Goal: Task Accomplishment & Management: Complete application form

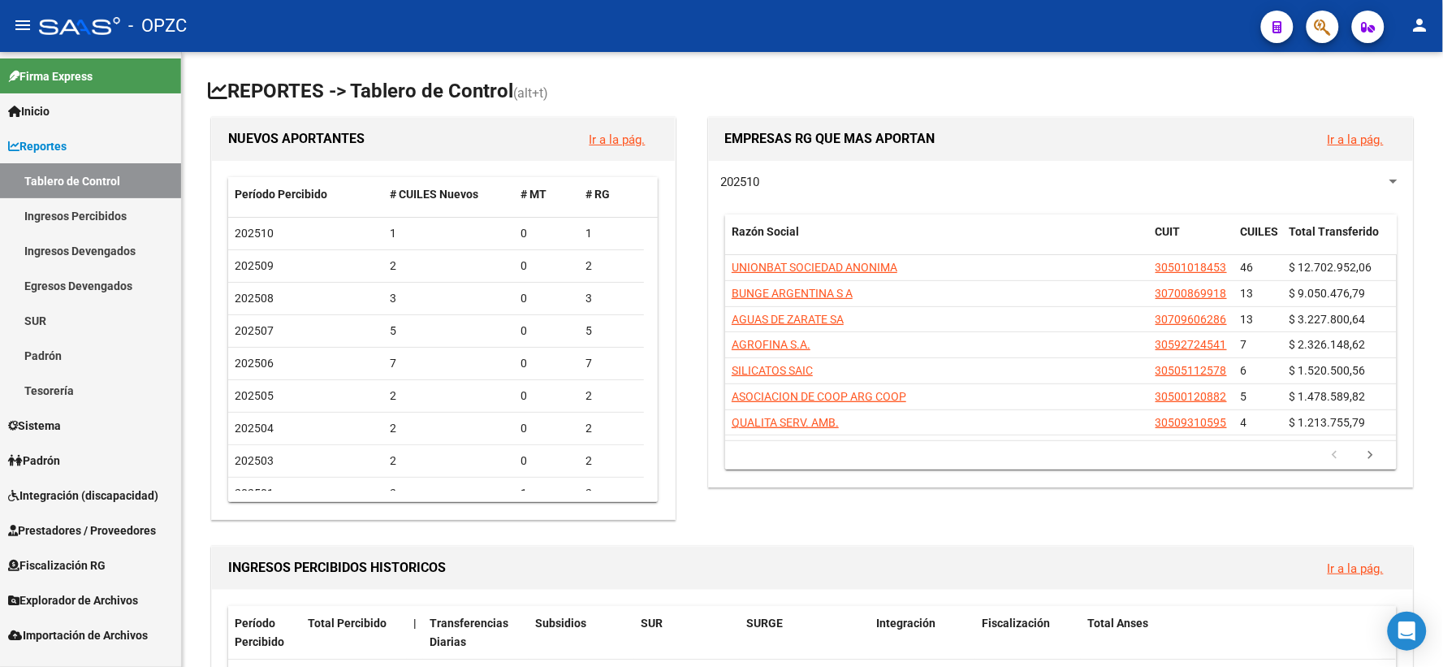
click at [126, 486] on span "Integración (discapacidad)" at bounding box center [83, 495] width 150 height 18
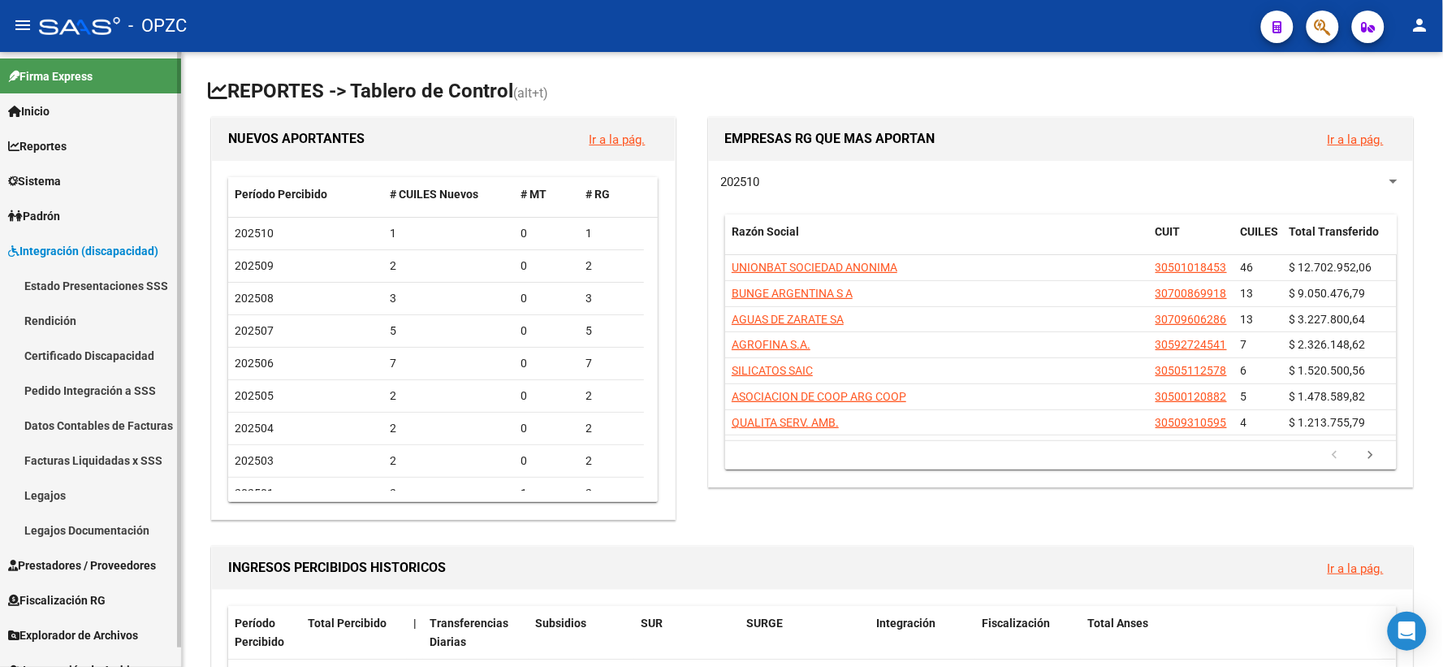
click at [82, 556] on span "Prestadores / Proveedores" at bounding box center [82, 565] width 148 height 18
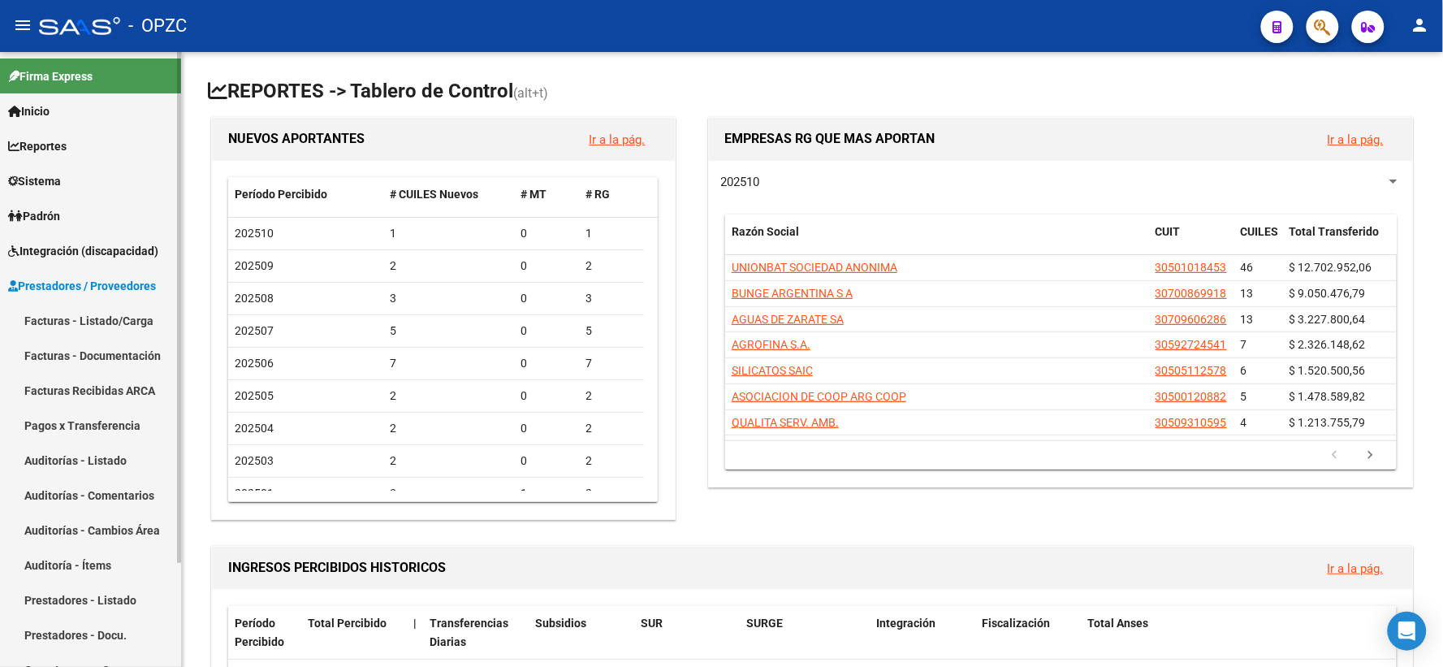
click at [106, 317] on link "Facturas - Listado/Carga" at bounding box center [90, 320] width 181 height 35
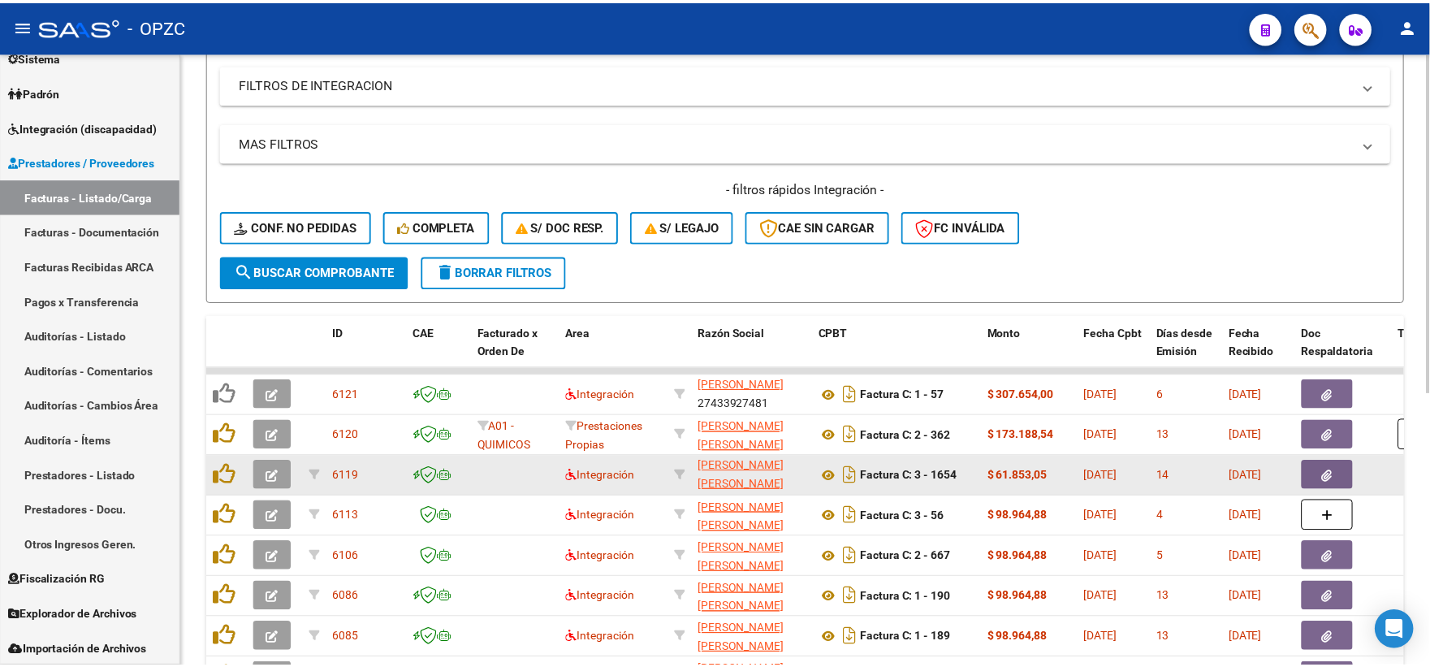
scroll to position [1, 0]
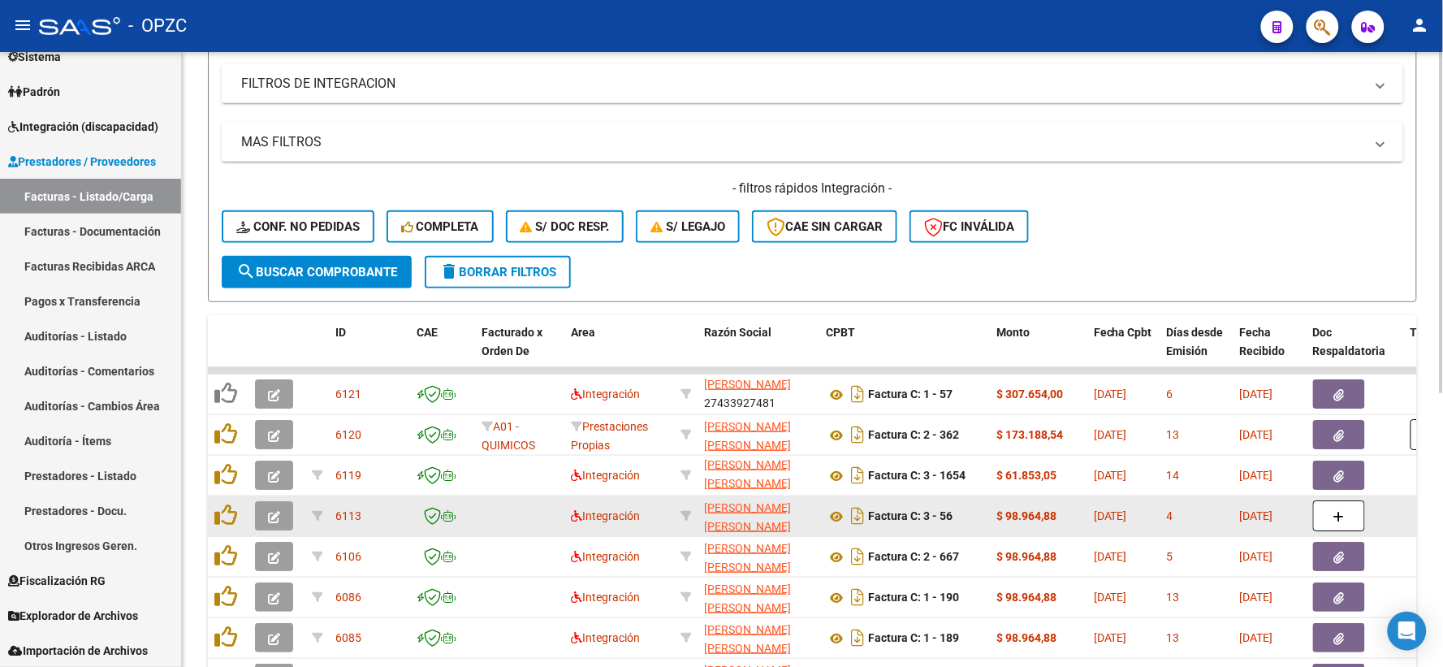
click at [279, 514] on icon "button" at bounding box center [274, 517] width 12 height 12
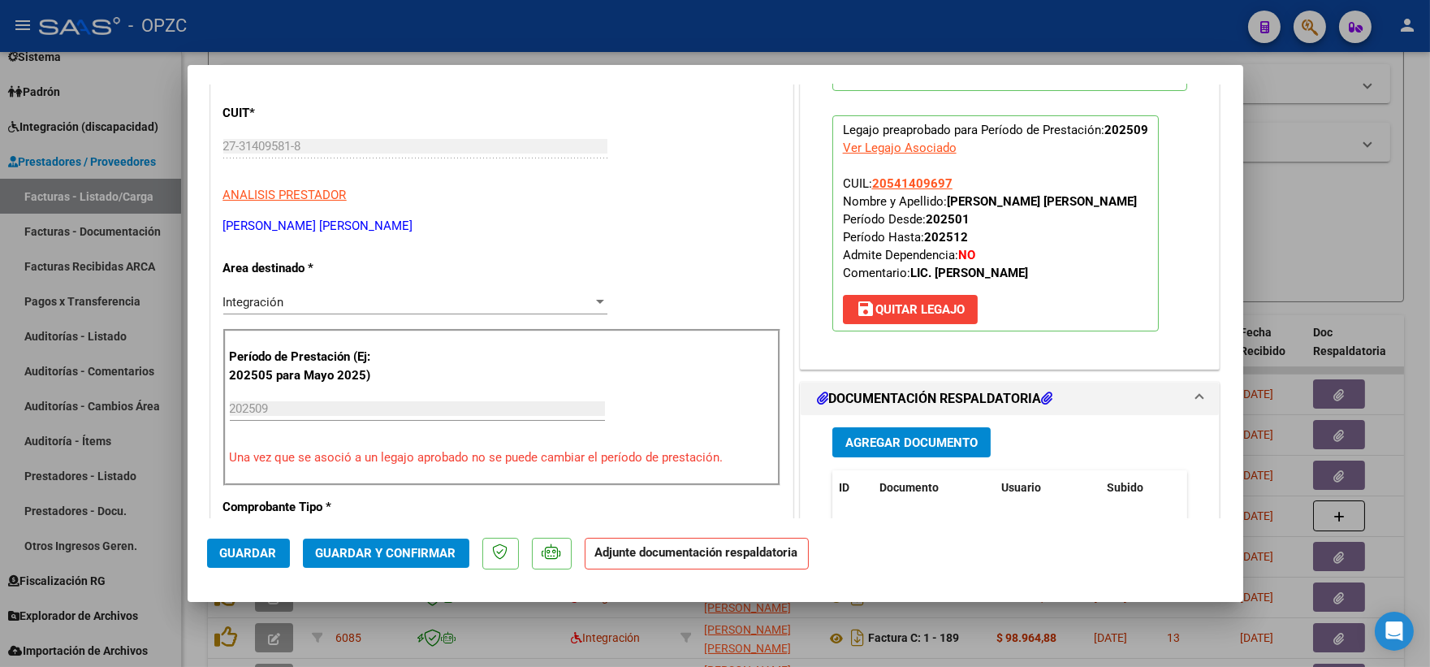
click at [1290, 191] on div at bounding box center [715, 333] width 1430 height 667
type input "$ 0,00"
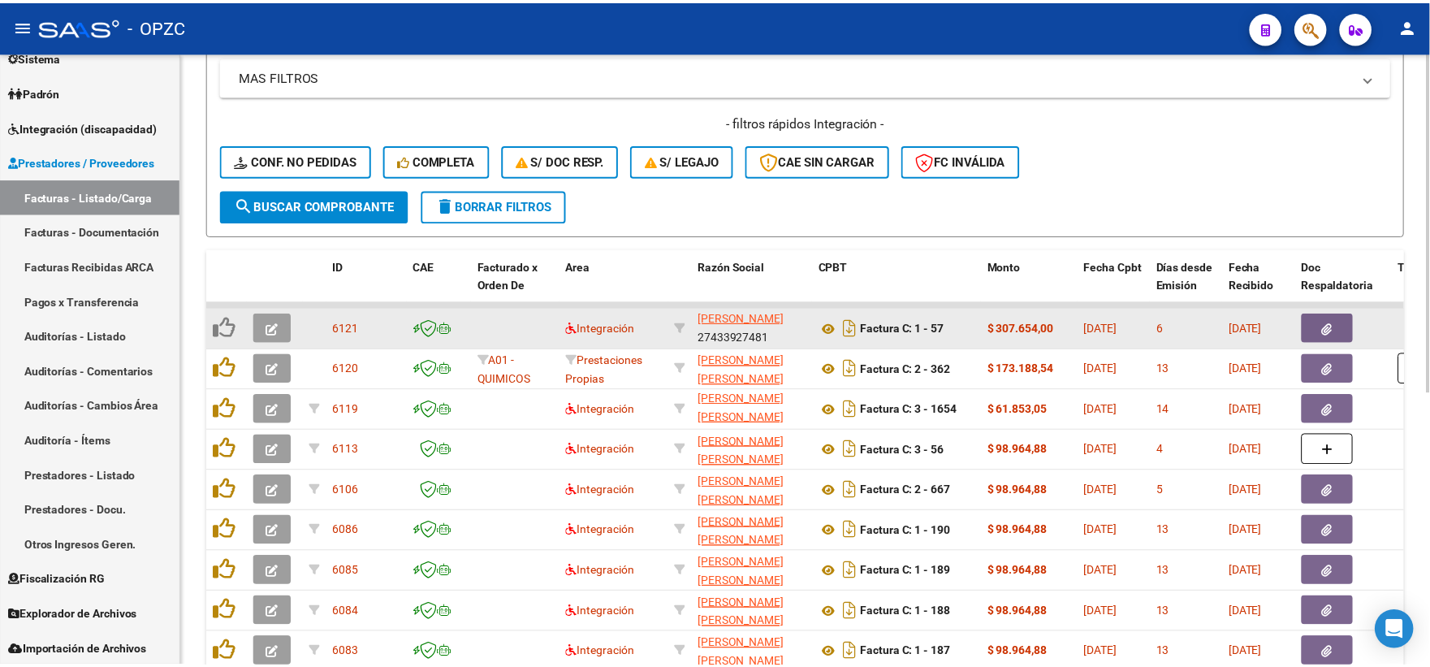
scroll to position [361, 0]
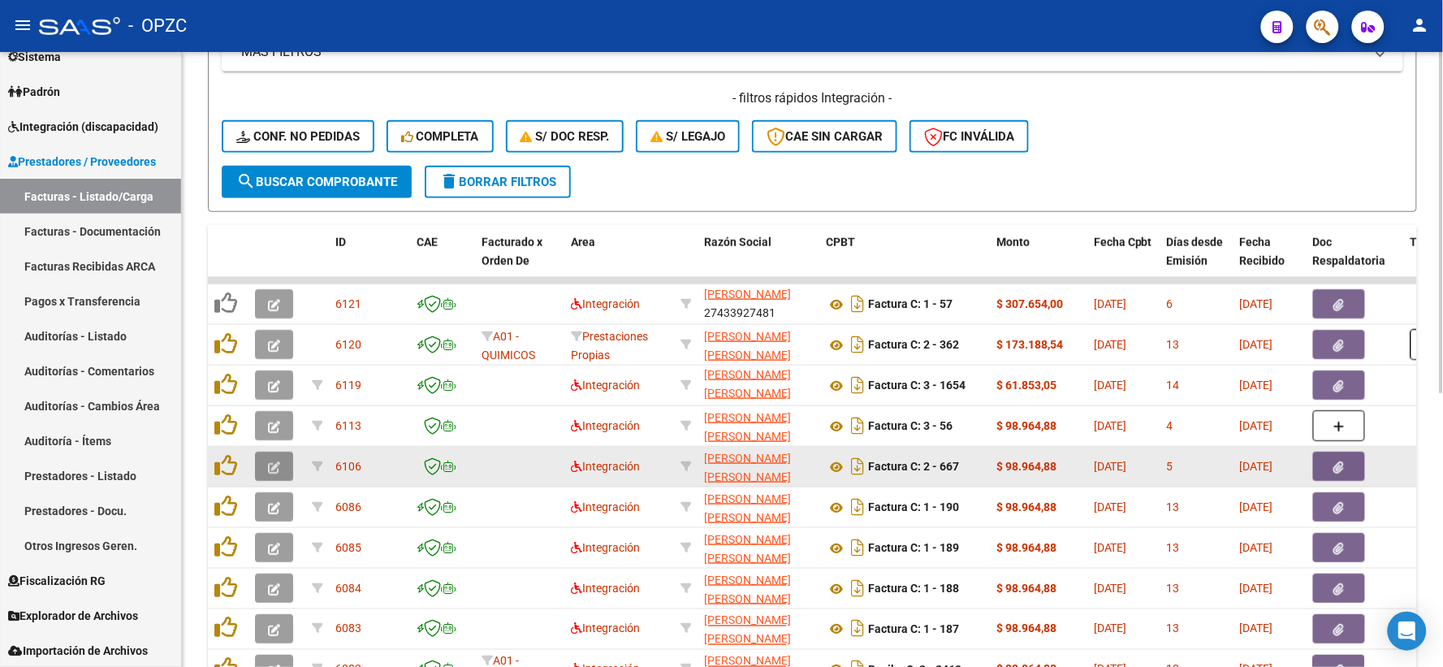
click at [270, 464] on icon "button" at bounding box center [274, 467] width 12 height 12
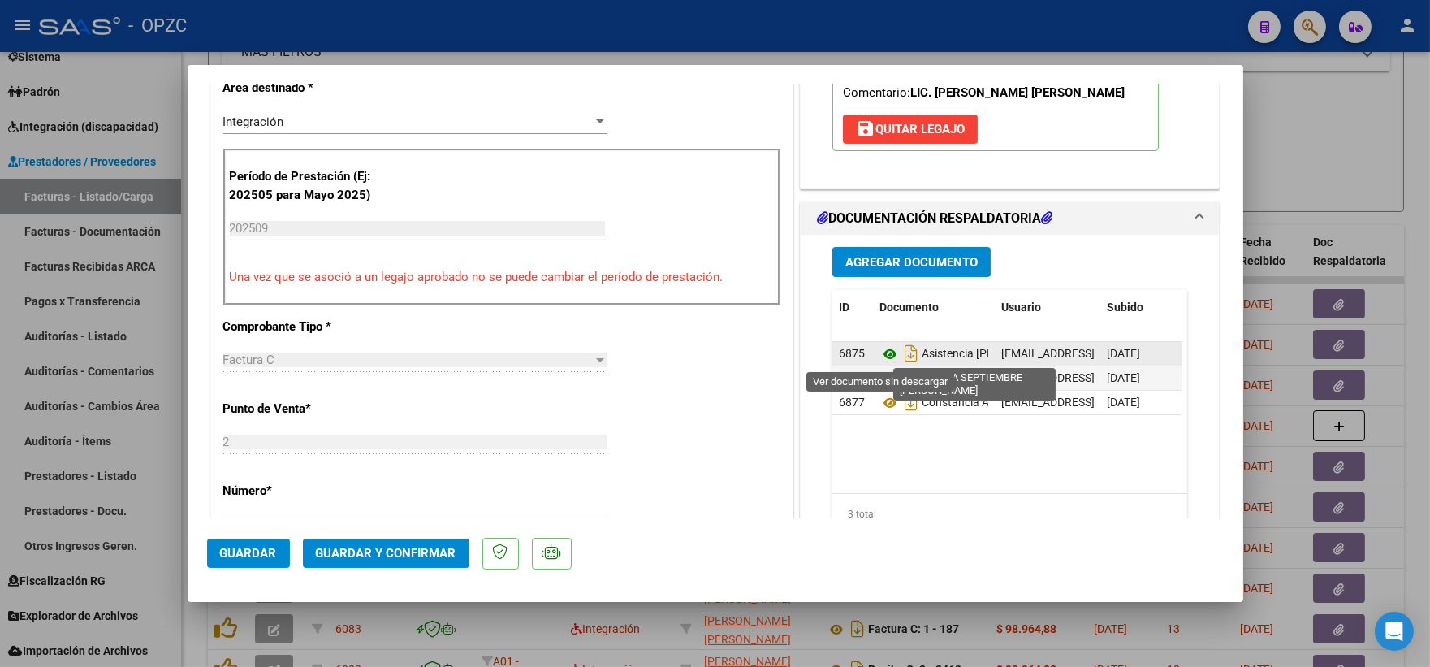
click at [879, 352] on icon at bounding box center [889, 353] width 21 height 19
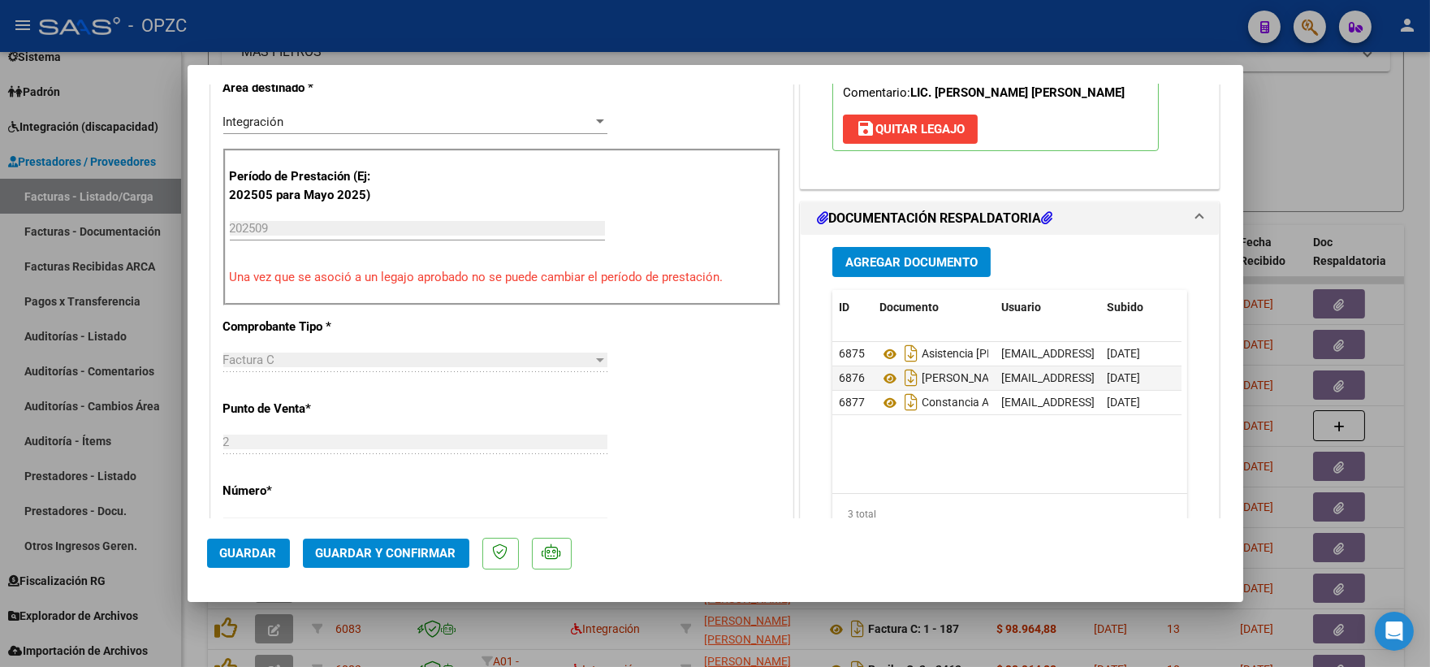
click at [1287, 133] on div at bounding box center [715, 333] width 1430 height 667
type input "$ 0,00"
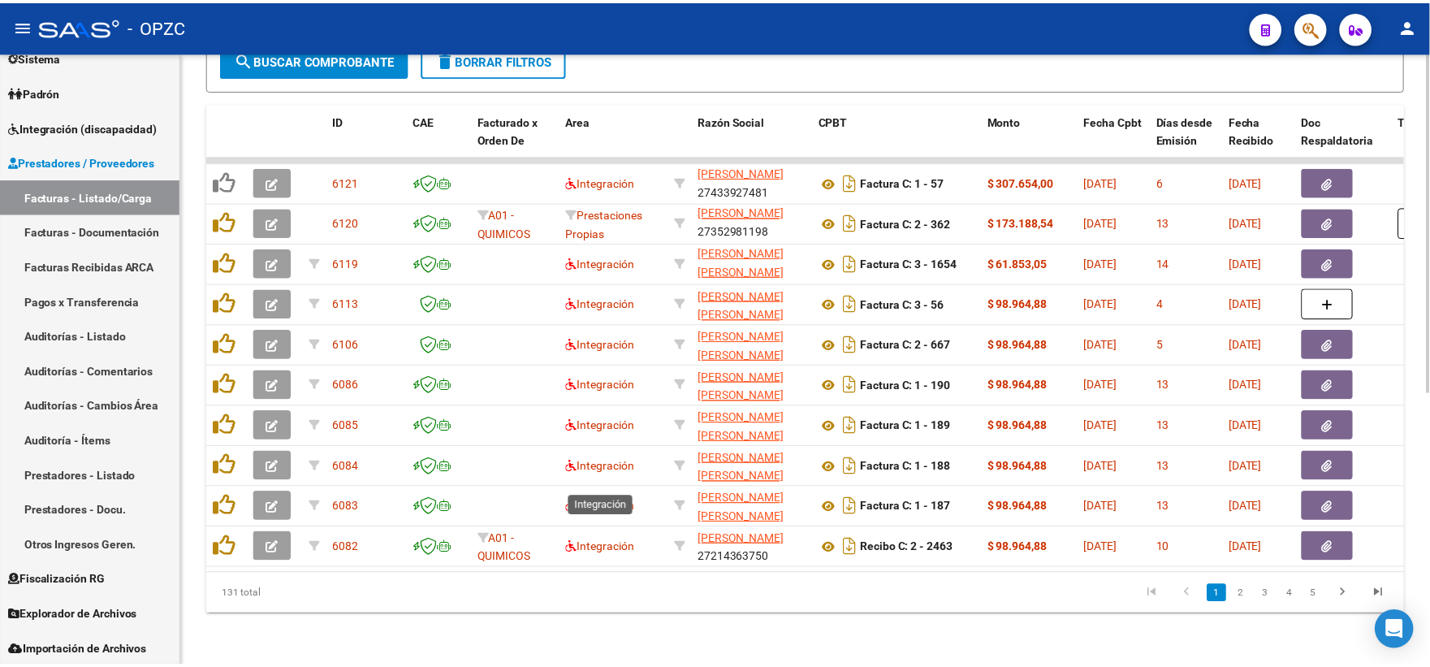
scroll to position [493, 0]
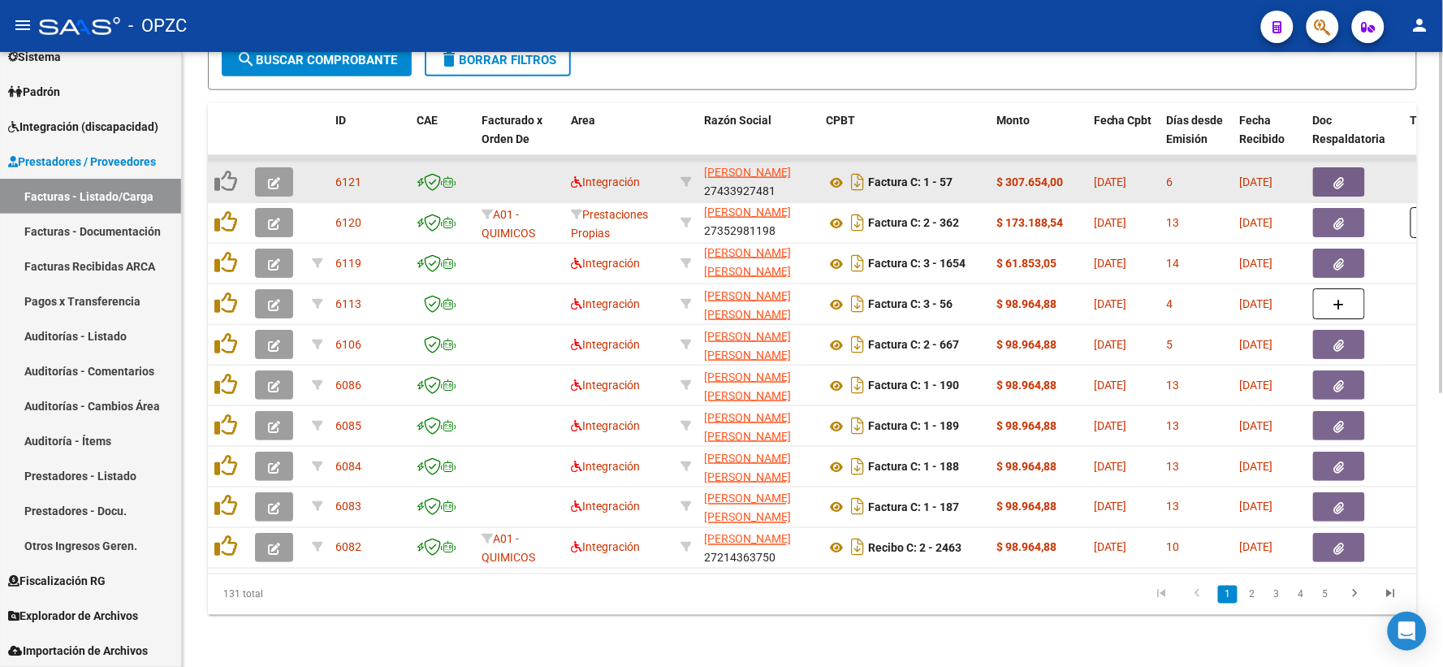
click at [279, 175] on span "button" at bounding box center [274, 182] width 12 height 15
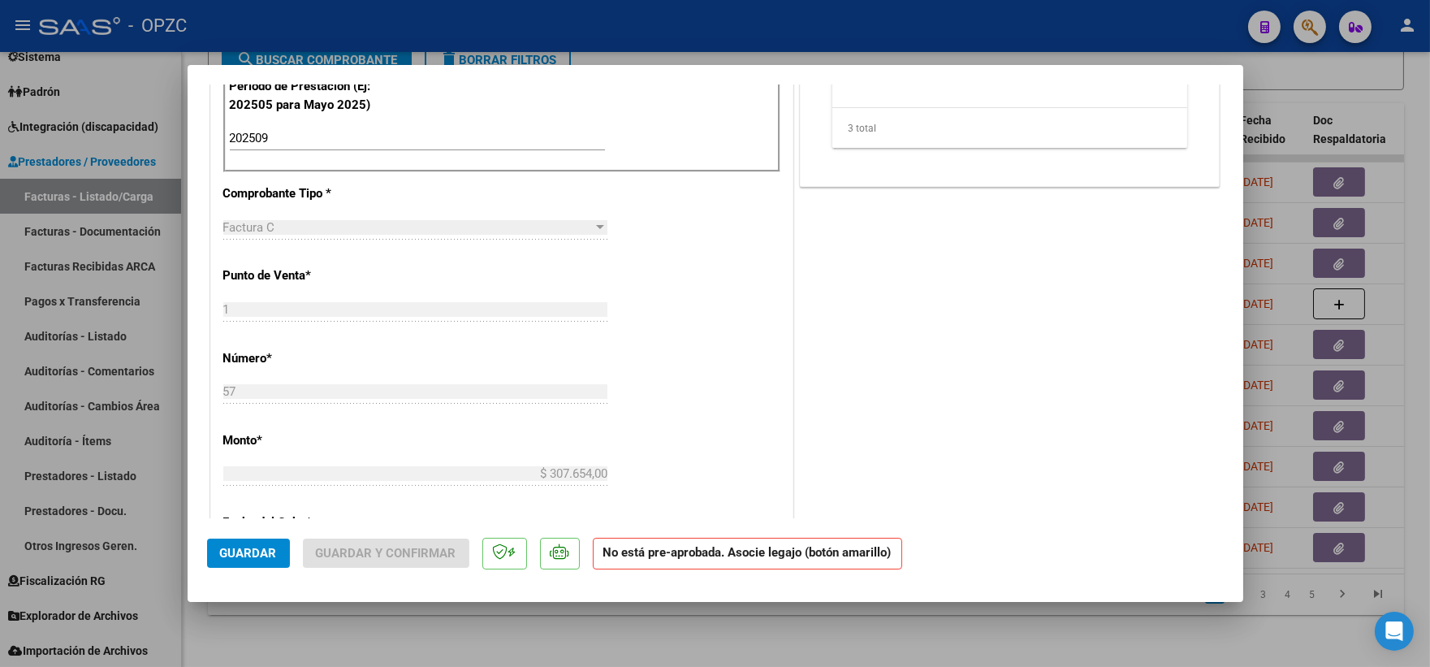
scroll to position [0, 0]
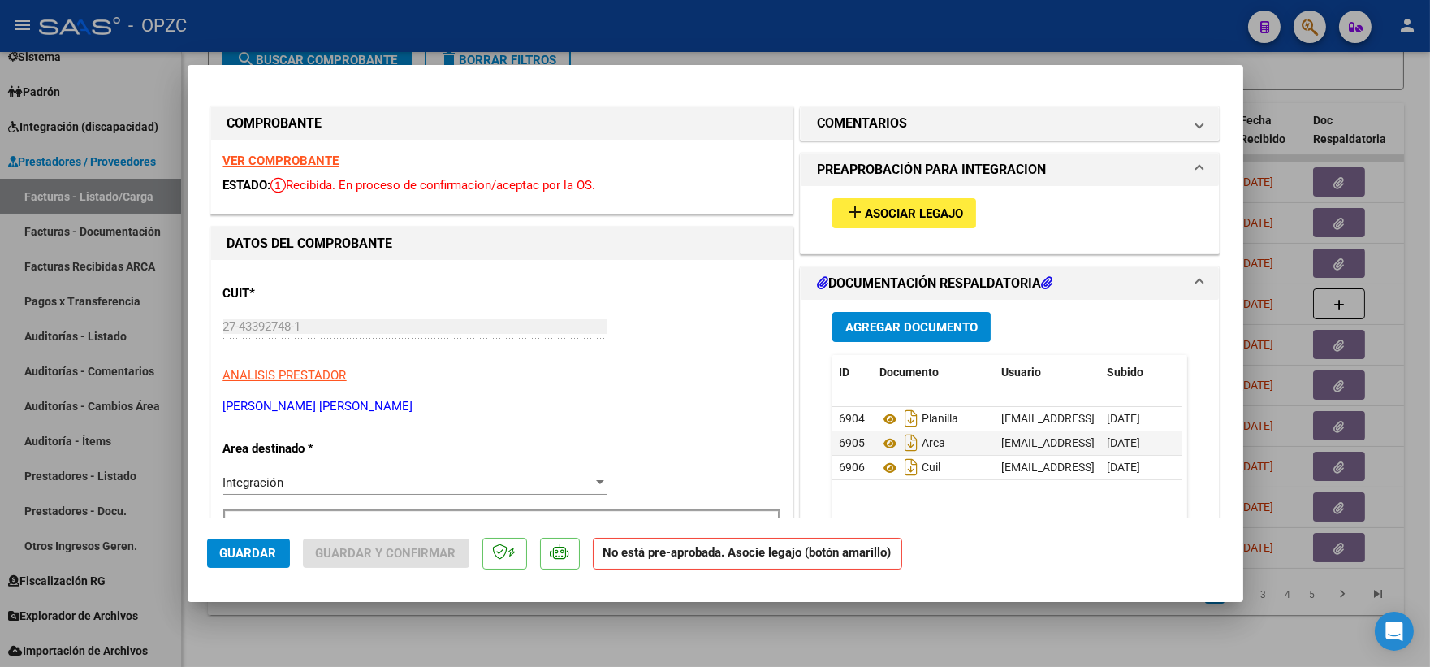
click at [299, 158] on strong "VER COMPROBANTE" at bounding box center [281, 160] width 116 height 15
click at [891, 213] on span "Asociar Legajo" at bounding box center [914, 213] width 98 height 15
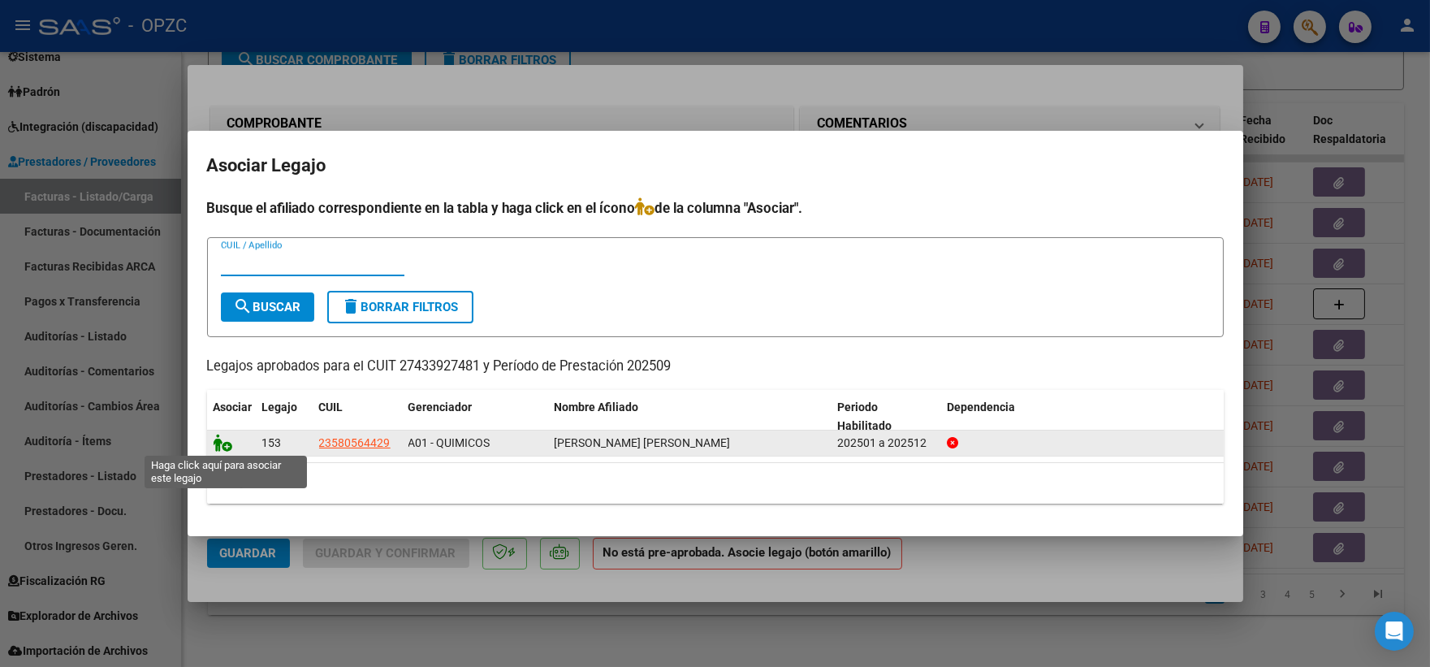
click at [214, 437] on icon at bounding box center [223, 443] width 19 height 18
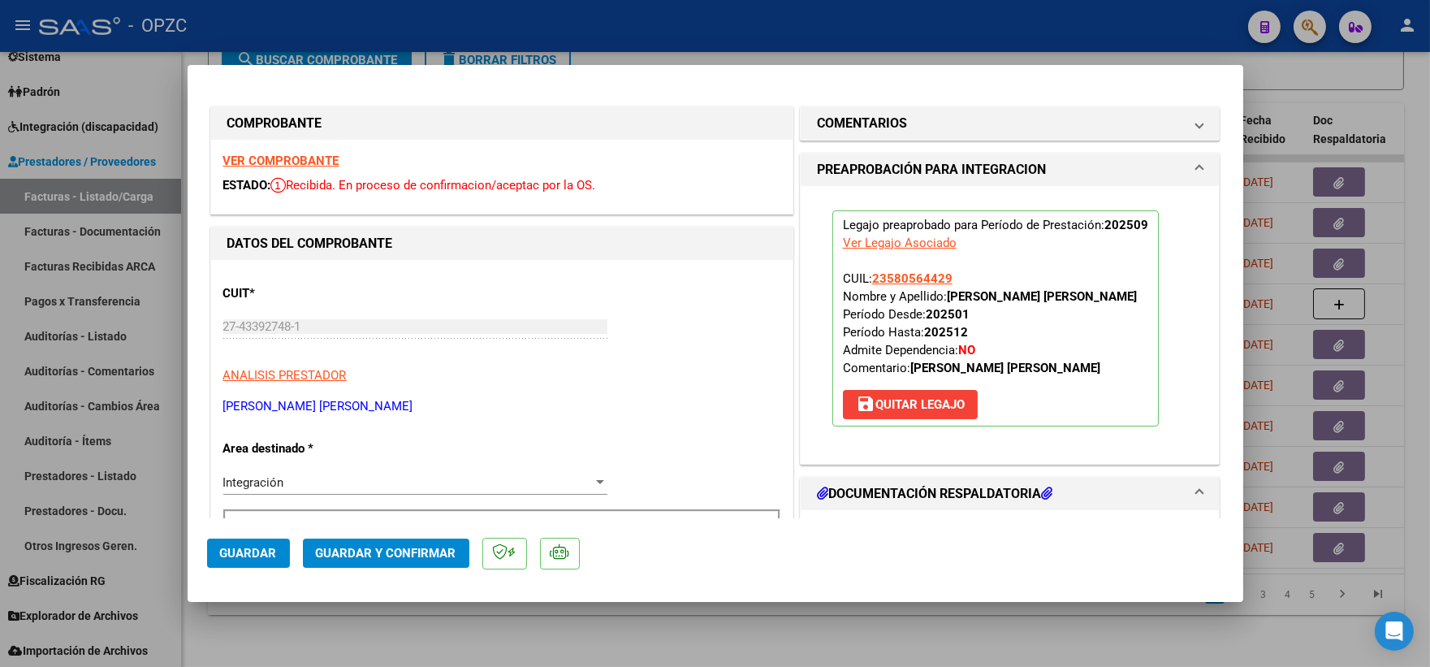
click at [253, 546] on span "Guardar" at bounding box center [248, 553] width 57 height 15
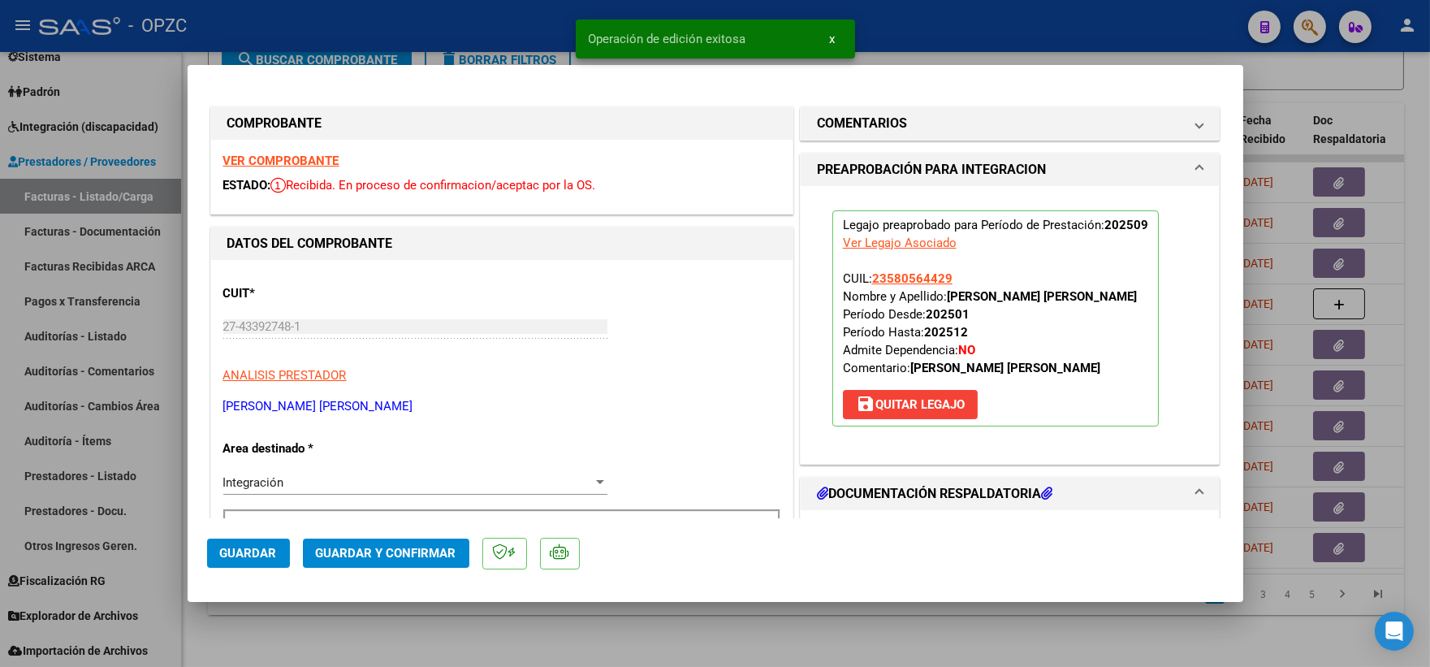
click at [1290, 70] on div at bounding box center [715, 333] width 1430 height 667
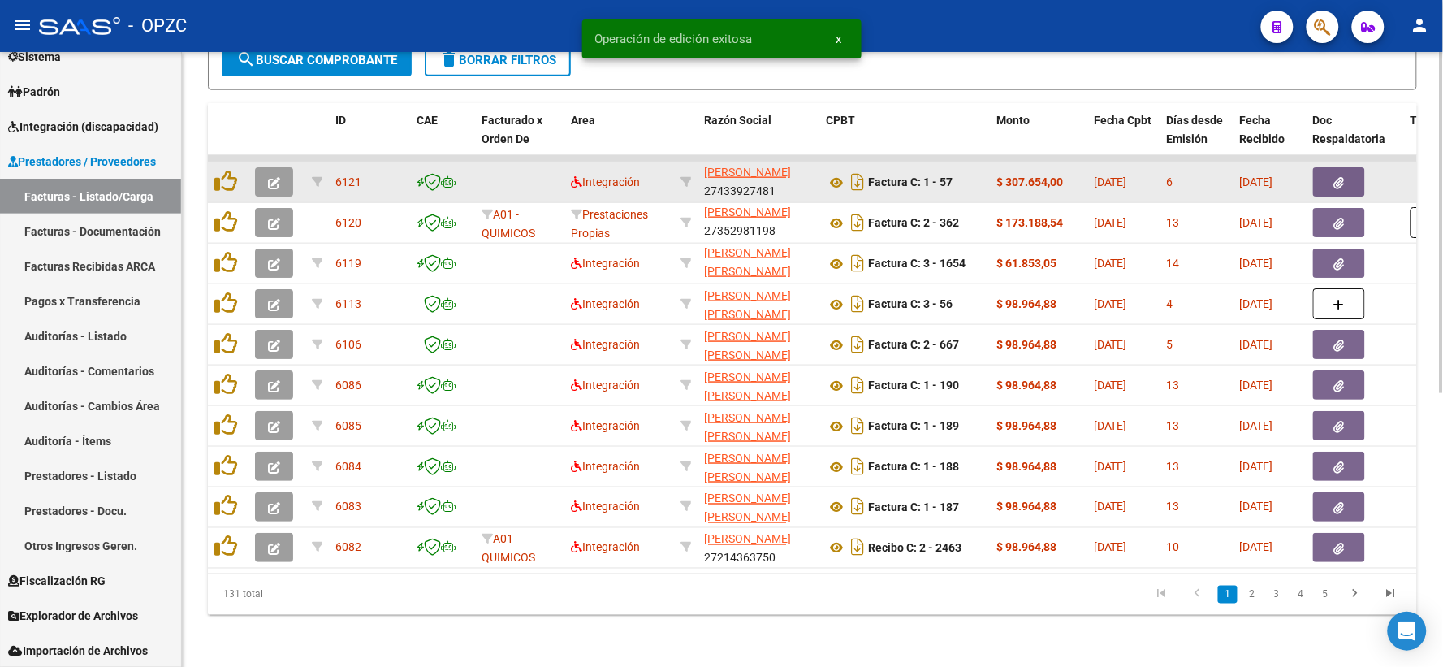
click at [270, 175] on span "button" at bounding box center [274, 182] width 12 height 15
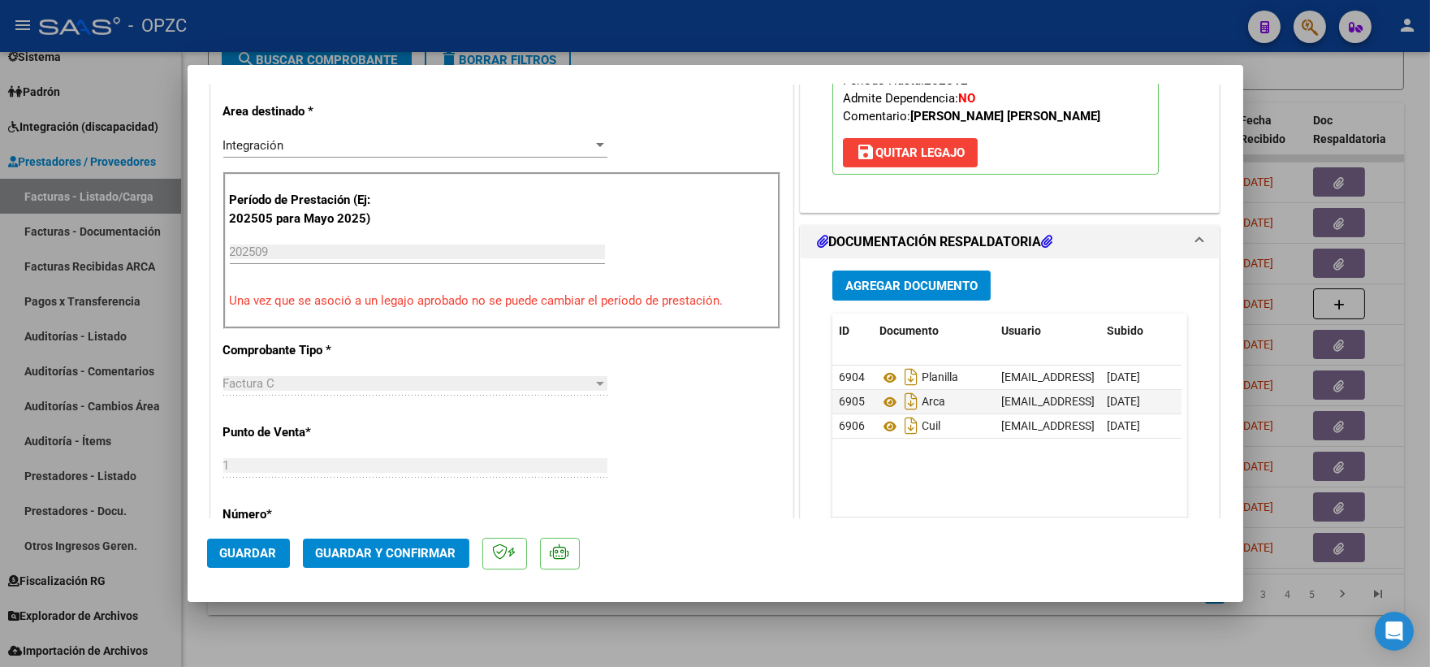
scroll to position [361, 0]
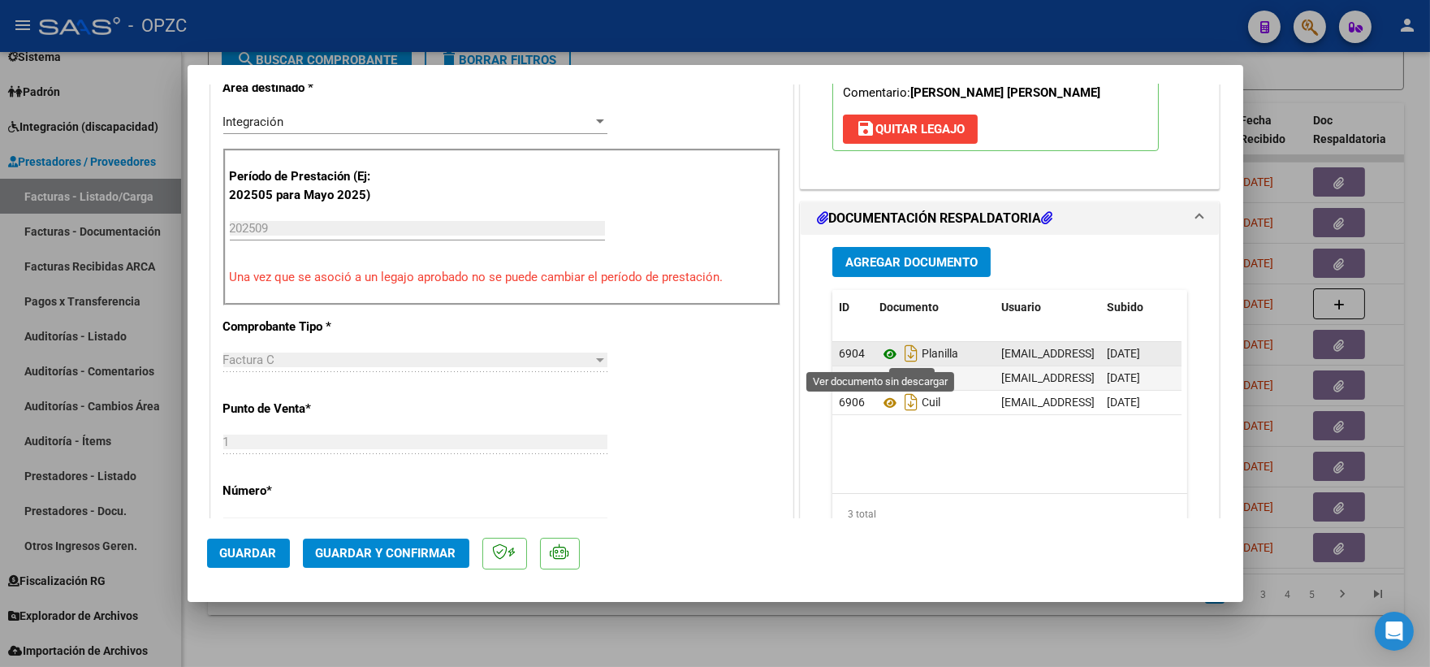
click at [879, 351] on icon at bounding box center [889, 353] width 21 height 19
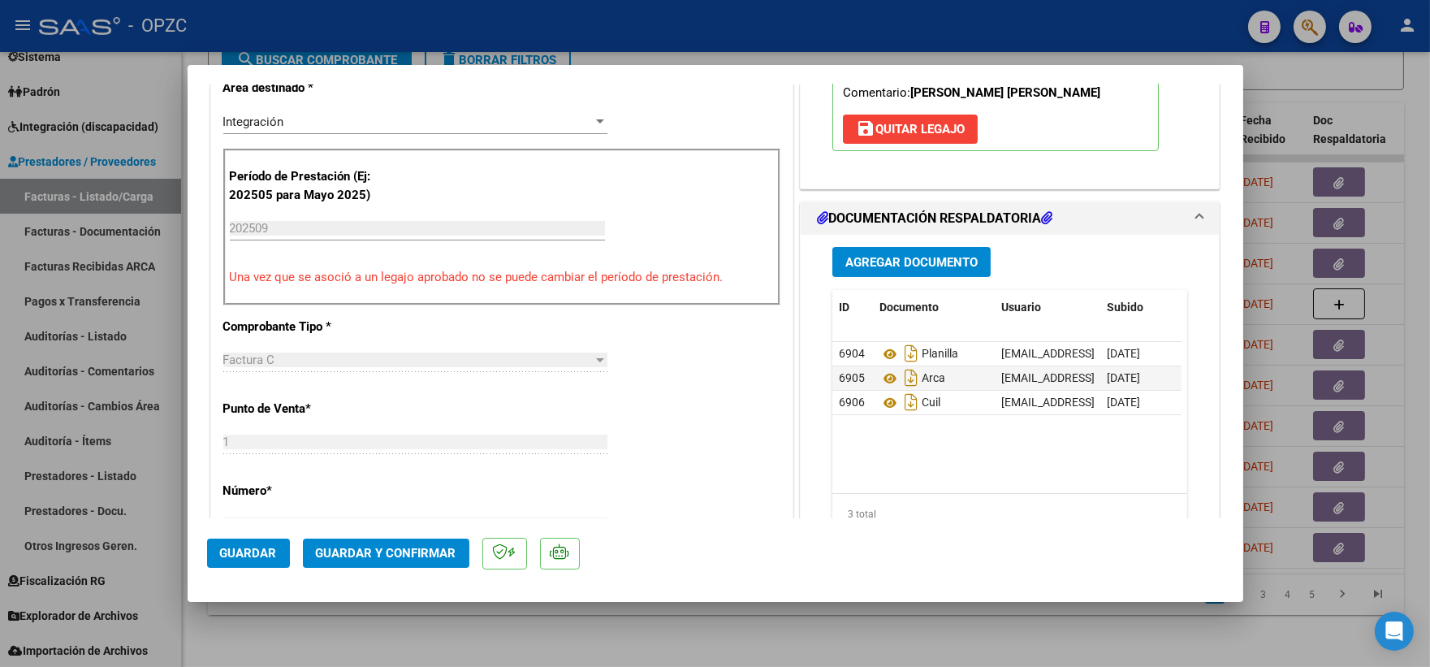
click at [392, 555] on span "Guardar y Confirmar" at bounding box center [386, 553] width 140 height 15
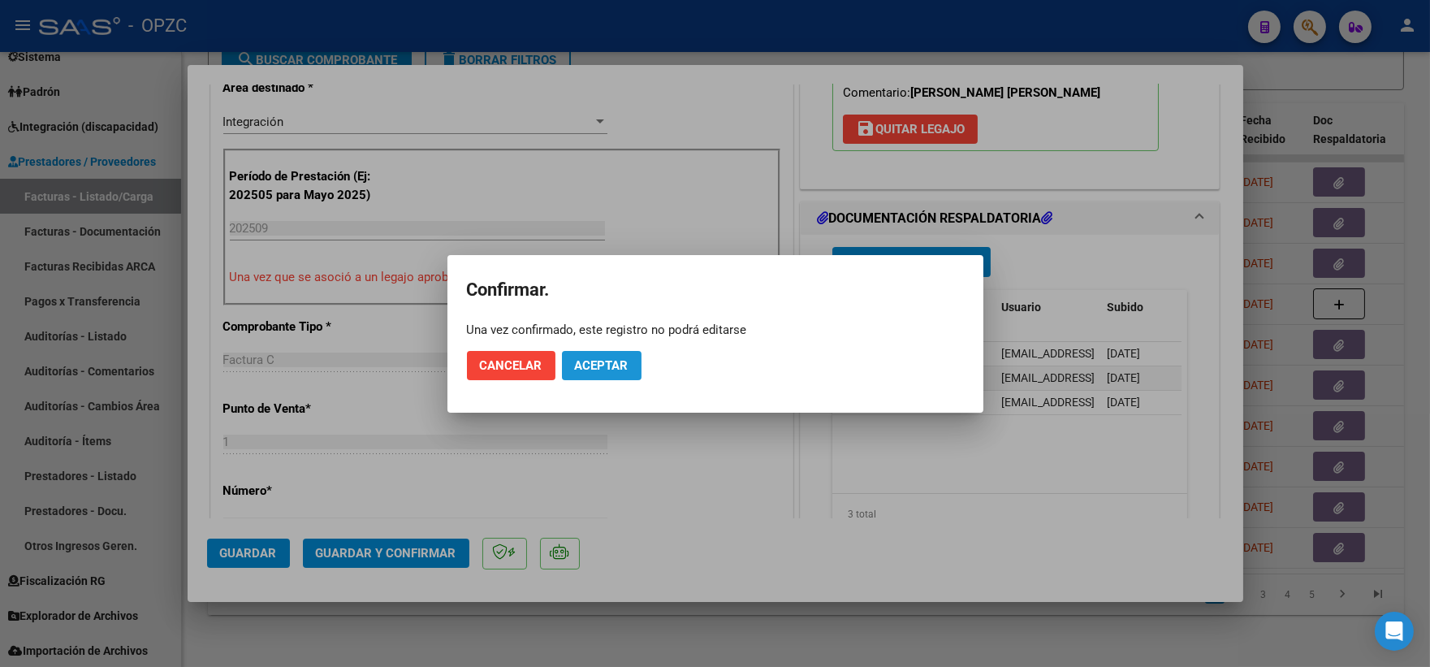
click at [618, 365] on span "Aceptar" at bounding box center [602, 365] width 54 height 15
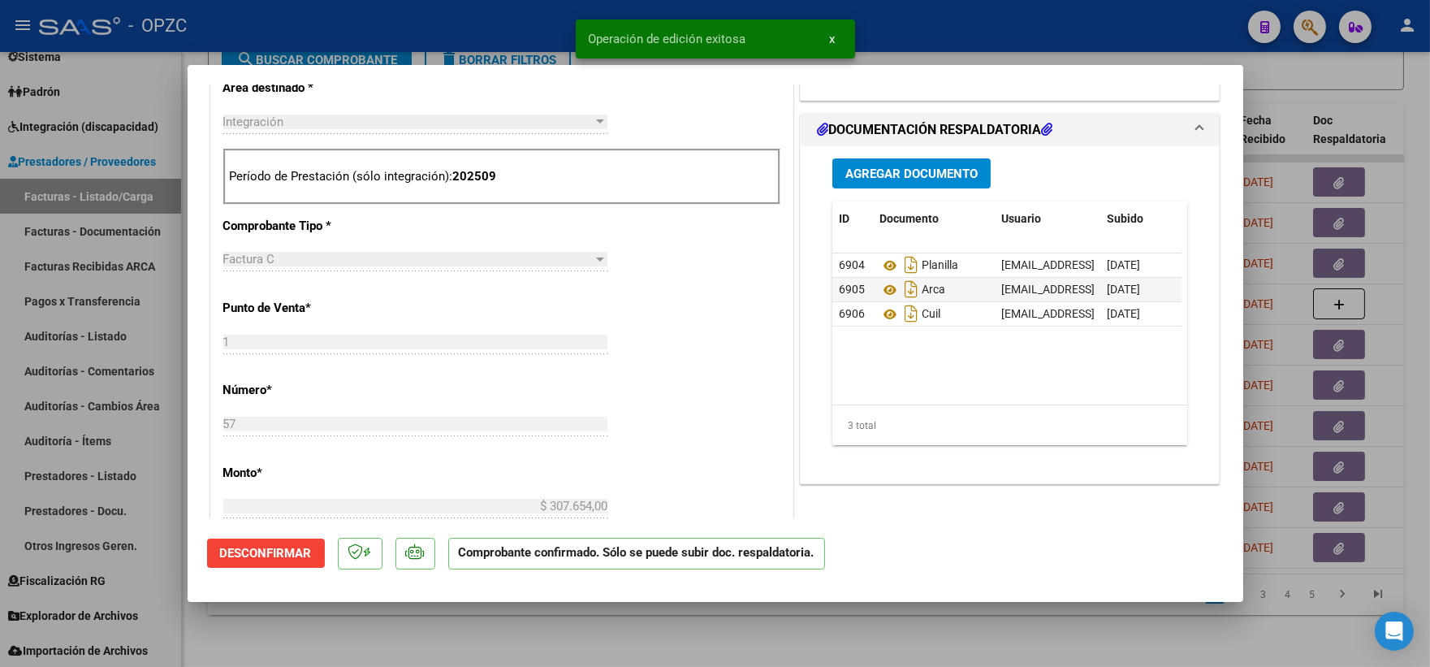
click at [1368, 69] on div at bounding box center [715, 333] width 1430 height 667
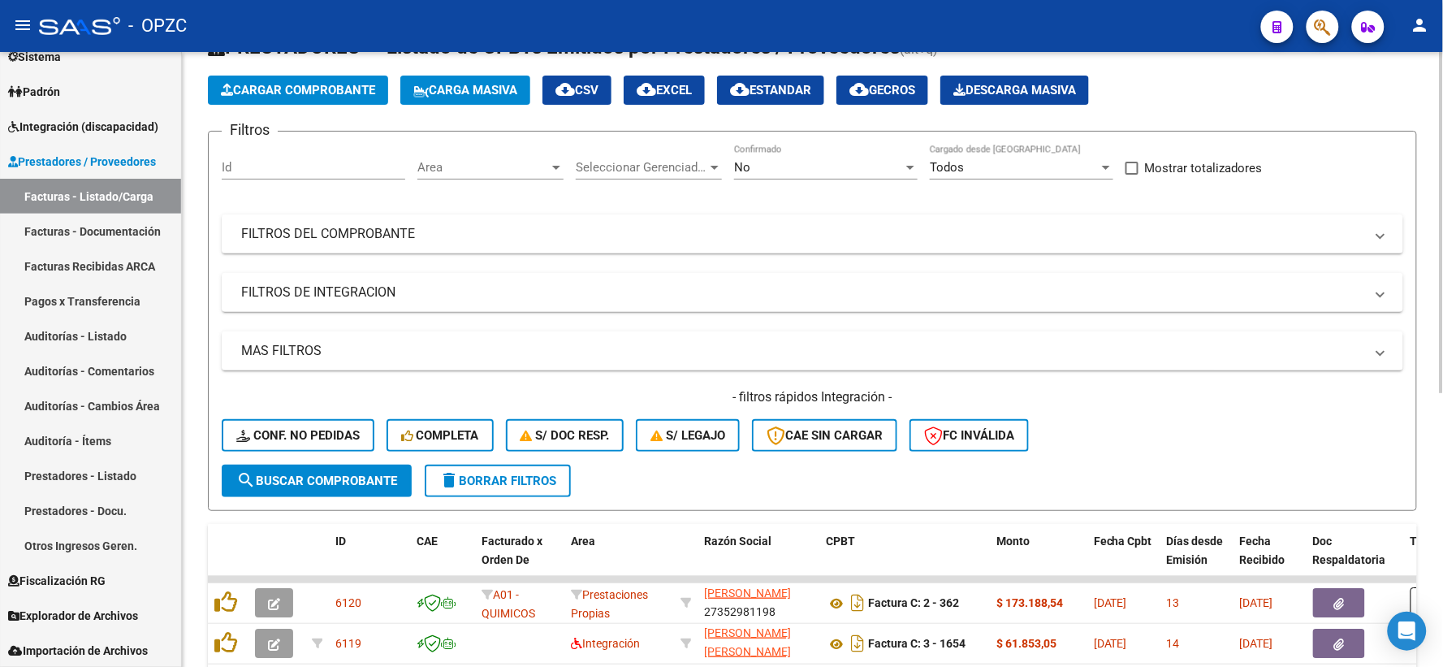
scroll to position [0, 0]
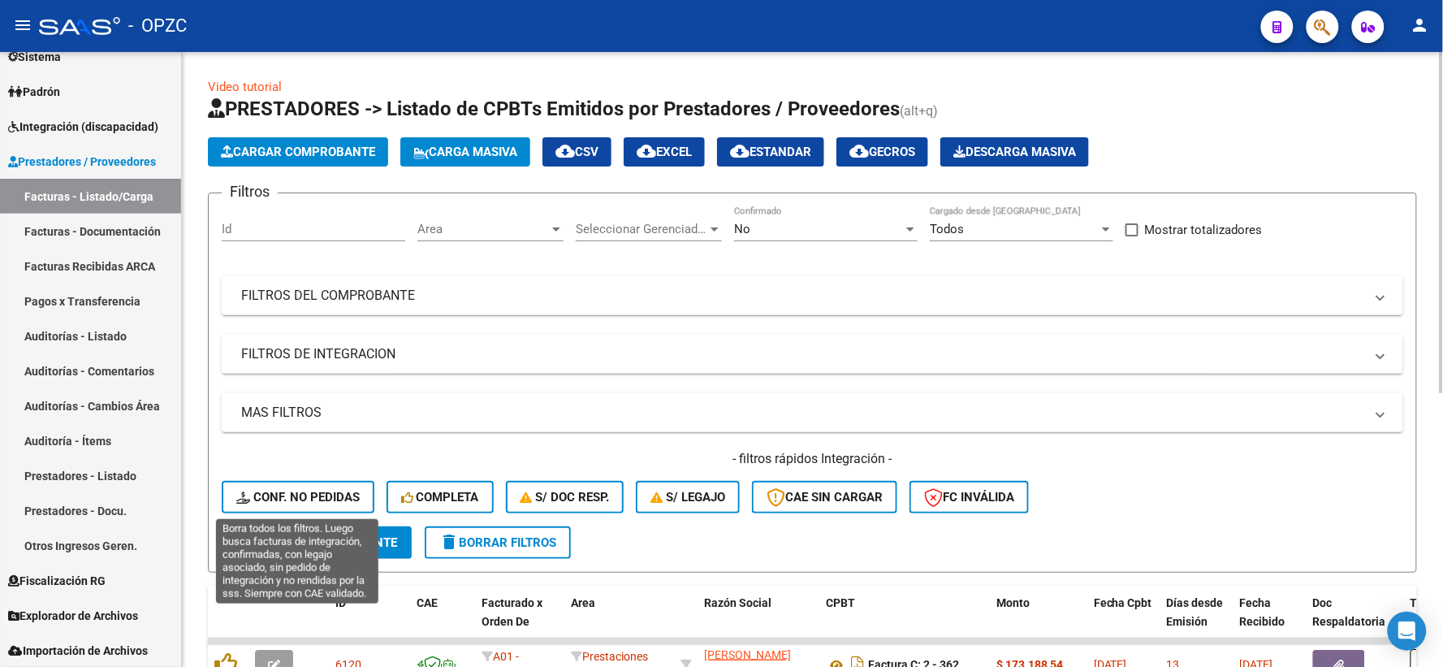
click at [309, 494] on span "Conf. no pedidas" at bounding box center [297, 497] width 123 height 15
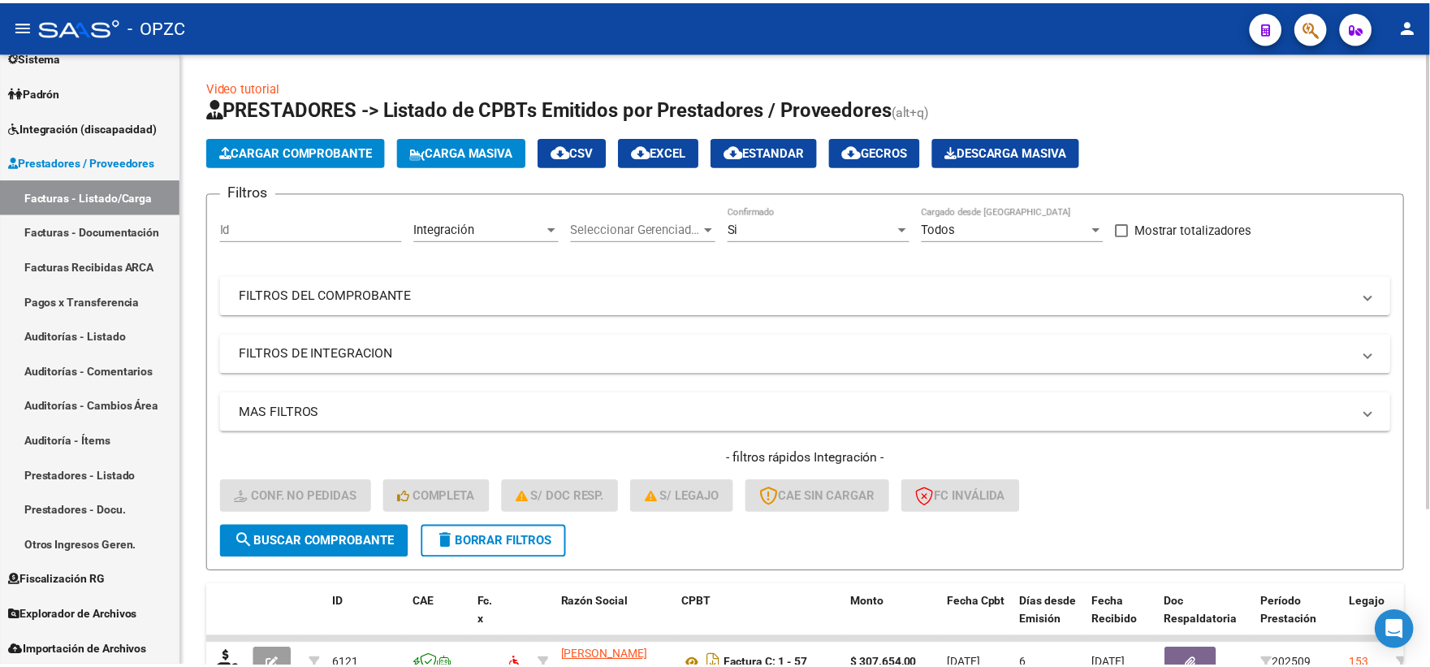
scroll to position [180, 0]
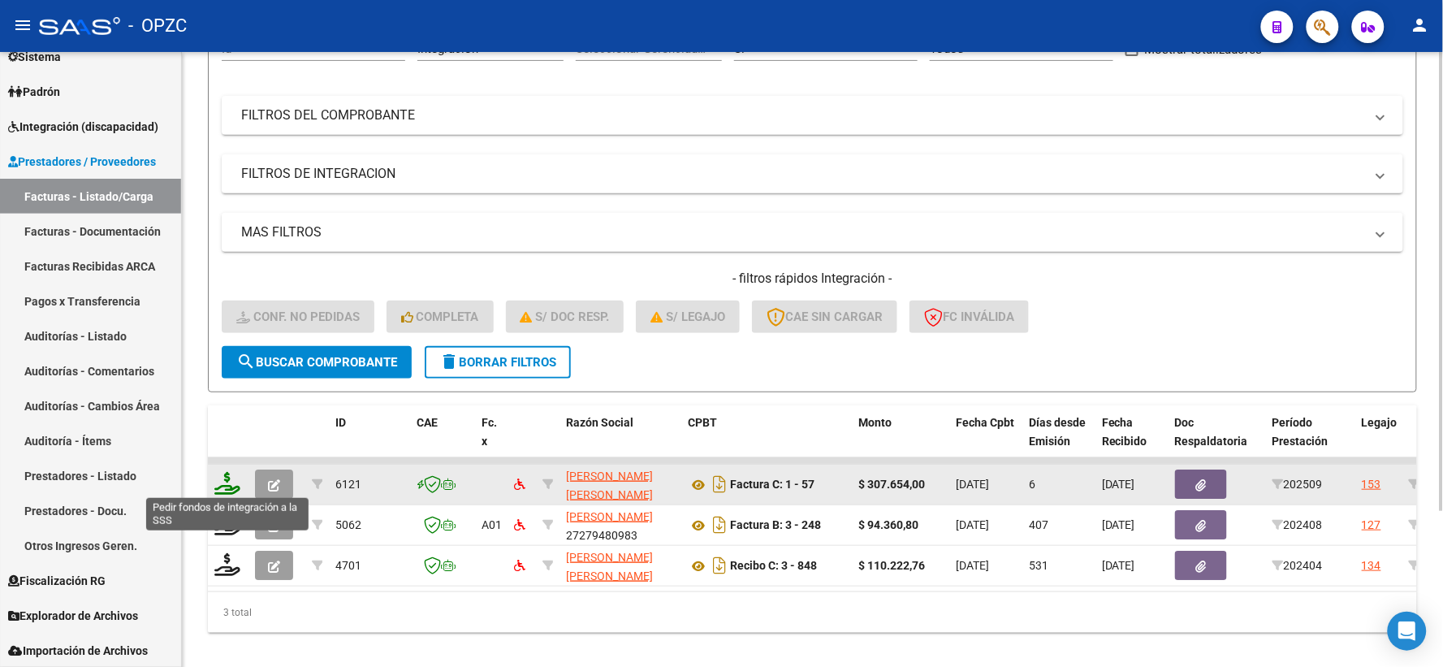
click at [236, 486] on icon at bounding box center [227, 483] width 26 height 23
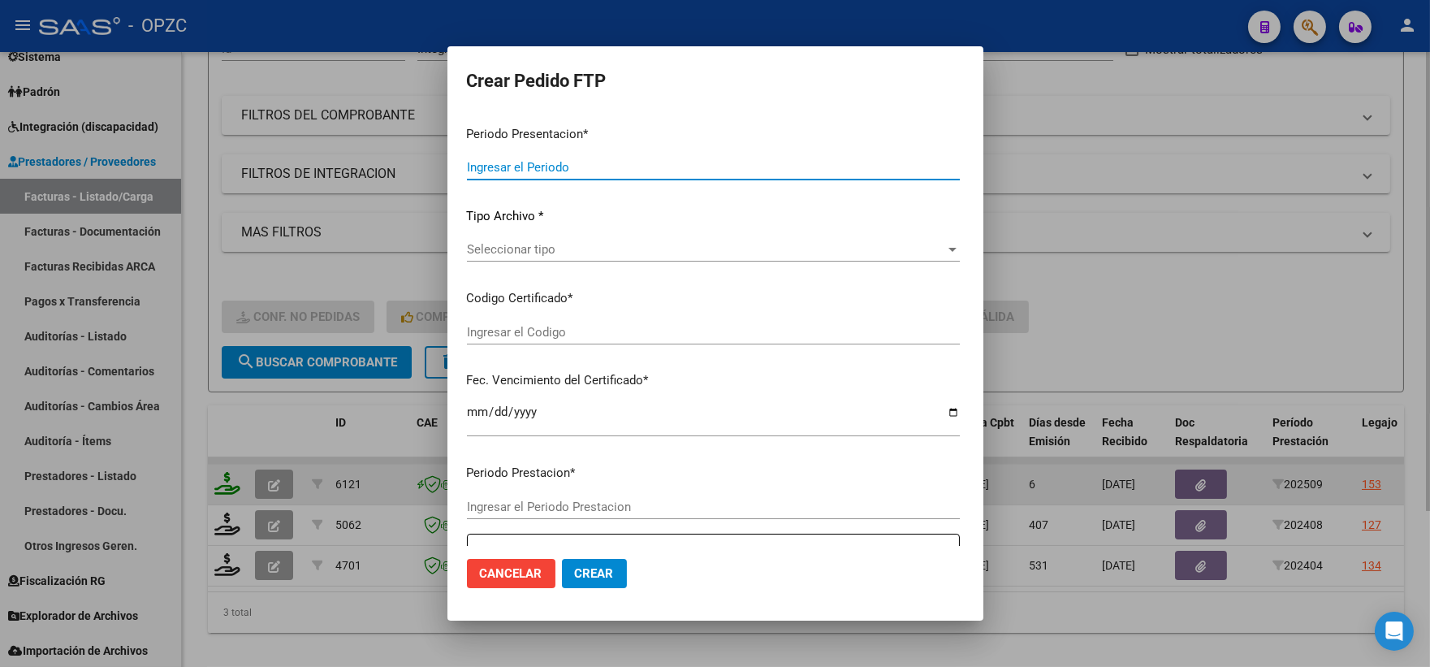
type input "202509"
type input "$ 307.654,00"
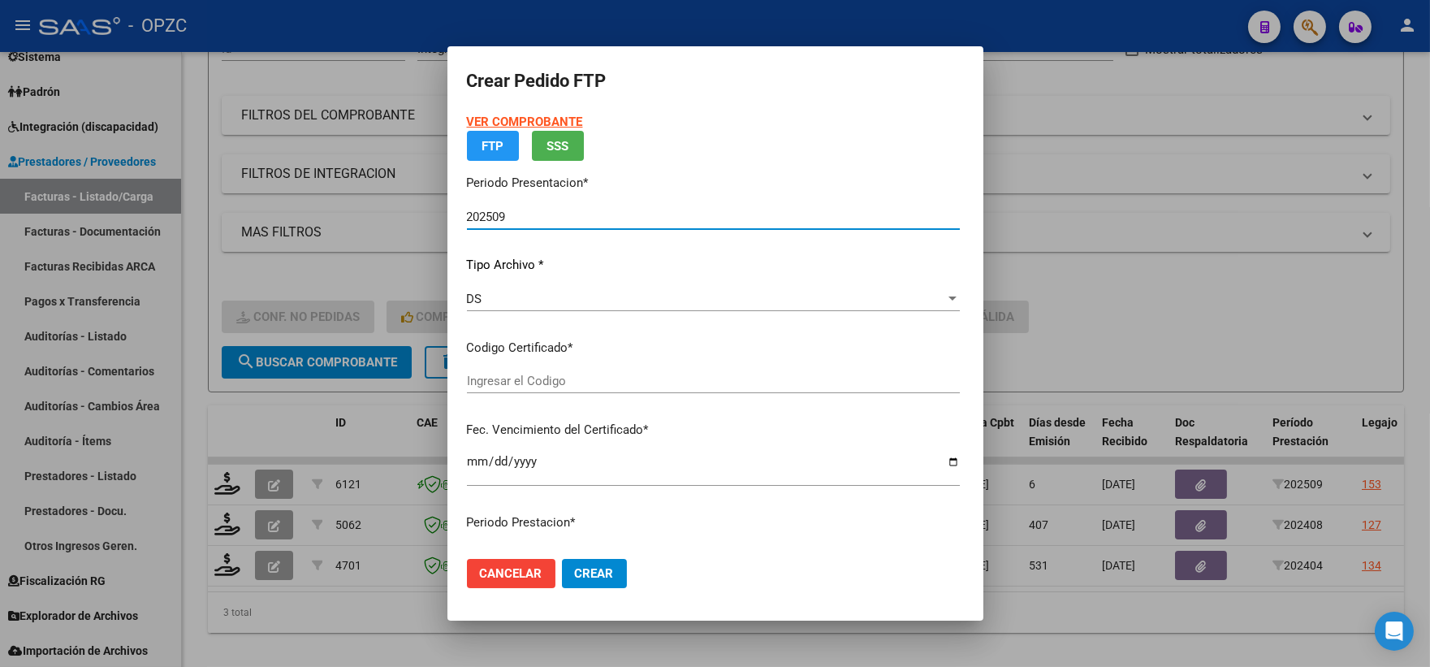
type input "ARG02000580564422023051620280516BS455"
type input "2028-05-30"
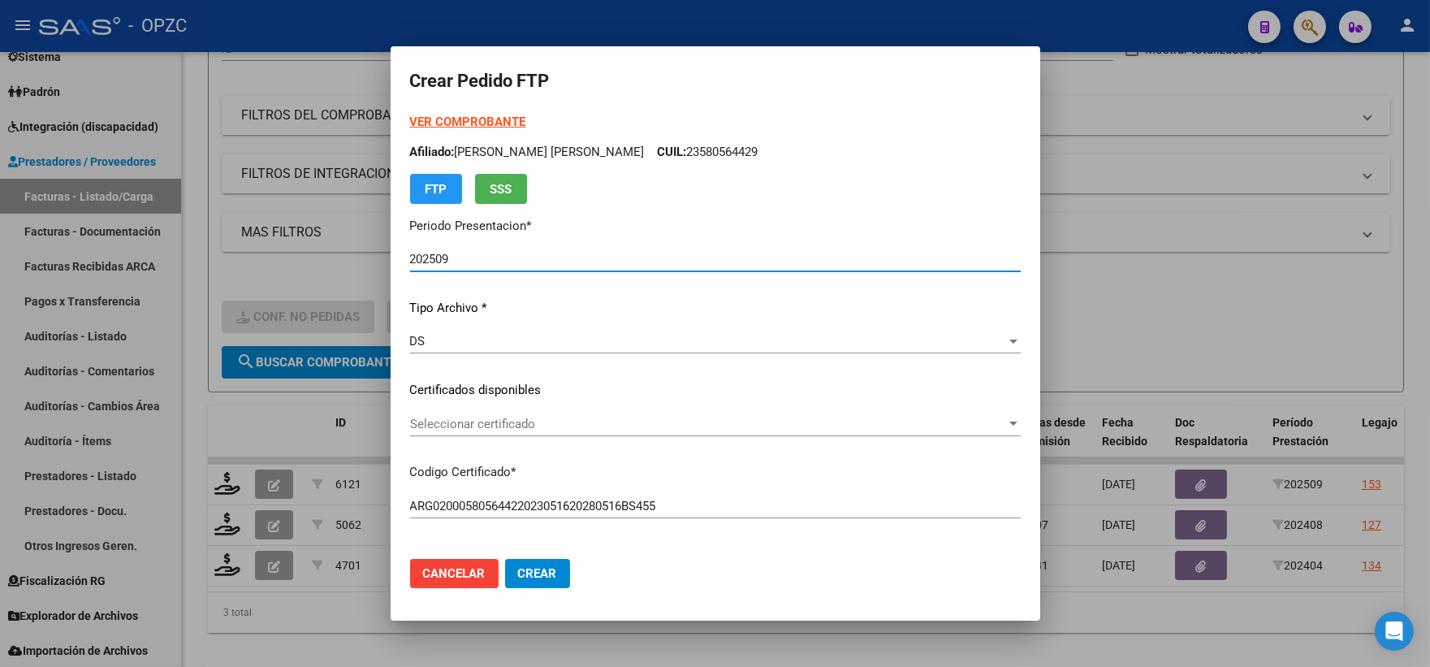
click at [1006, 421] on div at bounding box center [1013, 423] width 15 height 13
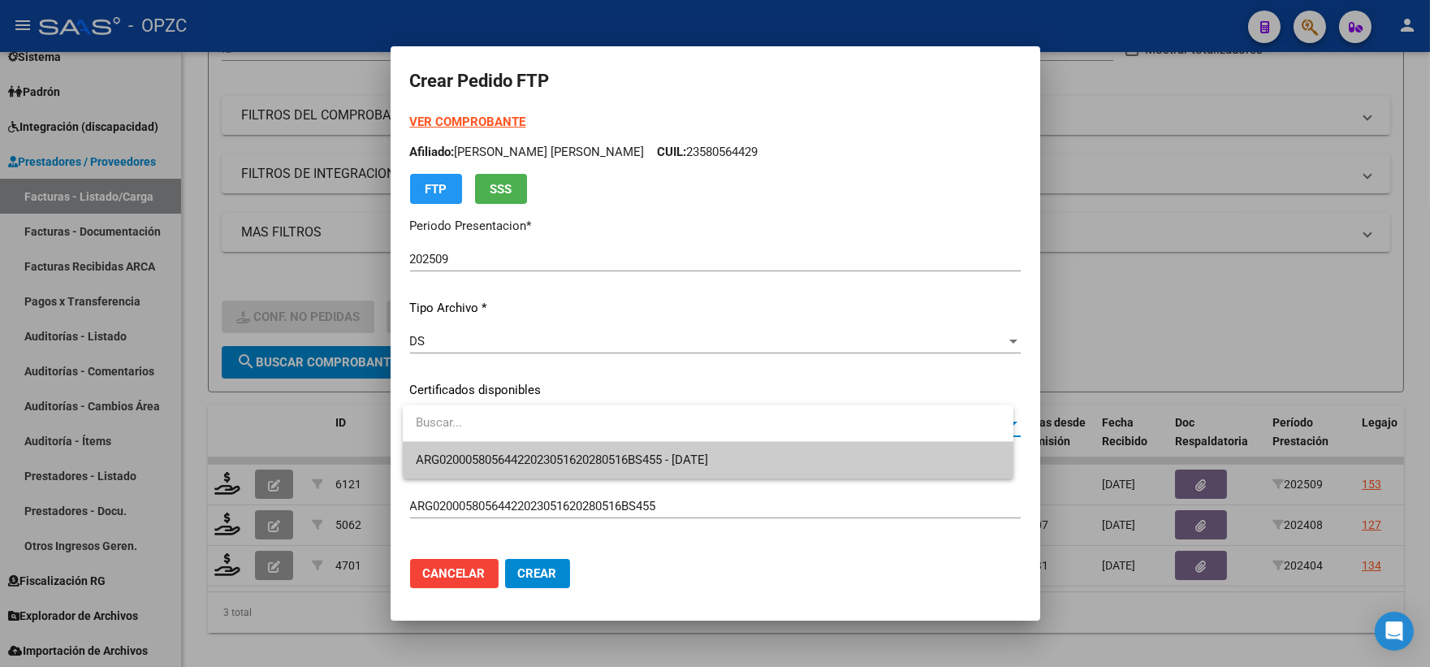
click at [809, 464] on span "ARG02000580564422023051620280516BS455 - 2028-05-30" at bounding box center [708, 460] width 585 height 37
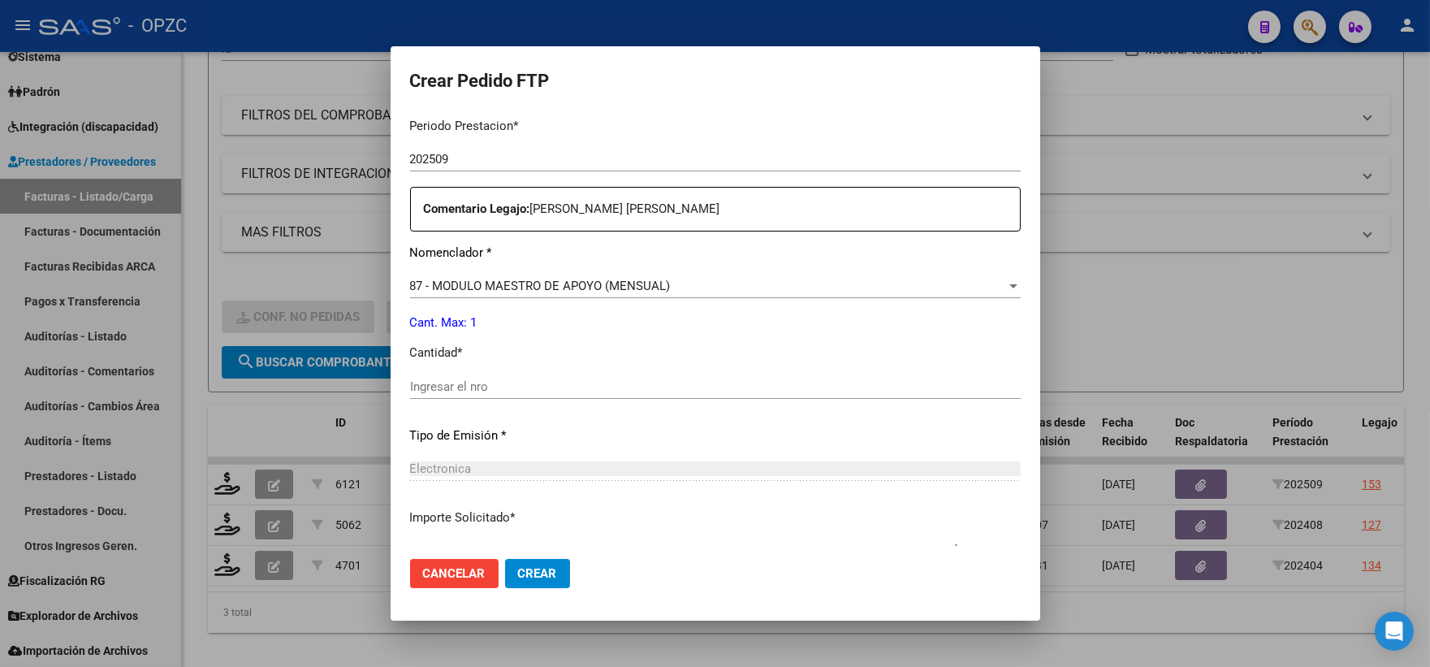
scroll to position [541, 0]
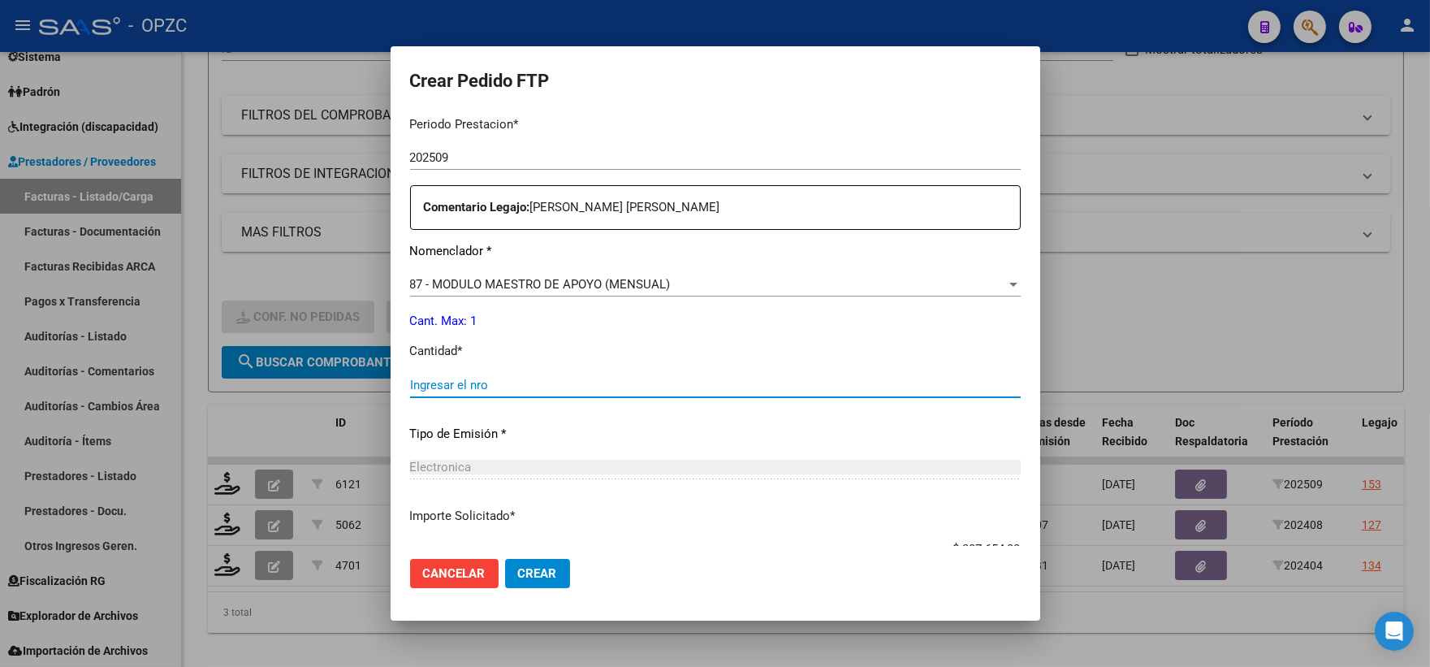
click at [453, 387] on input "Ingresar el nro" at bounding box center [715, 385] width 611 height 15
type input "1"
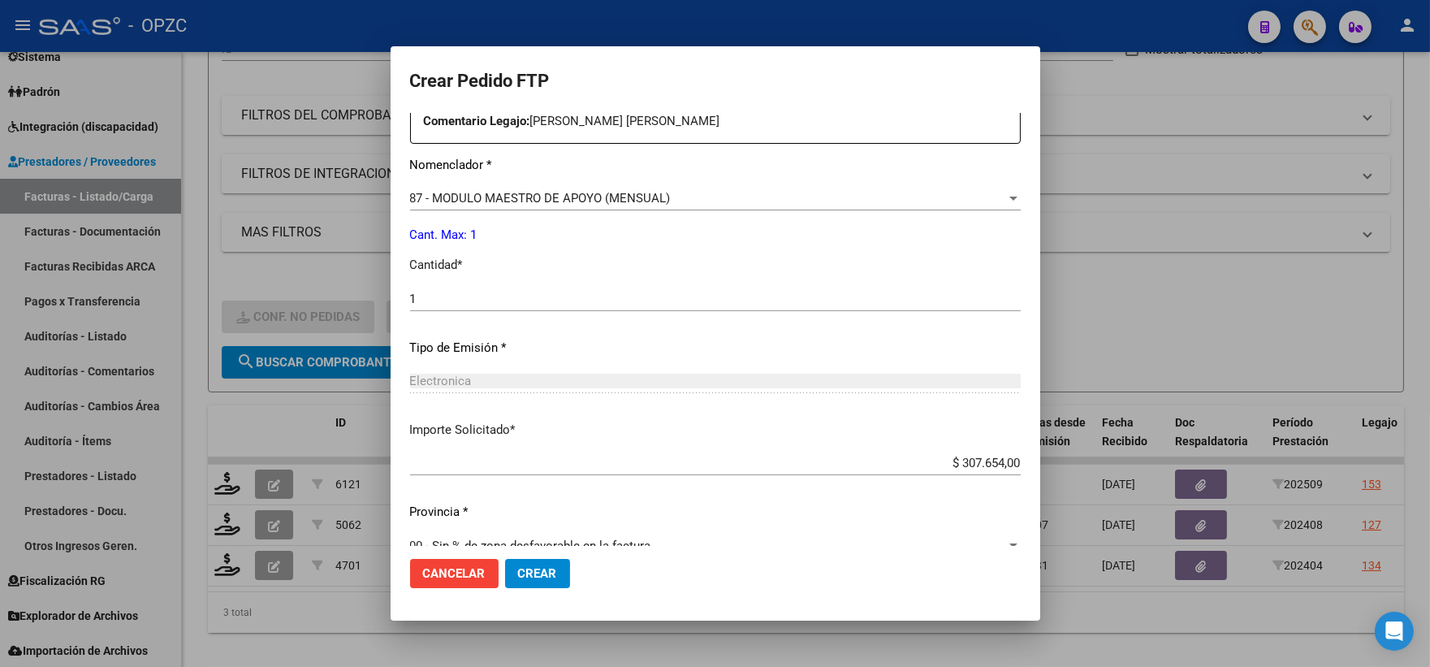
scroll to position [654, 0]
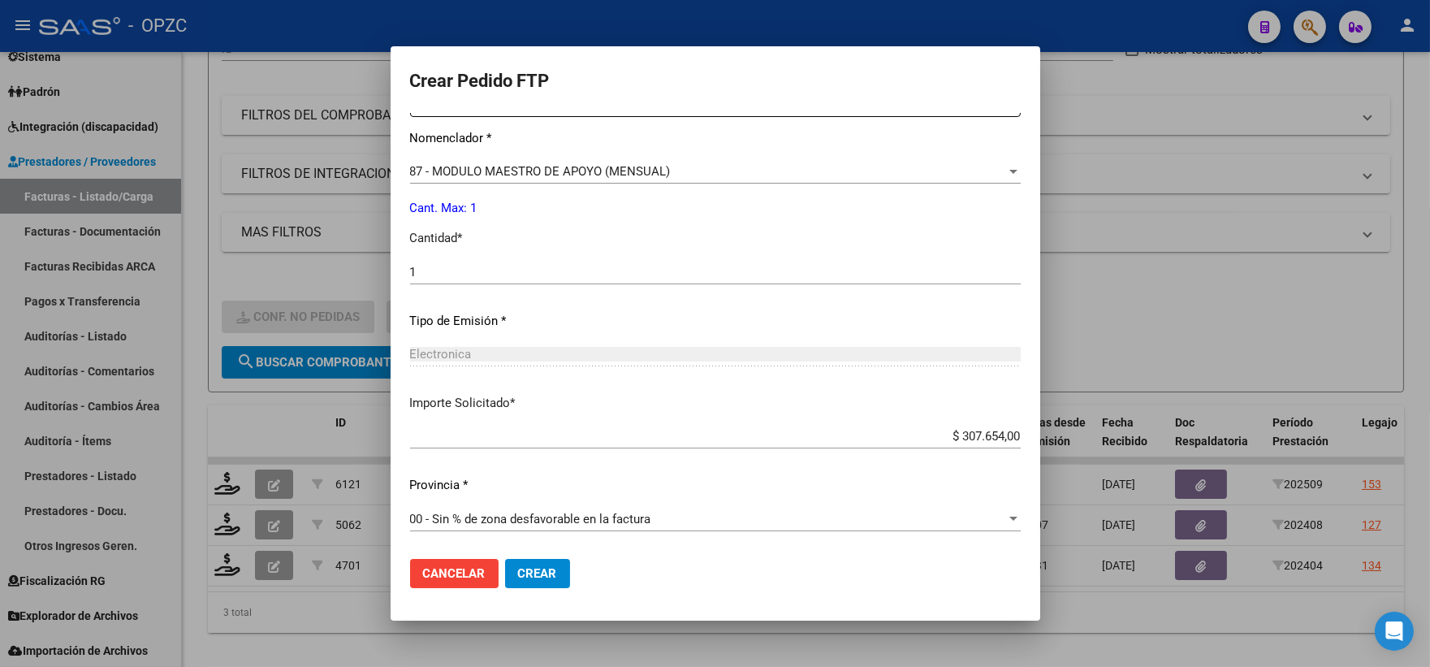
click at [534, 577] on span "Crear" at bounding box center [537, 573] width 39 height 15
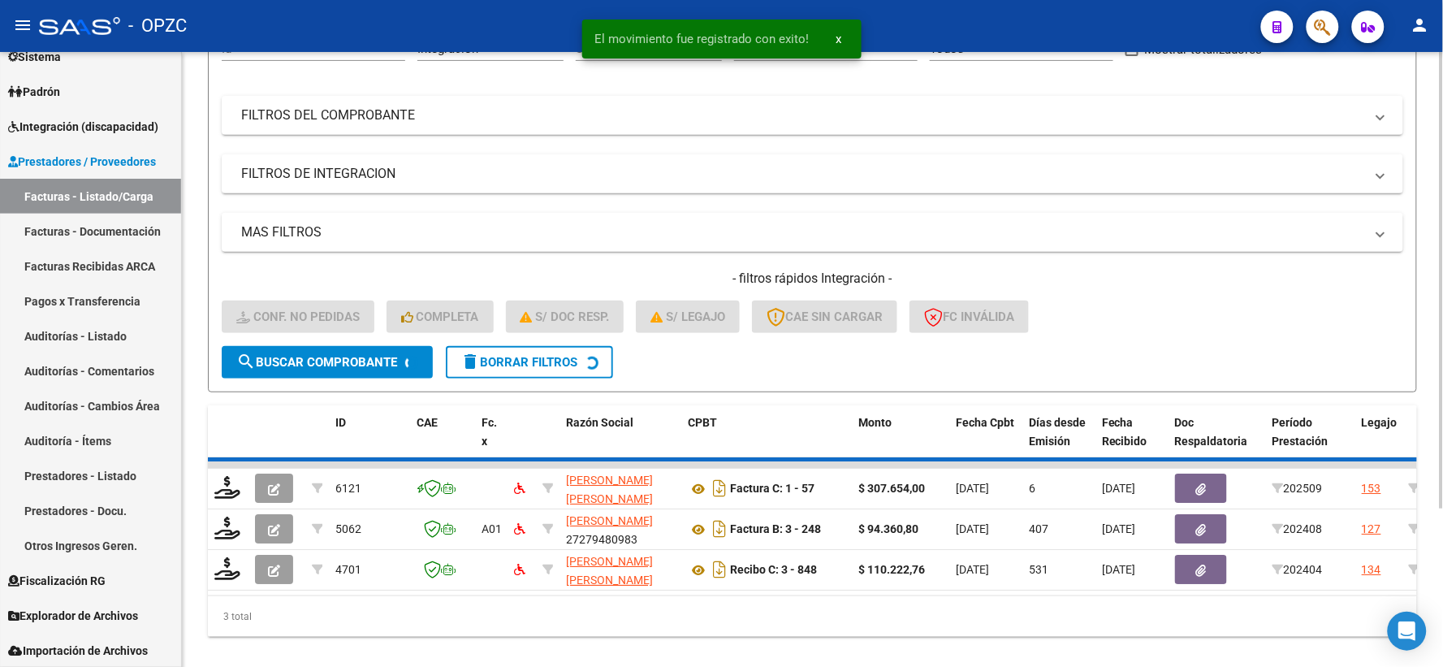
scroll to position [169, 0]
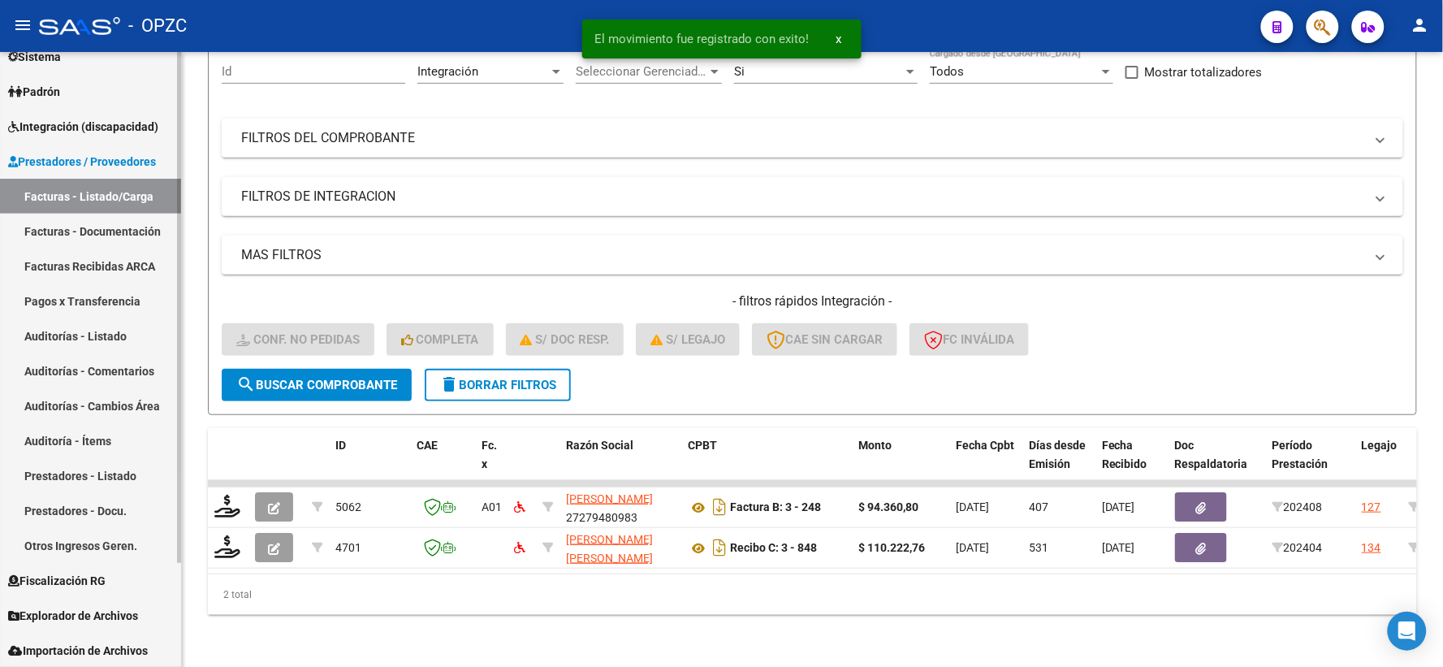
click at [112, 127] on span "Integración (discapacidad)" at bounding box center [83, 127] width 150 height 18
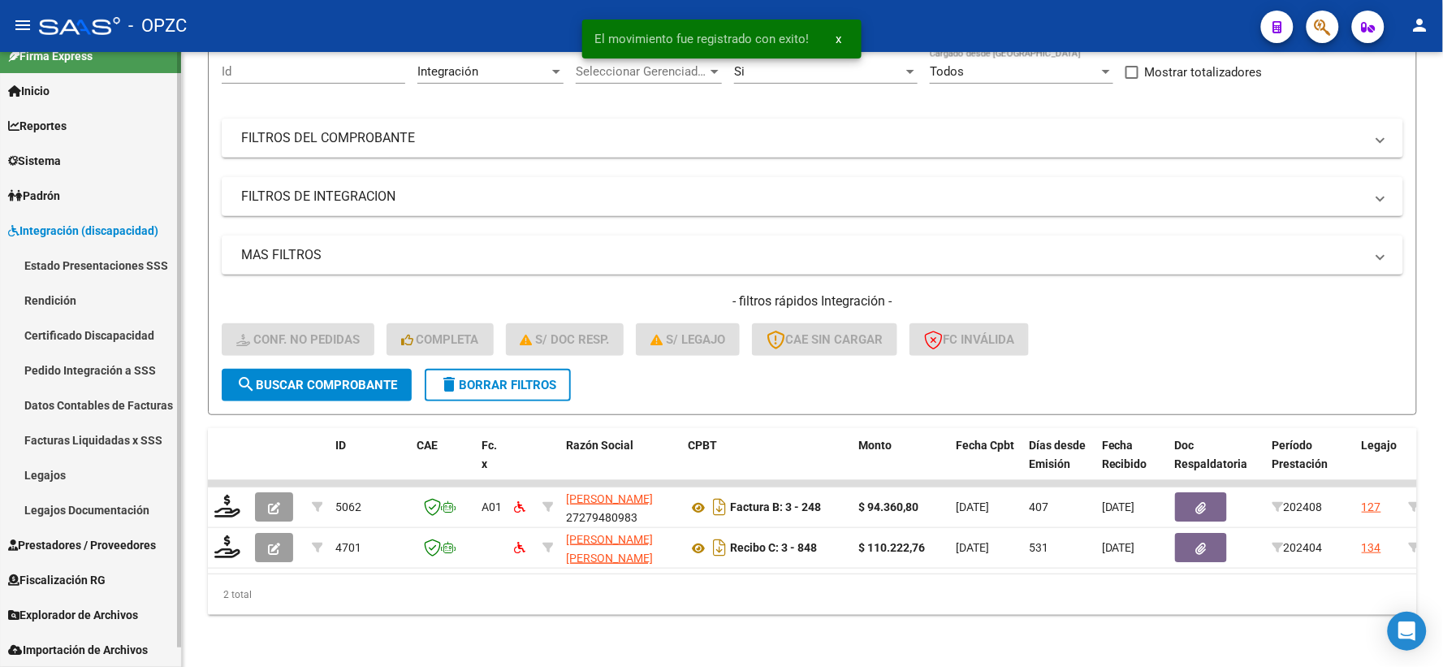
scroll to position [20, 0]
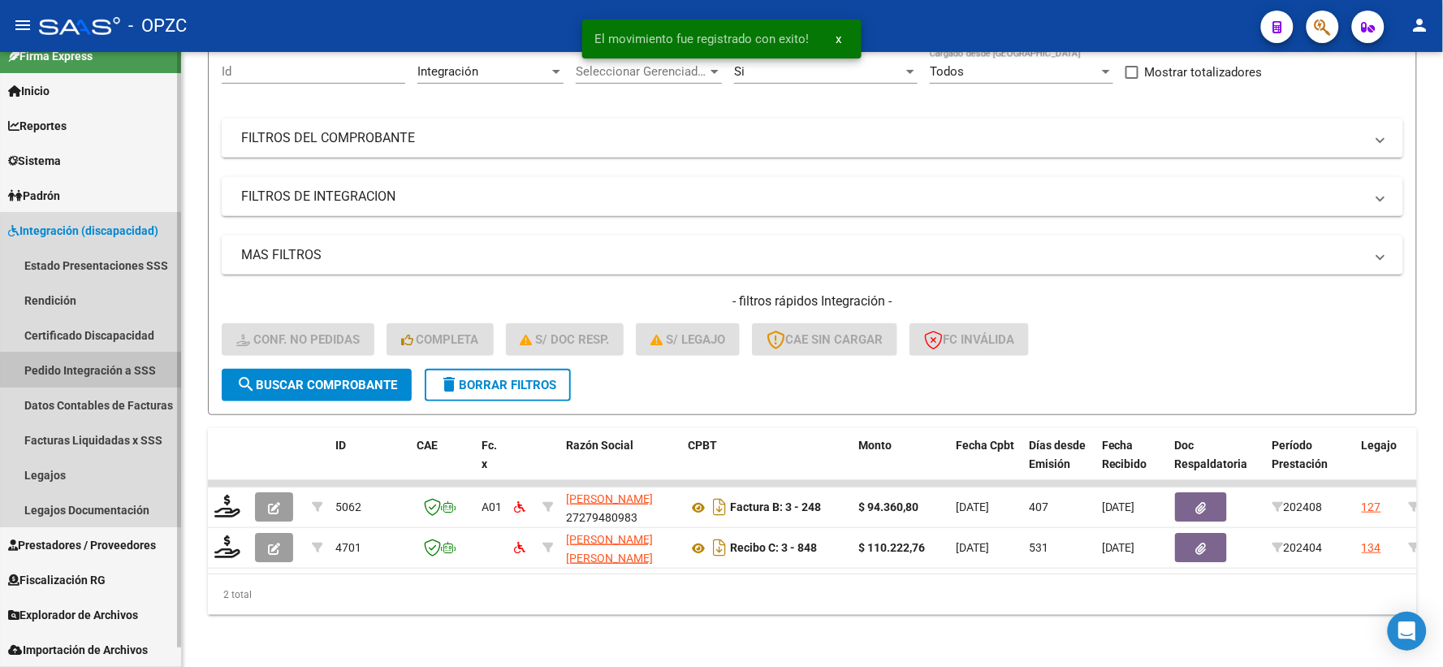
click at [103, 369] on link "Pedido Integración a SSS" at bounding box center [90, 369] width 181 height 35
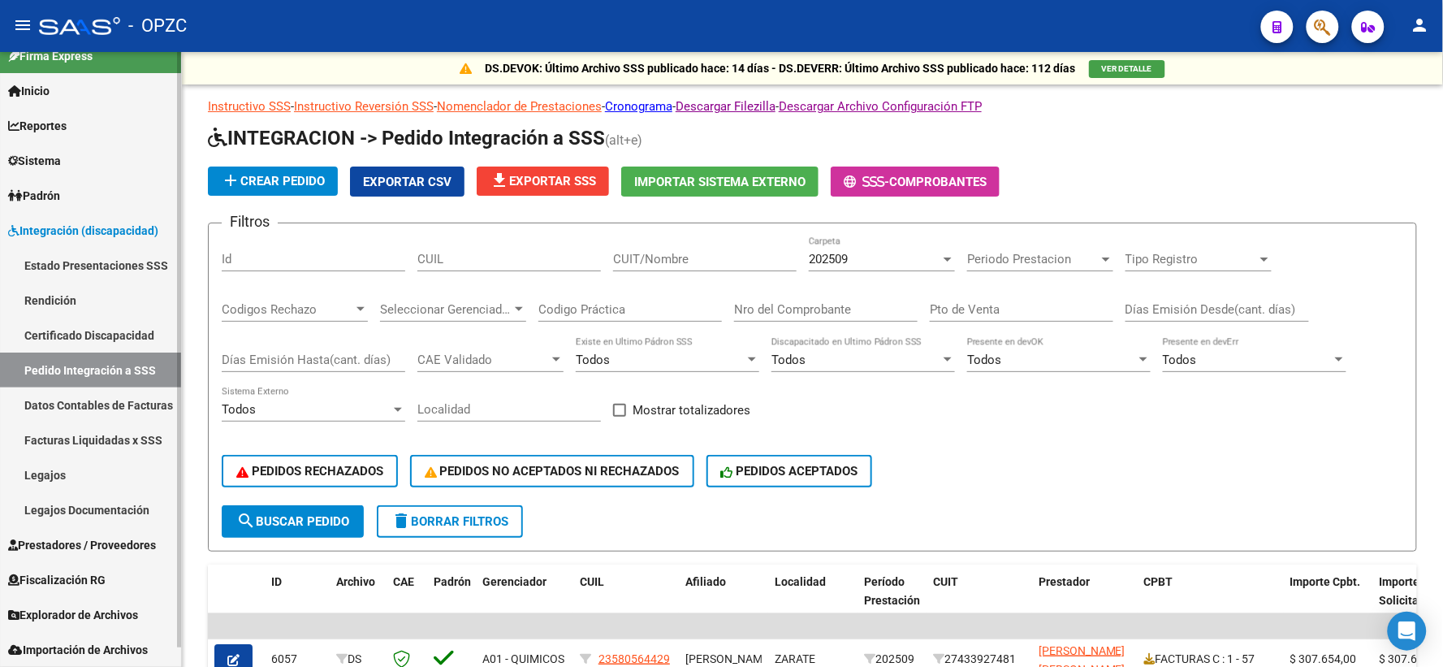
click at [66, 539] on span "Prestadores / Proveedores" at bounding box center [82, 545] width 148 height 18
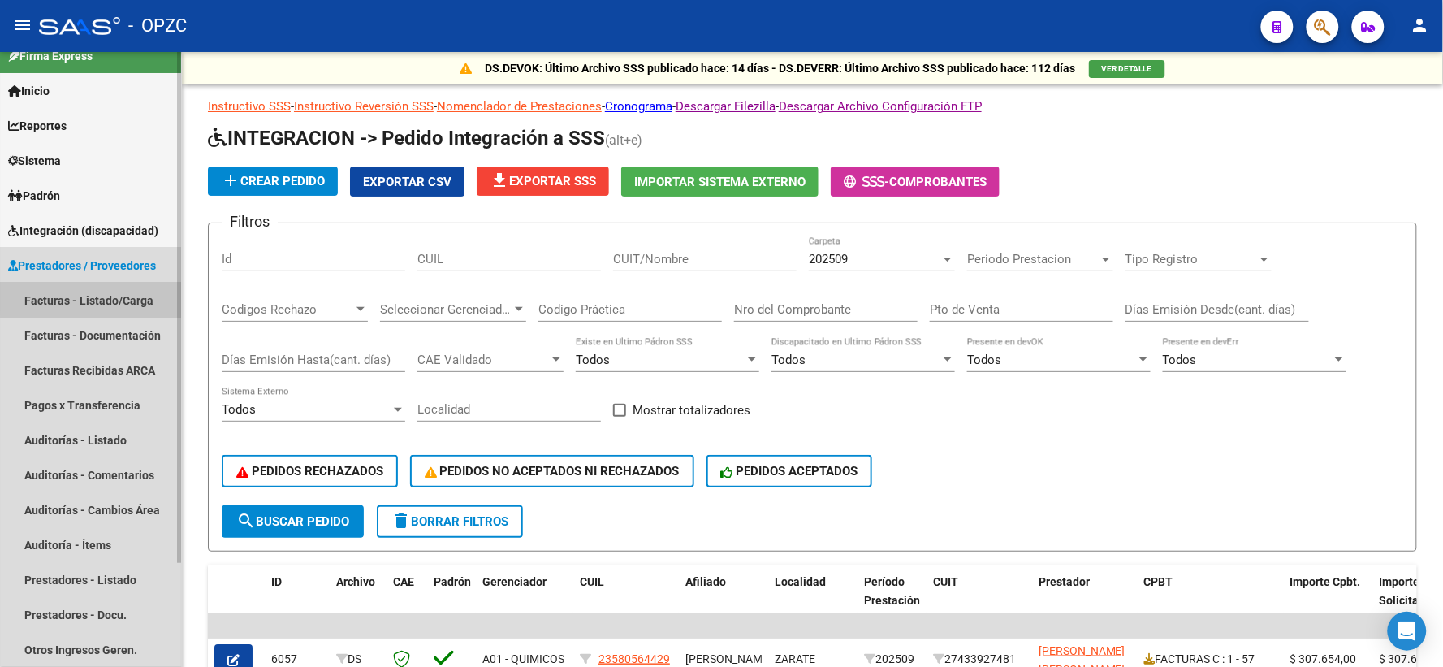
click at [123, 292] on link "Facturas - Listado/Carga" at bounding box center [90, 300] width 181 height 35
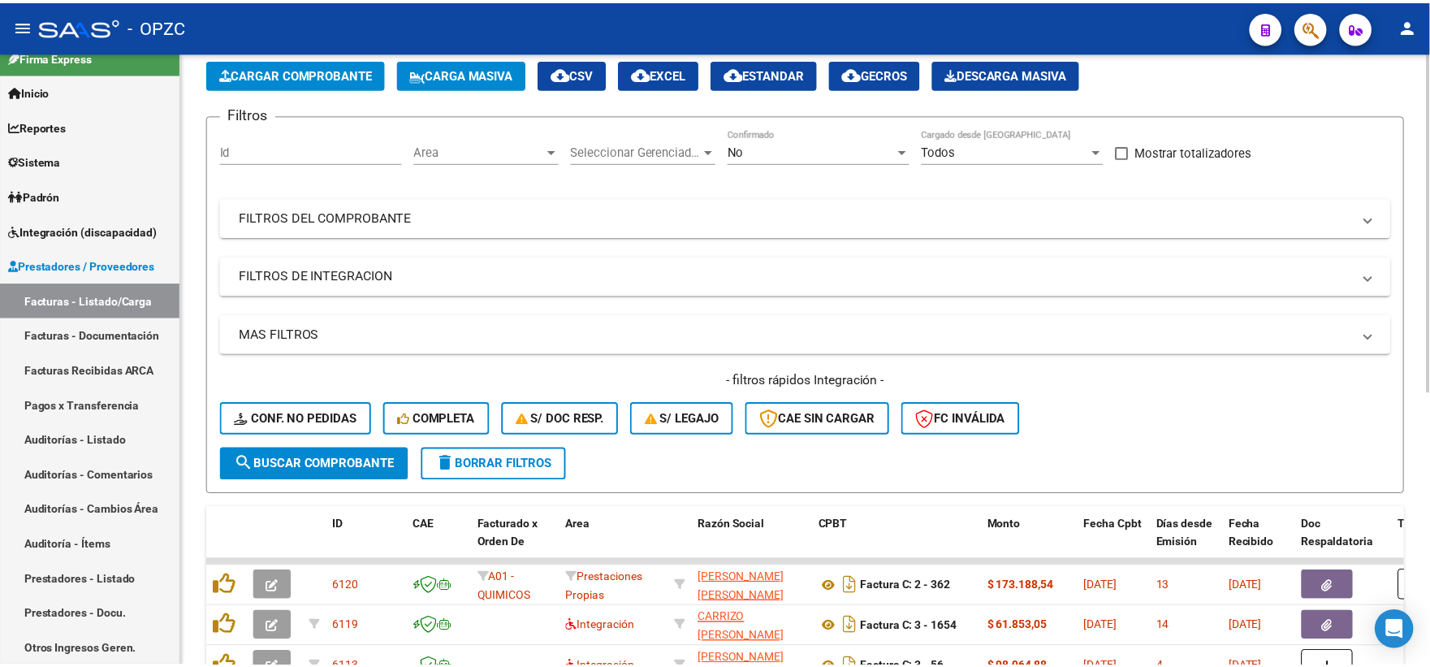
scroll to position [180, 0]
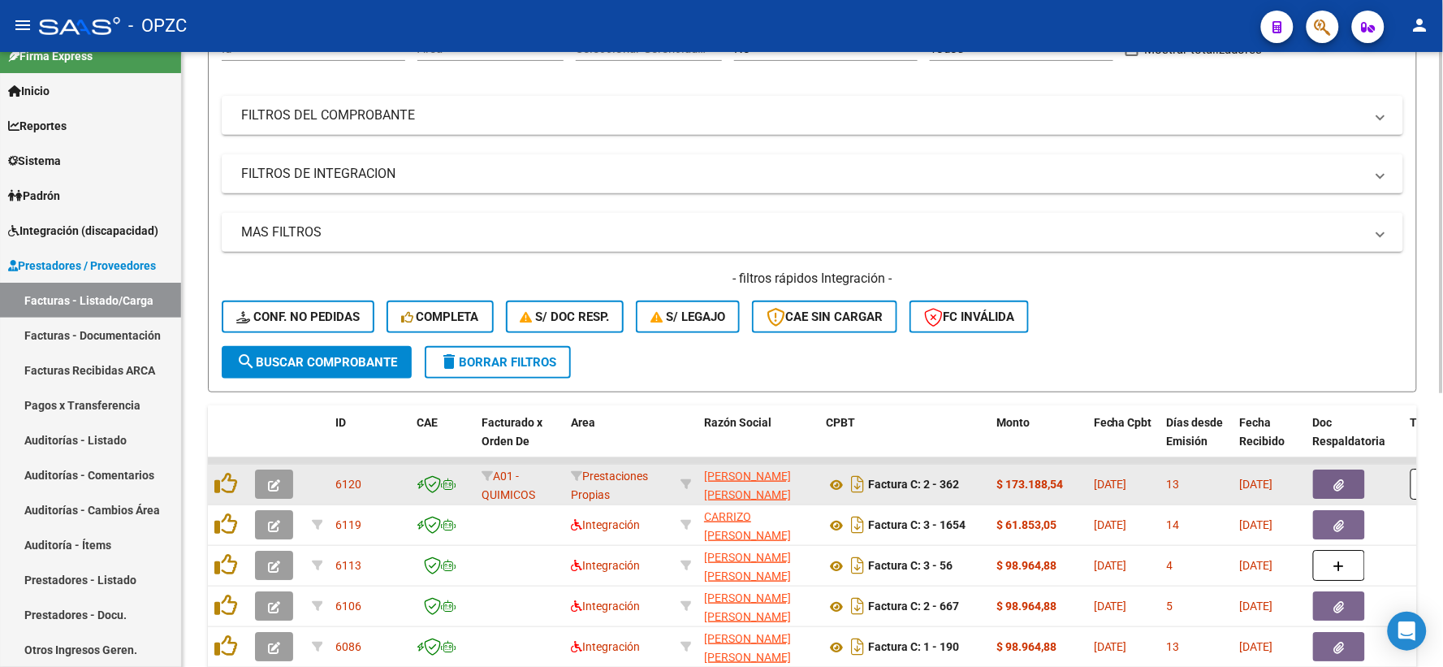
click at [270, 479] on icon "button" at bounding box center [274, 485] width 12 height 12
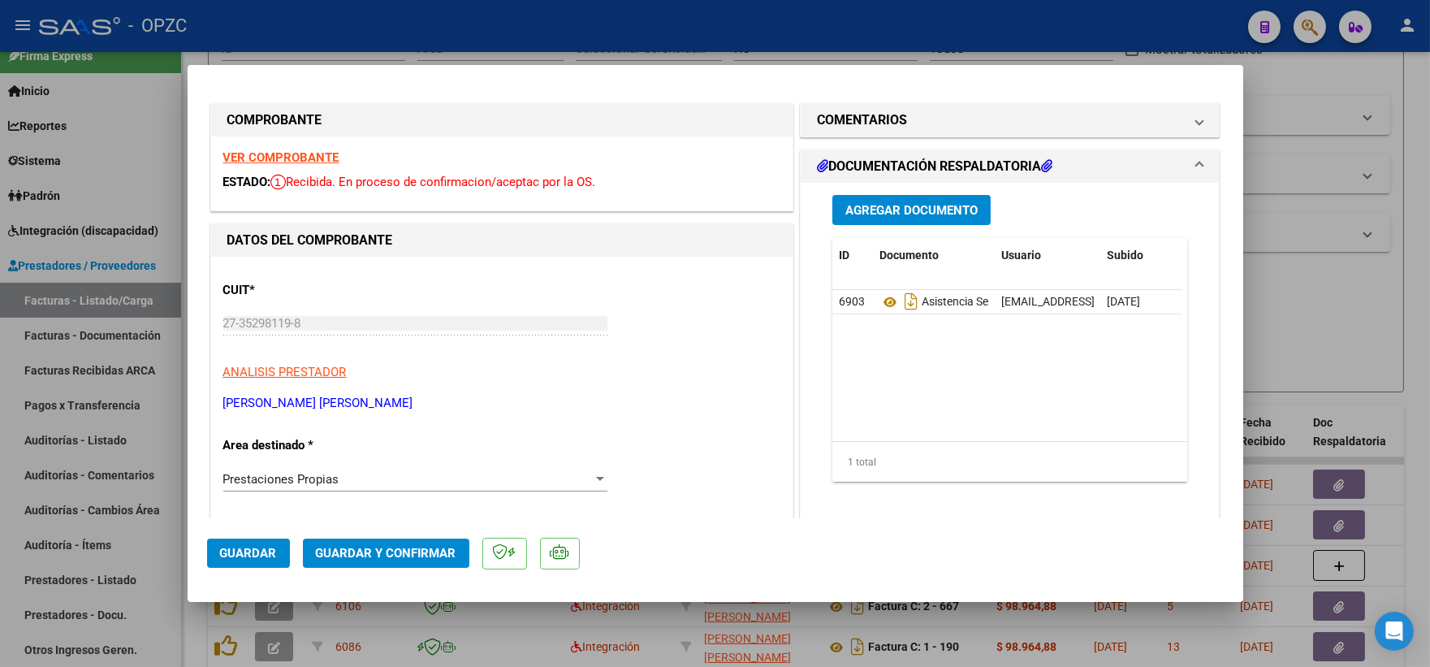
scroll to position [0, 0]
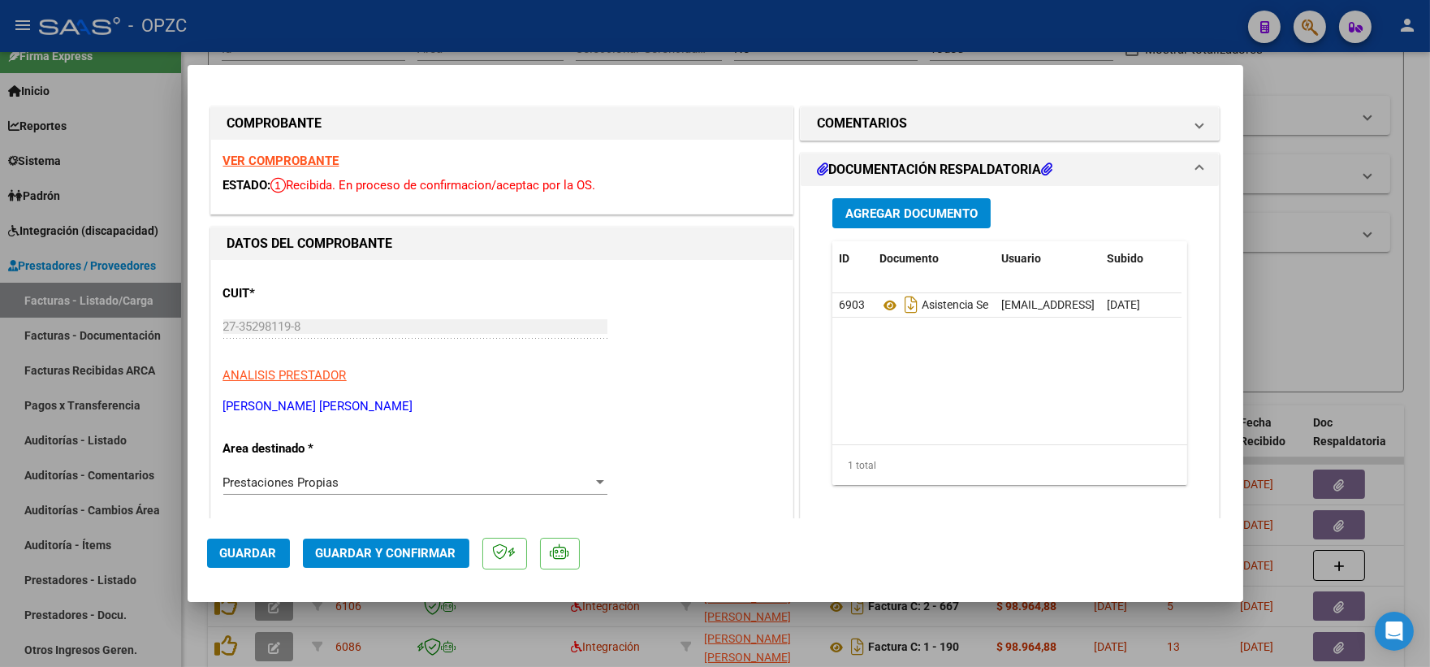
click at [315, 156] on strong "VER COMPROBANTE" at bounding box center [281, 160] width 116 height 15
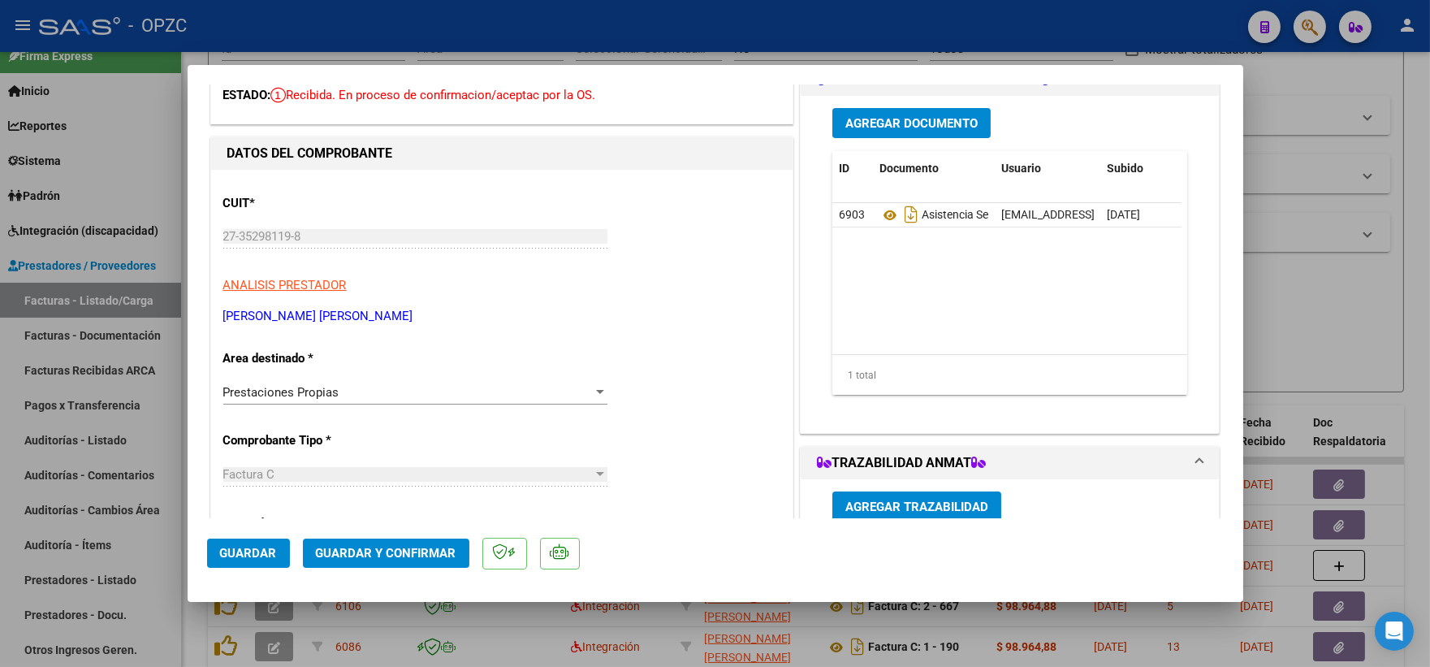
click at [447, 393] on div "Prestaciones Propias" at bounding box center [407, 392] width 369 height 15
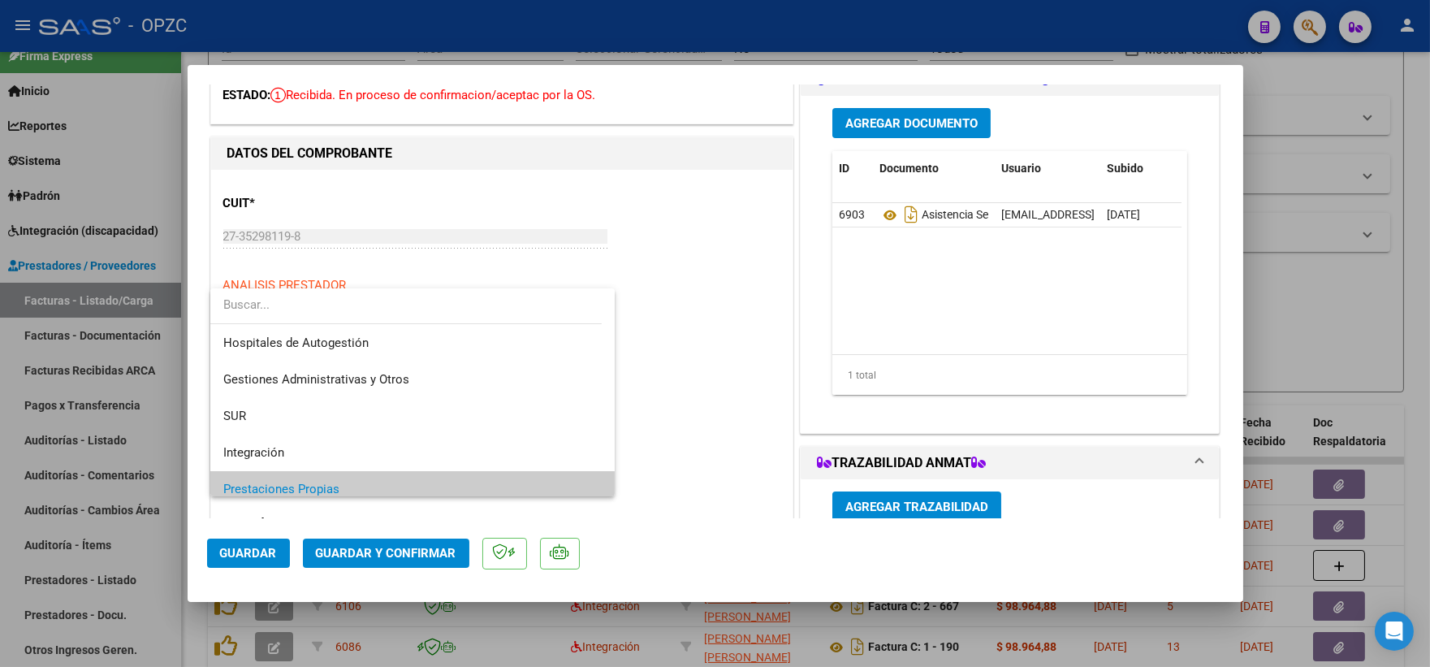
scroll to position [97, 0]
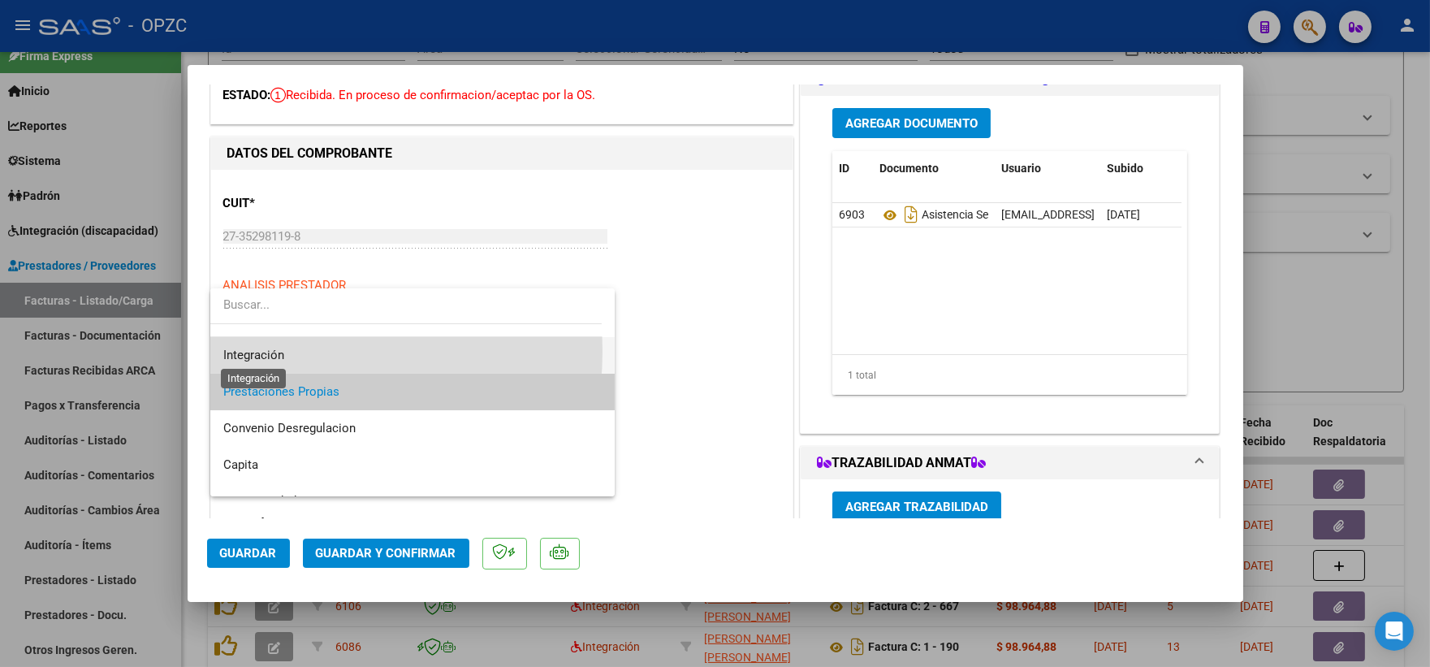
click at [281, 351] on span "Integración" at bounding box center [253, 355] width 61 height 15
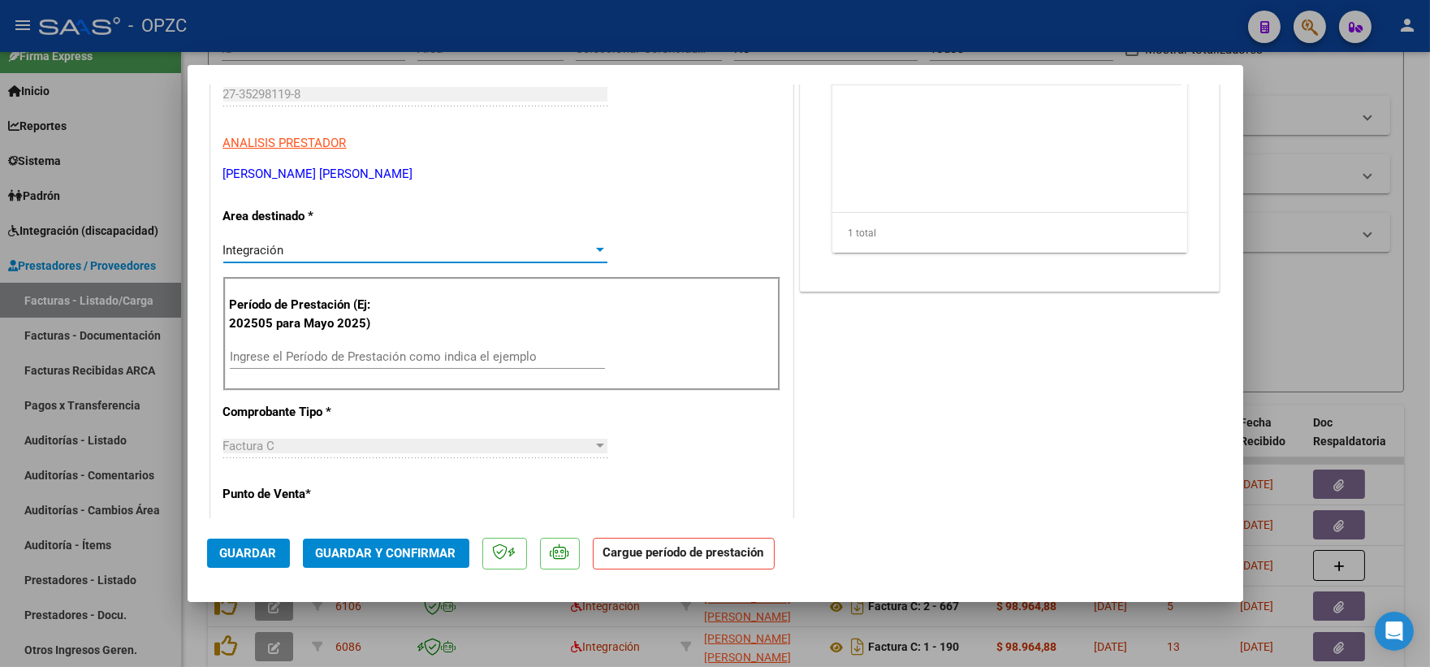
scroll to position [270, 0]
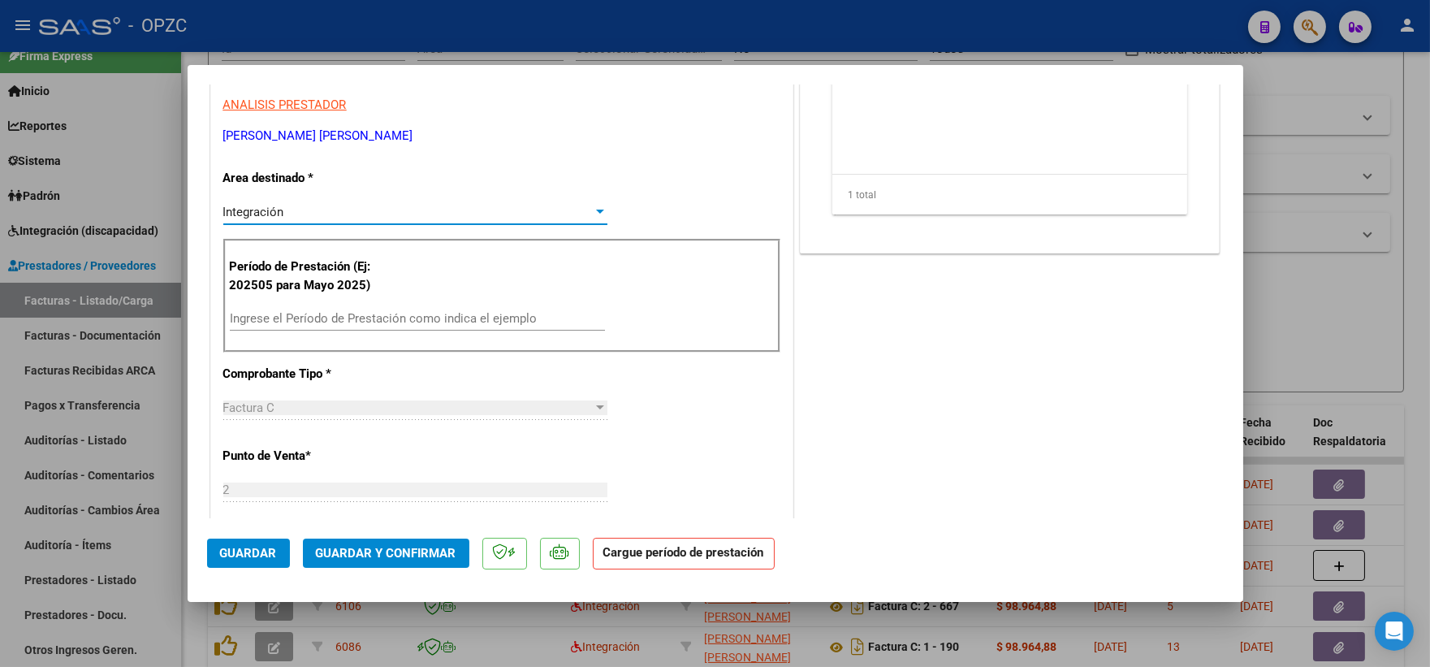
click at [342, 320] on input "Ingrese el Período de Prestación como indica el ejemplo" at bounding box center [417, 318] width 375 height 15
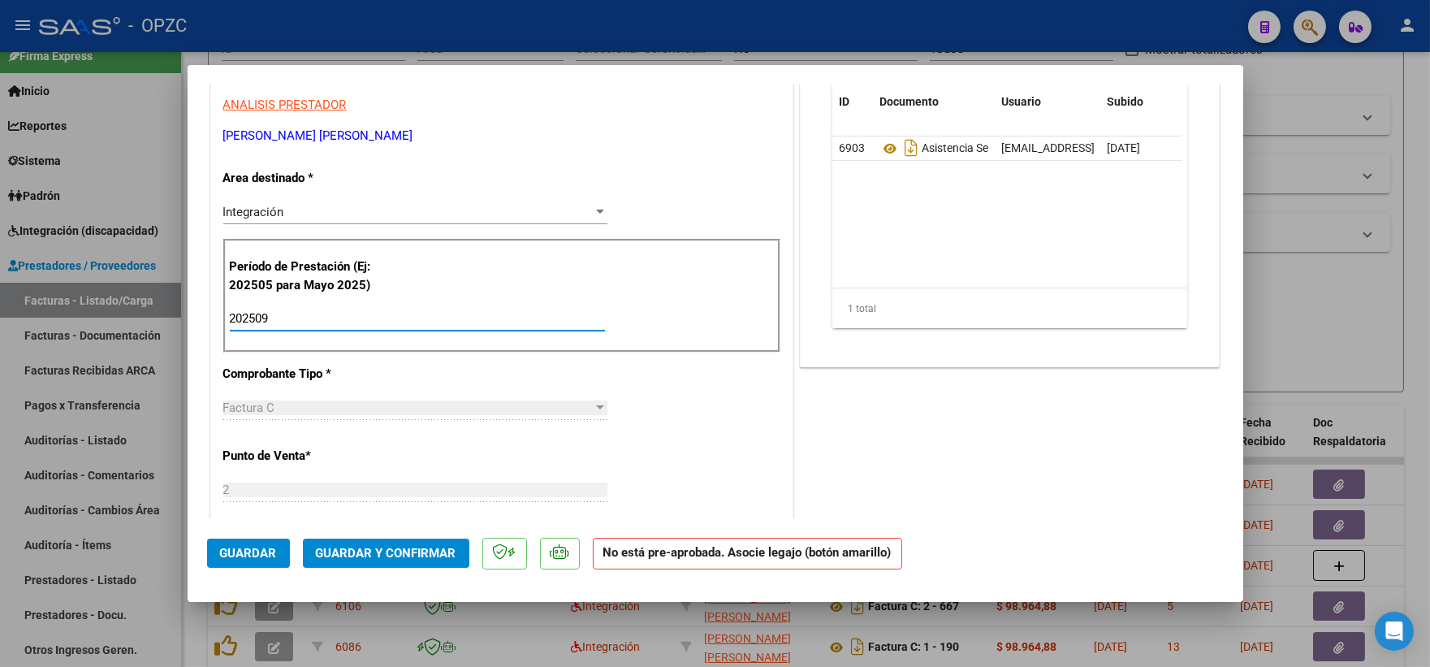
type input "202509"
click at [236, 553] on span "Guardar" at bounding box center [248, 553] width 57 height 15
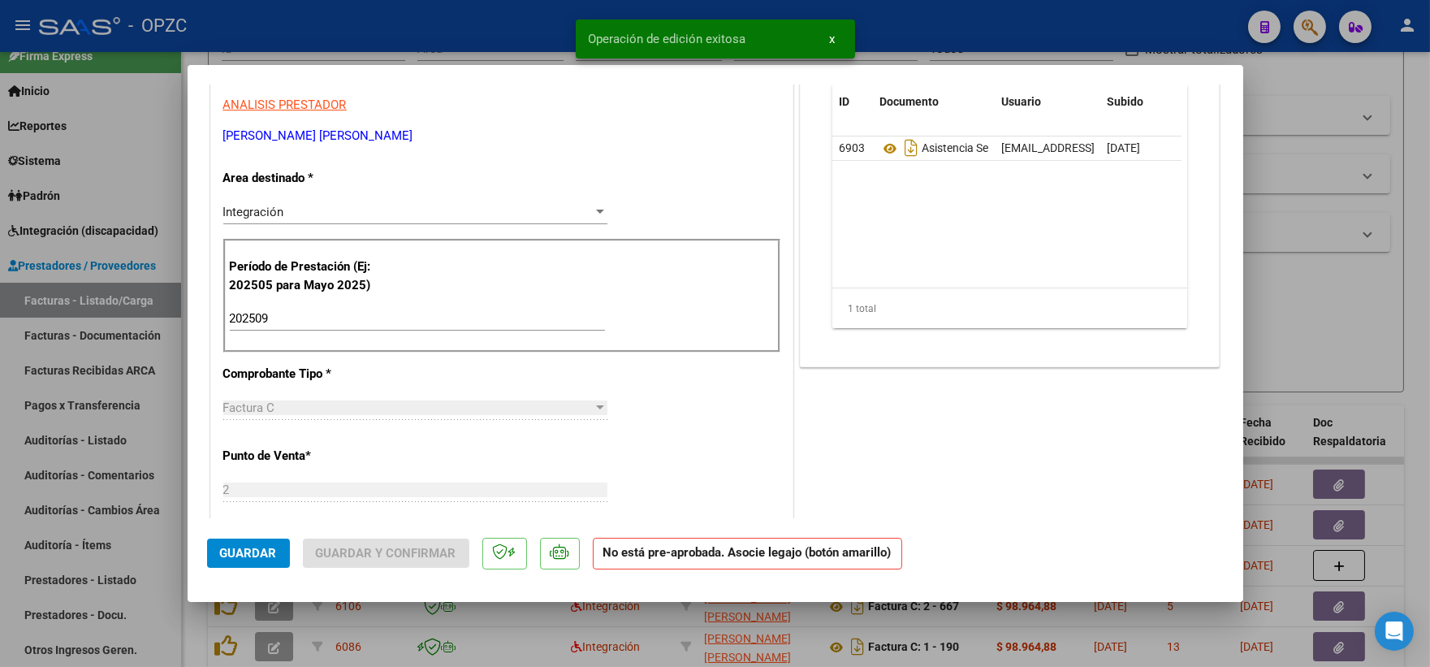
click at [1325, 314] on div at bounding box center [715, 333] width 1430 height 667
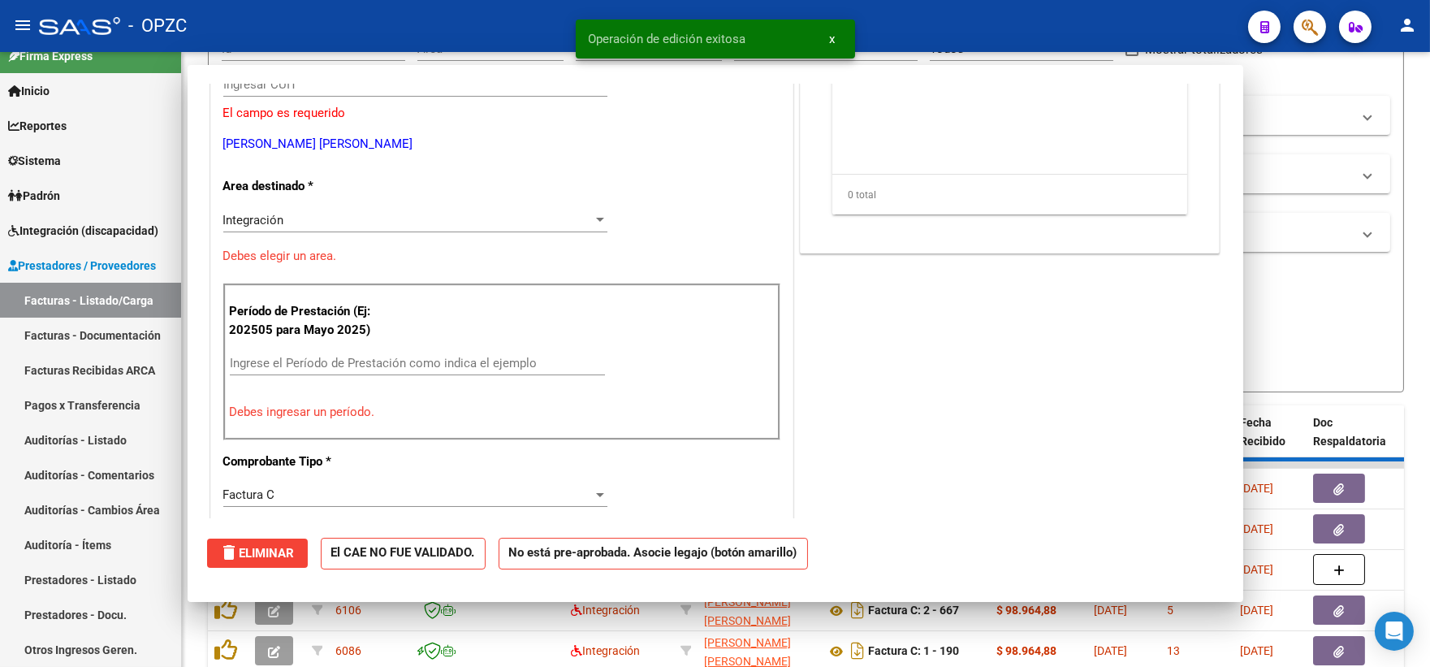
scroll to position [0, 0]
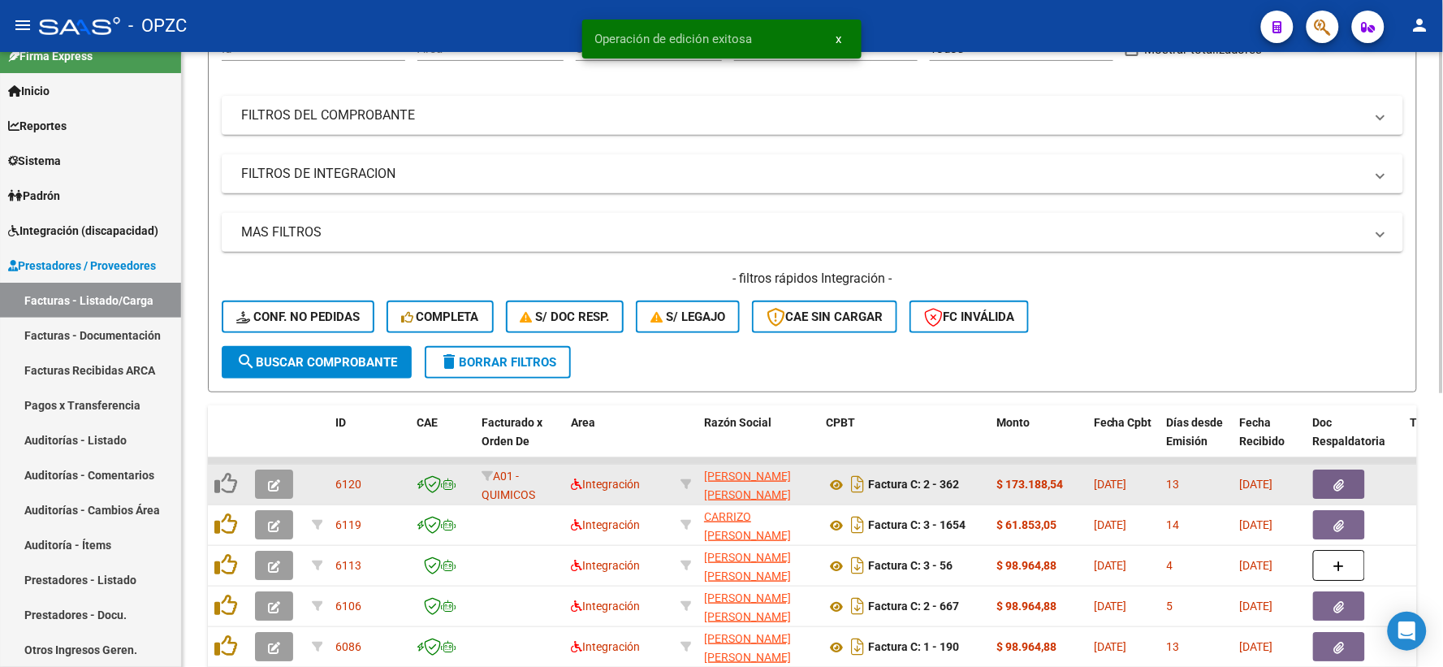
click at [271, 487] on icon "button" at bounding box center [274, 485] width 12 height 12
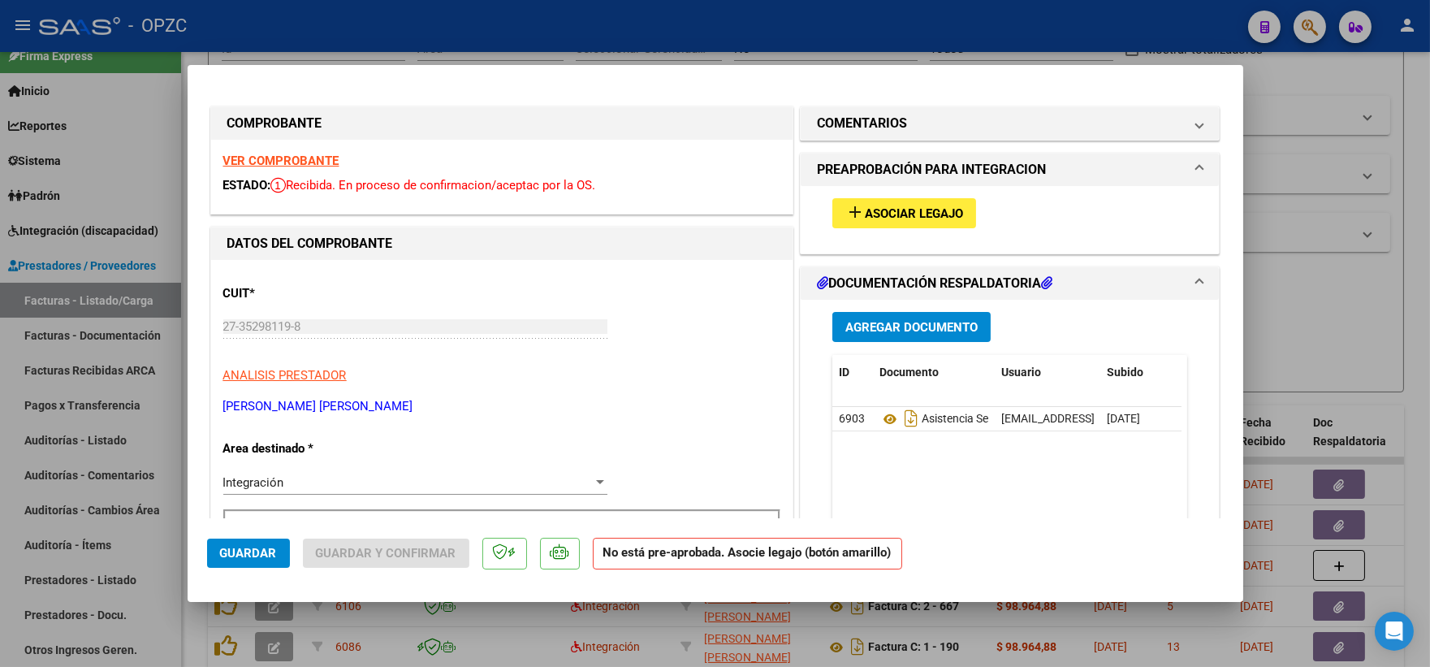
click at [946, 212] on span "Asociar Legajo" at bounding box center [914, 213] width 98 height 15
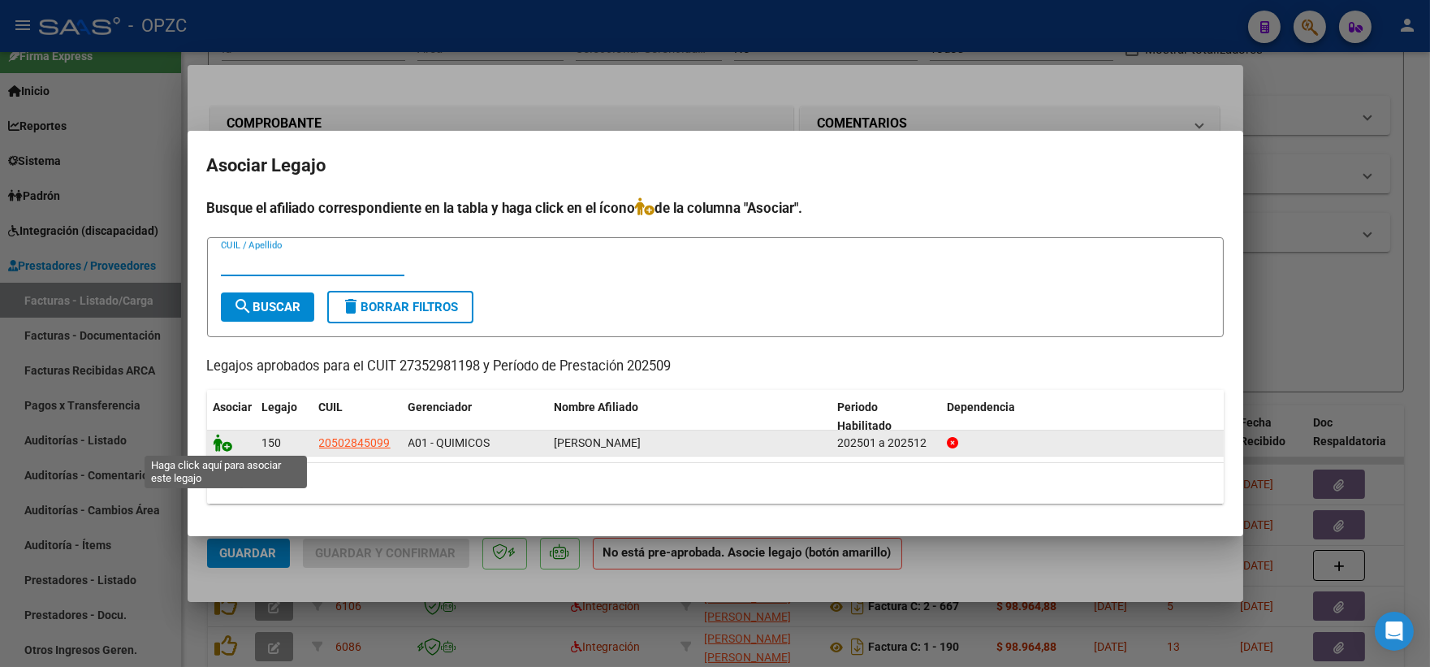
click at [223, 434] on icon at bounding box center [223, 443] width 19 height 18
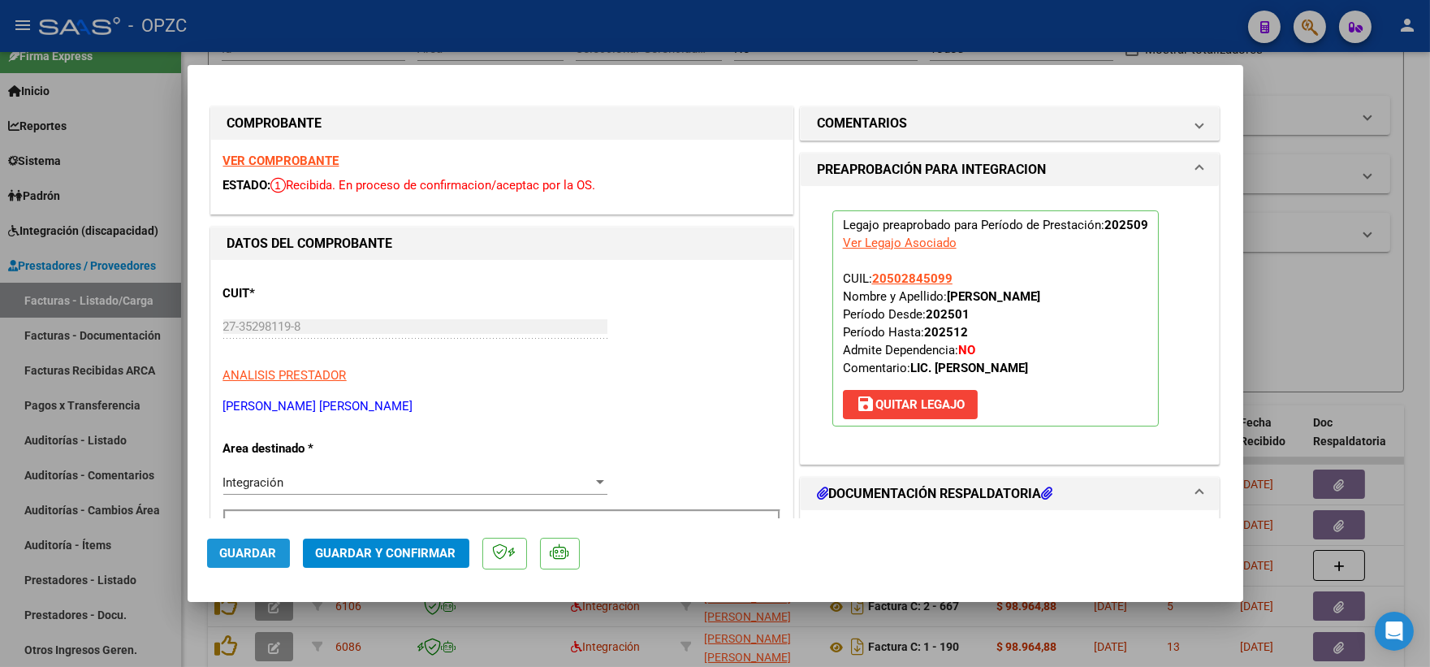
click at [264, 555] on span "Guardar" at bounding box center [248, 553] width 57 height 15
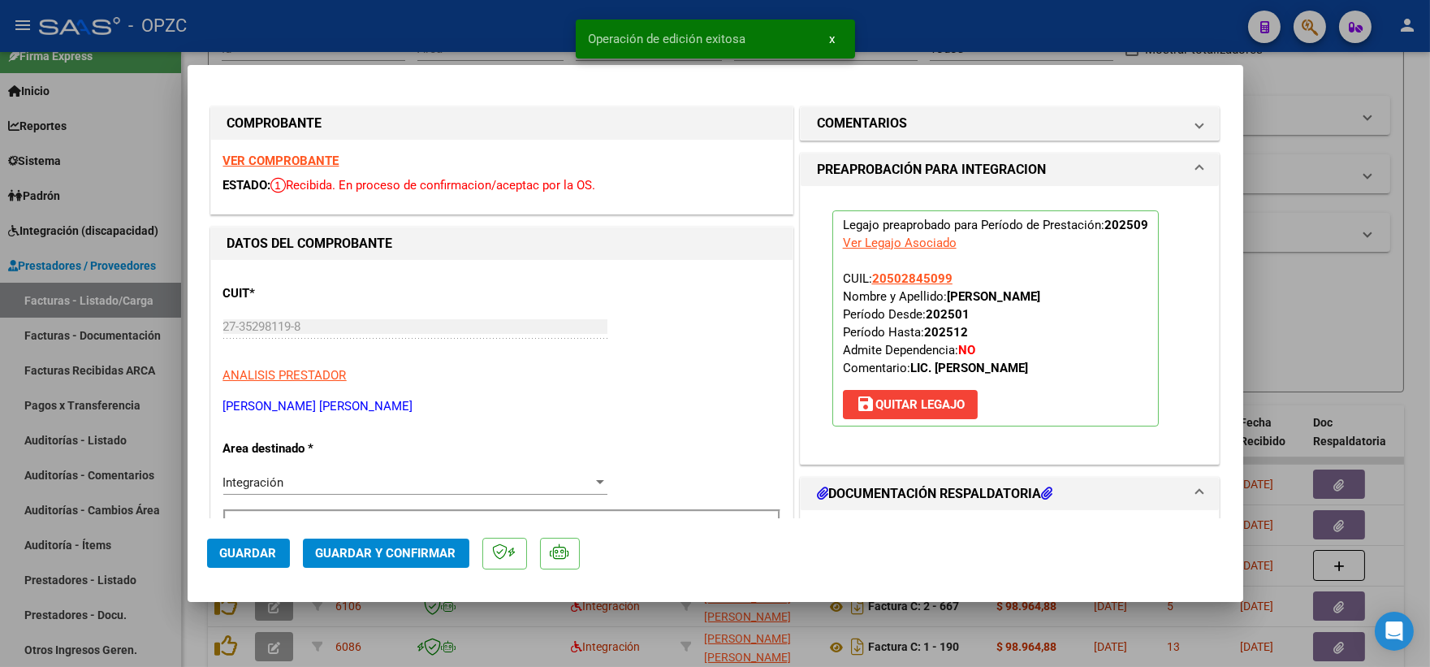
click at [1333, 313] on div at bounding box center [715, 333] width 1430 height 667
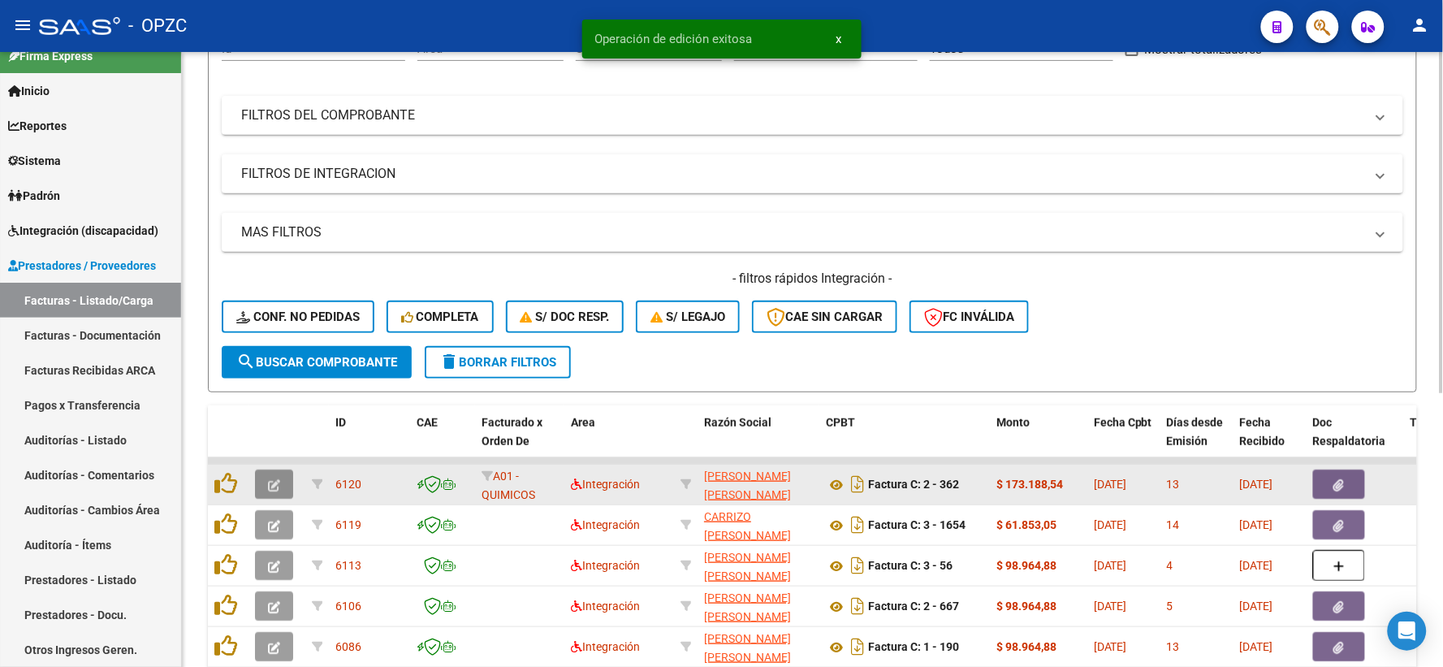
click at [265, 483] on button "button" at bounding box center [274, 483] width 38 height 29
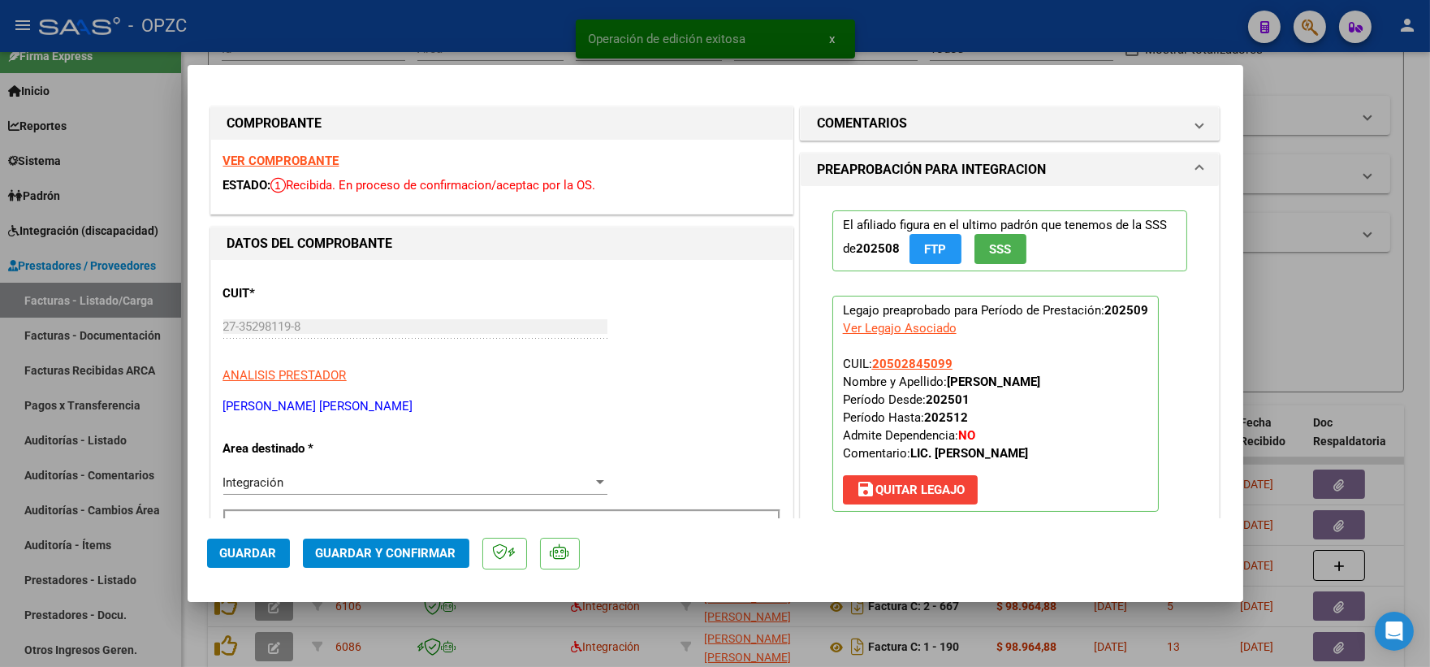
click at [325, 163] on strong "VER COMPROBANTE" at bounding box center [281, 160] width 116 height 15
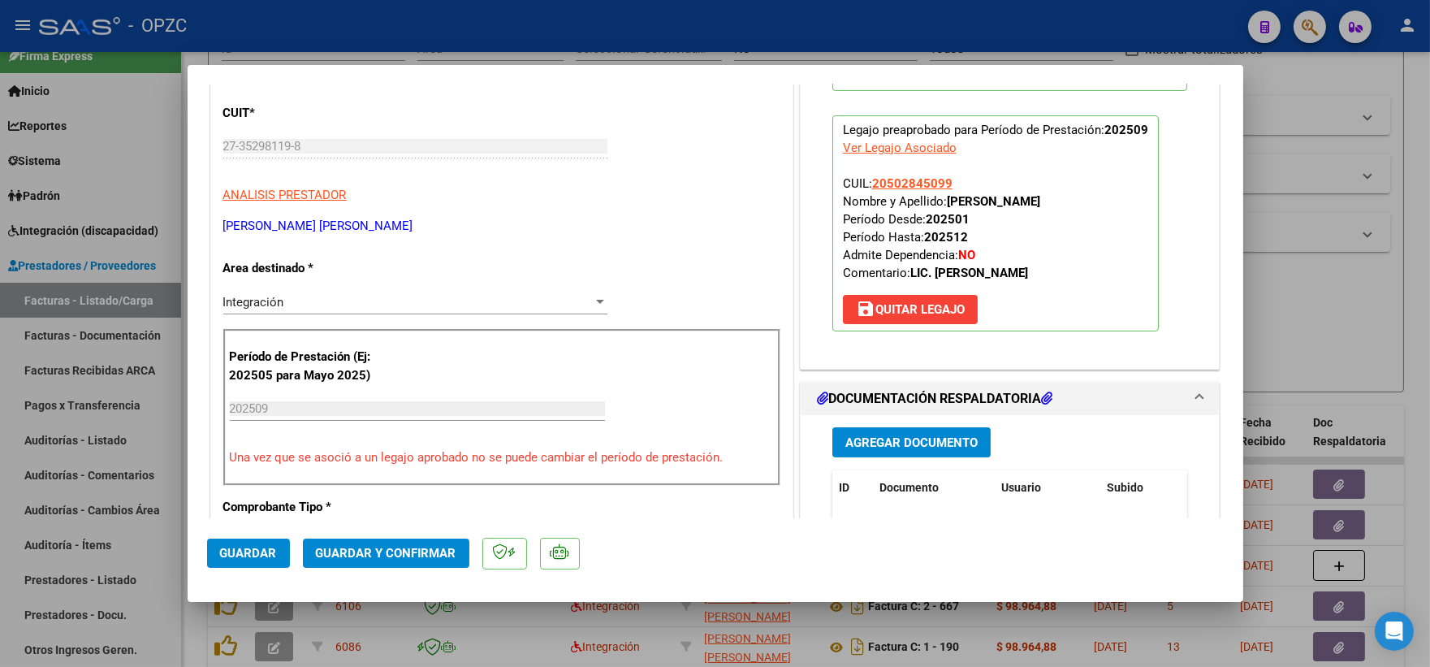
scroll to position [270, 0]
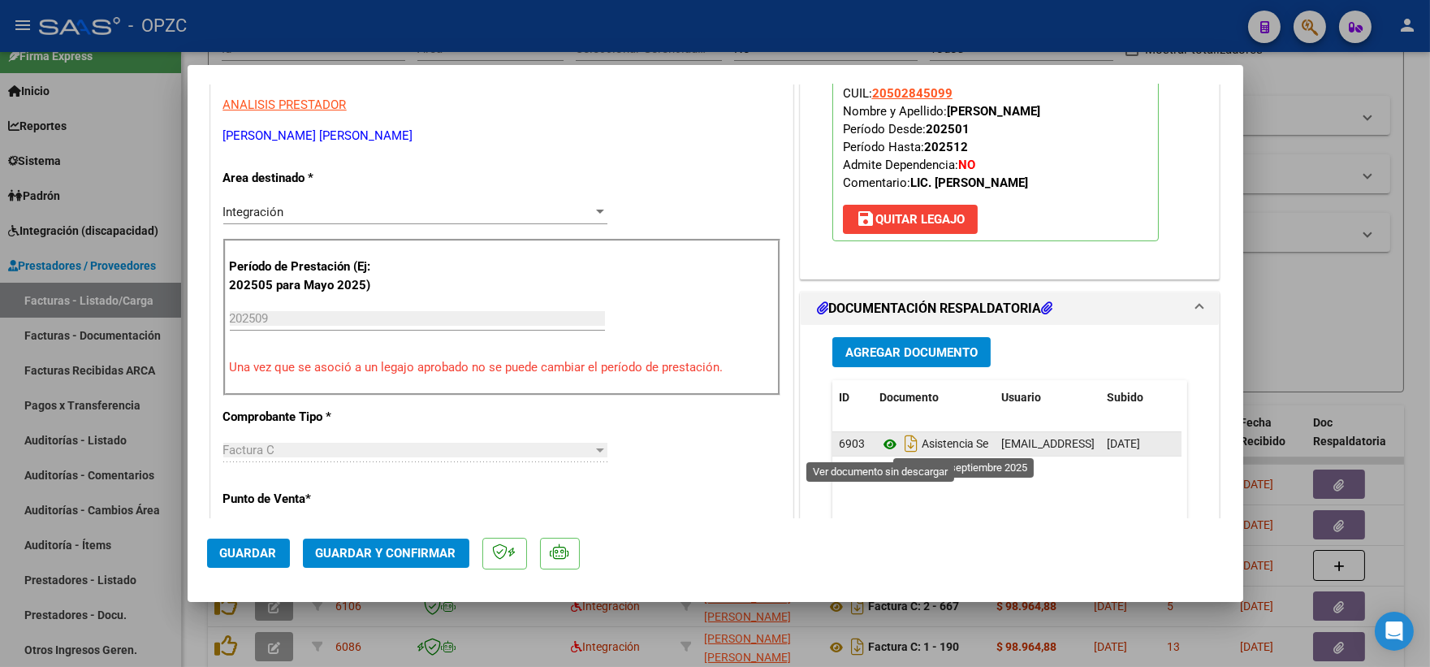
click at [885, 449] on icon at bounding box center [889, 443] width 21 height 19
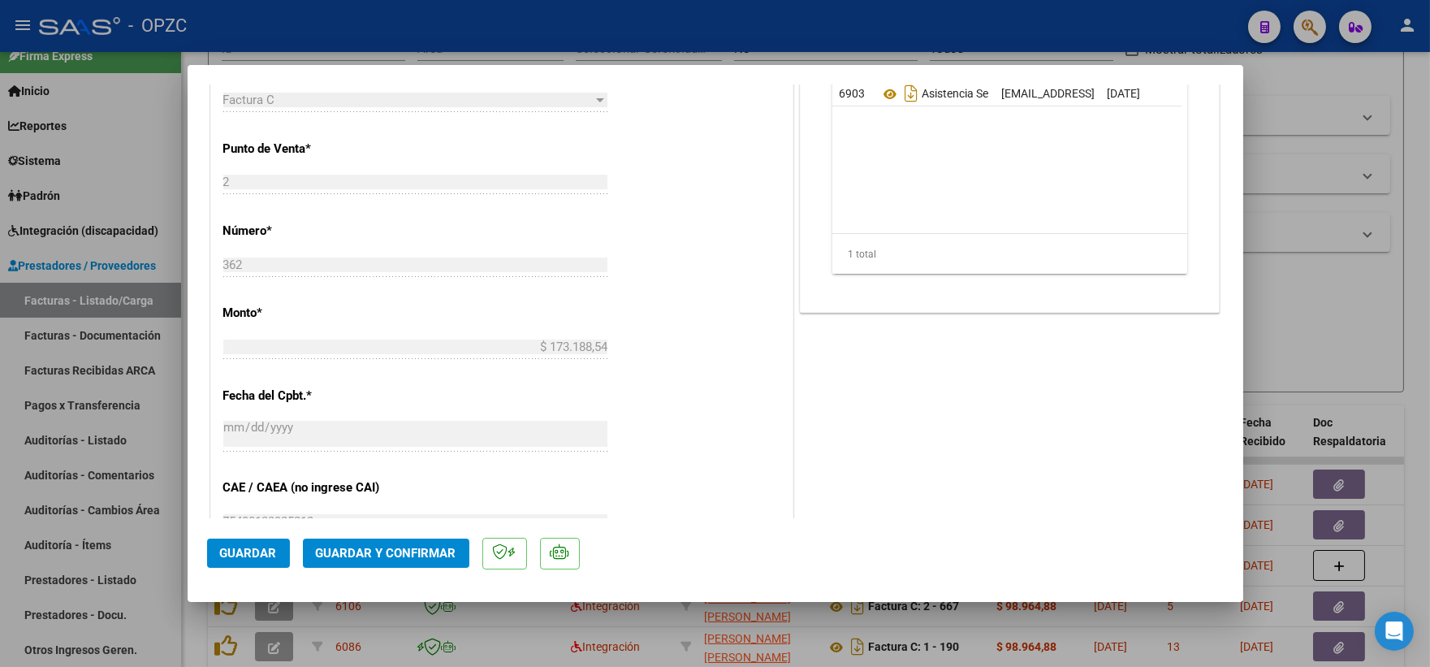
scroll to position [721, 0]
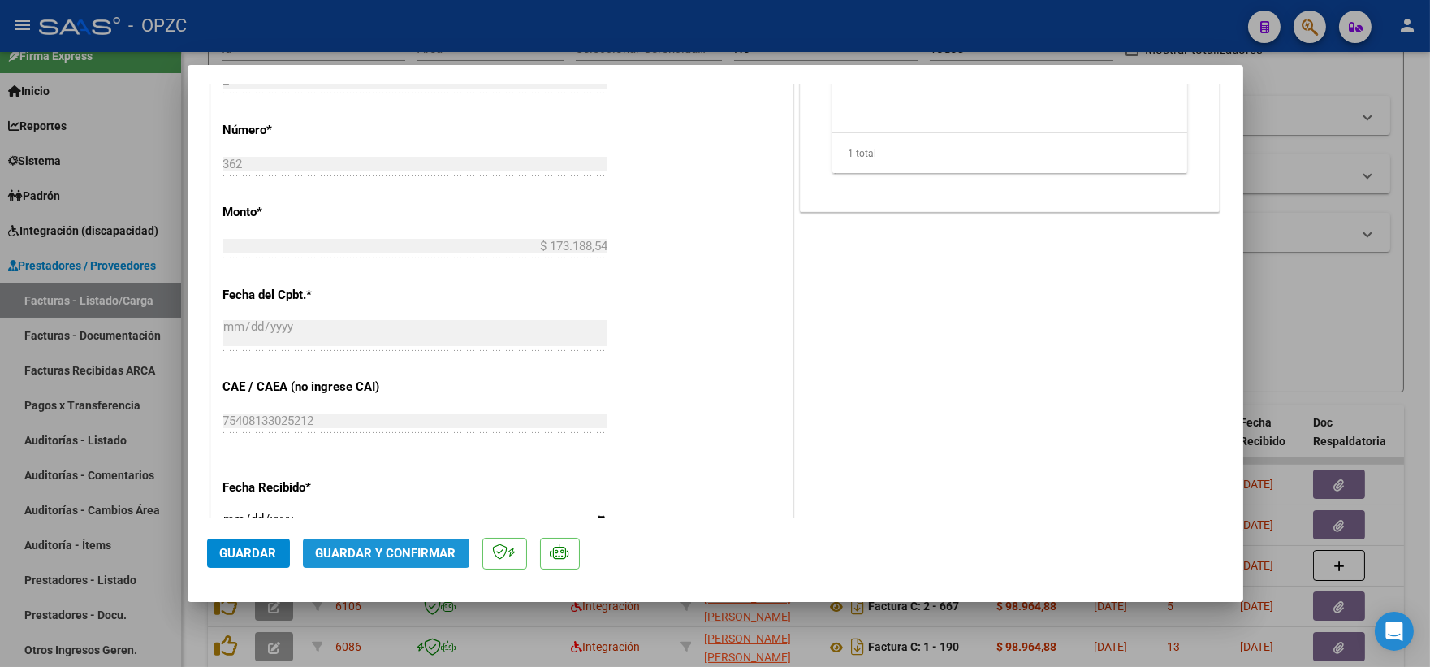
click at [406, 551] on span "Guardar y Confirmar" at bounding box center [386, 553] width 140 height 15
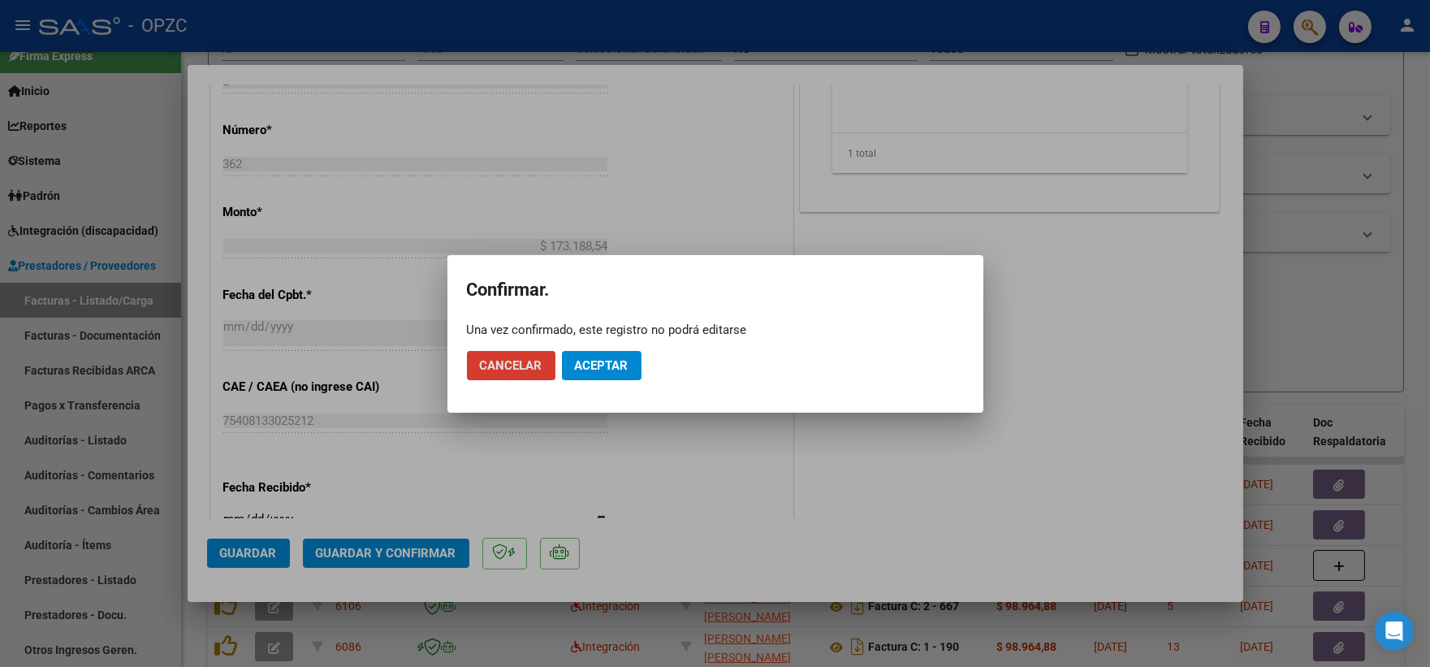
click at [603, 363] on span "Aceptar" at bounding box center [602, 365] width 54 height 15
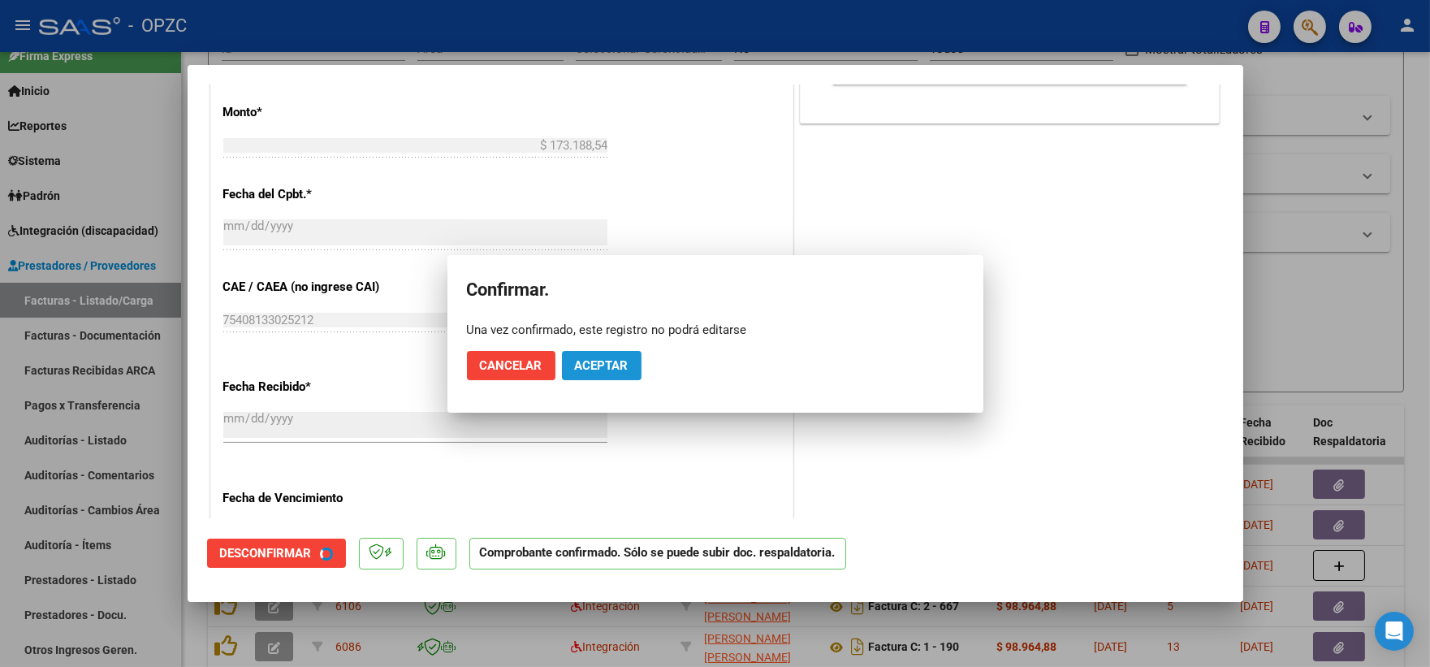
scroll to position [621, 0]
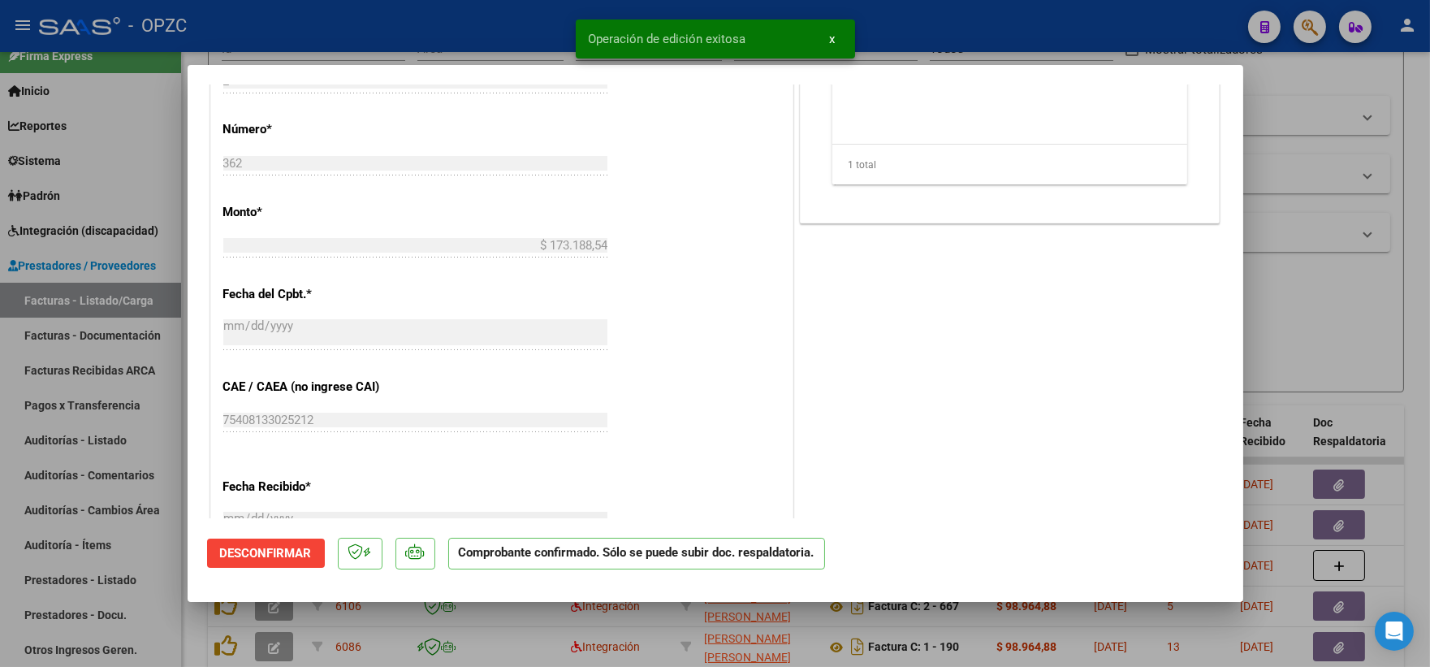
click at [1324, 307] on div at bounding box center [715, 333] width 1430 height 667
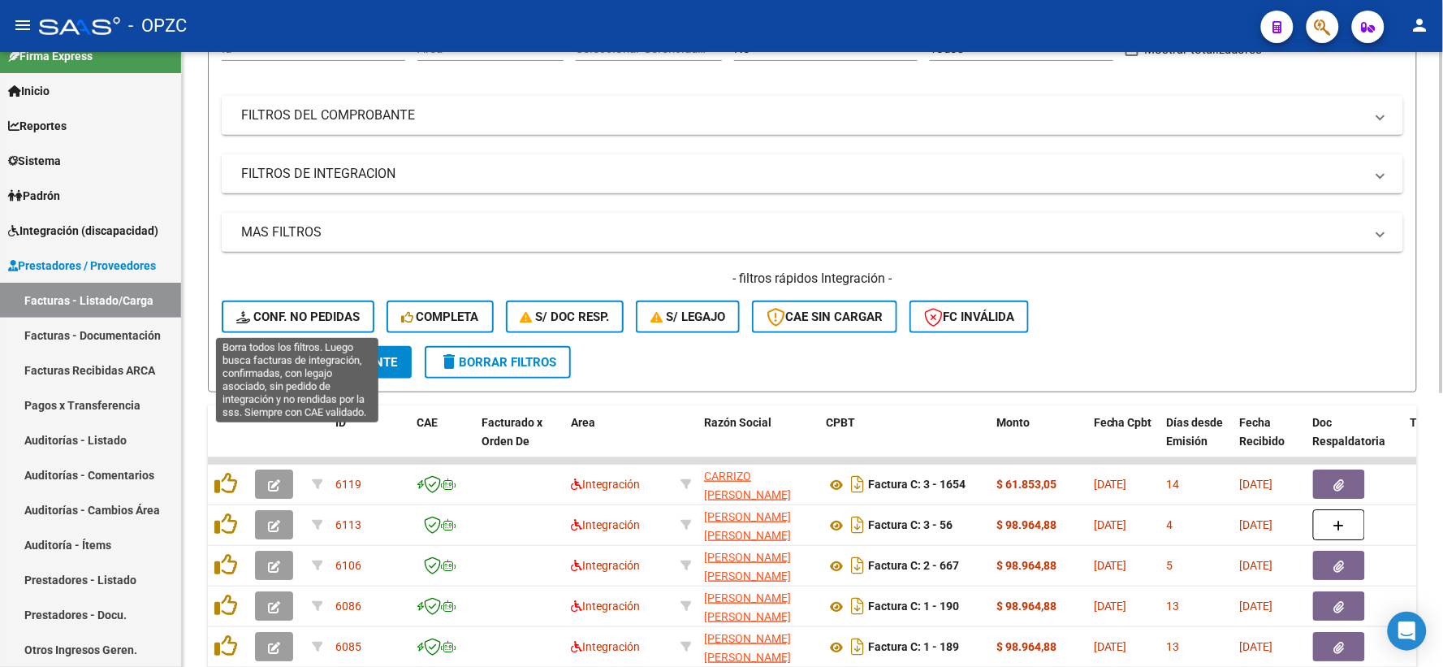
click at [301, 309] on span "Conf. no pedidas" at bounding box center [297, 316] width 123 height 15
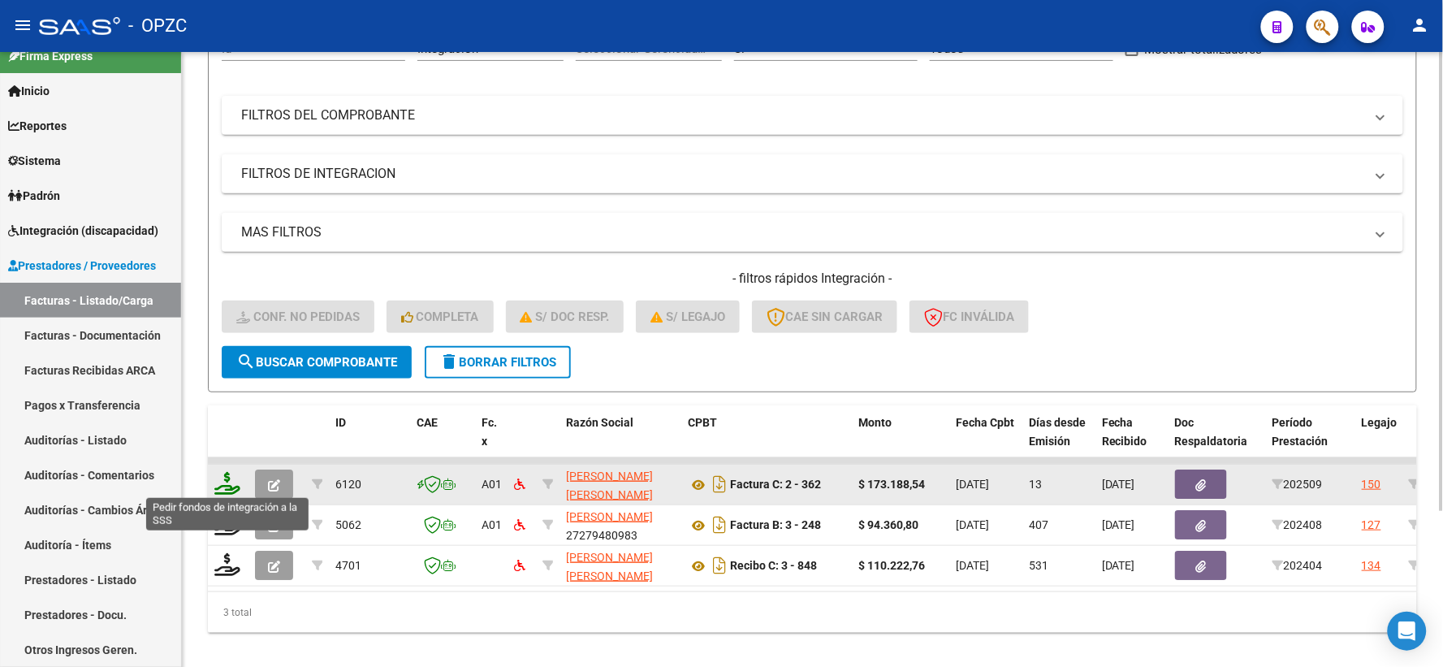
click at [222, 480] on icon at bounding box center [227, 483] width 26 height 23
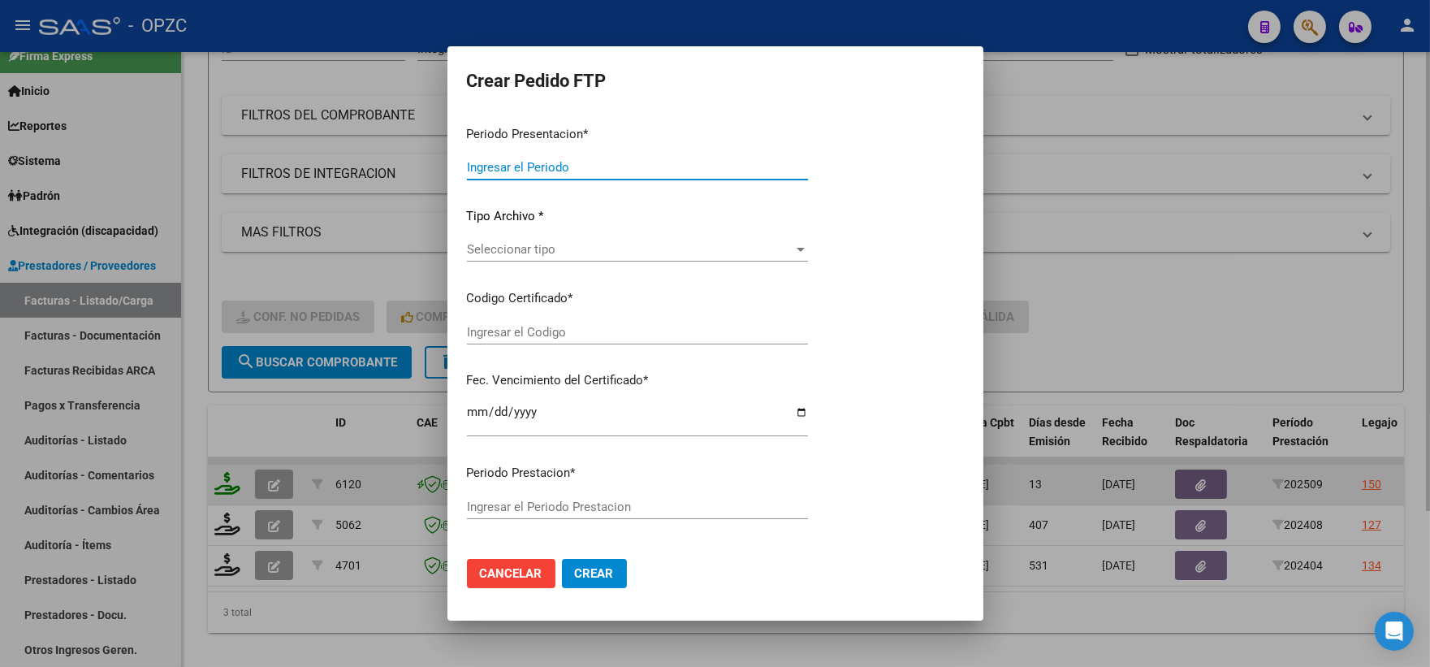
type input "202509"
type input "$ 173.188,54"
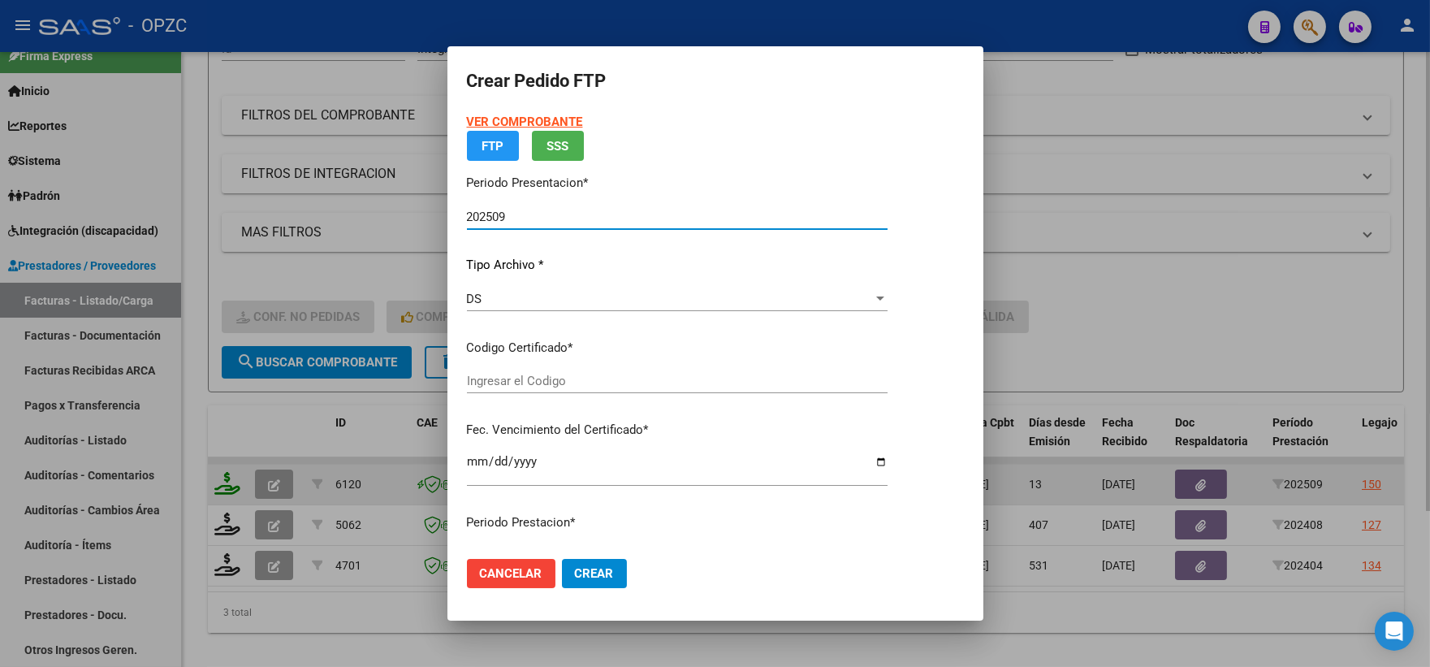
type input "ARG02-00050284509-20230802-20330802-ERI"
type input "2033-08-02"
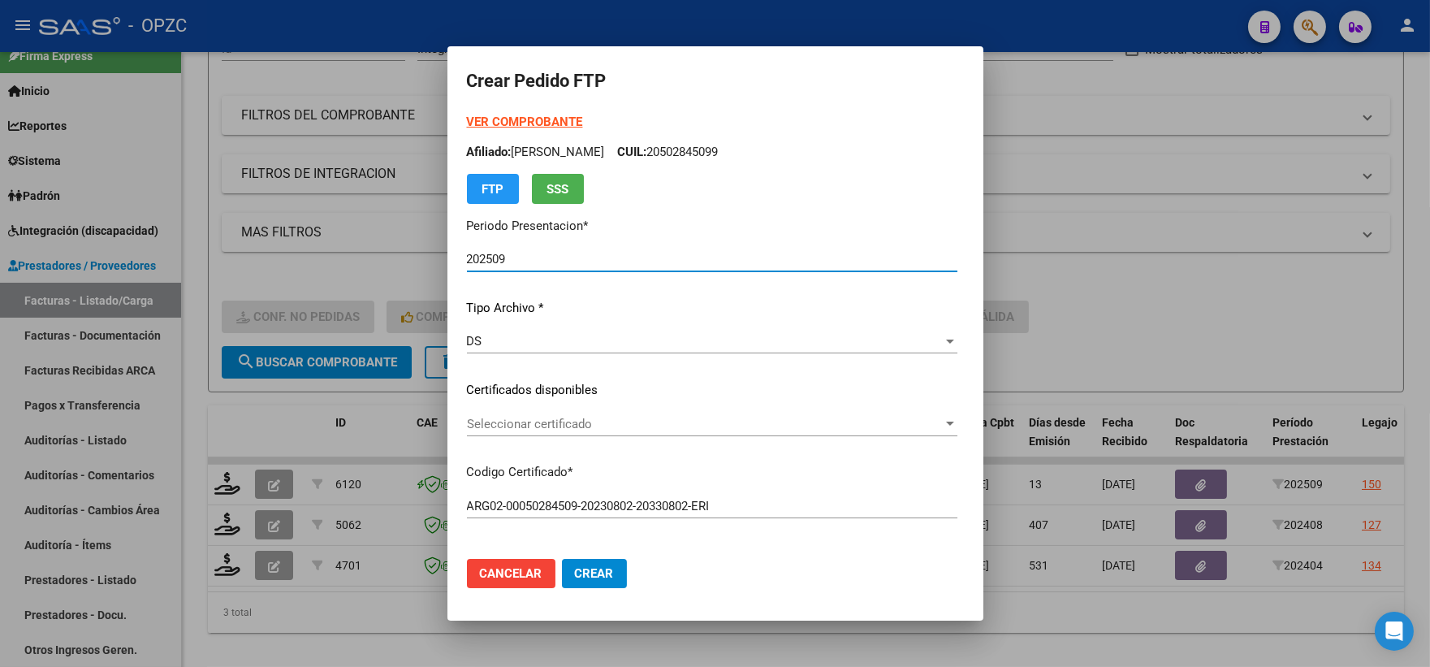
click at [957, 421] on div at bounding box center [950, 423] width 15 height 13
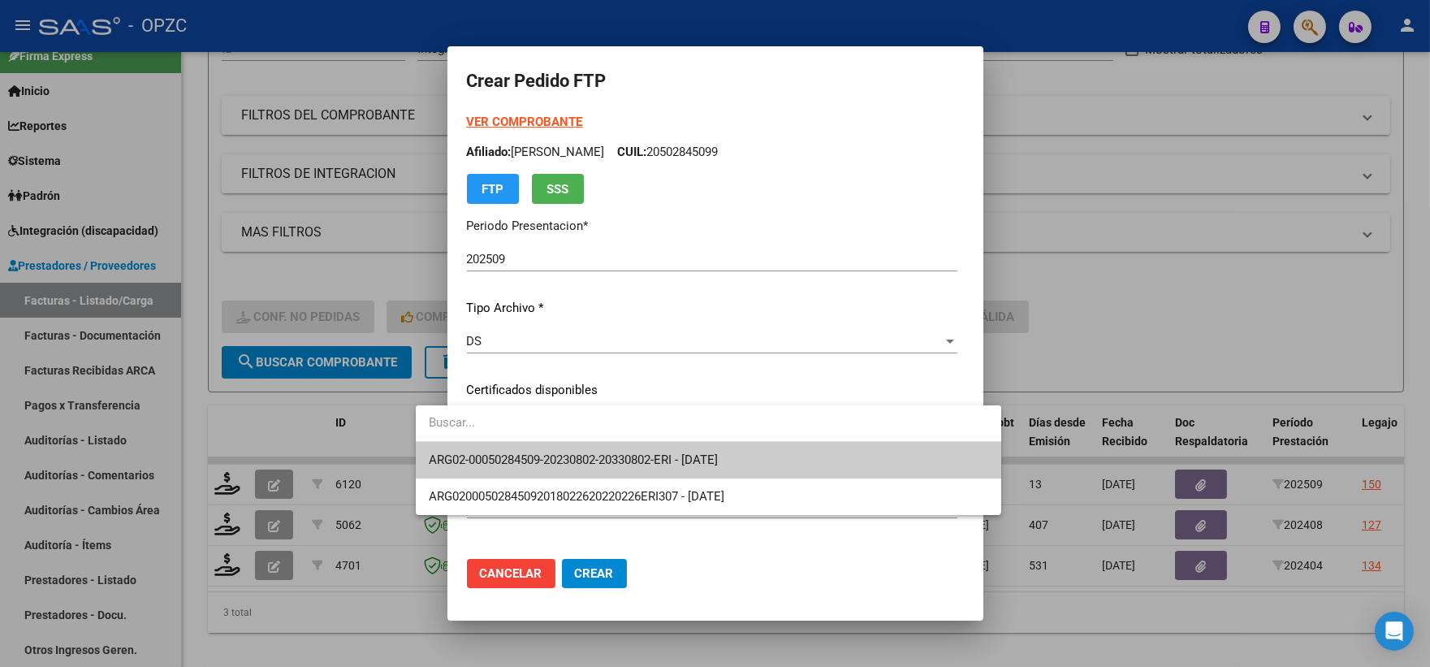
click at [793, 460] on span "ARG02-00050284509-20230802-20330802-ERI - 2033-08-02" at bounding box center [709, 460] width 560 height 37
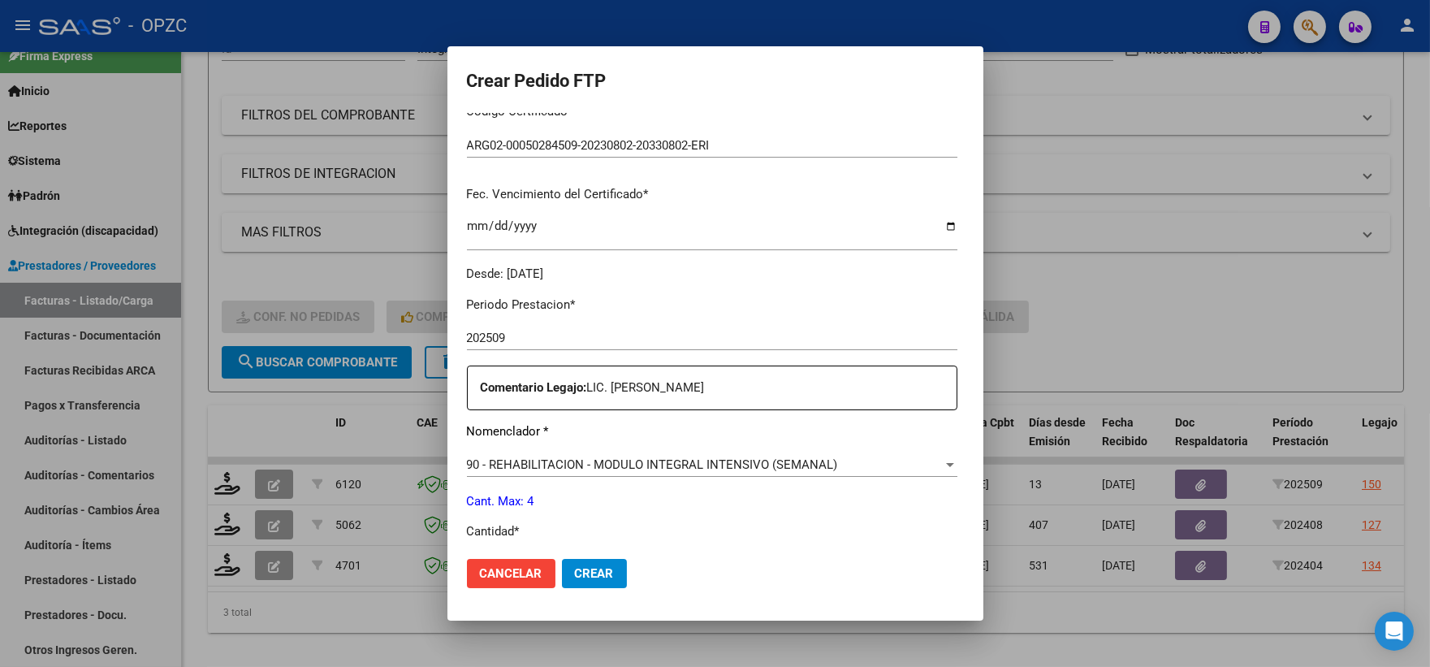
scroll to position [451, 0]
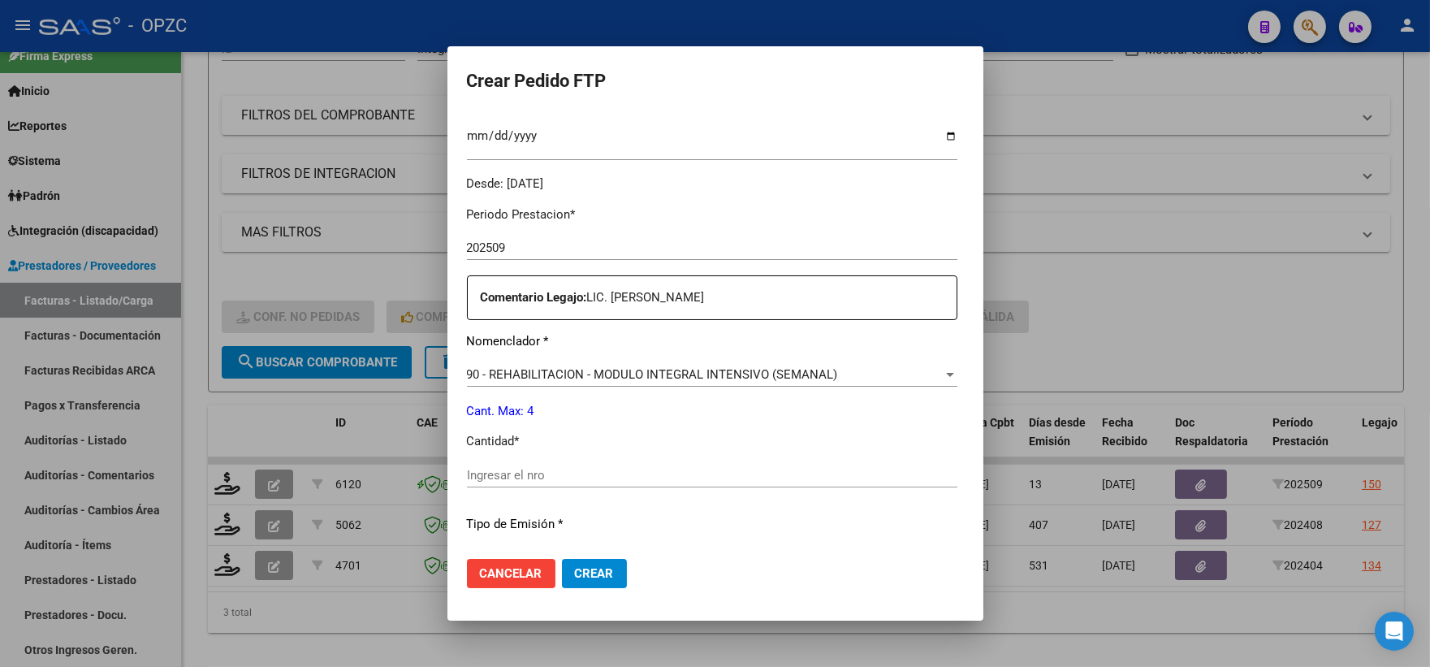
click at [476, 474] on input "Ingresar el nro" at bounding box center [712, 475] width 491 height 15
type input "4"
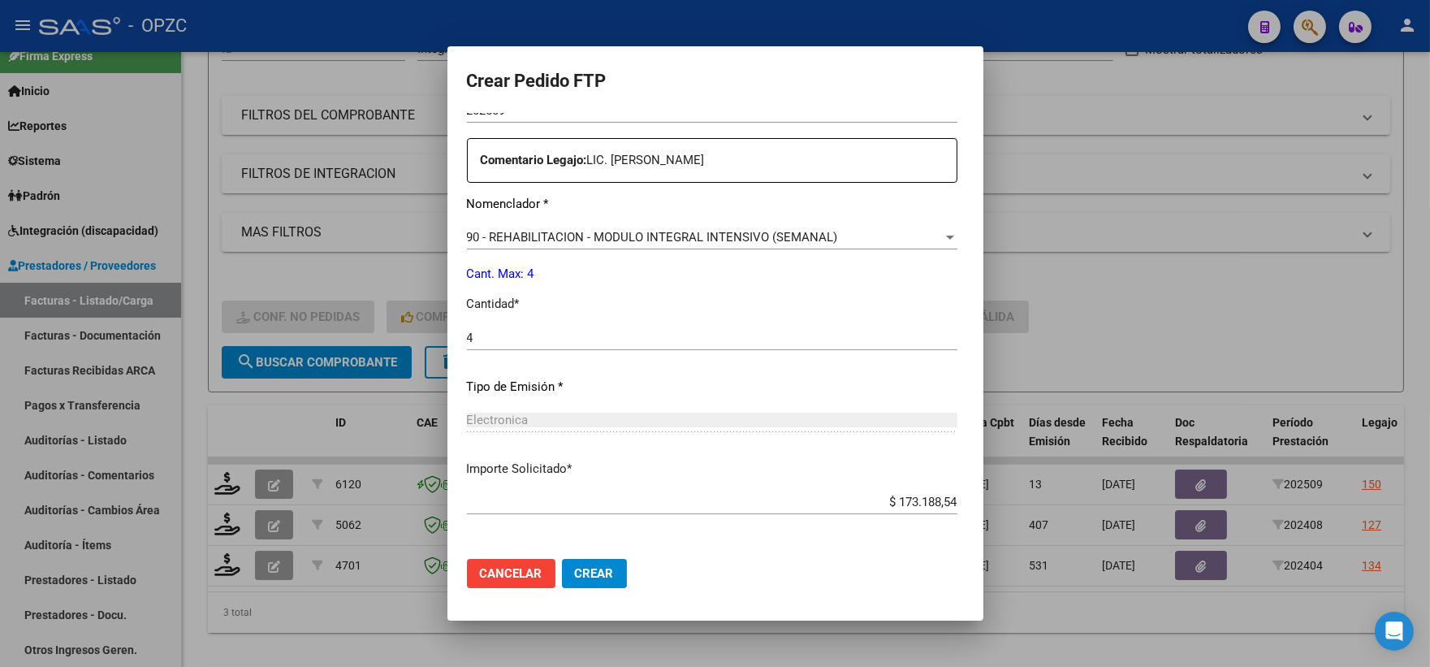
scroll to position [654, 0]
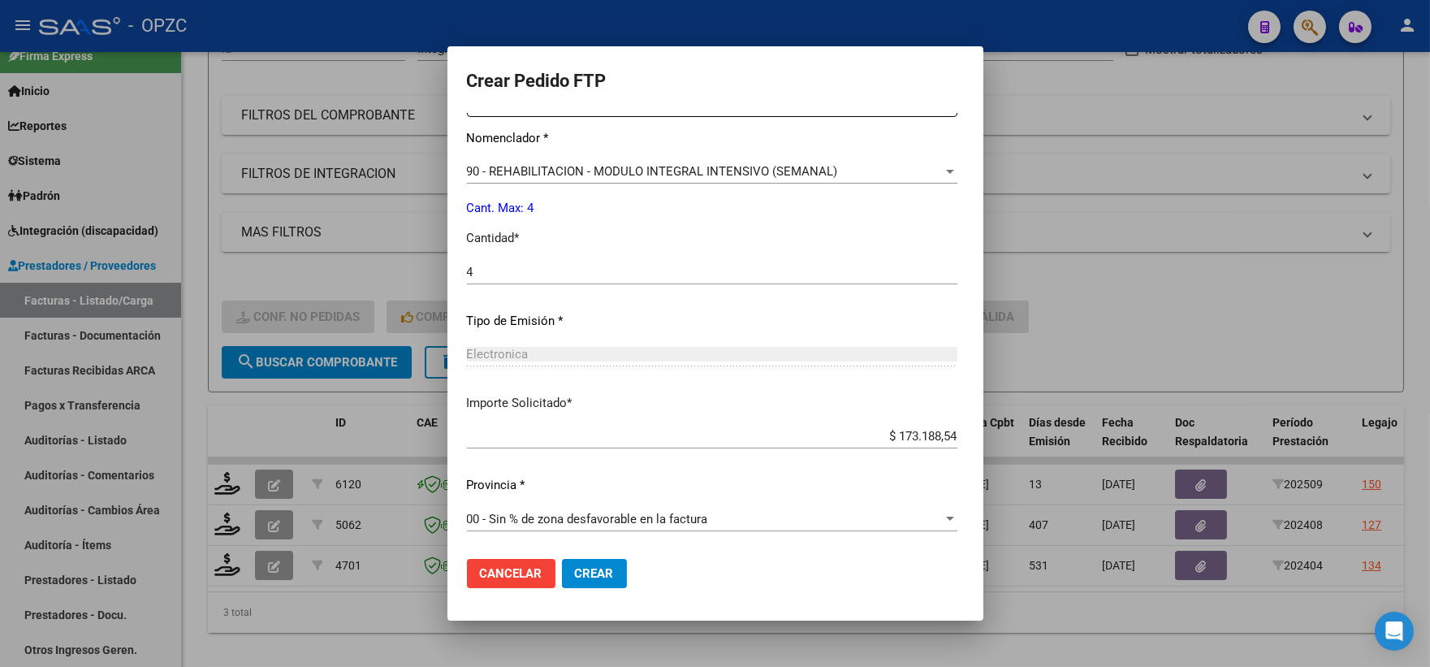
click at [562, 582] on button "Crear" at bounding box center [594, 573] width 65 height 29
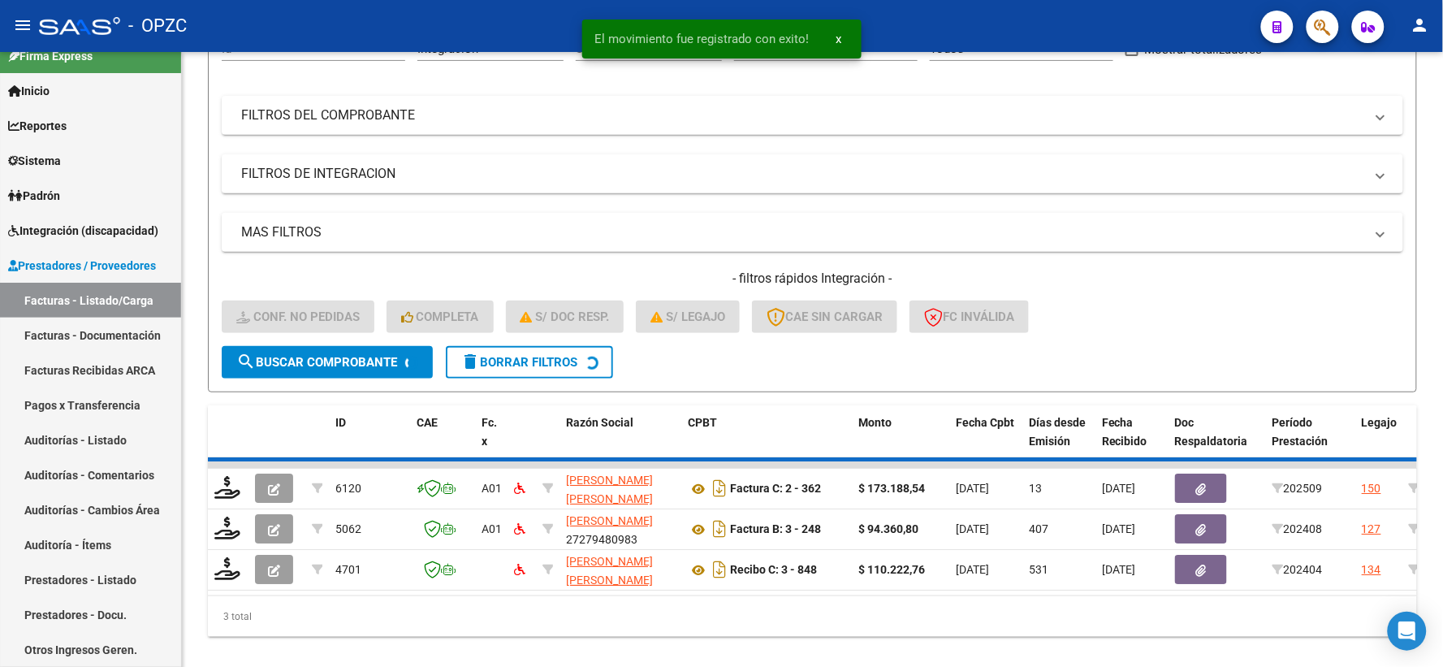
scroll to position [169, 0]
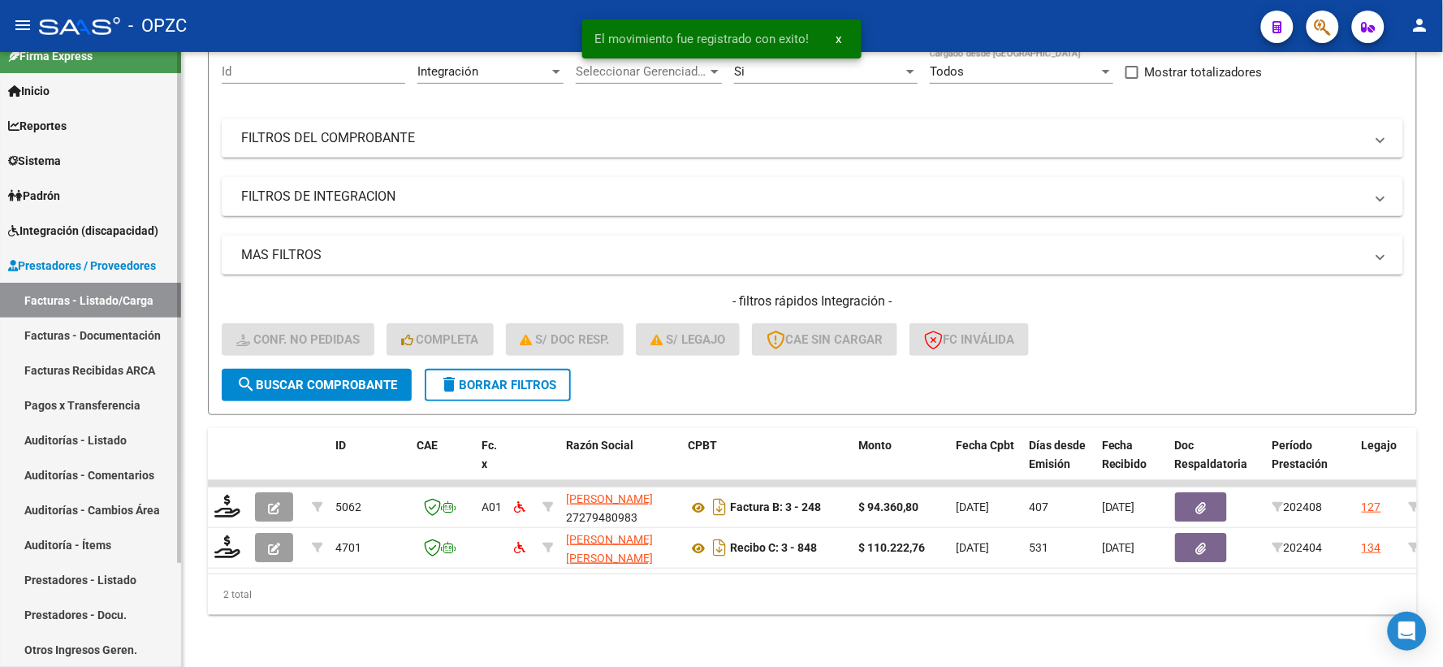
click at [81, 222] on span "Integración (discapacidad)" at bounding box center [83, 231] width 150 height 18
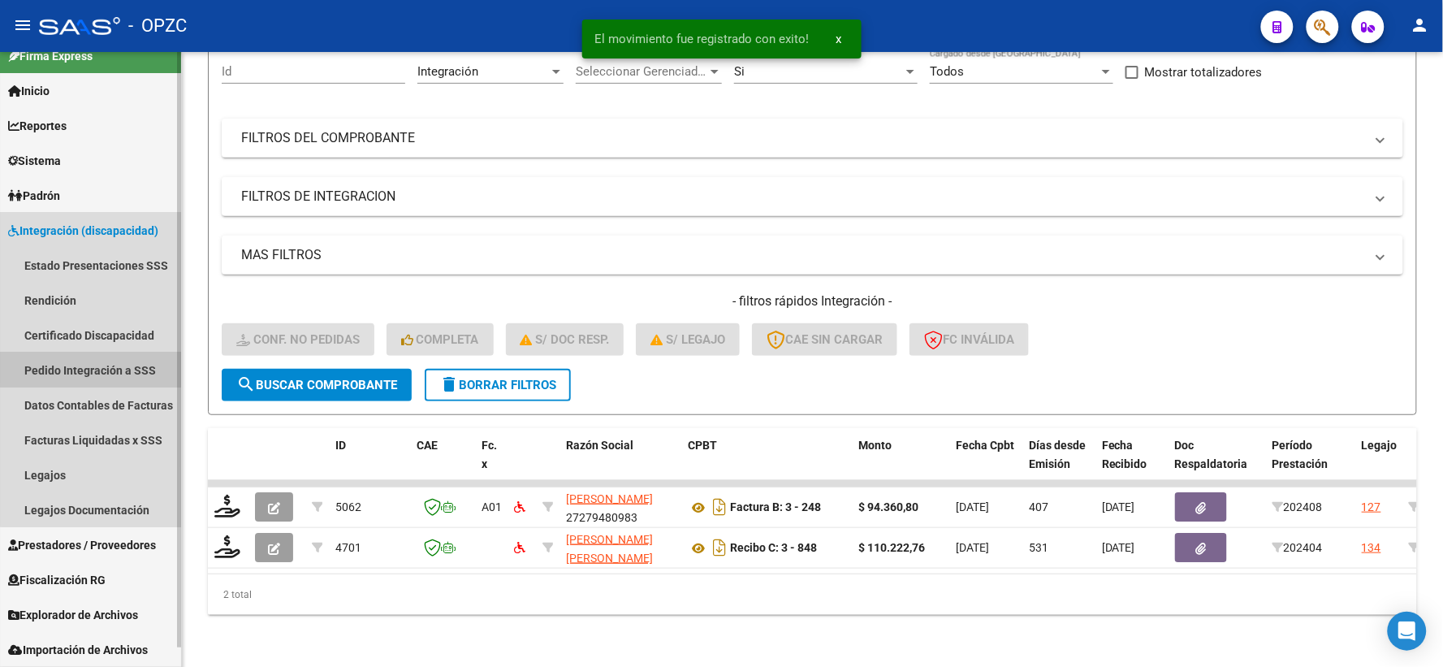
click at [99, 365] on link "Pedido Integración a SSS" at bounding box center [90, 369] width 181 height 35
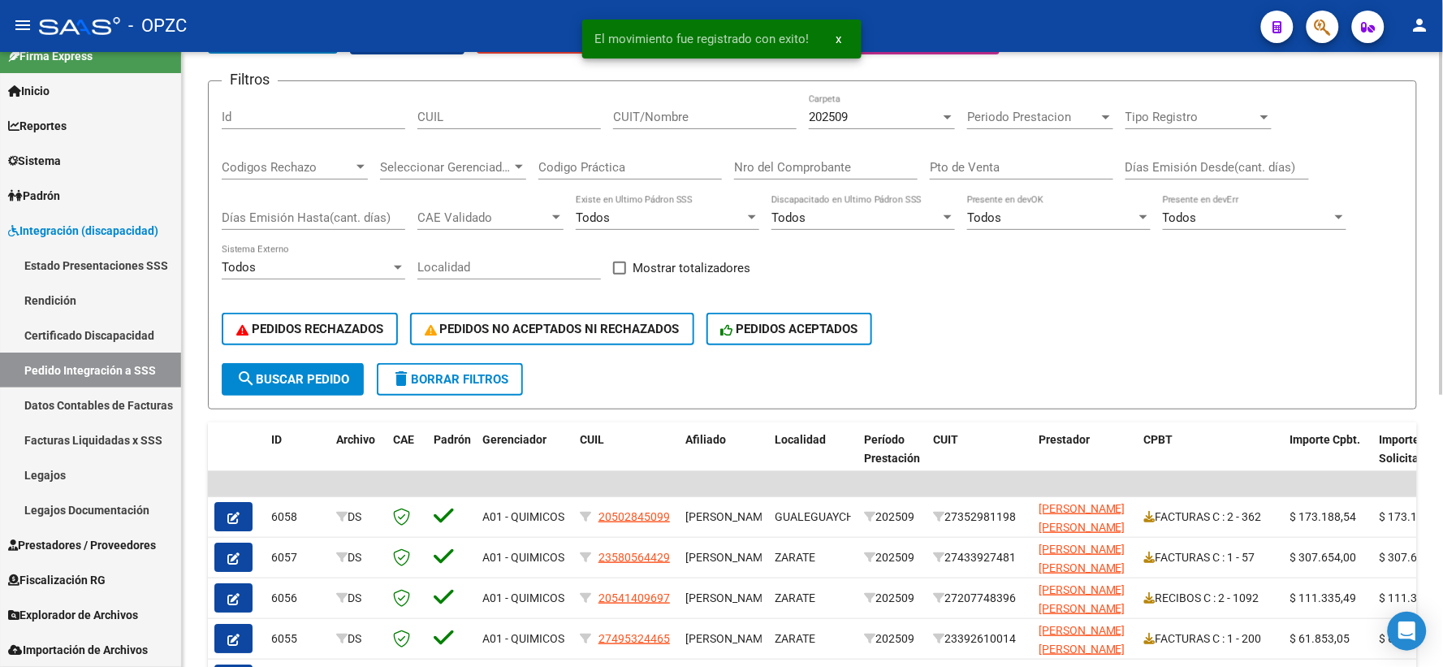
scroll to position [180, 0]
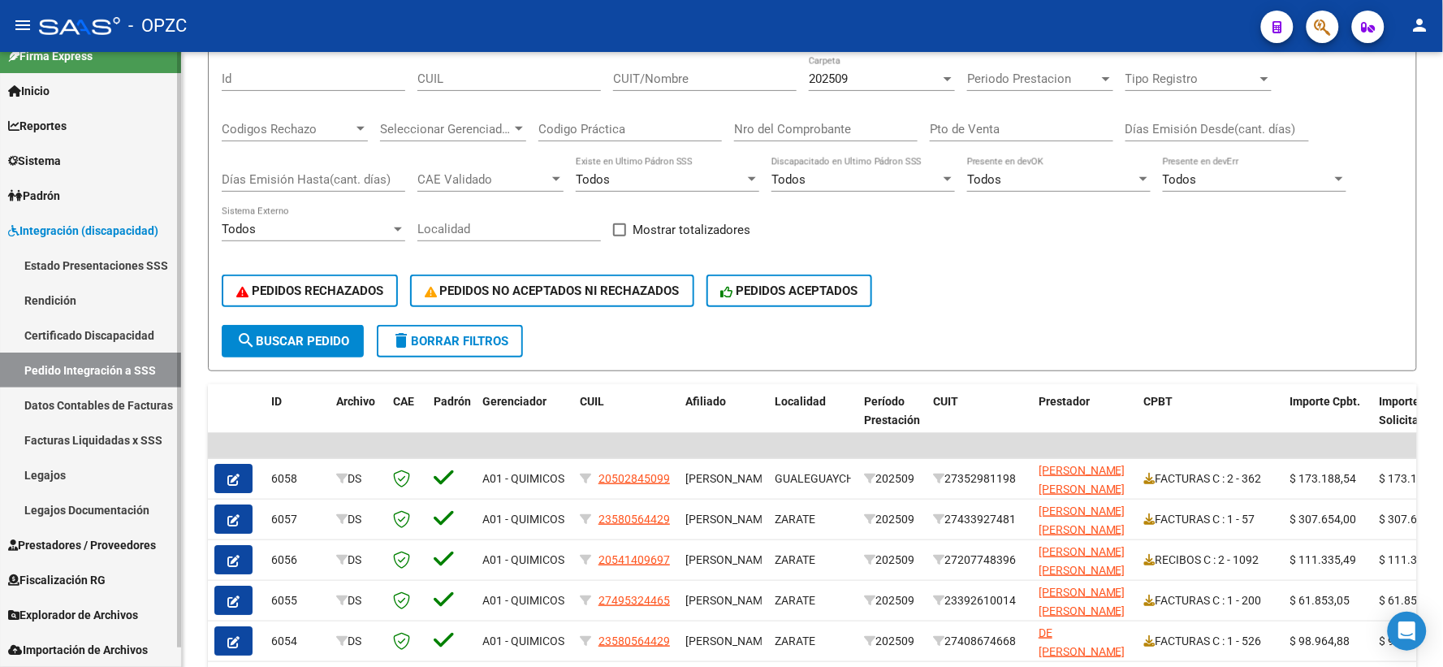
click at [82, 540] on span "Prestadores / Proveedores" at bounding box center [82, 545] width 148 height 18
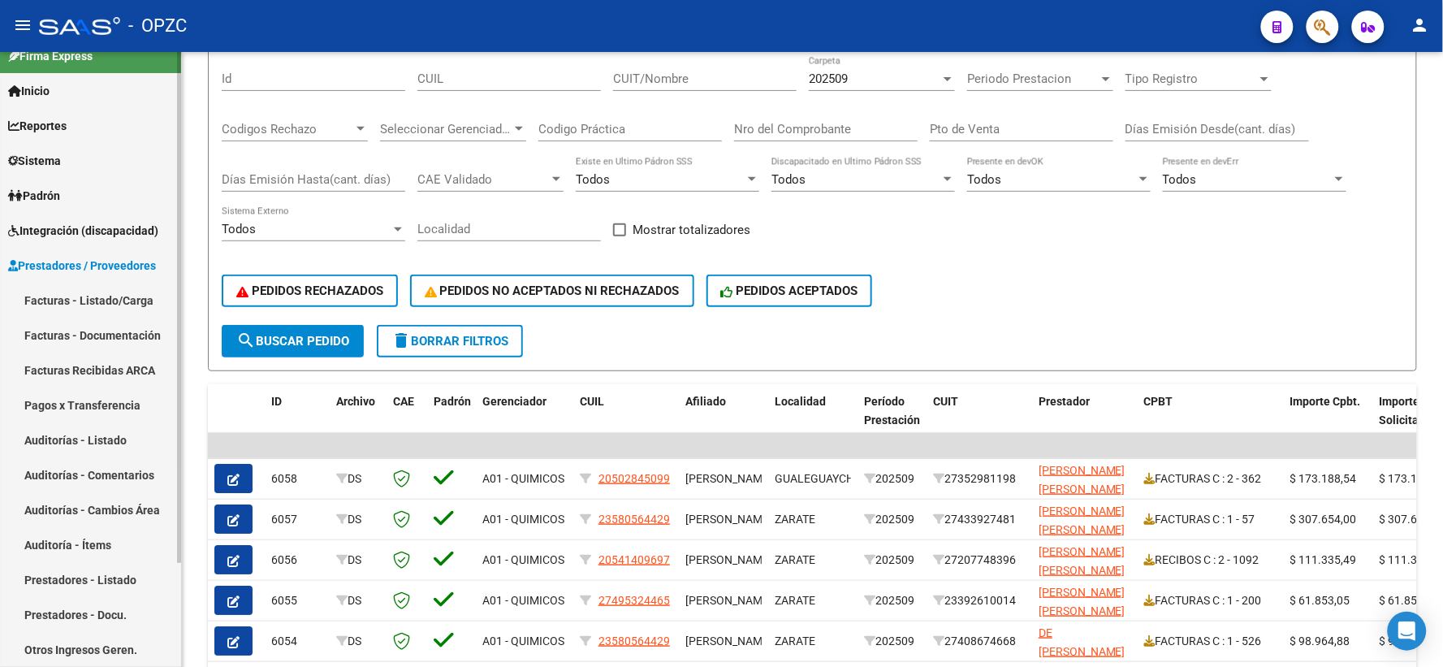
click at [128, 289] on link "Facturas - Listado/Carga" at bounding box center [90, 300] width 181 height 35
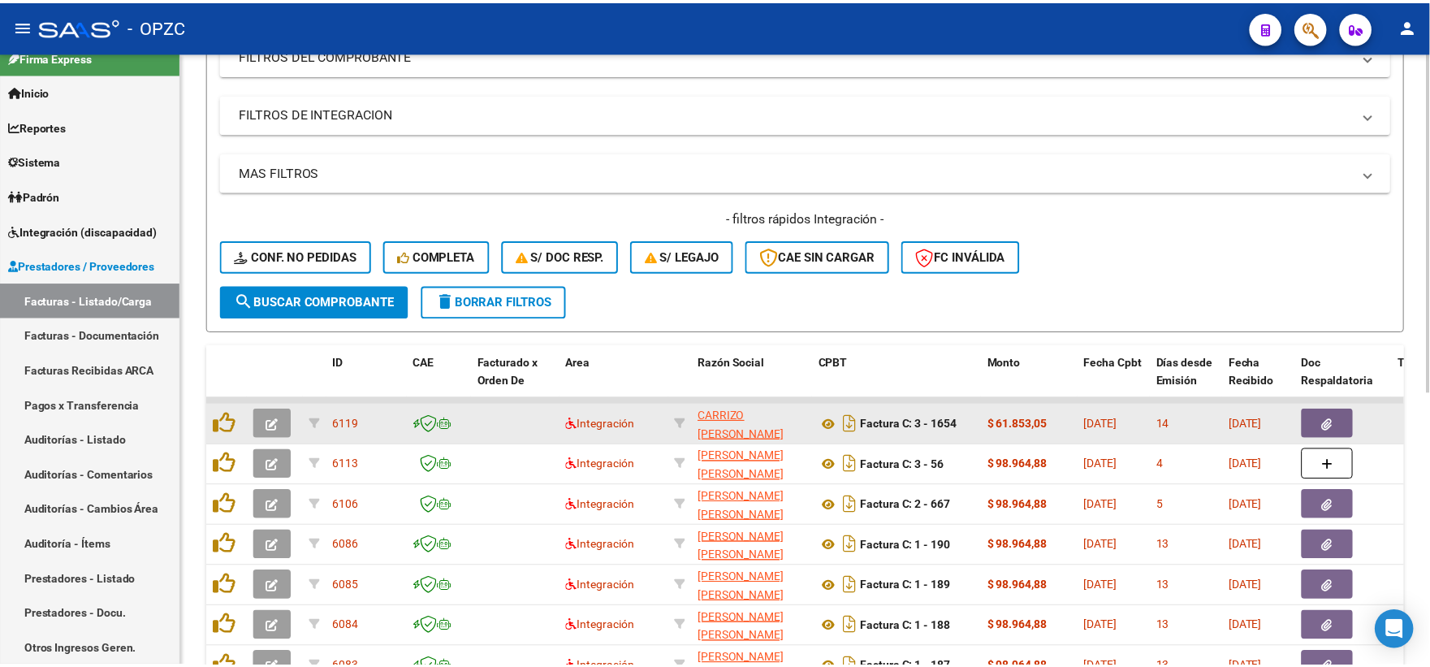
scroll to position [270, 0]
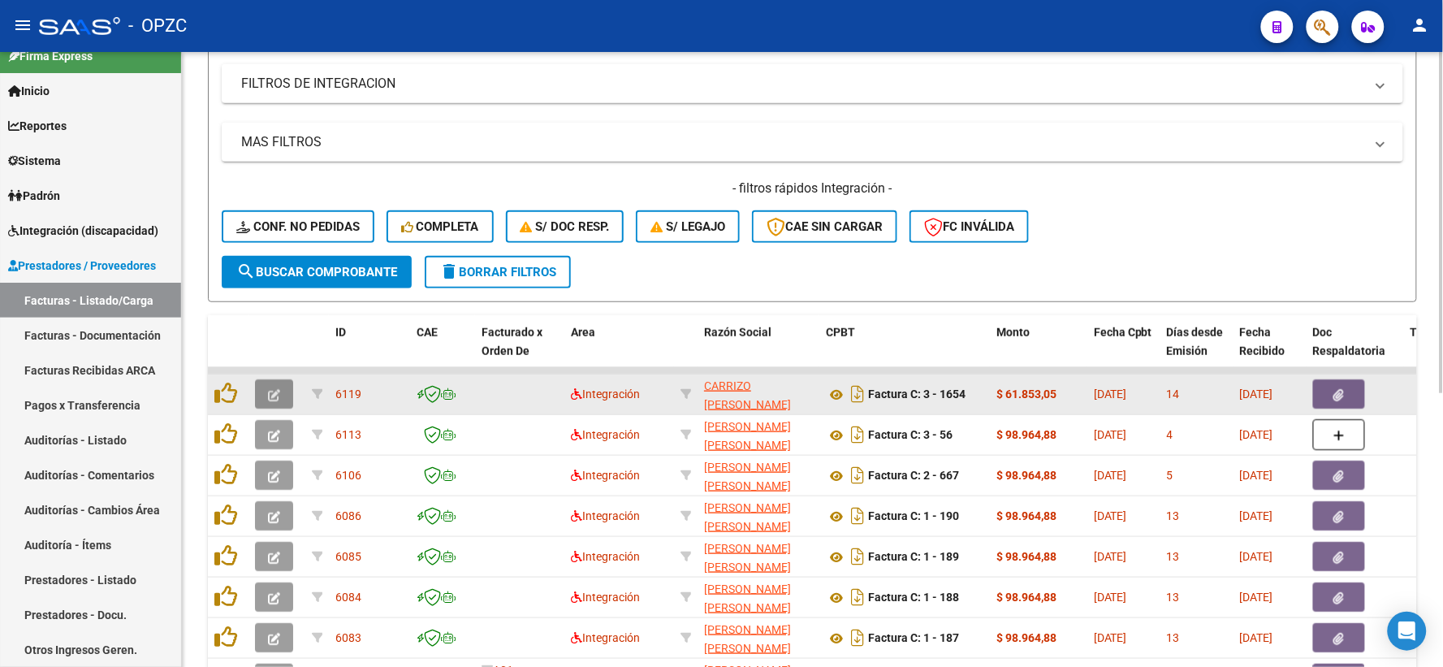
click at [271, 389] on icon "button" at bounding box center [274, 395] width 12 height 12
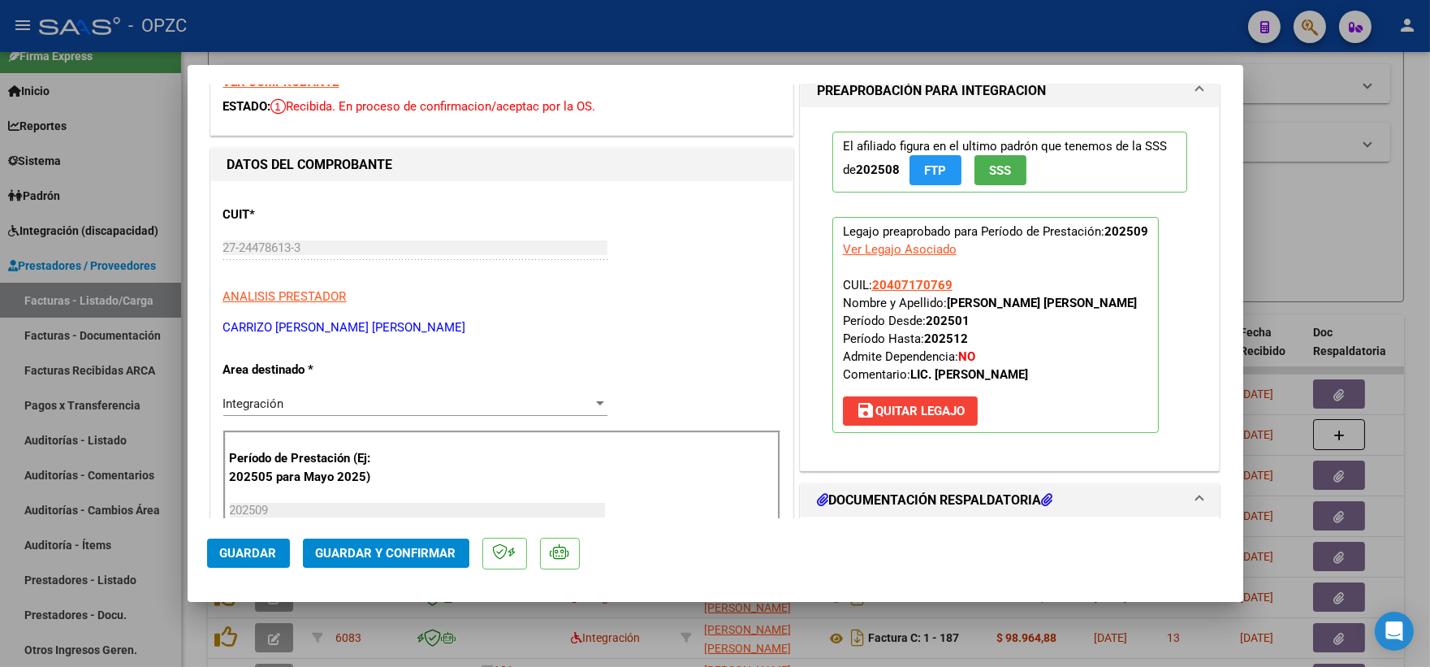
scroll to position [0, 0]
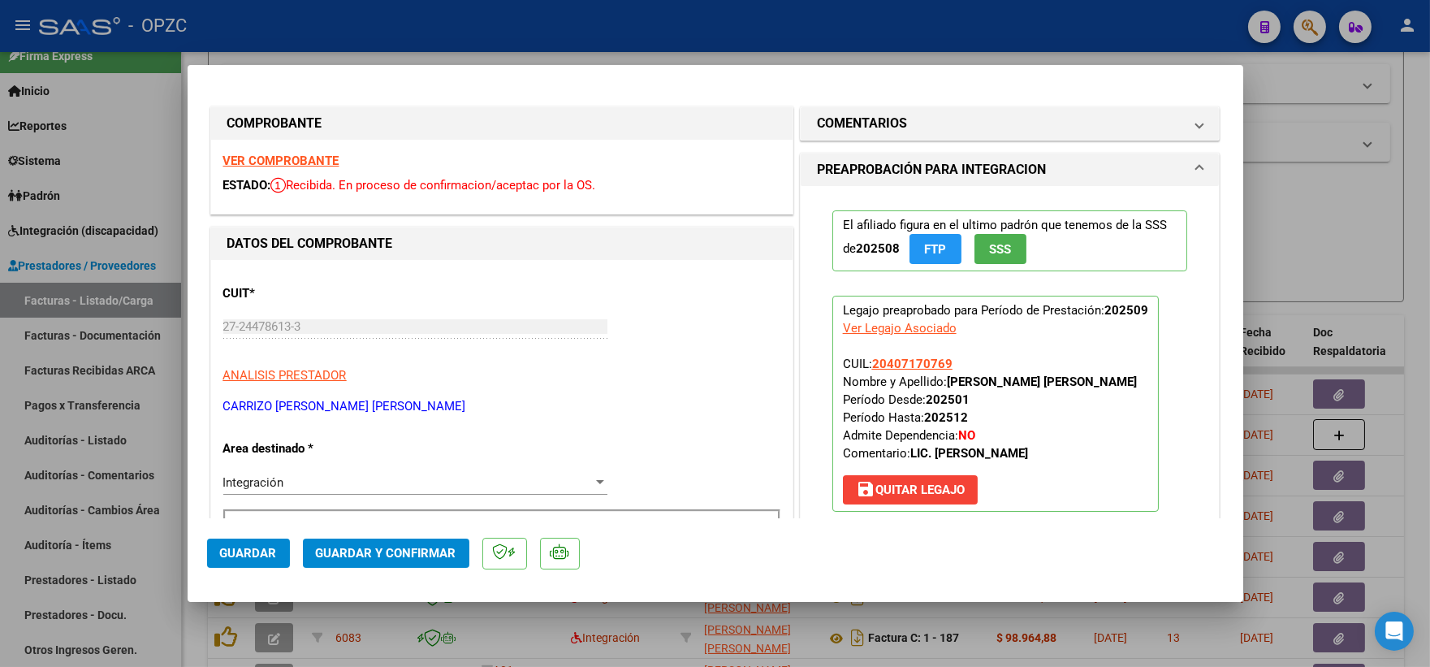
click at [290, 159] on strong "VER COMPROBANTE" at bounding box center [281, 160] width 116 height 15
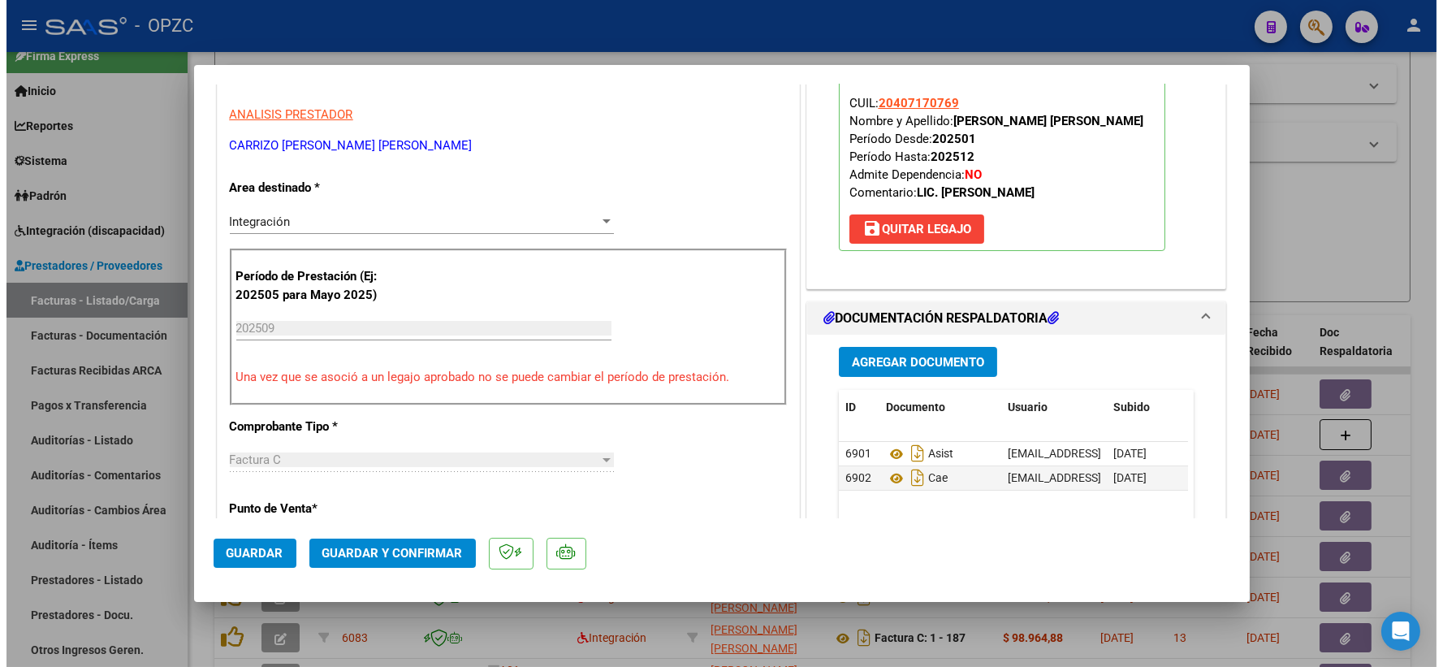
scroll to position [270, 0]
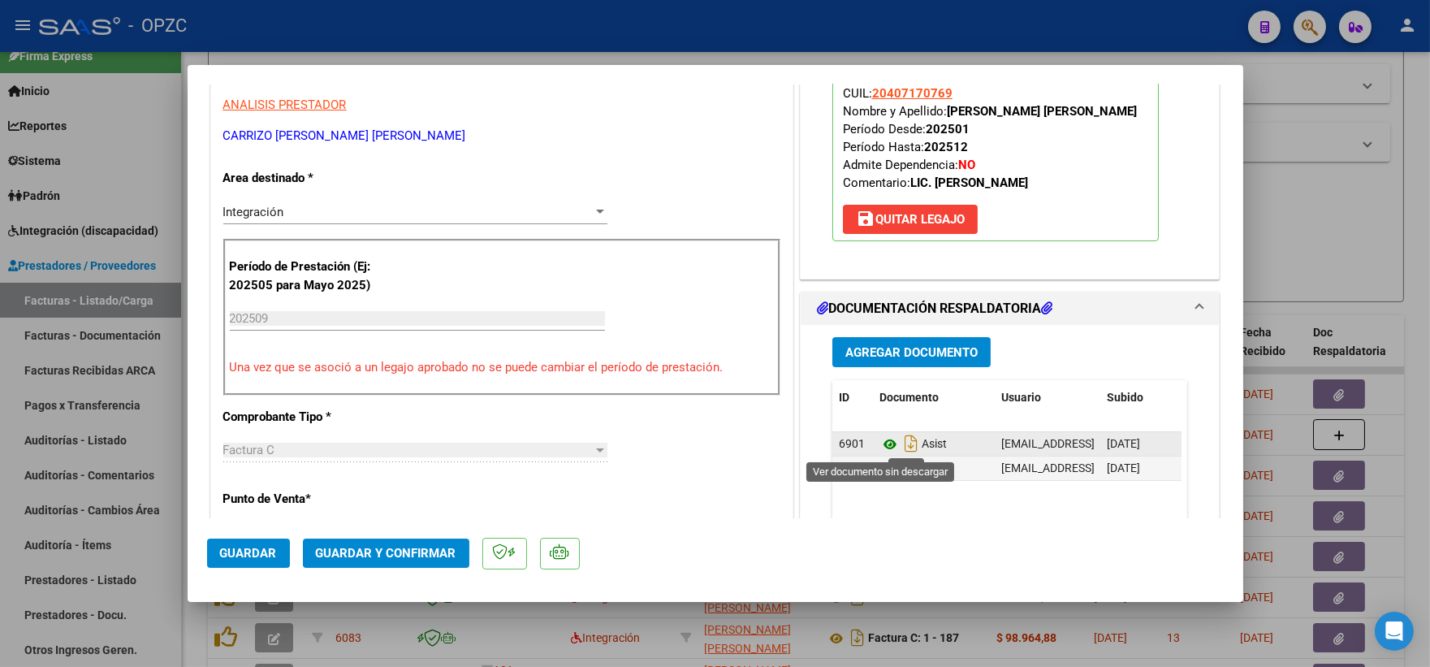
click at [882, 442] on icon at bounding box center [889, 443] width 21 height 19
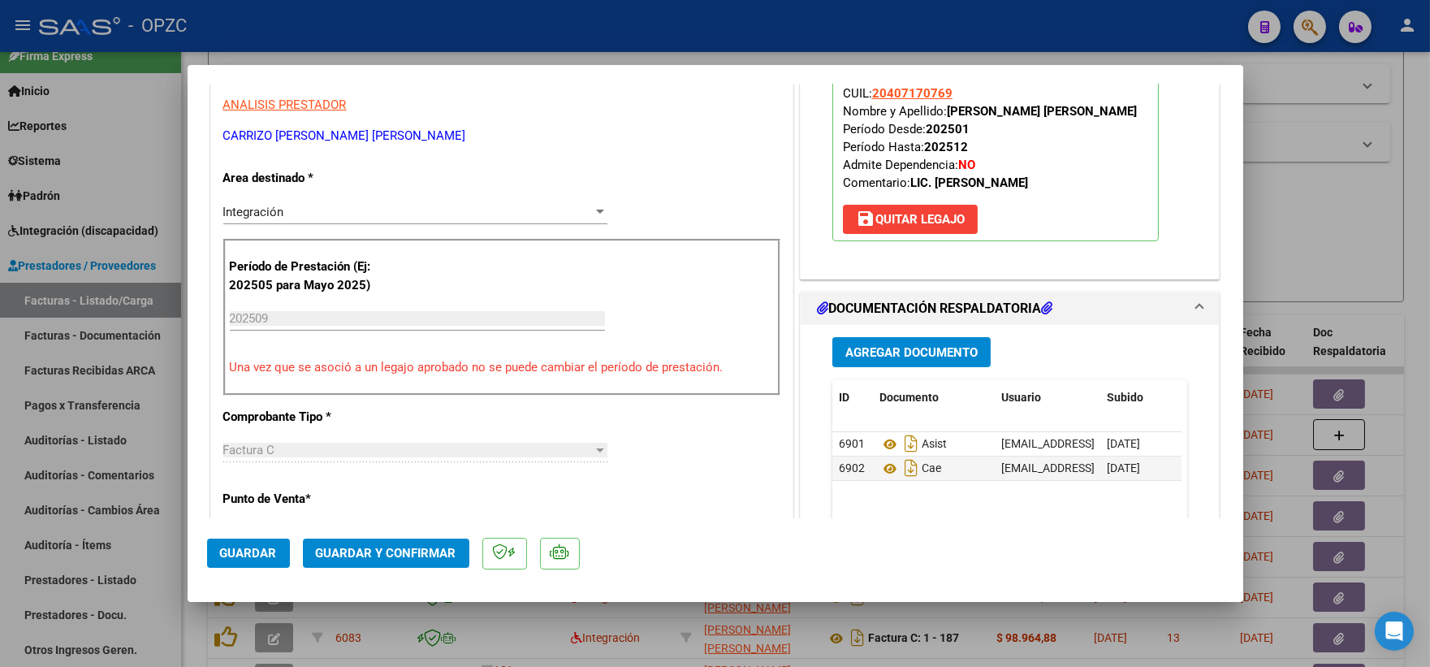
click at [370, 554] on span "Guardar y Confirmar" at bounding box center [386, 553] width 140 height 15
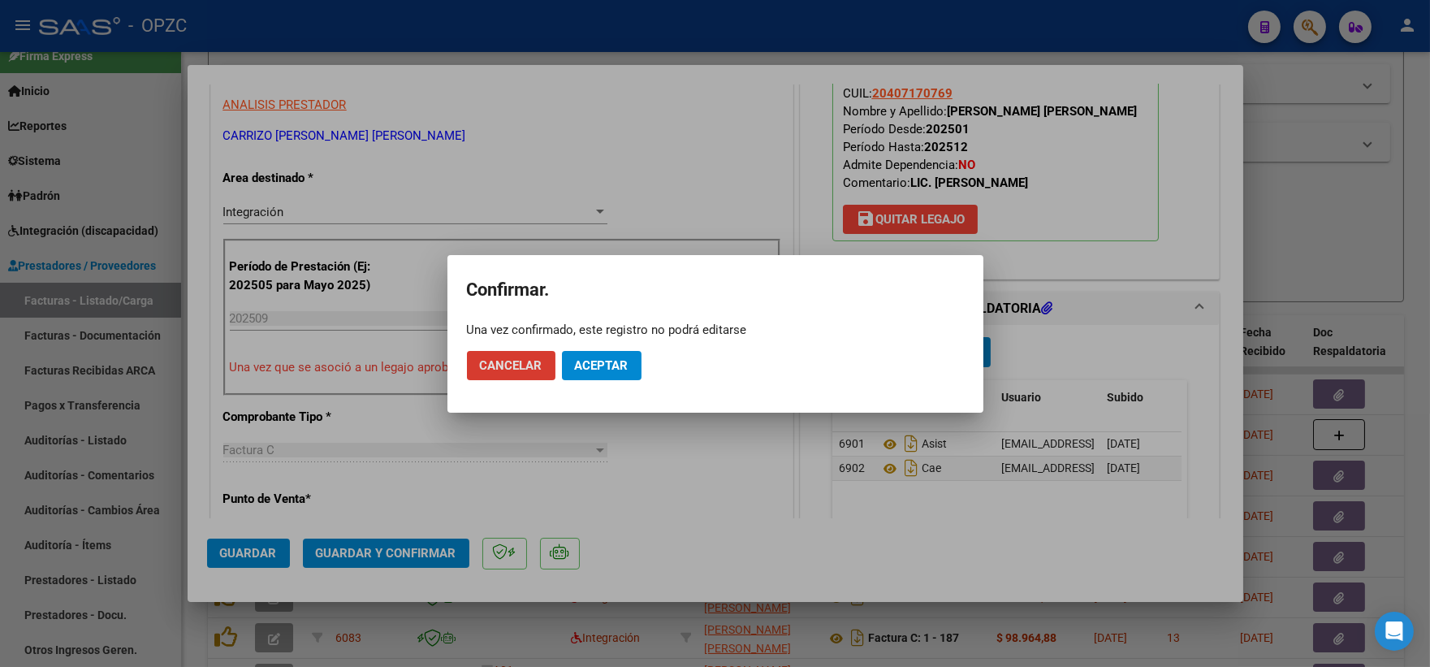
click at [616, 361] on span "Aceptar" at bounding box center [602, 365] width 54 height 15
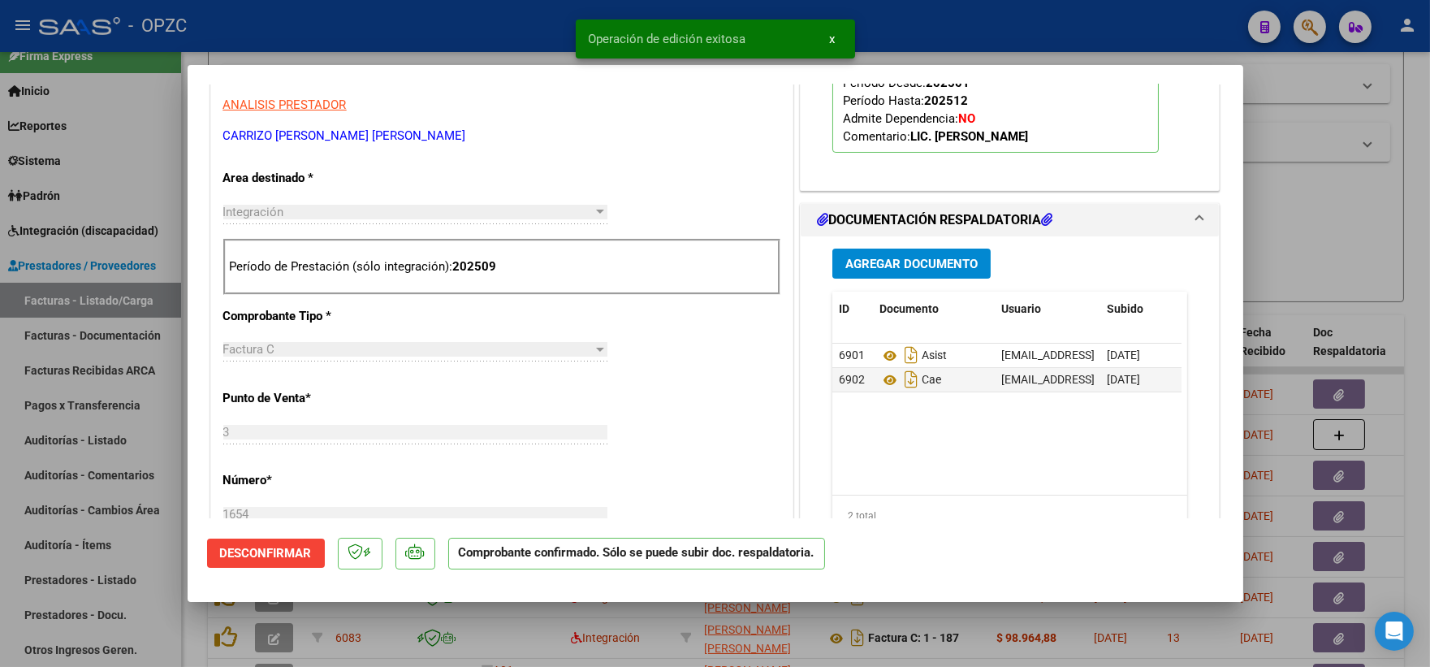
click at [1365, 227] on div at bounding box center [715, 333] width 1430 height 667
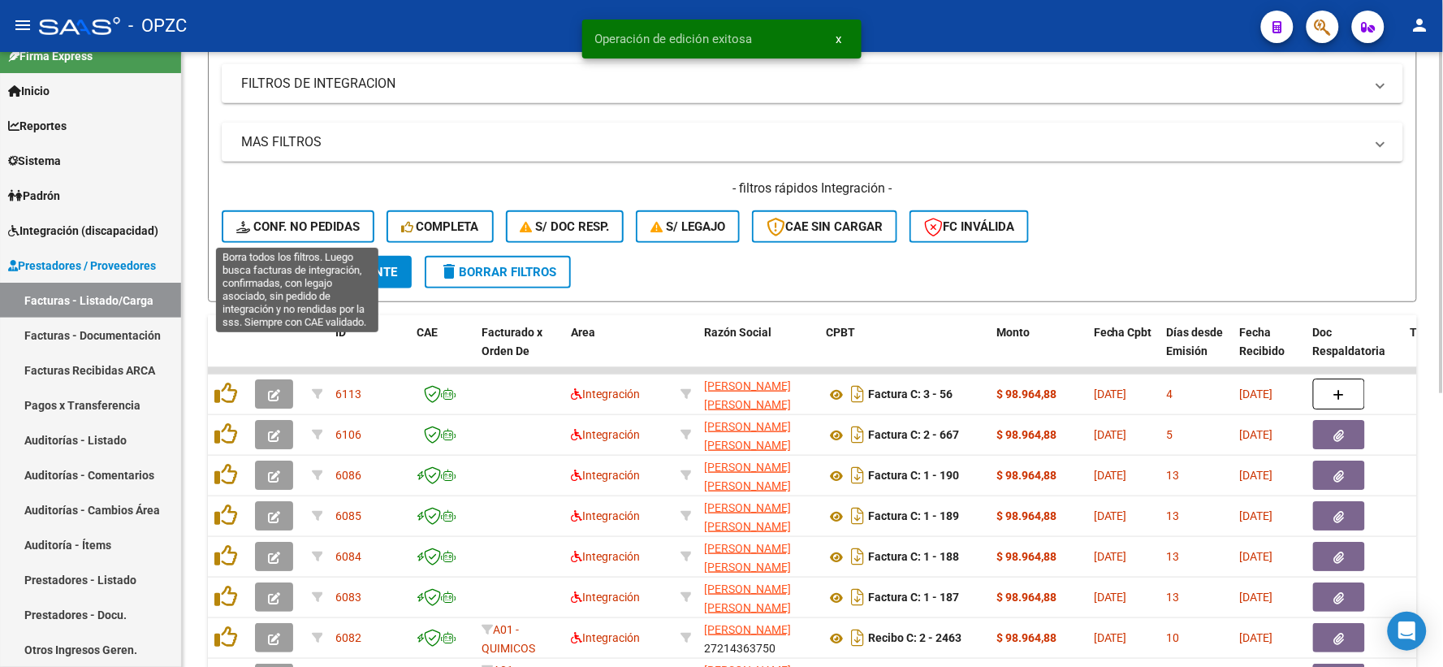
click at [287, 229] on span "Conf. no pedidas" at bounding box center [297, 226] width 123 height 15
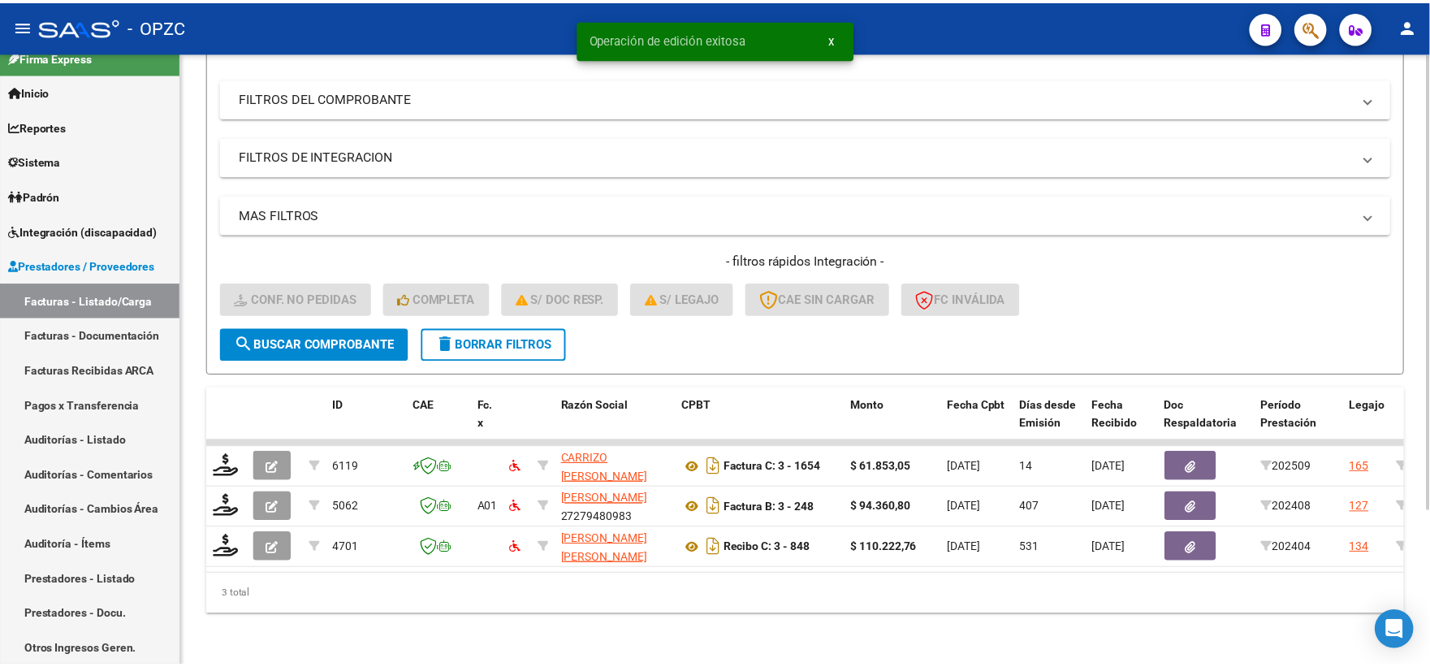
scroll to position [210, 0]
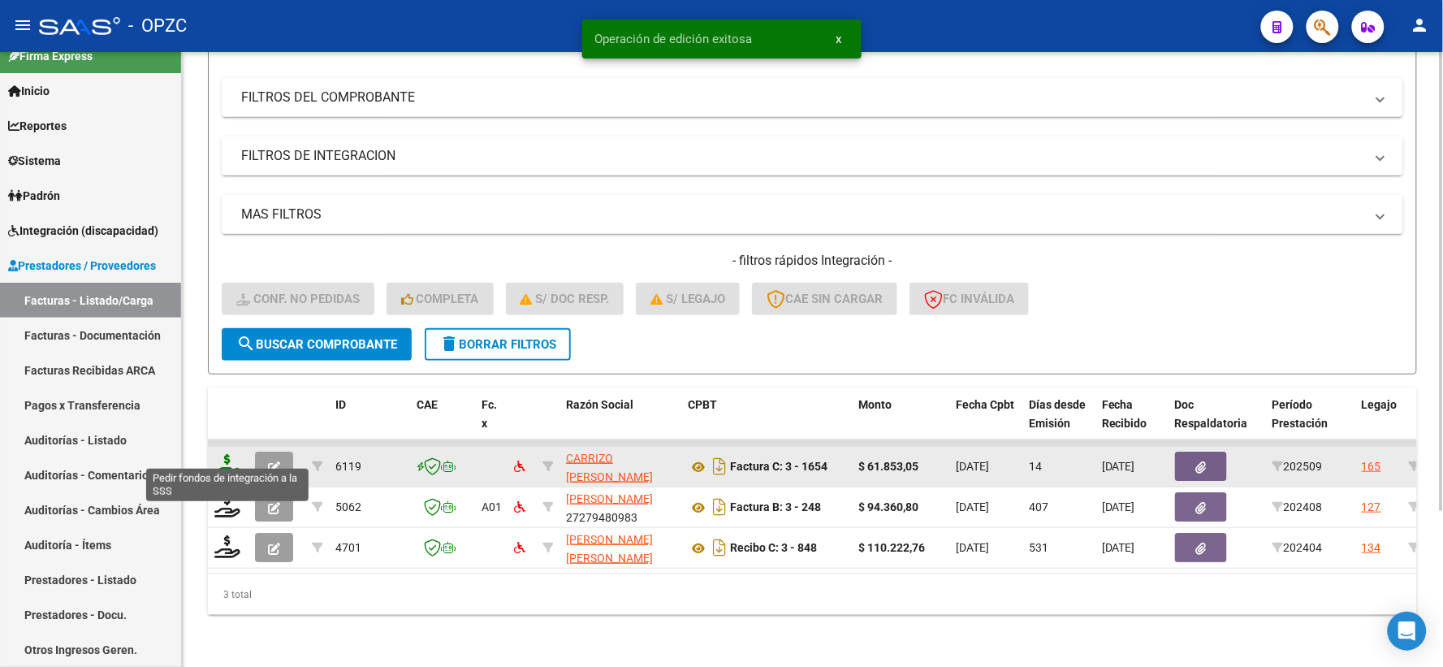
click at [228, 455] on icon at bounding box center [227, 465] width 26 height 23
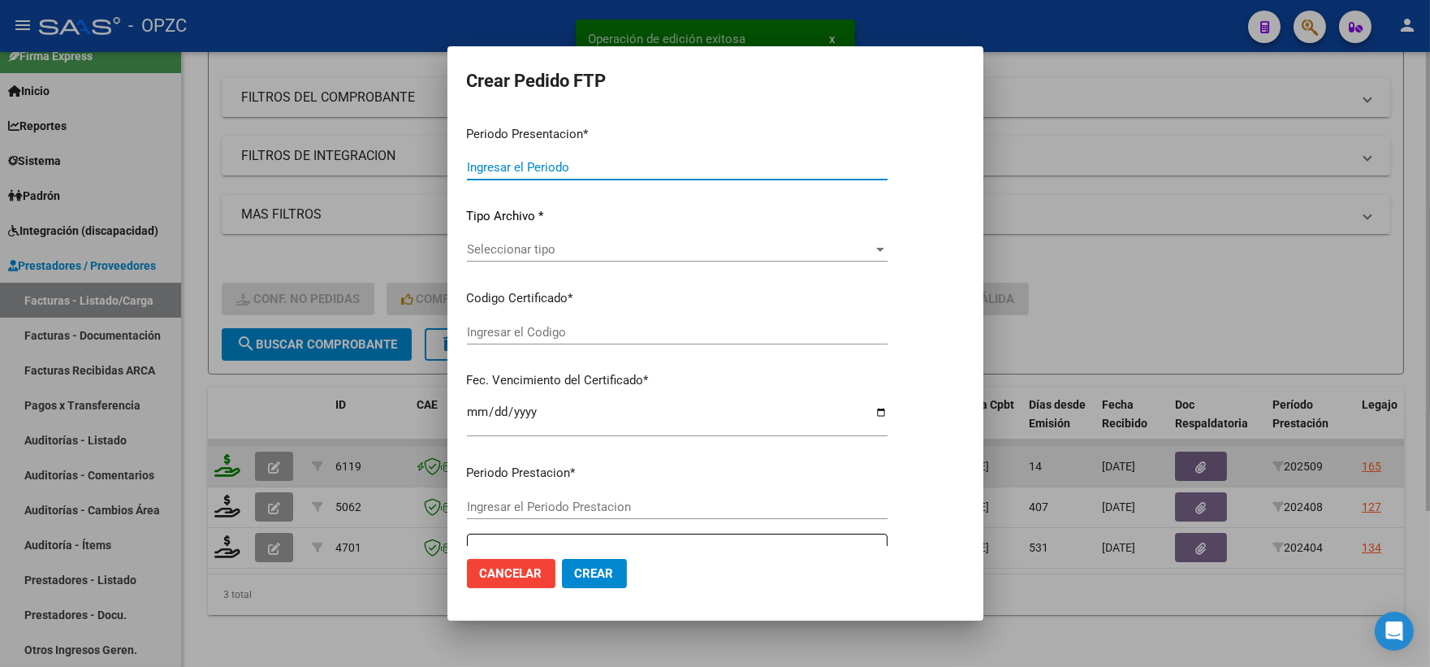
type input "202509"
type input "$ 61.853,05"
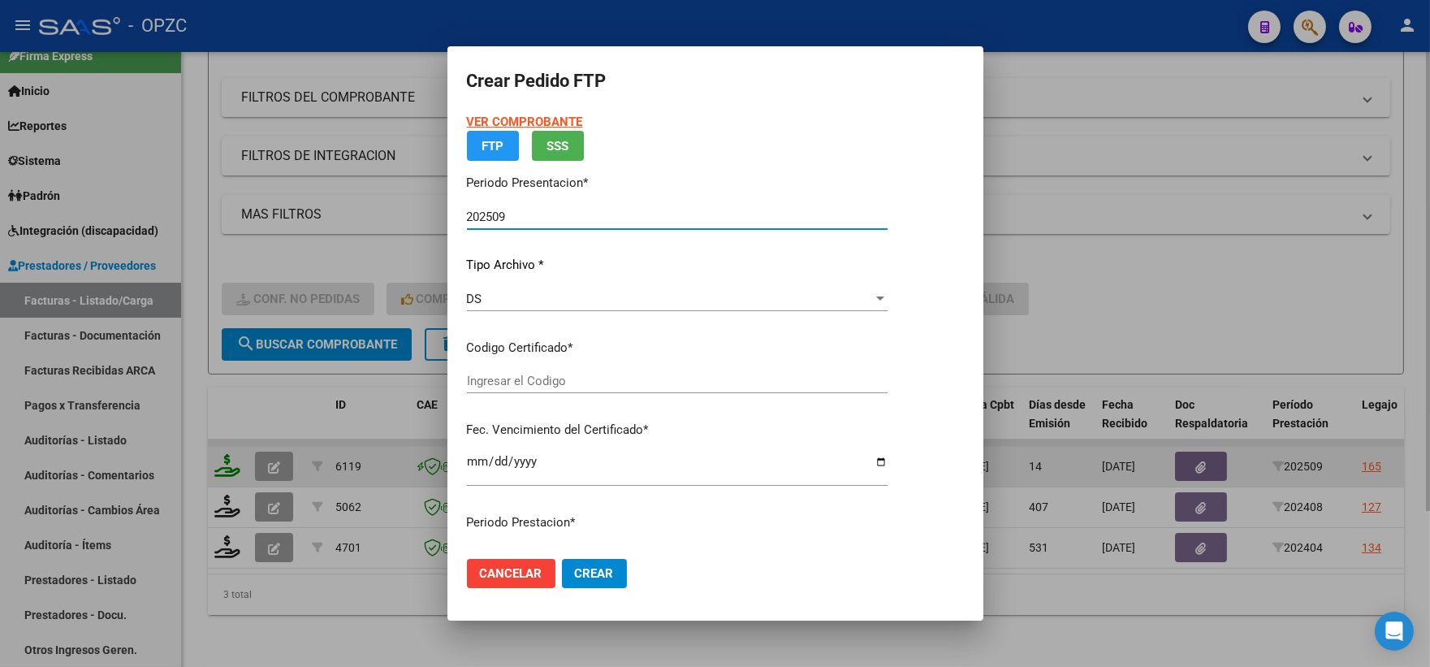
type input "ARG02000407170762024040920290409"
type input "2029-04-30"
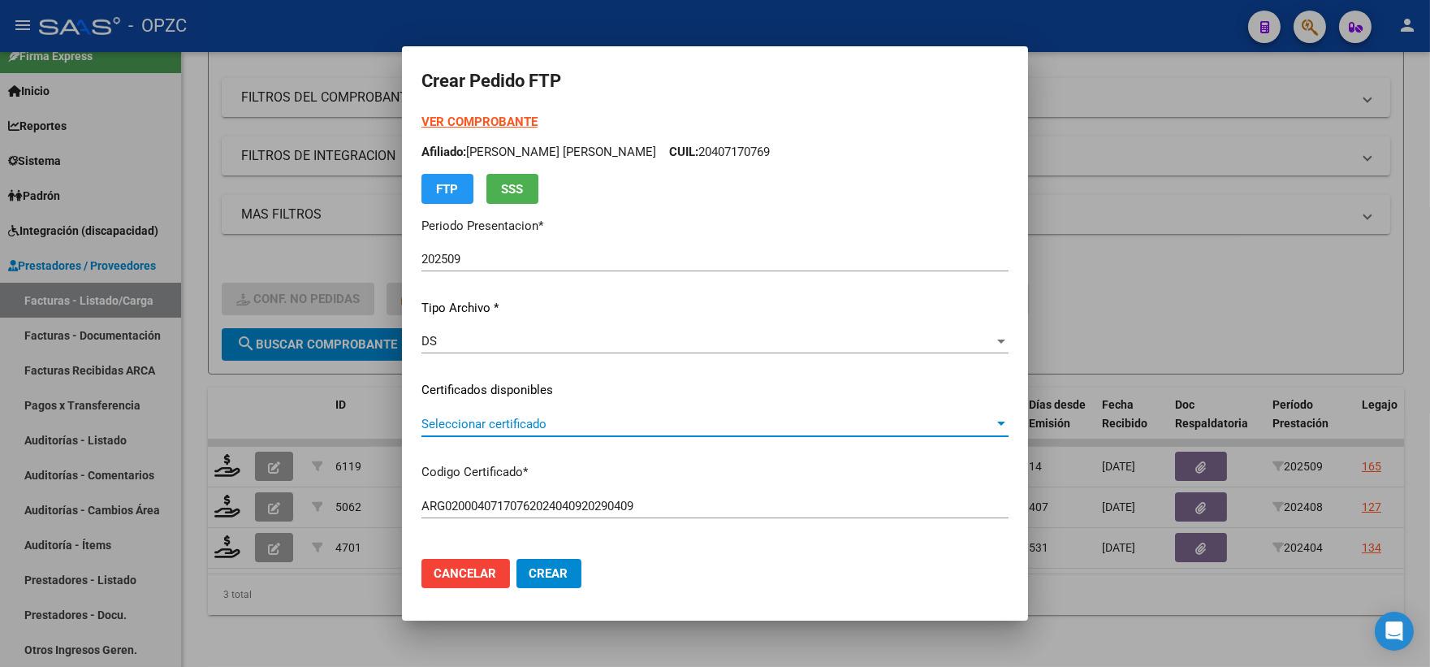
click at [988, 418] on span "Seleccionar certificado" at bounding box center [707, 424] width 573 height 15
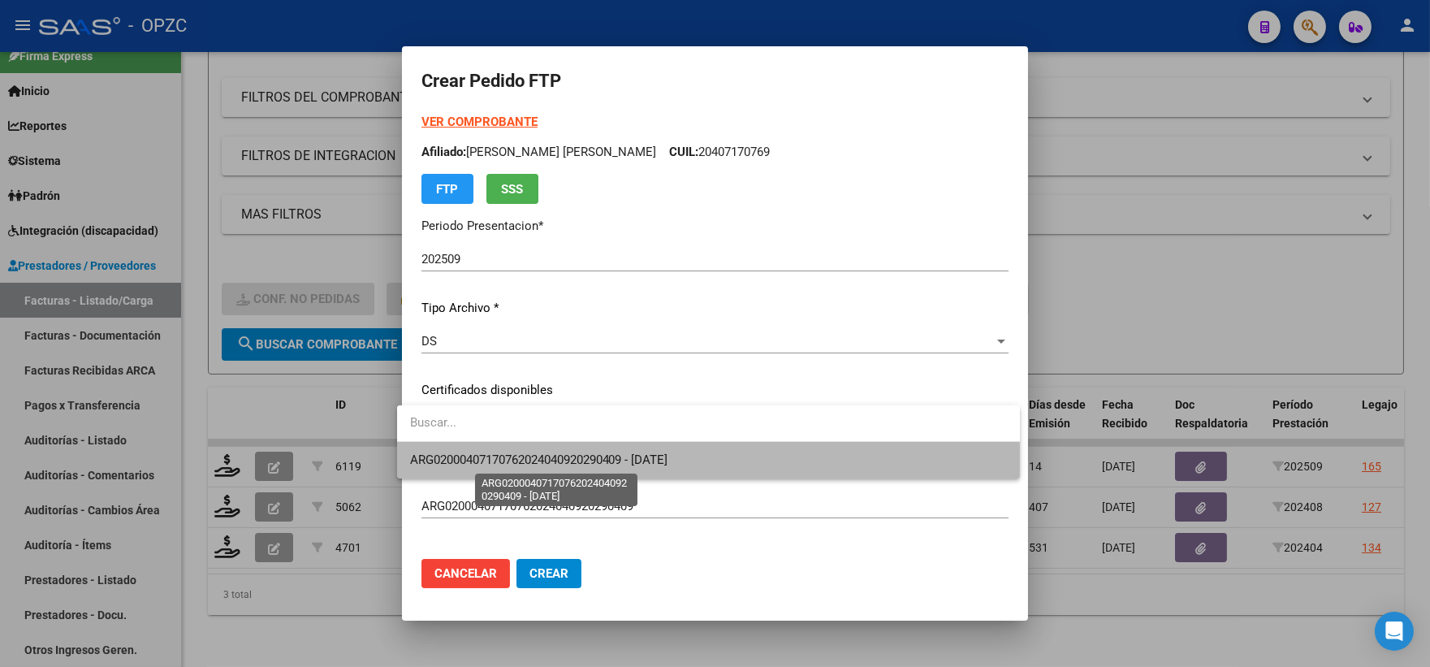
click at [668, 466] on span "ARG02000407170762024040920290409 - 2029-04-30" at bounding box center [539, 459] width 258 height 15
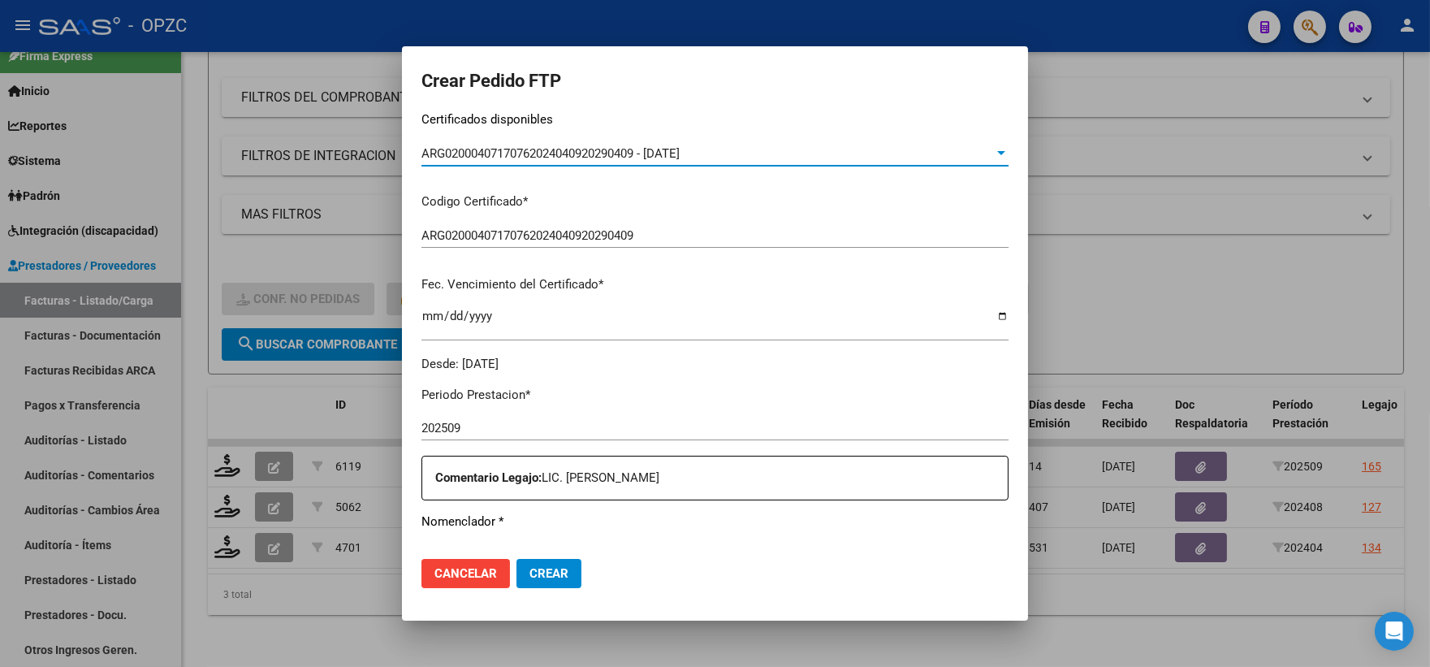
scroll to position [451, 0]
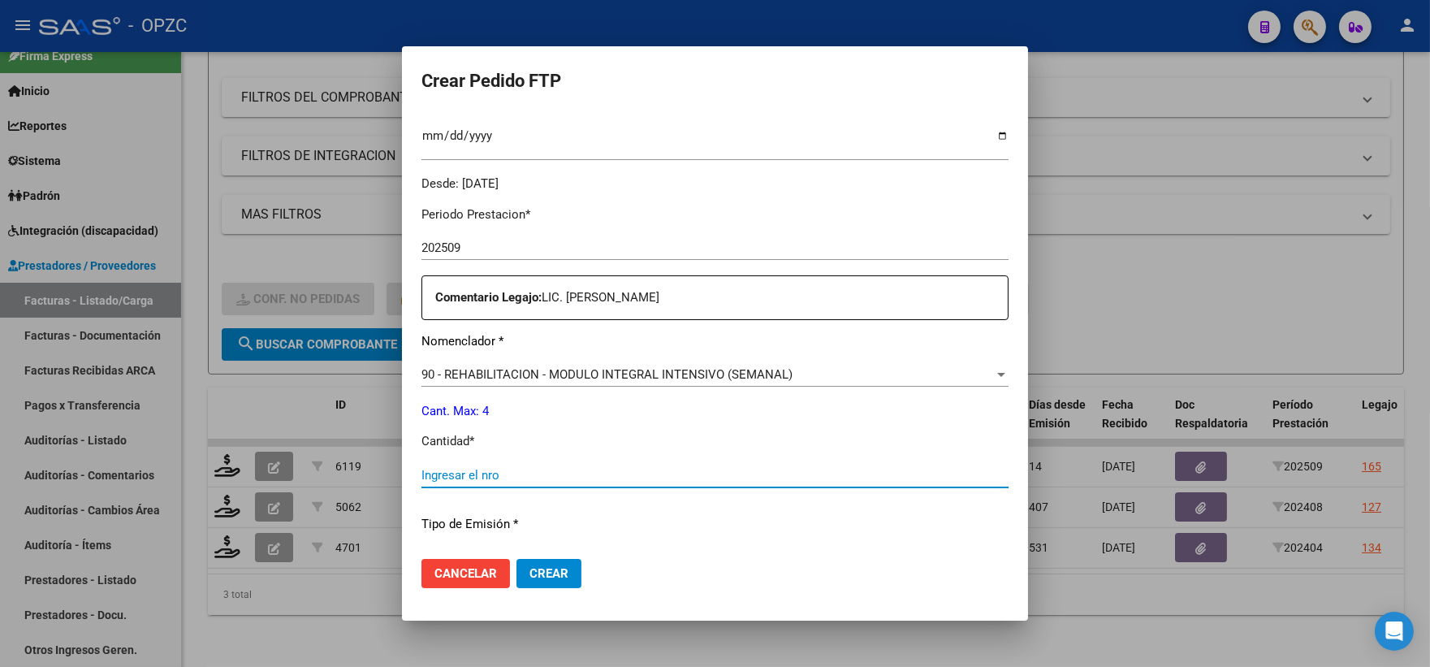
click at [491, 468] on input "Ingresar el nro" at bounding box center [714, 475] width 587 height 15
type input "4"
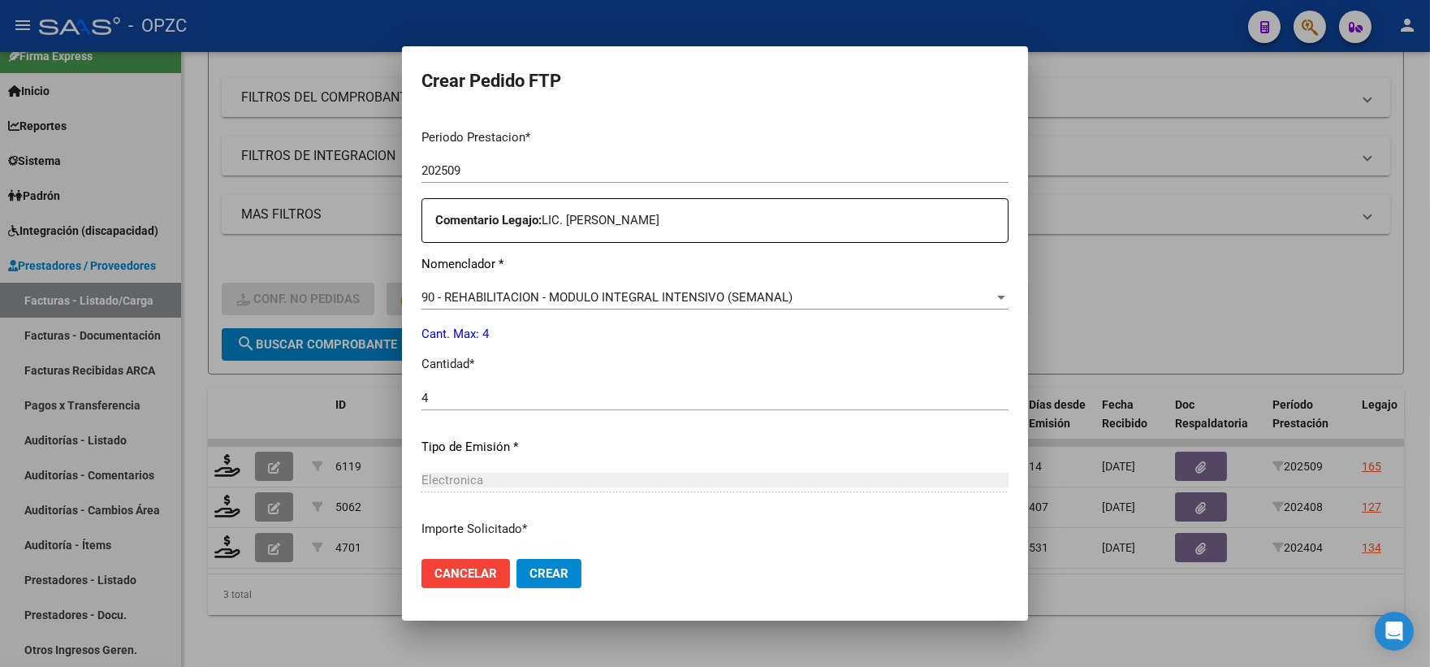
scroll to position [654, 0]
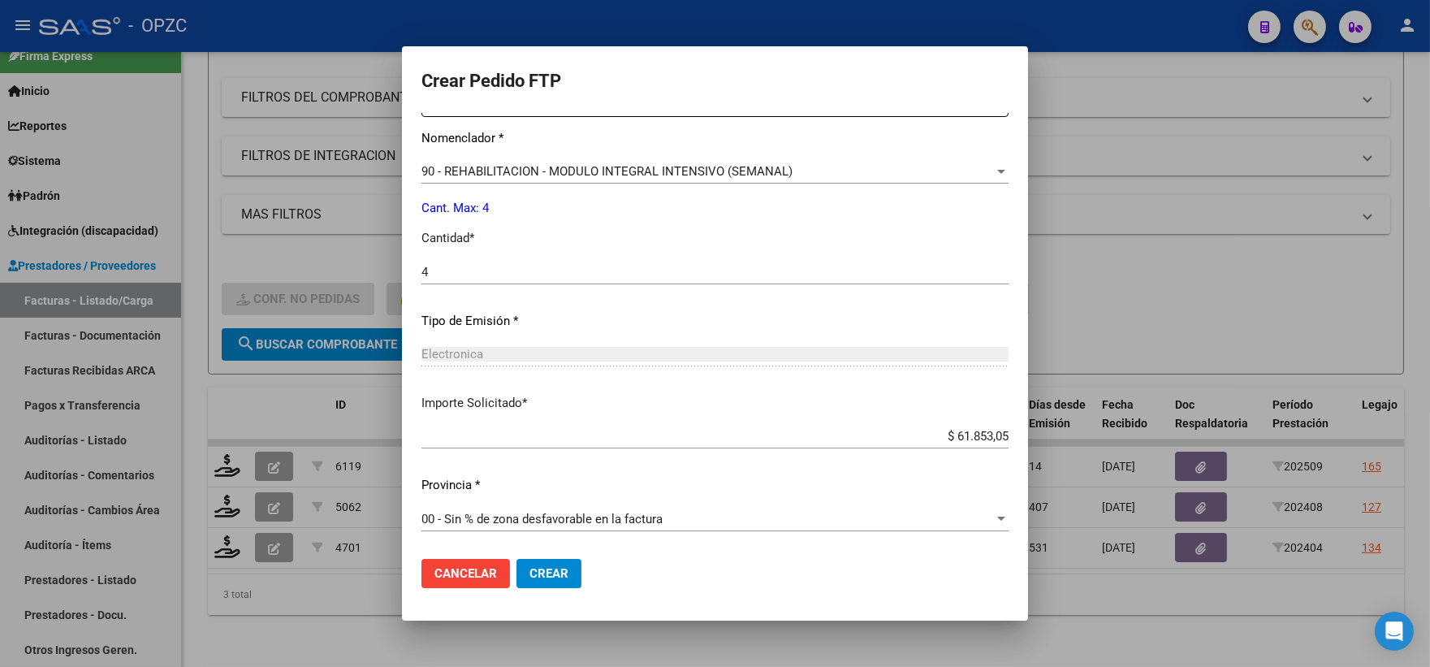
click at [534, 569] on span "Crear" at bounding box center [548, 573] width 39 height 15
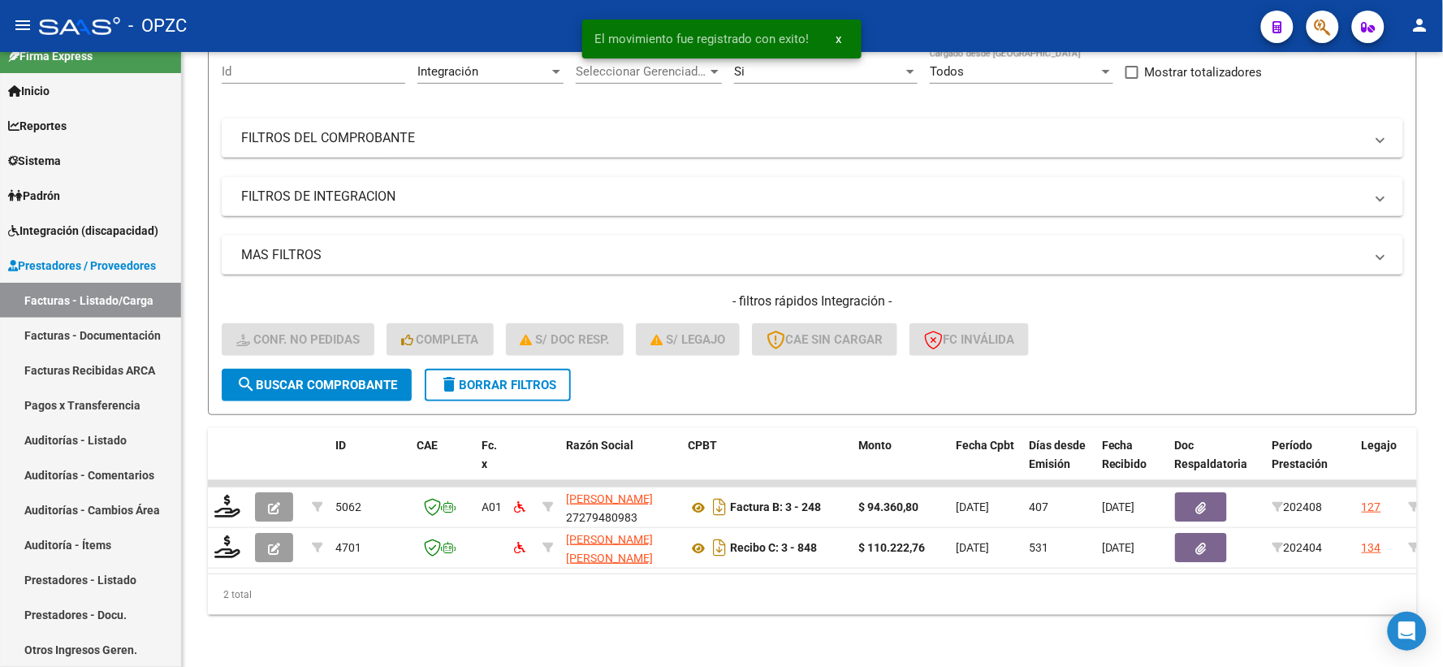
scroll to position [169, 0]
click at [120, 225] on span "Integración (discapacidad)" at bounding box center [83, 231] width 150 height 18
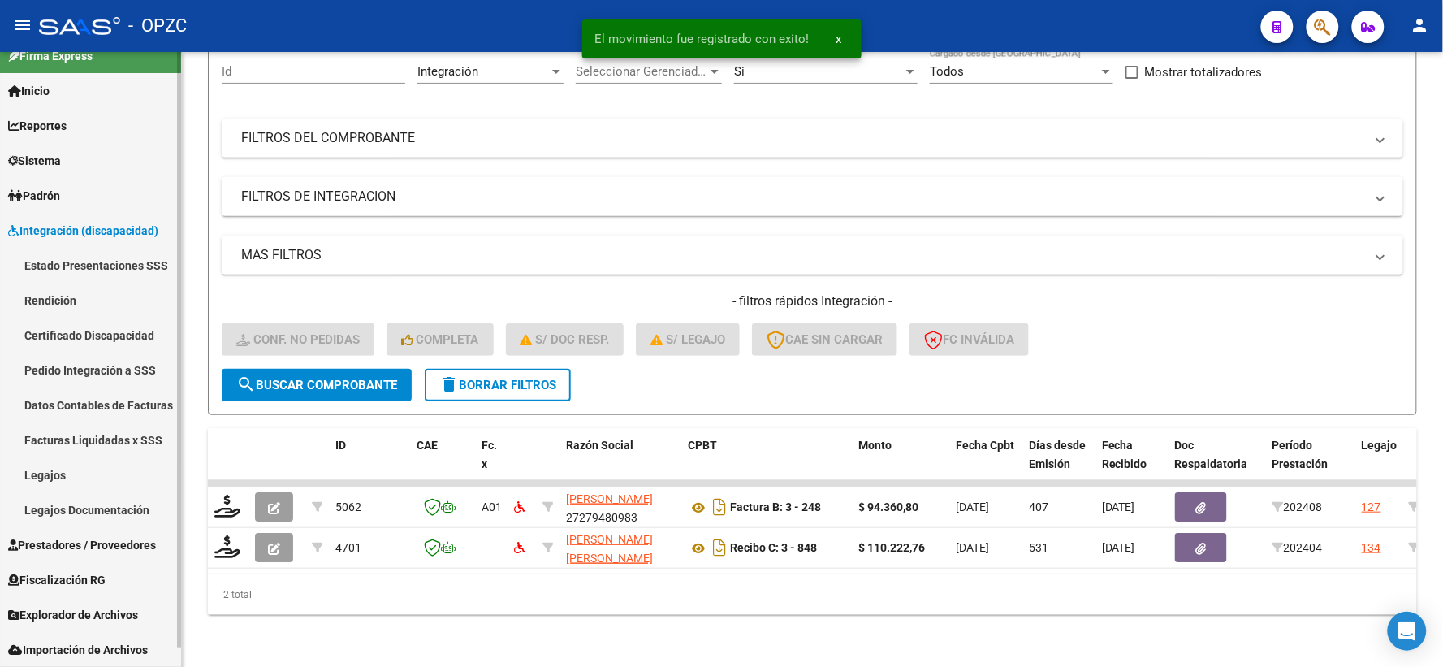
click at [84, 368] on link "Pedido Integración a SSS" at bounding box center [90, 369] width 181 height 35
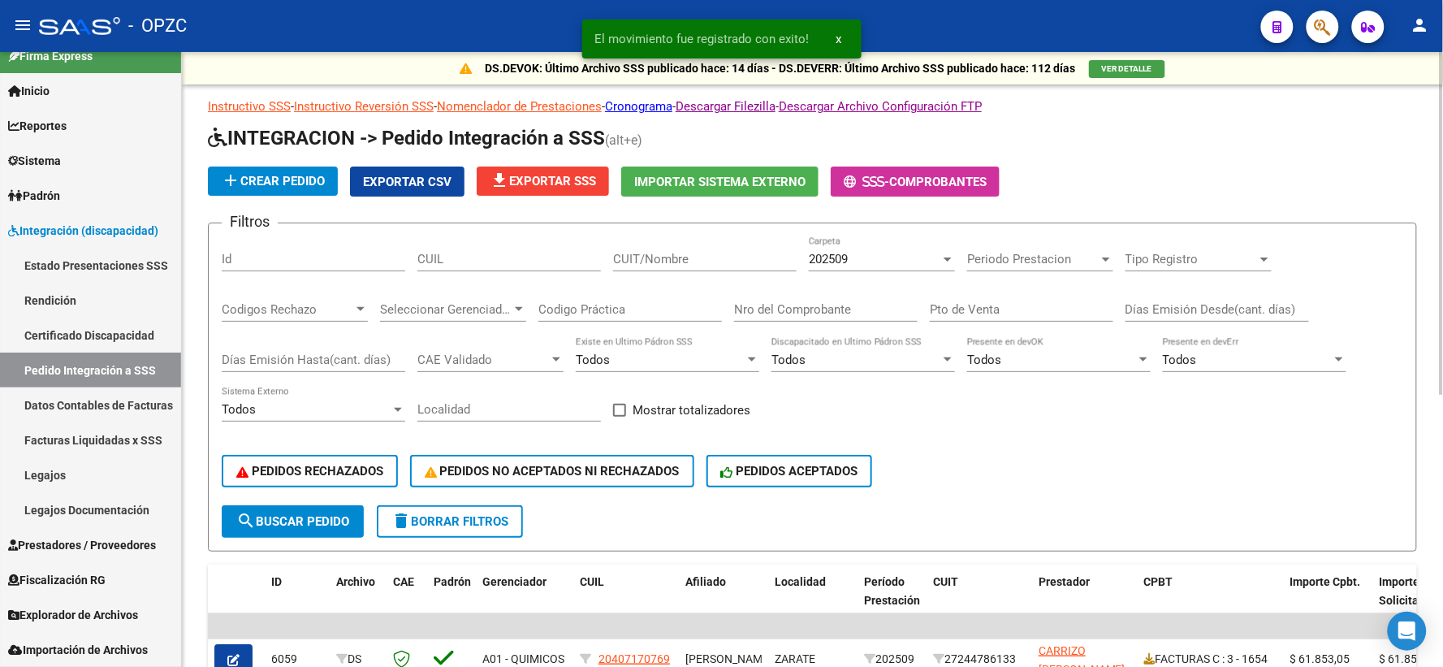
scroll to position [180, 0]
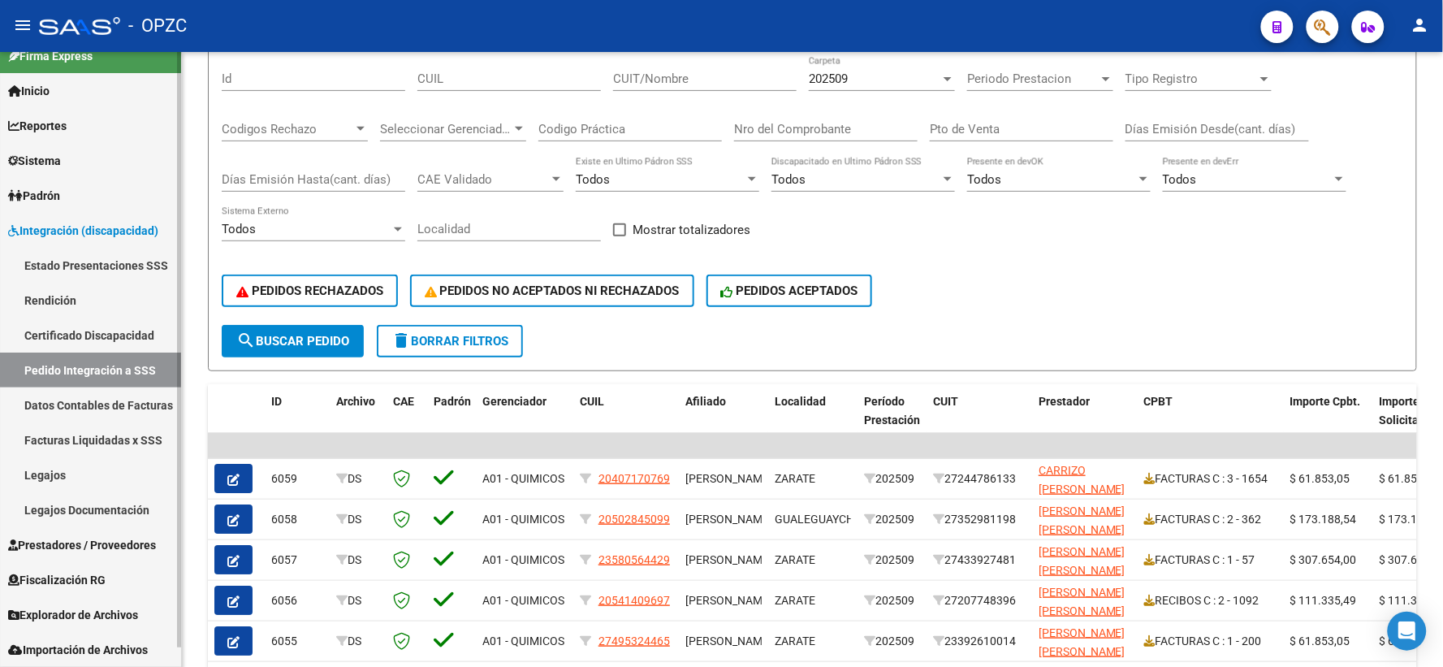
click at [106, 542] on span "Prestadores / Proveedores" at bounding box center [82, 545] width 148 height 18
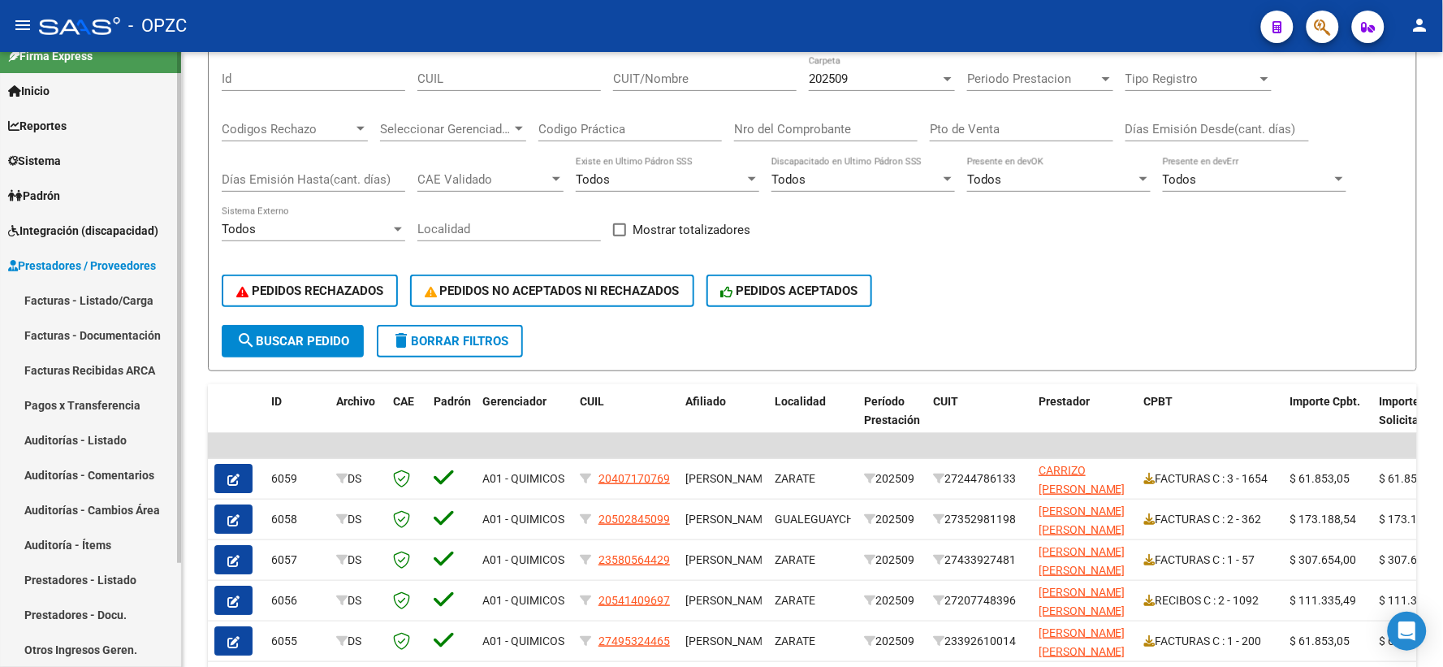
click at [91, 295] on link "Facturas - Listado/Carga" at bounding box center [90, 300] width 181 height 35
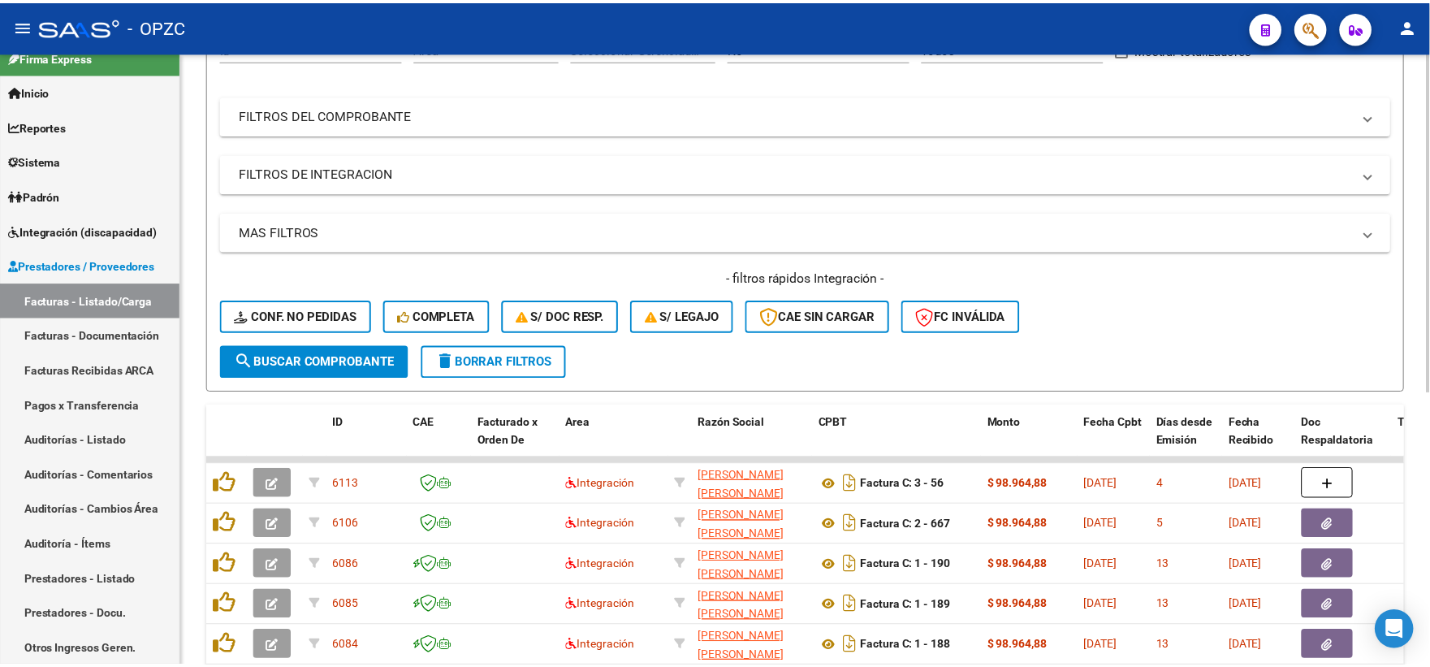
scroll to position [270, 0]
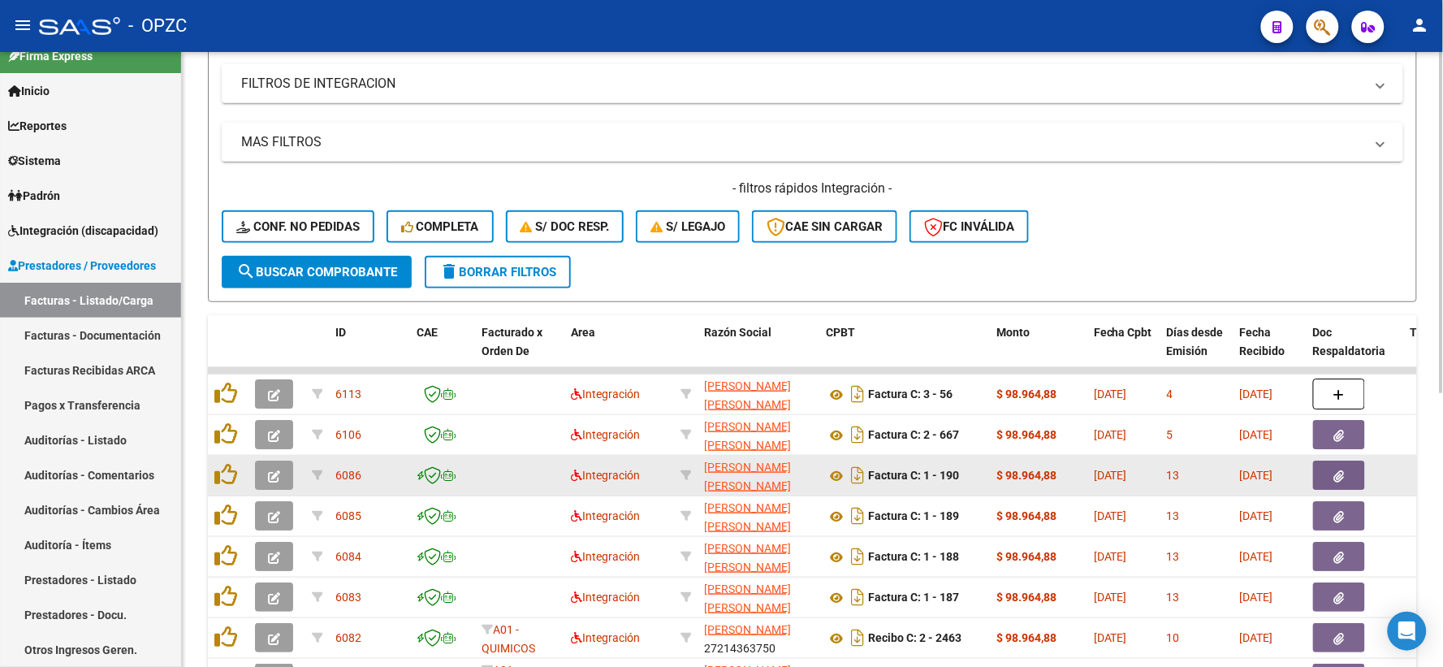
click at [270, 471] on icon "button" at bounding box center [274, 476] width 12 height 12
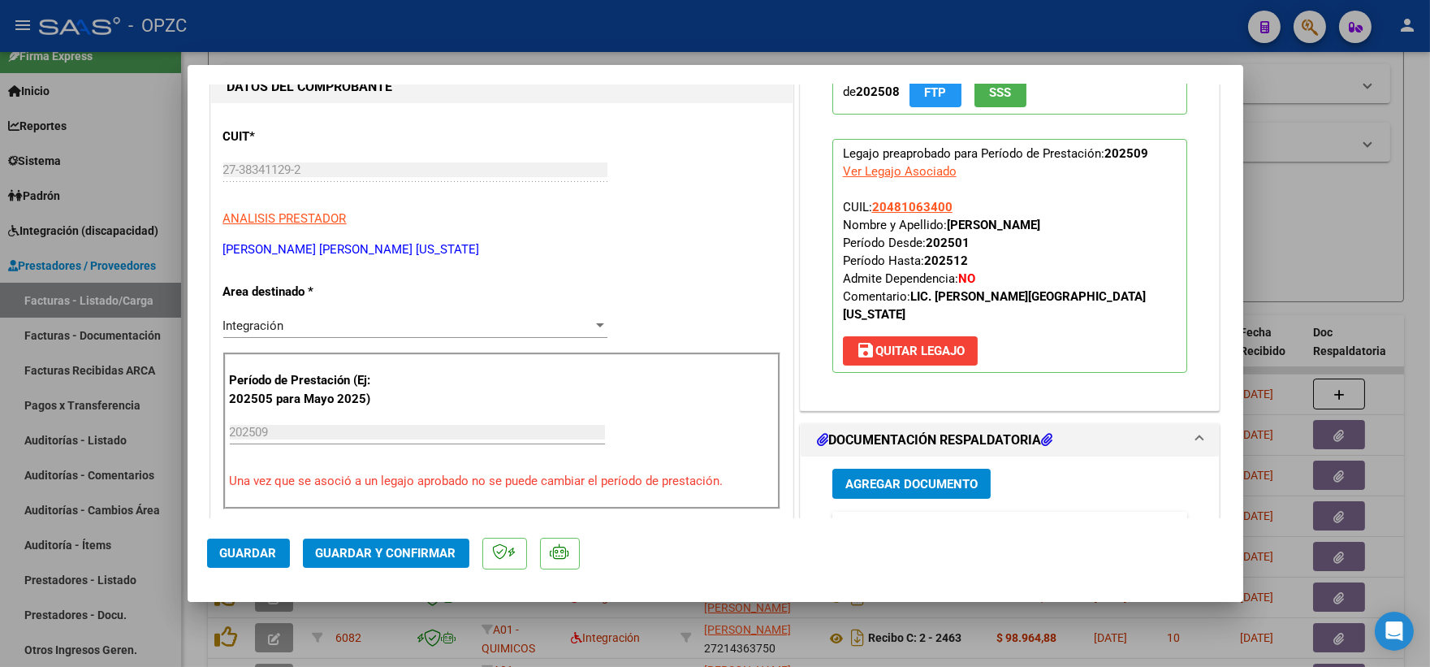
scroll to position [0, 0]
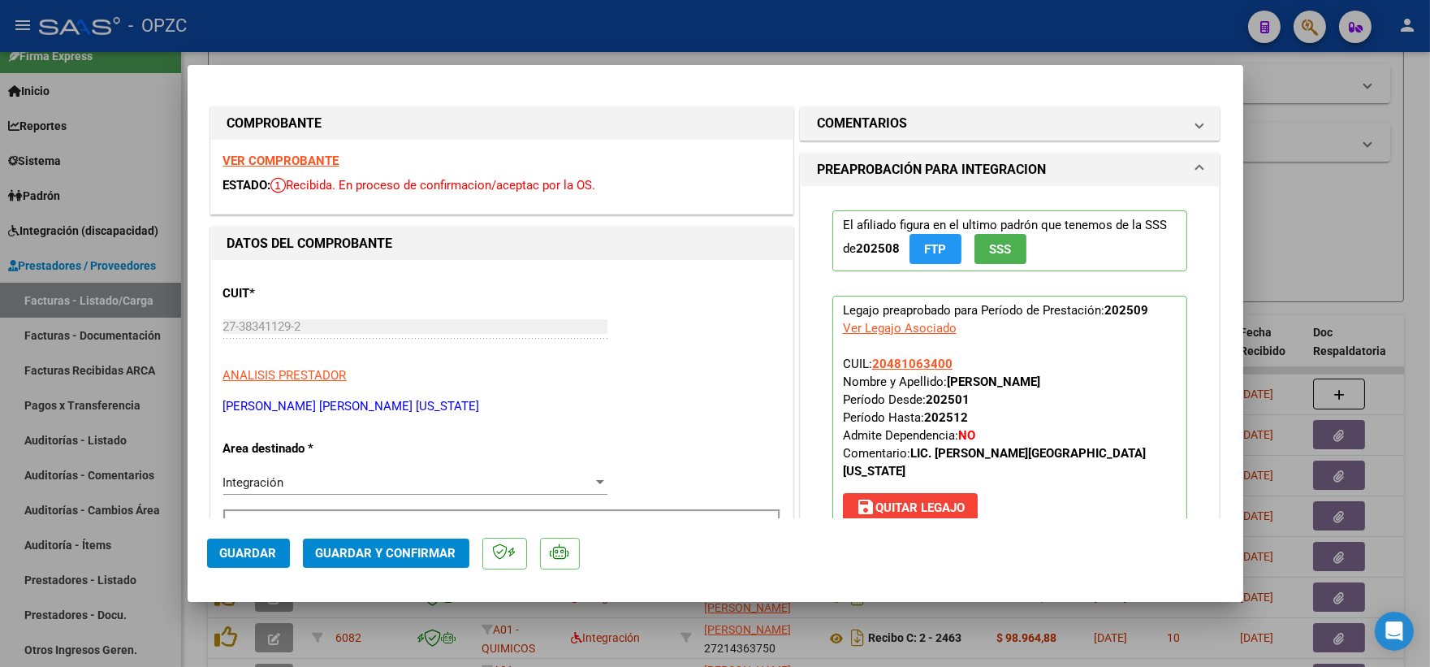
click at [286, 158] on strong "VER COMPROBANTE" at bounding box center [281, 160] width 116 height 15
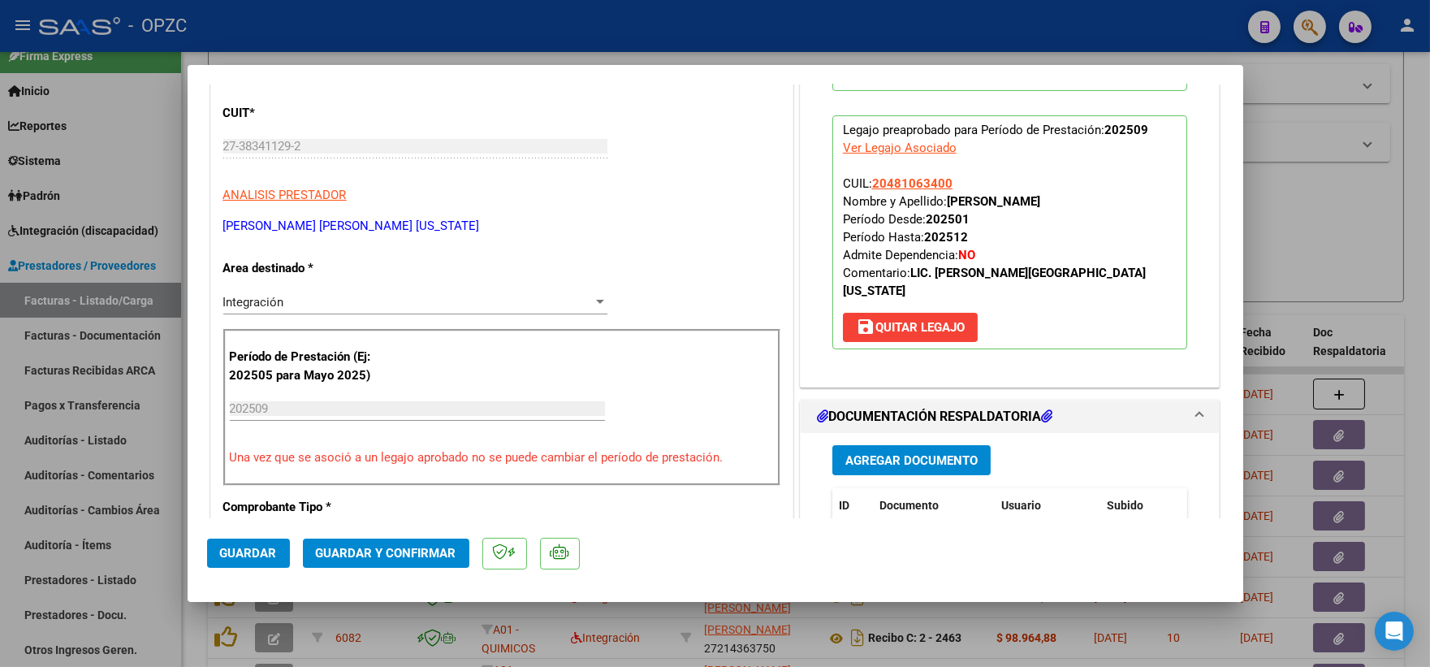
scroll to position [270, 0]
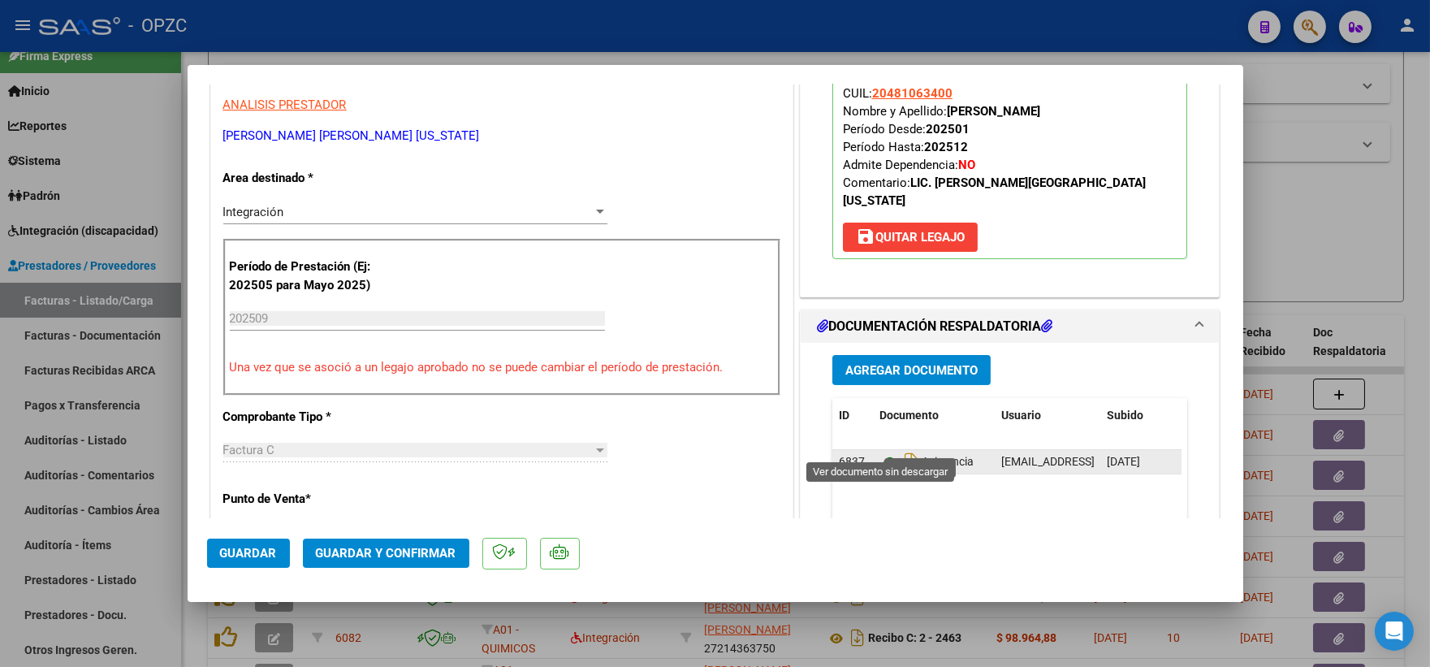
click at [887, 452] on icon at bounding box center [889, 461] width 21 height 19
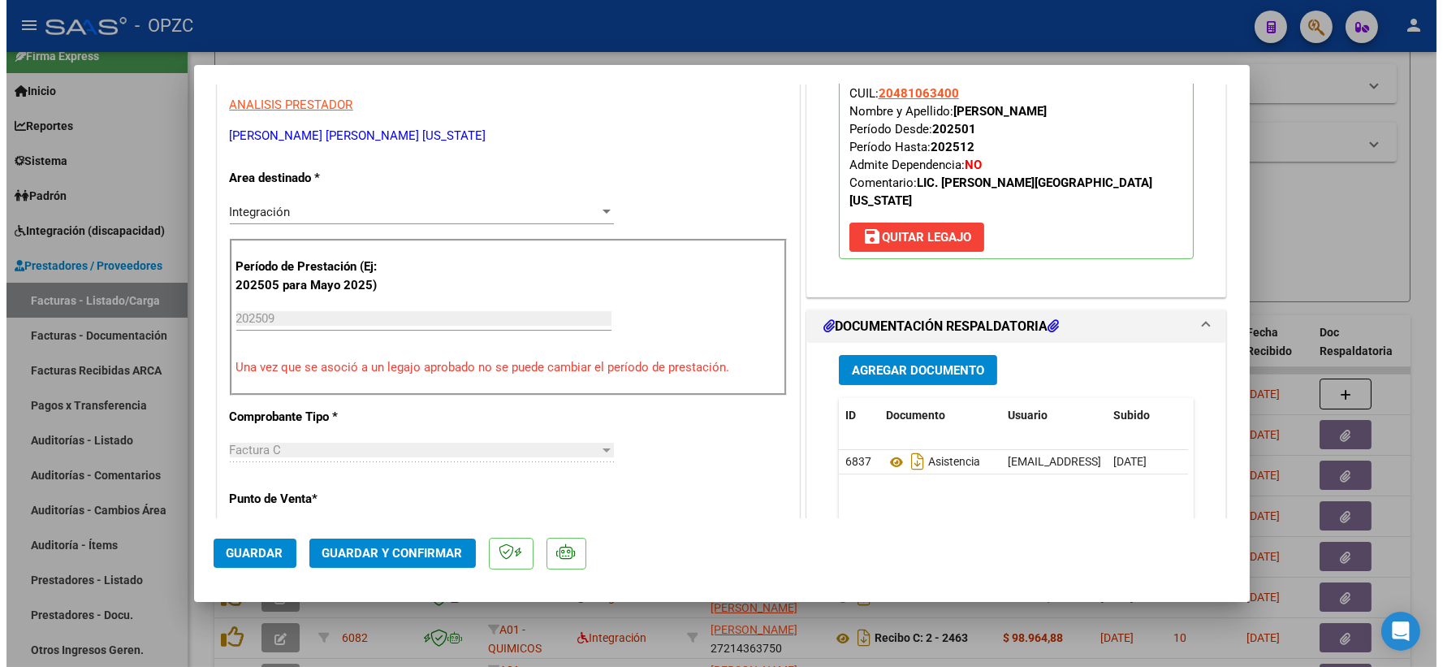
scroll to position [361, 0]
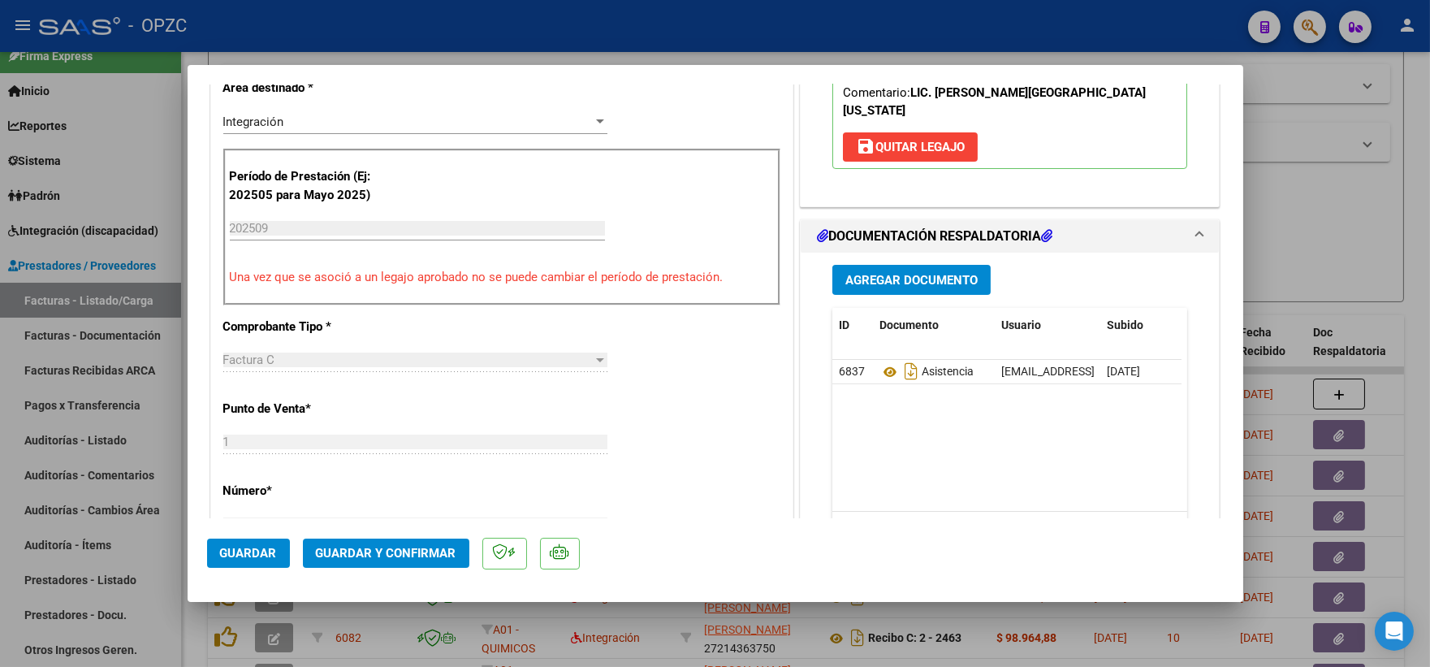
click at [415, 553] on span "Guardar y Confirmar" at bounding box center [386, 553] width 140 height 15
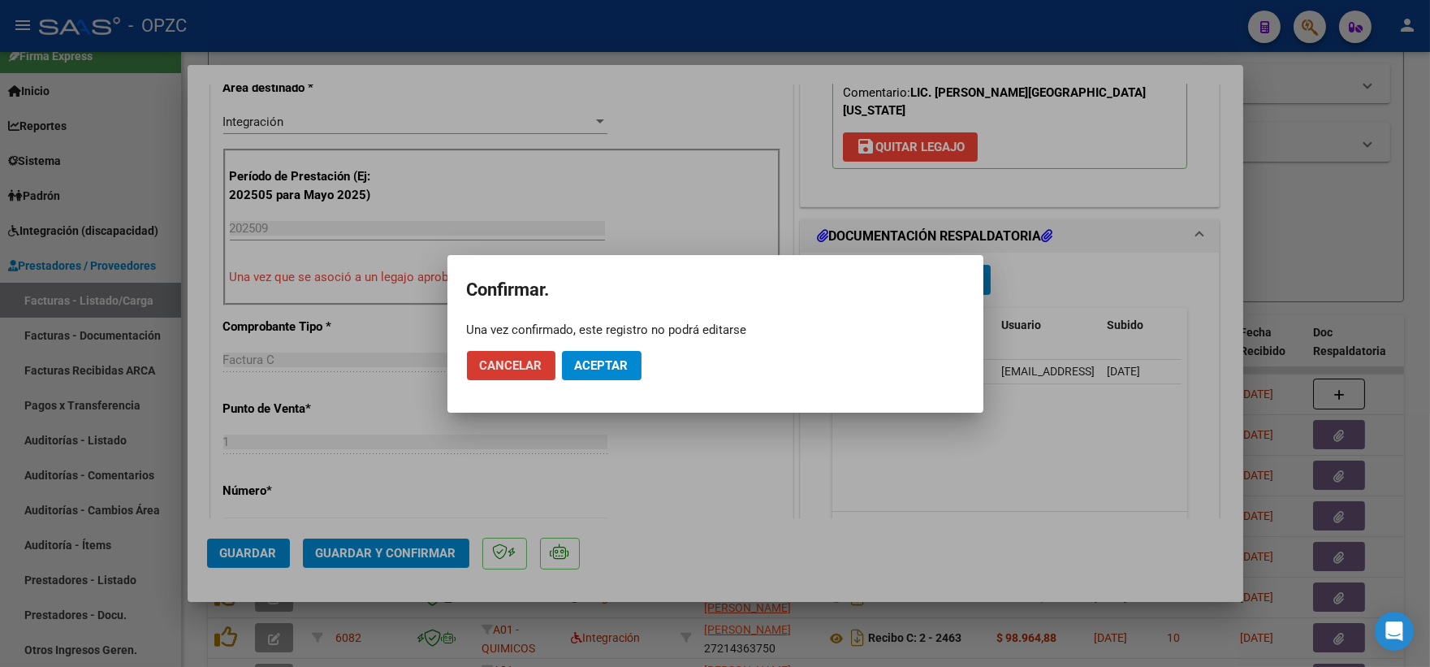
click at [611, 360] on span "Aceptar" at bounding box center [602, 365] width 54 height 15
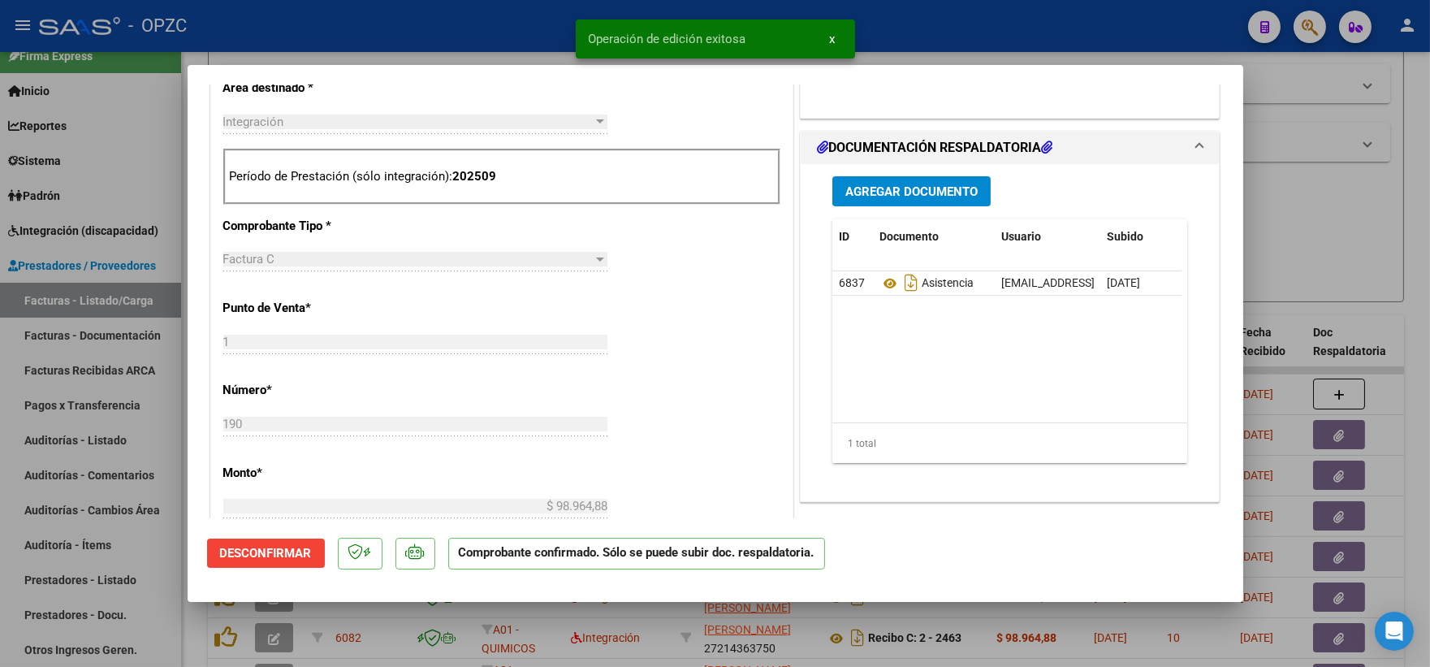
click at [1303, 204] on div at bounding box center [715, 333] width 1430 height 667
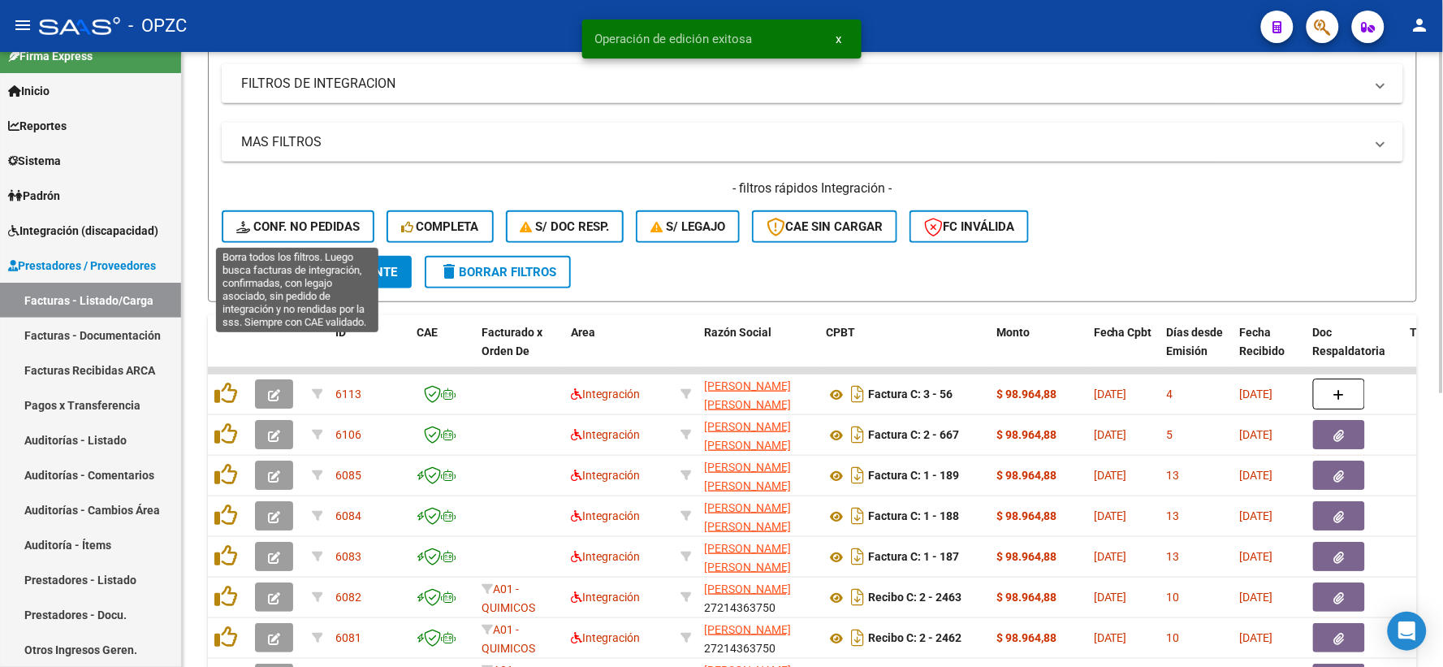
click at [323, 217] on button "Conf. no pedidas" at bounding box center [298, 226] width 153 height 32
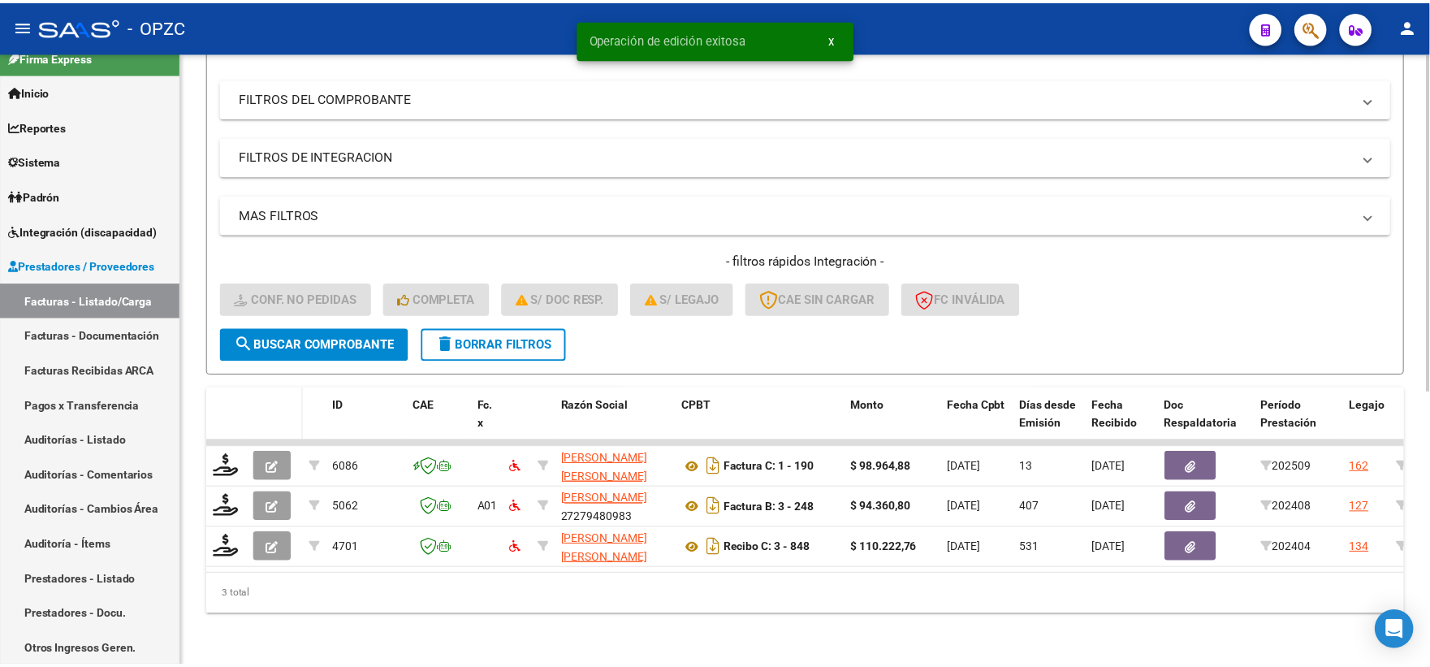
scroll to position [210, 0]
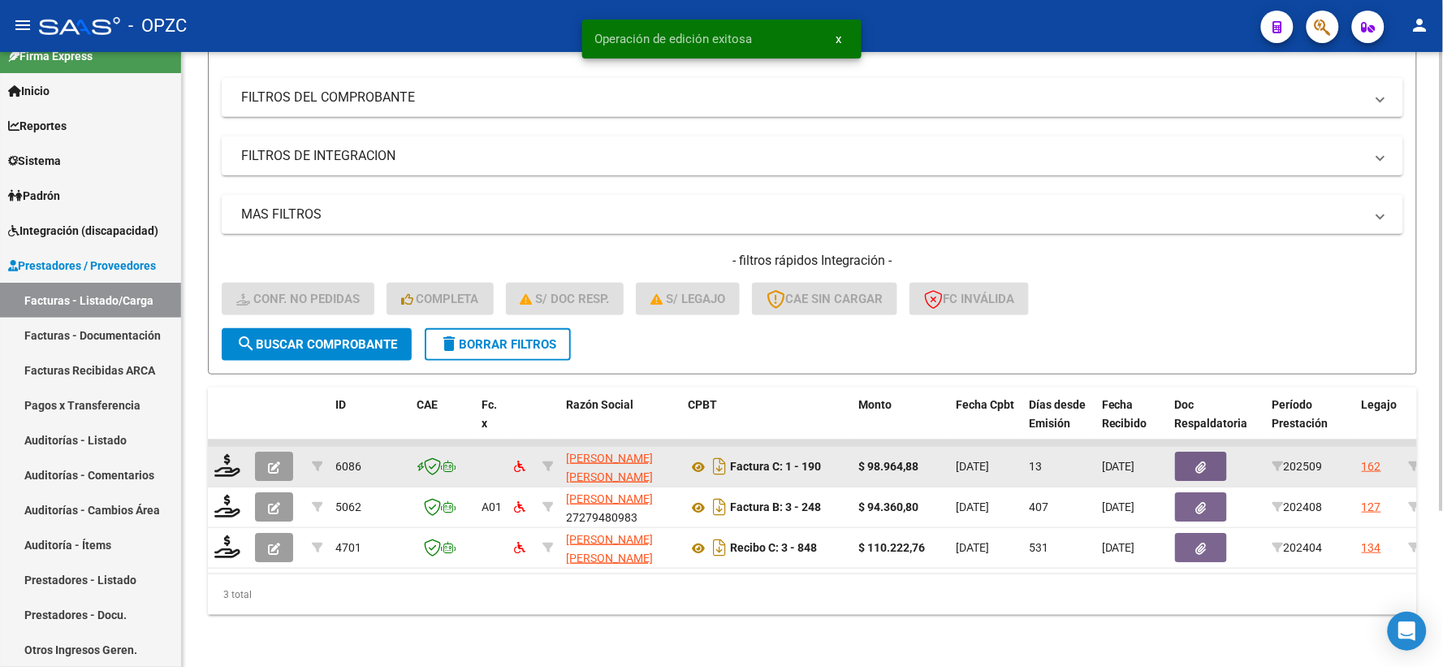
click at [241, 456] on div at bounding box center [228, 466] width 28 height 25
click at [228, 454] on icon at bounding box center [227, 465] width 26 height 23
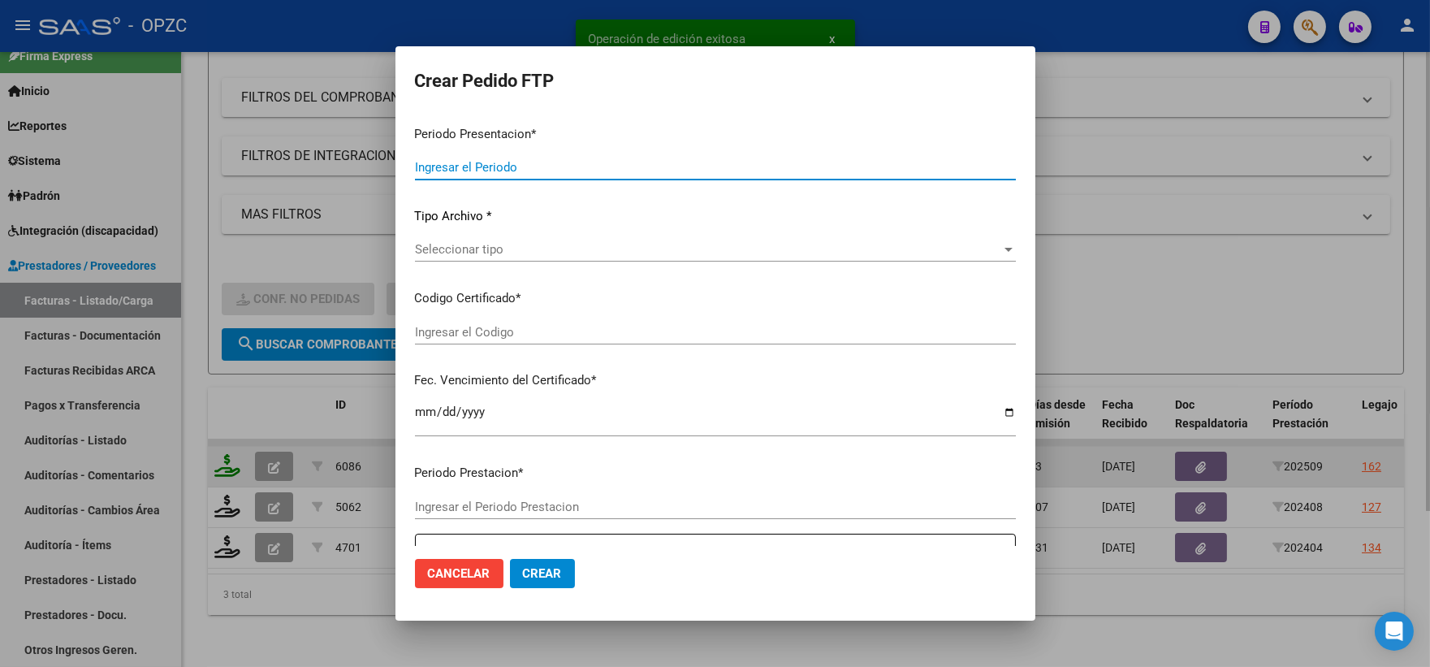
type input "202509"
type input "$ 98.964,88"
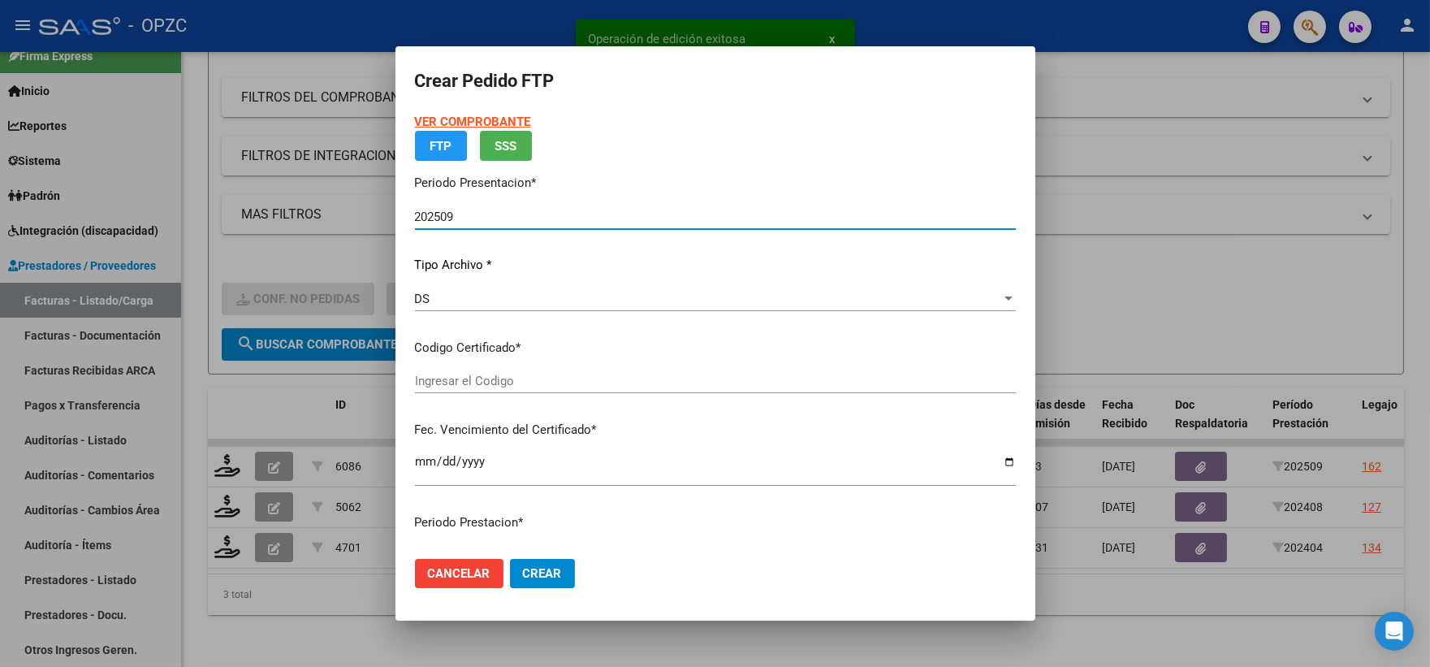
type input "ARG02000481063402016052320210523BS455"
type input "2027-11-17"
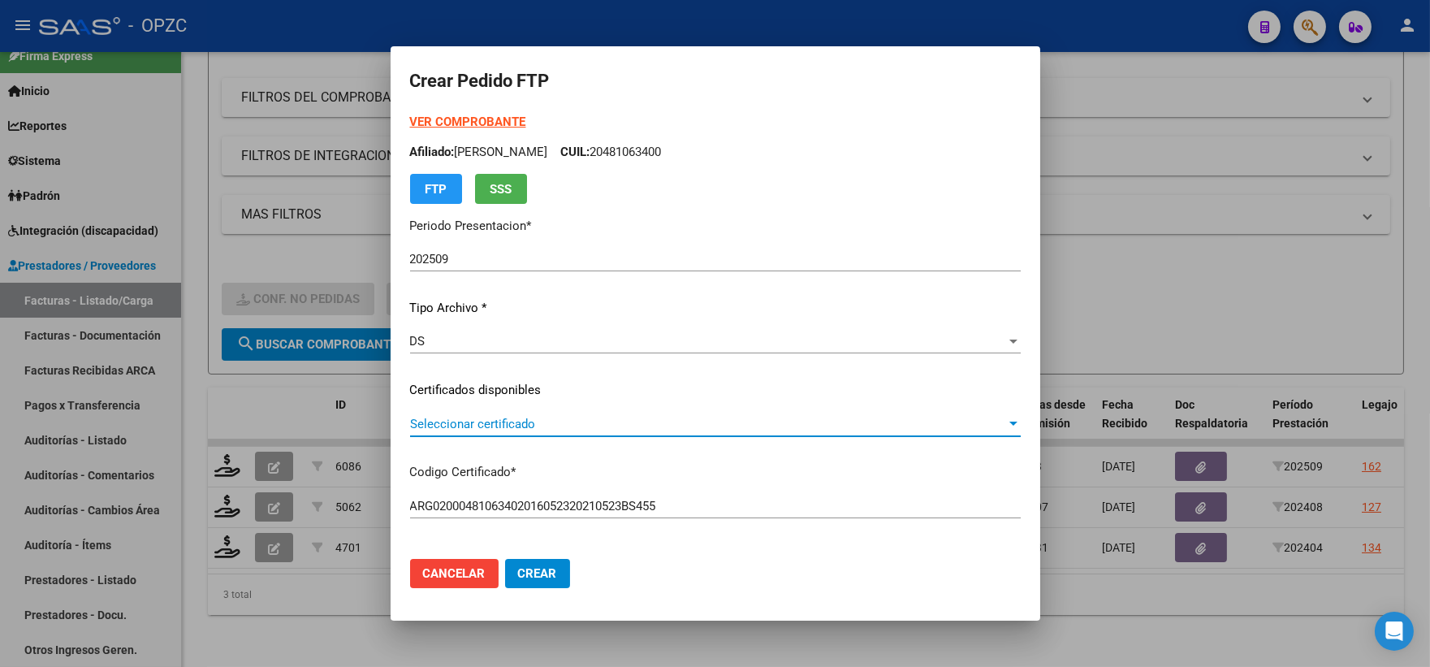
click at [1006, 427] on div at bounding box center [1013, 423] width 15 height 13
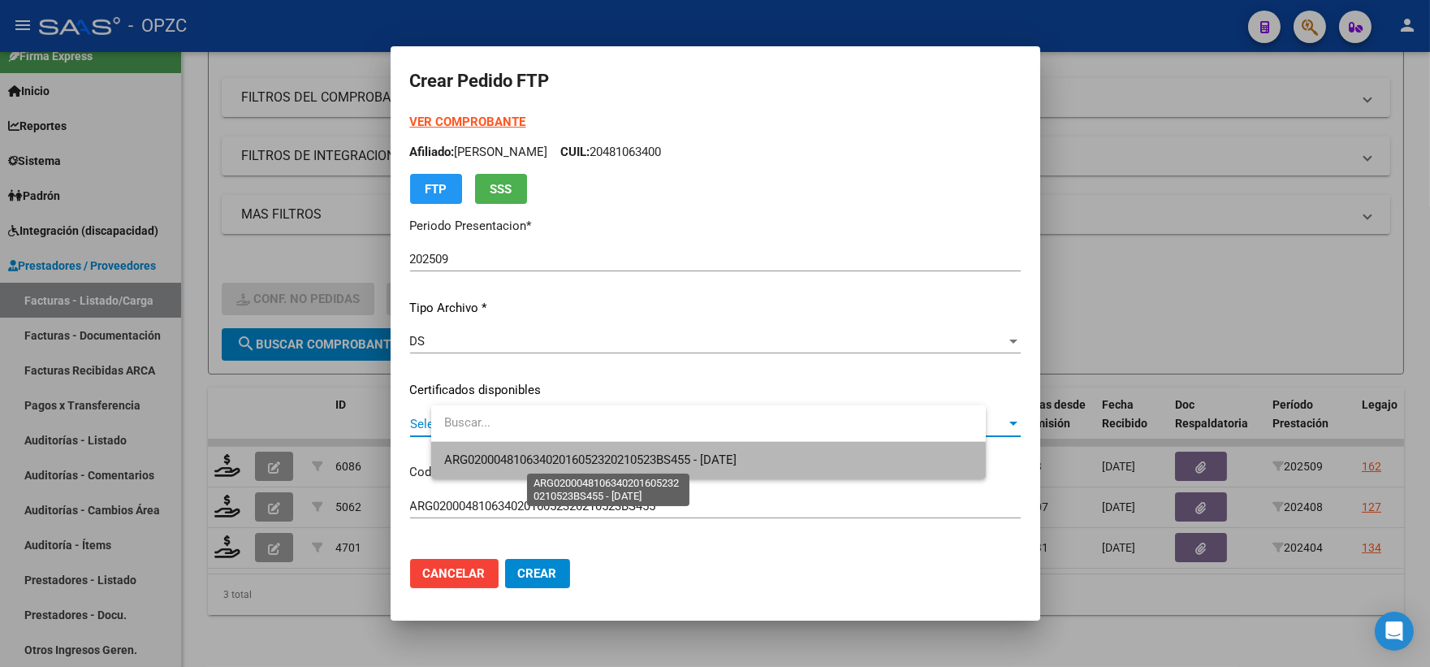
click at [737, 452] on span "ARG02000481063402016052320210523BS455 - 2027-11-17" at bounding box center [590, 459] width 292 height 15
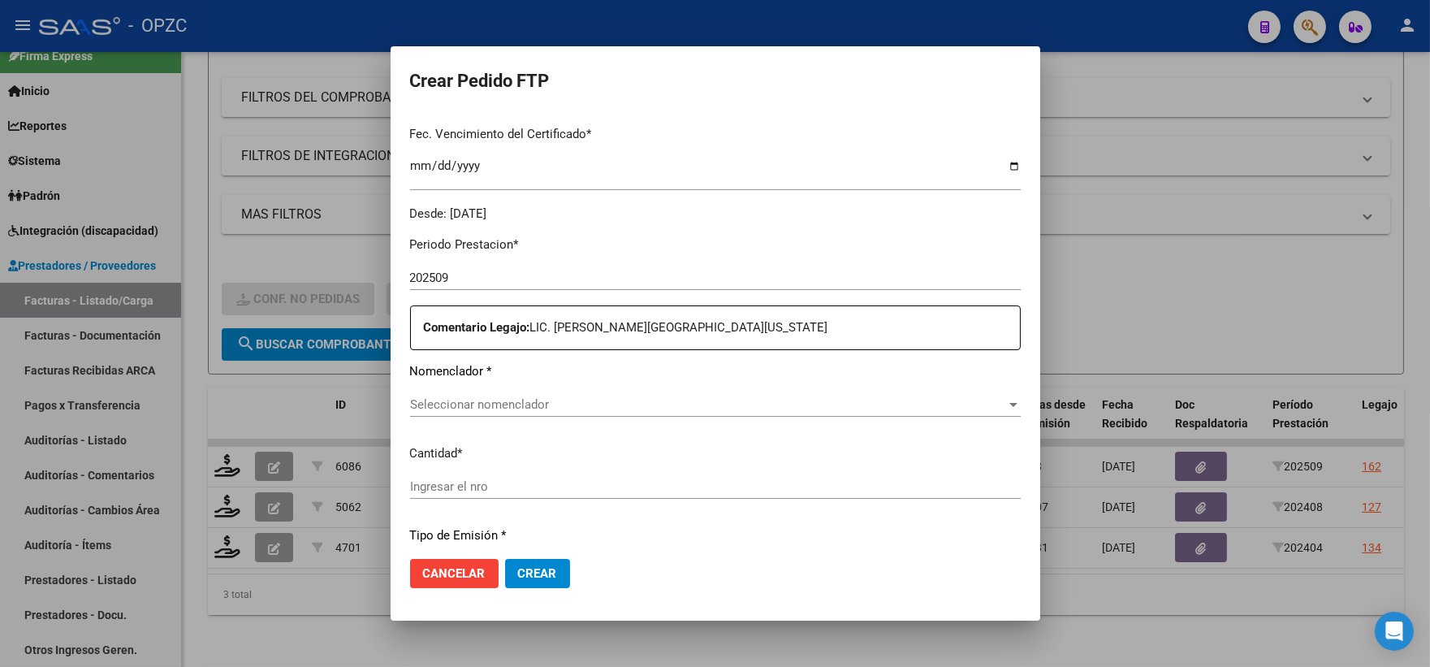
scroll to position [451, 0]
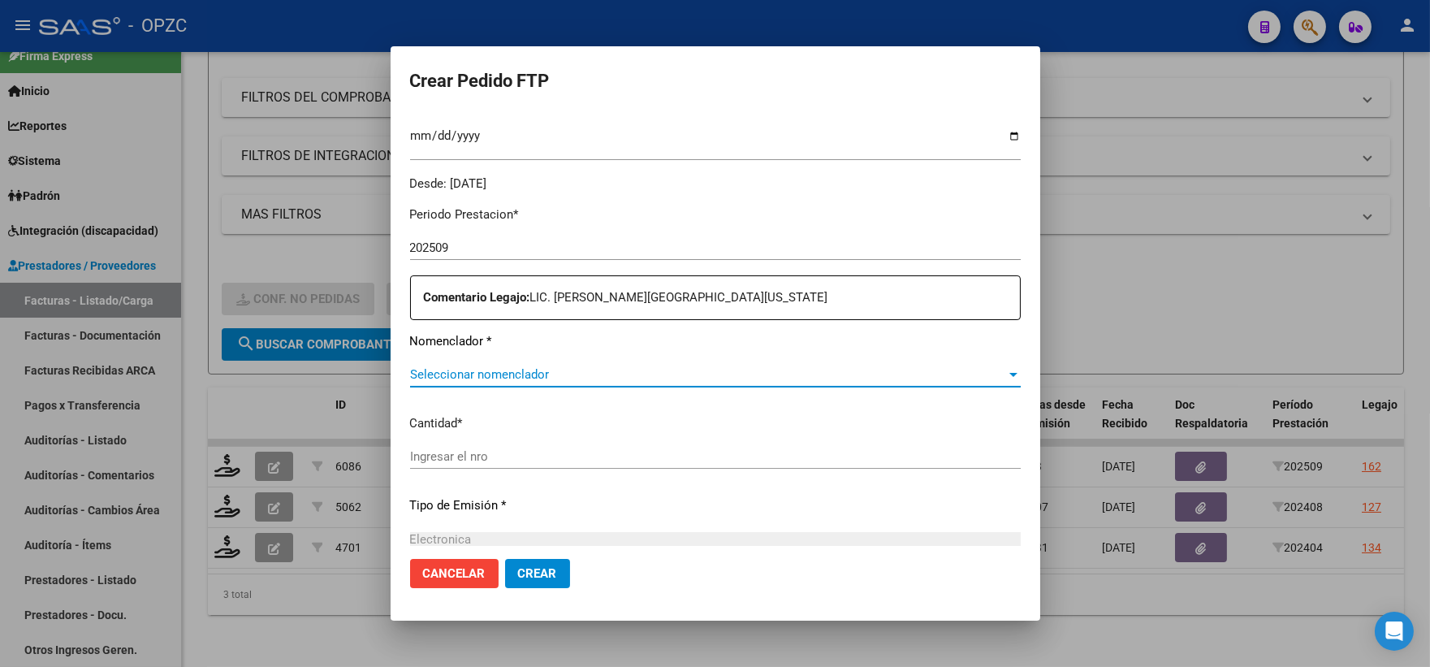
click at [940, 372] on span "Seleccionar nomenclador" at bounding box center [708, 374] width 596 height 15
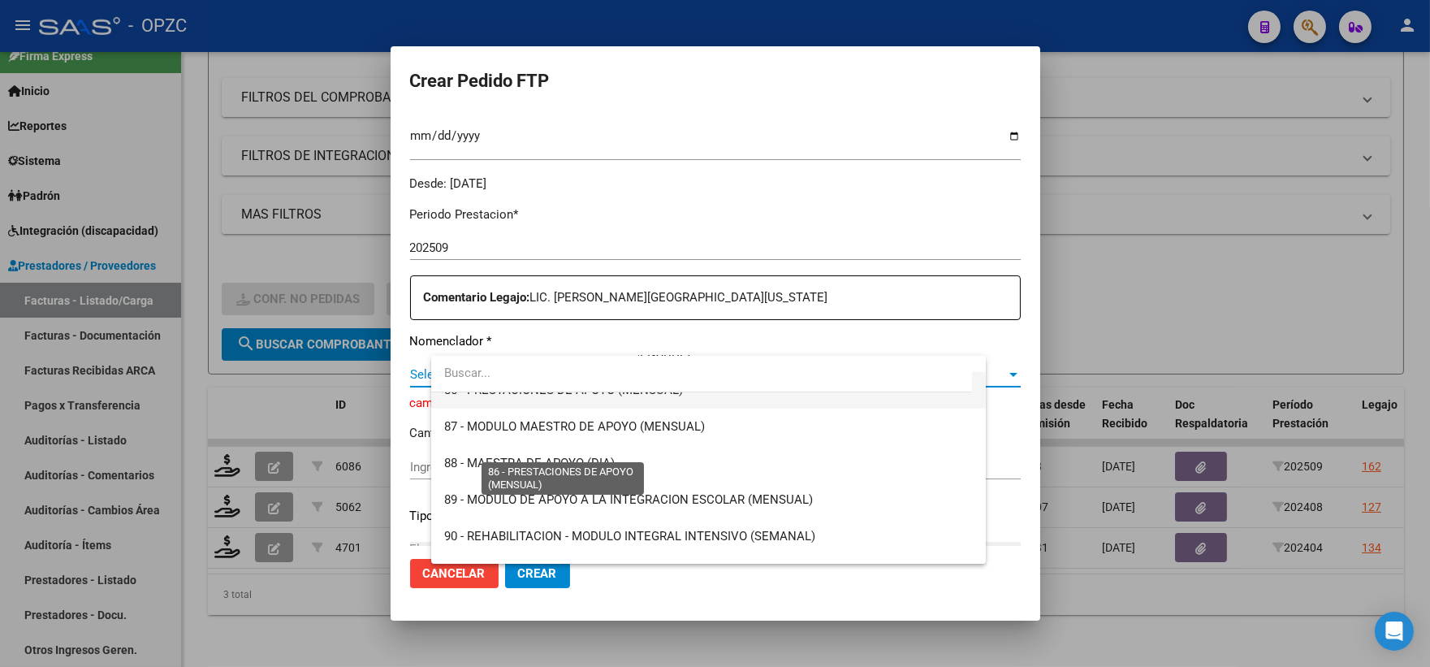
scroll to position [3157, 0]
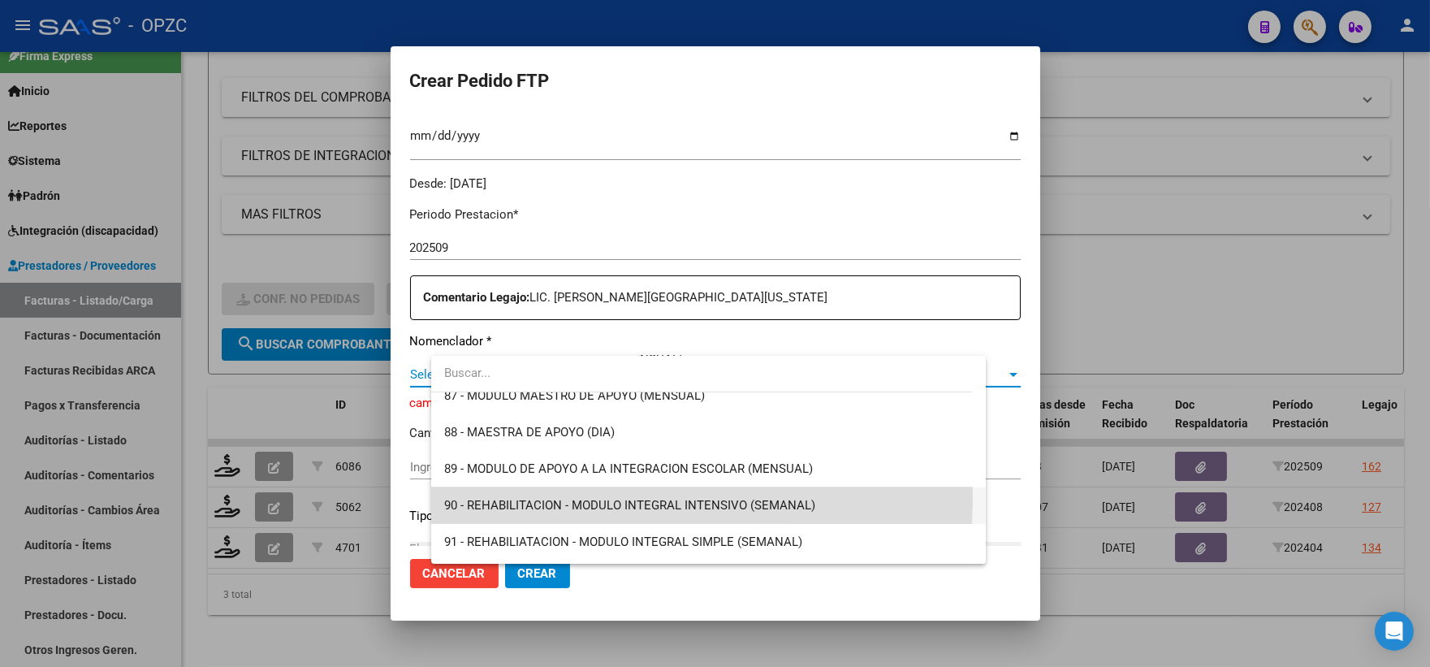
click at [570, 496] on span "90 - REHABILITACION - MODULO INTEGRAL INTENSIVO (SEMANAL)" at bounding box center [708, 505] width 529 height 37
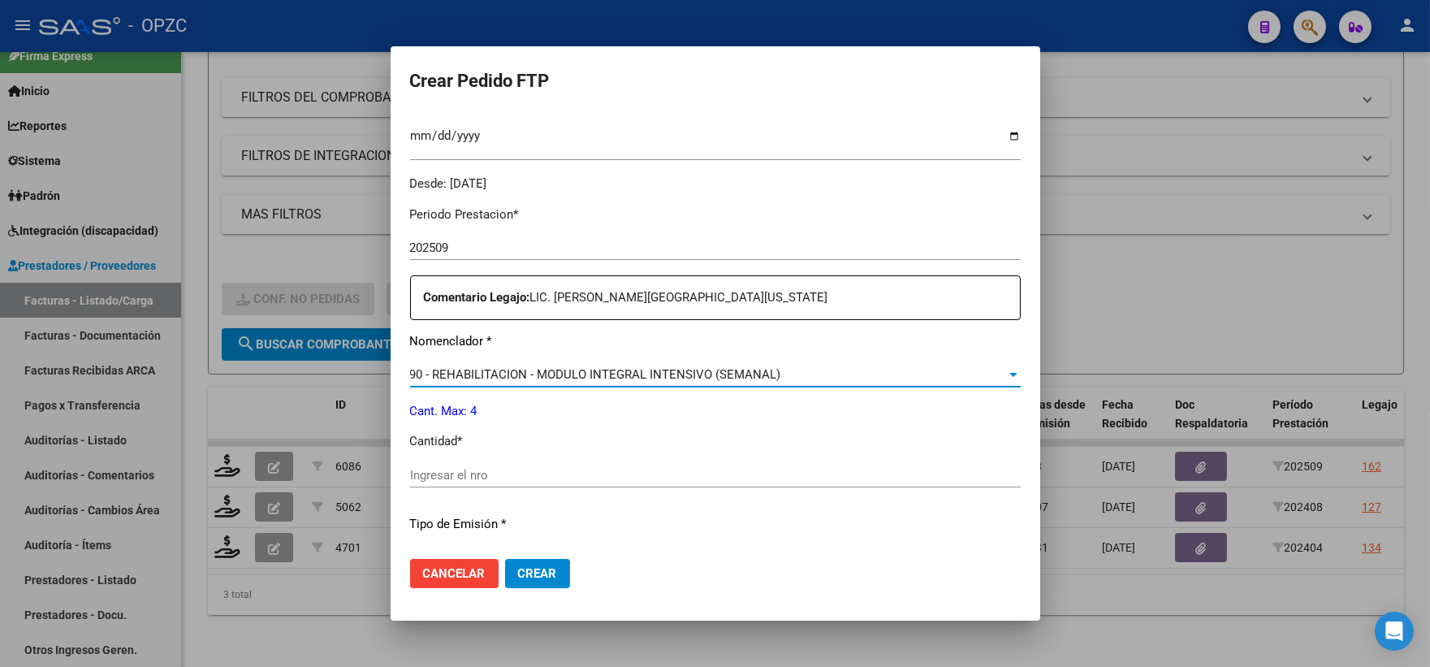
click at [529, 479] on input "Ingresar el nro" at bounding box center [715, 475] width 611 height 15
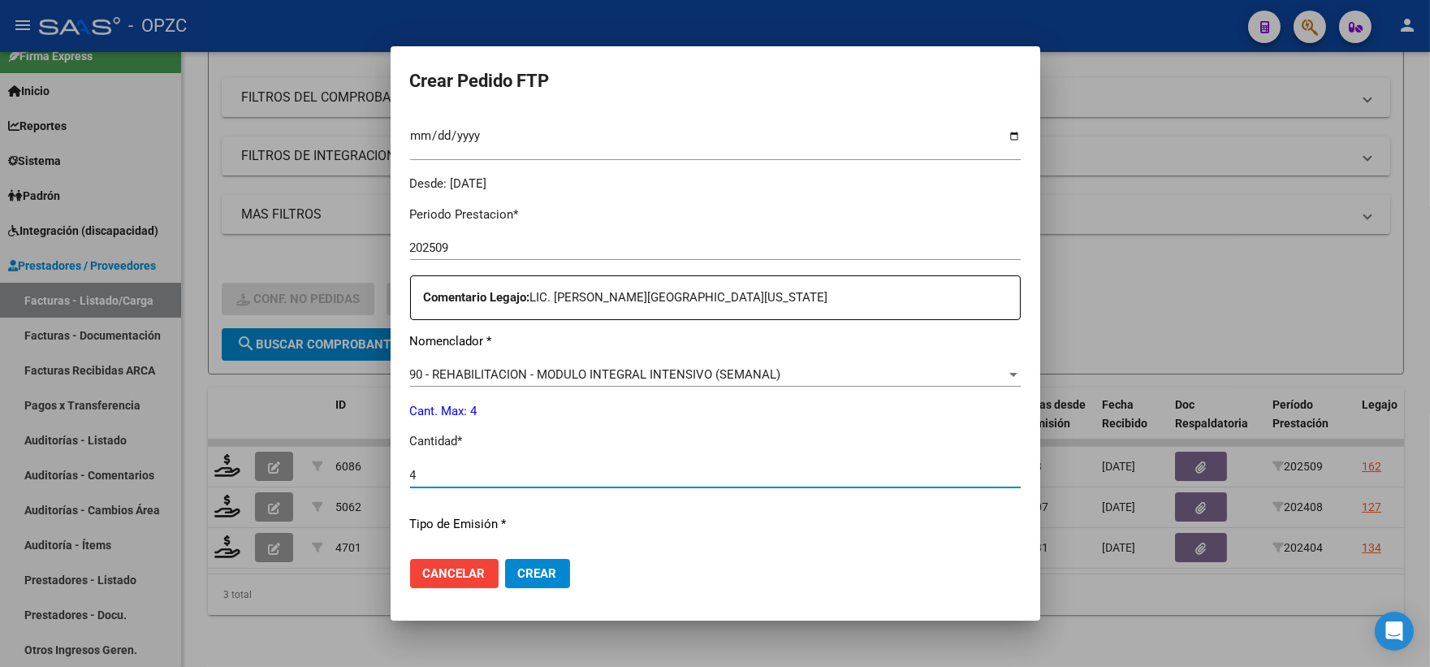
type input "4"
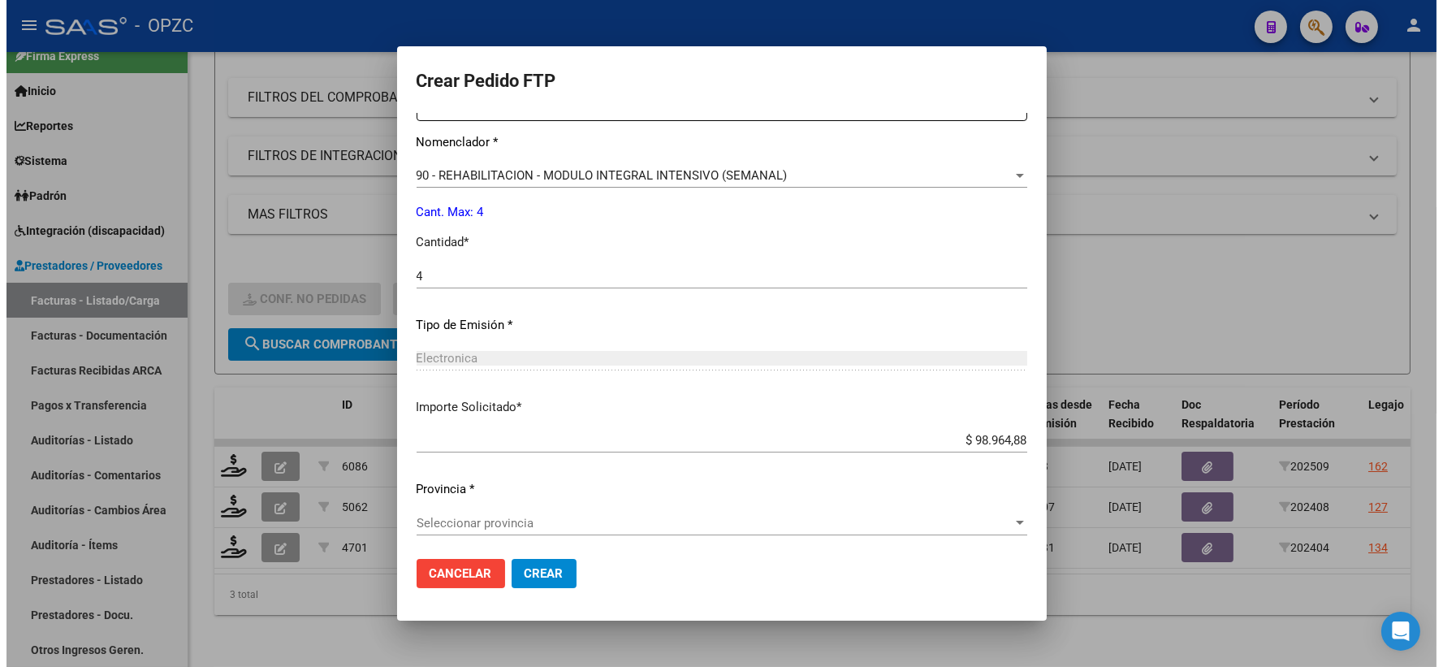
scroll to position [654, 0]
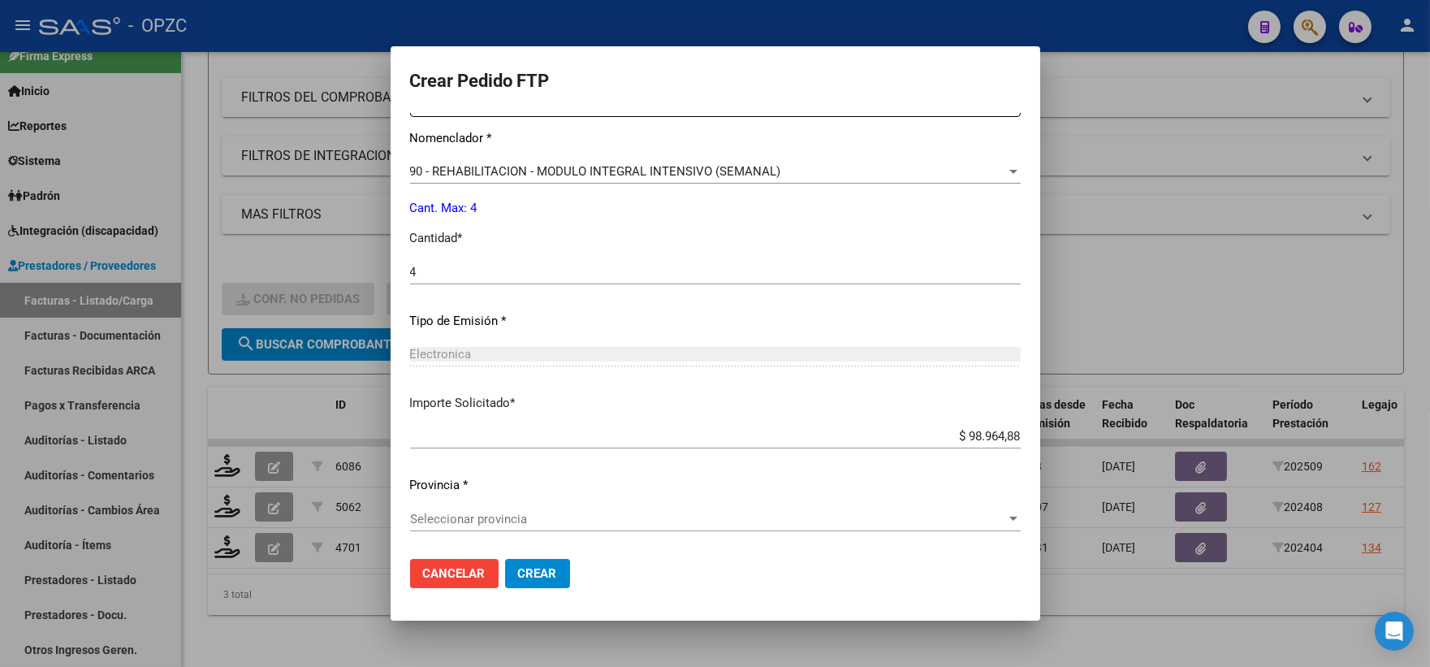
click at [960, 512] on div "Seleccionar provincia" at bounding box center [715, 519] width 611 height 15
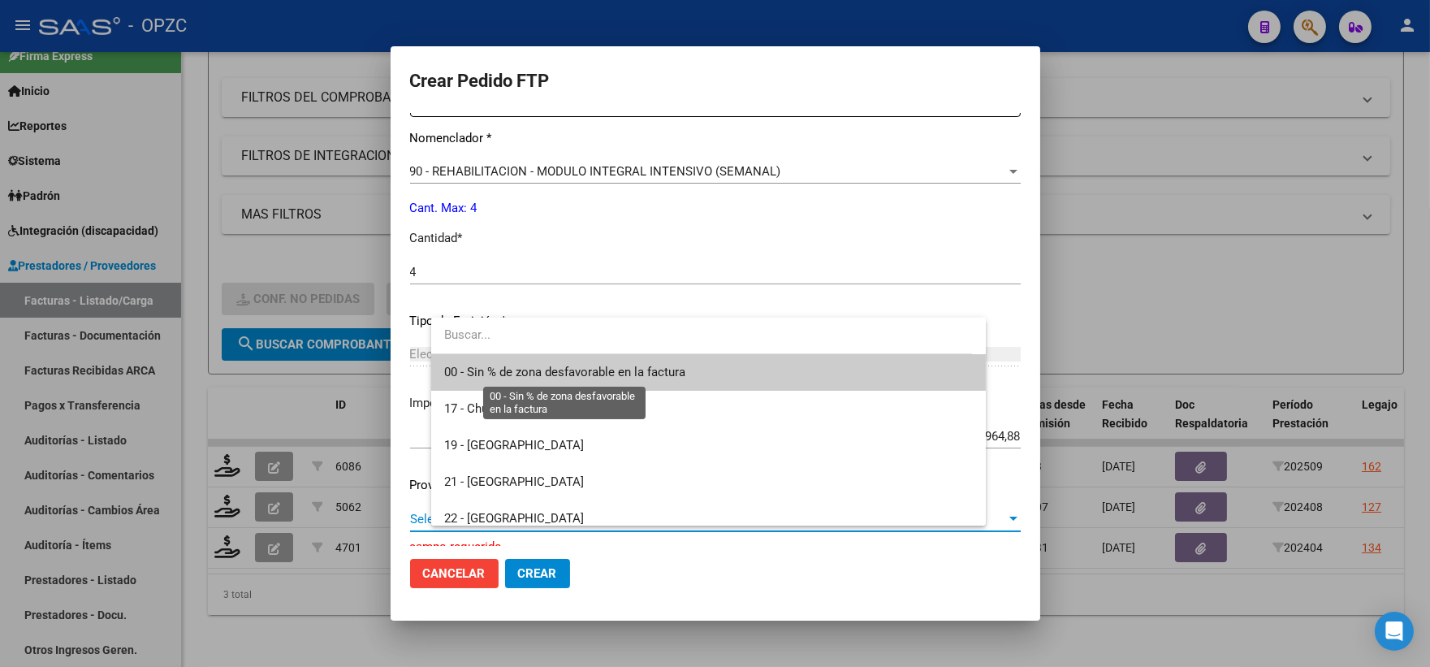
click at [564, 365] on span "00 - Sin % de zona desfavorable en la factura" at bounding box center [564, 372] width 241 height 15
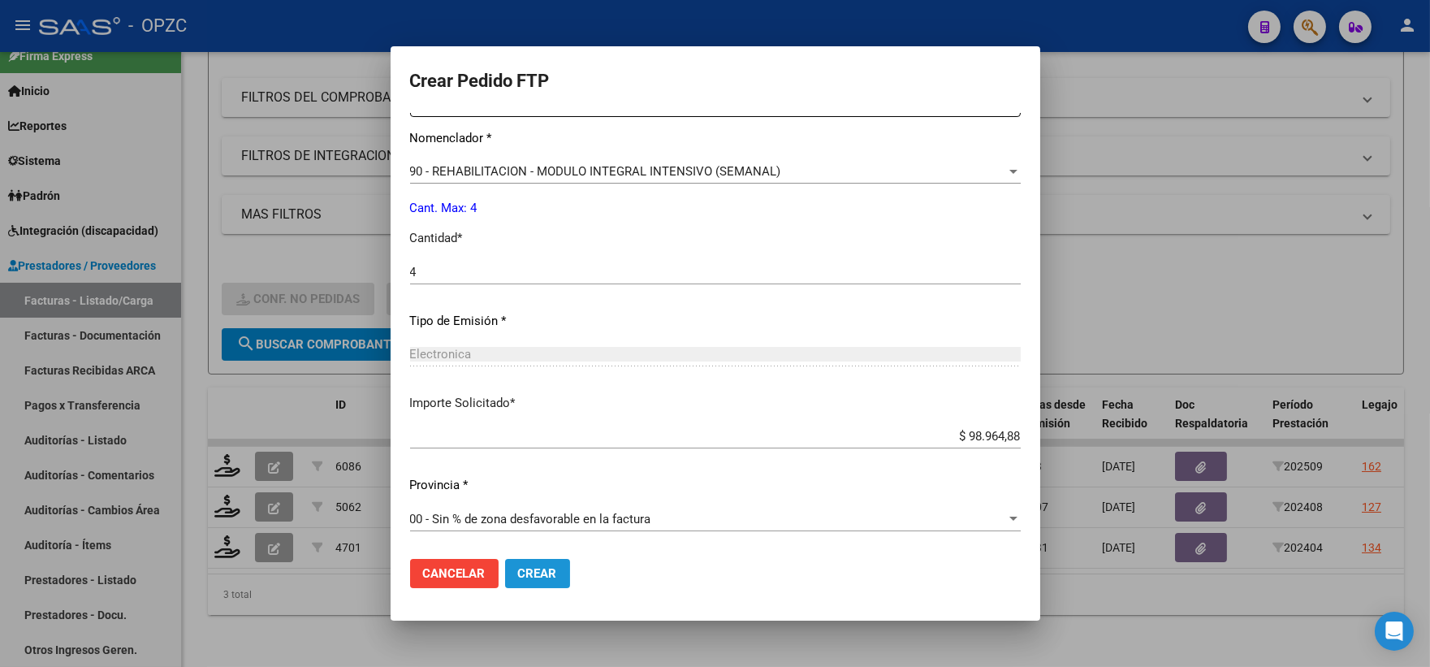
click at [557, 577] on span "Crear" at bounding box center [537, 573] width 39 height 15
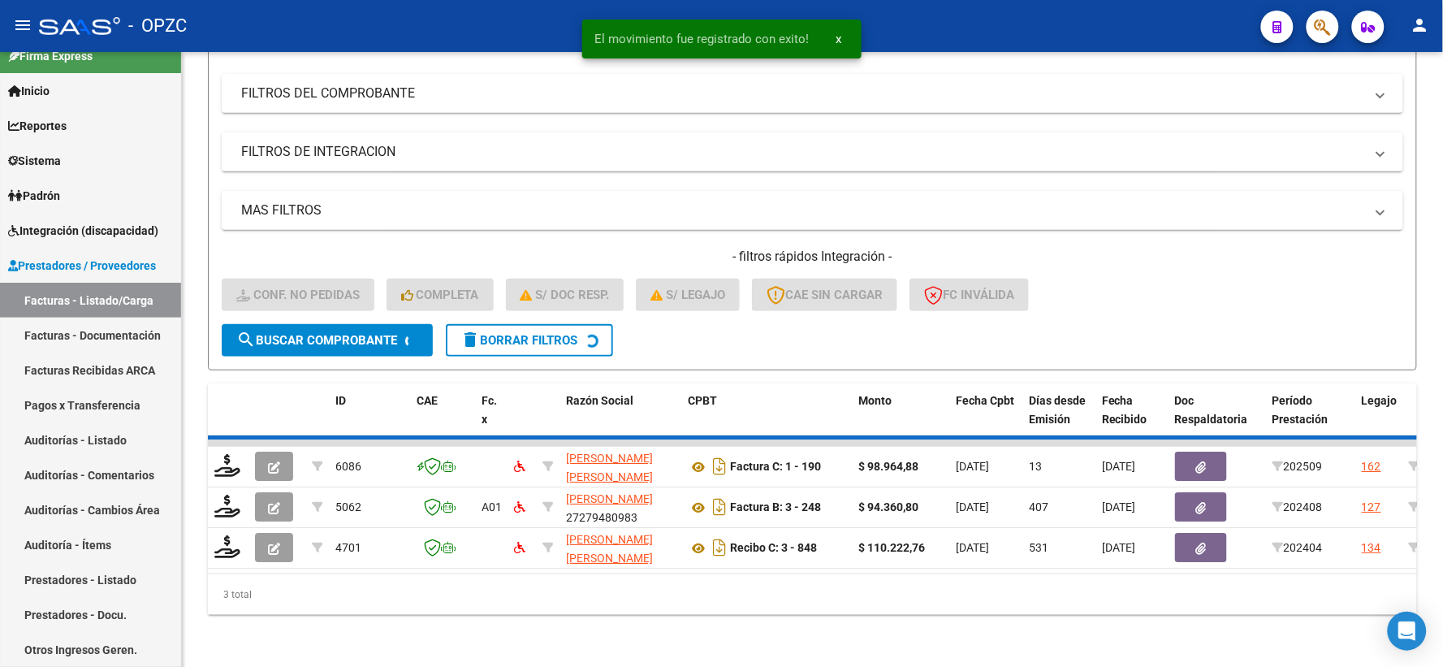
scroll to position [169, 0]
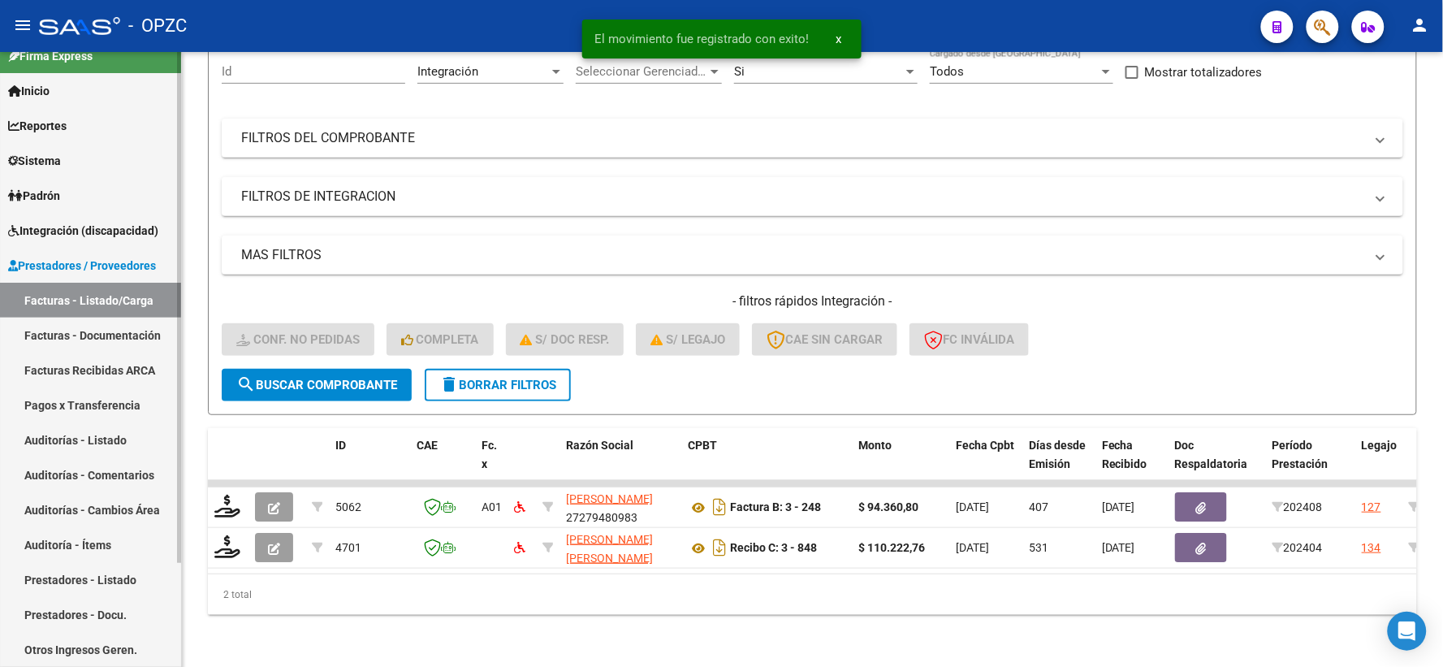
click at [86, 224] on span "Integración (discapacidad)" at bounding box center [83, 231] width 150 height 18
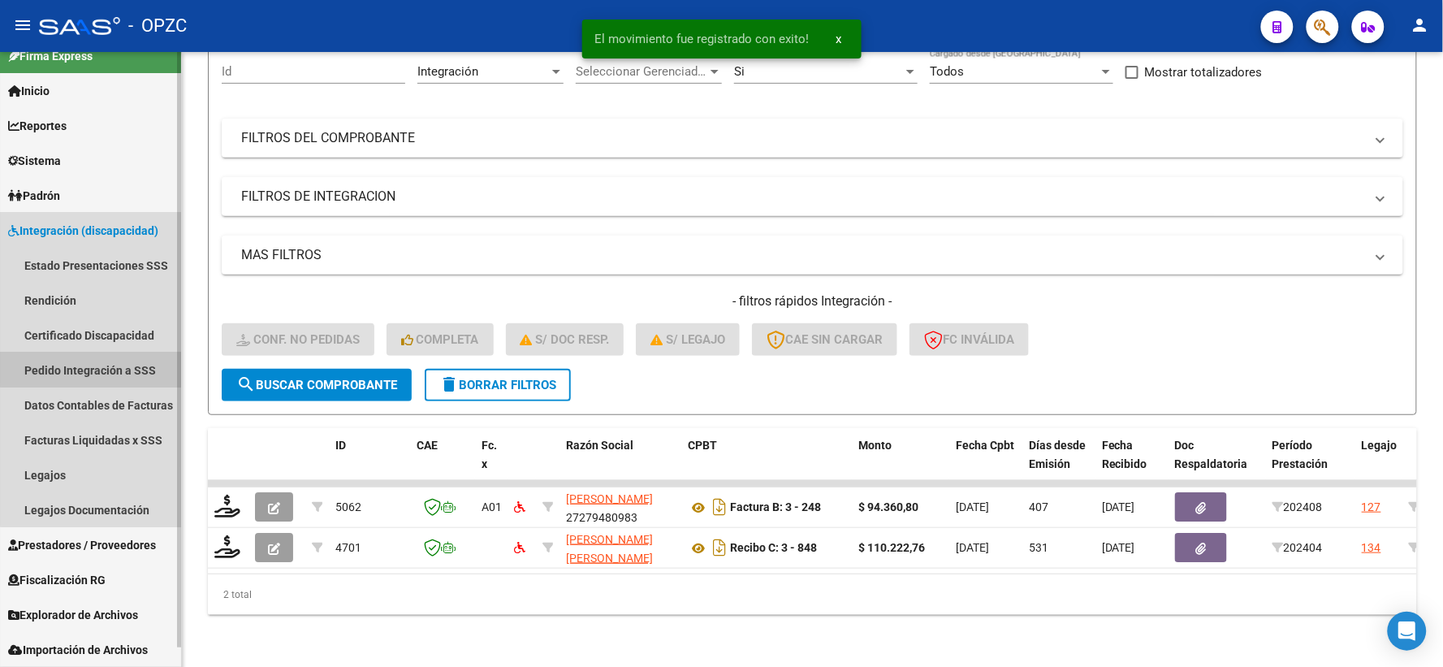
click at [91, 365] on link "Pedido Integración a SSS" at bounding box center [90, 369] width 181 height 35
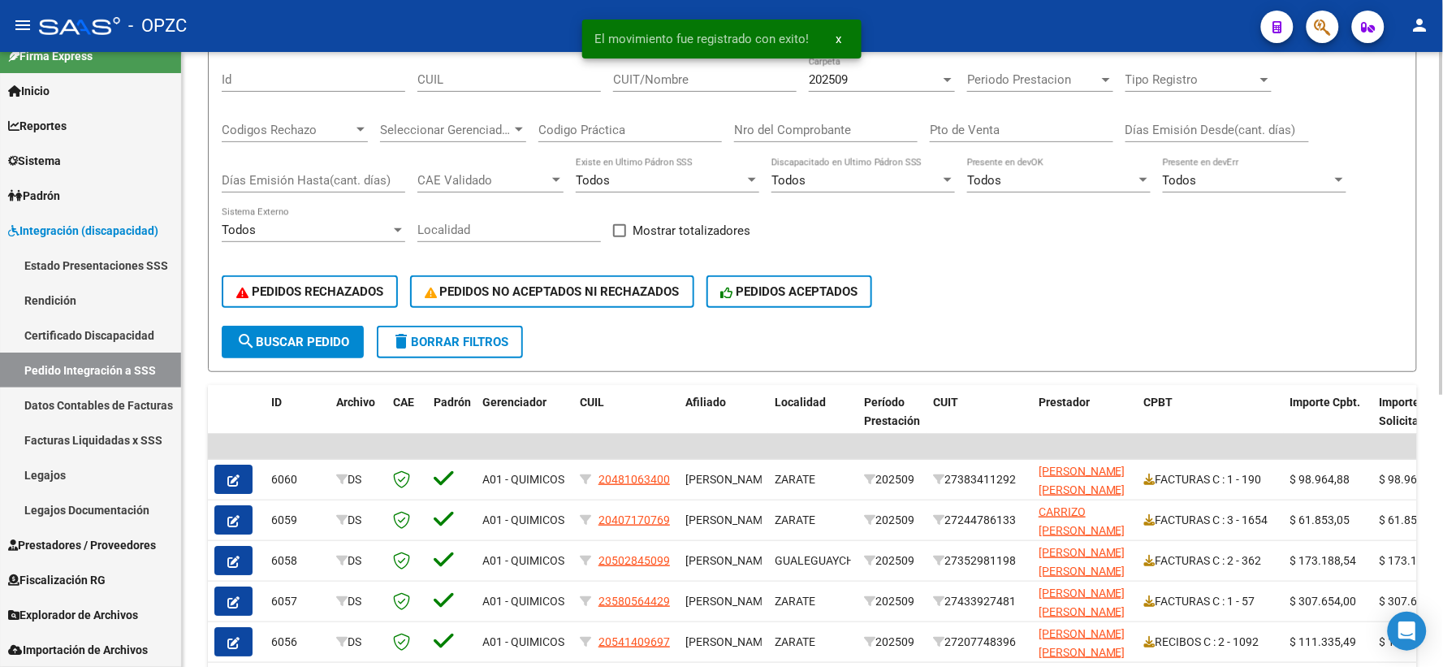
scroll to position [180, 0]
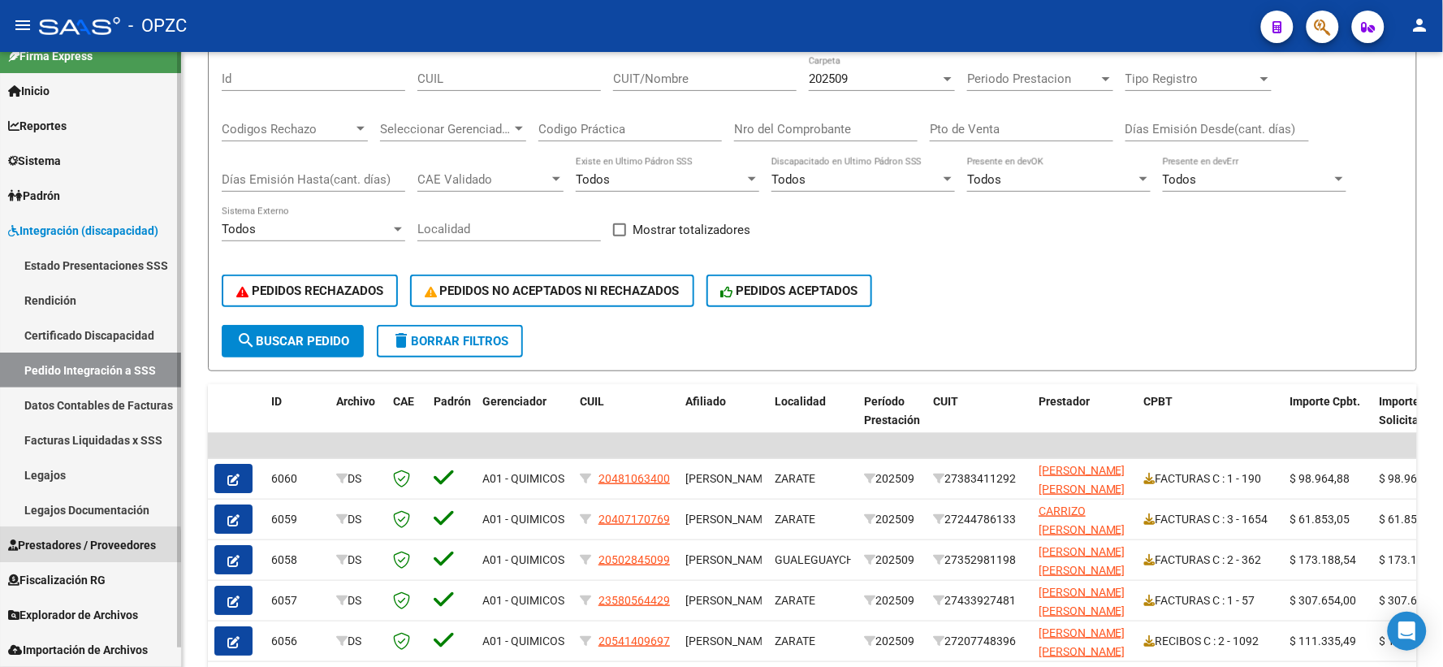
click at [58, 549] on span "Prestadores / Proveedores" at bounding box center [82, 545] width 148 height 18
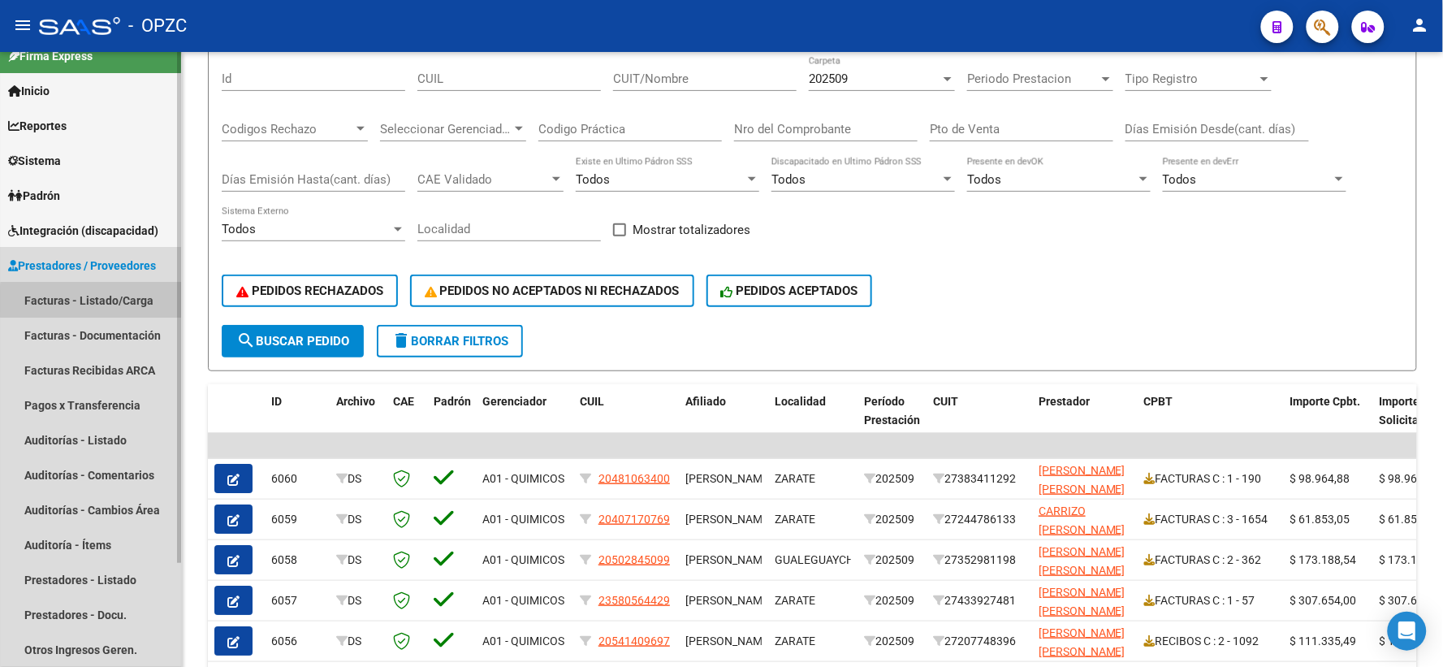
click at [95, 300] on link "Facturas - Listado/Carga" at bounding box center [90, 300] width 181 height 35
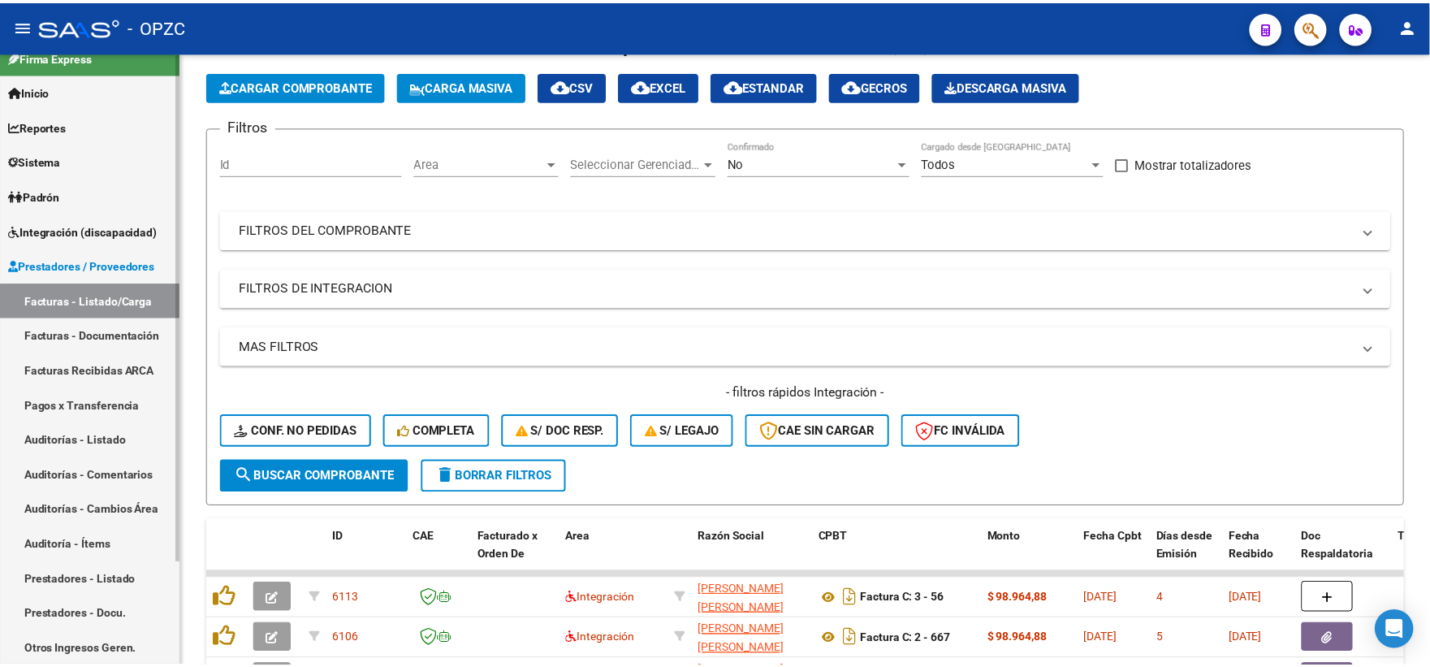
scroll to position [180, 0]
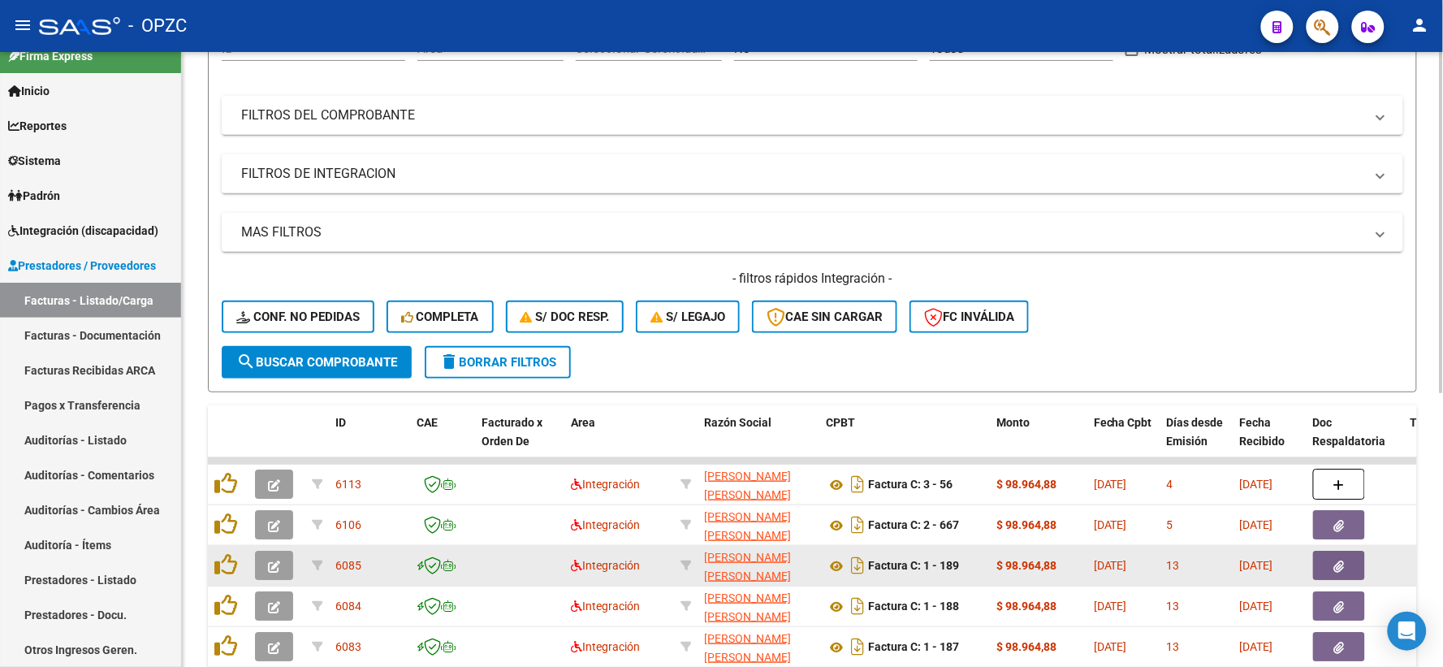
click at [270, 568] on icon "button" at bounding box center [274, 566] width 12 height 12
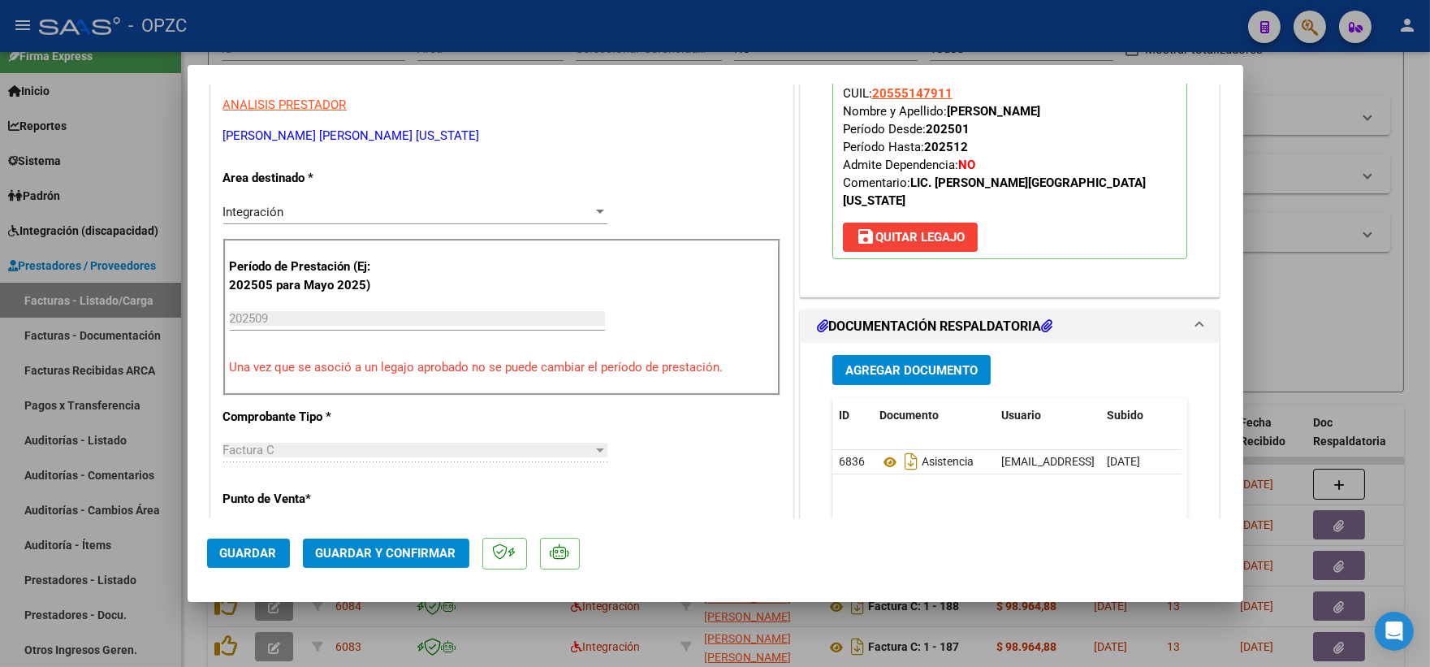
scroll to position [0, 0]
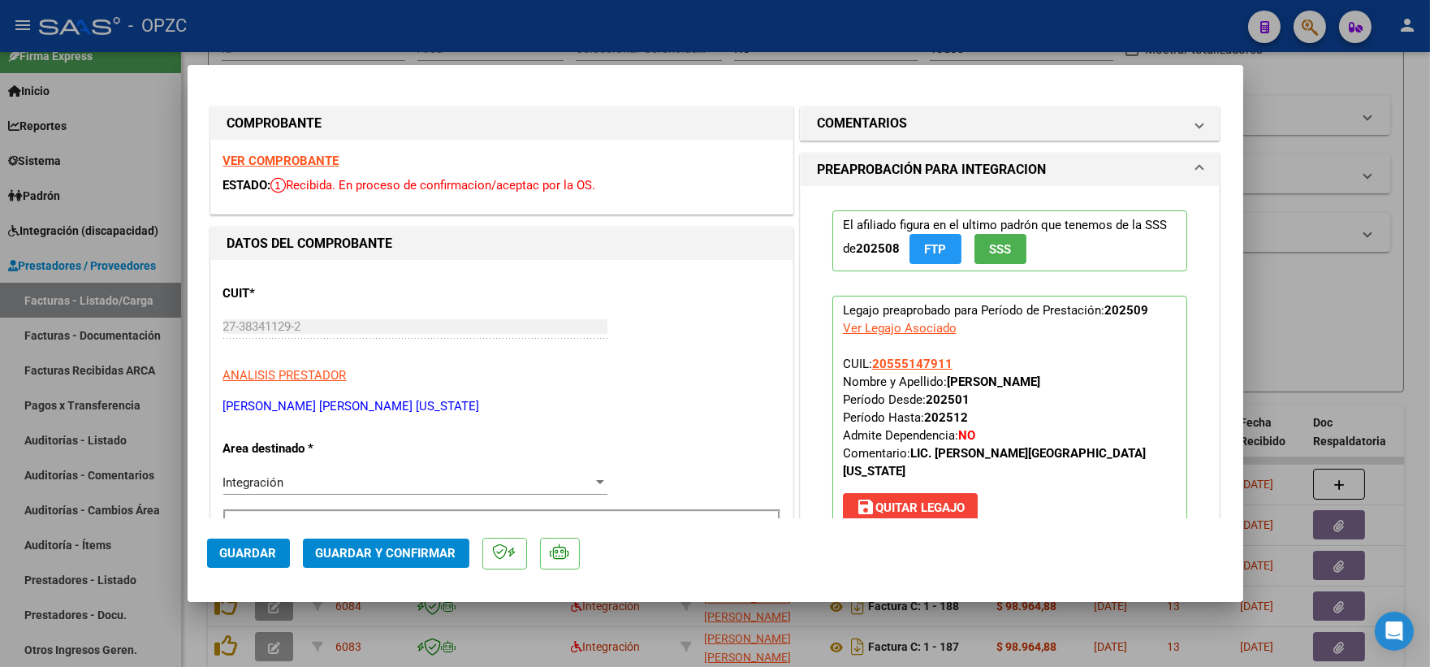
click at [314, 163] on strong "VER COMPROBANTE" at bounding box center [281, 160] width 116 height 15
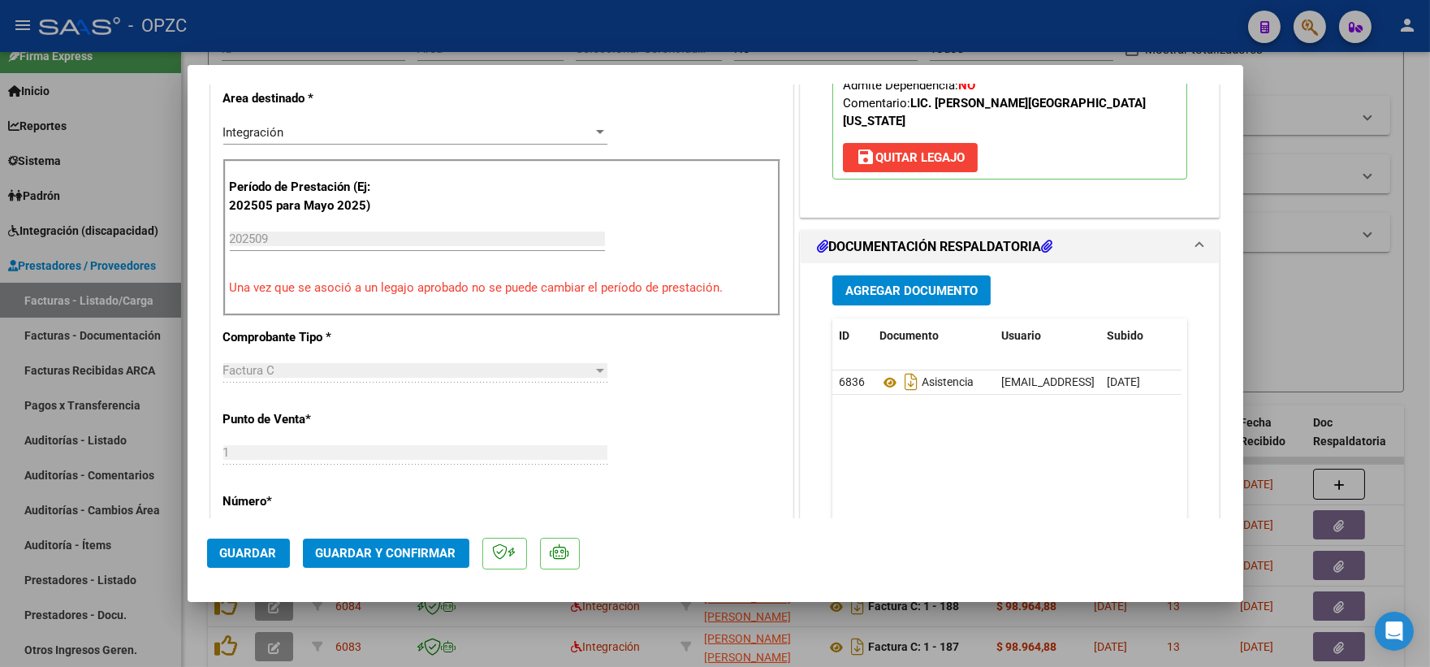
scroll to position [361, 0]
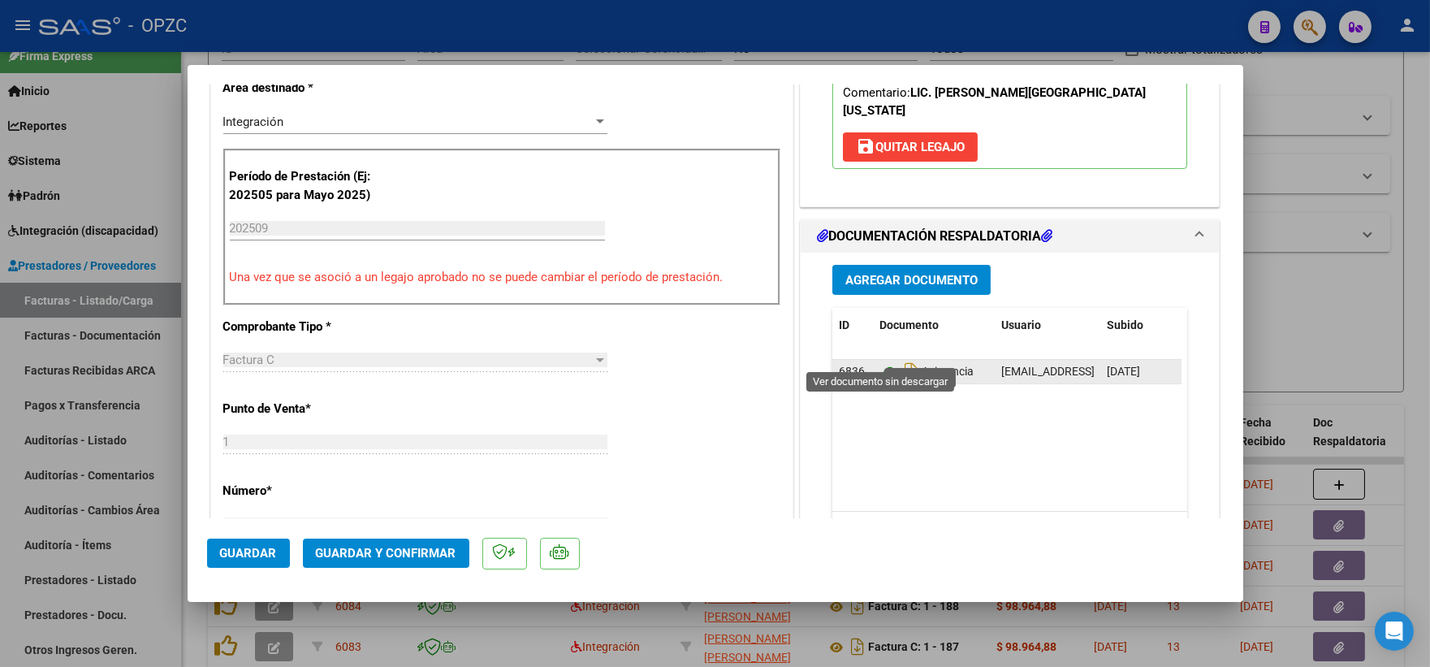
click at [888, 362] on icon at bounding box center [889, 371] width 21 height 19
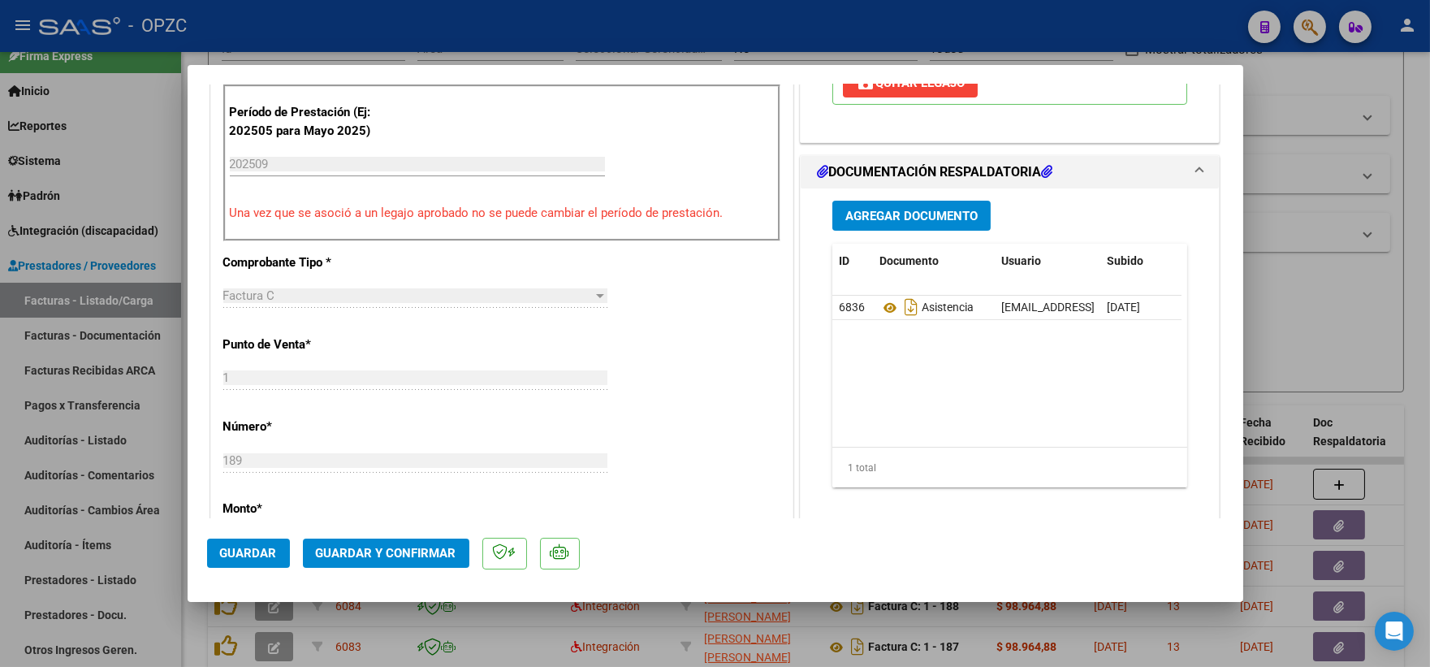
scroll to position [541, 0]
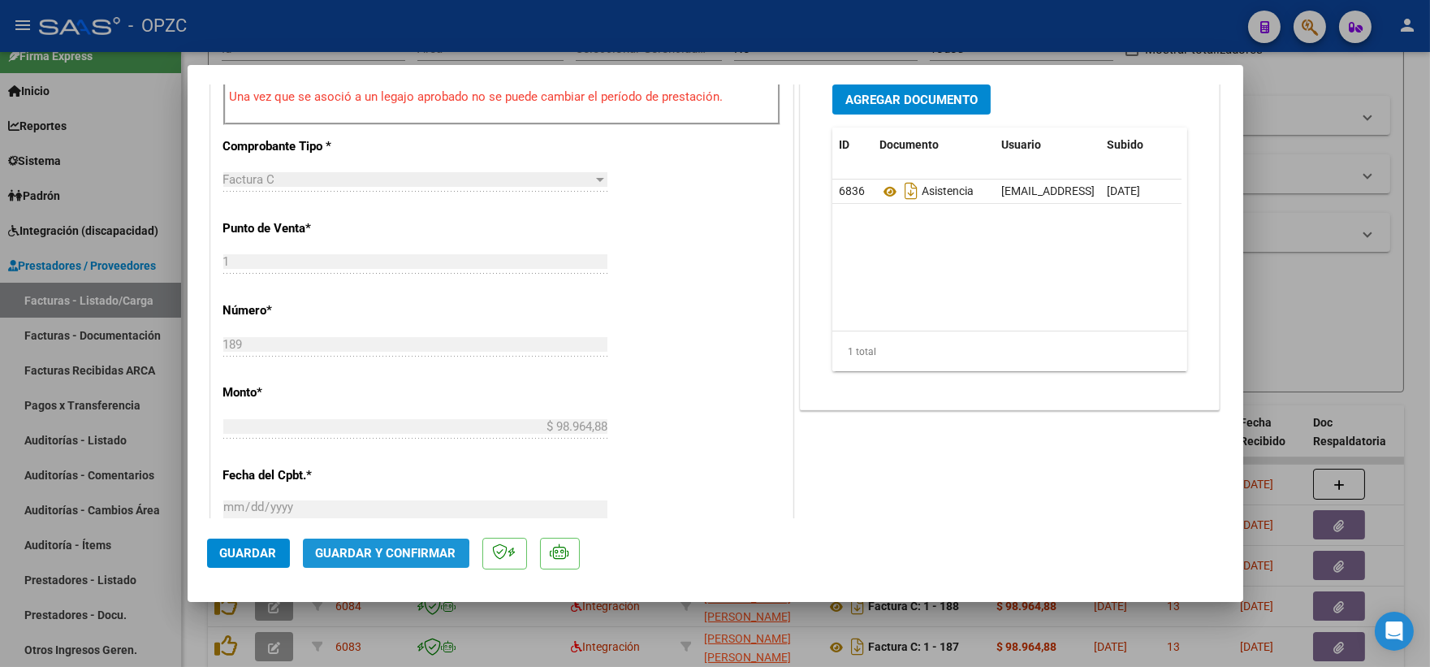
click at [384, 557] on span "Guardar y Confirmar" at bounding box center [386, 553] width 140 height 15
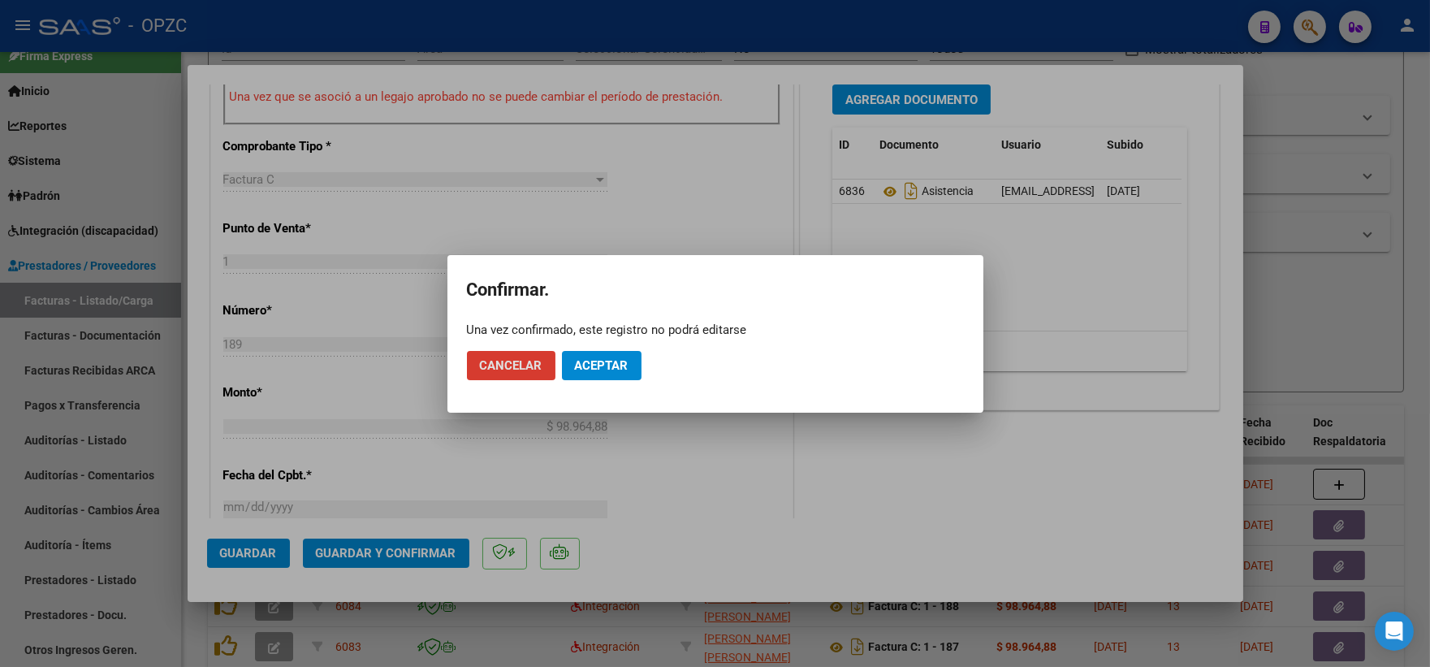
click at [610, 361] on span "Aceptar" at bounding box center [602, 365] width 54 height 15
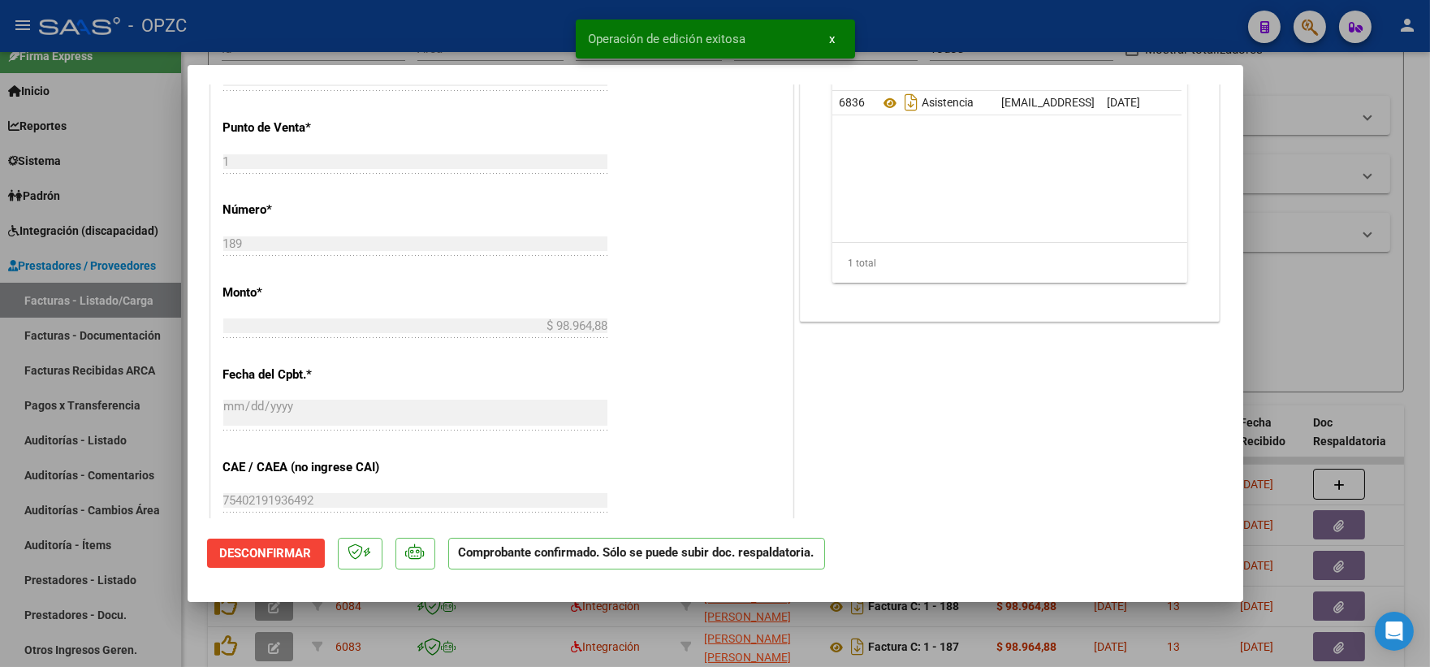
click at [1307, 278] on div at bounding box center [715, 333] width 1430 height 667
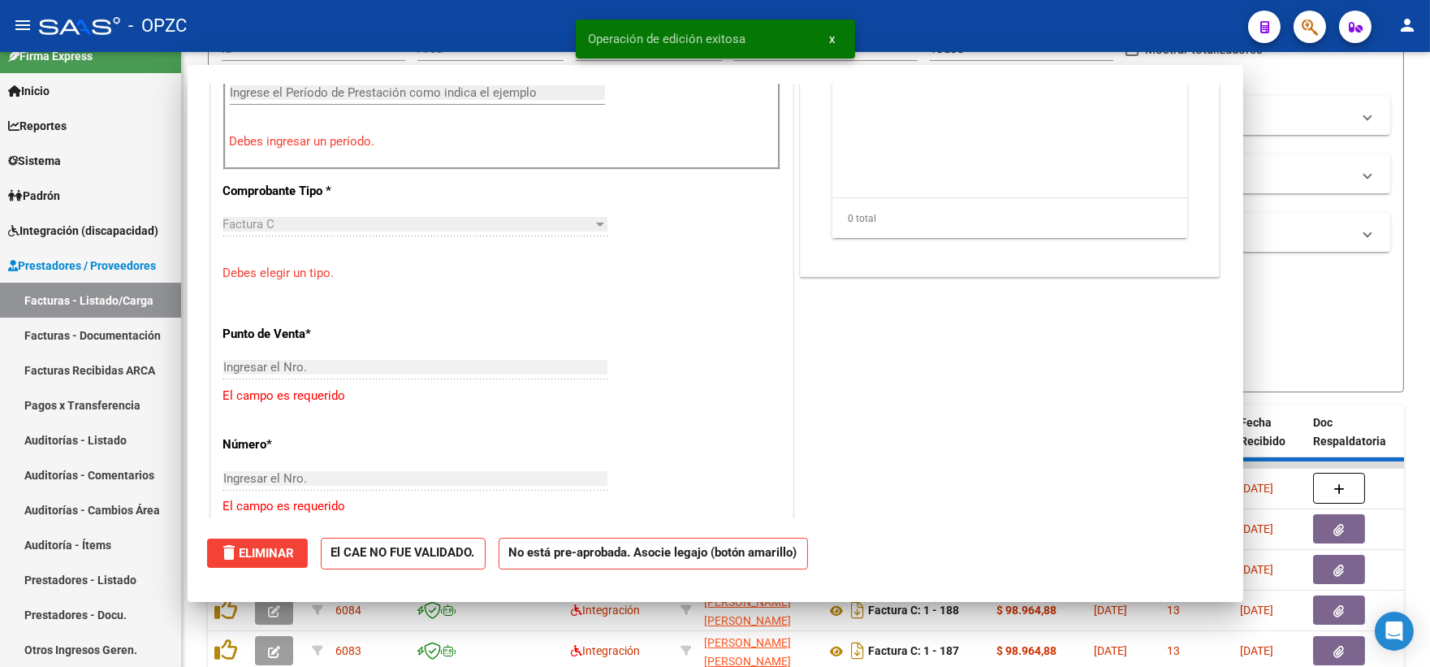
scroll to position [0, 0]
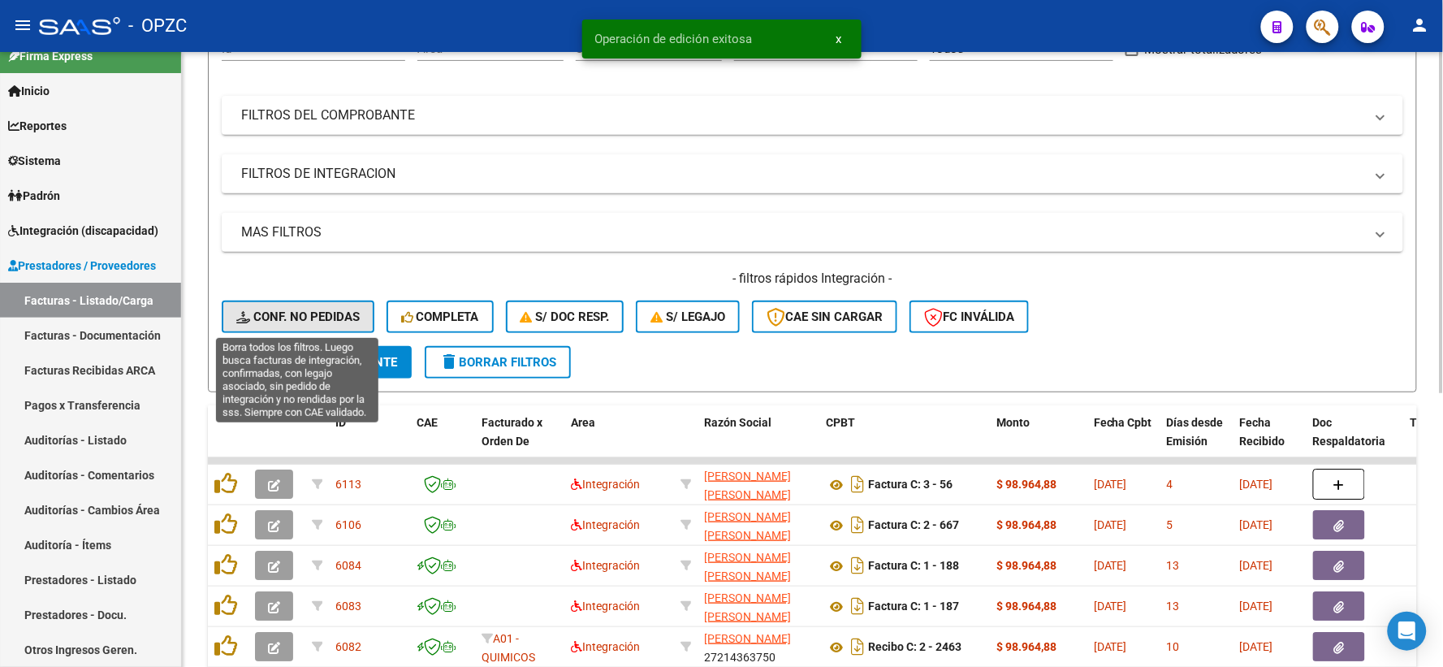
click at [322, 320] on span "Conf. no pedidas" at bounding box center [297, 316] width 123 height 15
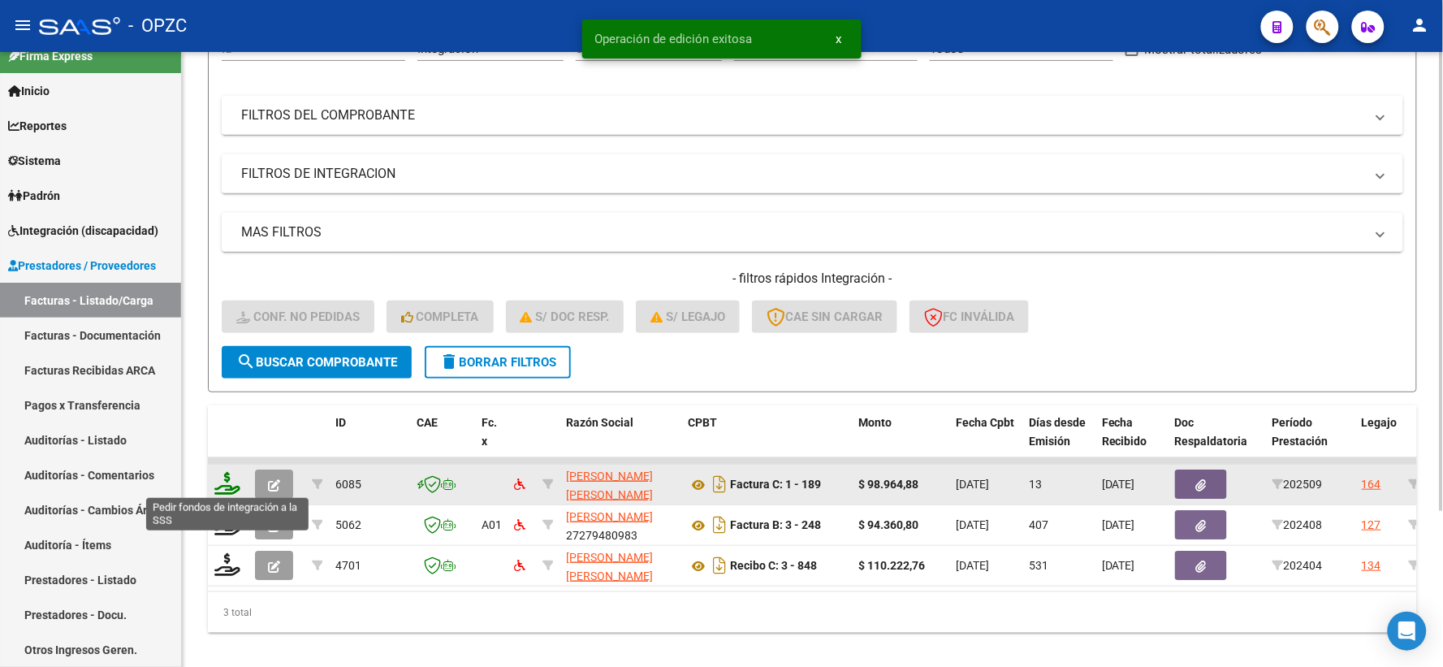
click at [232, 476] on icon at bounding box center [227, 483] width 26 height 23
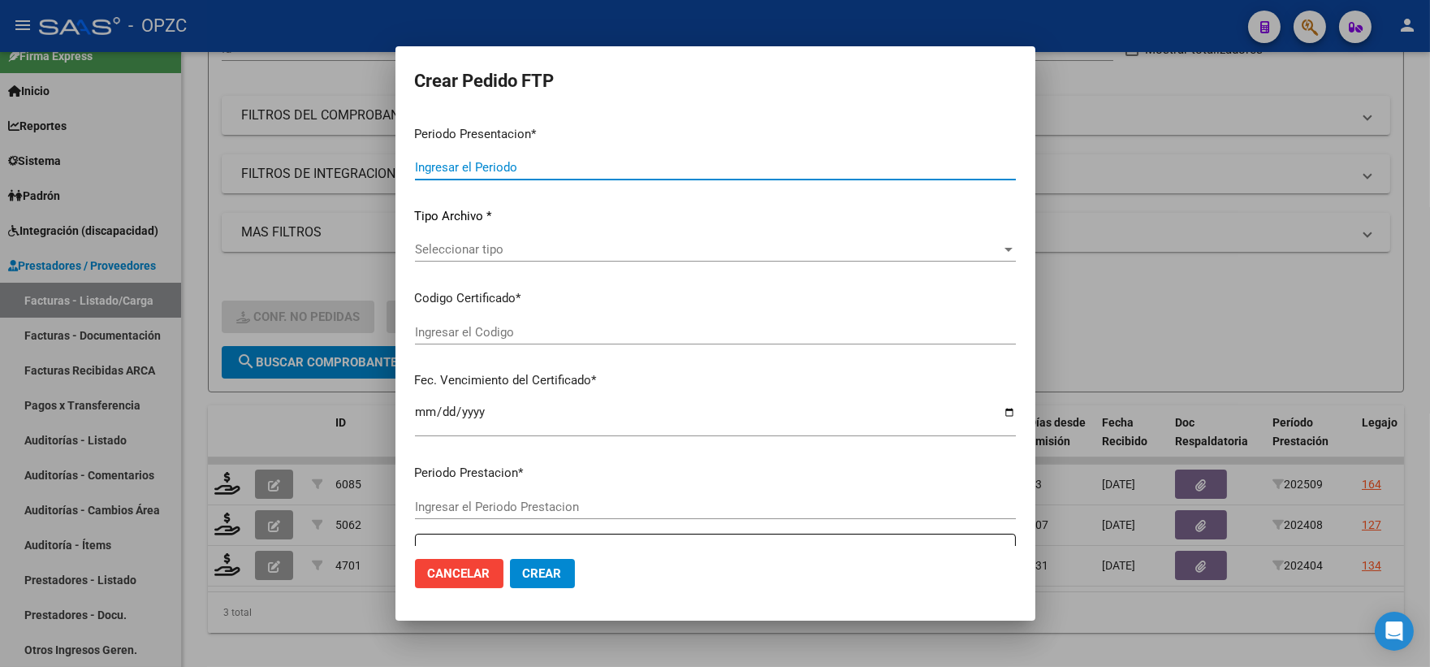
type input "202509"
type input "$ 98.964,88"
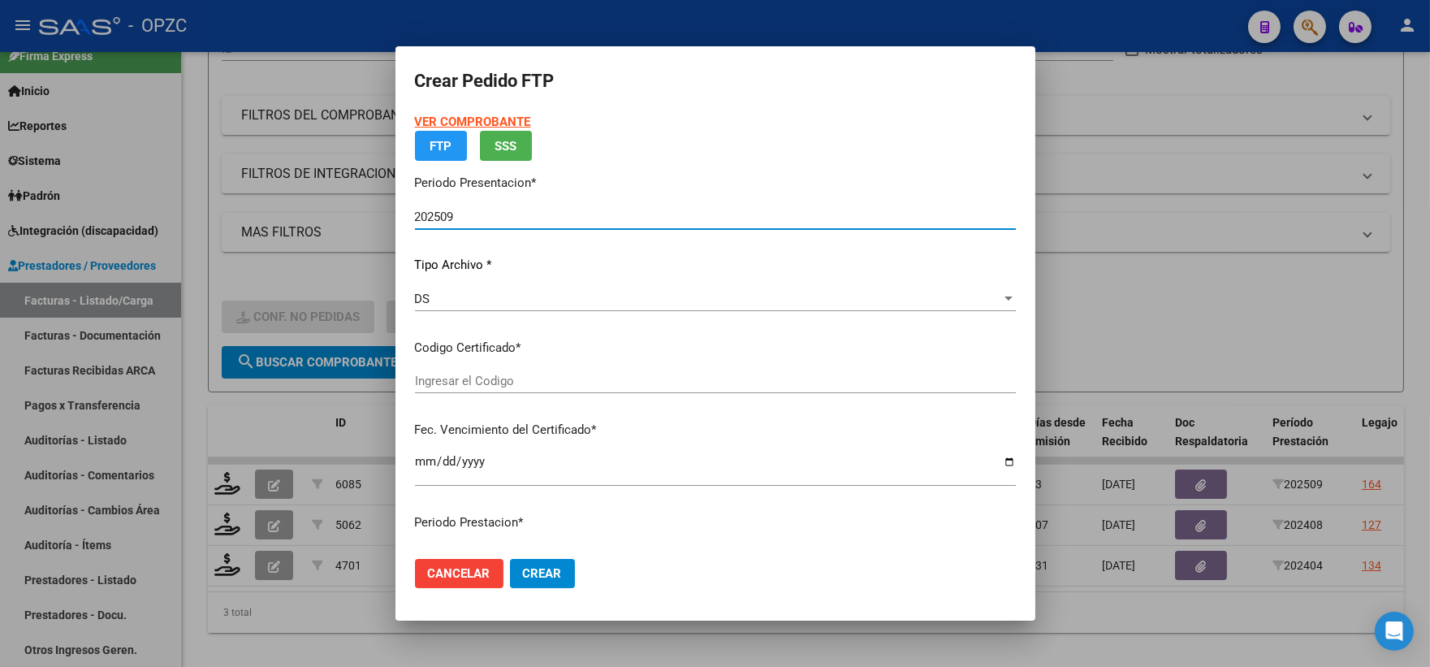
type input "ARG02-00055514791-20230915-20280915-BUE"
type input "[DATE]"
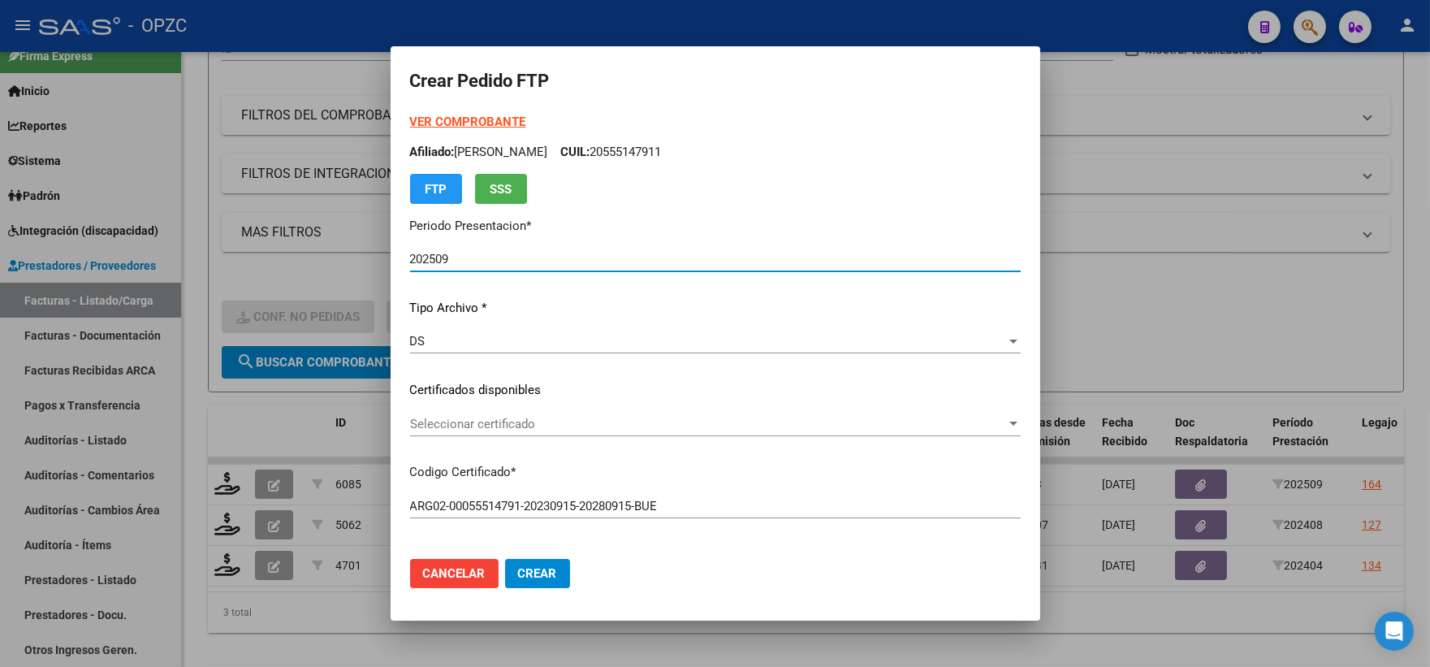
click at [1006, 419] on div at bounding box center [1013, 423] width 15 height 13
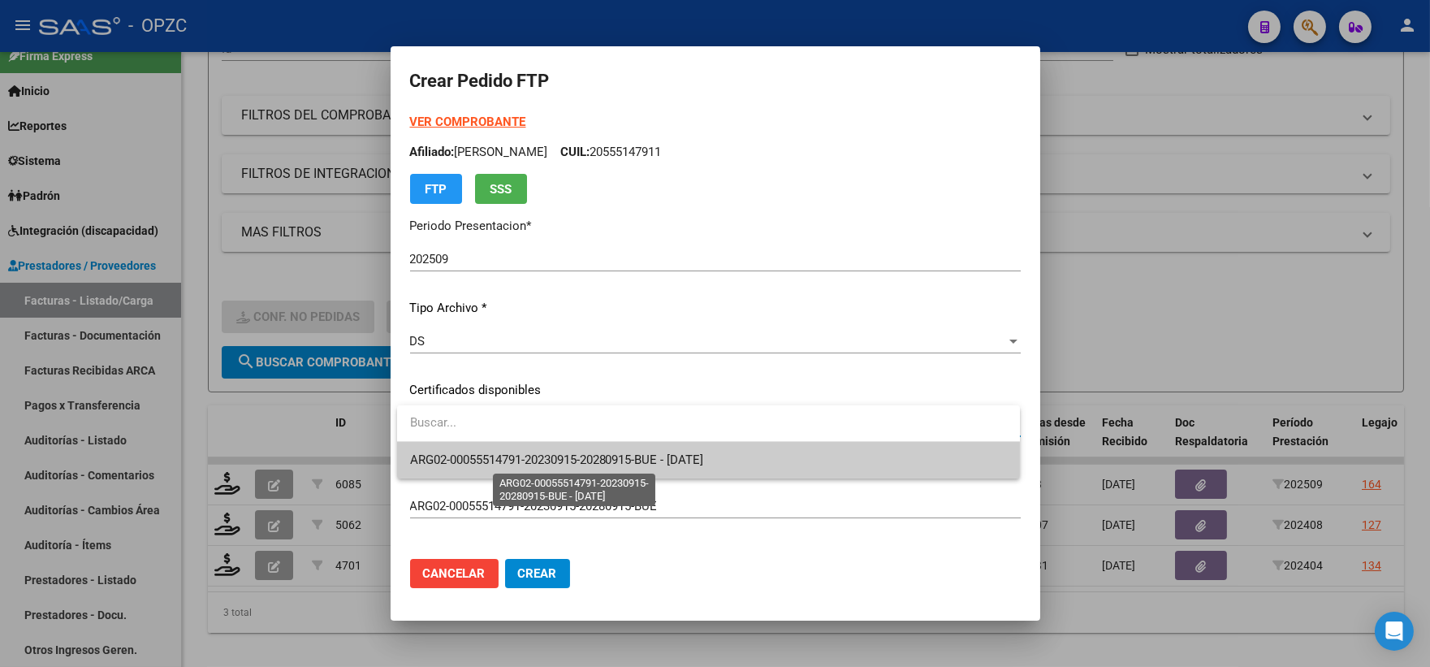
click at [704, 455] on span "ARG02-00055514791-20230915-20280915-BUE - [DATE]" at bounding box center [557, 459] width 294 height 15
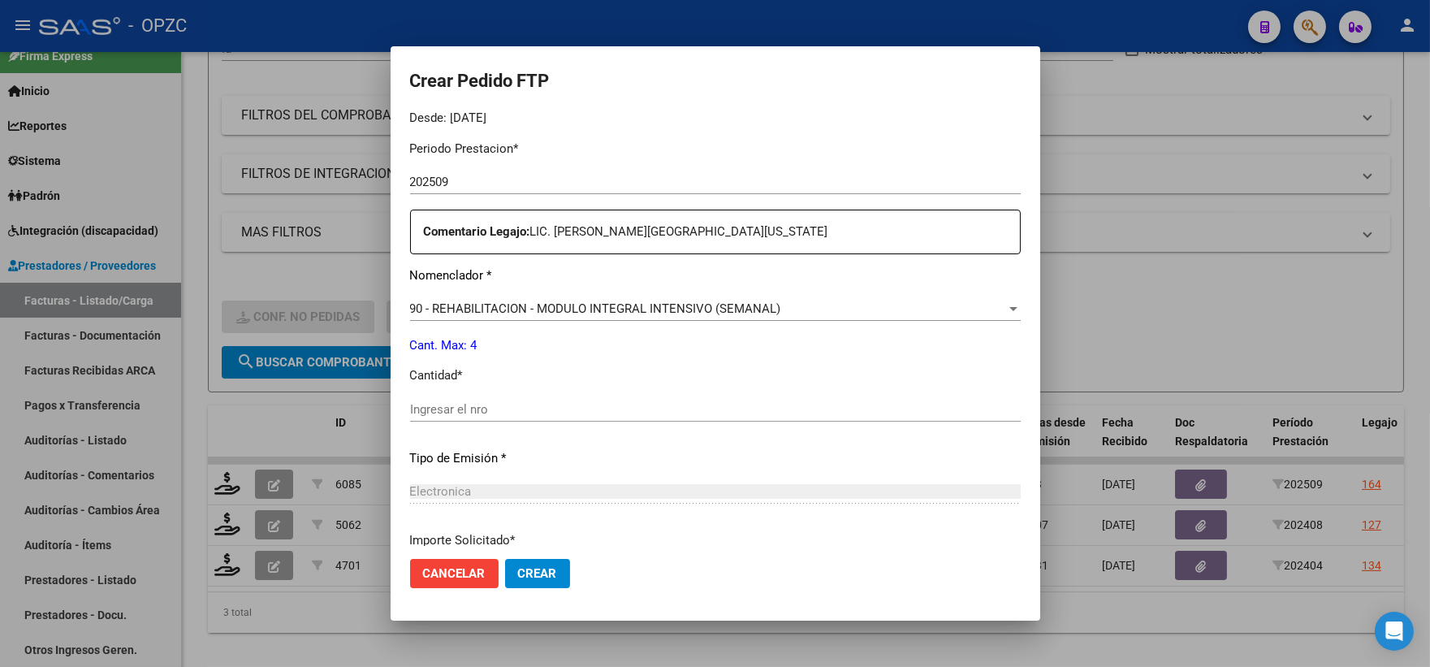
scroll to position [541, 0]
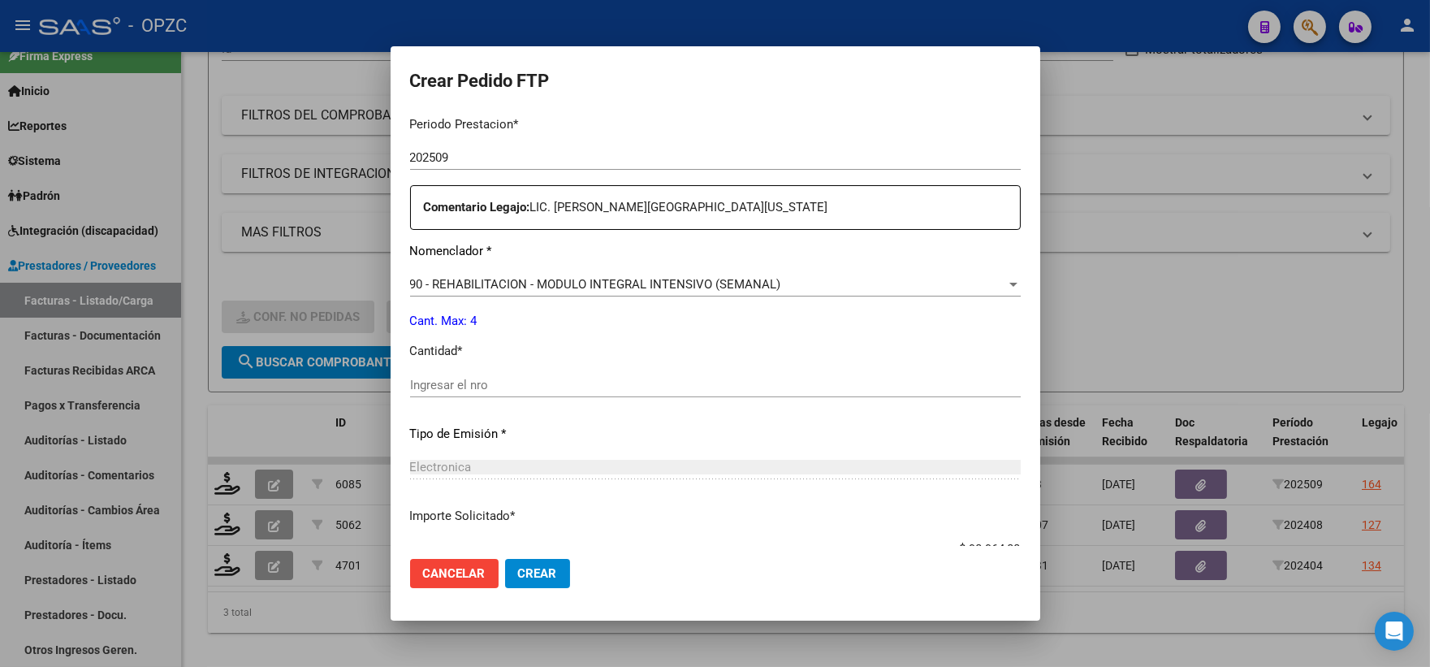
click at [478, 387] on input "Ingresar el nro" at bounding box center [715, 385] width 611 height 15
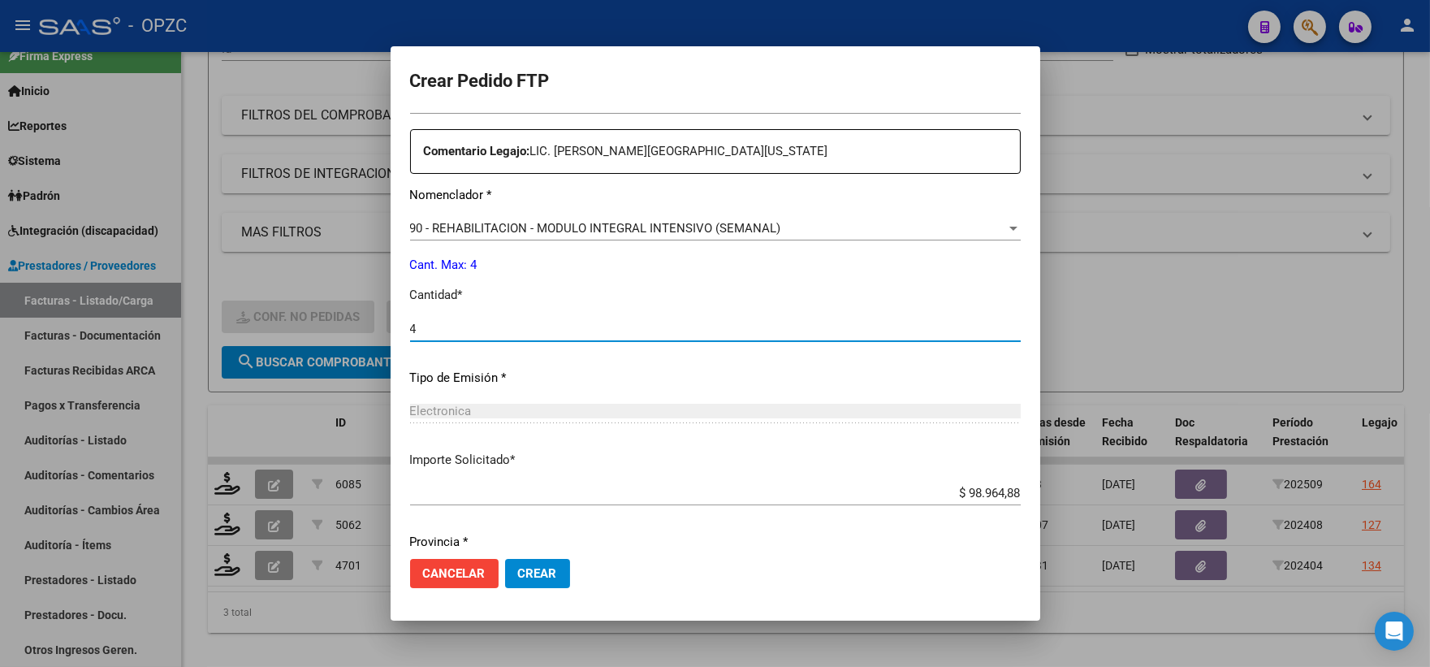
scroll to position [654, 0]
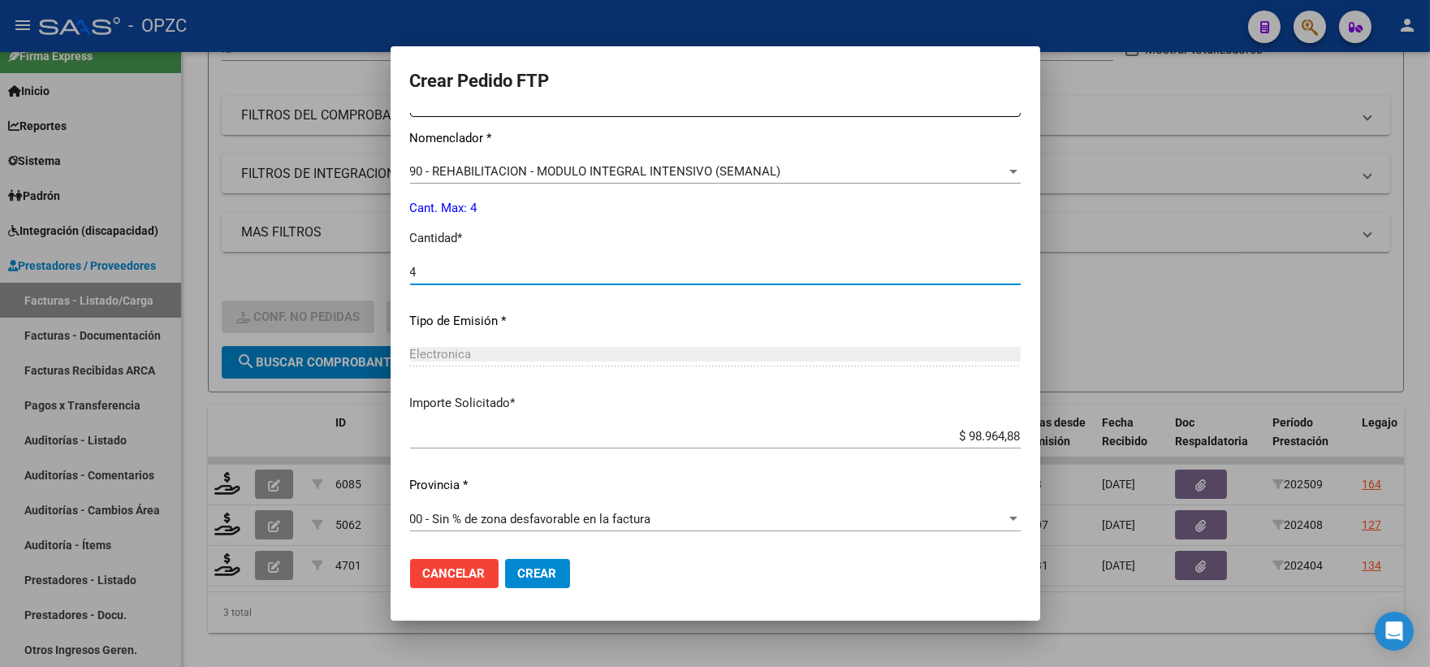
type input "4"
click at [533, 583] on button "Crear" at bounding box center [537, 573] width 65 height 29
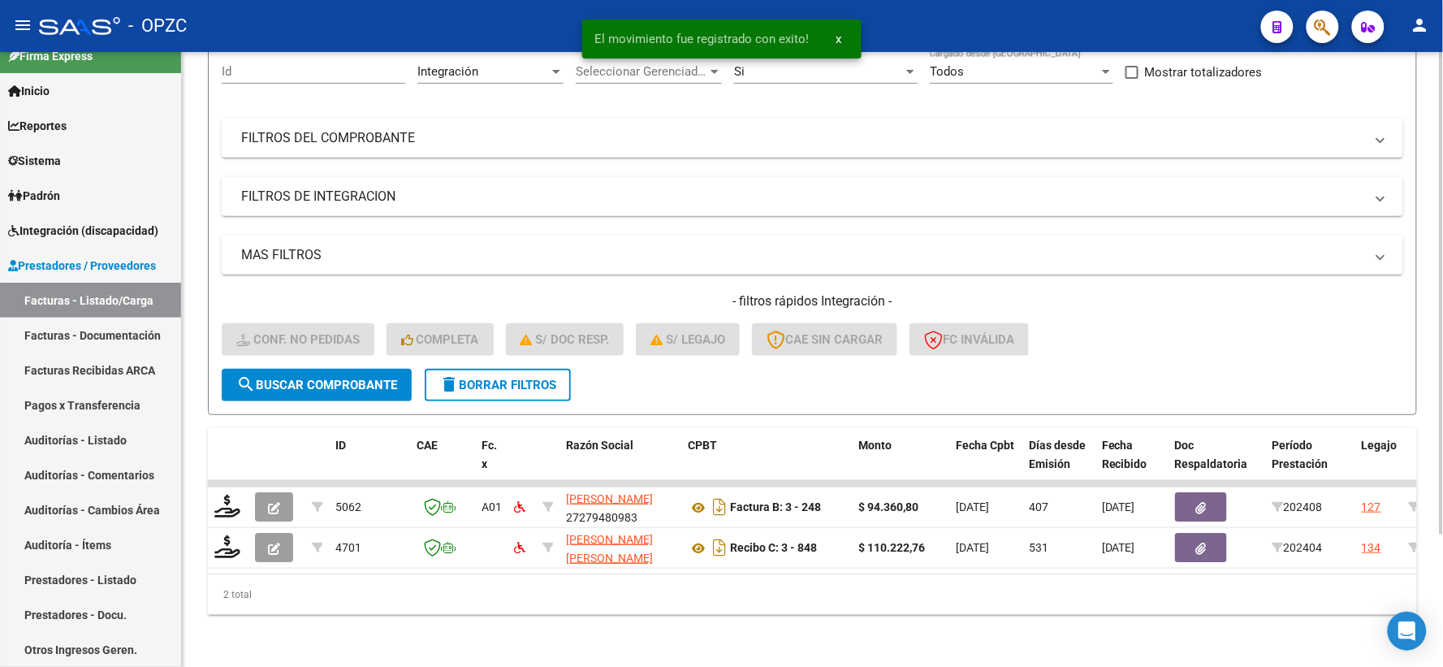
scroll to position [169, 0]
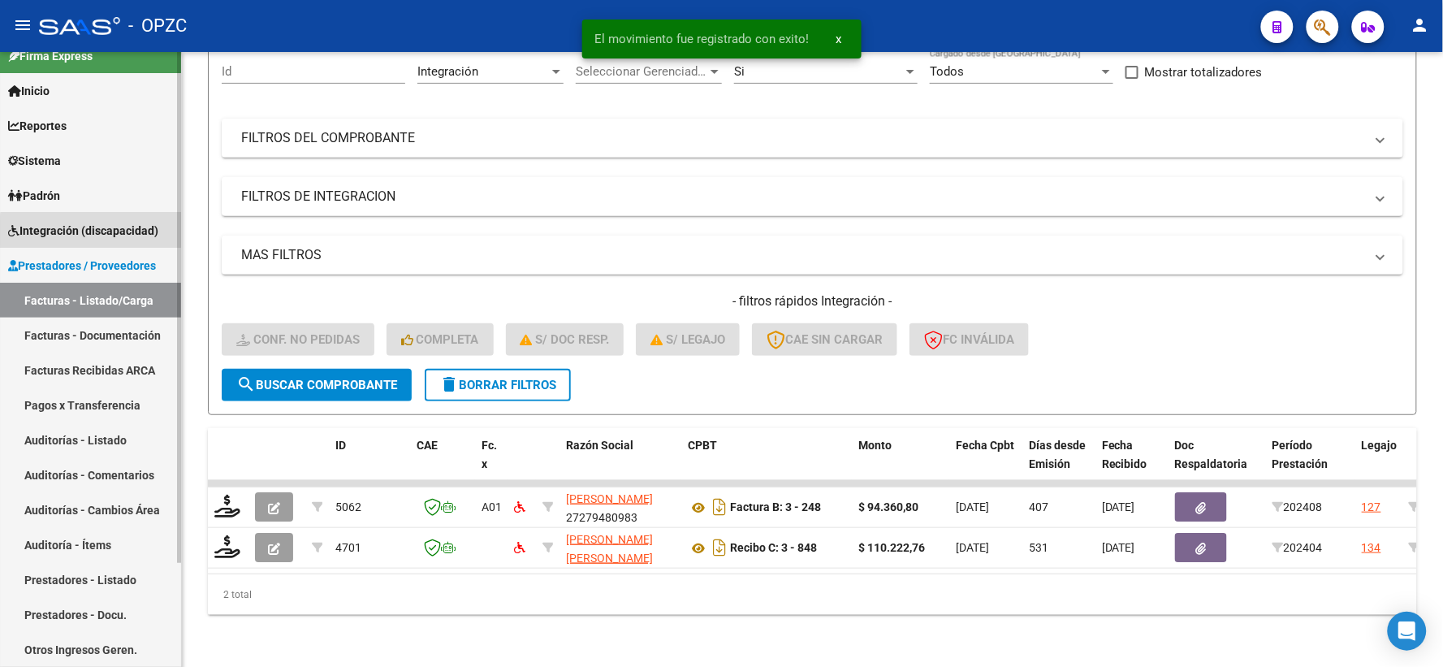
click at [106, 232] on span "Integración (discapacidad)" at bounding box center [83, 231] width 150 height 18
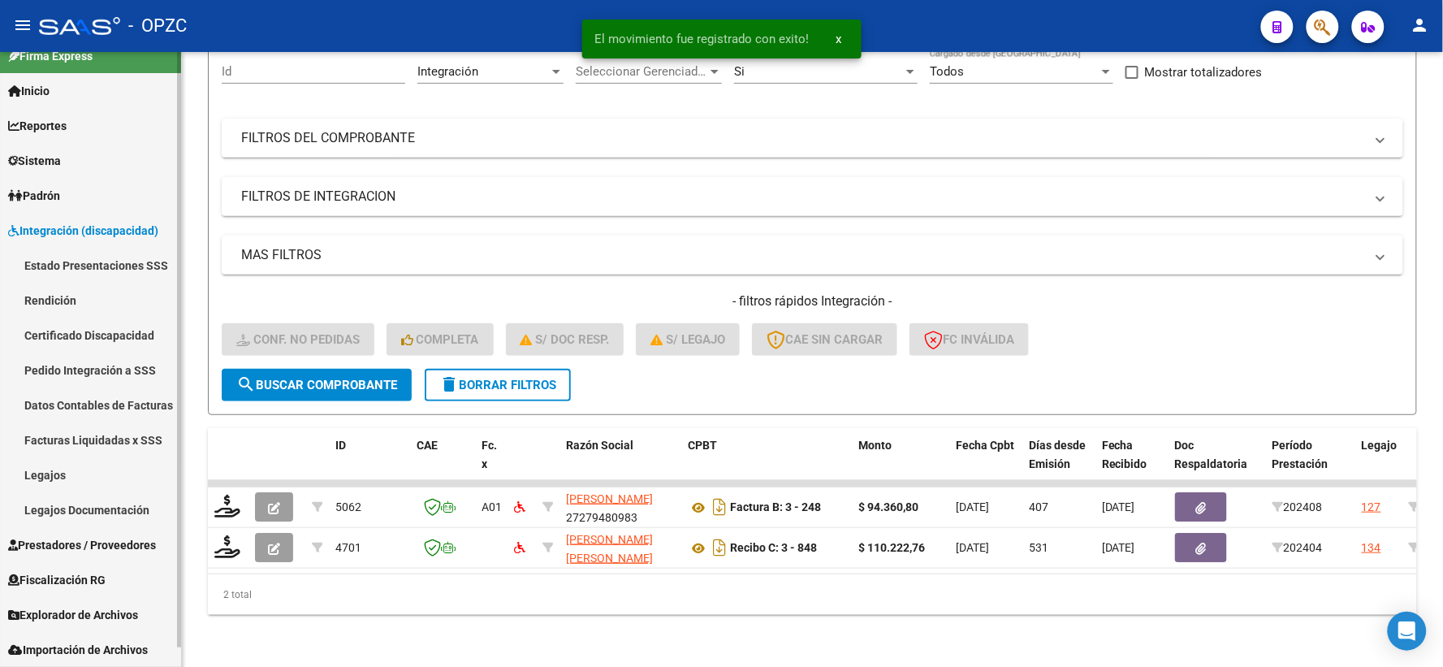
click at [85, 363] on link "Pedido Integración a SSS" at bounding box center [90, 369] width 181 height 35
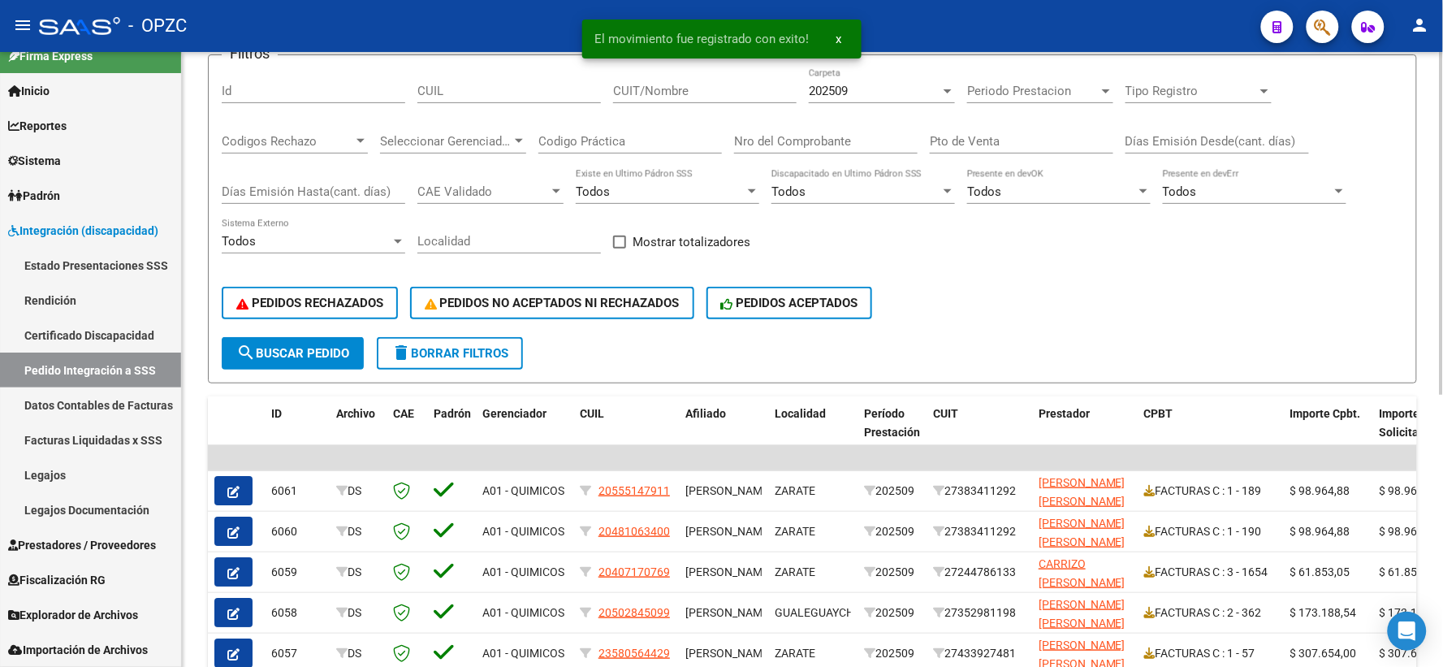
scroll to position [180, 0]
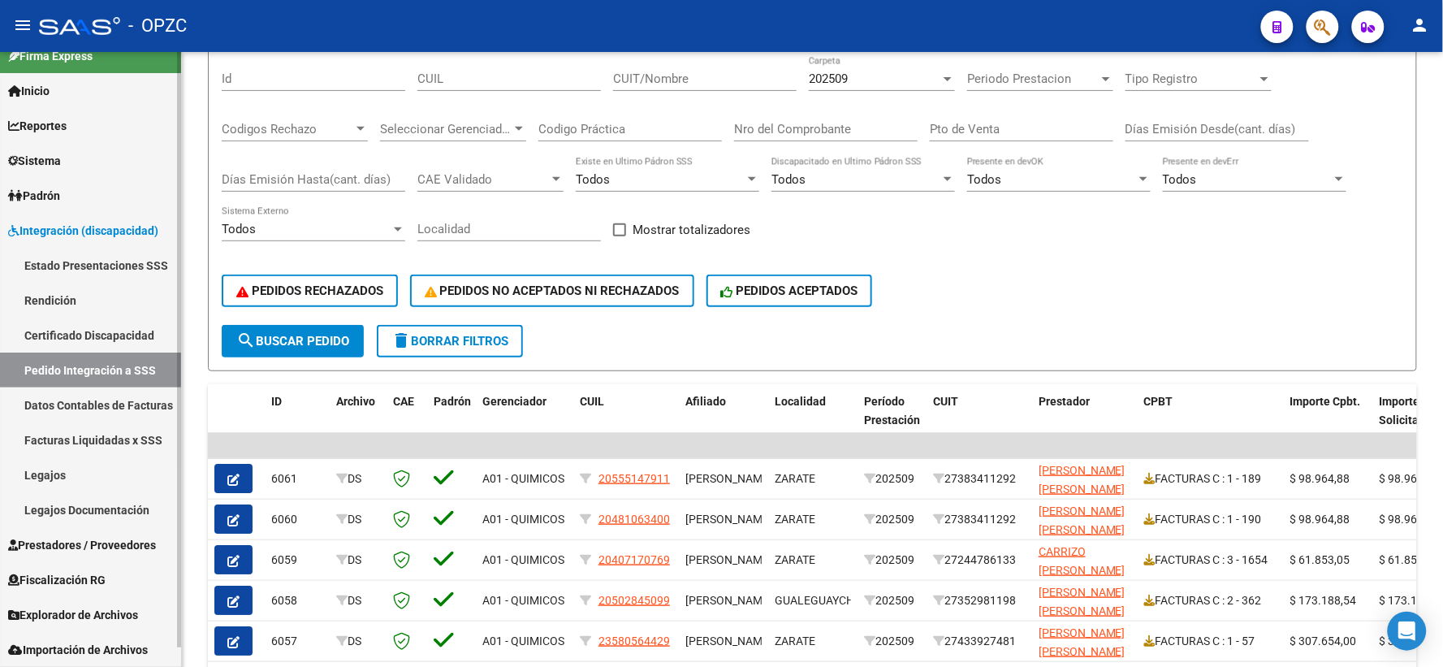
click at [71, 545] on span "Prestadores / Proveedores" at bounding box center [82, 545] width 148 height 18
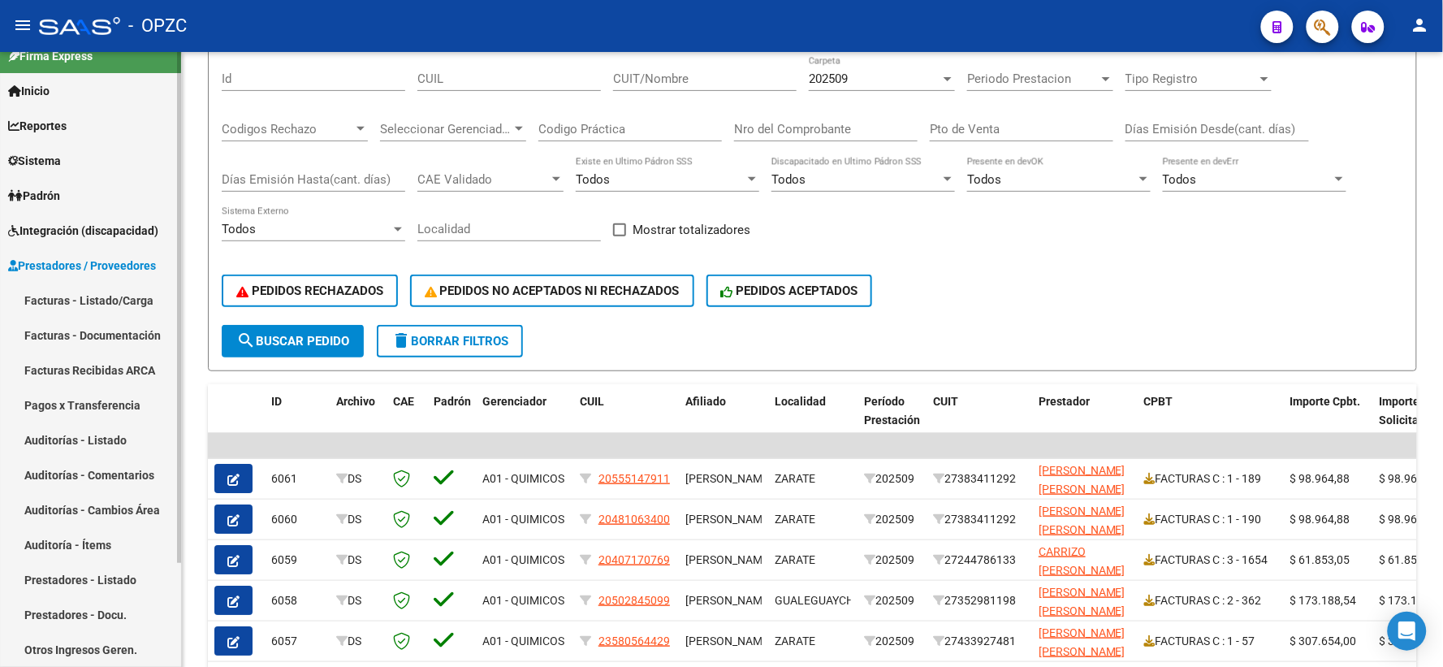
click at [86, 296] on link "Facturas - Listado/Carga" at bounding box center [90, 300] width 181 height 35
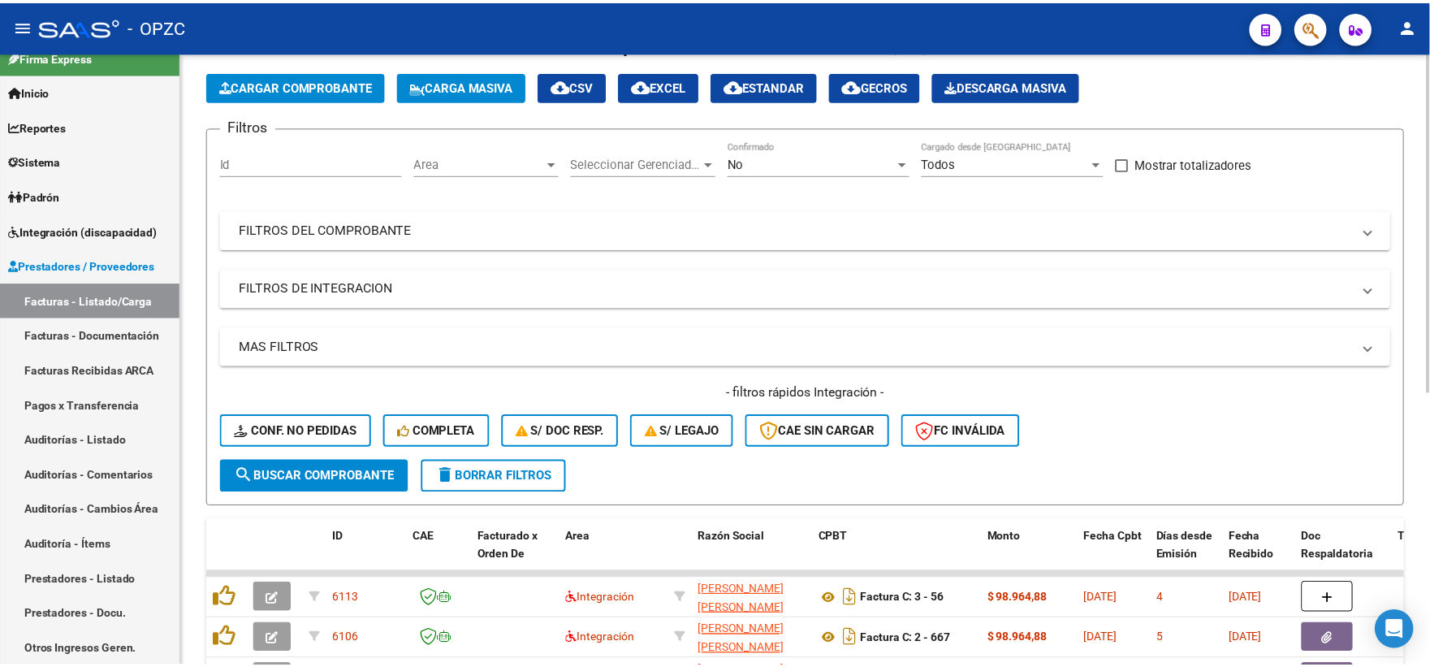
scroll to position [180, 0]
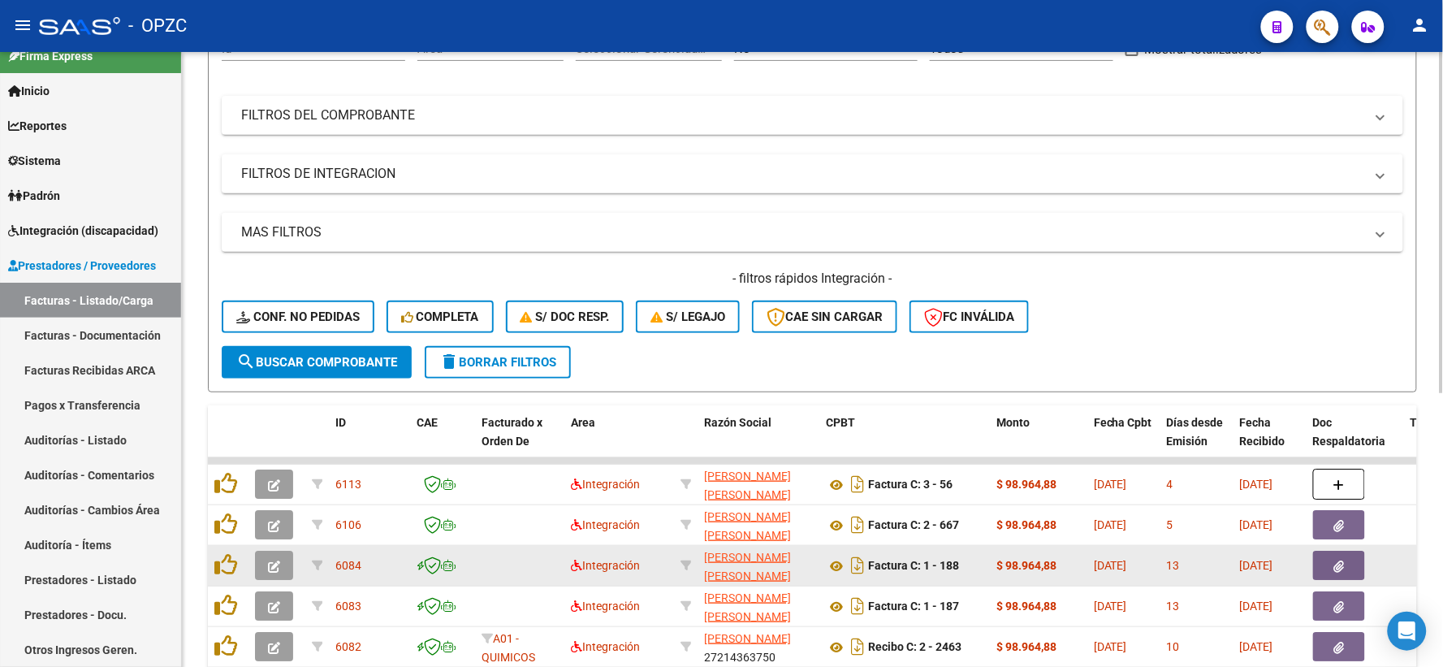
click at [273, 565] on icon "button" at bounding box center [274, 566] width 12 height 12
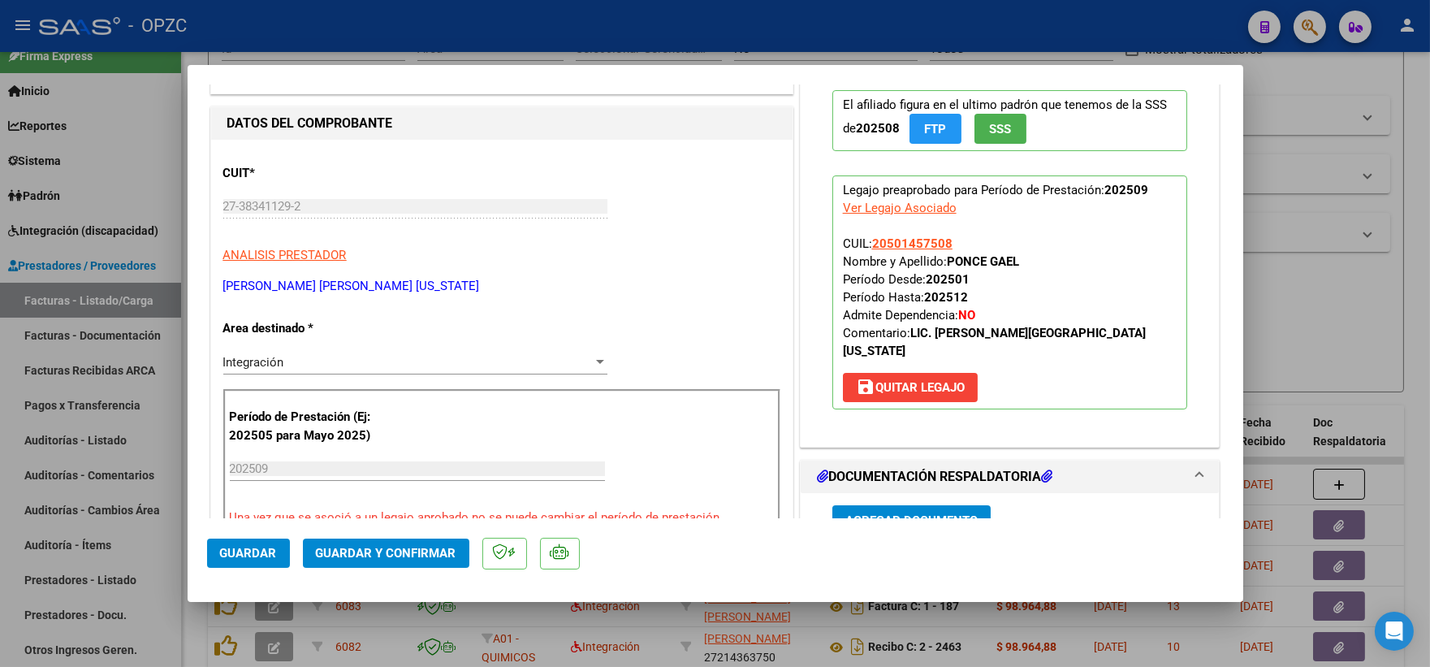
scroll to position [0, 0]
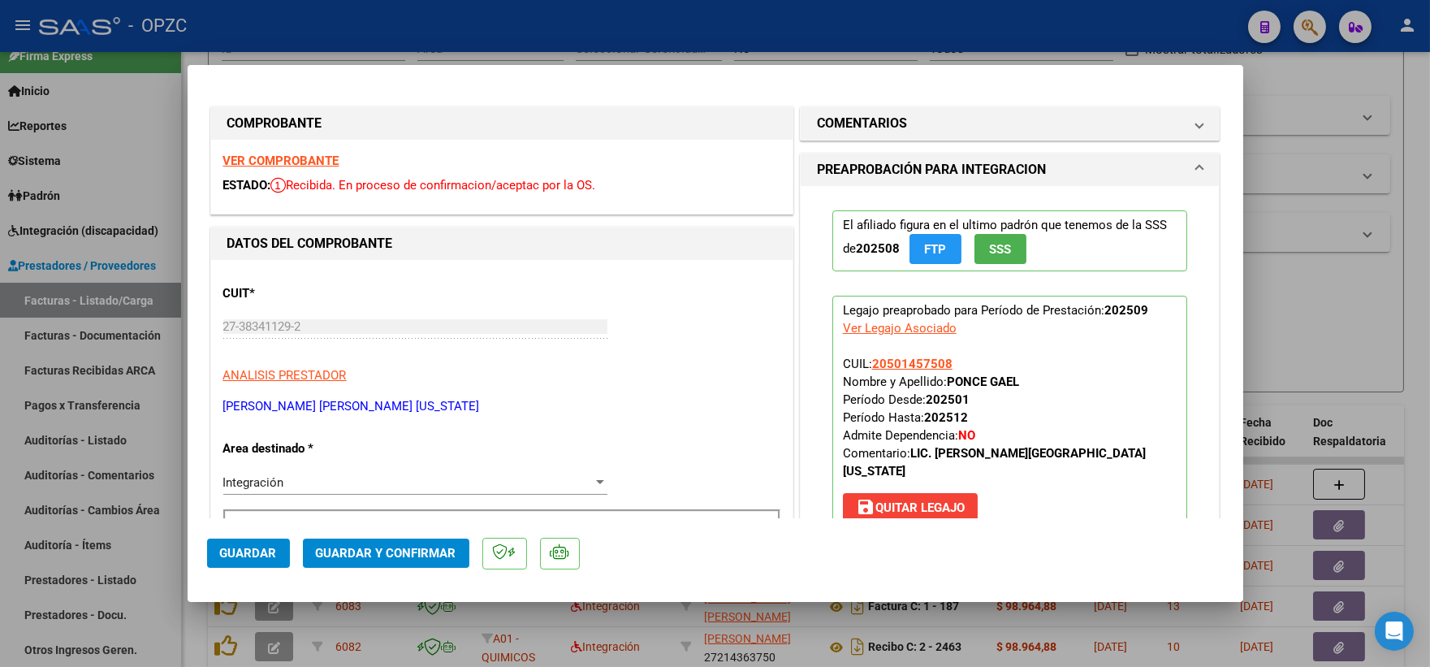
click at [282, 156] on strong "VER COMPROBANTE" at bounding box center [281, 160] width 116 height 15
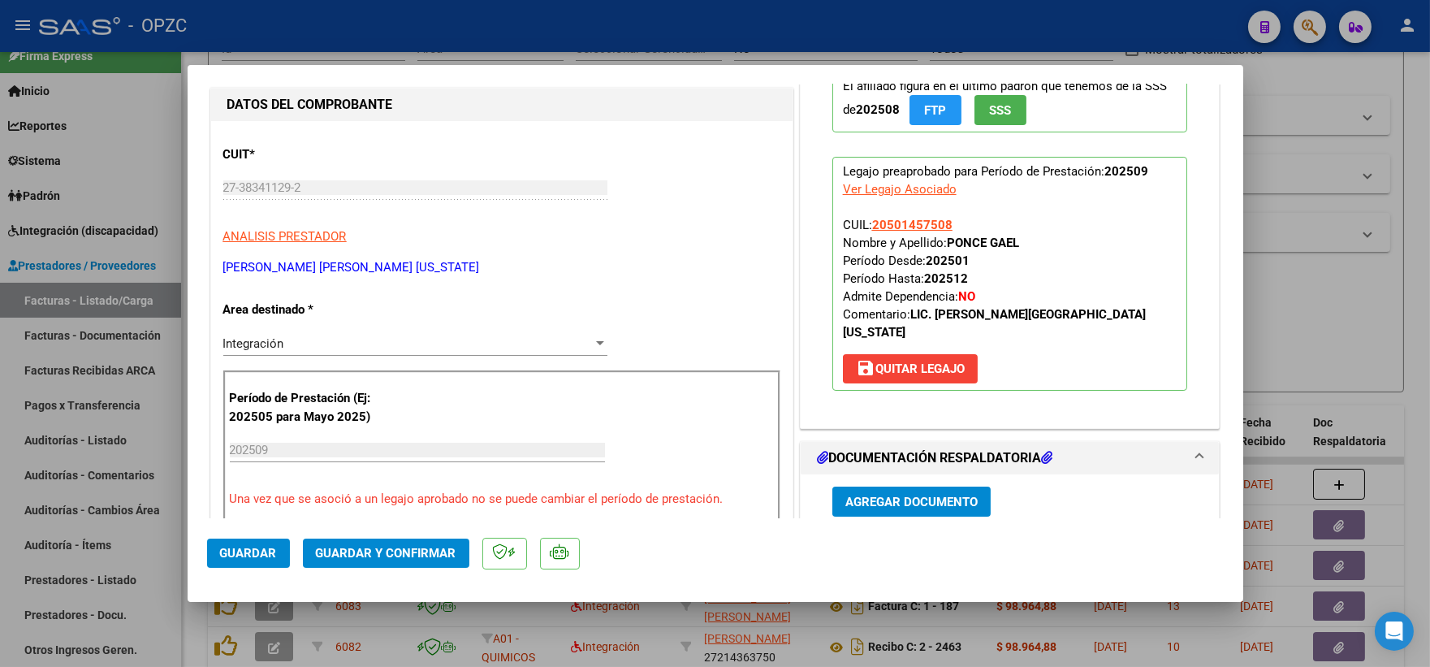
scroll to position [270, 0]
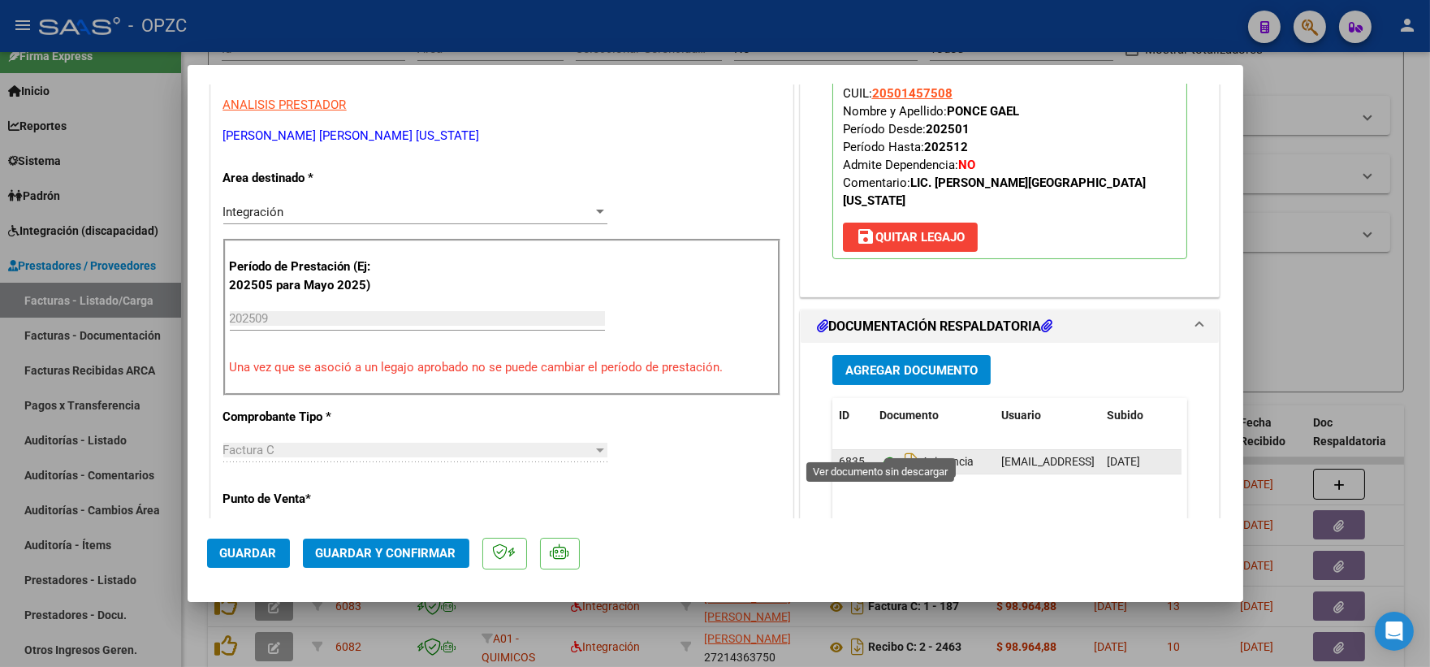
click at [882, 452] on icon at bounding box center [889, 461] width 21 height 19
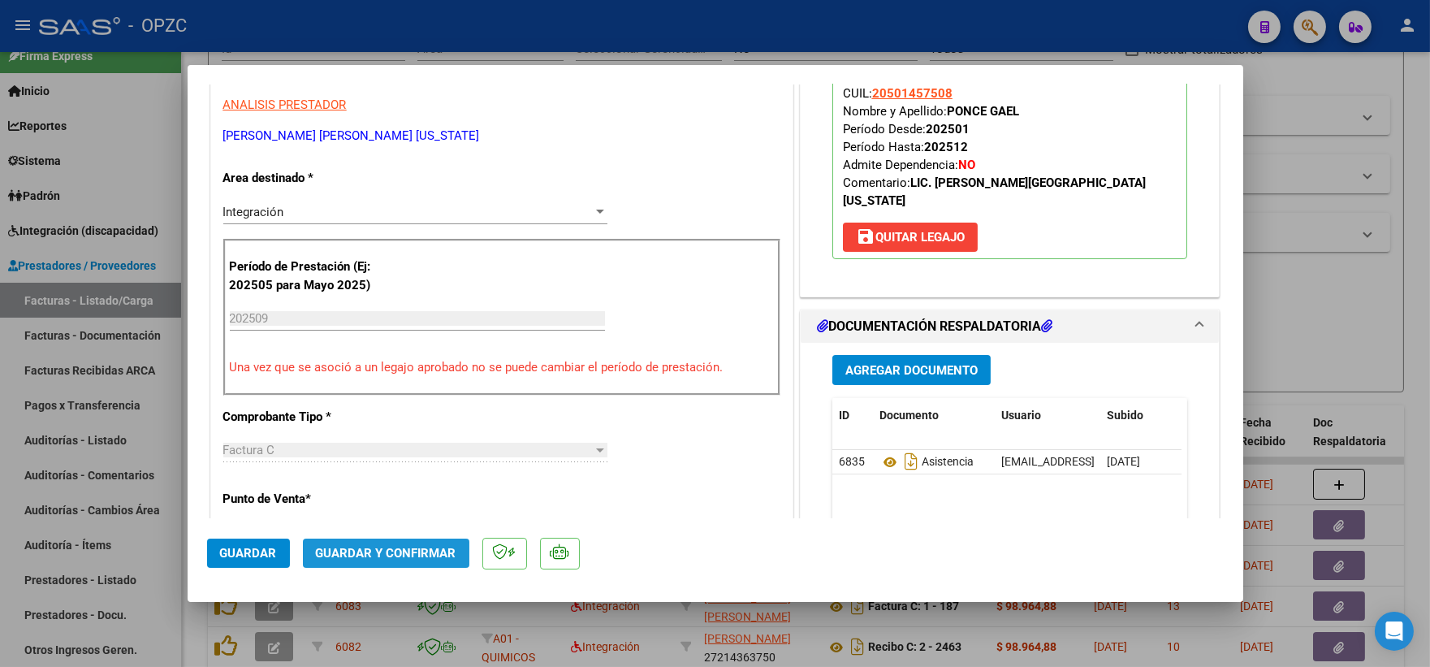
click at [400, 547] on span "Guardar y Confirmar" at bounding box center [386, 553] width 140 height 15
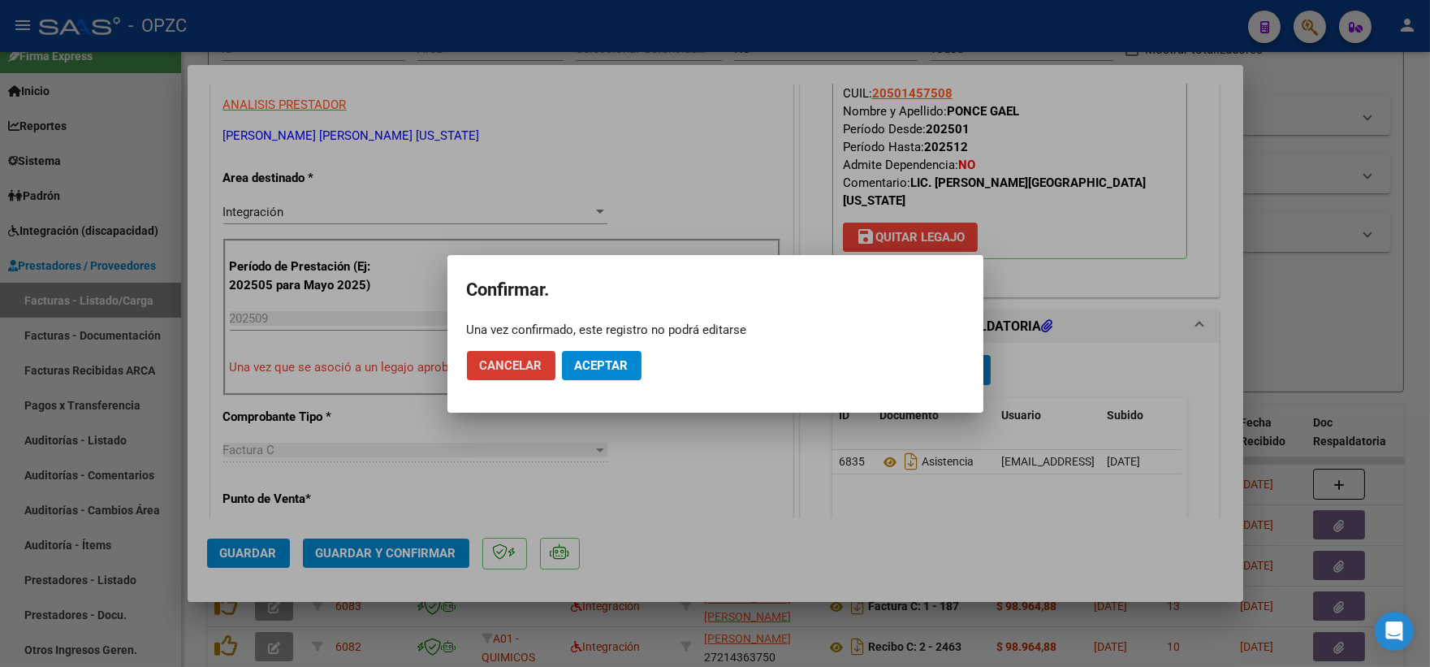
click at [612, 366] on span "Aceptar" at bounding box center [602, 365] width 54 height 15
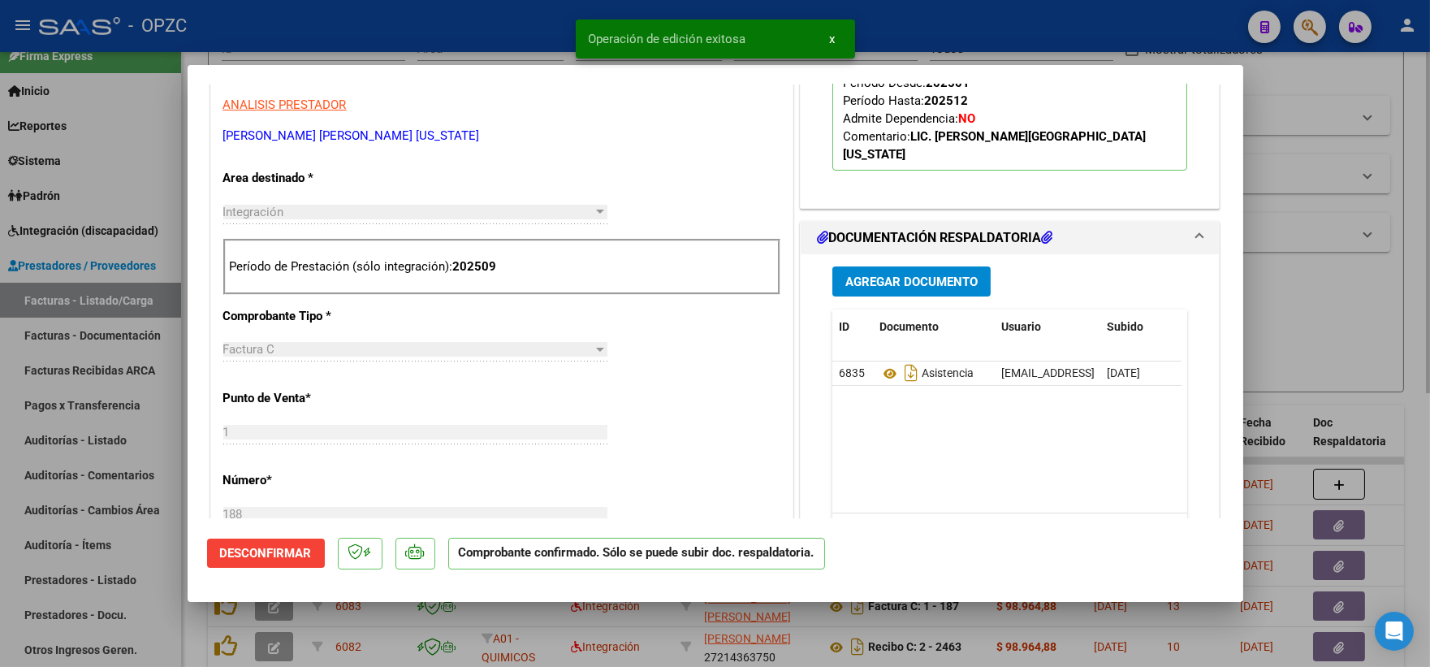
click at [1326, 335] on div at bounding box center [715, 333] width 1430 height 667
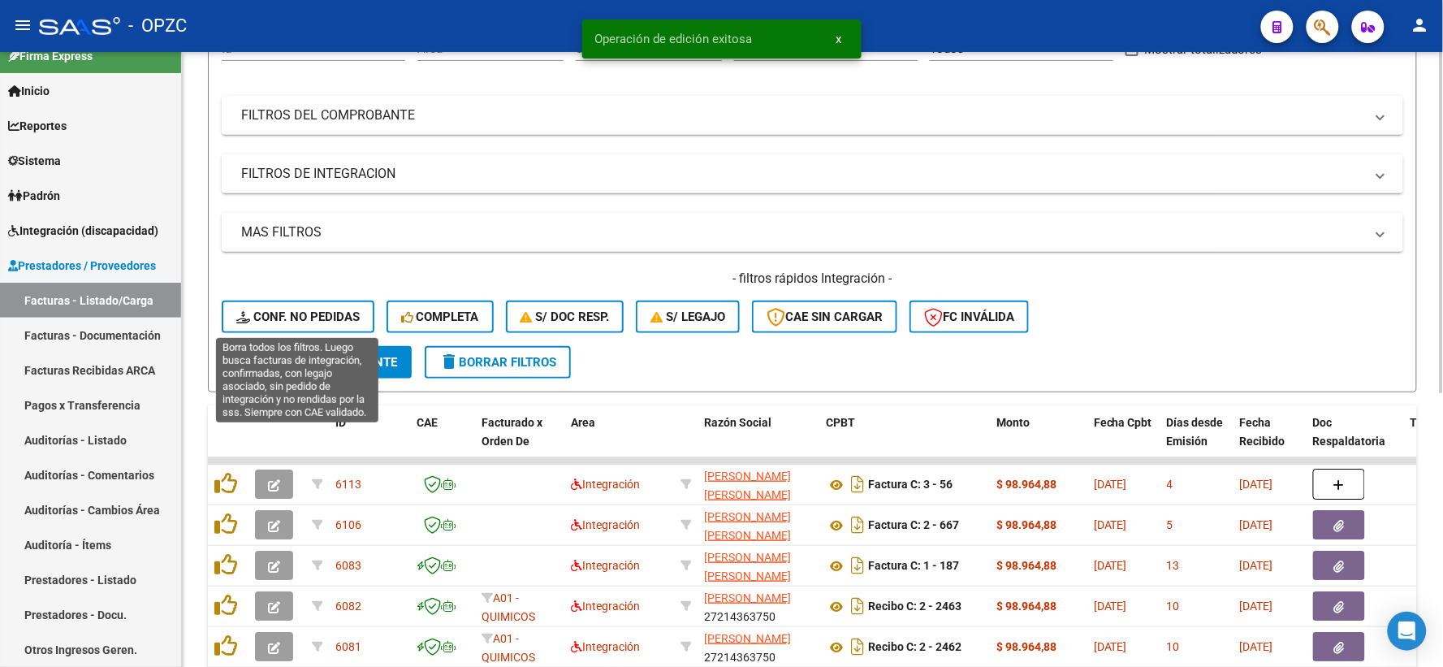
click at [310, 305] on button "Conf. no pedidas" at bounding box center [298, 316] width 153 height 32
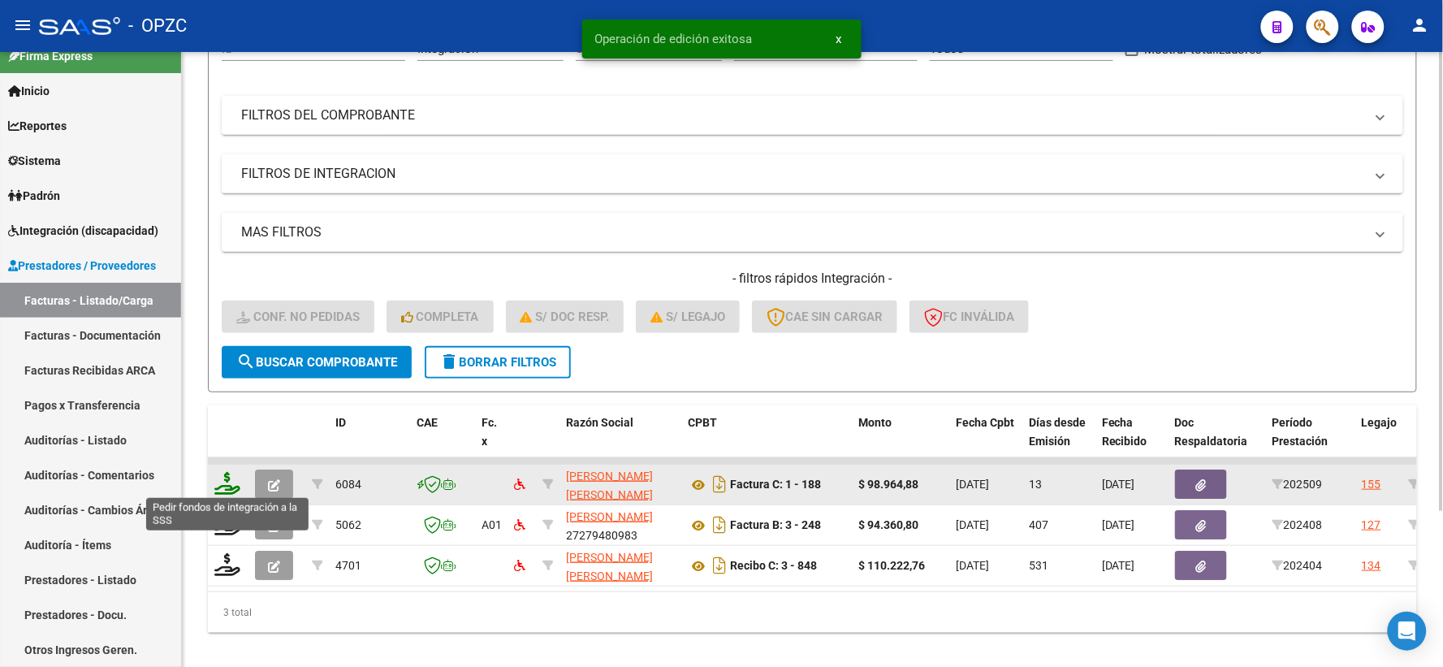
click at [230, 489] on icon at bounding box center [227, 483] width 26 height 23
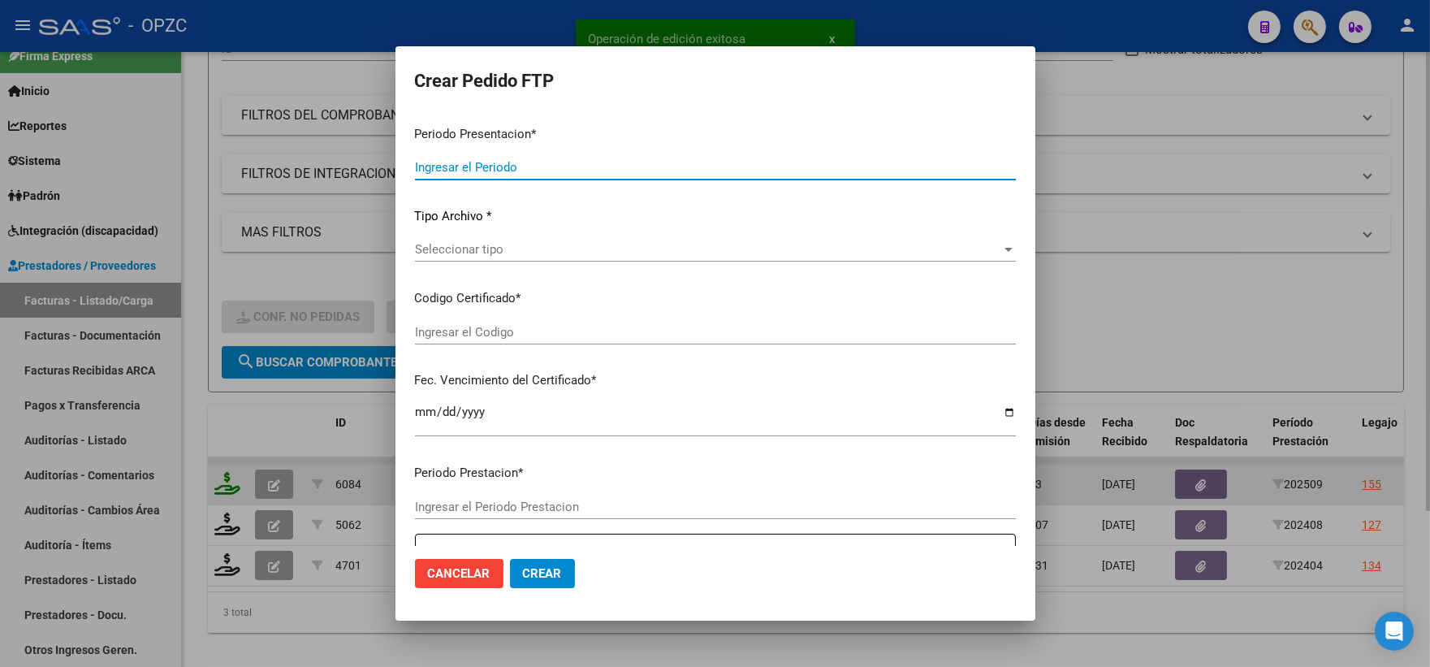
type input "202509"
type input "$ 98.964,88"
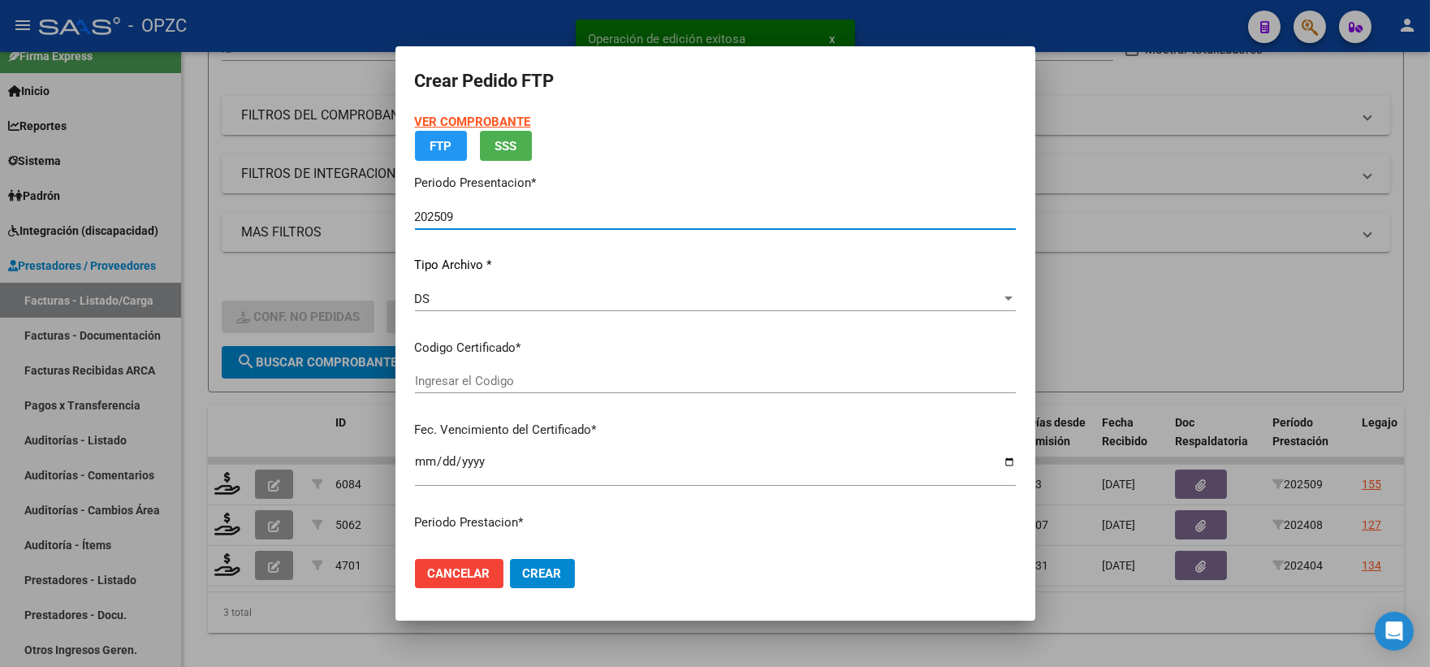
type input "ARG02000501457502025052220300522BUE455"
type input "2030-05-22"
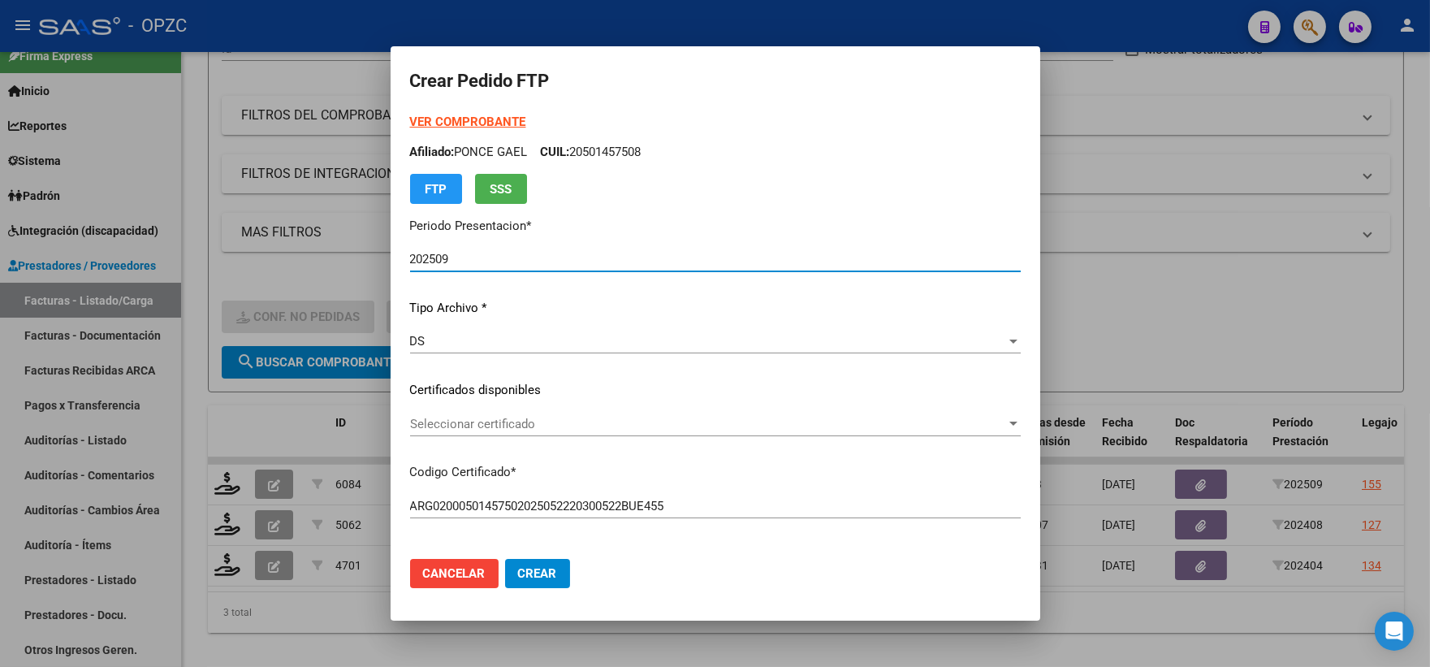
click at [1009, 423] on div at bounding box center [1013, 423] width 8 height 4
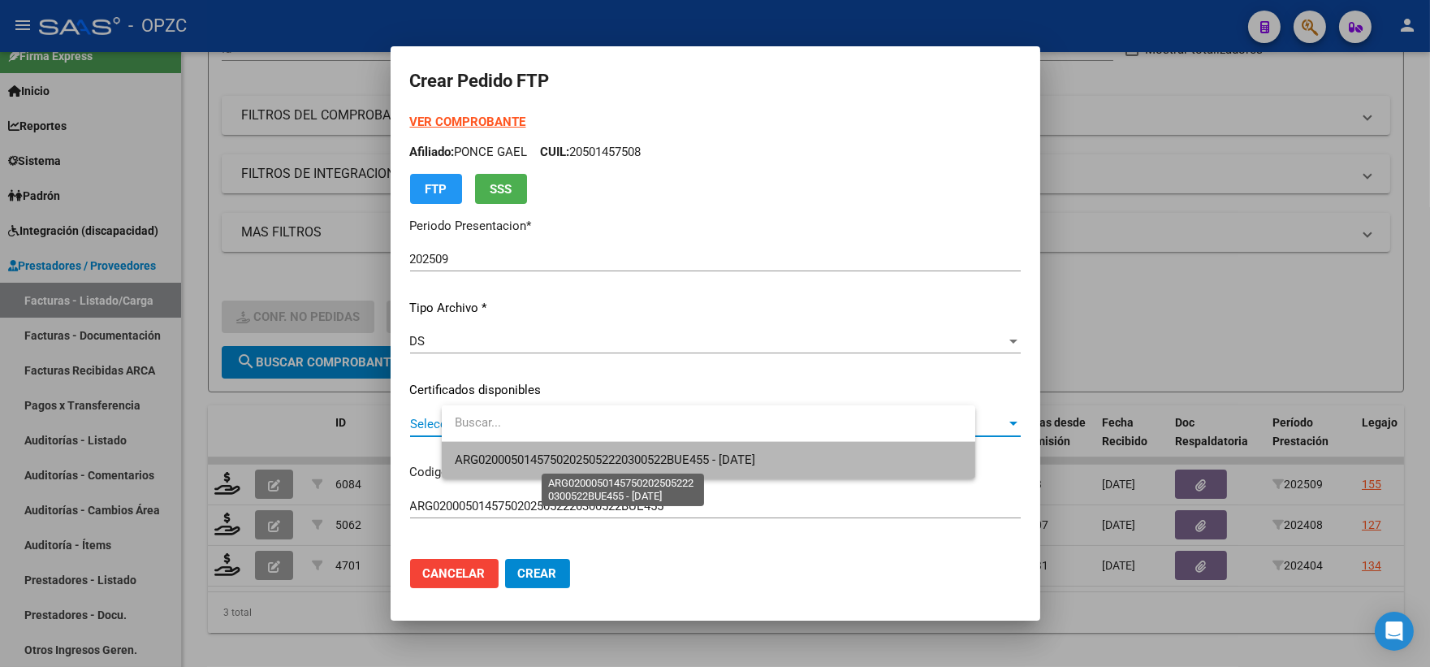
click at [734, 452] on span "ARG02000501457502025052220300522BUE455 - 2030-05-22" at bounding box center [605, 459] width 300 height 15
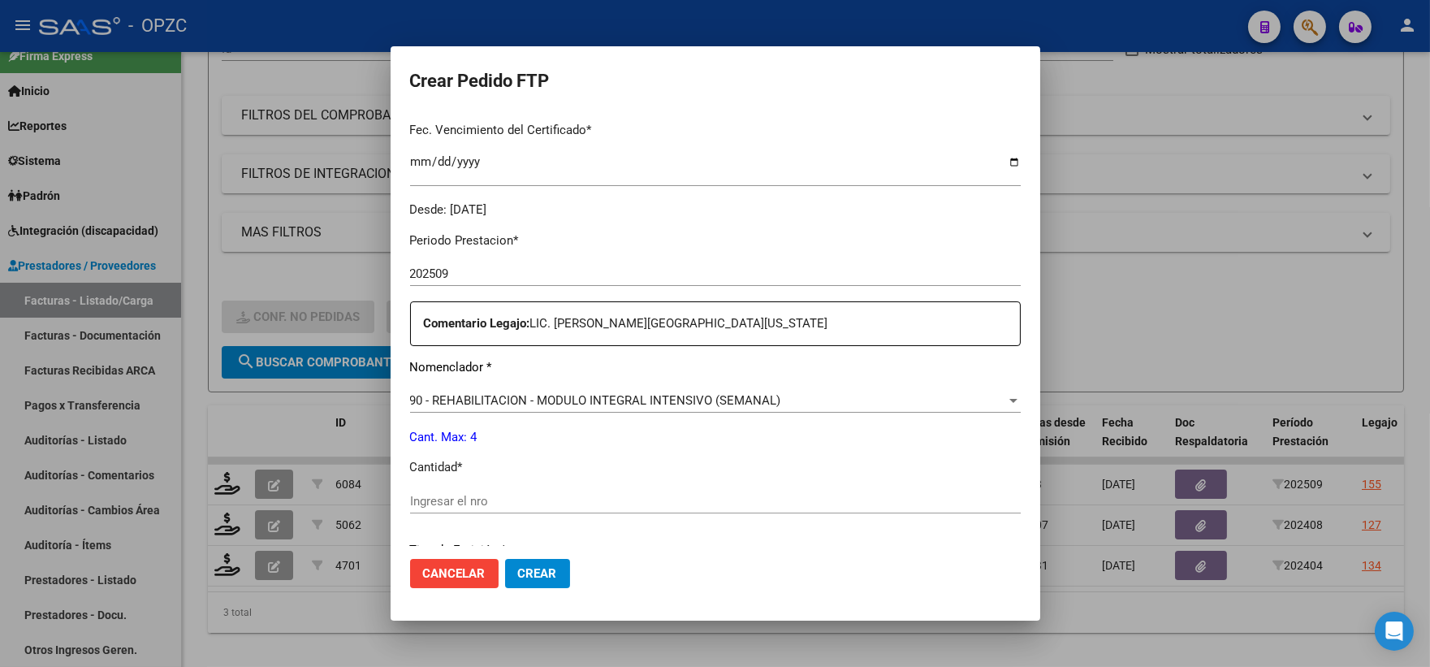
scroll to position [451, 0]
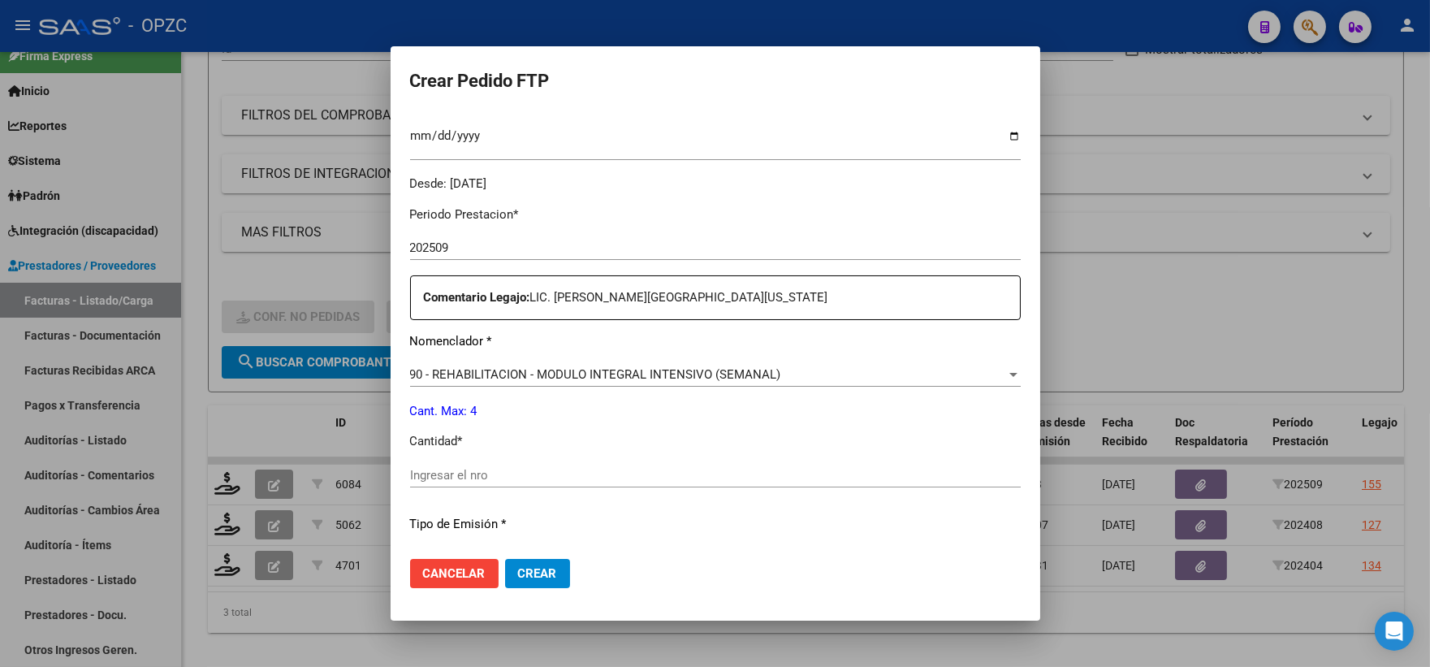
click at [513, 473] on input "Ingresar el nro" at bounding box center [715, 475] width 611 height 15
type input "4"
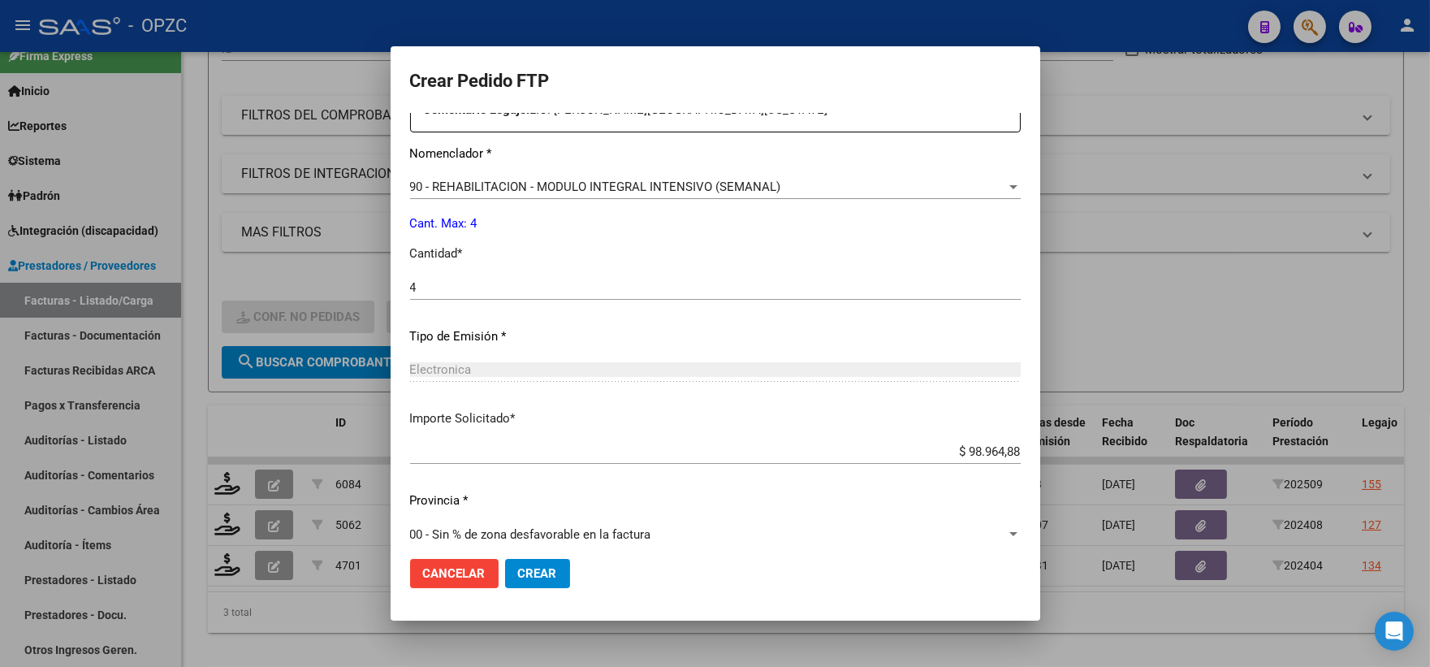
scroll to position [654, 0]
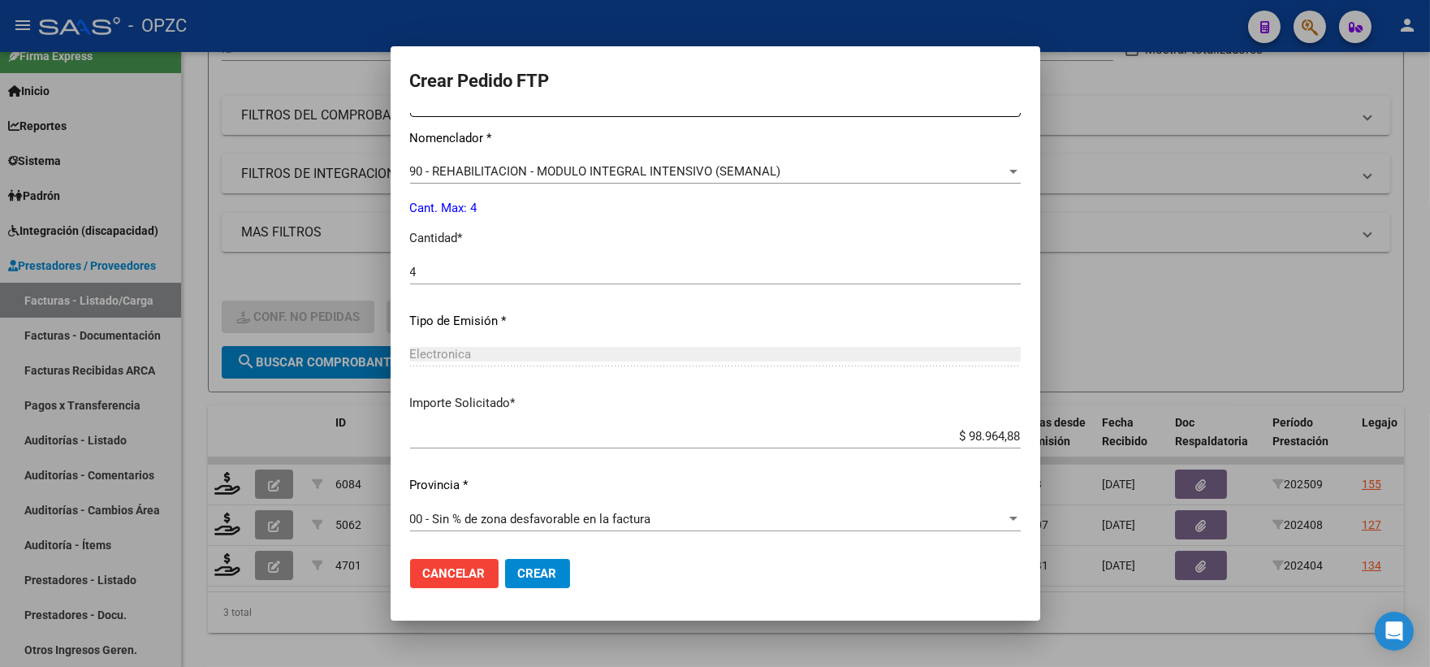
click at [557, 577] on span "Crear" at bounding box center [537, 573] width 39 height 15
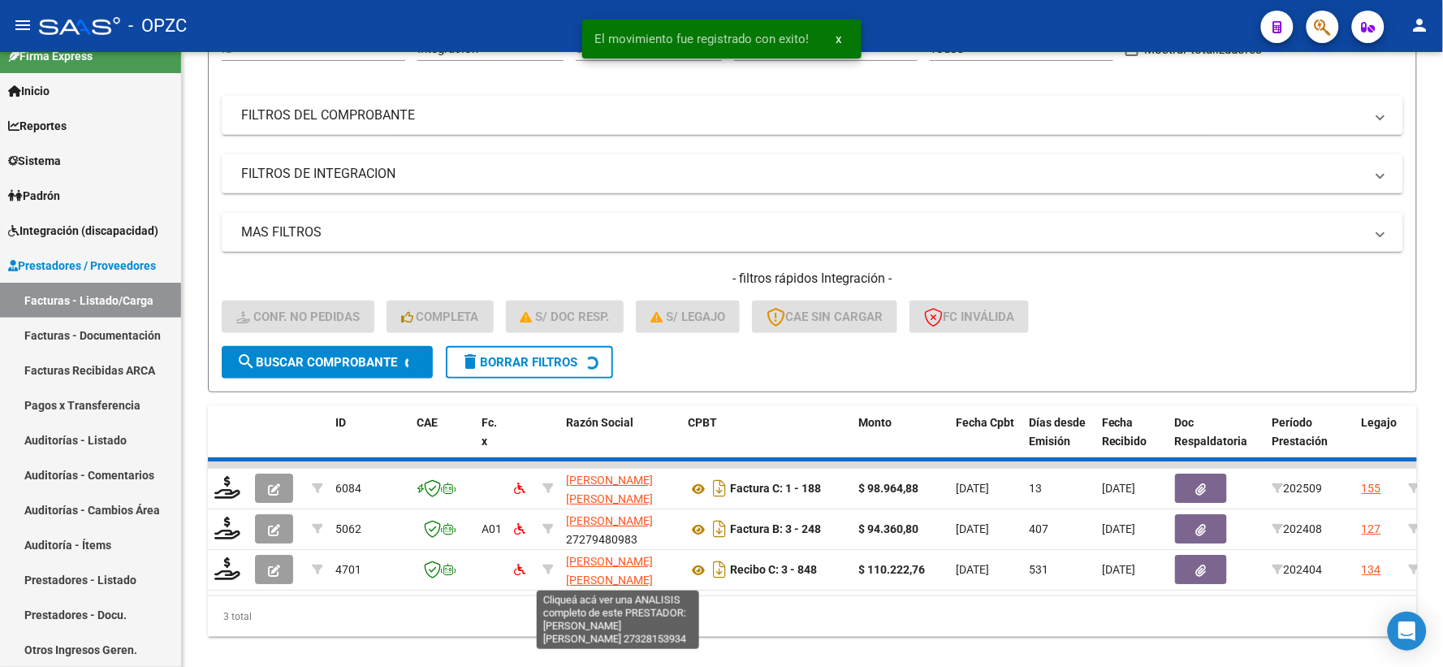
scroll to position [169, 0]
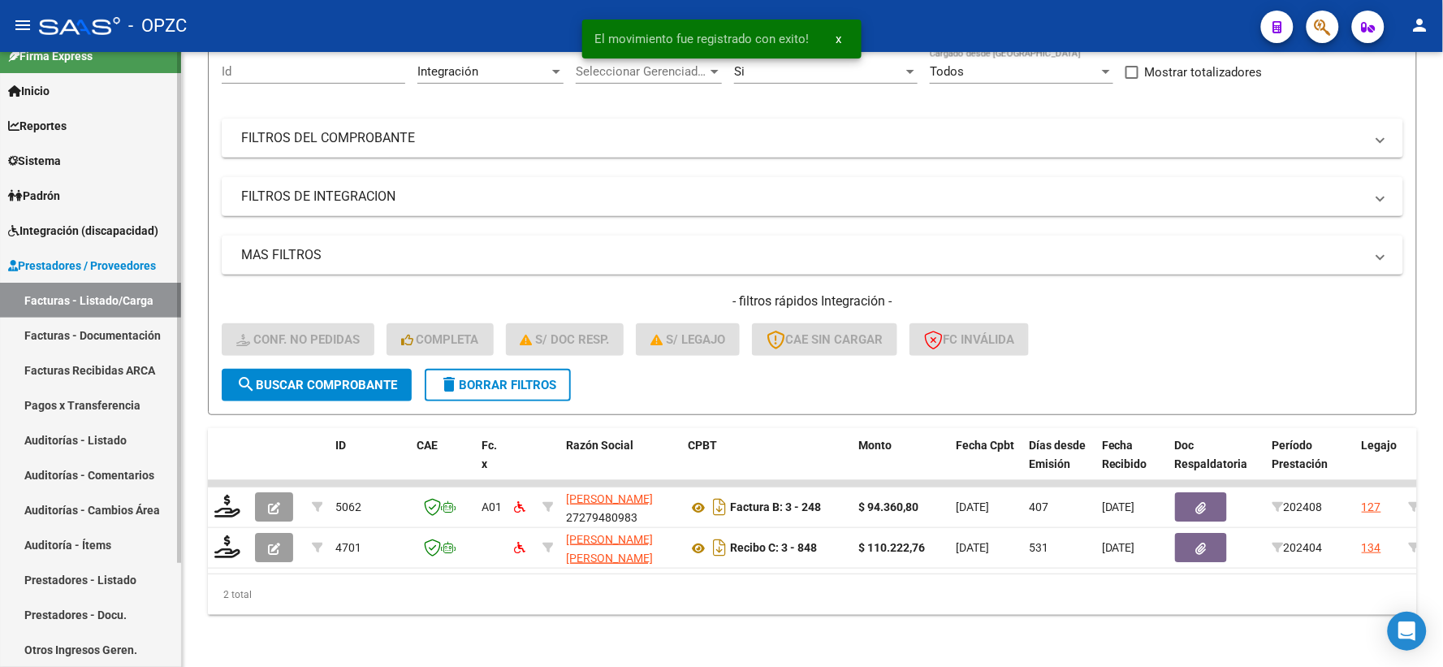
click at [115, 234] on span "Integración (discapacidad)" at bounding box center [83, 231] width 150 height 18
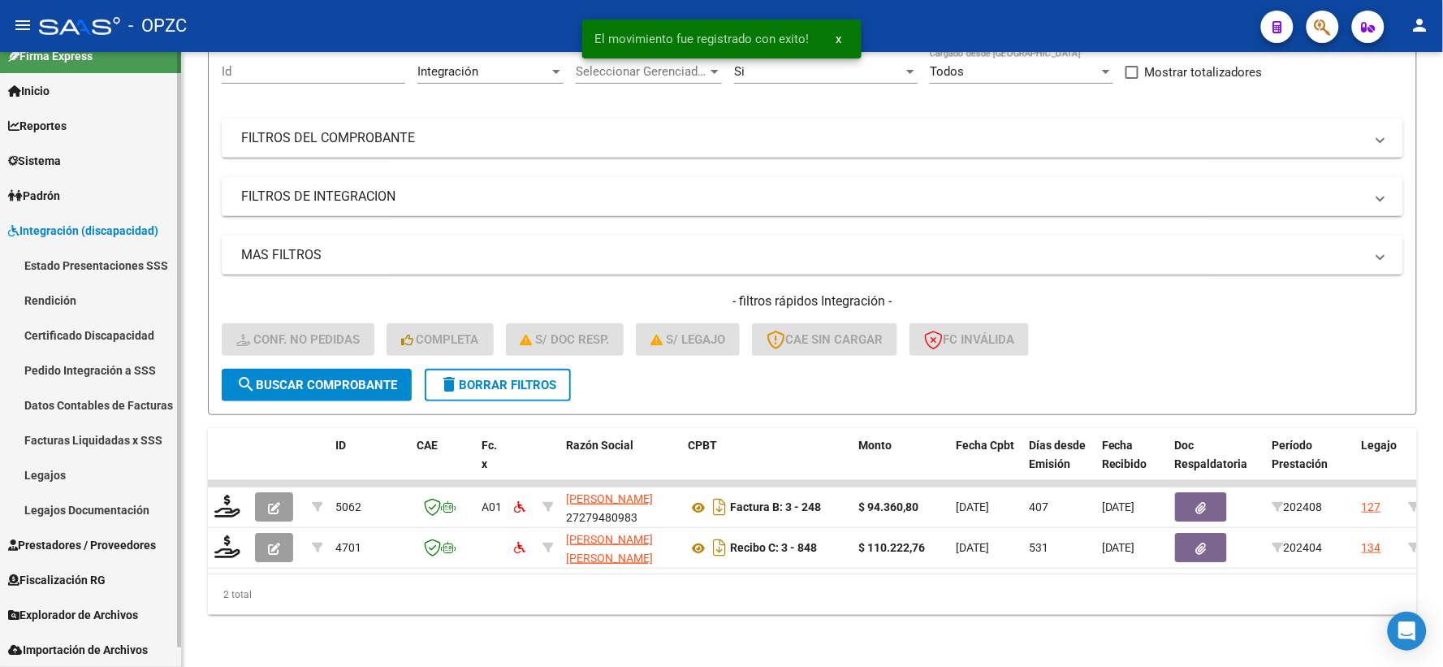
click at [97, 374] on link "Pedido Integración a SSS" at bounding box center [90, 369] width 181 height 35
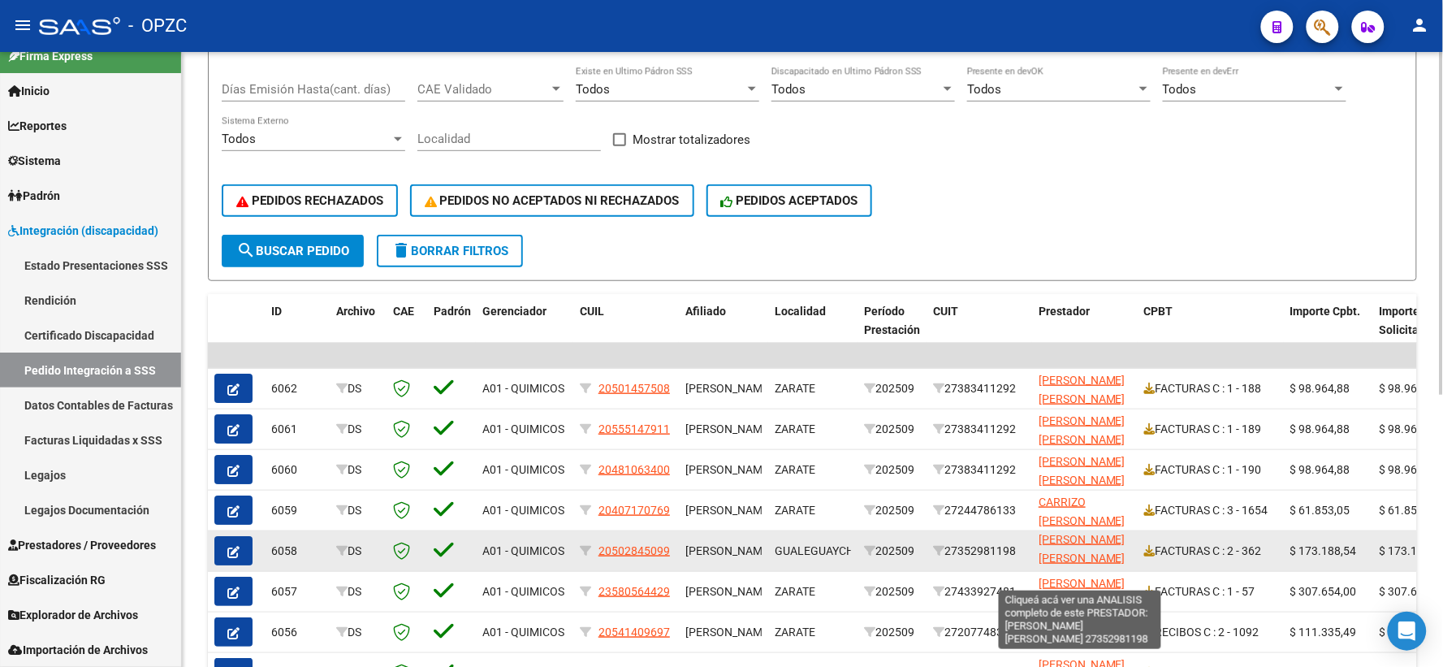
scroll to position [20, 0]
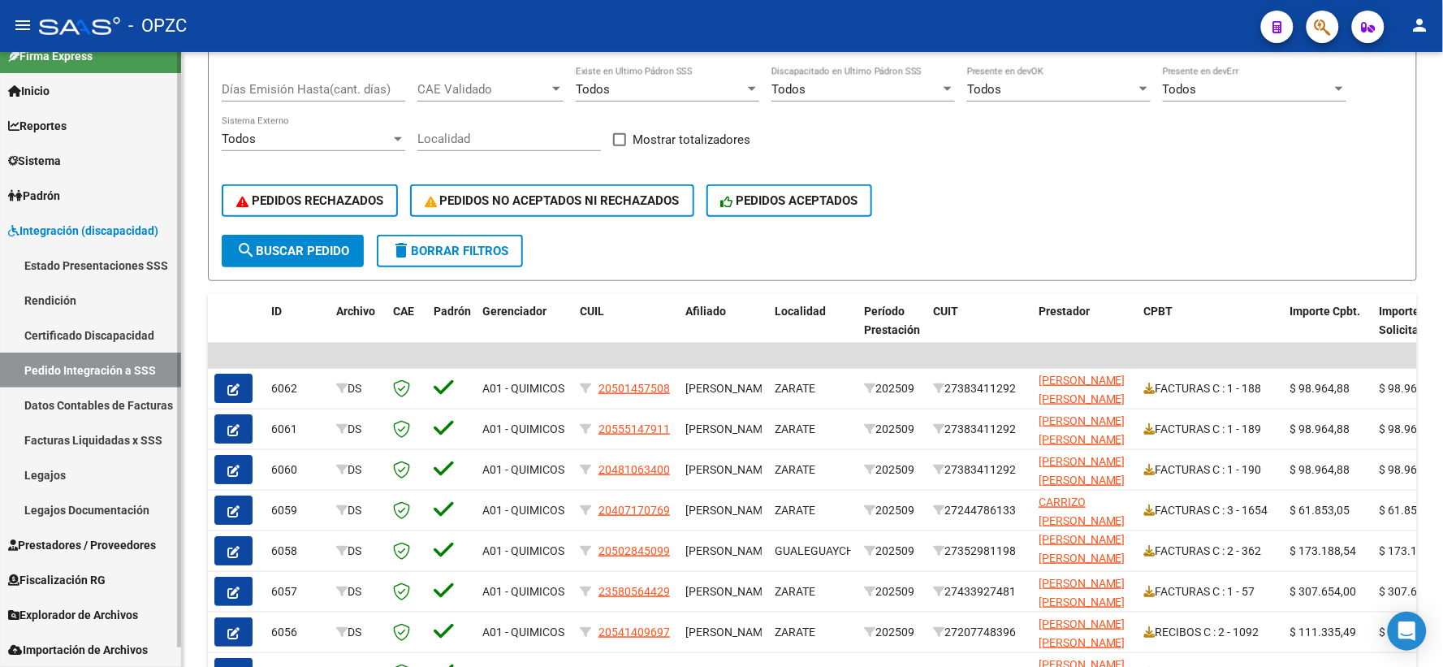
click at [95, 545] on span "Prestadores / Proveedores" at bounding box center [82, 545] width 148 height 18
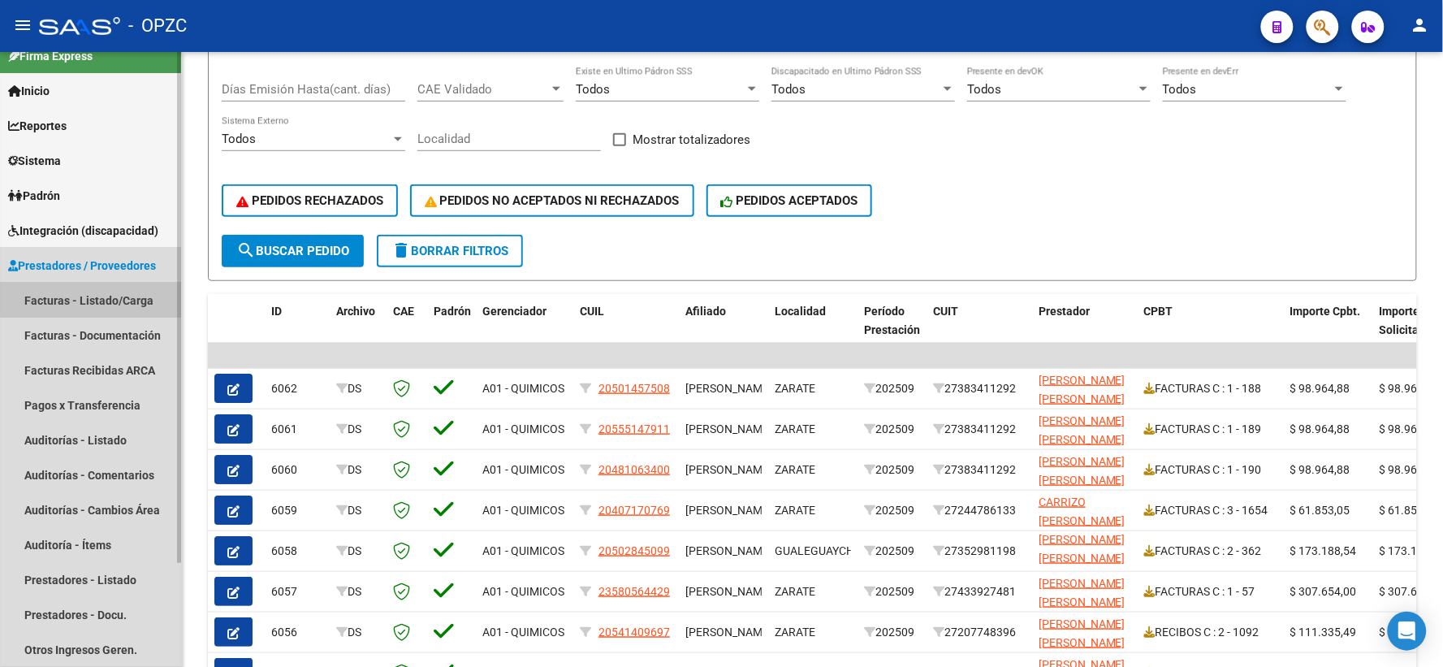
click at [110, 295] on link "Facturas - Listado/Carga" at bounding box center [90, 300] width 181 height 35
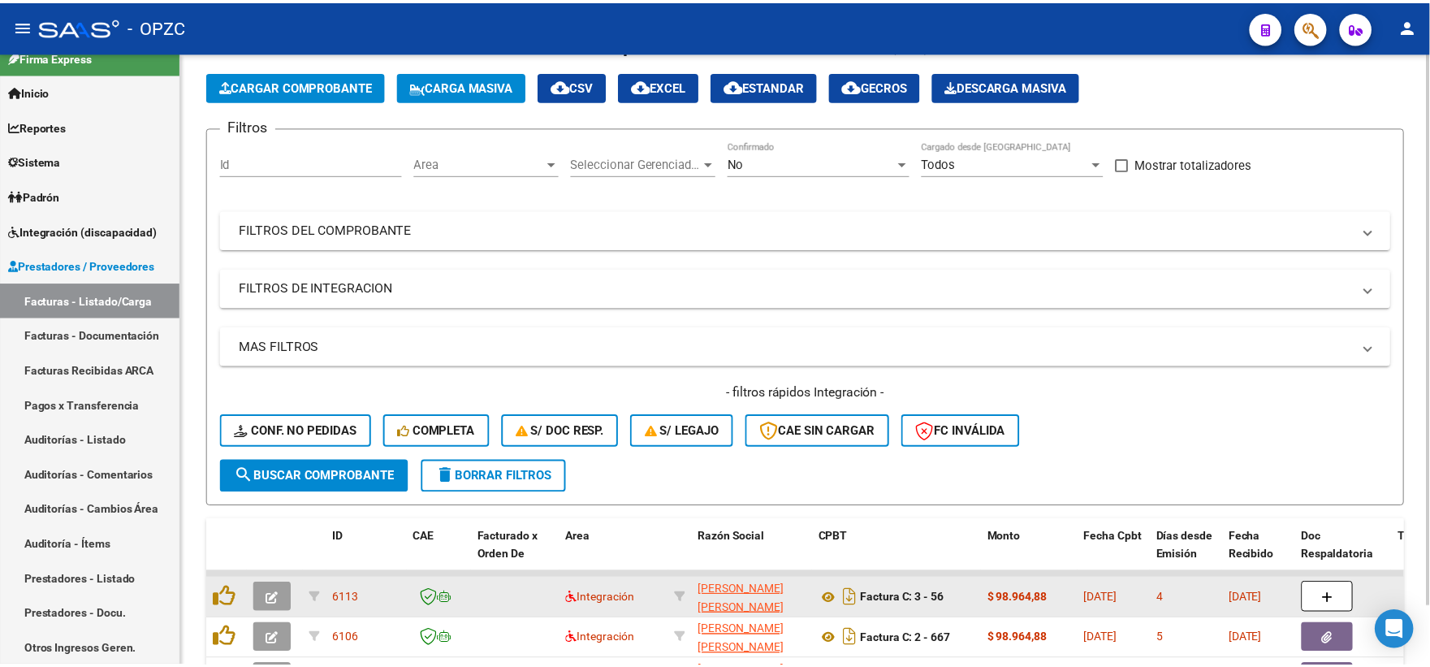
scroll to position [270, 0]
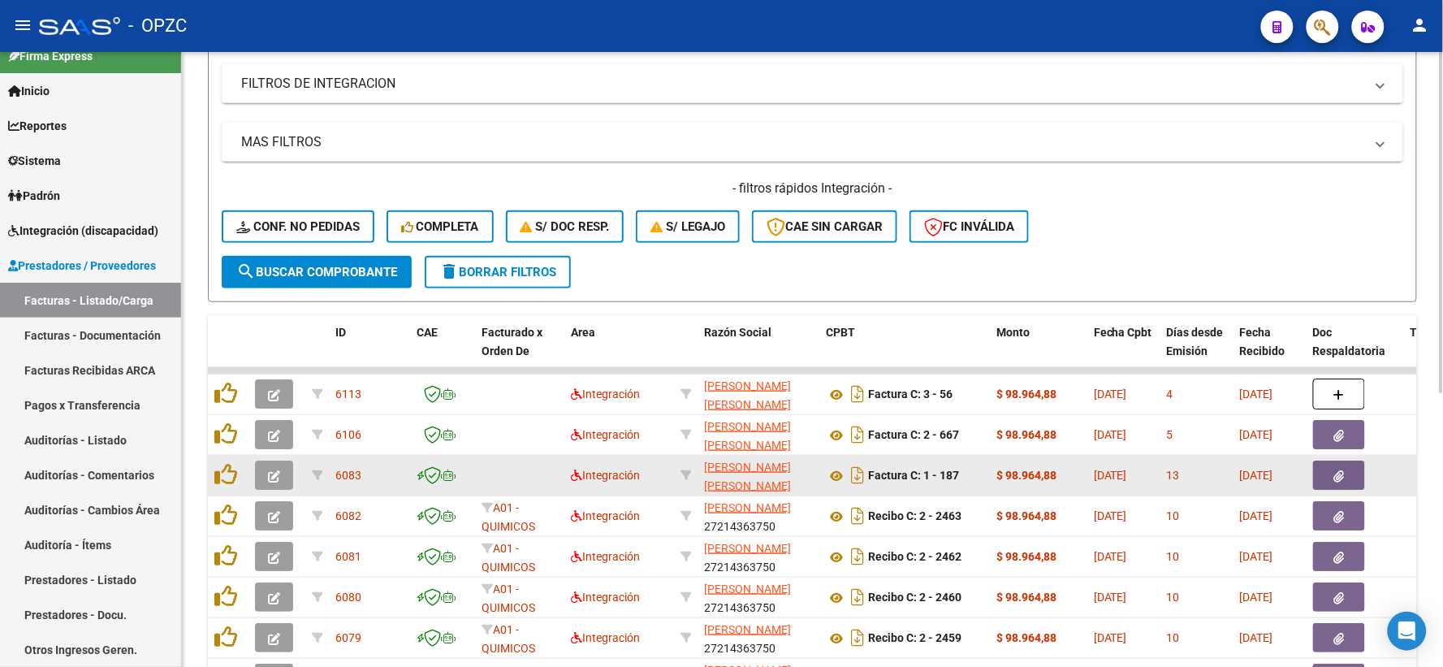
click at [271, 473] on icon "button" at bounding box center [274, 476] width 12 height 12
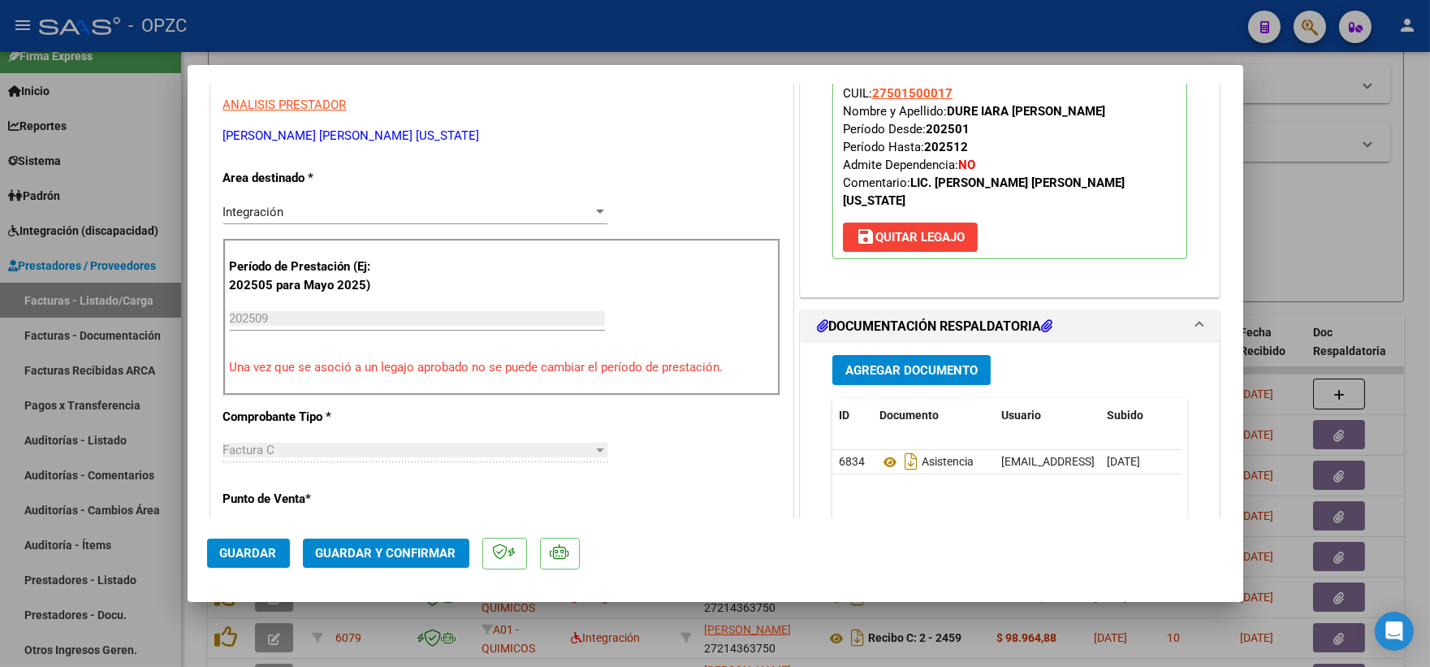
scroll to position [0, 0]
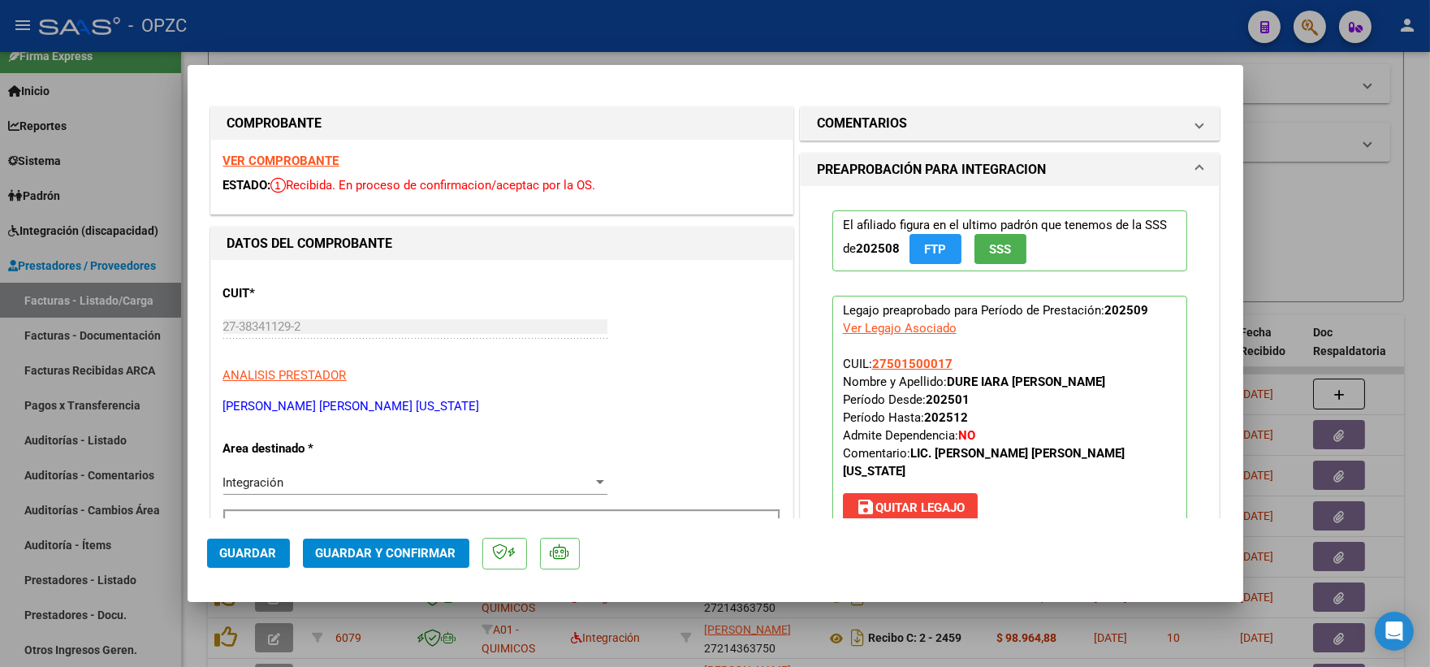
click at [270, 155] on strong "VER COMPROBANTE" at bounding box center [281, 160] width 116 height 15
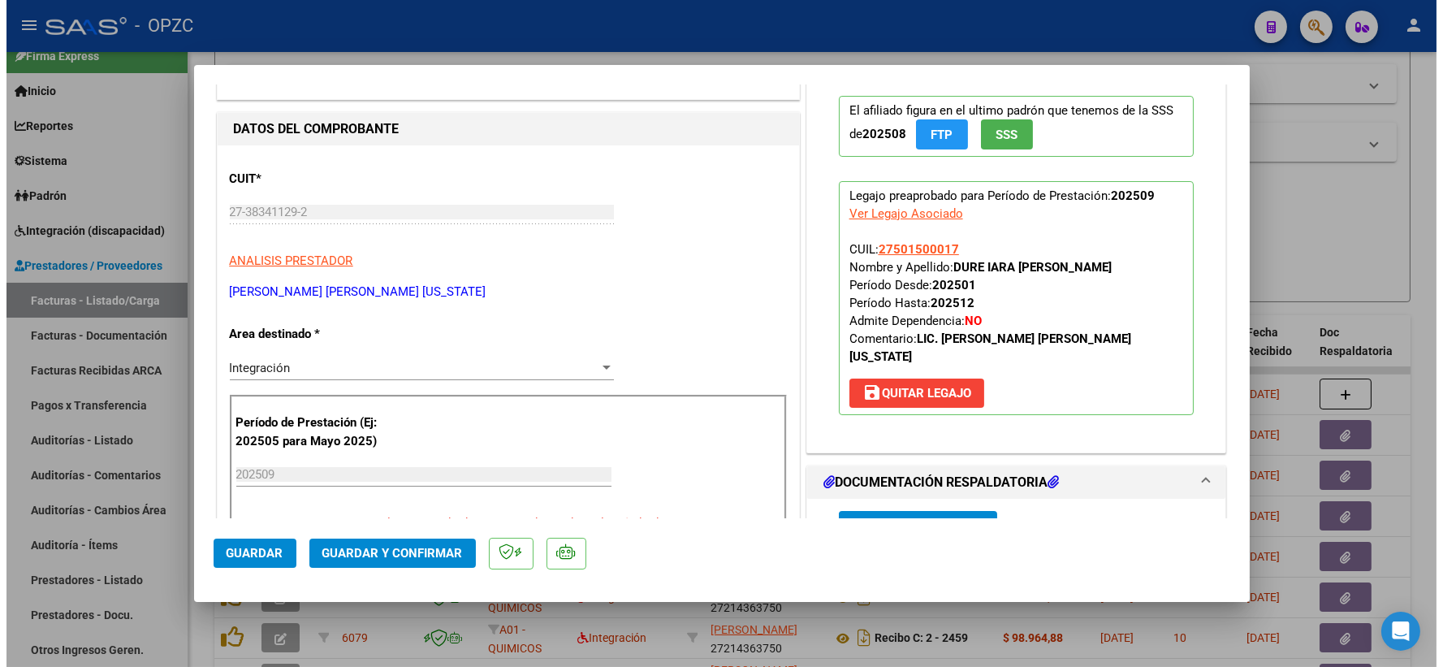
scroll to position [270, 0]
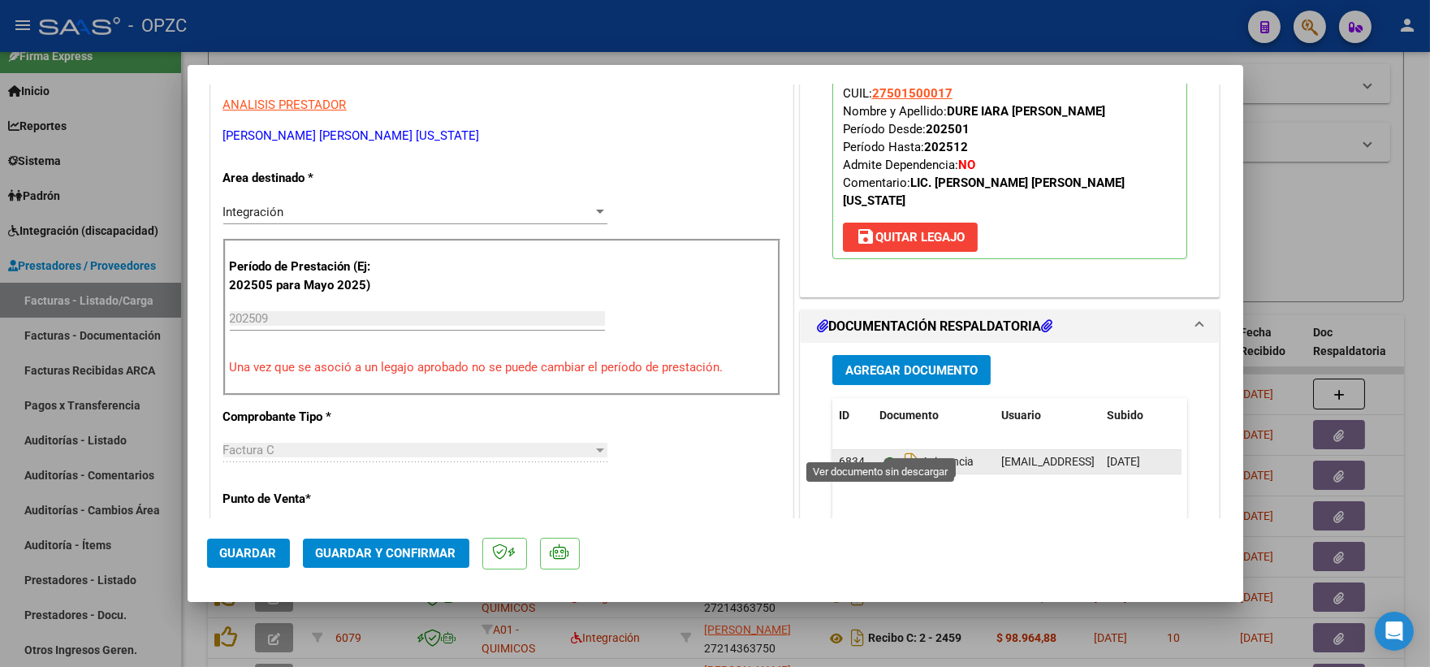
click at [879, 452] on icon at bounding box center [889, 461] width 21 height 19
click at [379, 554] on span "Guardar y Confirmar" at bounding box center [386, 553] width 140 height 15
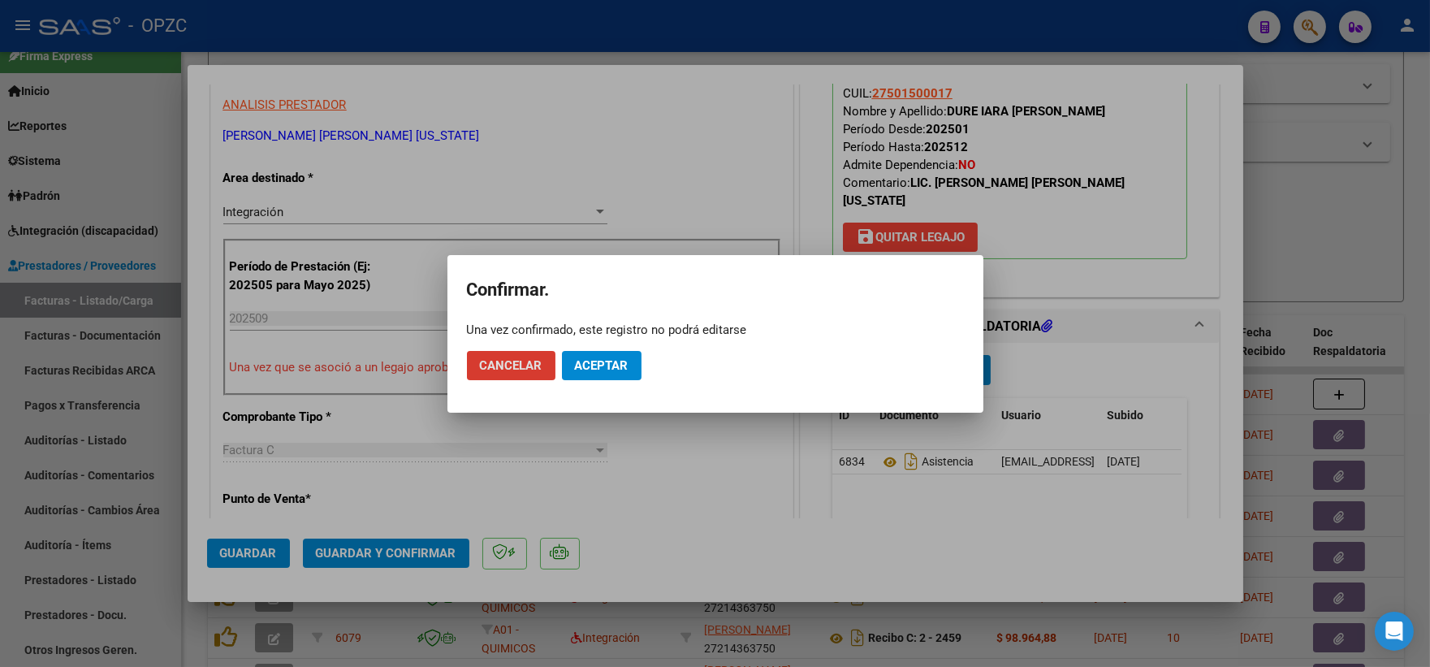
click at [604, 364] on span "Aceptar" at bounding box center [602, 365] width 54 height 15
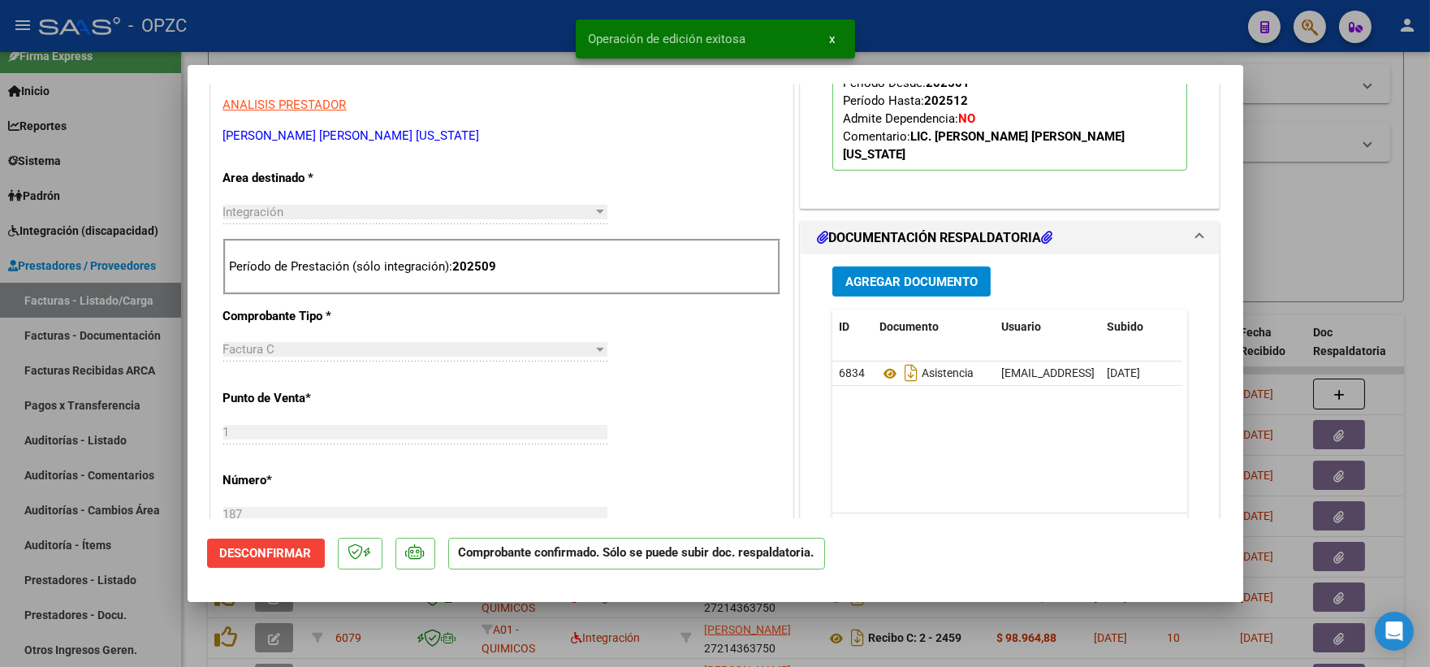
click at [1316, 193] on div at bounding box center [715, 333] width 1430 height 667
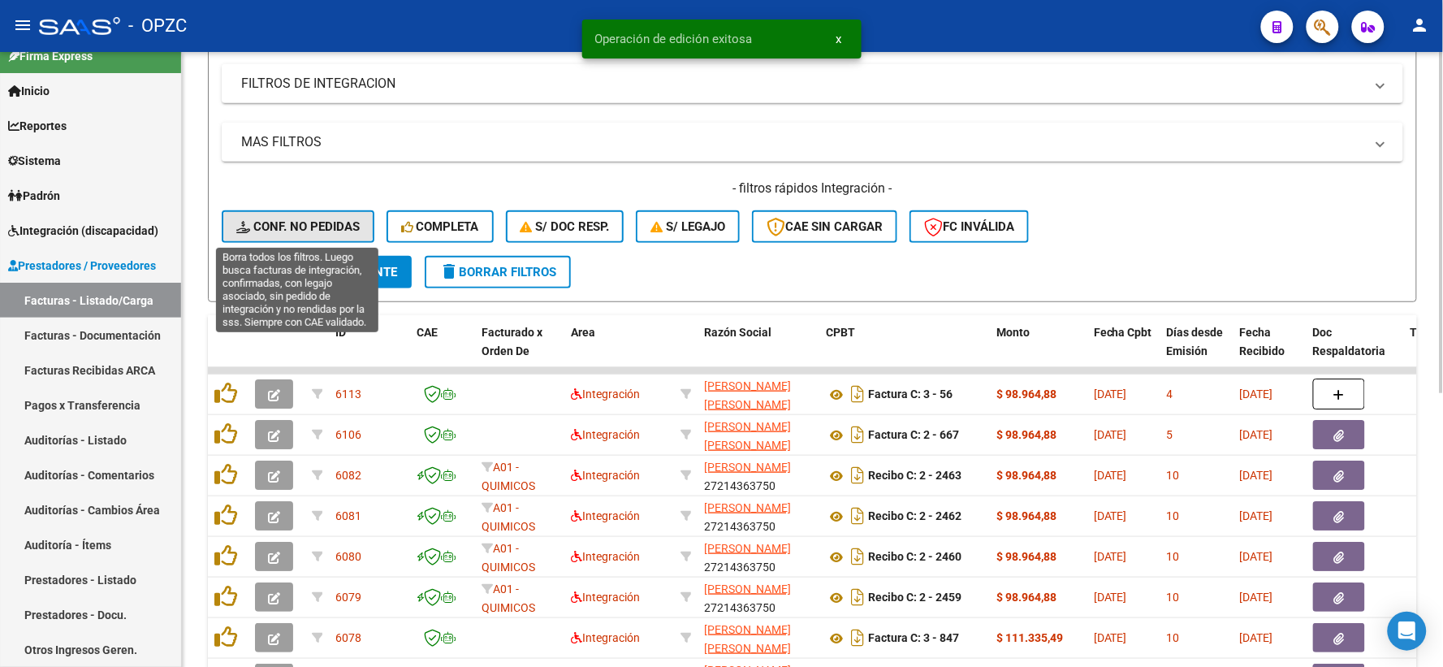
click at [295, 225] on span "Conf. no pedidas" at bounding box center [297, 226] width 123 height 15
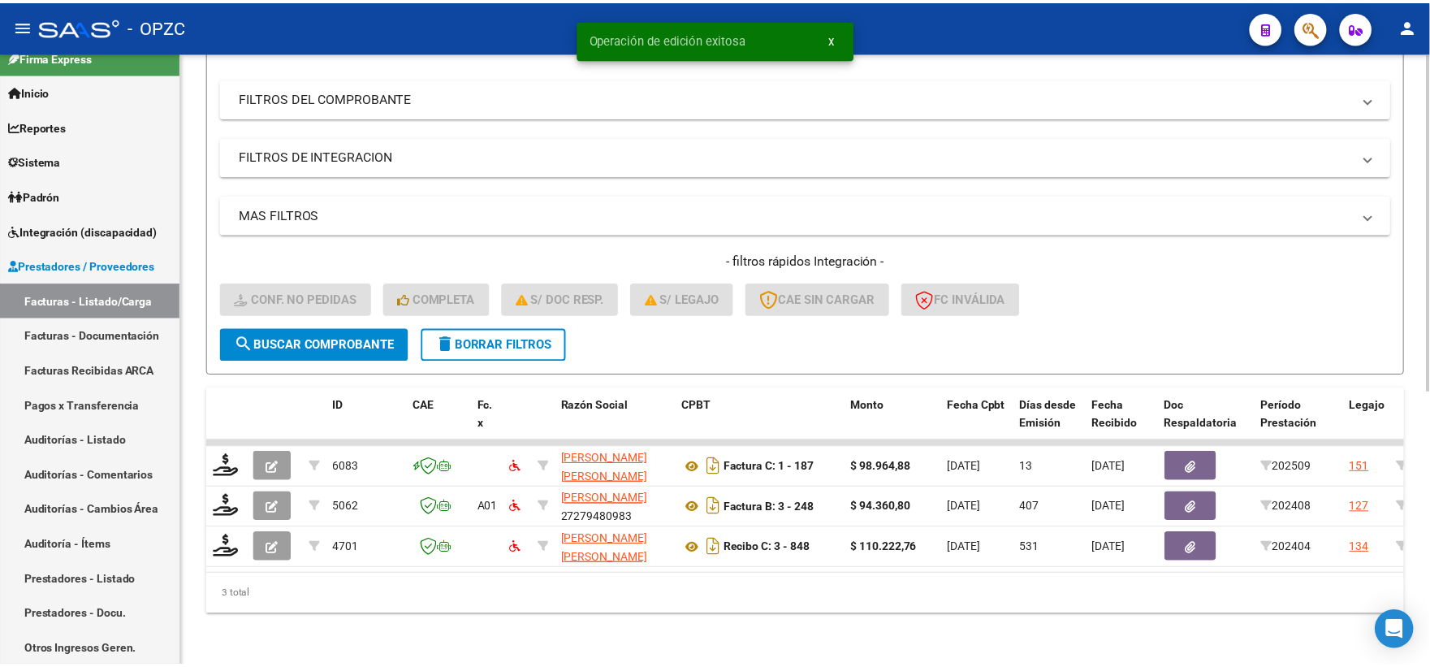
scroll to position [210, 0]
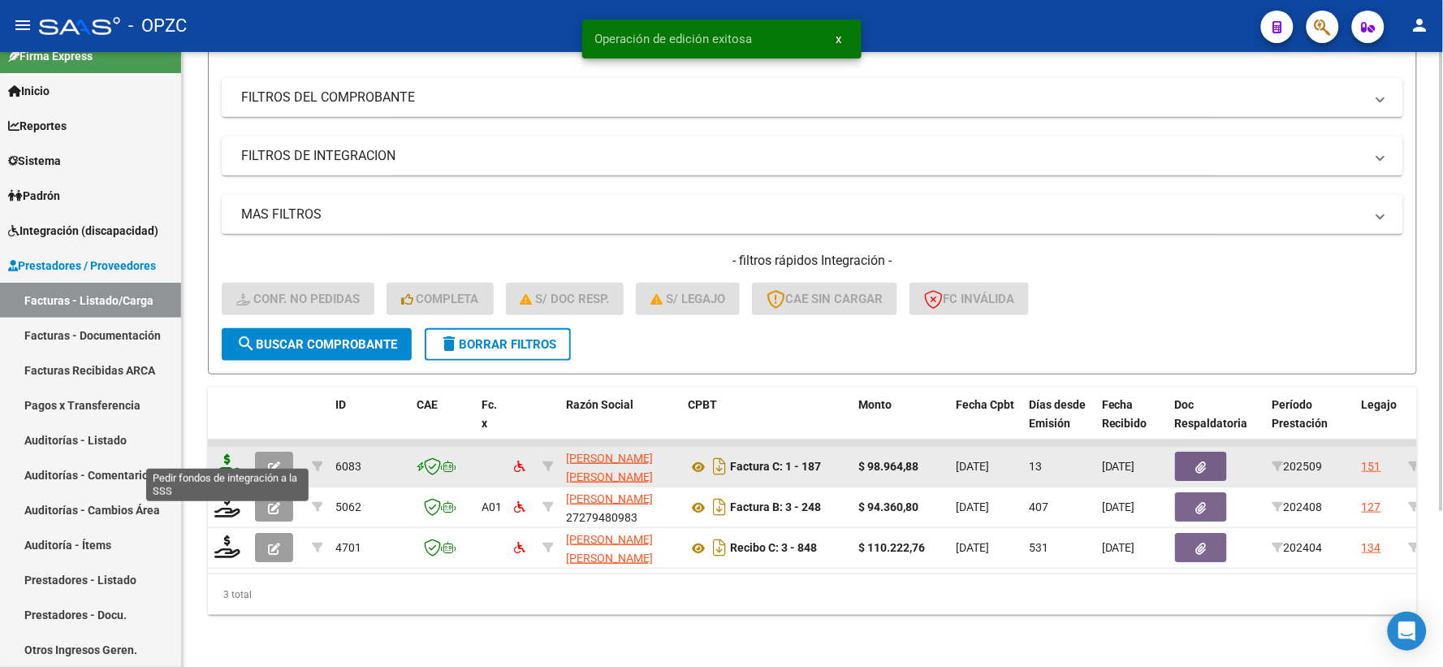
click at [225, 454] on icon at bounding box center [227, 465] width 26 height 23
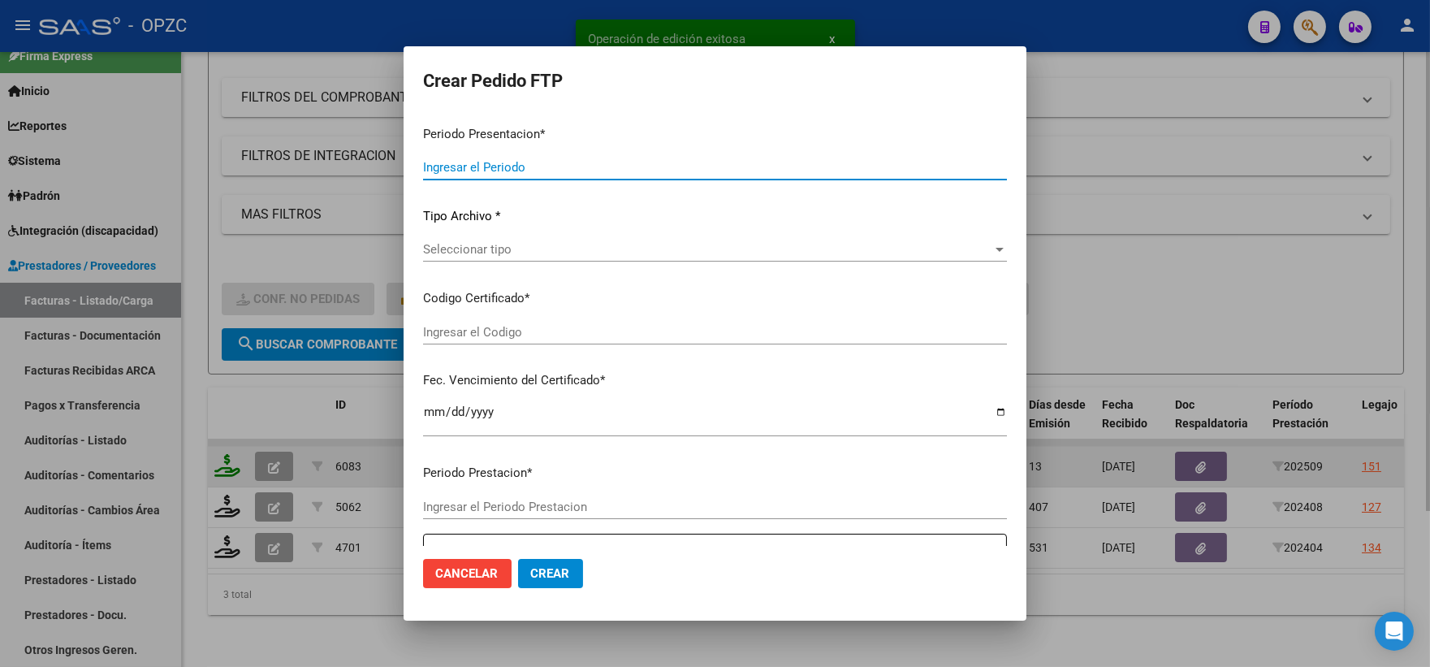
type input "202509"
type input "$ 98.964,88"
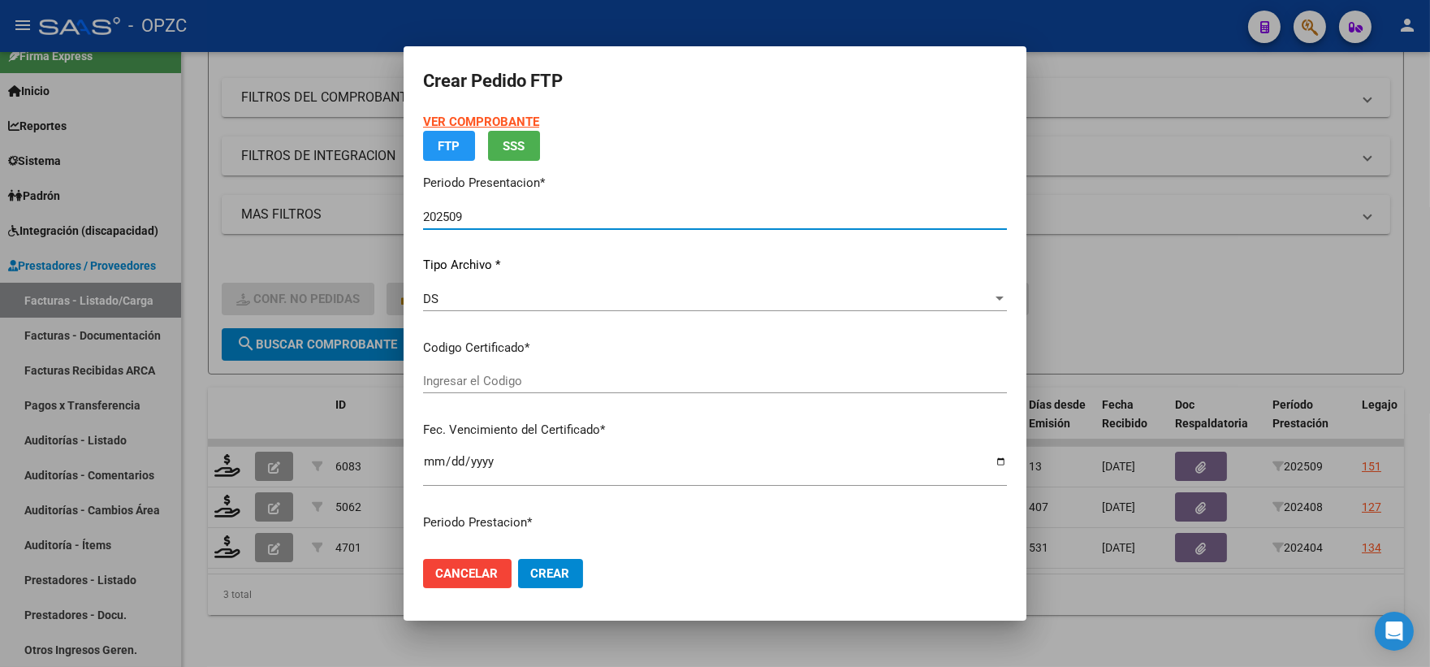
type input "ARG01000501500012024020120290201"
type input "2029-02-28"
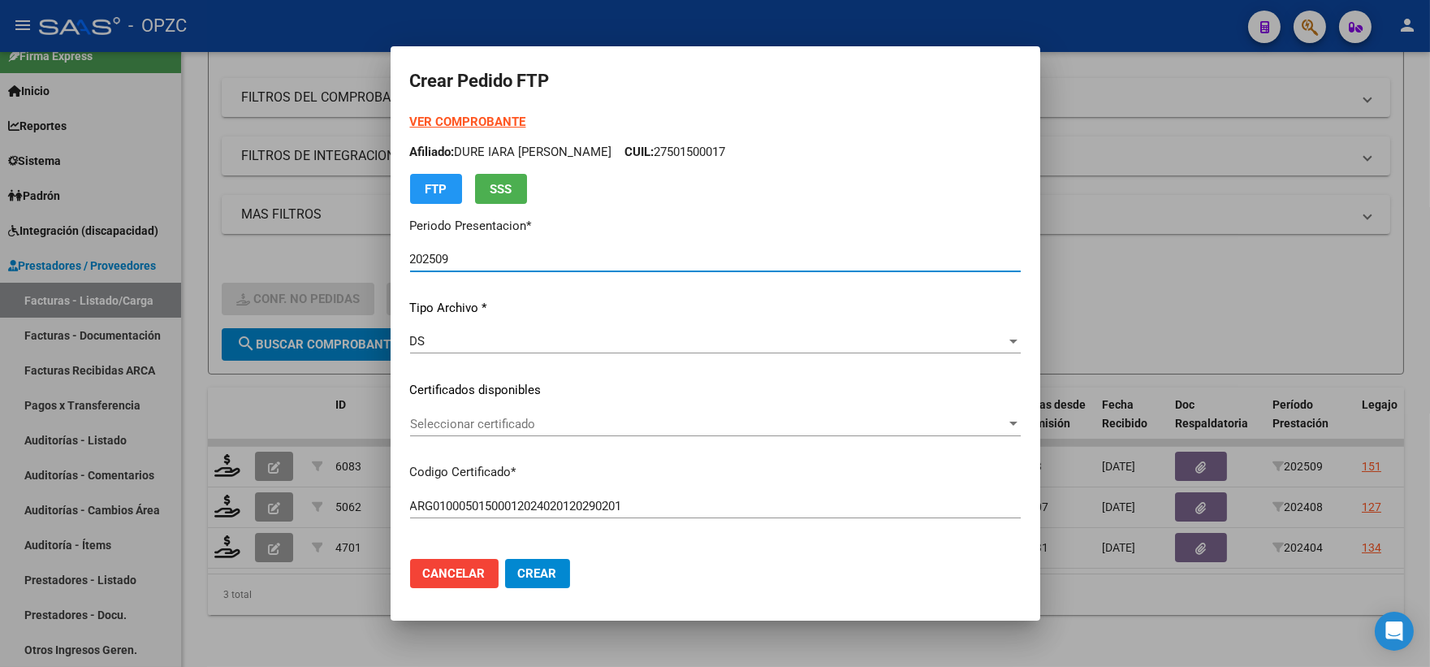
click at [1006, 425] on div at bounding box center [1013, 423] width 15 height 13
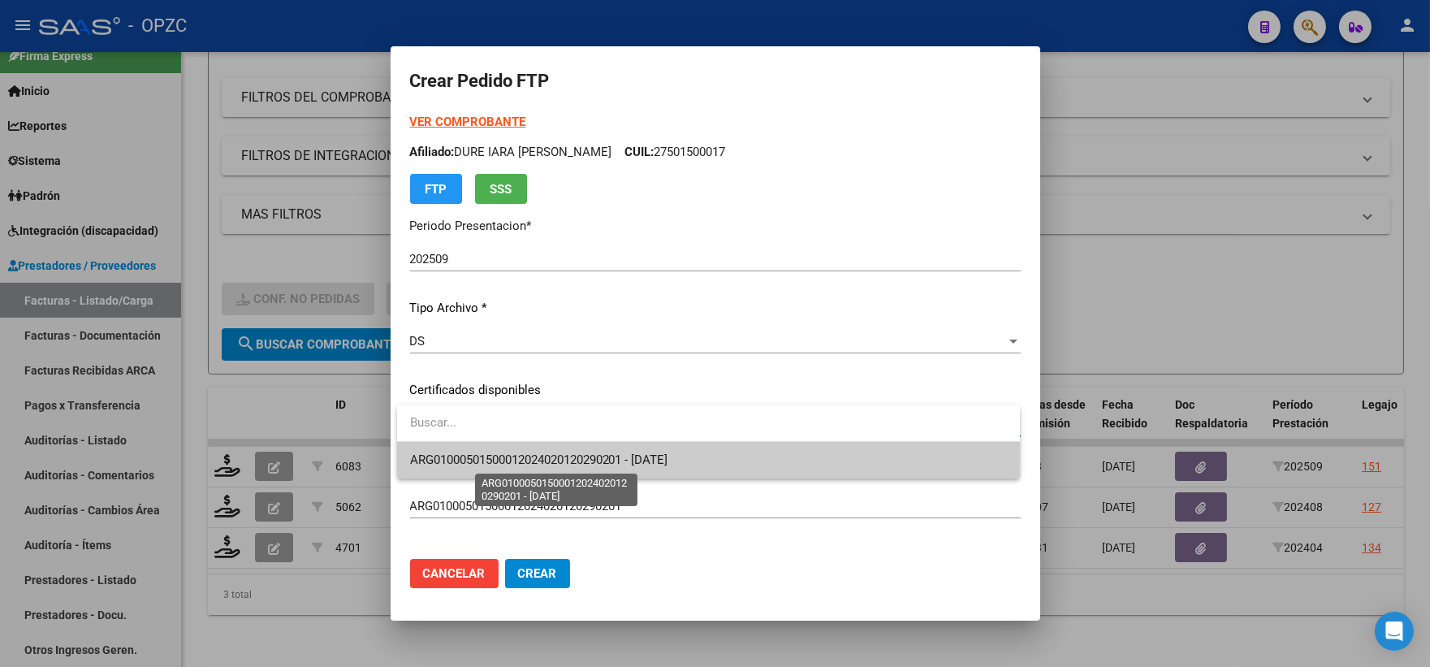
click at [668, 459] on span "ARG01000501500012024020120290201 - 2029-02-28" at bounding box center [539, 459] width 258 height 15
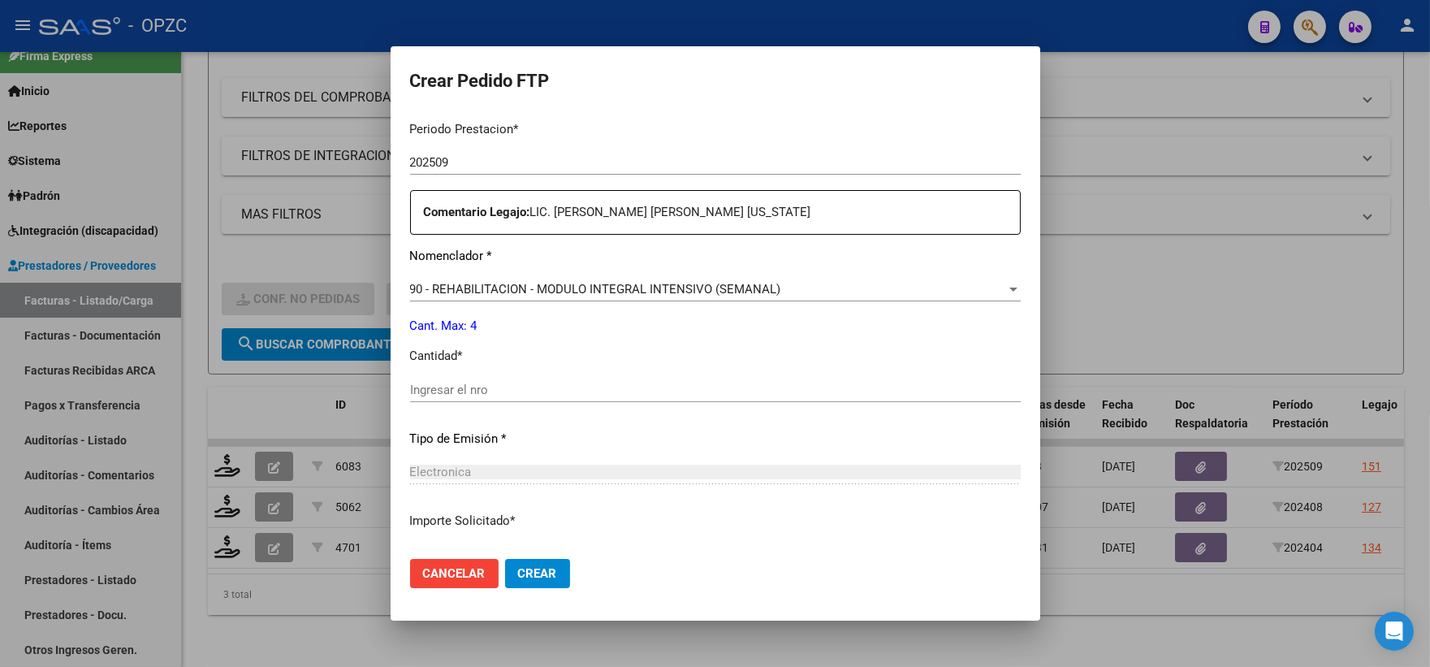
scroll to position [541, 0]
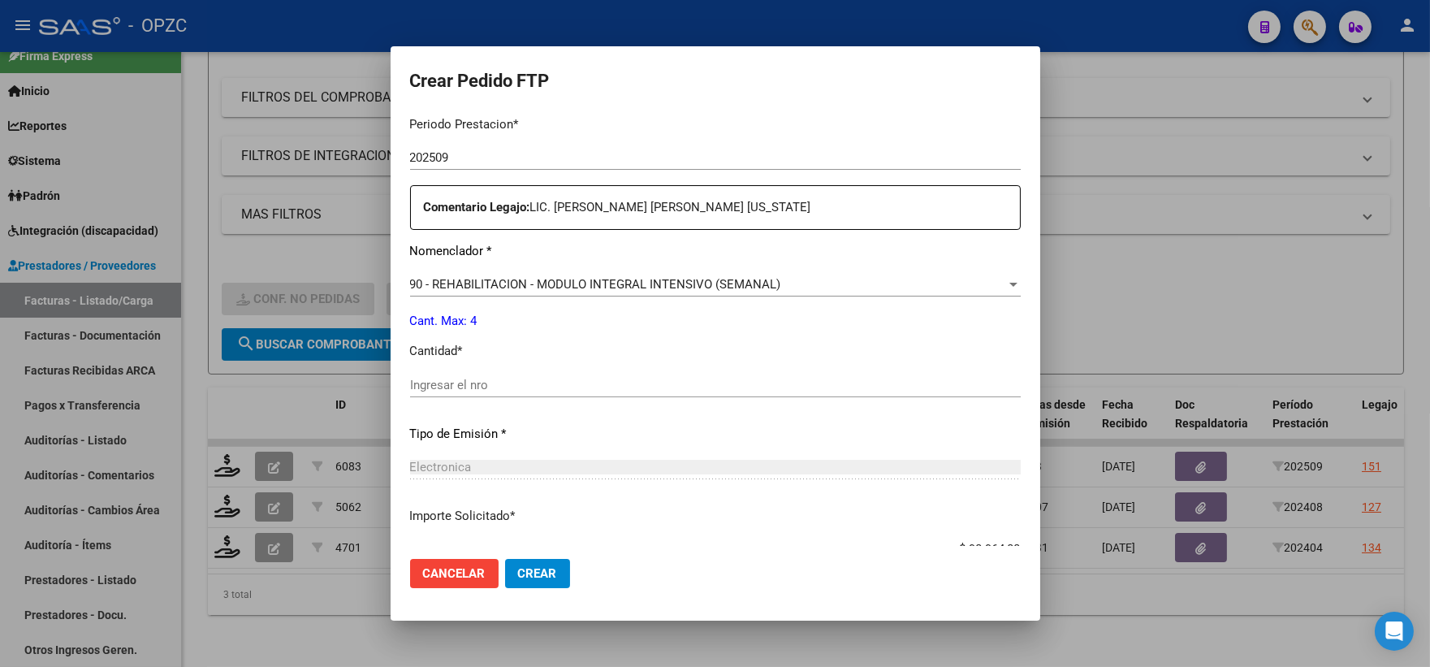
click at [457, 375] on div "Ingresar el nro" at bounding box center [715, 385] width 611 height 24
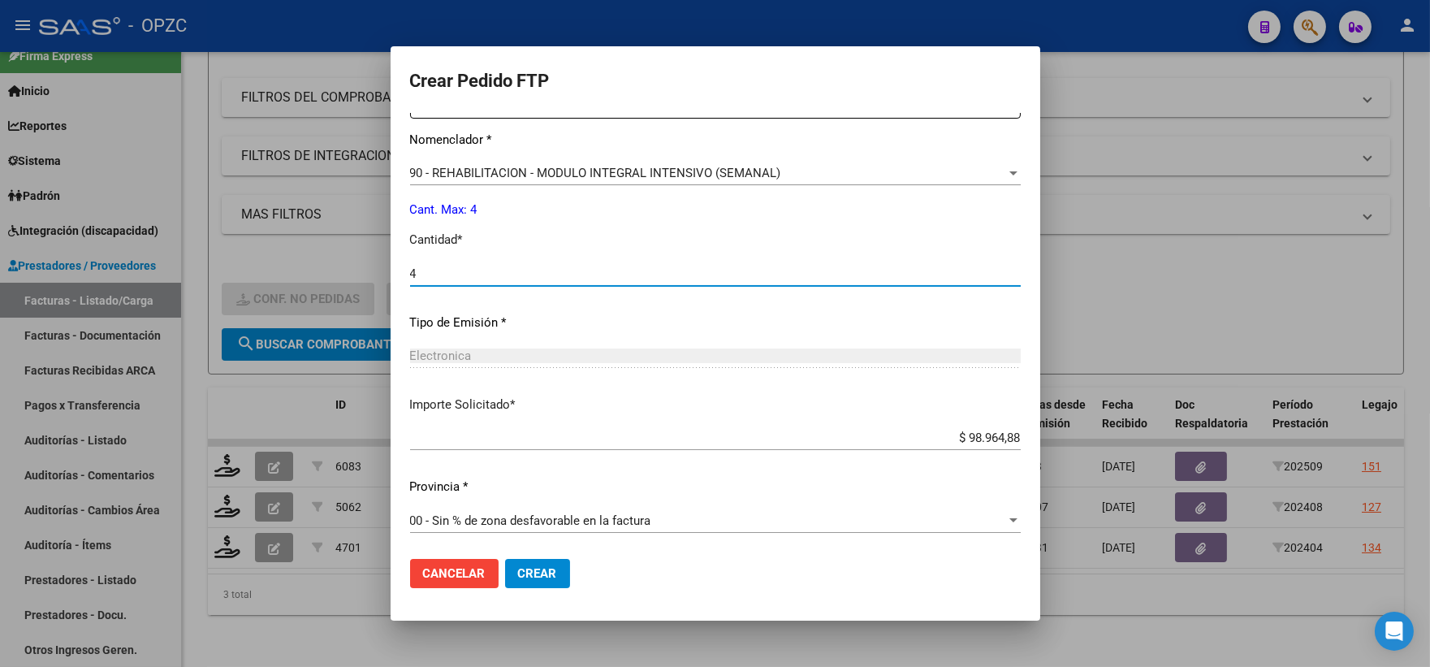
scroll to position [654, 0]
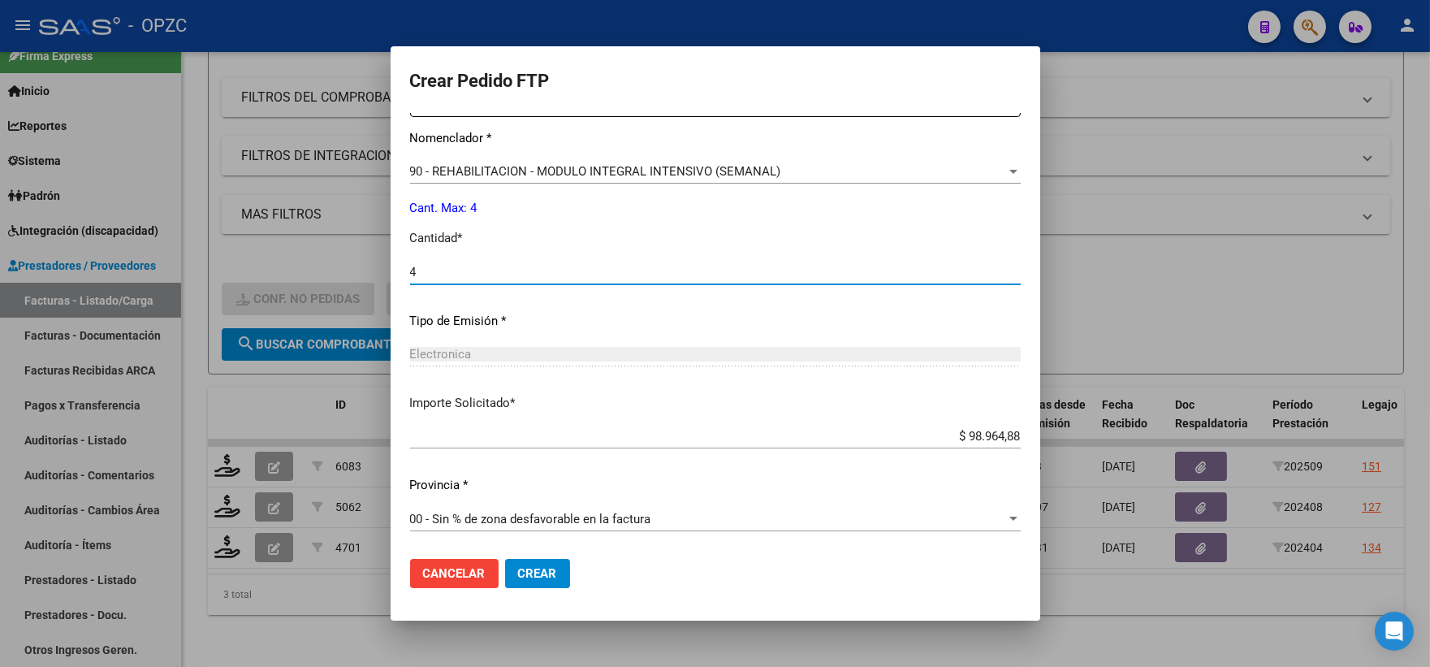
type input "4"
click at [555, 566] on span "Crear" at bounding box center [537, 573] width 39 height 15
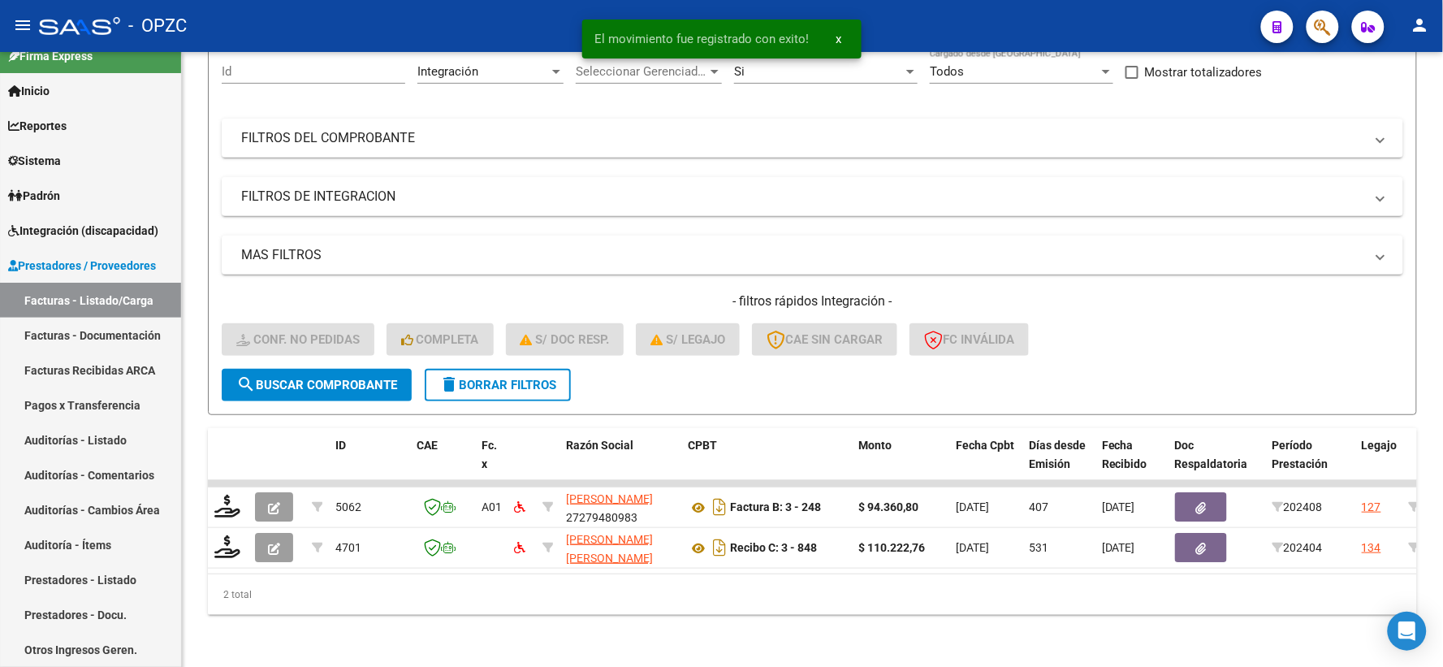
scroll to position [169, 0]
click at [94, 239] on link "Integración (discapacidad)" at bounding box center [90, 230] width 181 height 35
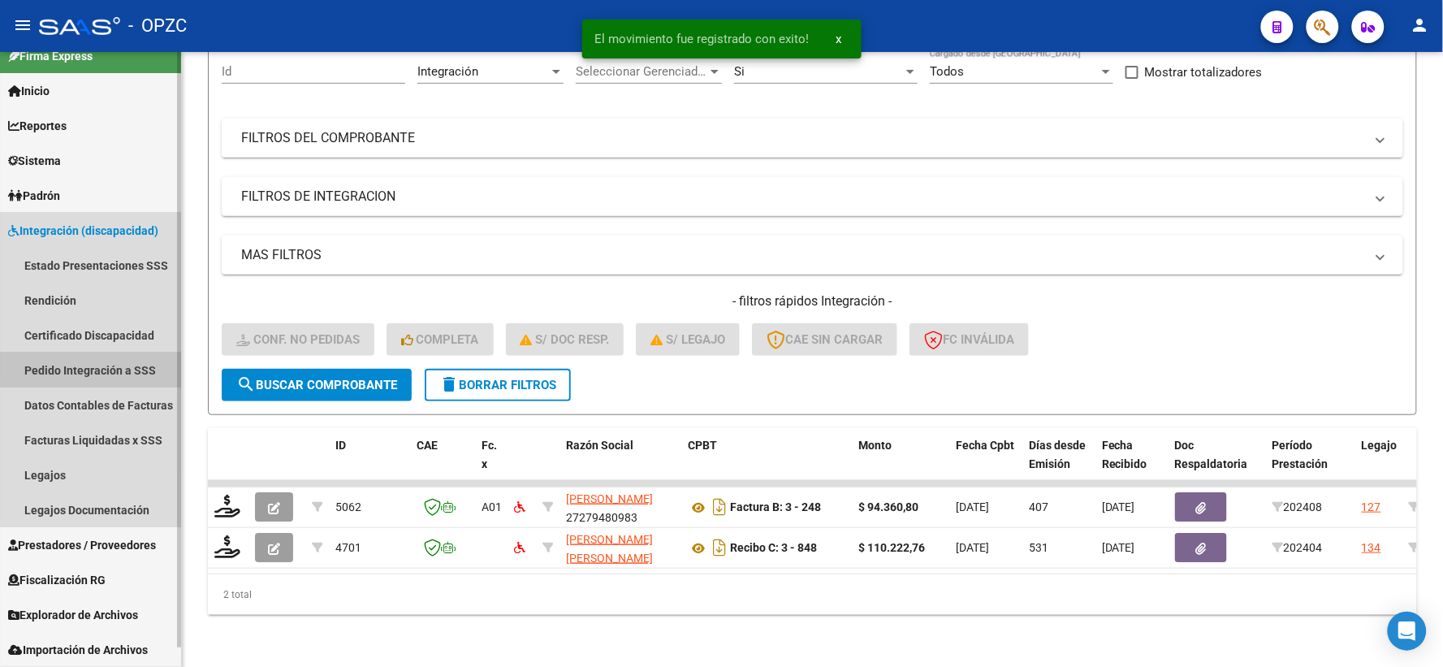
click at [103, 367] on link "Pedido Integración a SSS" at bounding box center [90, 369] width 181 height 35
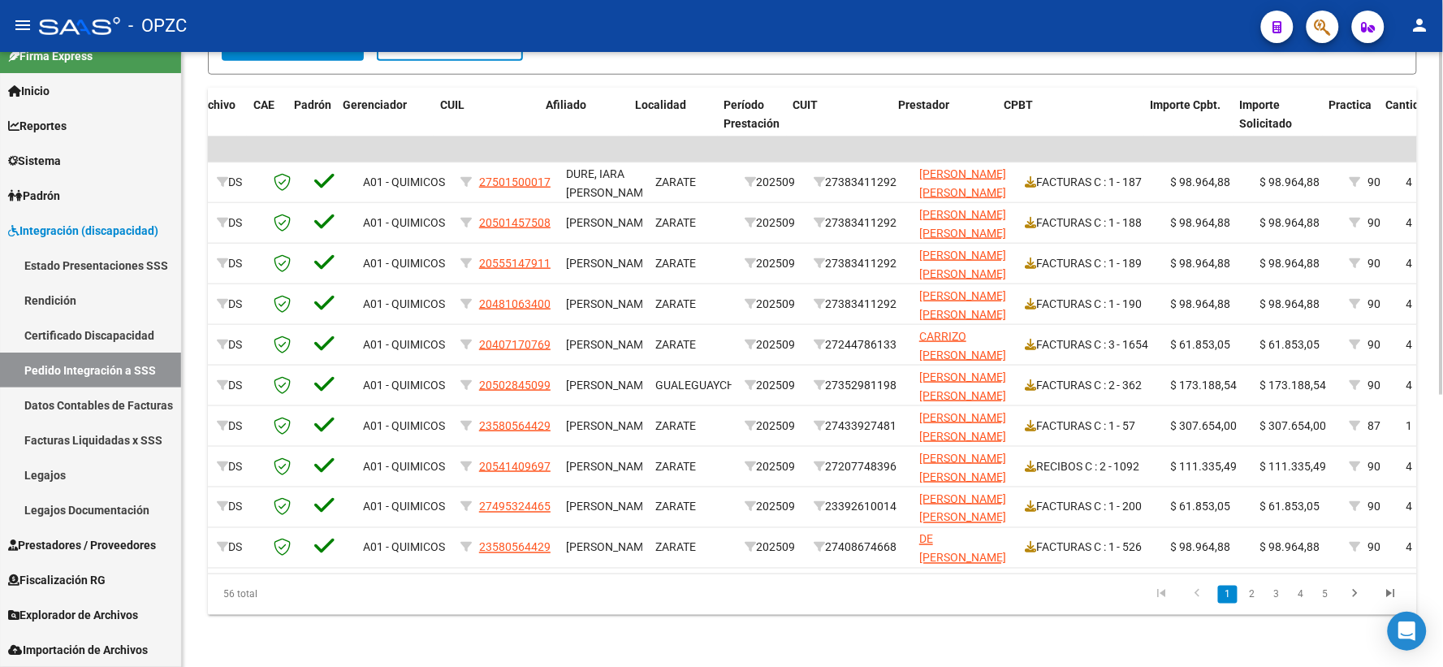
scroll to position [0, 146]
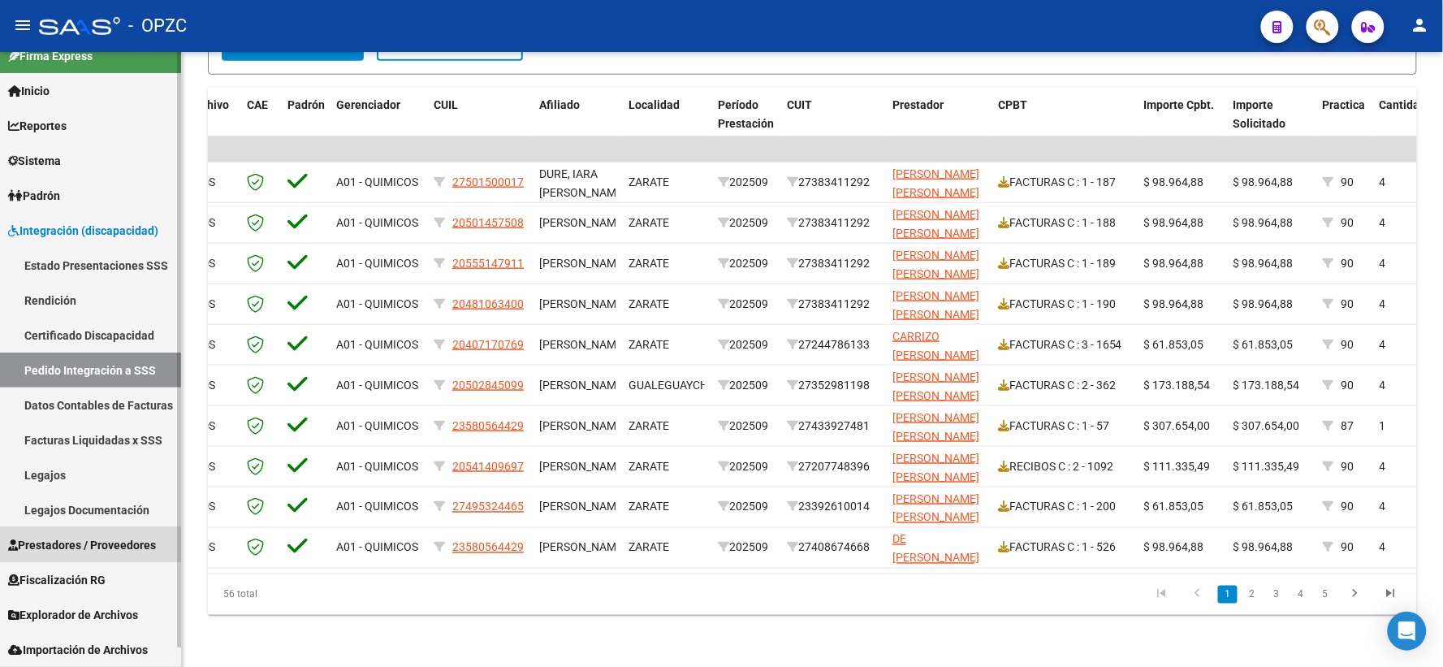
click at [81, 533] on link "Prestadores / Proveedores" at bounding box center [90, 544] width 181 height 35
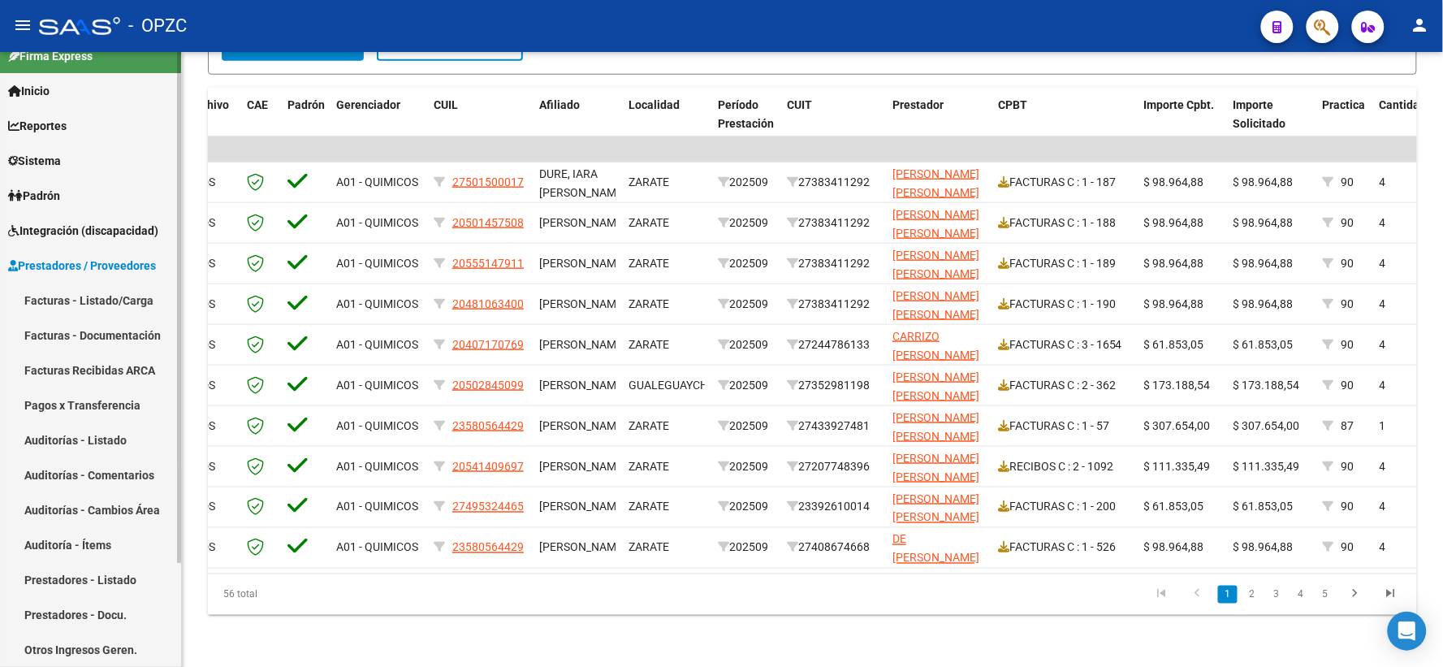
click at [91, 293] on link "Facturas - Listado/Carga" at bounding box center [90, 300] width 181 height 35
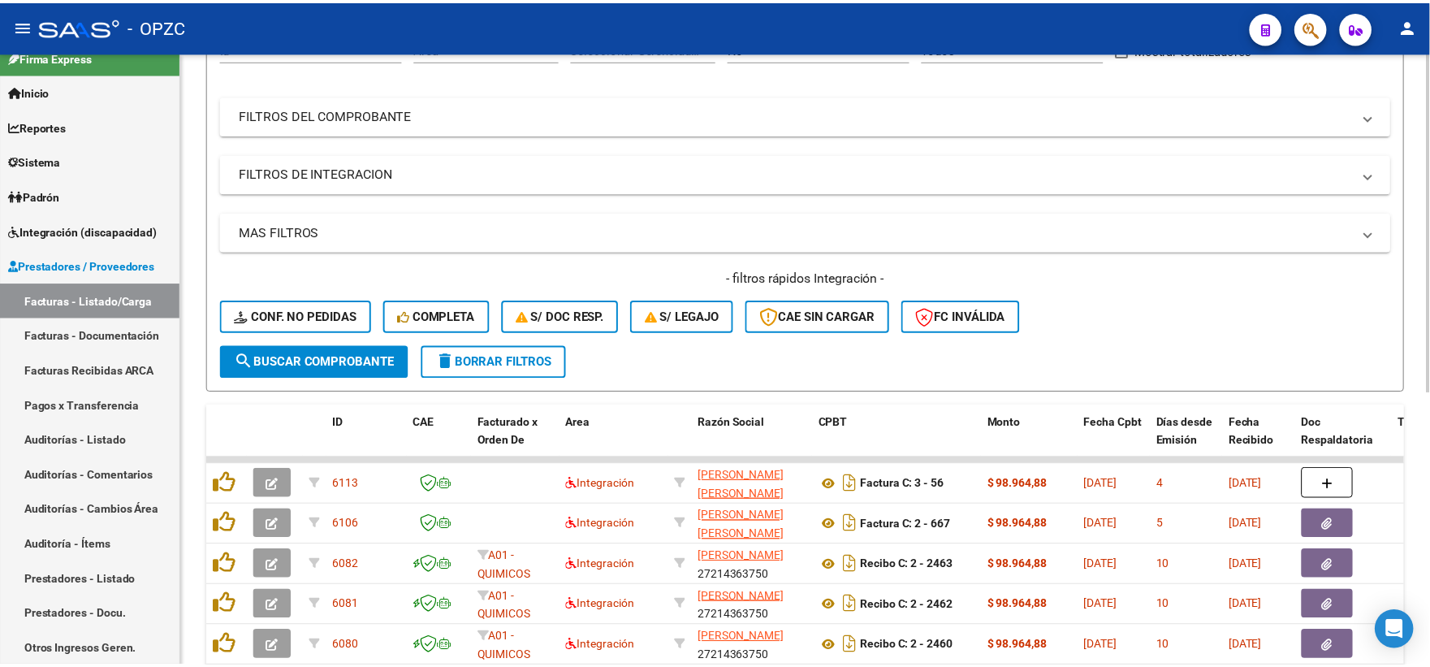
scroll to position [270, 0]
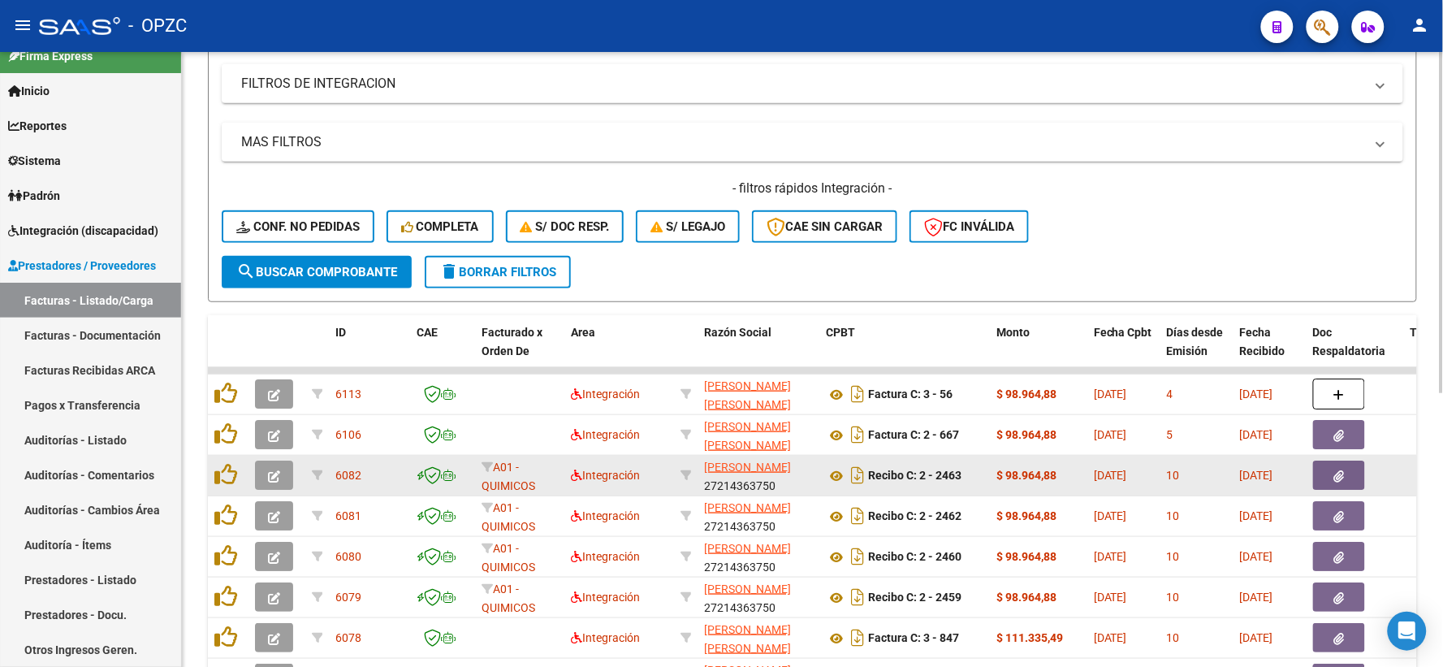
click at [268, 470] on icon "button" at bounding box center [274, 476] width 12 height 12
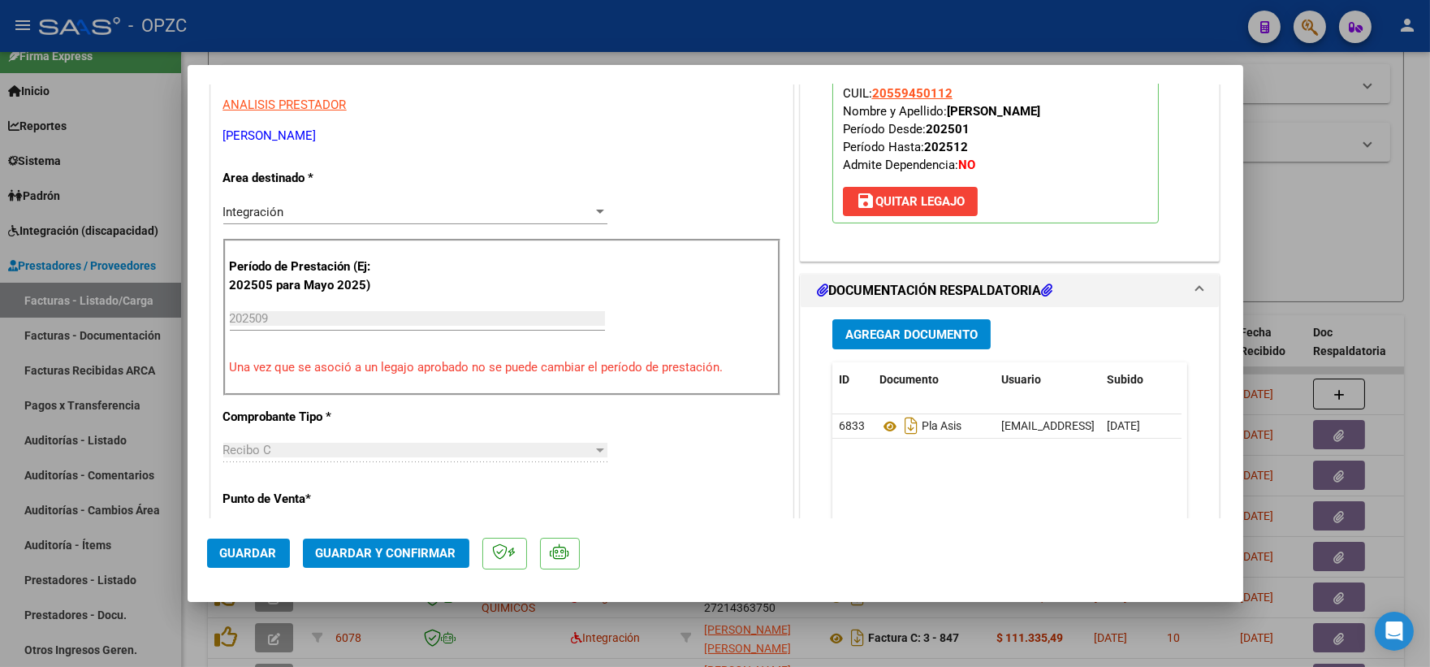
scroll to position [0, 0]
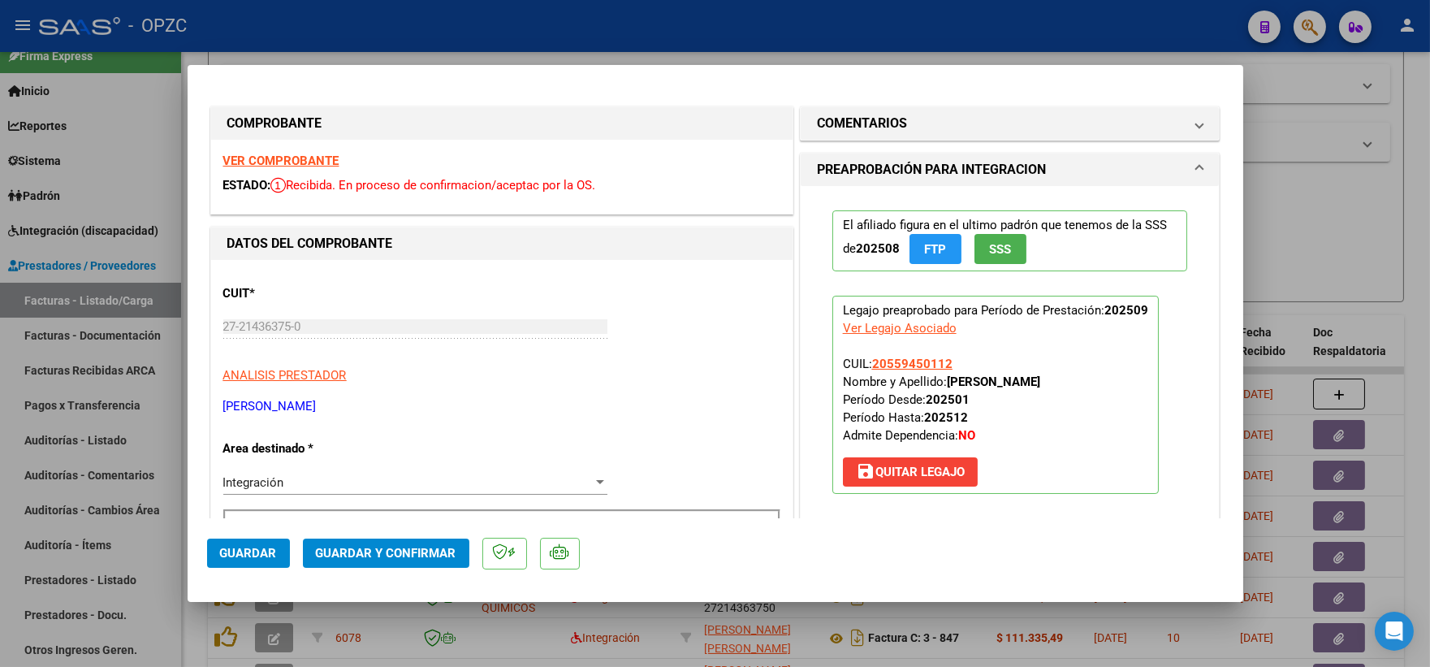
click at [300, 157] on strong "VER COMPROBANTE" at bounding box center [281, 160] width 116 height 15
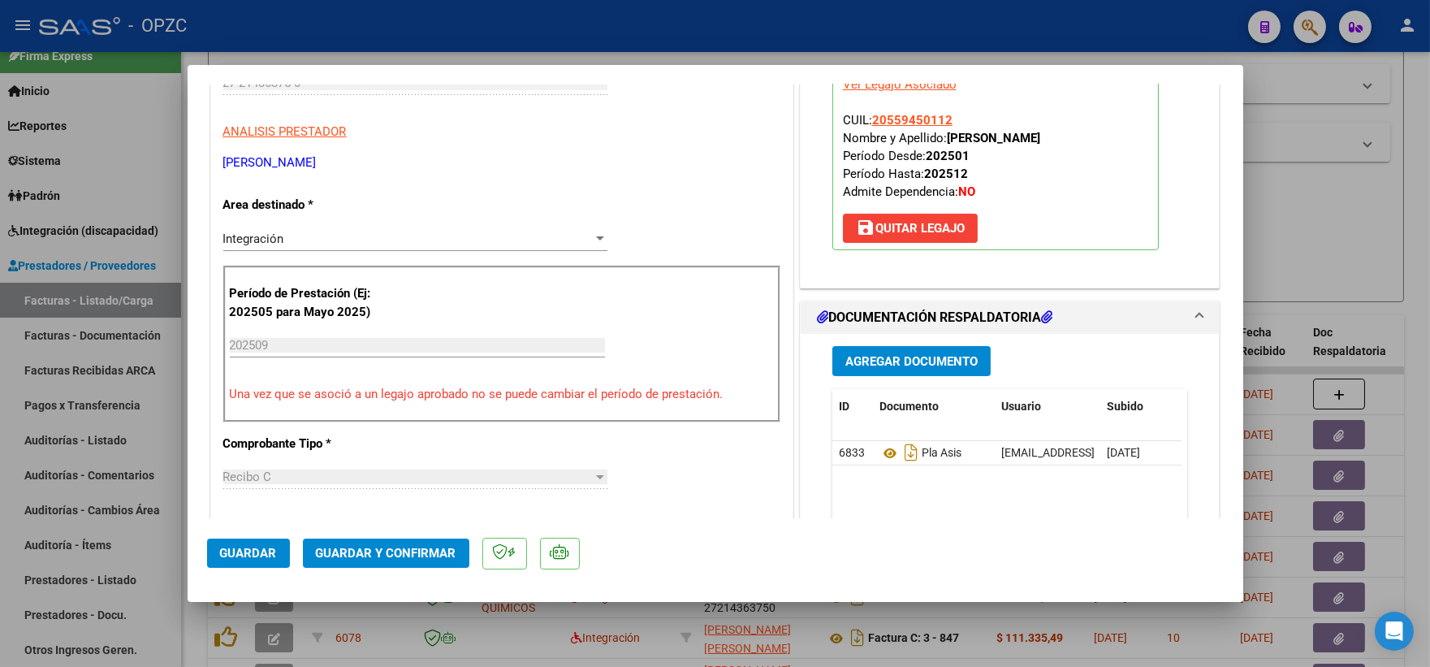
scroll to position [270, 0]
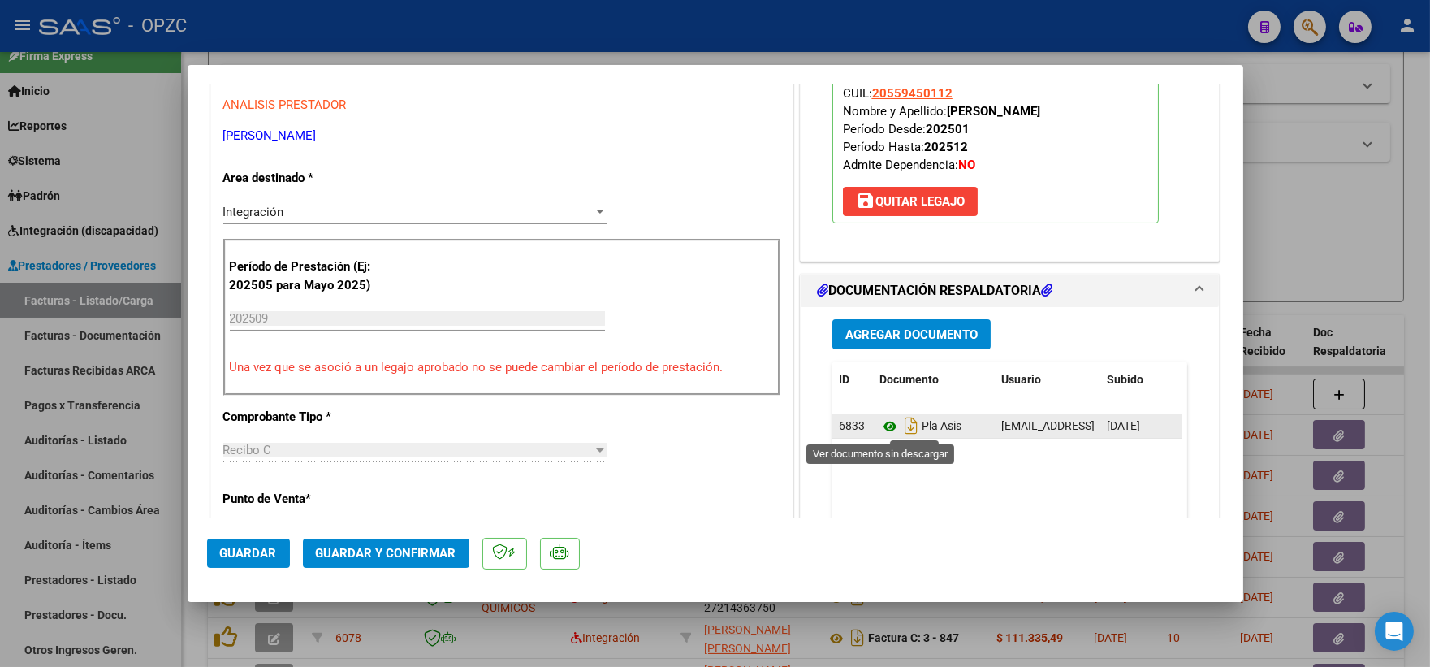
click at [884, 427] on icon at bounding box center [889, 426] width 21 height 19
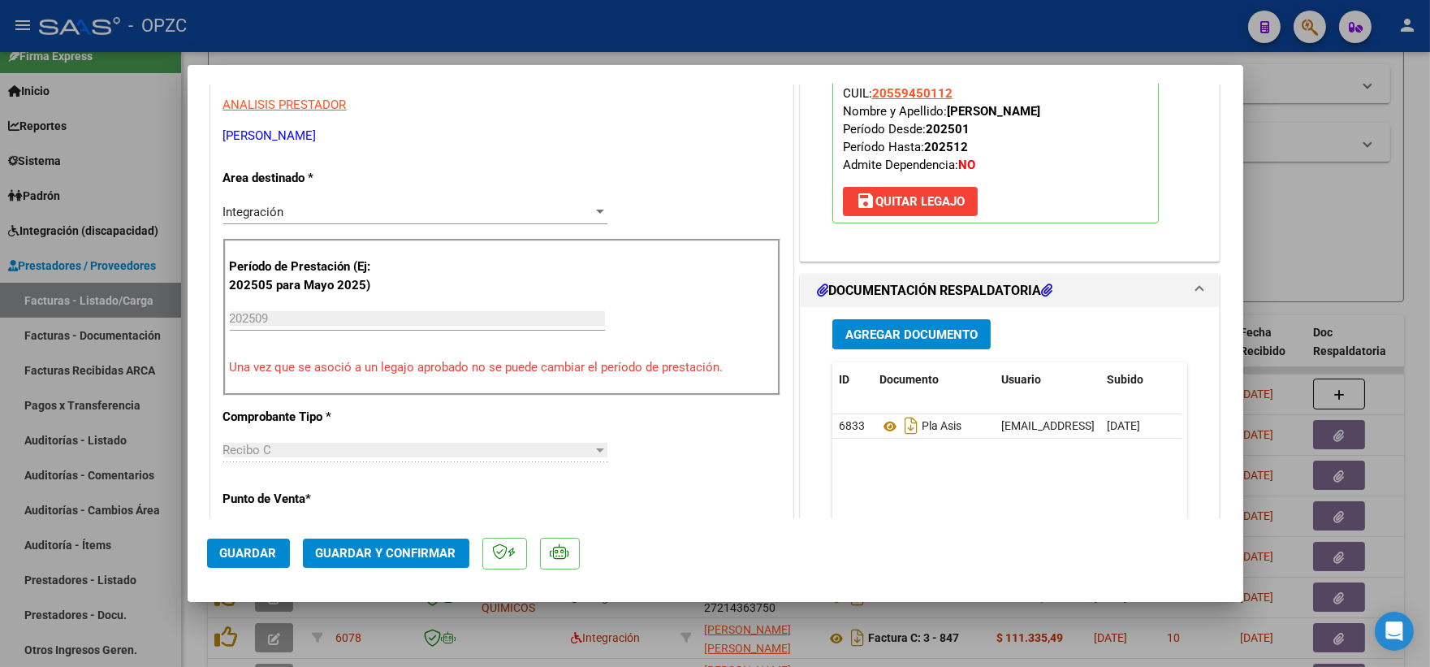
click at [376, 558] on span "Guardar y Confirmar" at bounding box center [386, 553] width 140 height 15
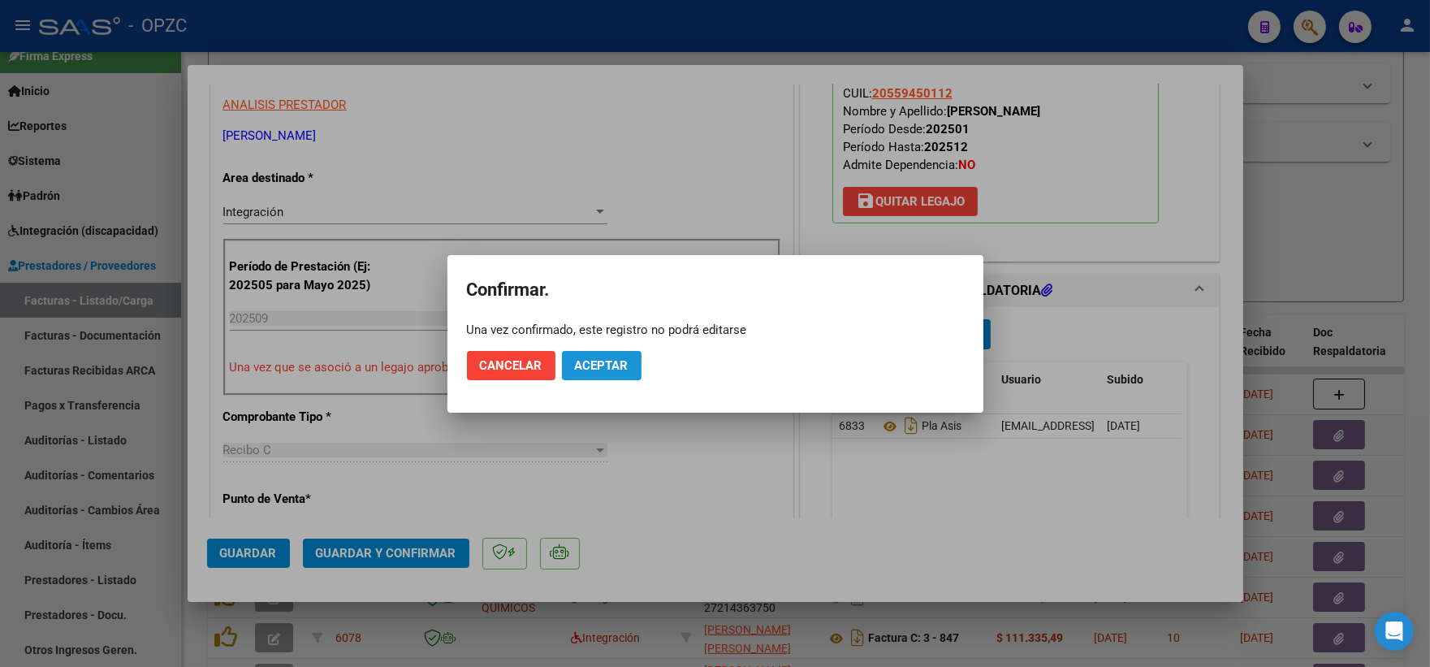
click at [614, 366] on span "Aceptar" at bounding box center [602, 365] width 54 height 15
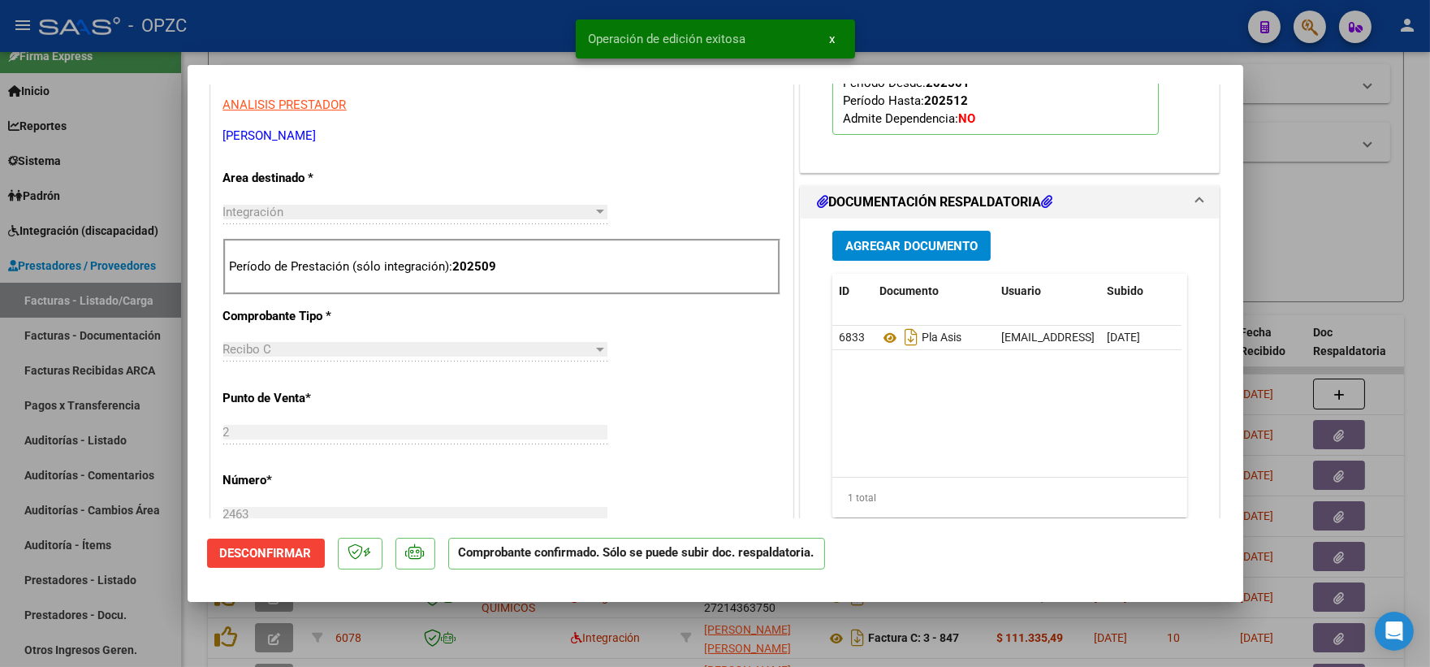
click at [1325, 240] on div at bounding box center [715, 333] width 1430 height 667
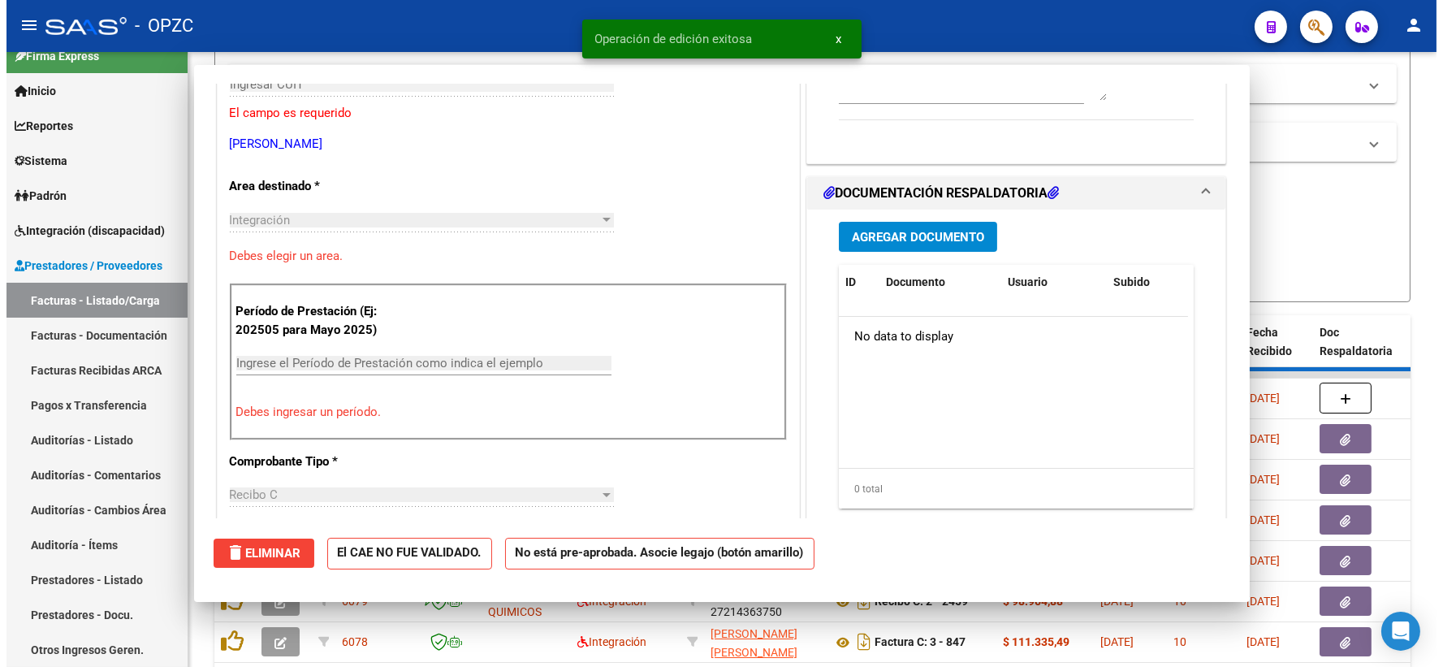
scroll to position [0, 0]
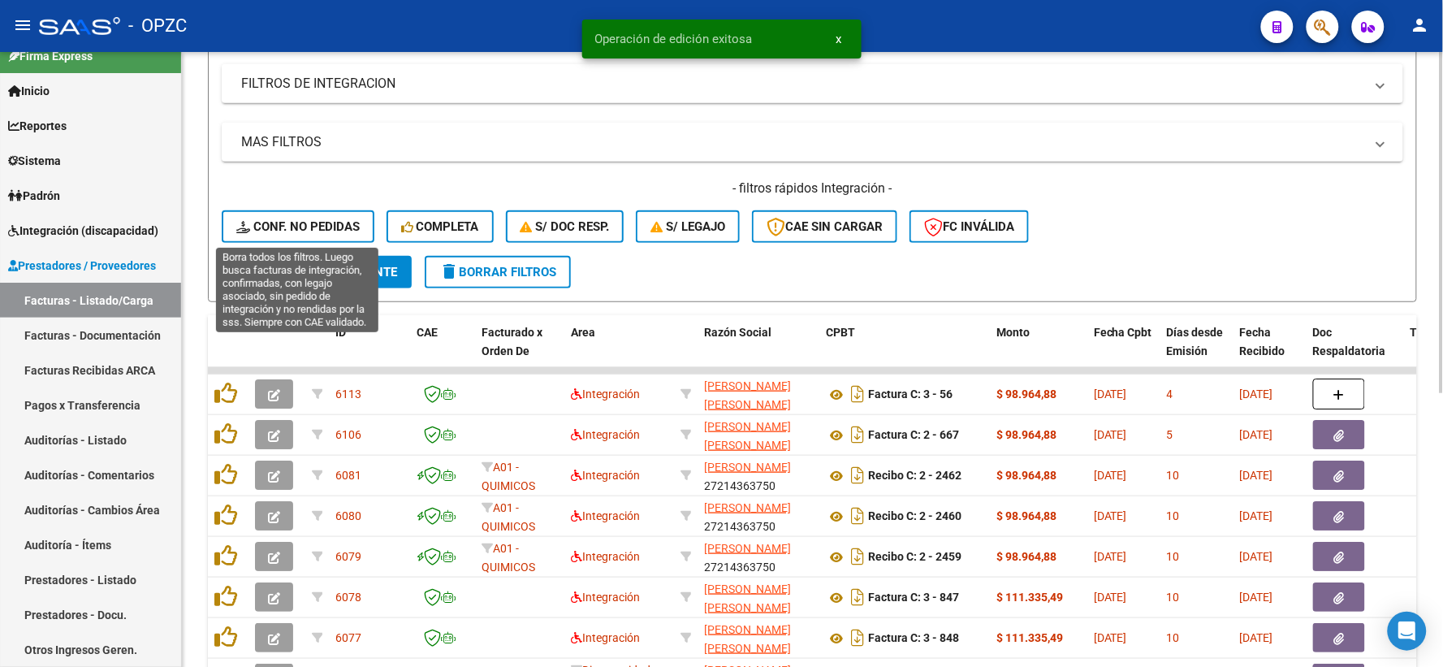
click at [326, 234] on button "Conf. no pedidas" at bounding box center [298, 226] width 153 height 32
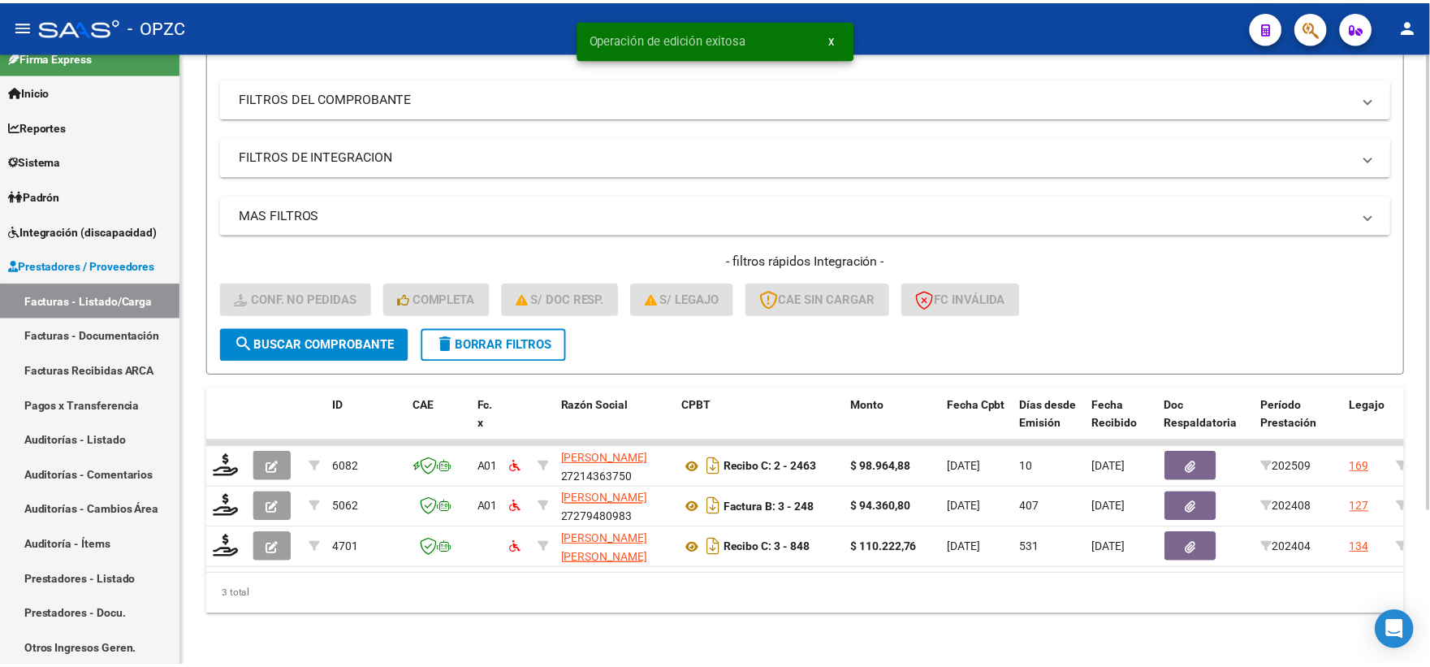
scroll to position [210, 0]
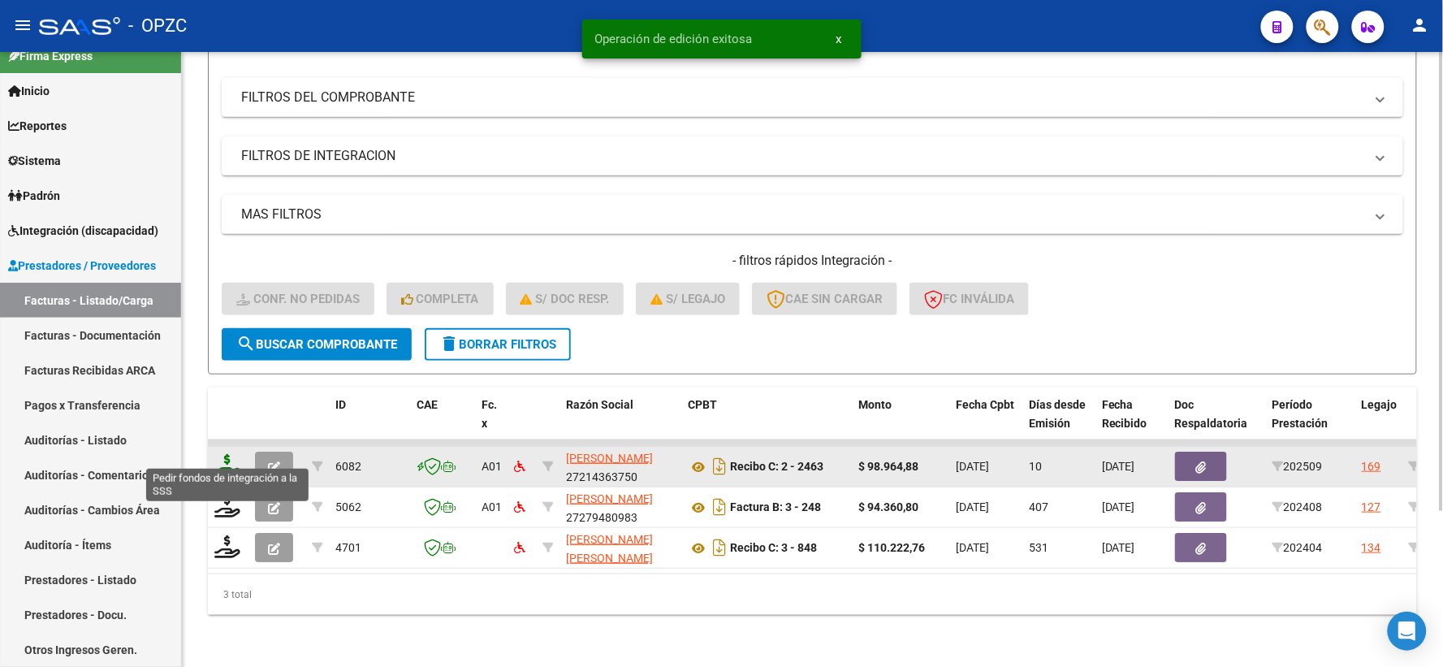
click at [230, 454] on icon at bounding box center [227, 465] width 26 height 23
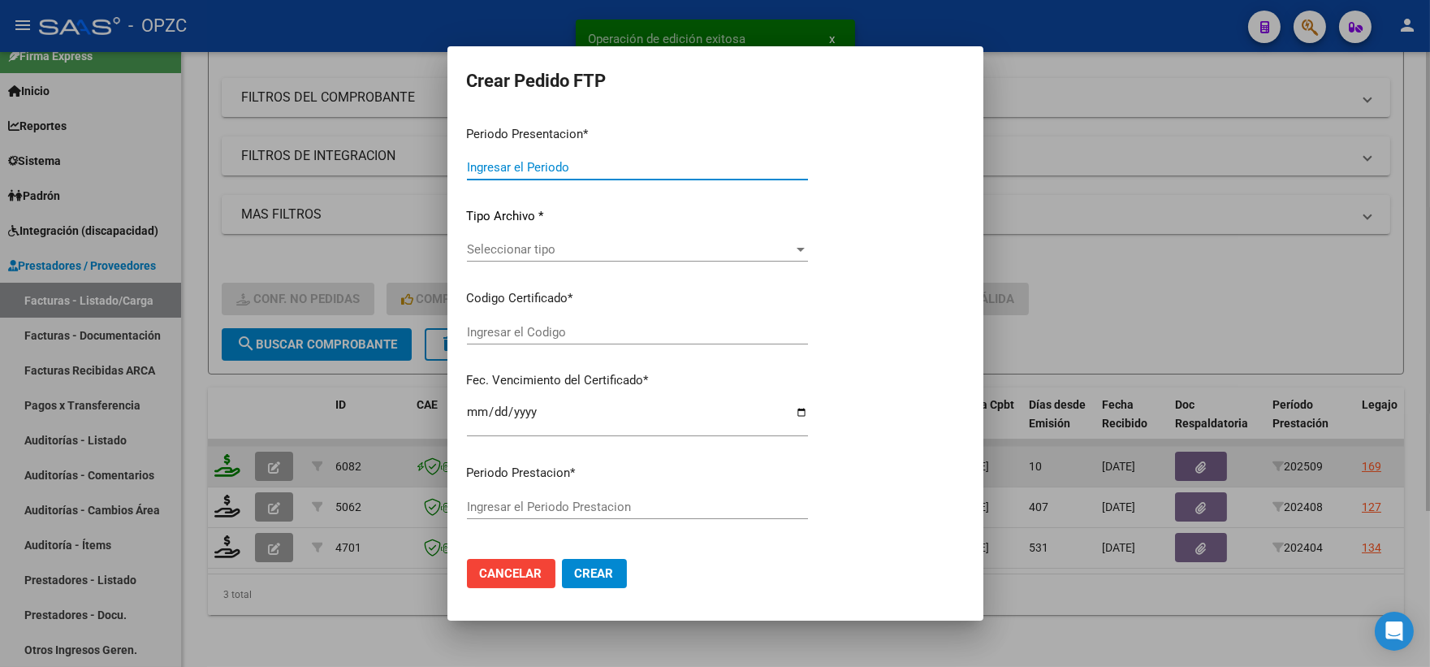
type input "202509"
type input "$ 98.964,88"
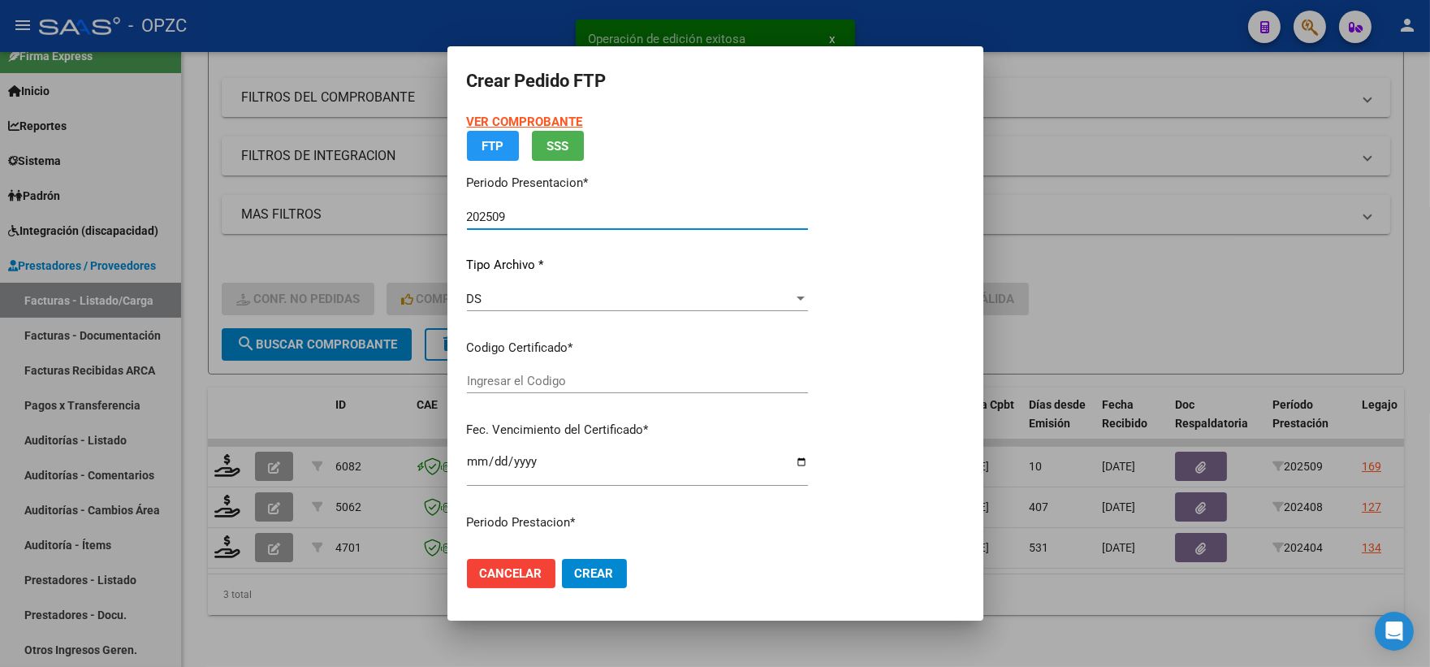
type input "ARG02000559450112025041620300416"
type input "2030-04-16"
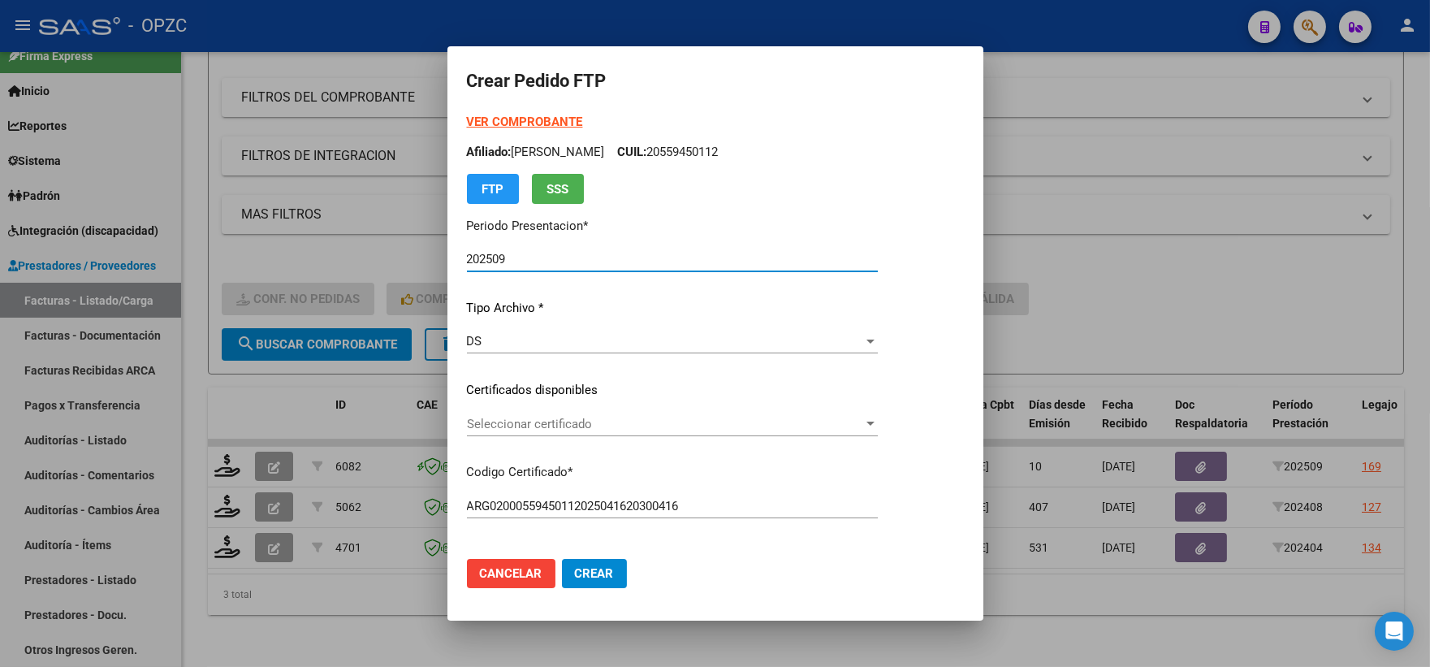
click at [878, 420] on div at bounding box center [870, 423] width 15 height 13
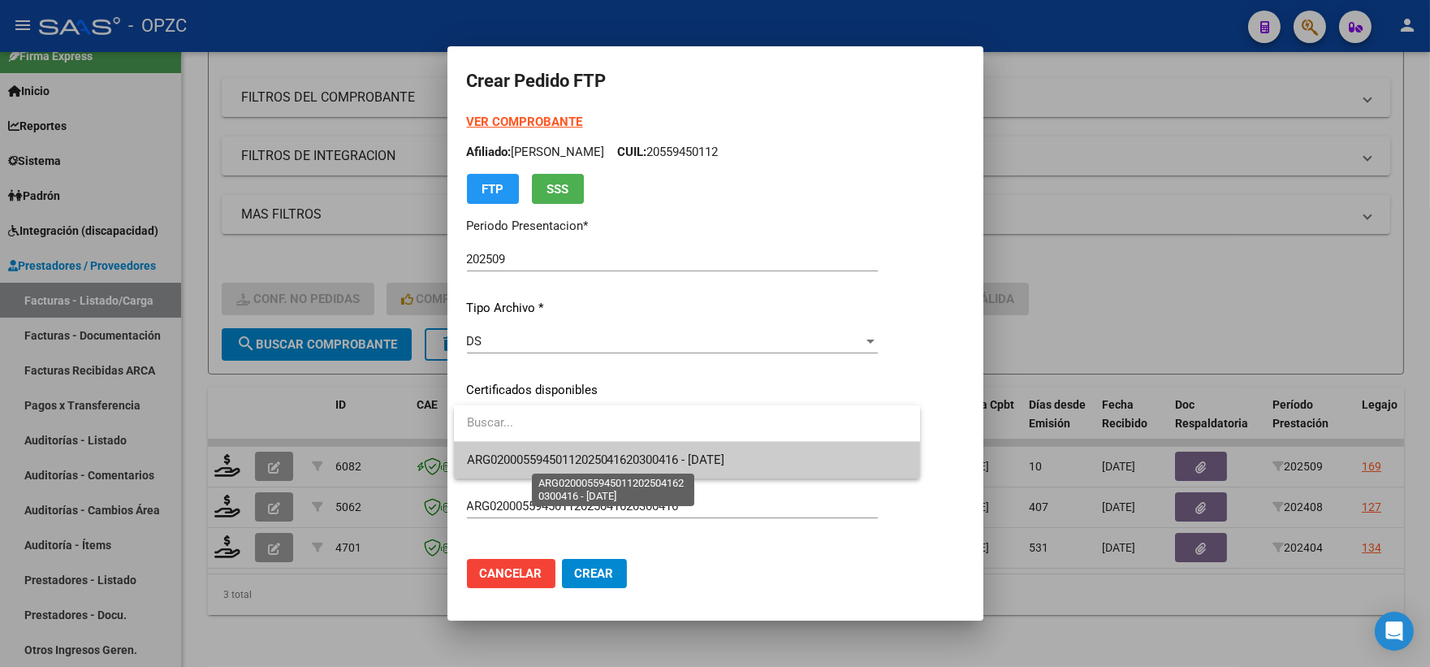
click at [695, 453] on span "ARG02000559450112025041620300416 - 2030-04-16" at bounding box center [596, 459] width 258 height 15
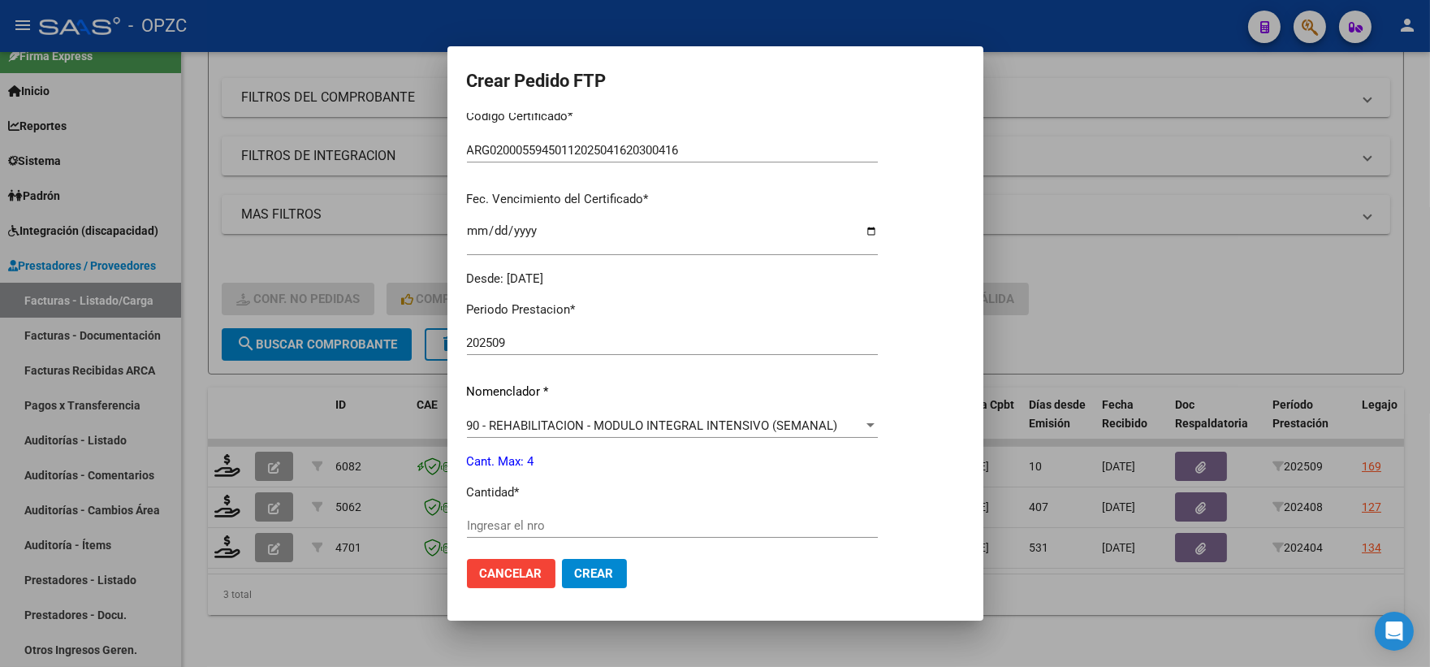
scroll to position [451, 0]
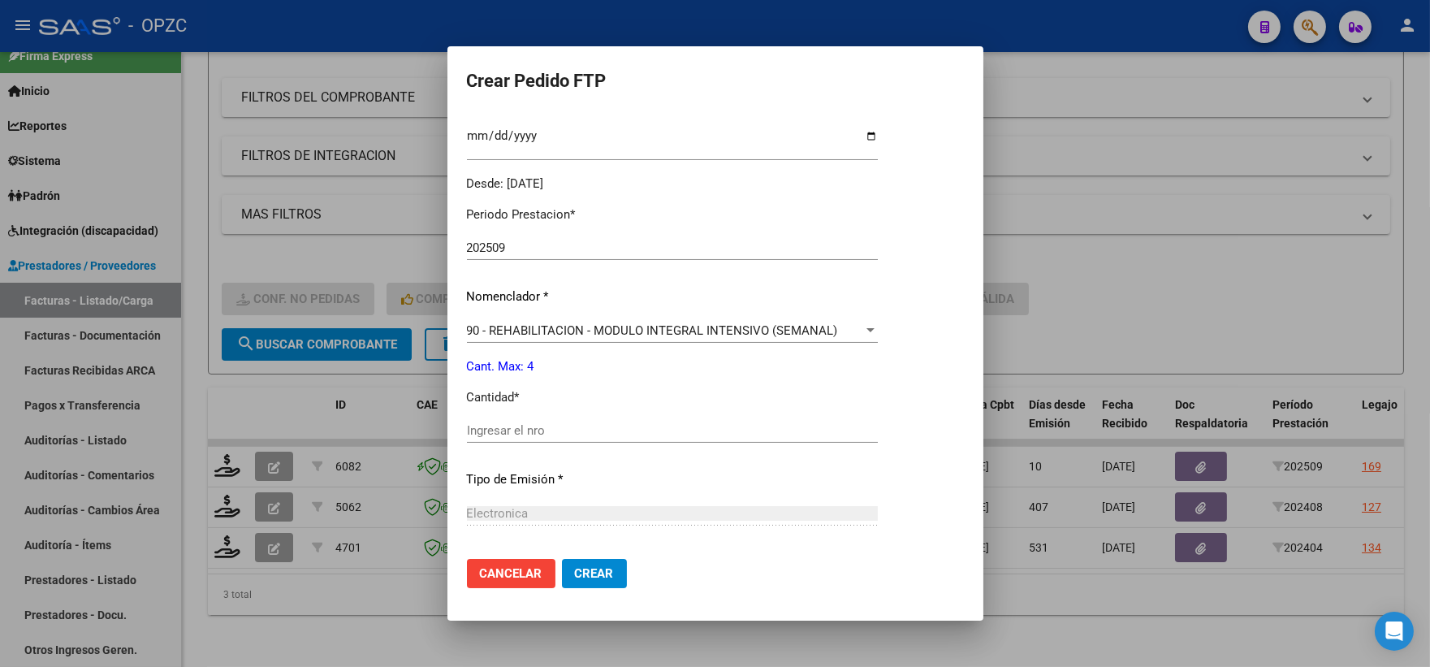
click at [557, 434] on input "Ingresar el nro" at bounding box center [672, 430] width 411 height 15
type input "4"
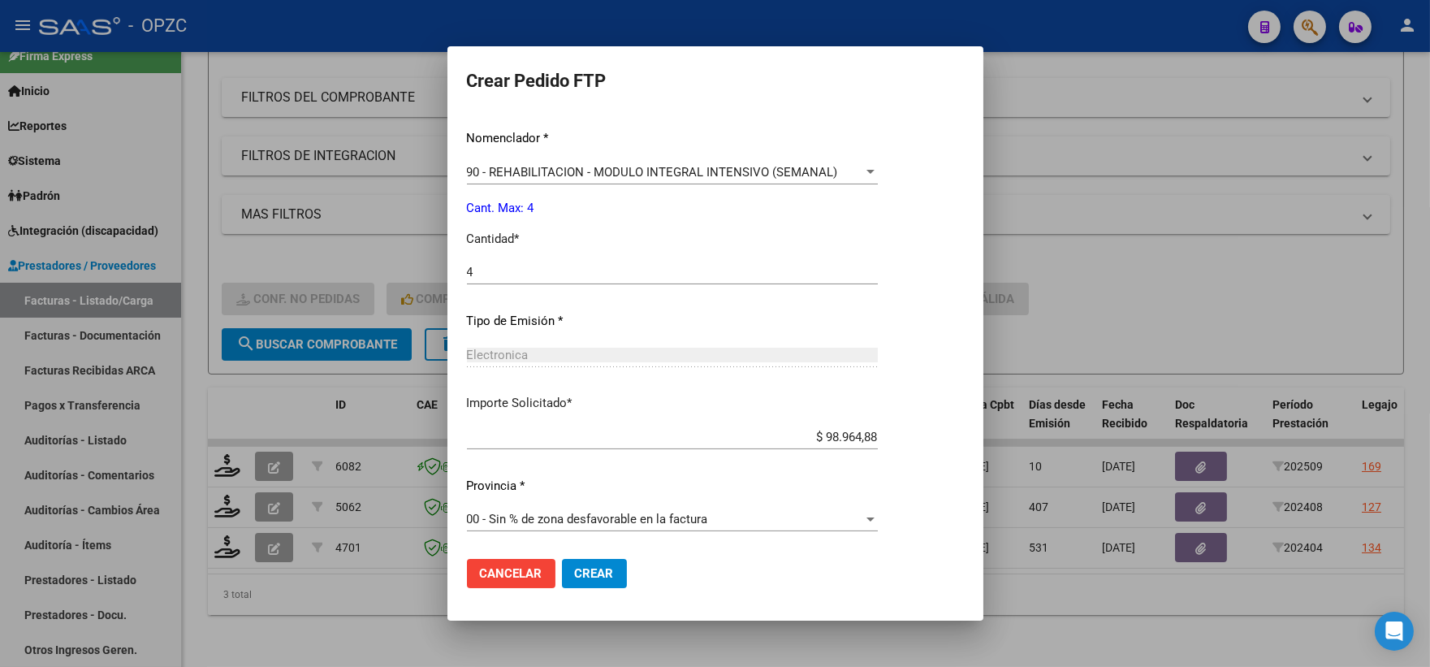
click at [604, 580] on span "Crear" at bounding box center [594, 573] width 39 height 15
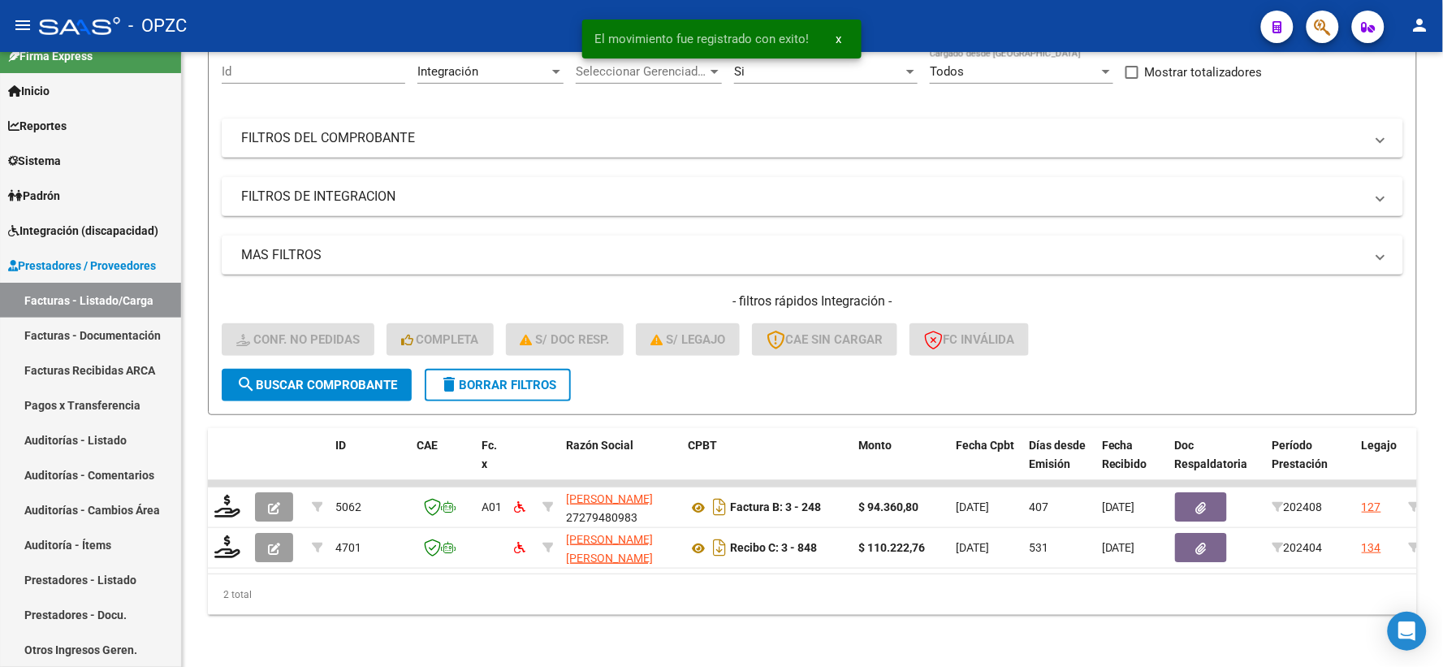
scroll to position [169, 0]
click at [98, 214] on link "Integración (discapacidad)" at bounding box center [90, 230] width 181 height 35
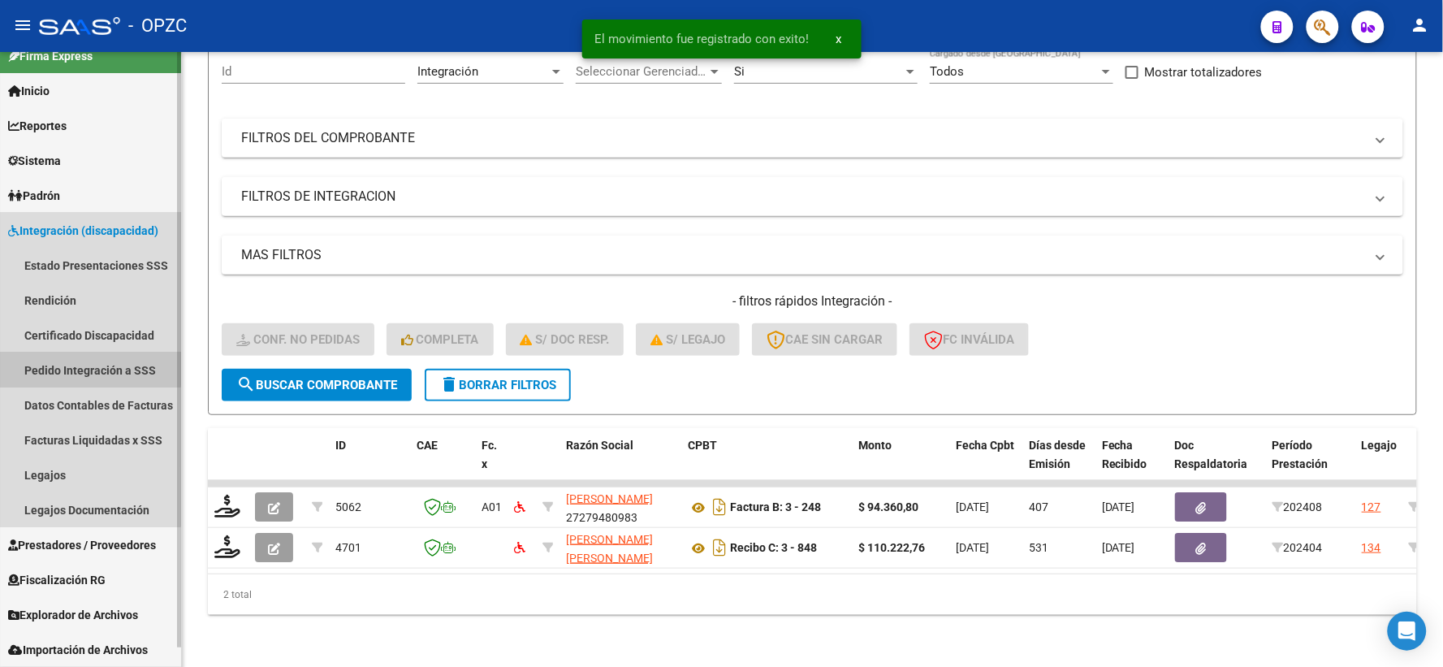
click at [76, 360] on link "Pedido Integración a SSS" at bounding box center [90, 369] width 181 height 35
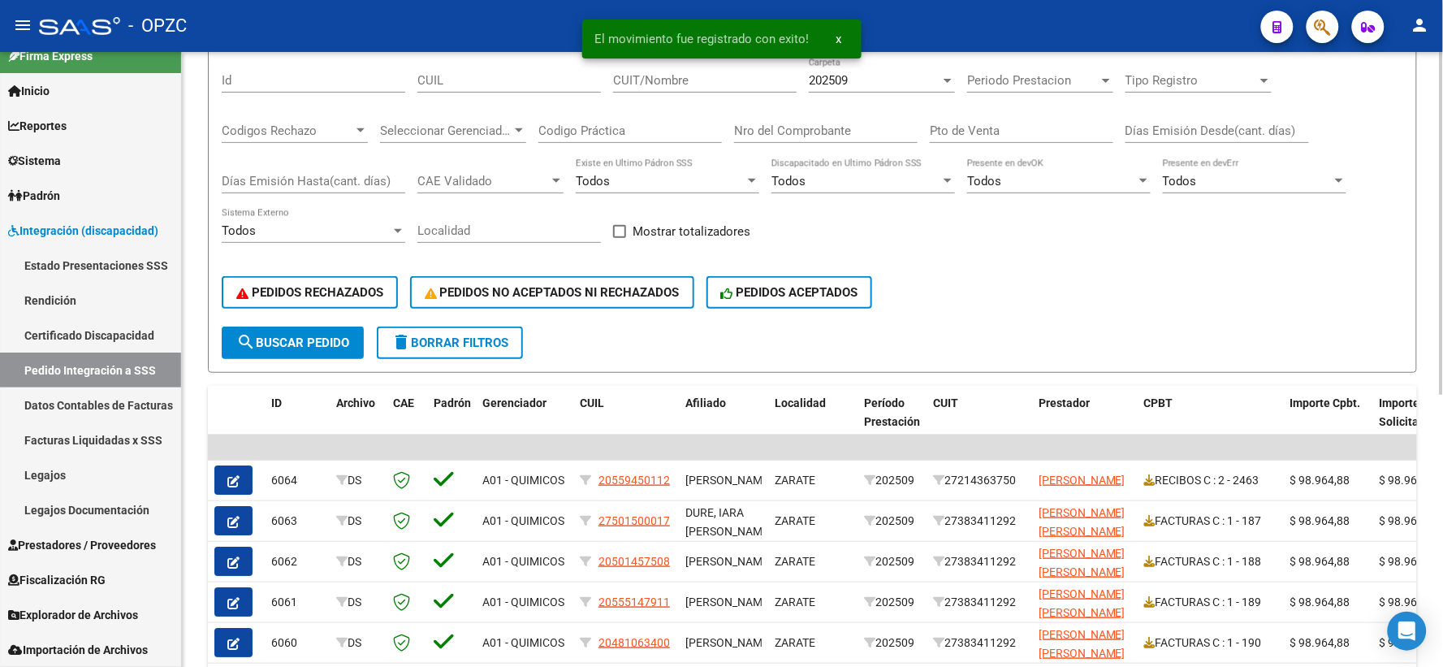
scroll to position [180, 0]
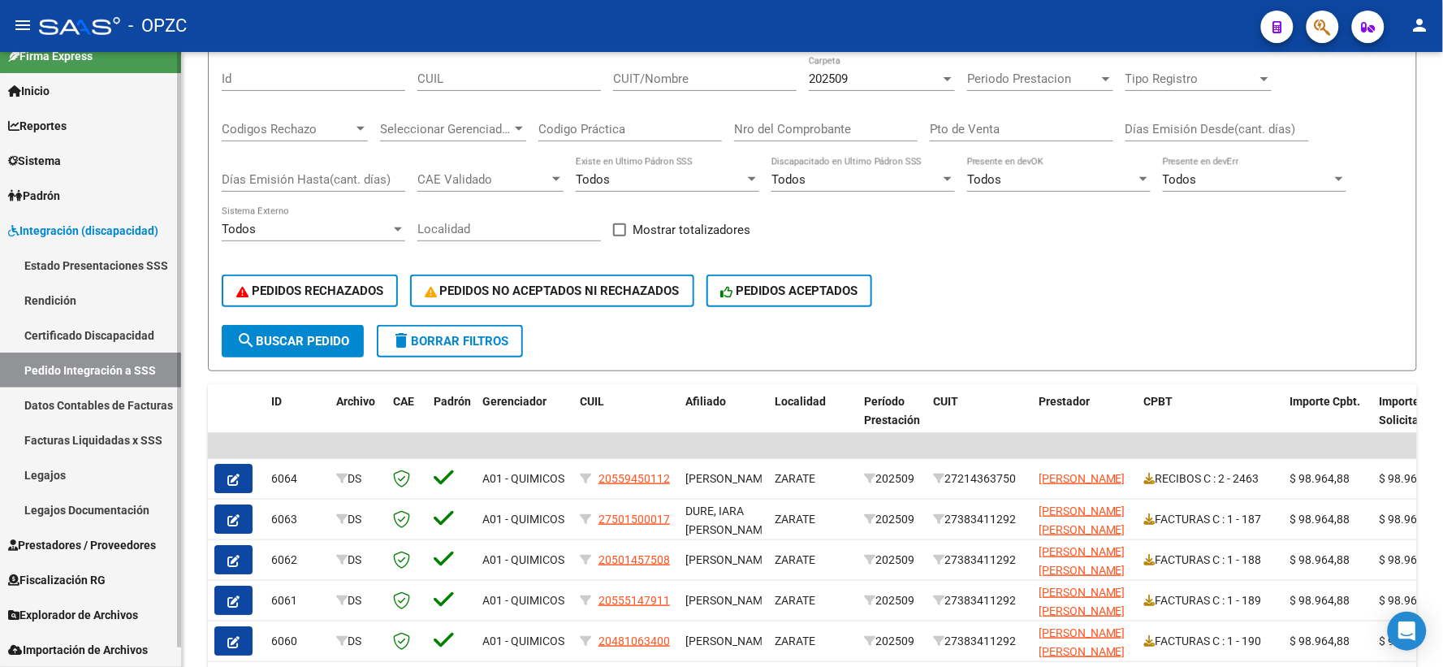
click at [63, 546] on span "Prestadores / Proveedores" at bounding box center [82, 545] width 148 height 18
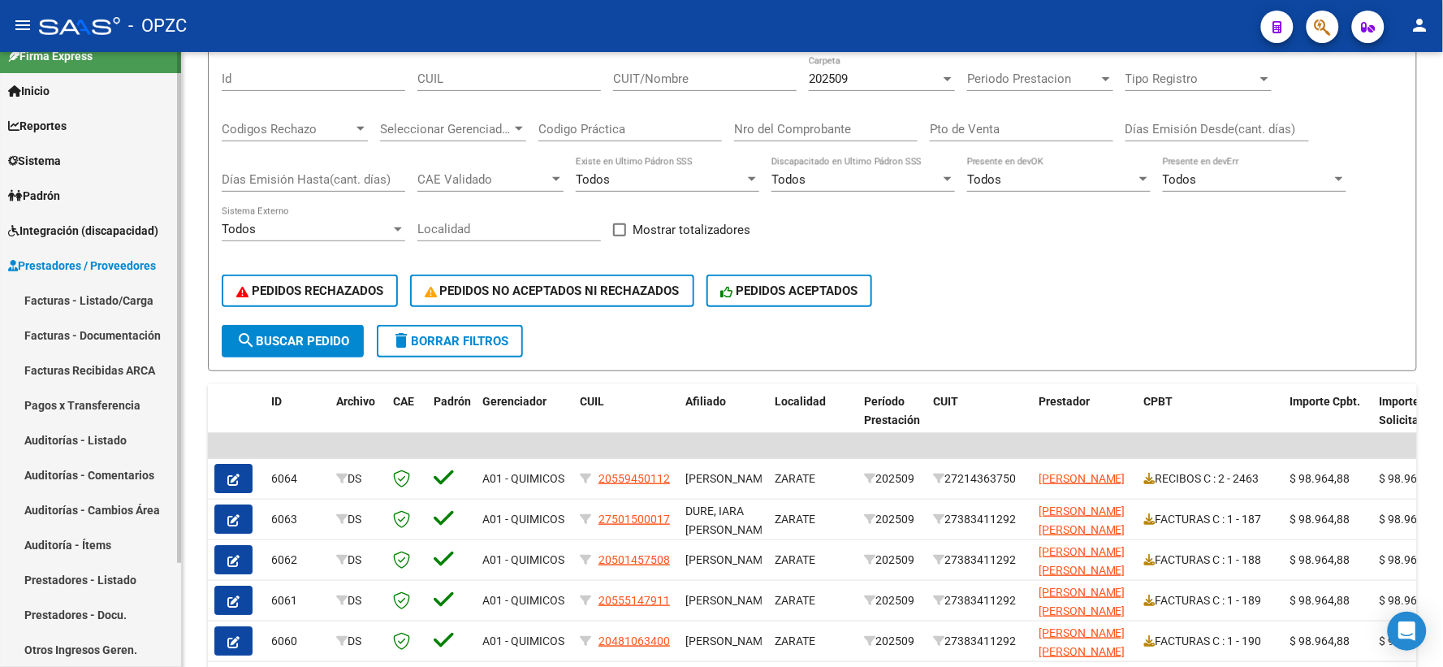
click at [102, 299] on link "Facturas - Listado/Carga" at bounding box center [90, 300] width 181 height 35
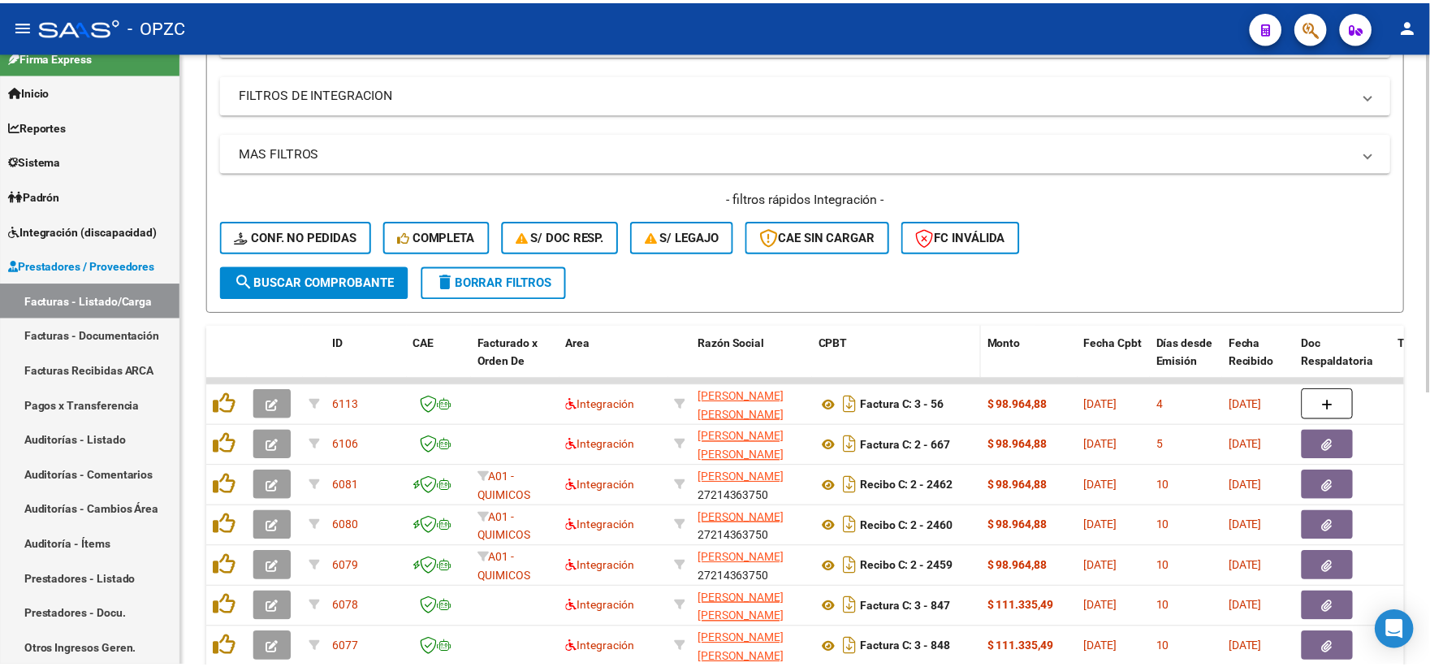
scroll to position [270, 0]
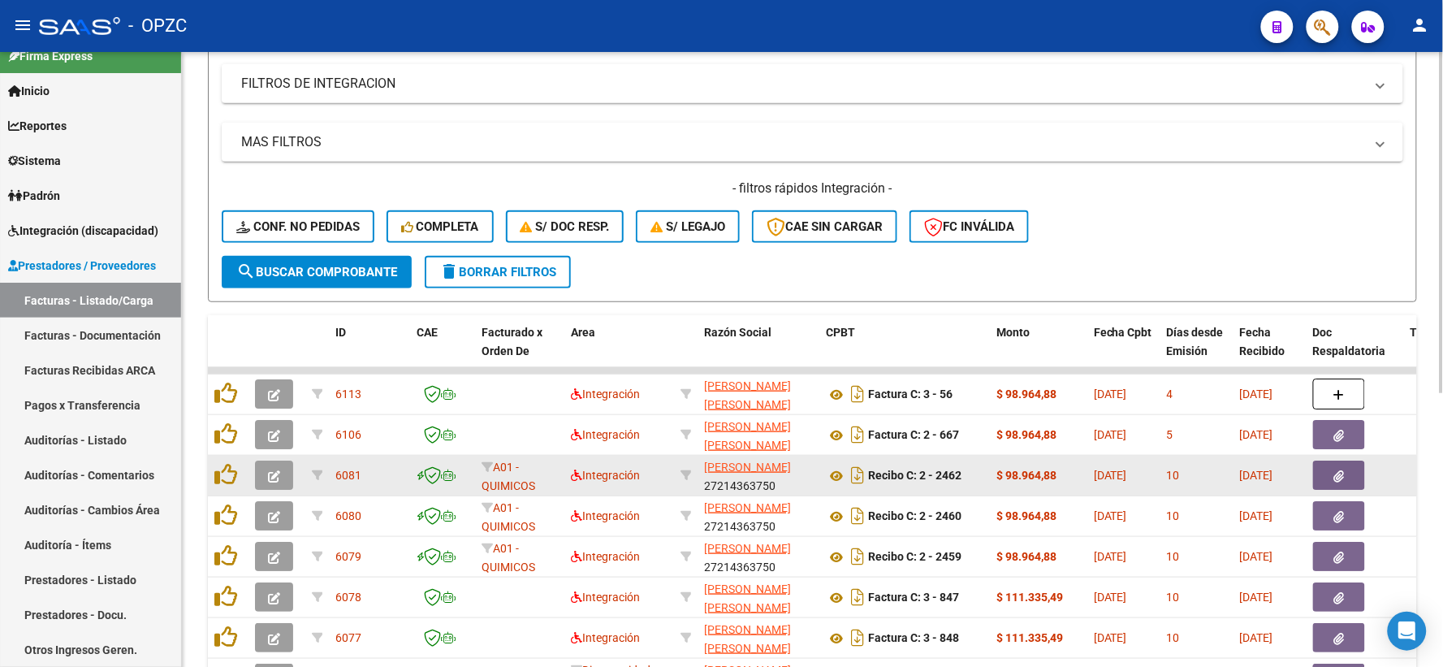
click at [262, 473] on button "button" at bounding box center [274, 474] width 38 height 29
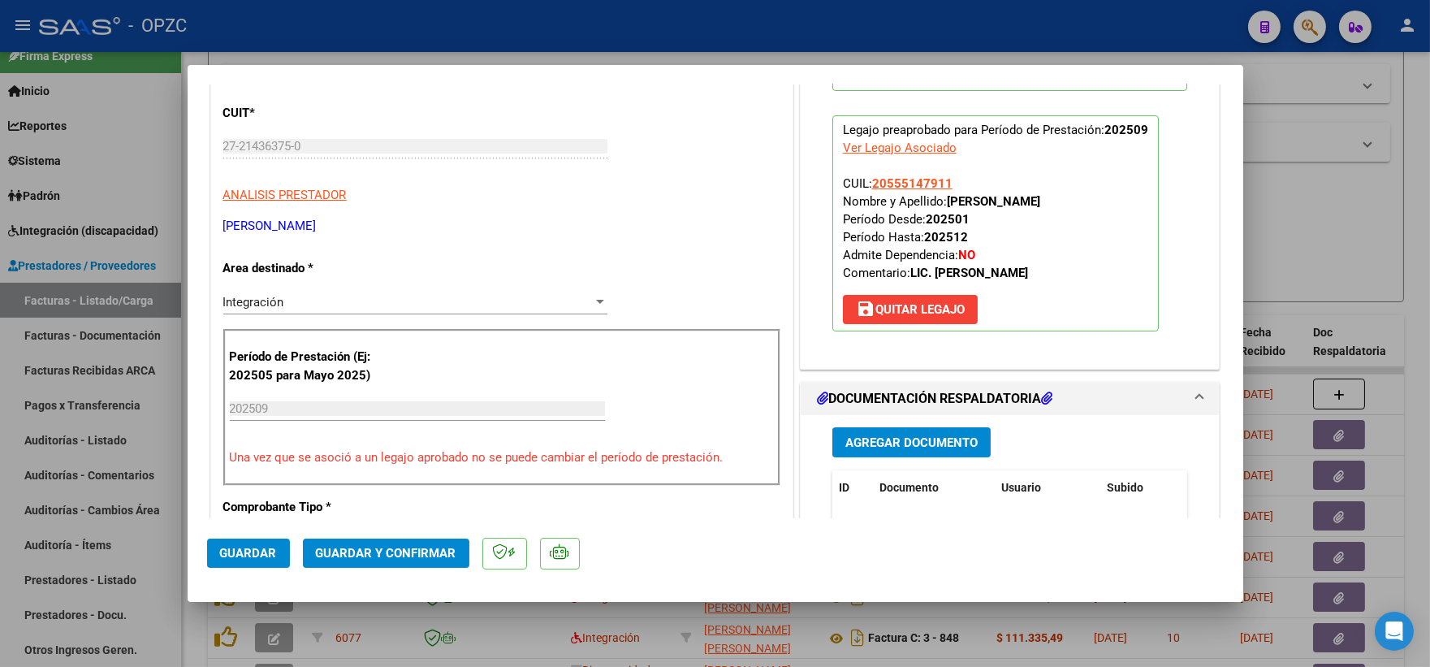
scroll to position [0, 0]
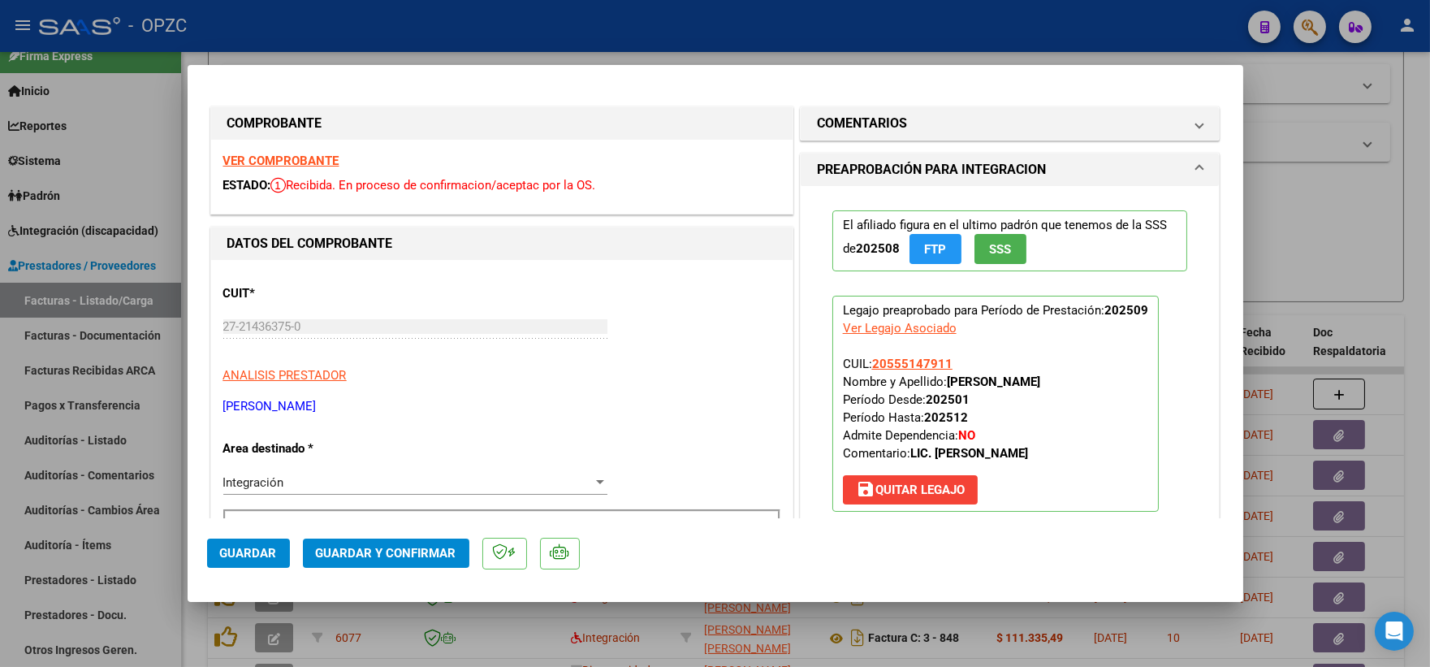
click at [305, 155] on strong "VER COMPROBANTE" at bounding box center [281, 160] width 116 height 15
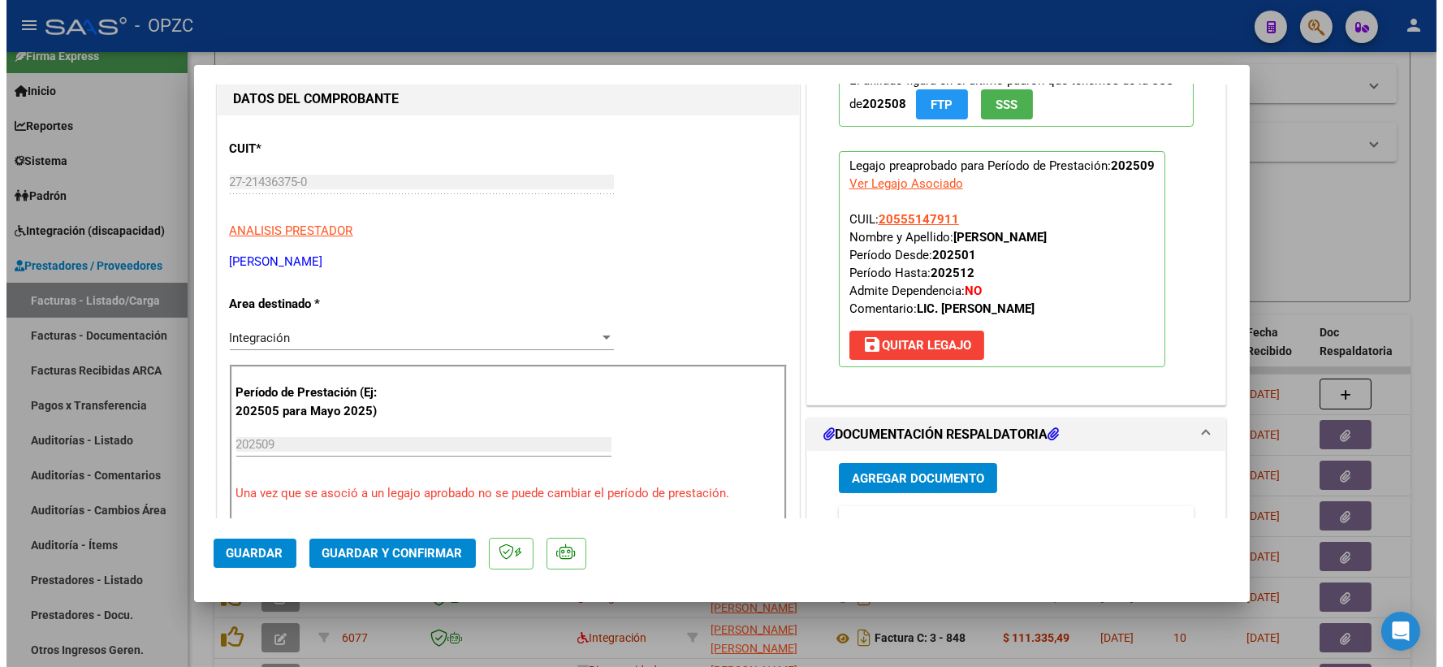
scroll to position [270, 0]
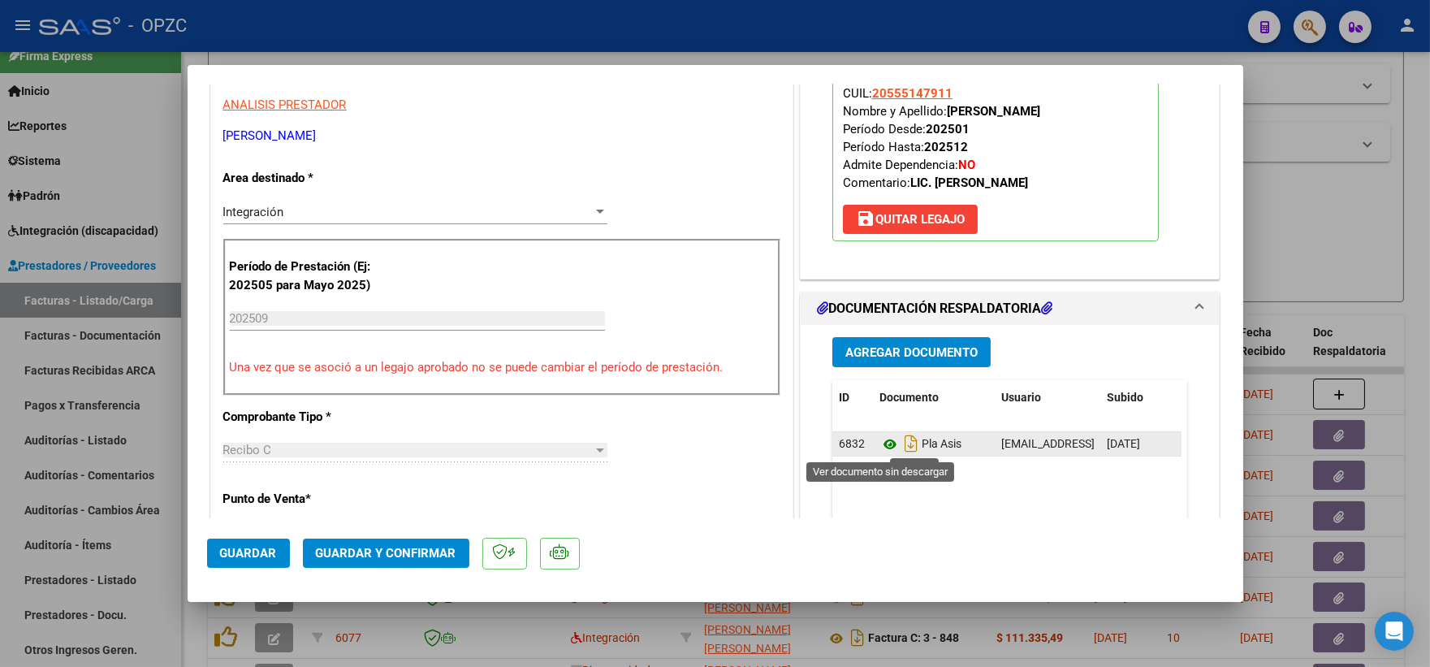
click at [879, 448] on icon at bounding box center [889, 443] width 21 height 19
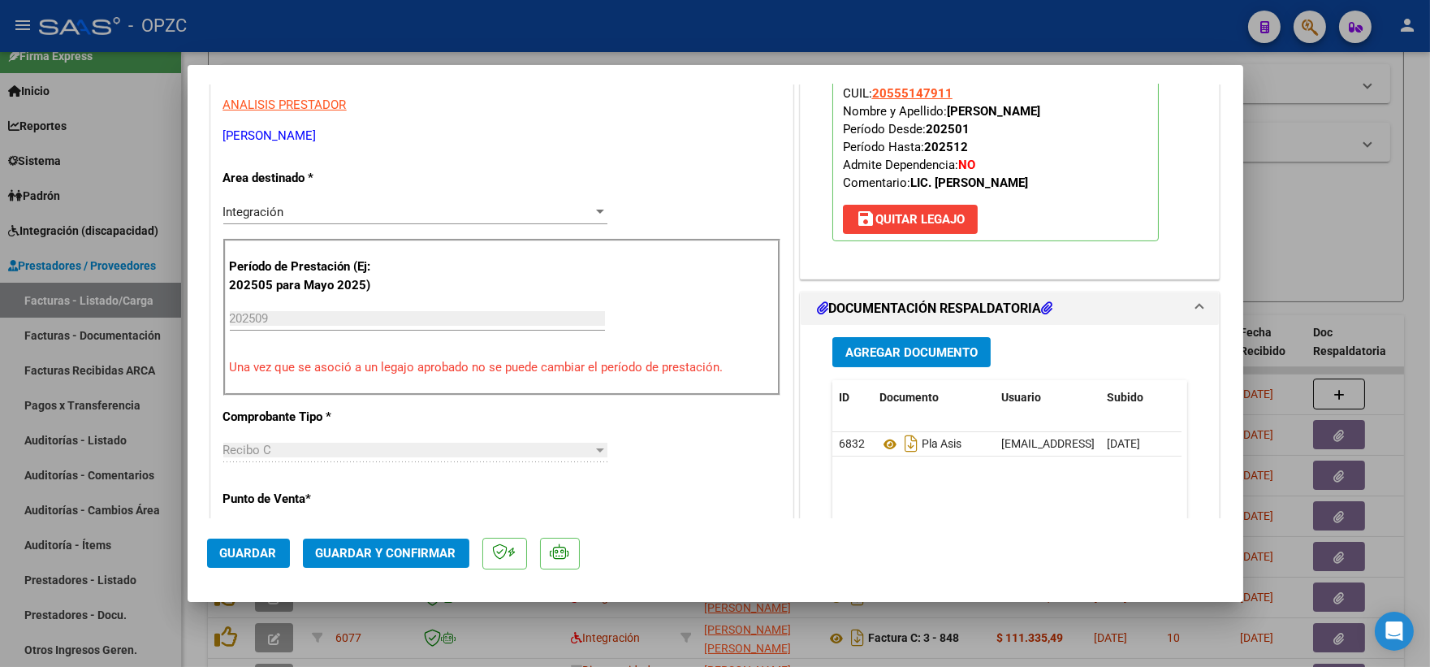
click at [352, 544] on button "Guardar y Confirmar" at bounding box center [386, 552] width 166 height 29
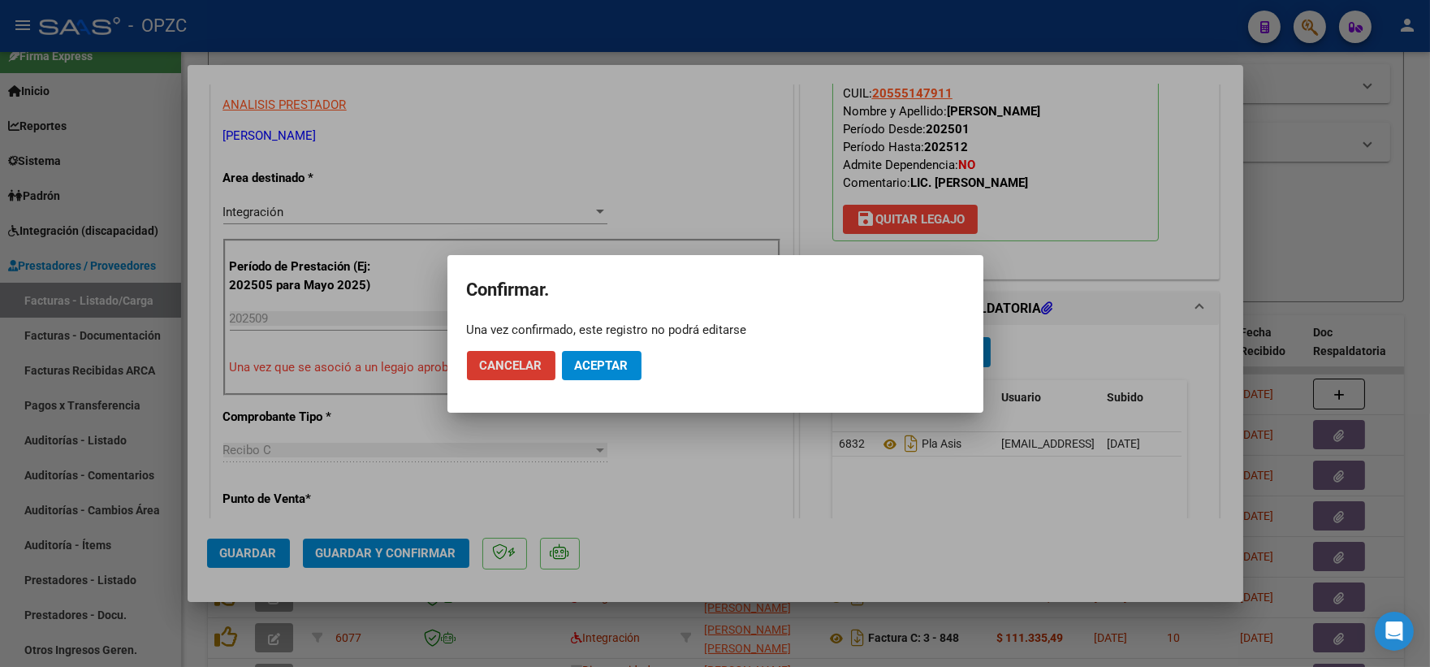
click at [586, 363] on span "Aceptar" at bounding box center [602, 365] width 54 height 15
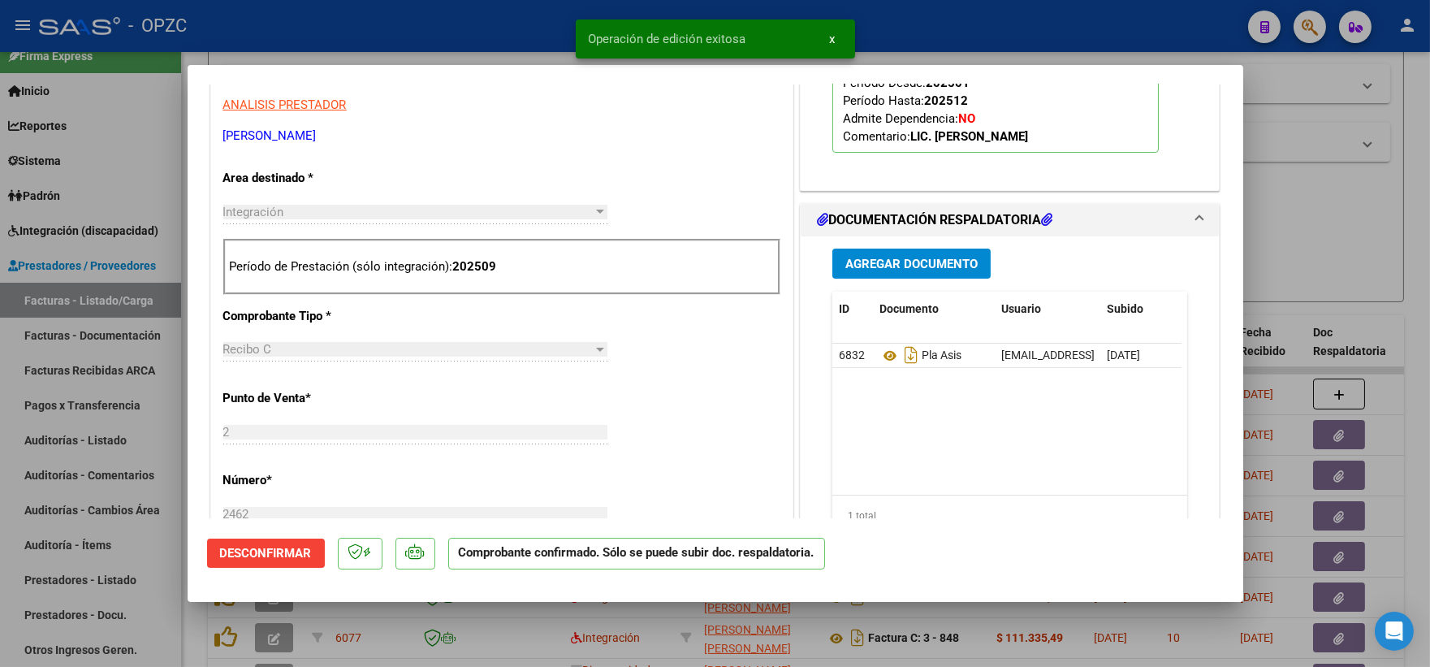
click at [1297, 245] on div at bounding box center [715, 333] width 1430 height 667
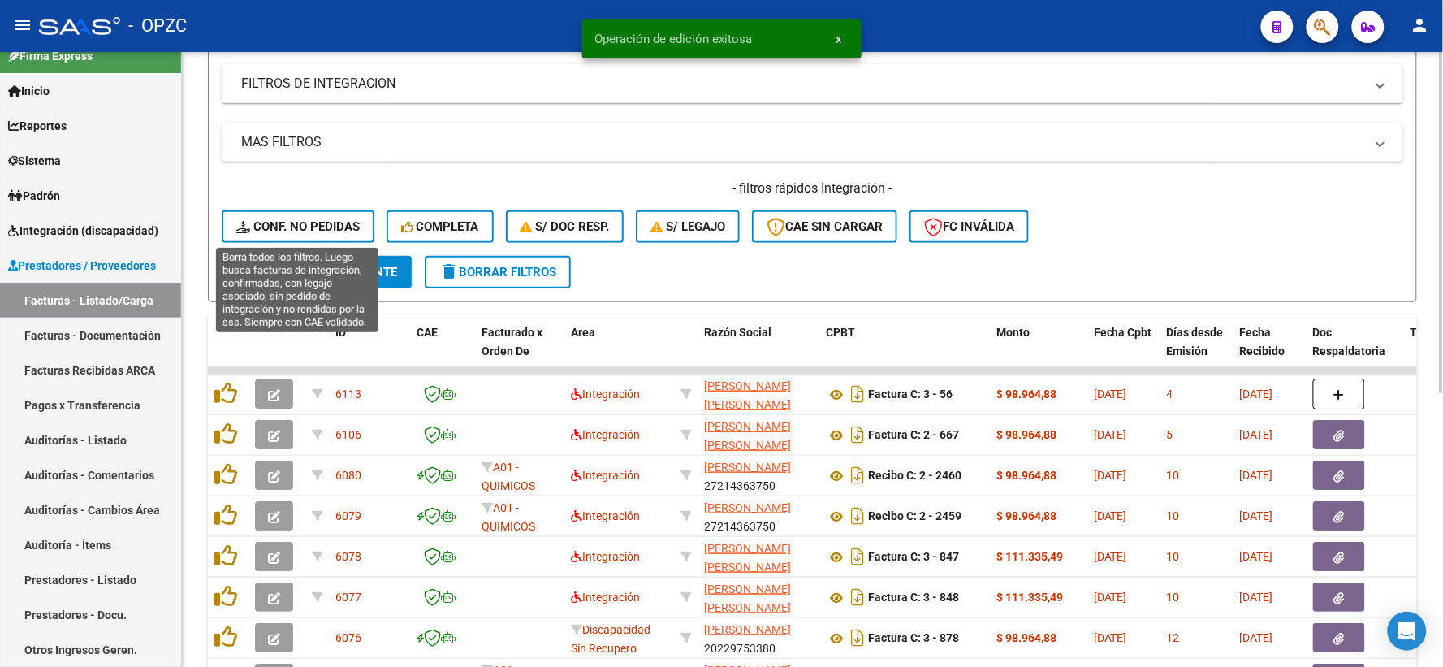
click at [326, 223] on span "Conf. no pedidas" at bounding box center [297, 226] width 123 height 15
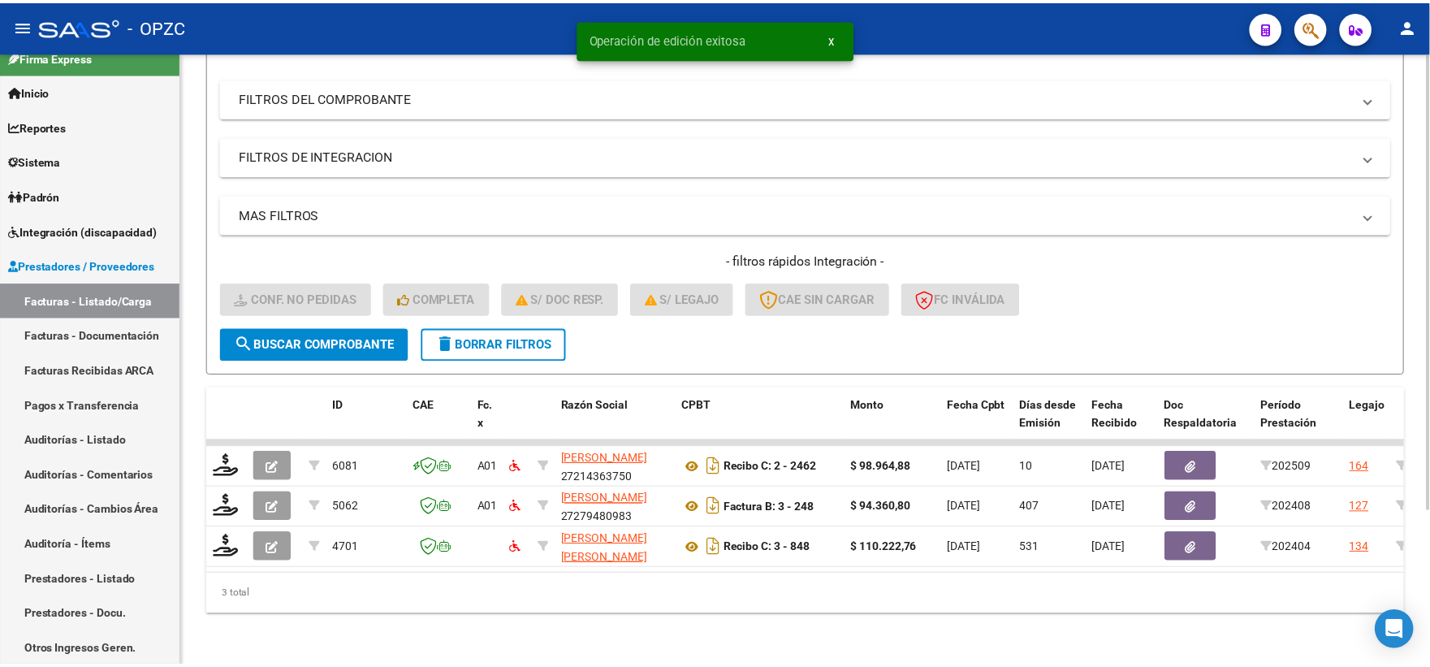
scroll to position [210, 0]
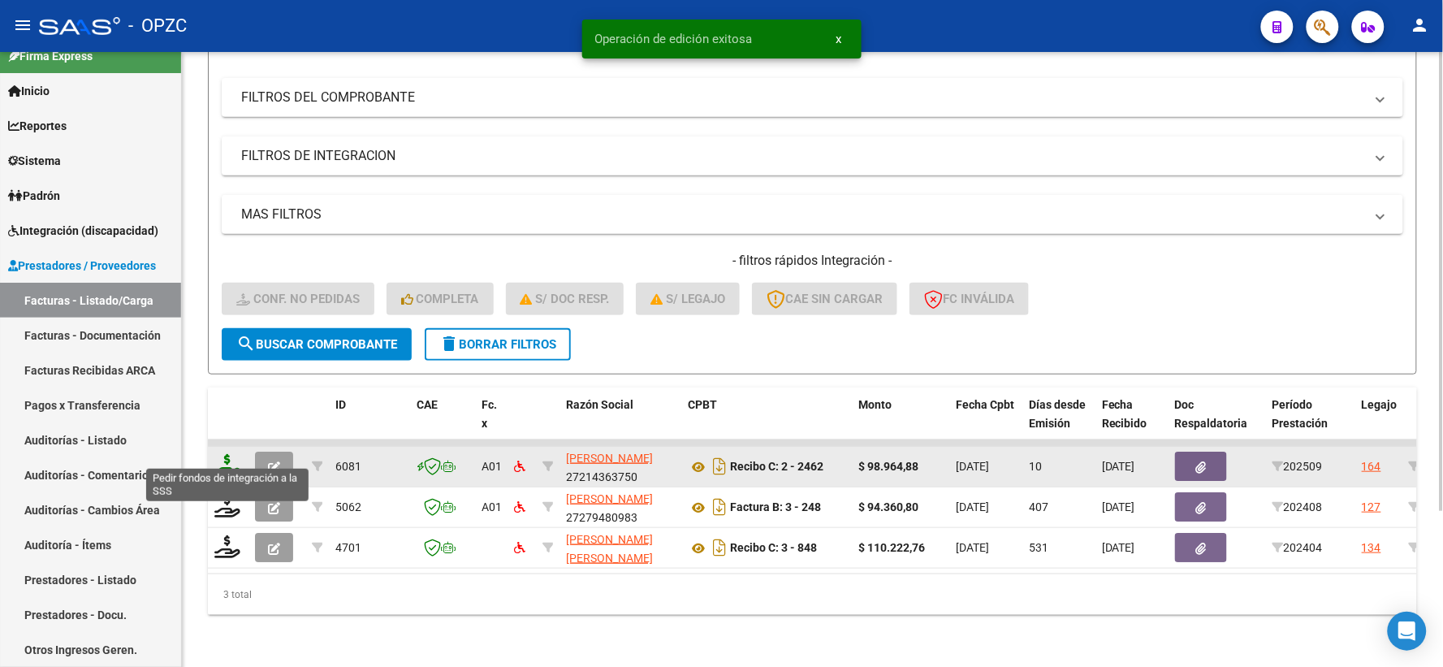
click at [220, 459] on icon at bounding box center [227, 465] width 26 height 23
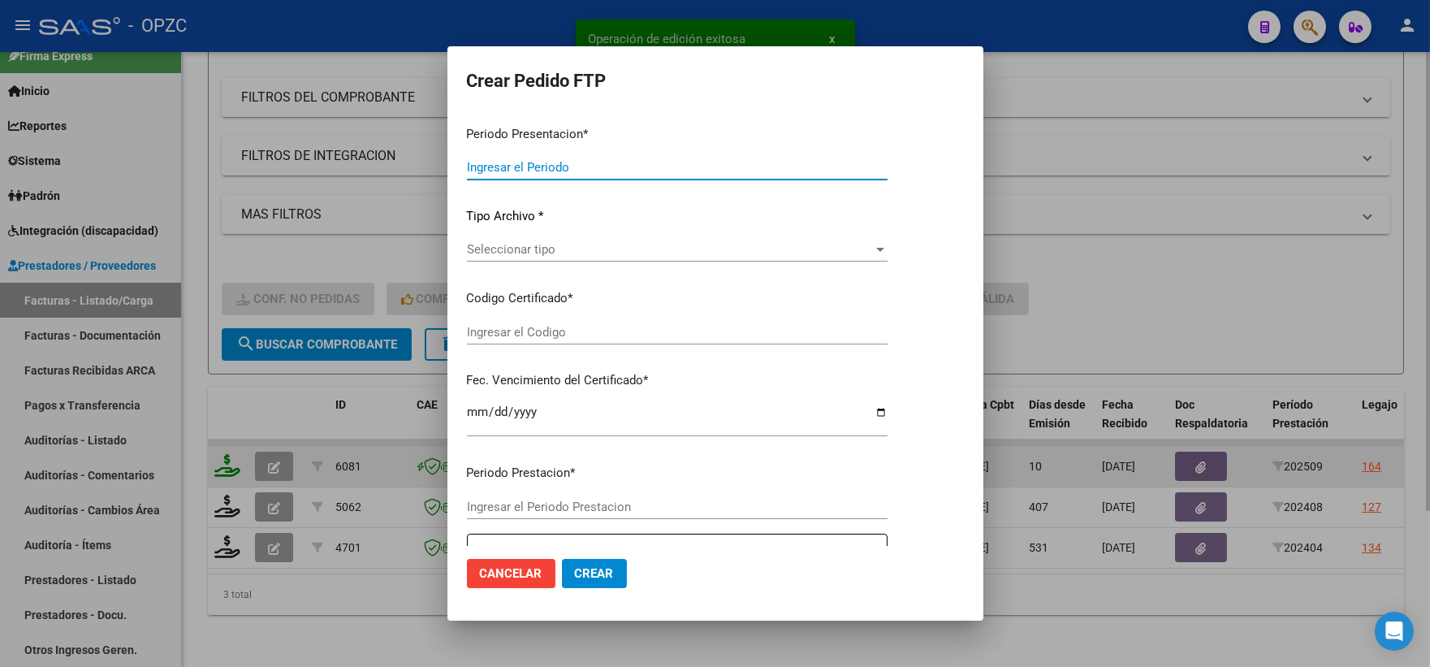
type input "202509"
type input "$ 98.964,88"
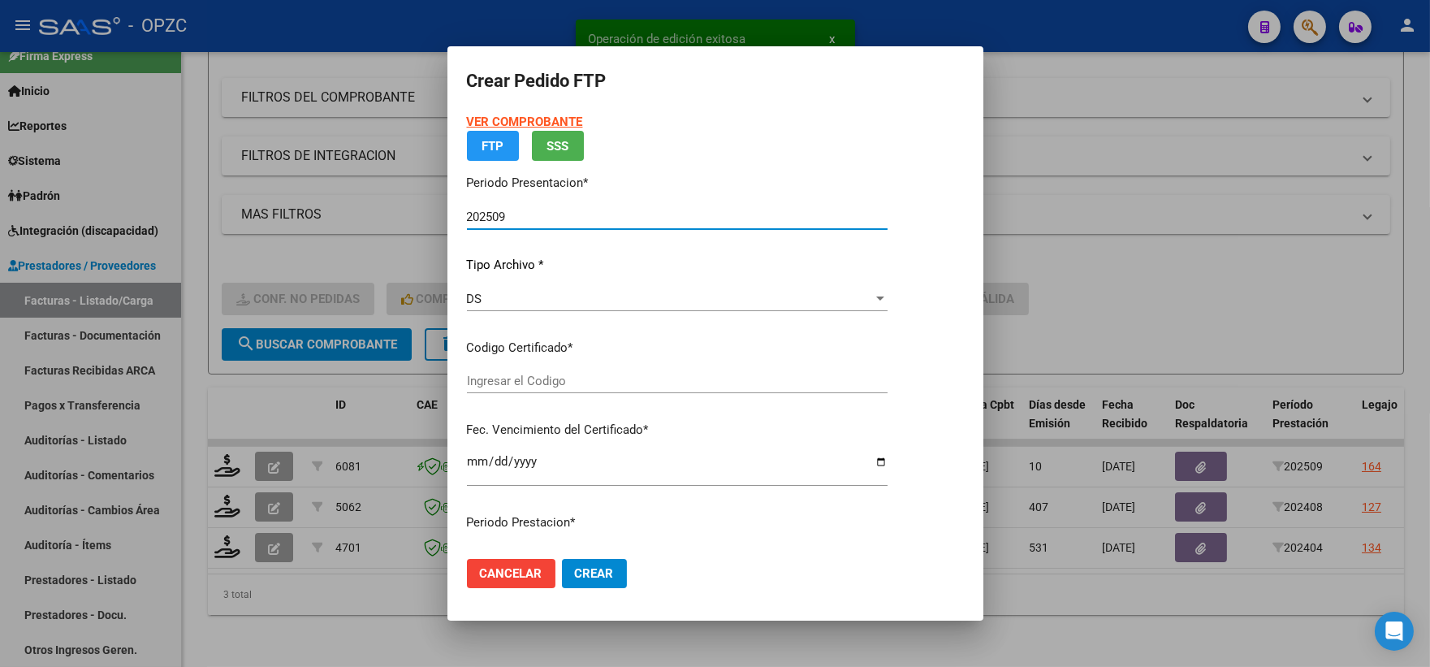
type input "ARG02-00055514791-20230915-20280915-BUE"
type input "[DATE]"
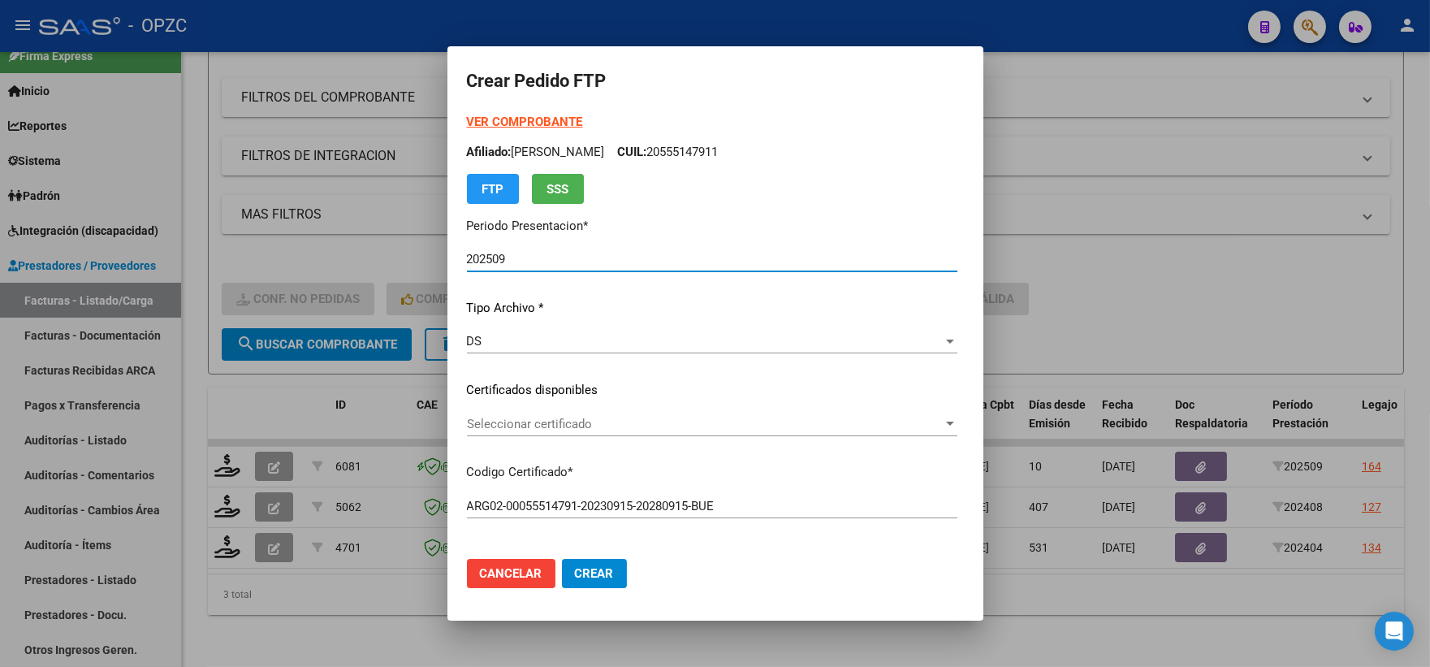
click at [957, 427] on div at bounding box center [950, 423] width 15 height 13
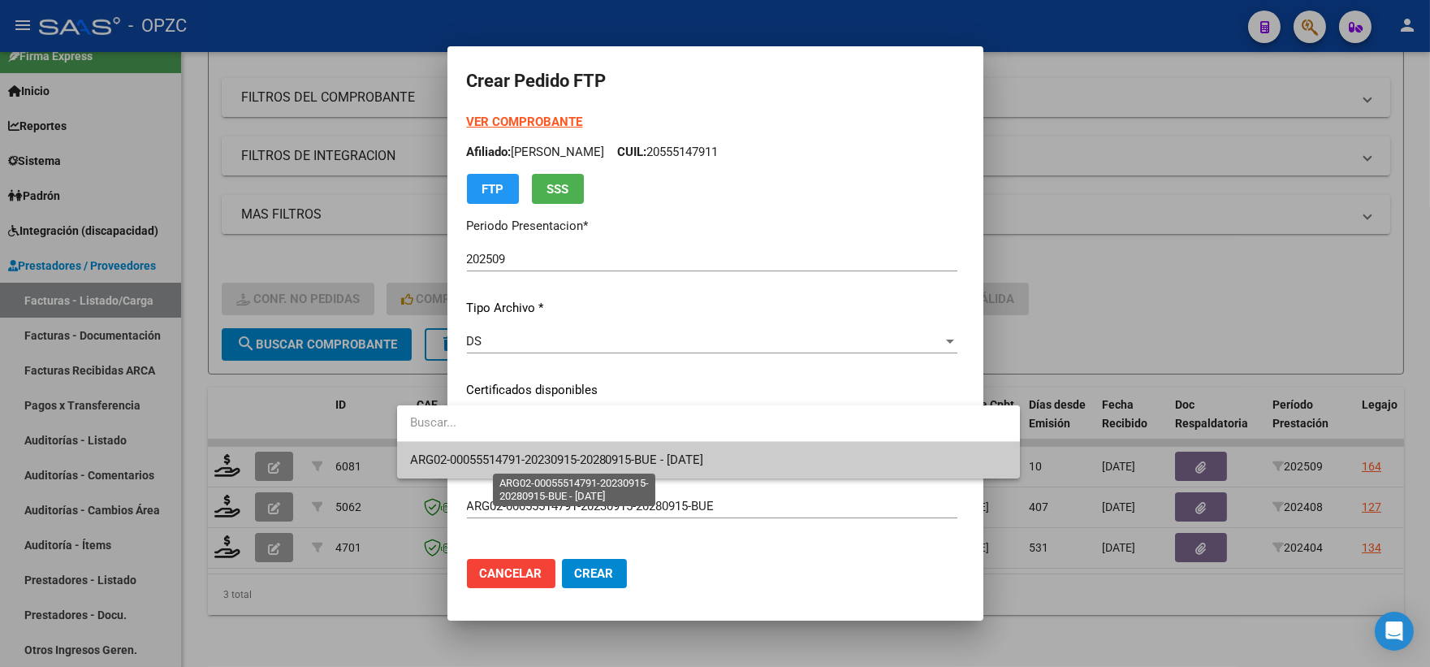
click at [704, 456] on span "ARG02-00055514791-20230915-20280915-BUE - [DATE]" at bounding box center [557, 459] width 294 height 15
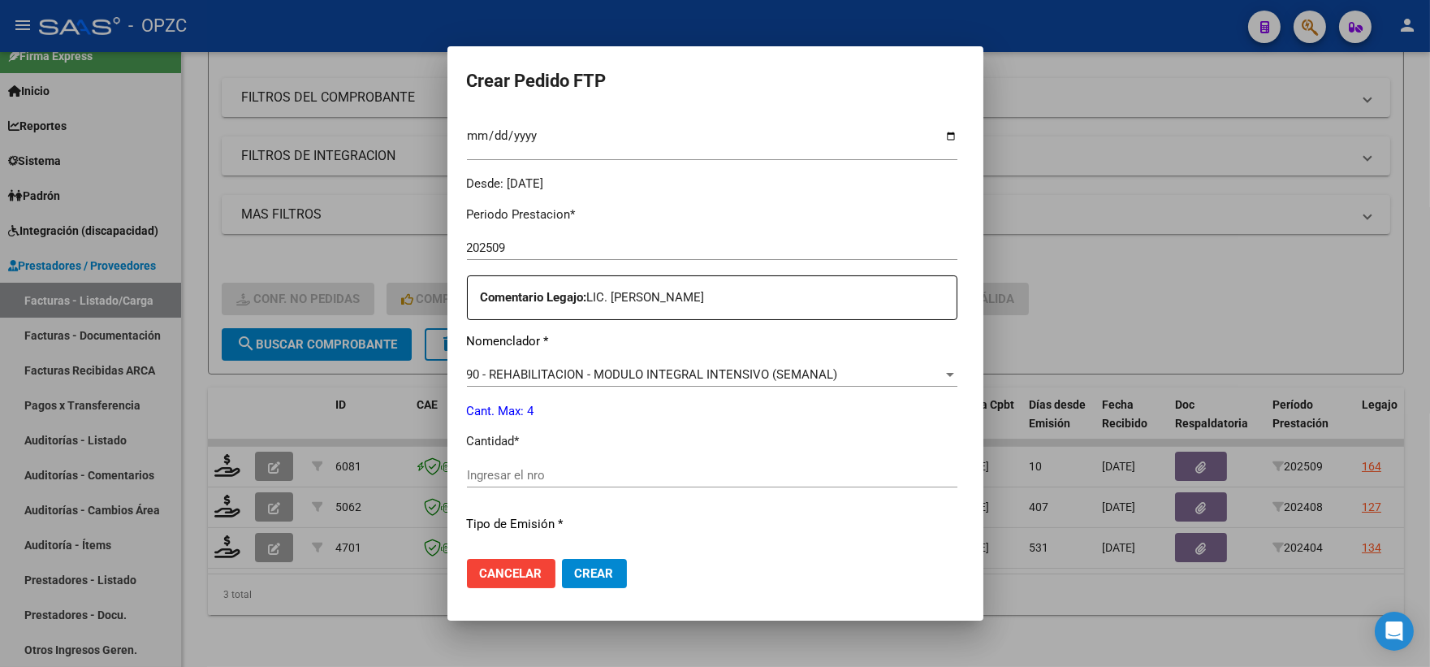
scroll to position [541, 0]
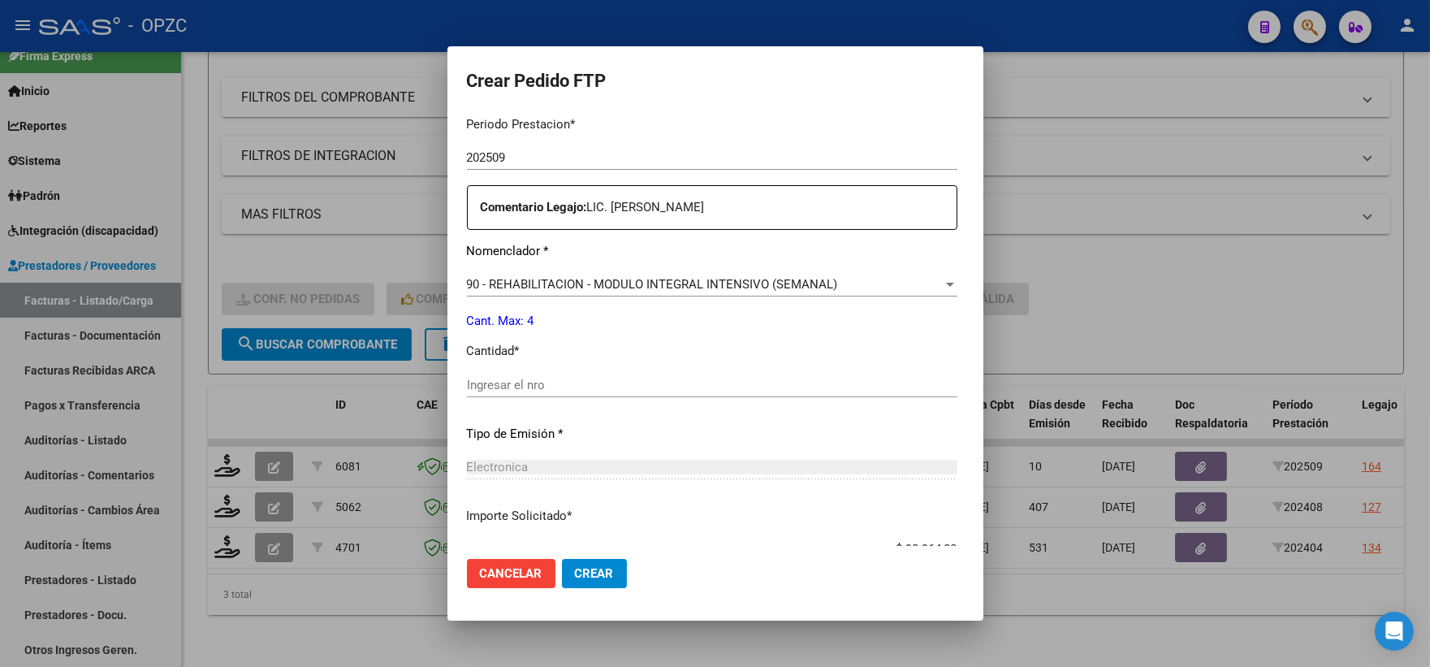
click at [498, 384] on input "Ingresar el nro" at bounding box center [712, 385] width 491 height 15
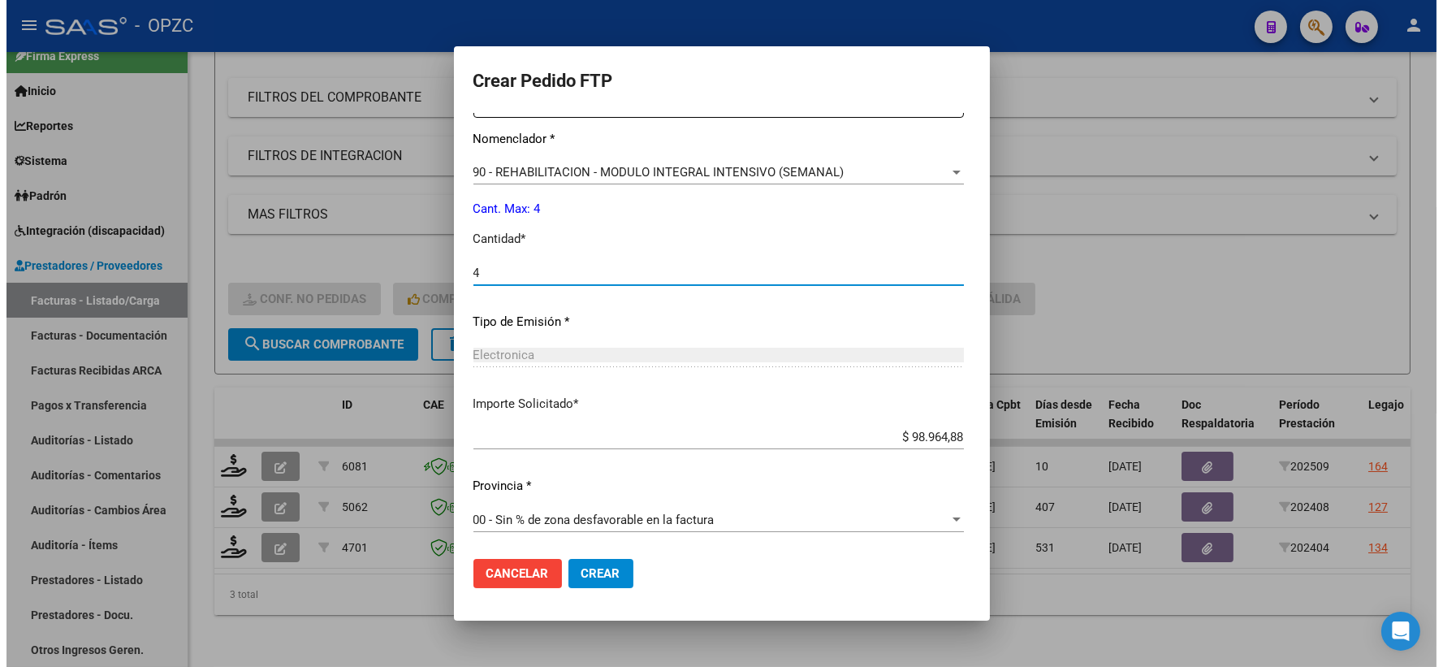
scroll to position [654, 0]
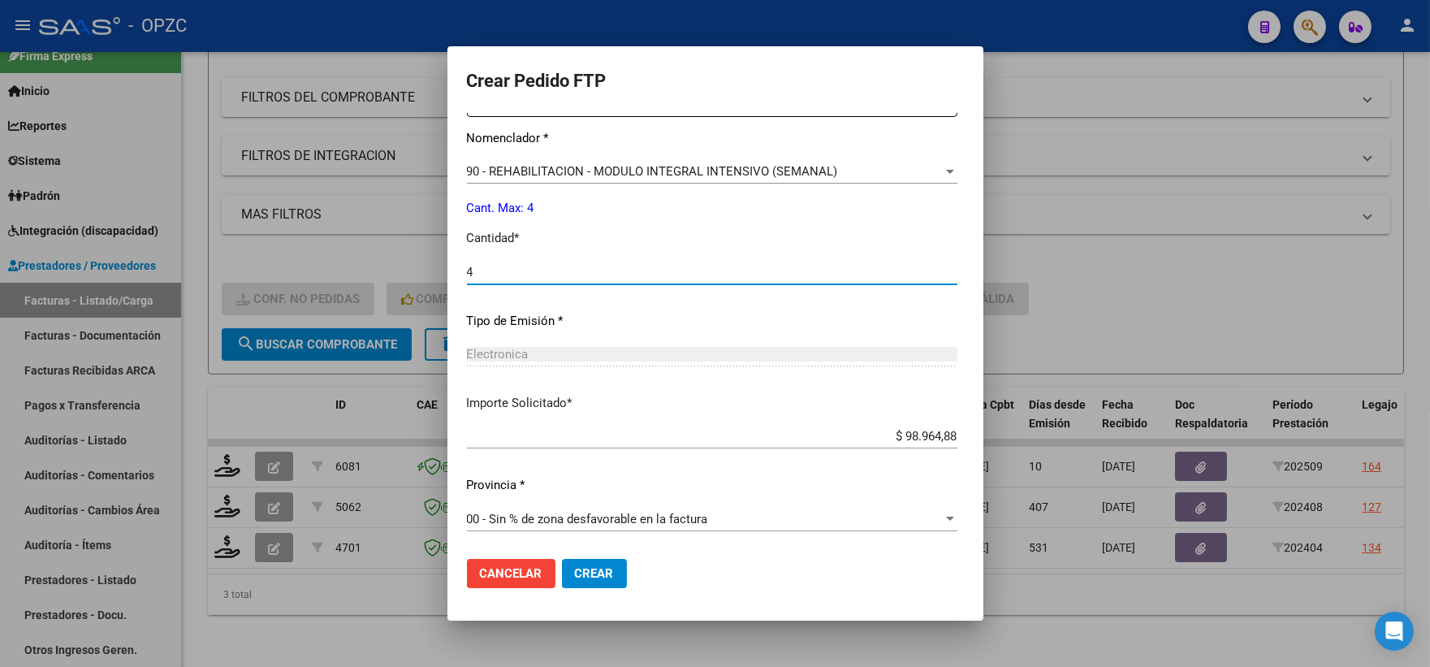
type input "4"
click at [562, 561] on button "Crear" at bounding box center [594, 573] width 65 height 29
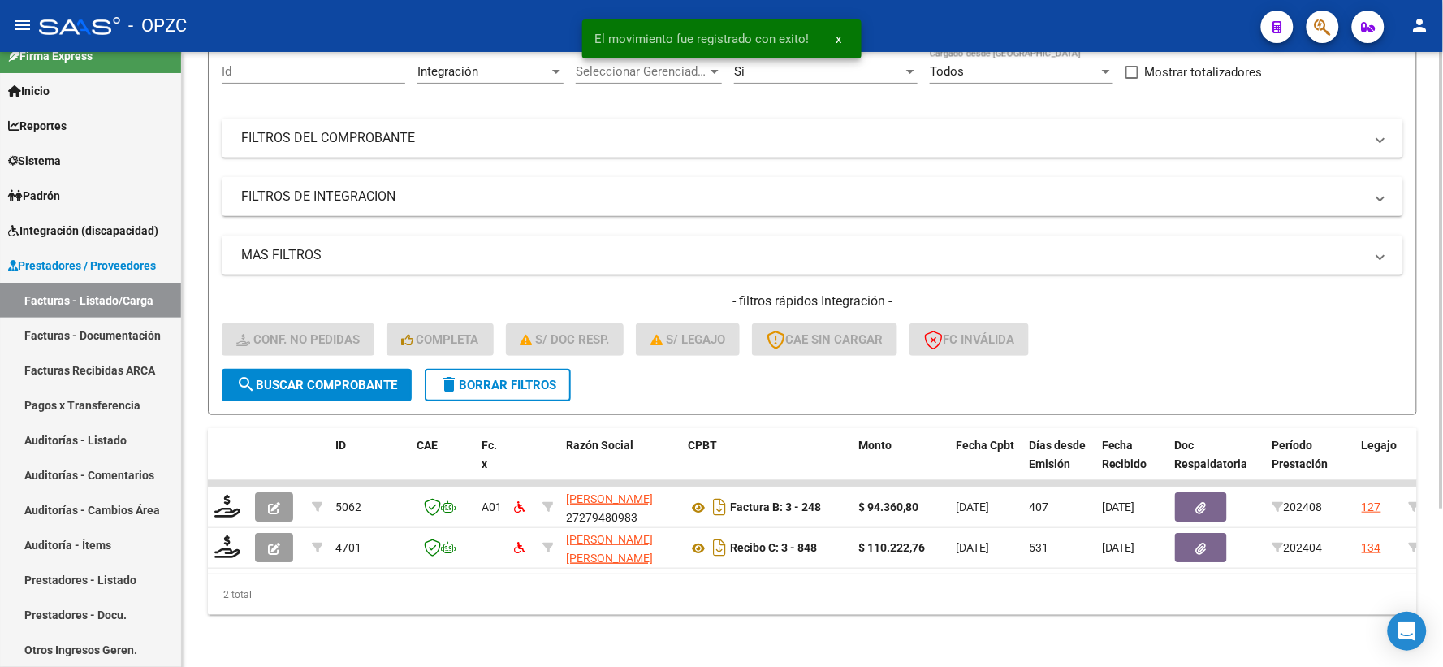
scroll to position [169, 0]
click at [92, 231] on span "Integración (discapacidad)" at bounding box center [83, 231] width 150 height 18
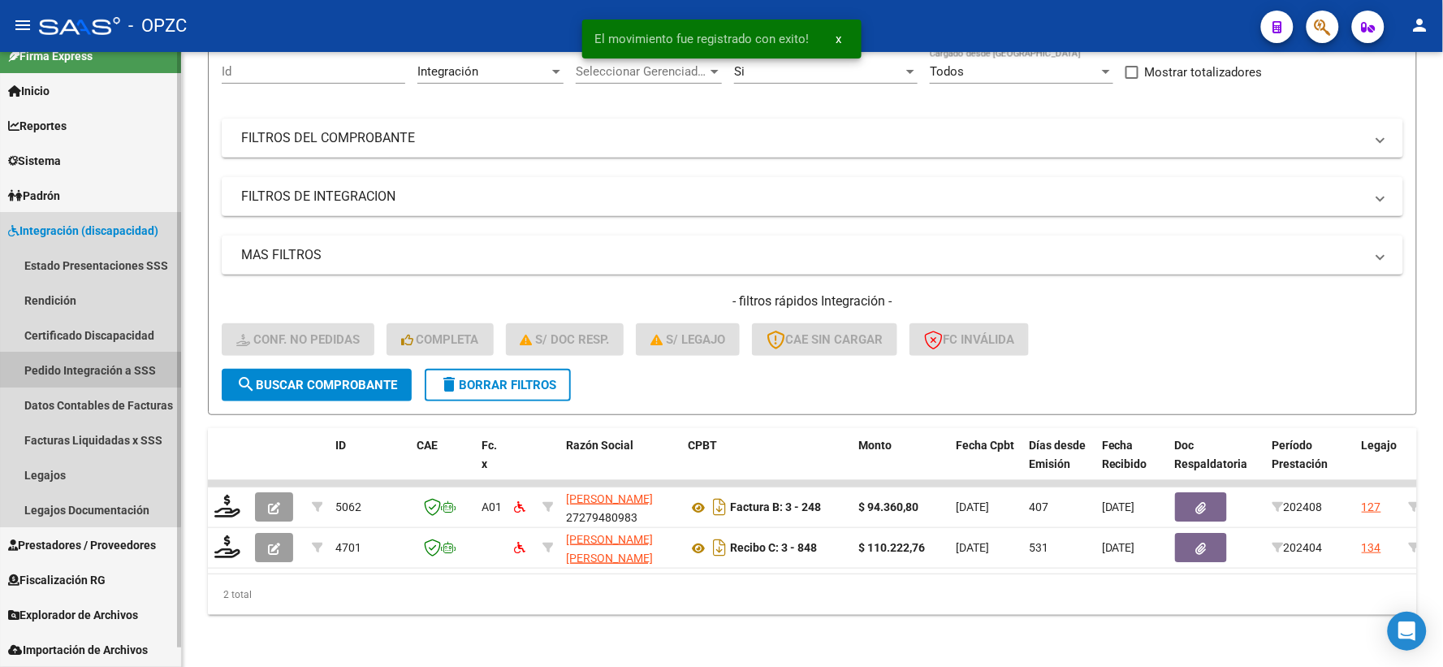
click at [66, 363] on link "Pedido Integración a SSS" at bounding box center [90, 369] width 181 height 35
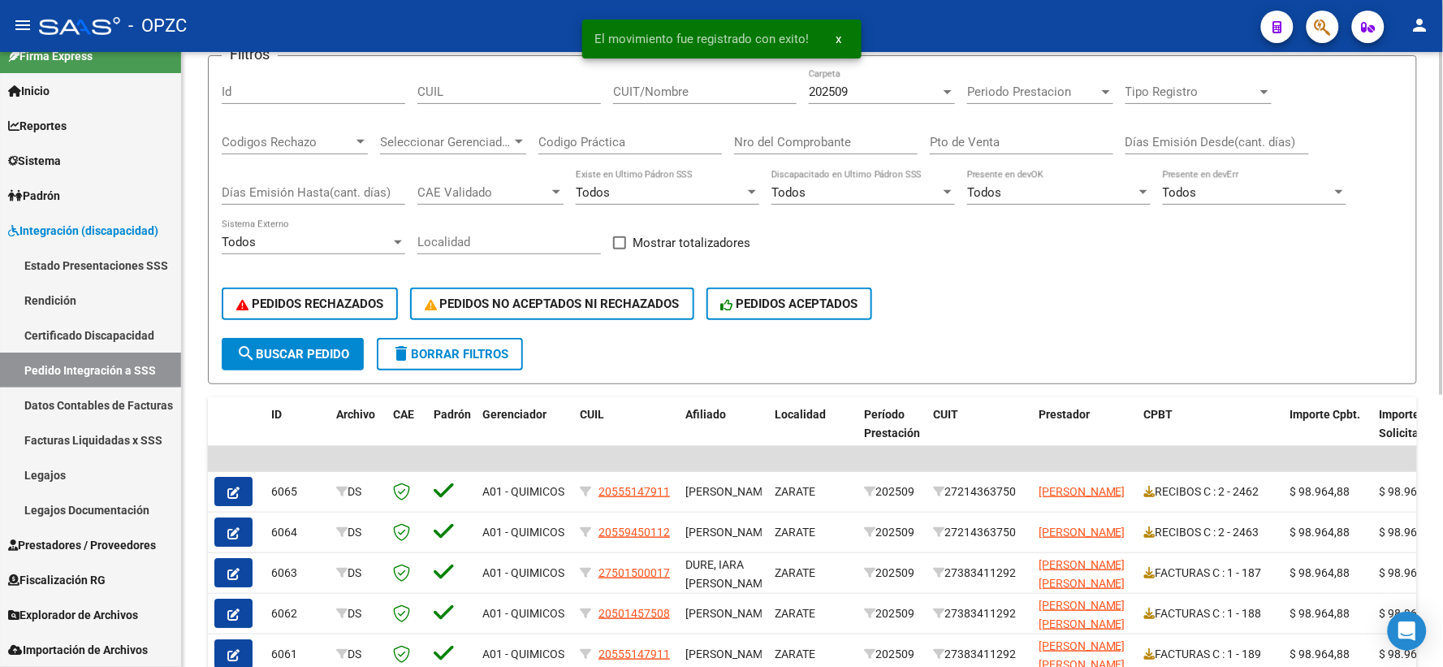
scroll to position [180, 0]
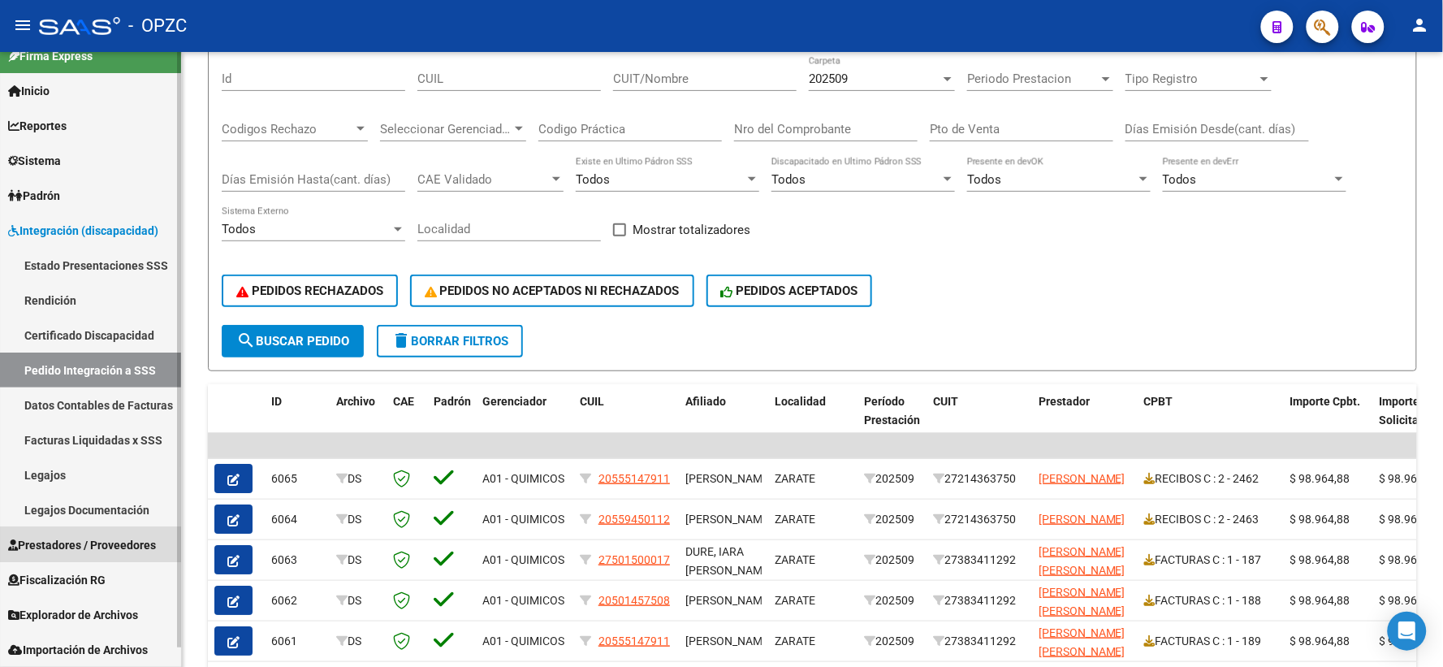
click at [54, 538] on span "Prestadores / Proveedores" at bounding box center [82, 545] width 148 height 18
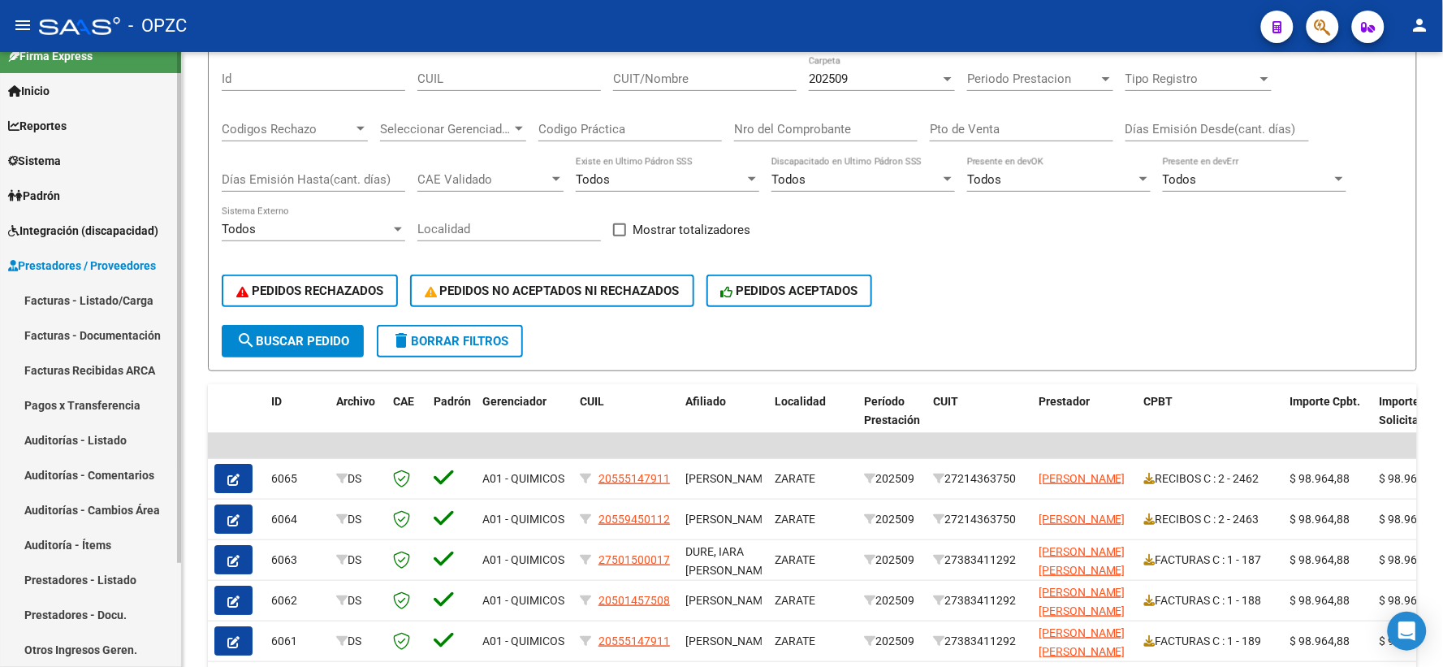
click at [110, 295] on link "Facturas - Listado/Carga" at bounding box center [90, 300] width 181 height 35
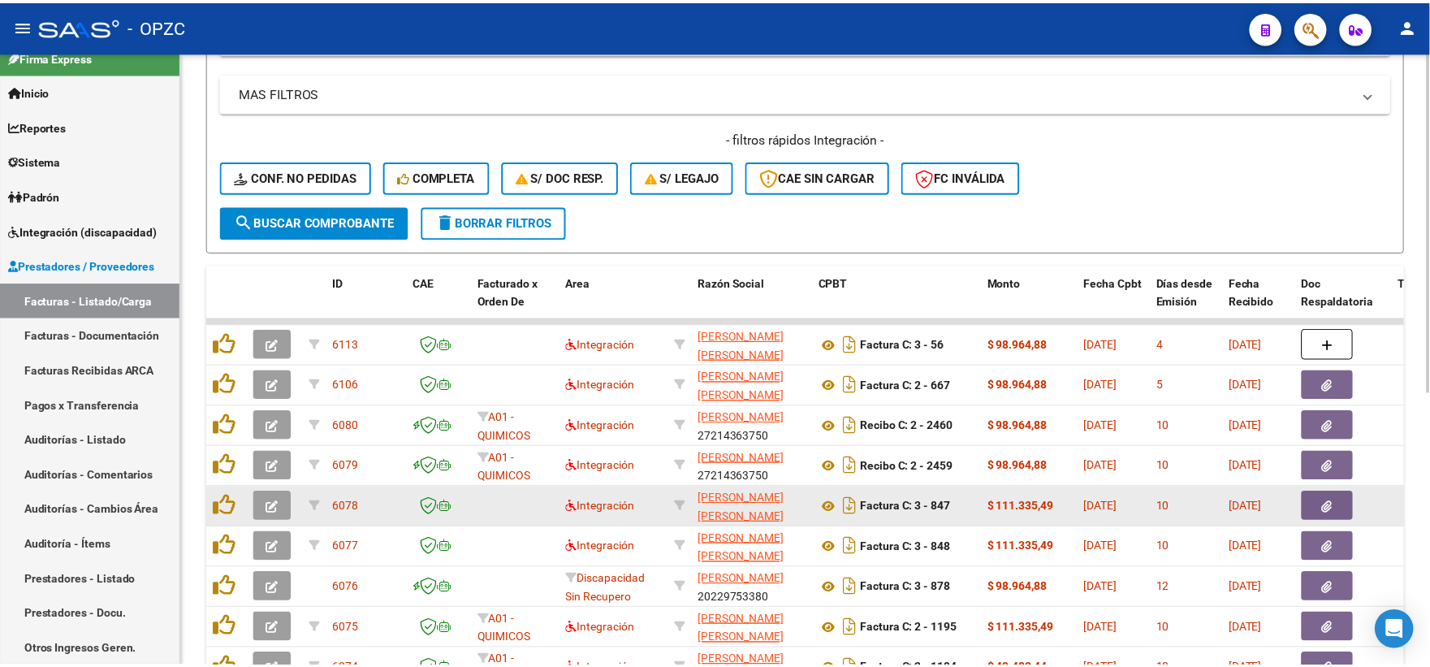
scroll to position [361, 0]
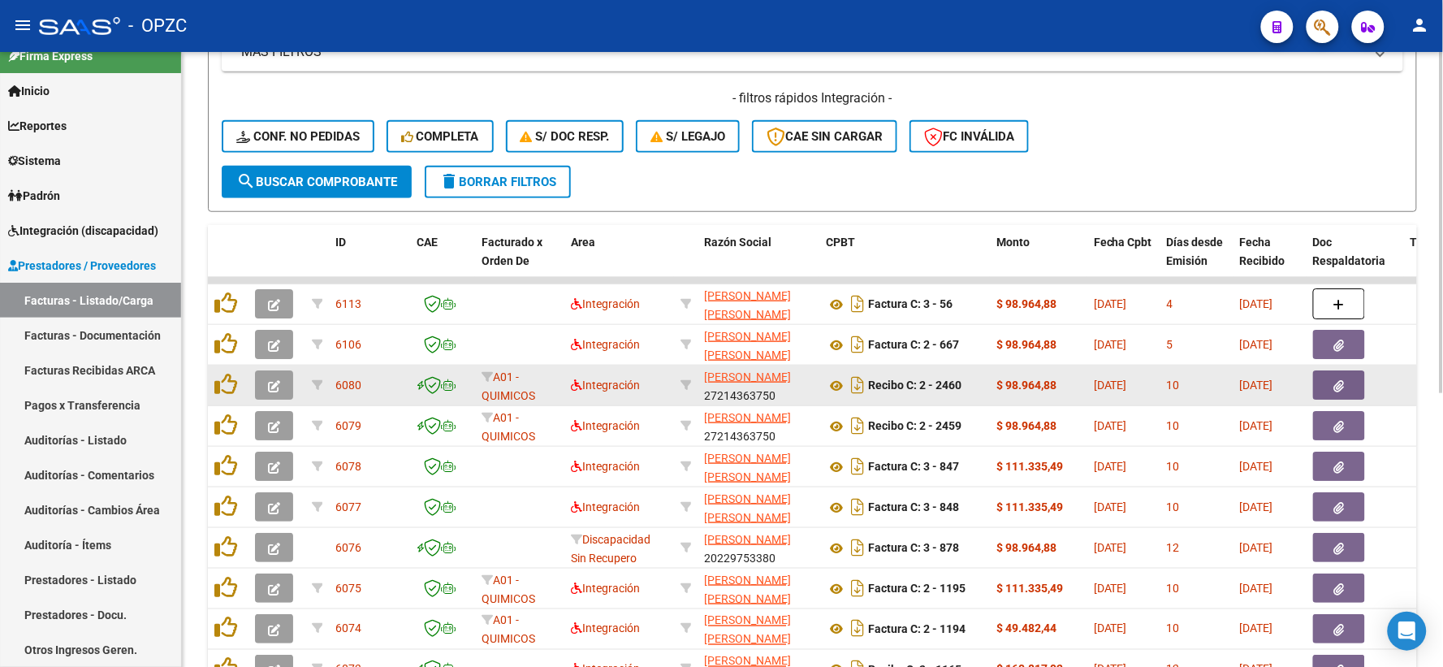
click at [279, 386] on icon "button" at bounding box center [274, 386] width 12 height 12
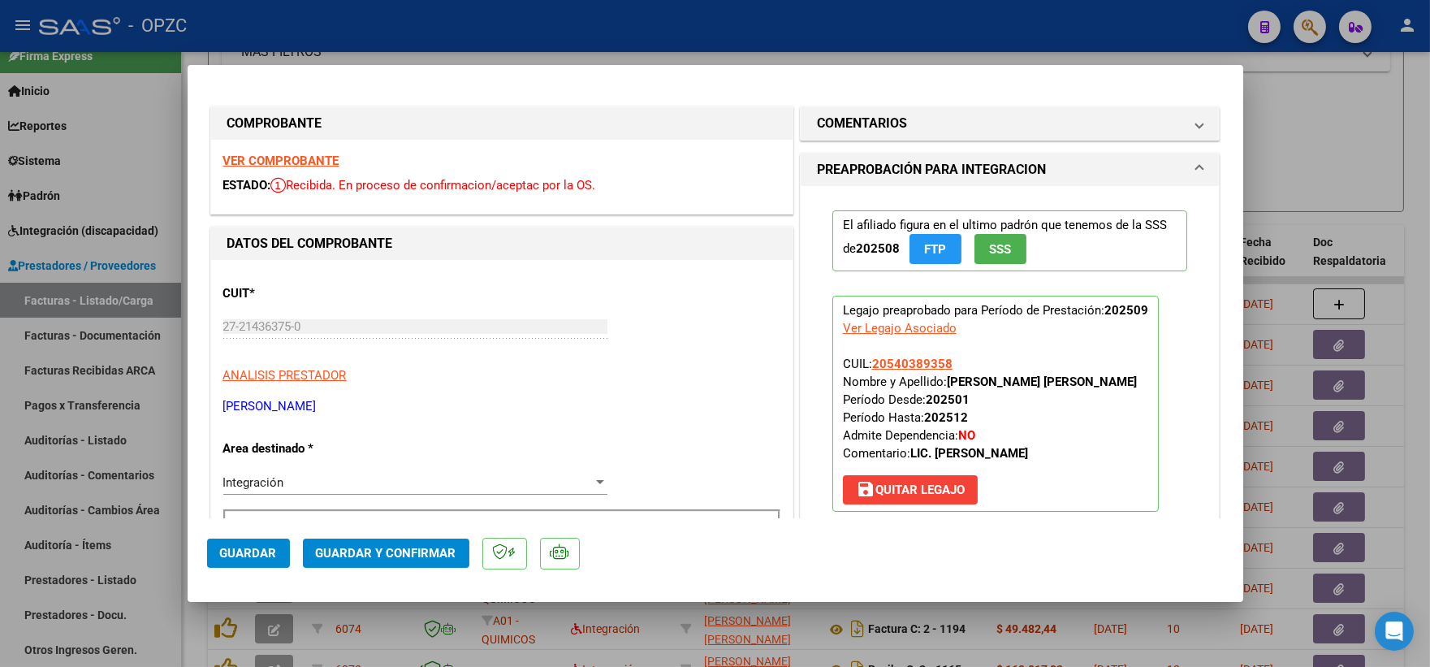
click at [309, 161] on strong "VER COMPROBANTE" at bounding box center [281, 160] width 116 height 15
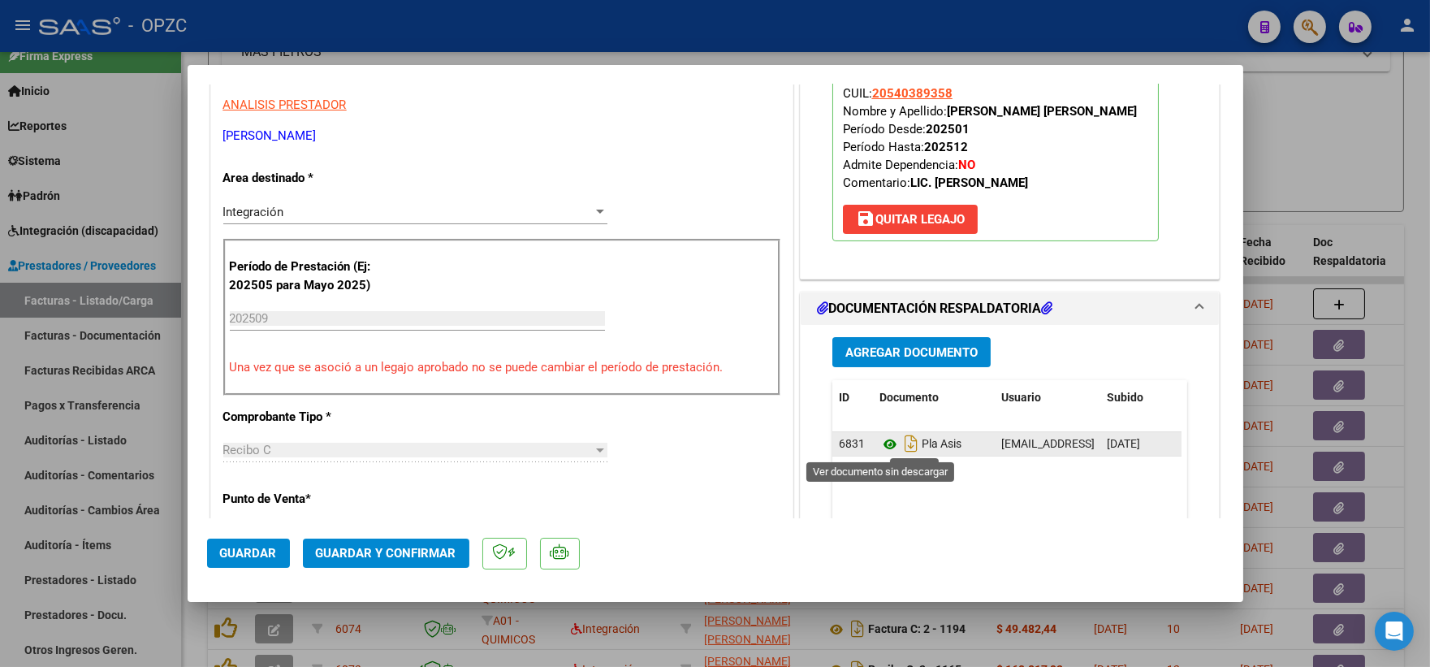
click at [882, 442] on icon at bounding box center [889, 443] width 21 height 19
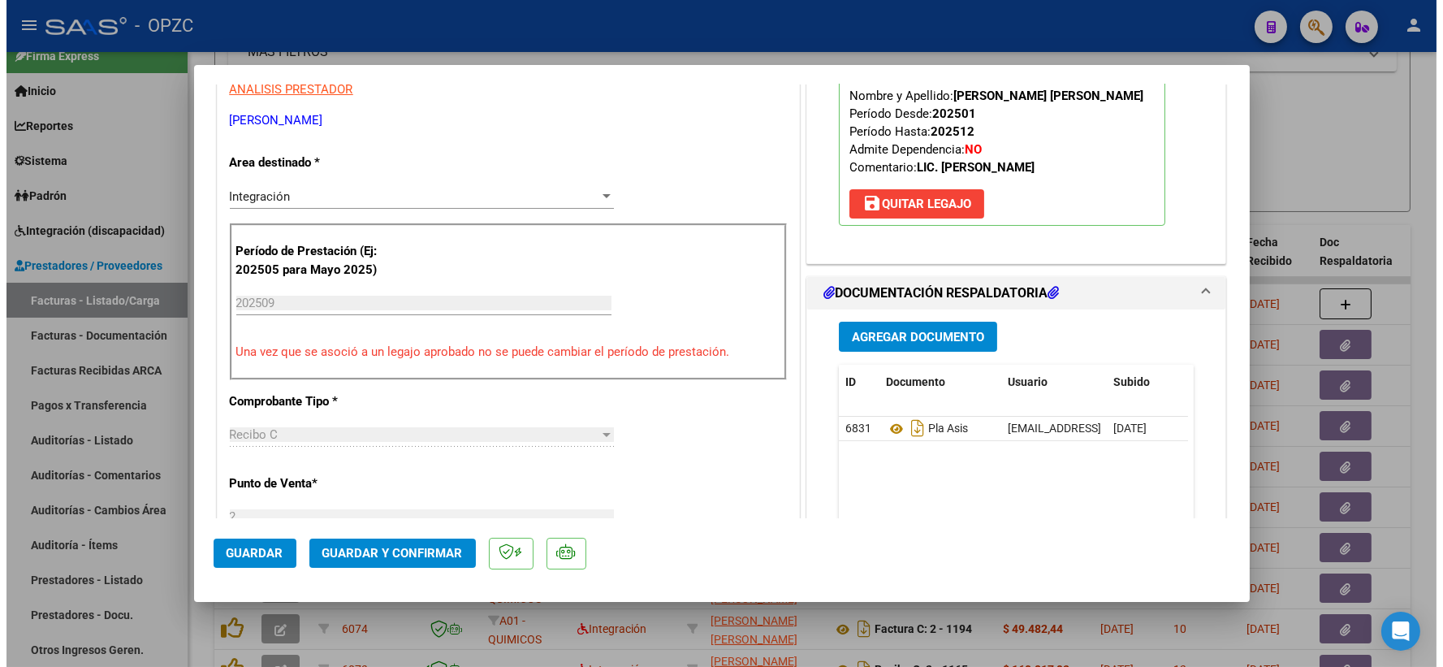
scroll to position [361, 0]
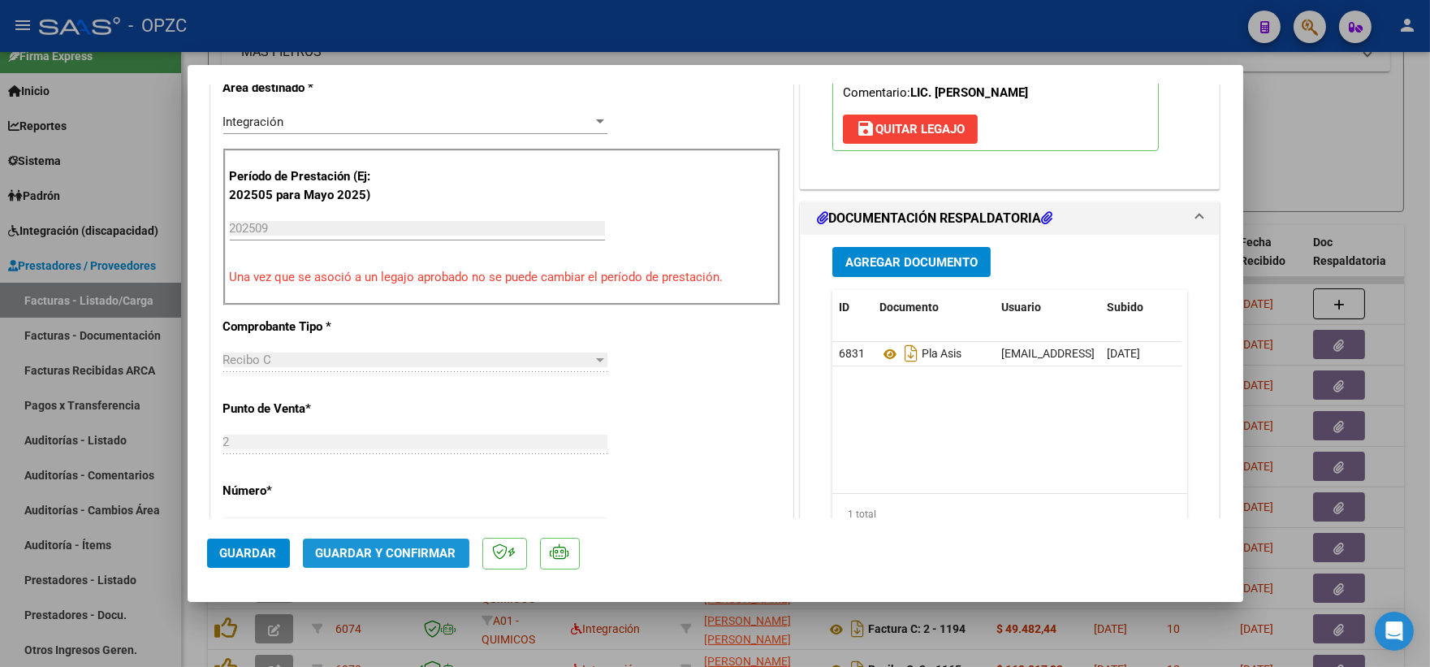
click at [399, 549] on span "Guardar y Confirmar" at bounding box center [386, 553] width 140 height 15
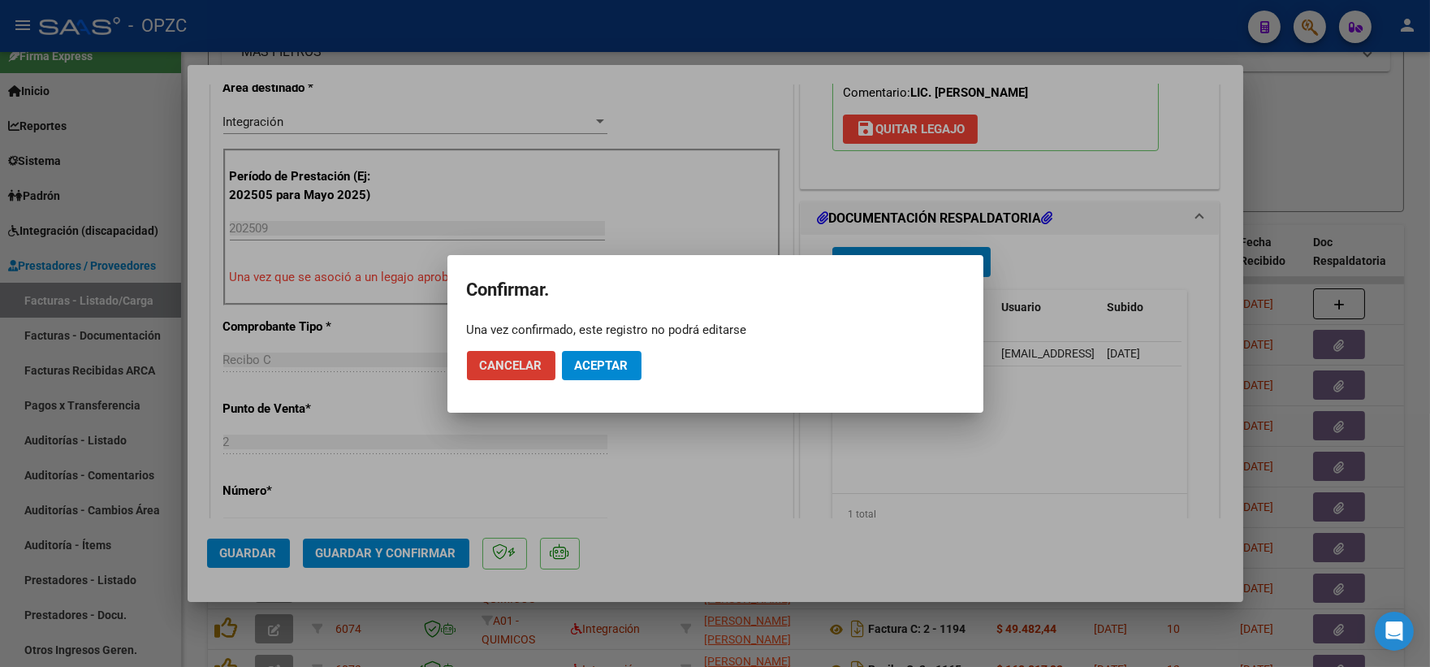
click at [579, 374] on button "Aceptar" at bounding box center [602, 365] width 80 height 29
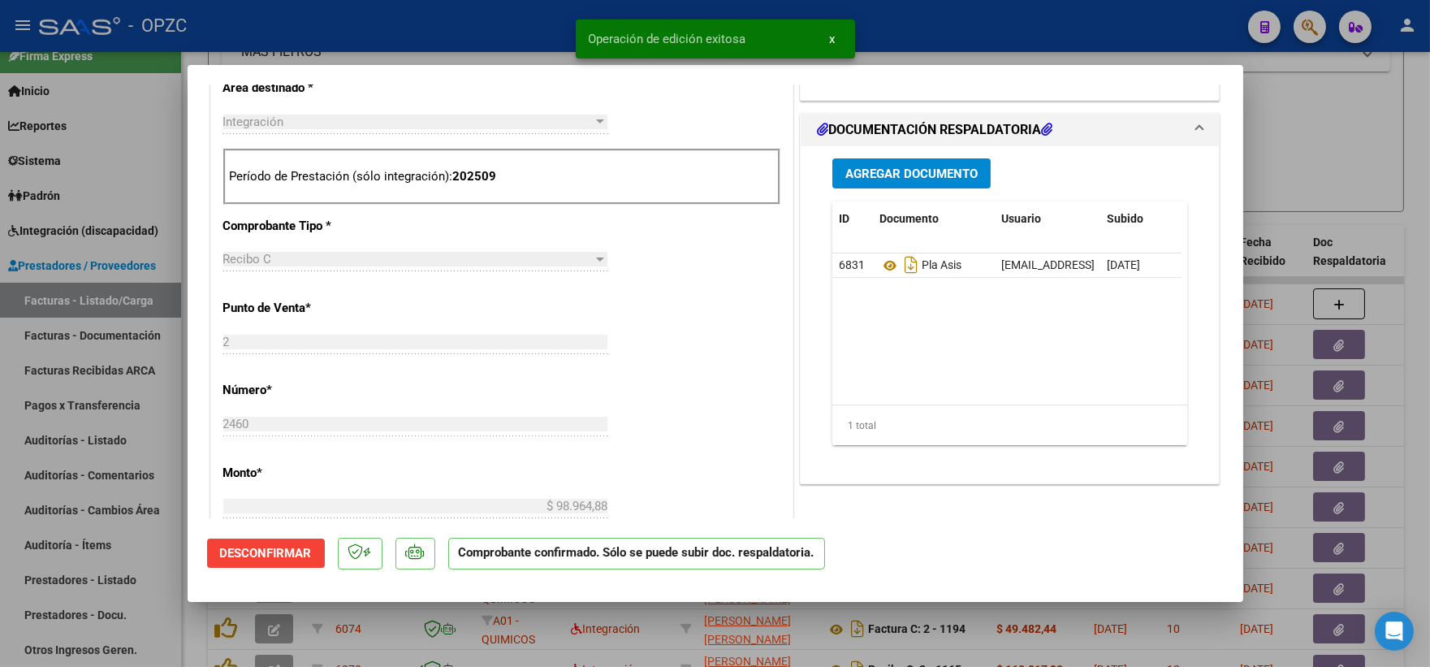
click at [1301, 158] on div at bounding box center [715, 333] width 1430 height 667
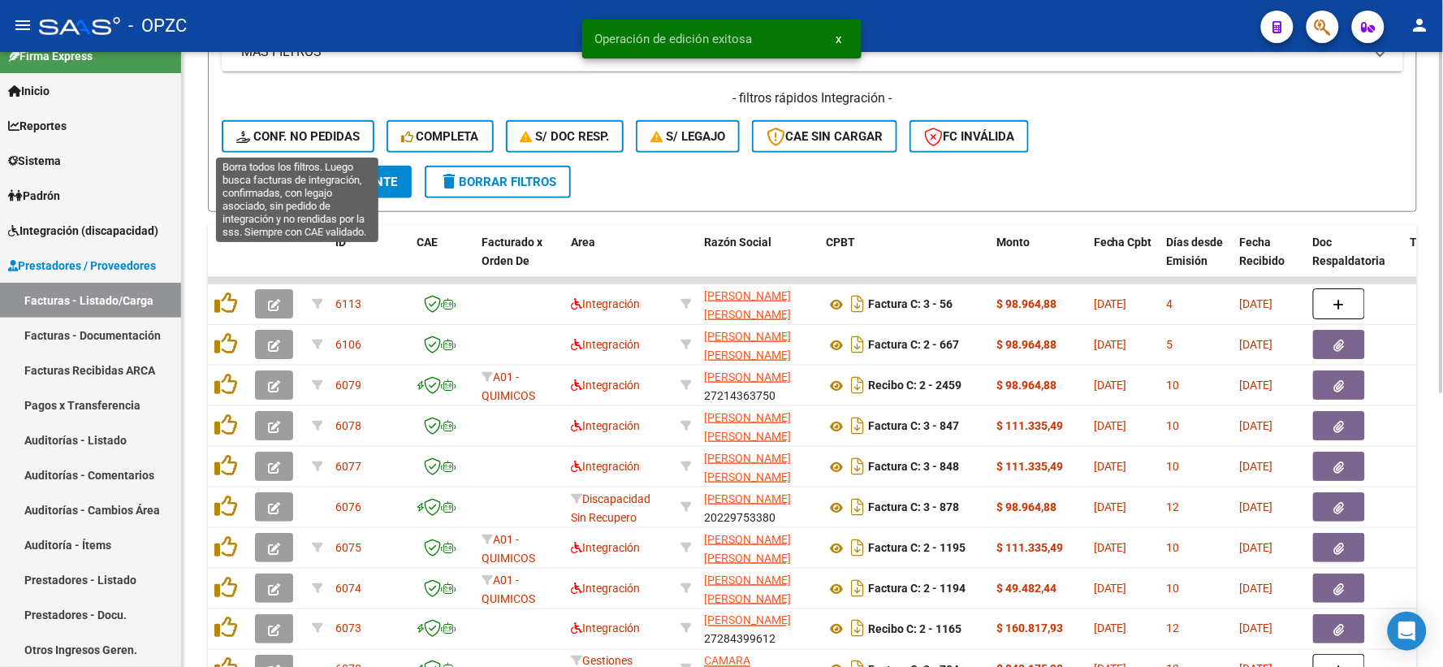
click at [296, 132] on span "Conf. no pedidas" at bounding box center [297, 136] width 123 height 15
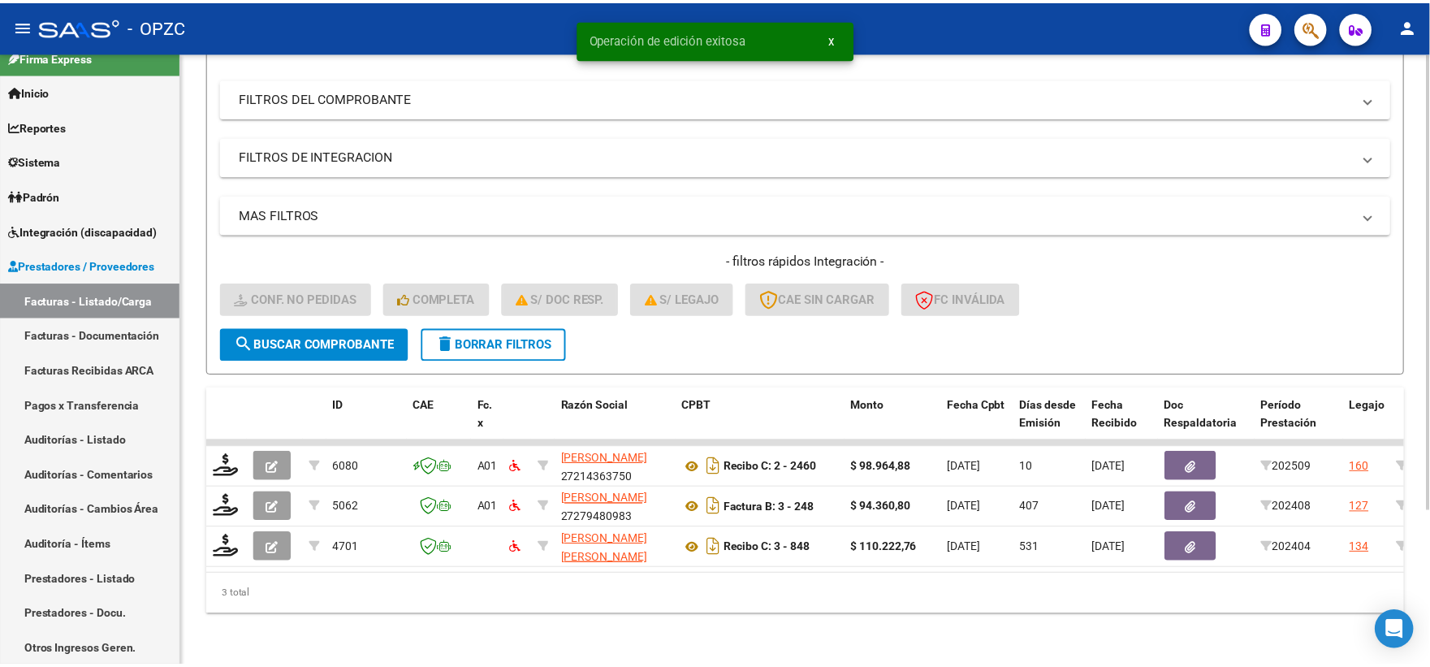
scroll to position [210, 0]
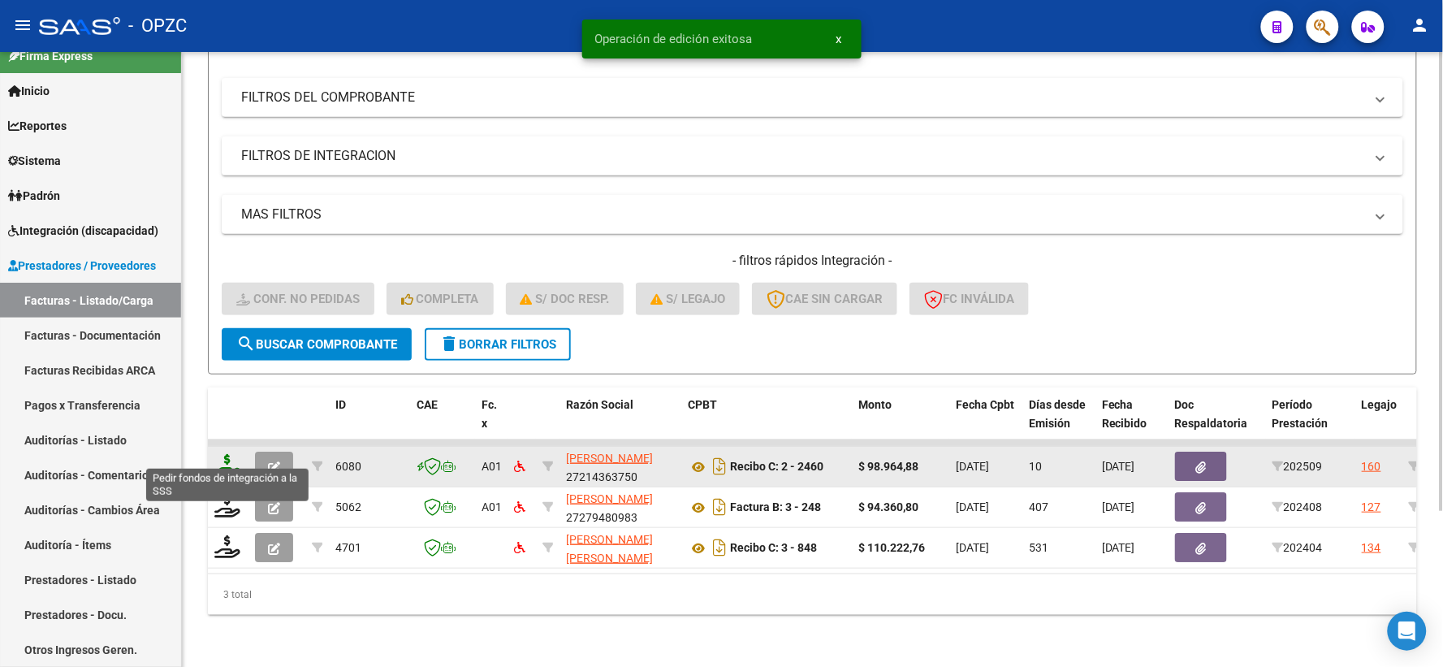
click at [226, 454] on icon at bounding box center [227, 465] width 26 height 23
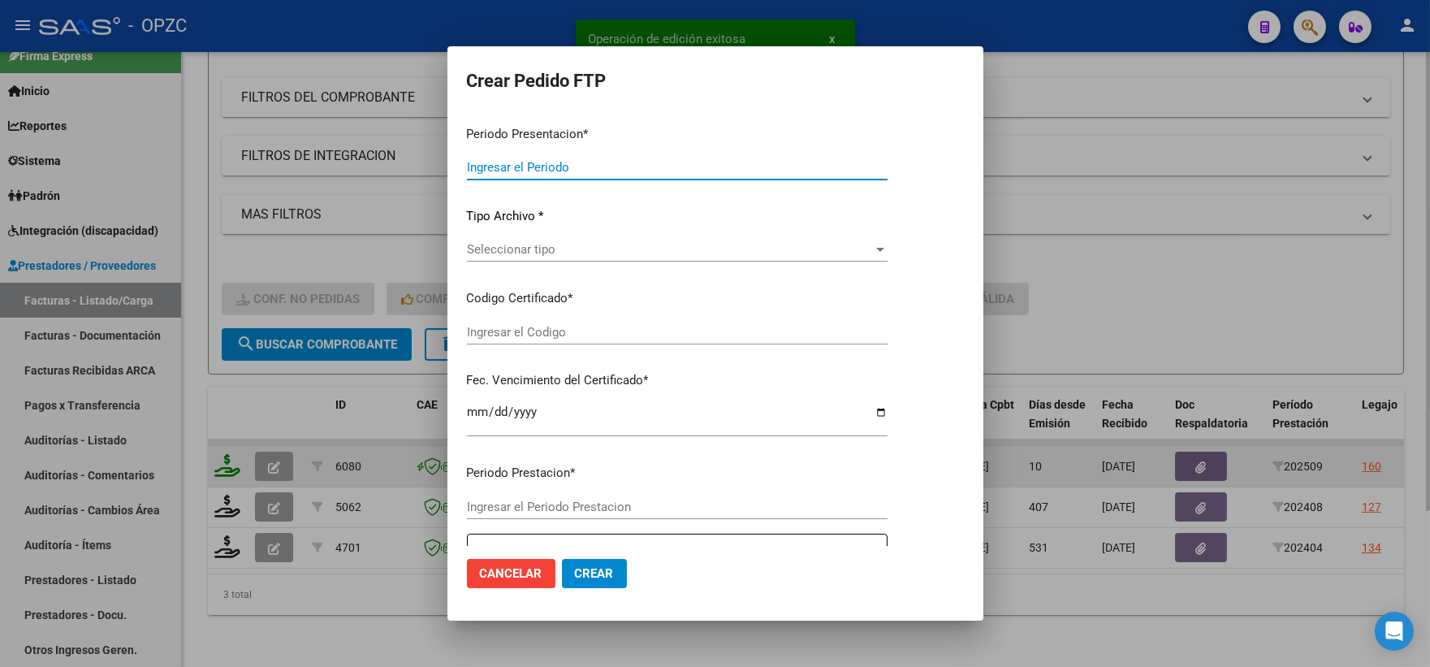
type input "202509"
type input "$ 98.964,88"
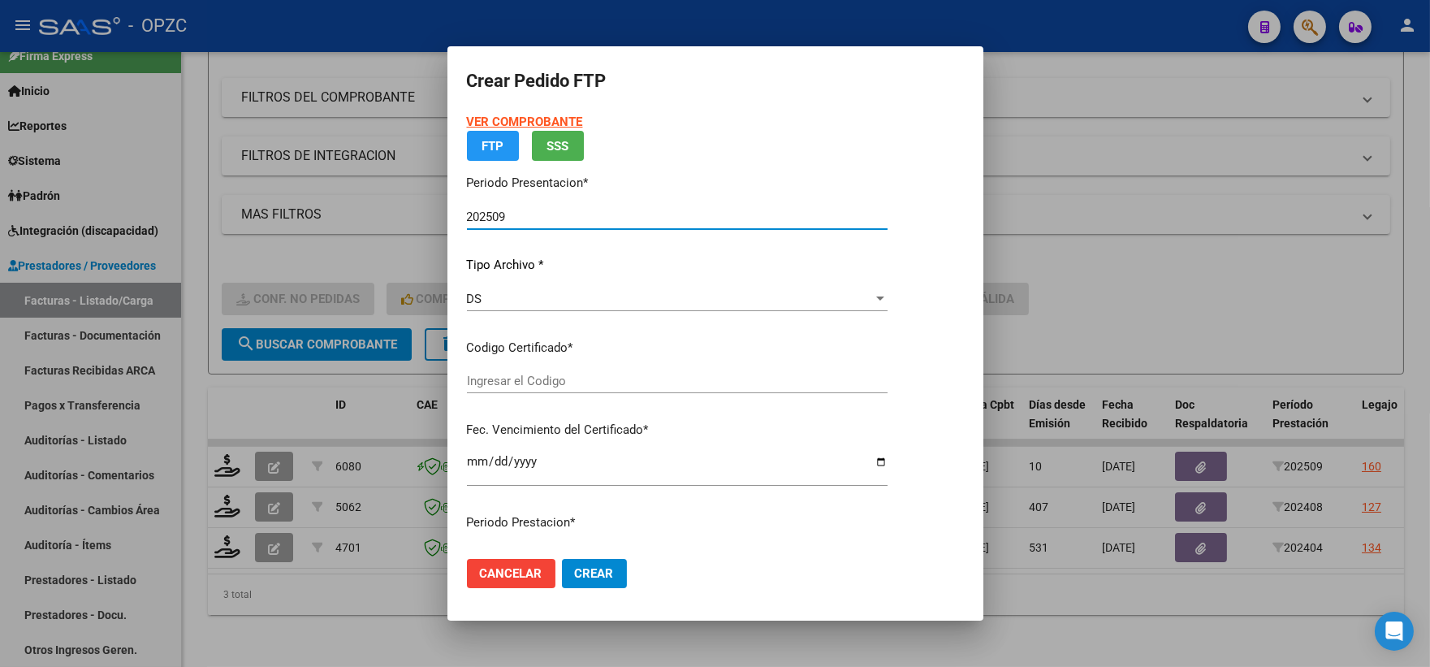
type input "ARG02000540389352019100920251009BS455"
type input "[DATE]"
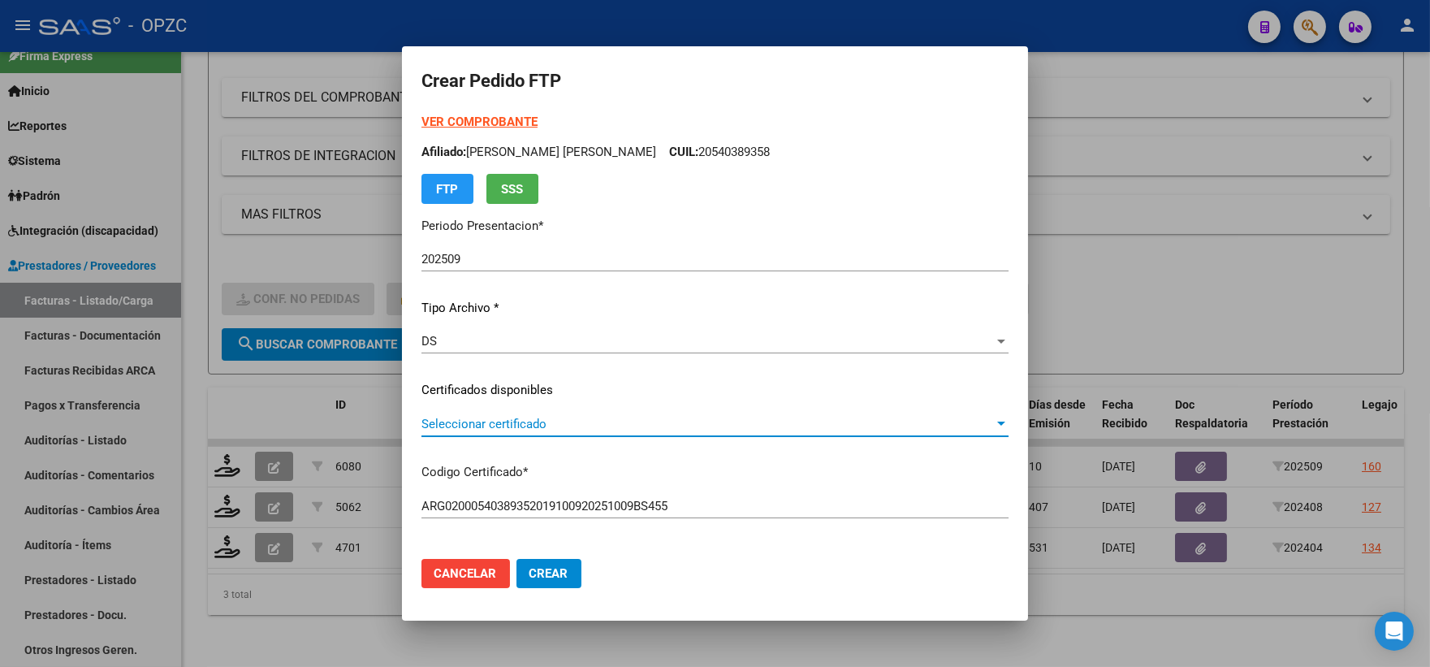
click at [997, 422] on div at bounding box center [1001, 423] width 8 height 4
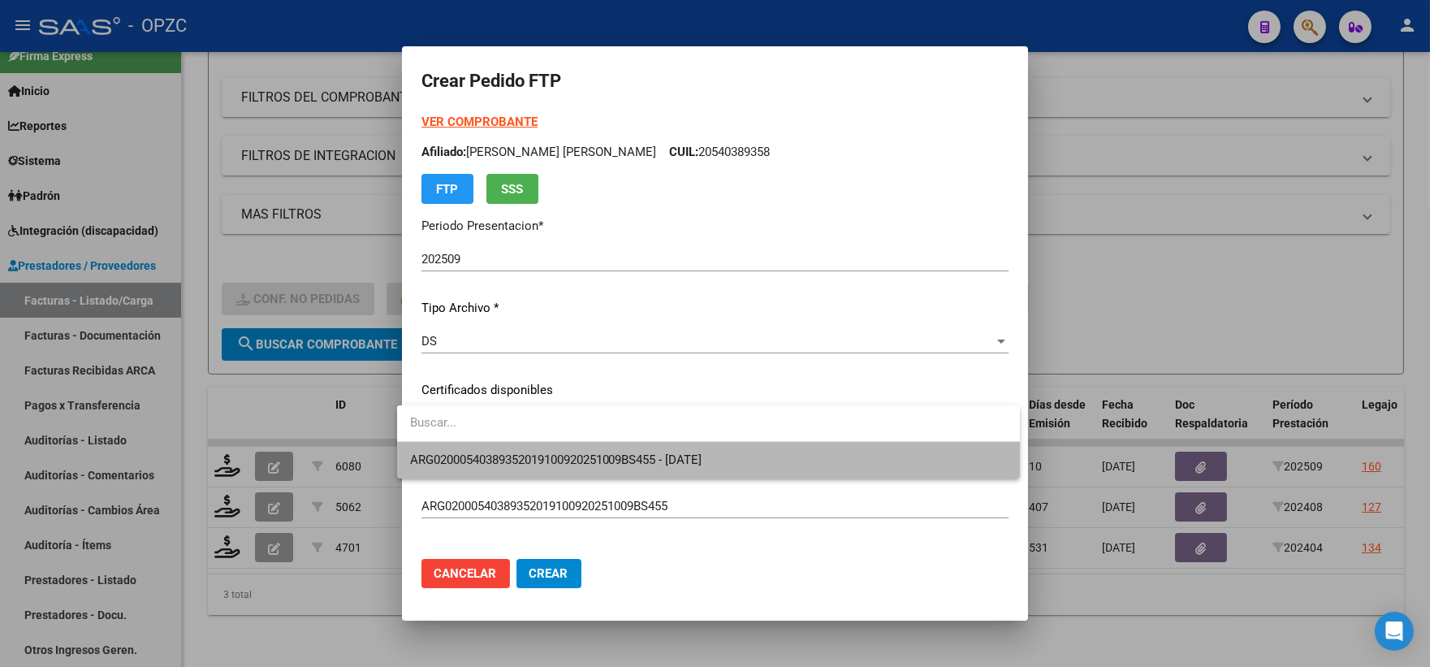
click at [753, 461] on span "ARG02000540389352019100920251009BS455 - [DATE]" at bounding box center [708, 460] width 597 height 37
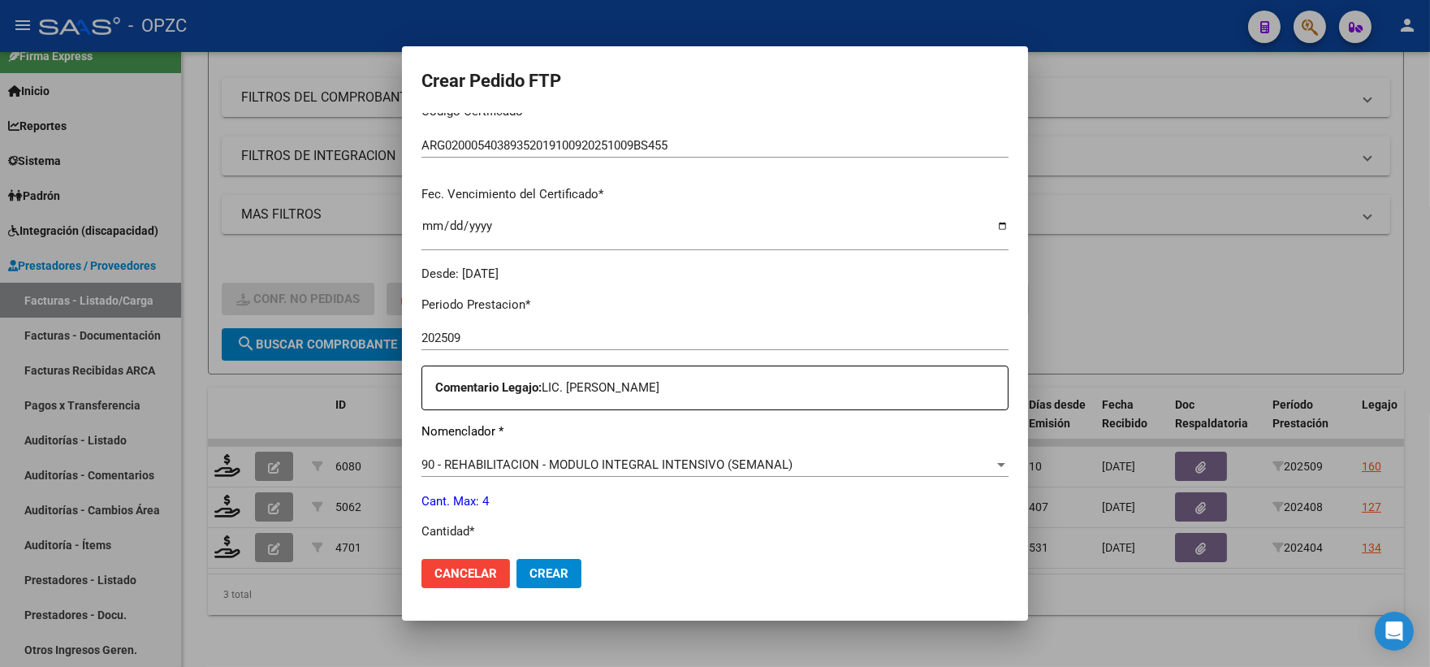
scroll to position [451, 0]
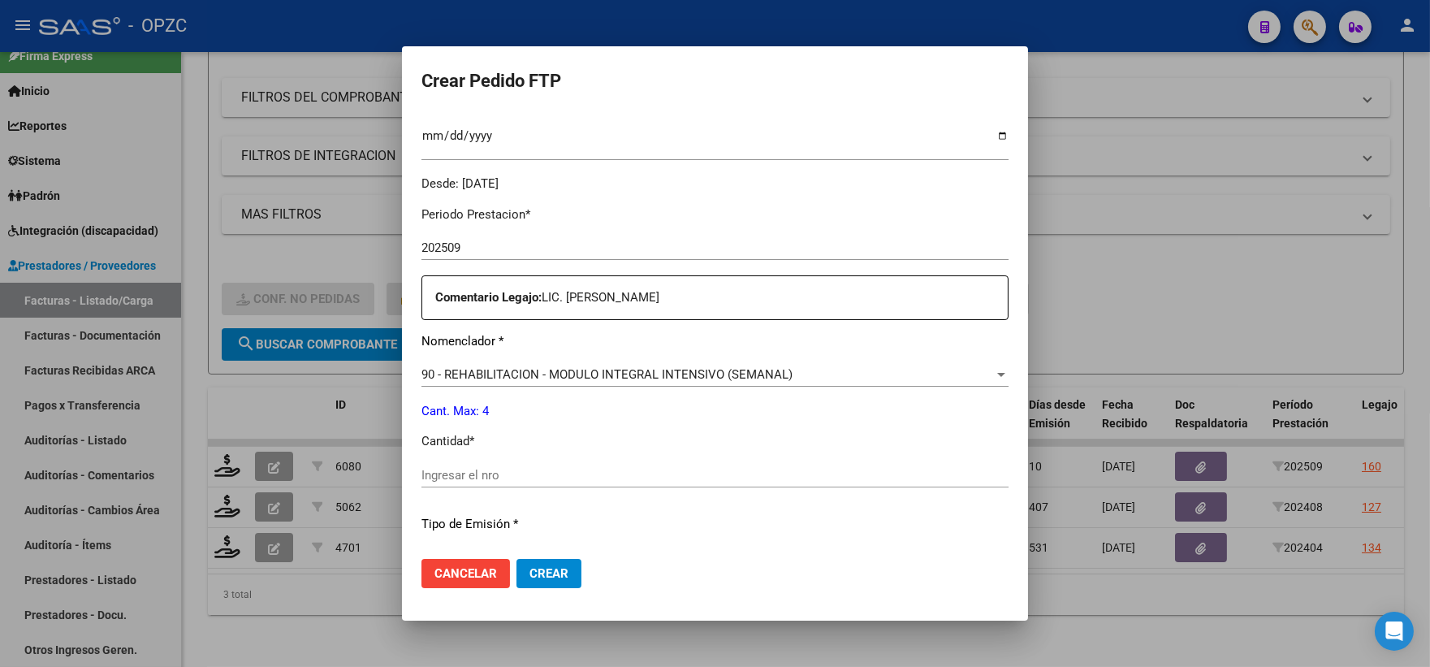
click at [472, 473] on input "Ingresar el nro" at bounding box center [714, 475] width 587 height 15
type input "4"
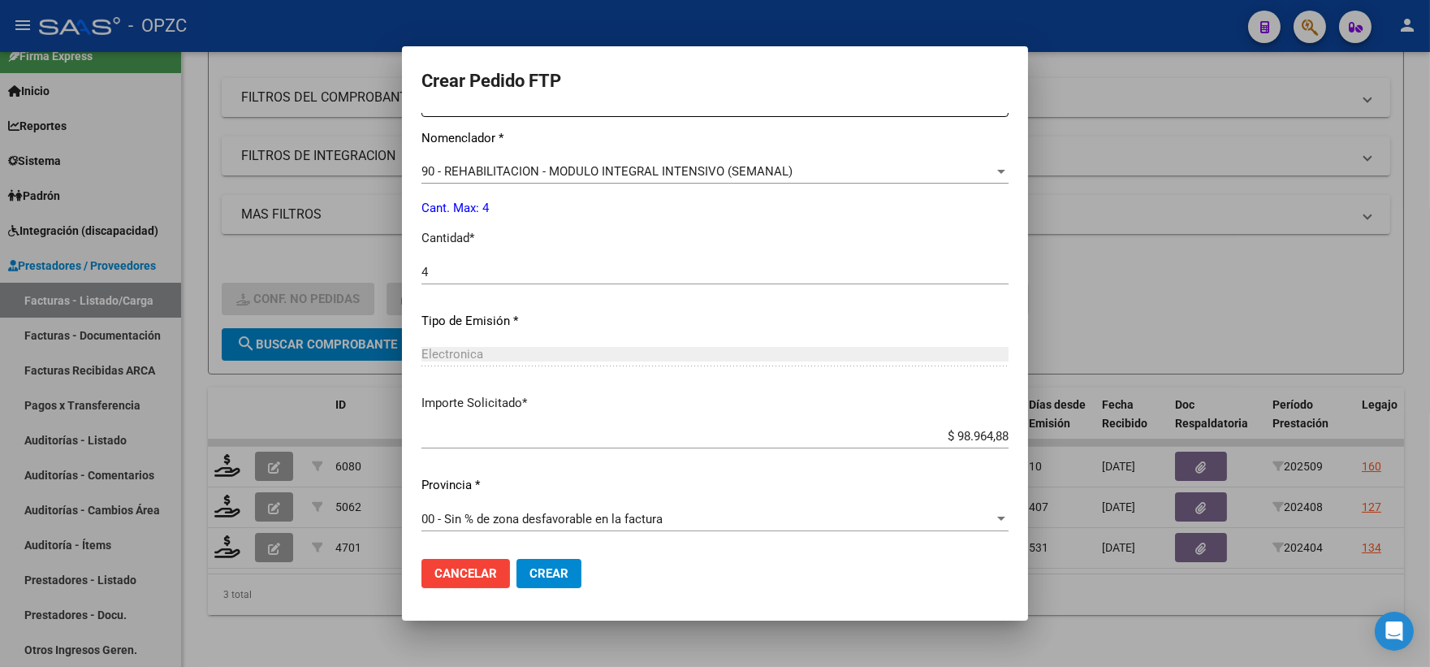
click at [529, 575] on span "Crear" at bounding box center [548, 573] width 39 height 15
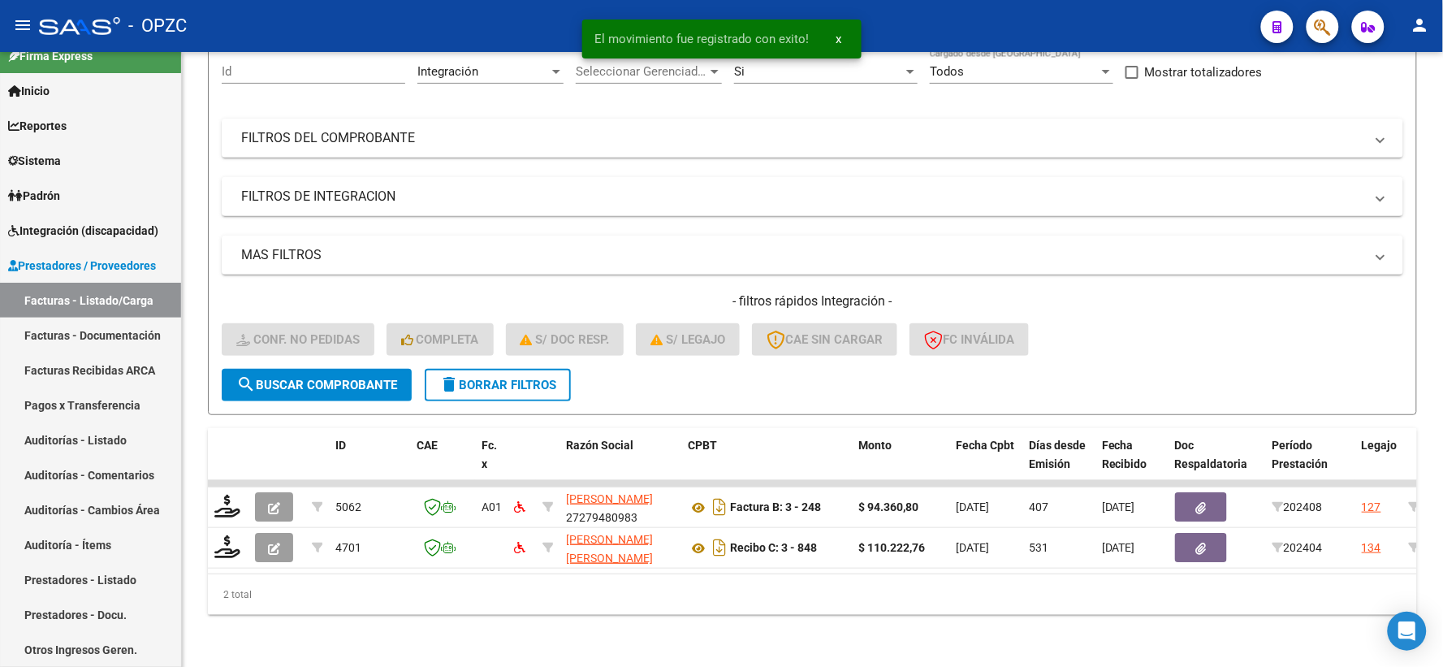
scroll to position [169, 0]
click at [90, 228] on span "Integración (discapacidad)" at bounding box center [83, 231] width 150 height 18
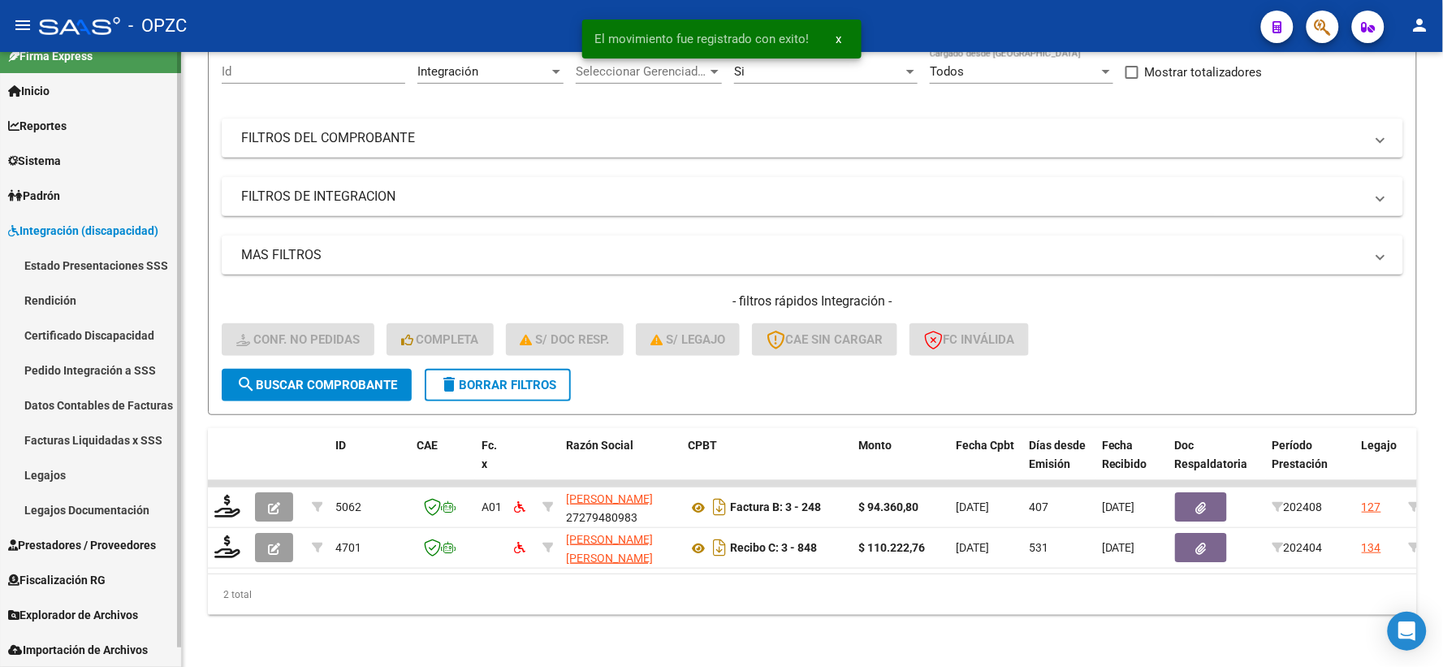
click at [62, 362] on link "Pedido Integración a SSS" at bounding box center [90, 369] width 181 height 35
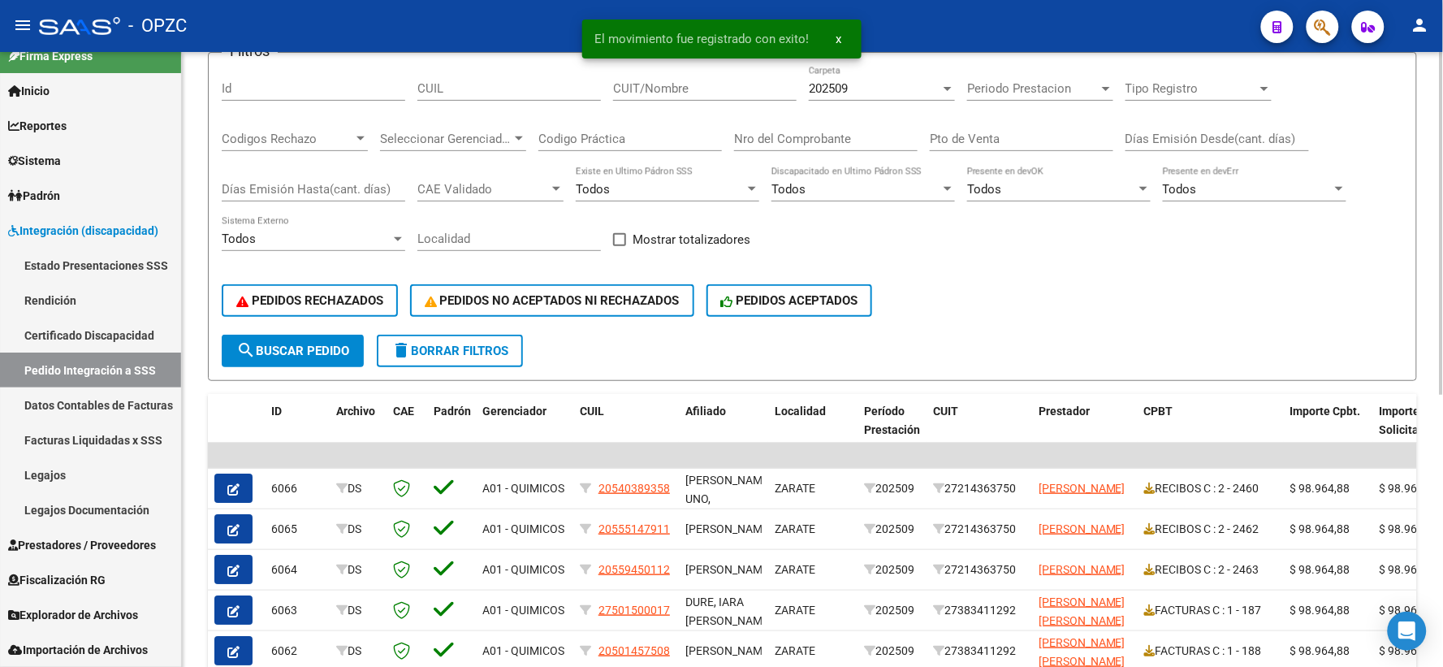
scroll to position [180, 0]
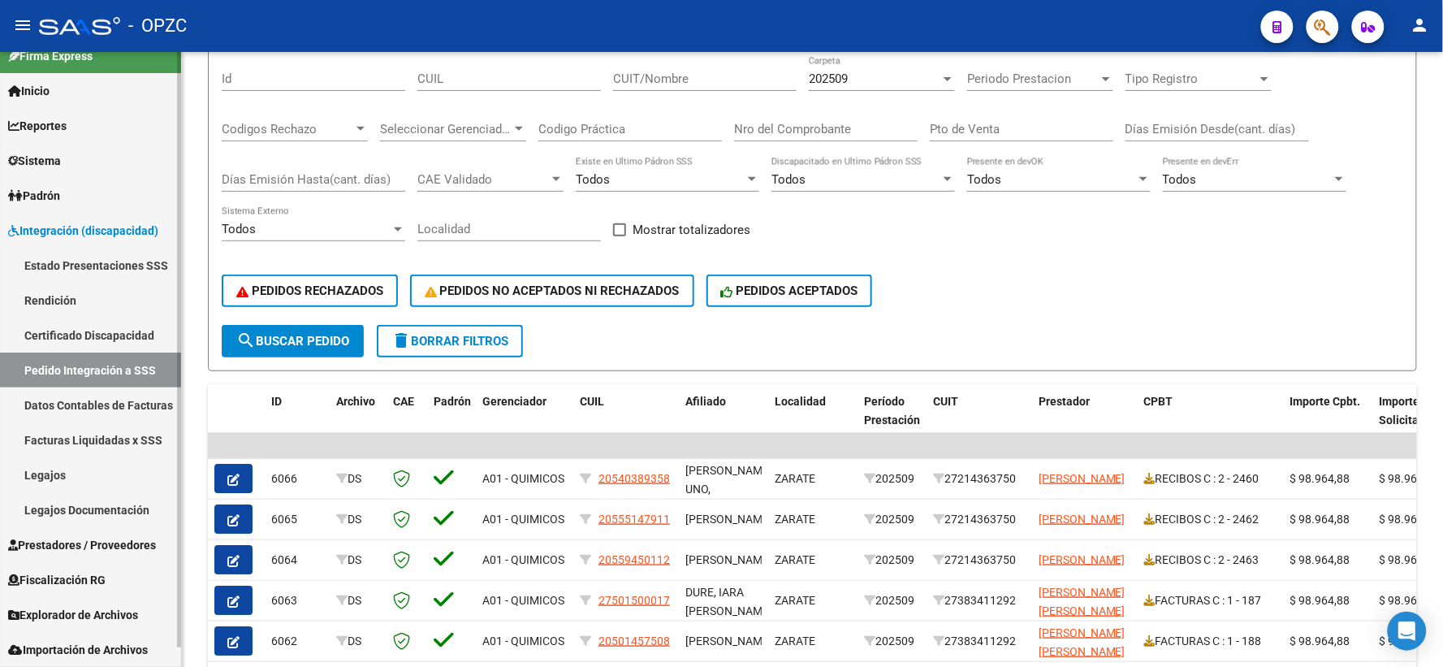
click at [88, 539] on span "Prestadores / Proveedores" at bounding box center [82, 545] width 148 height 18
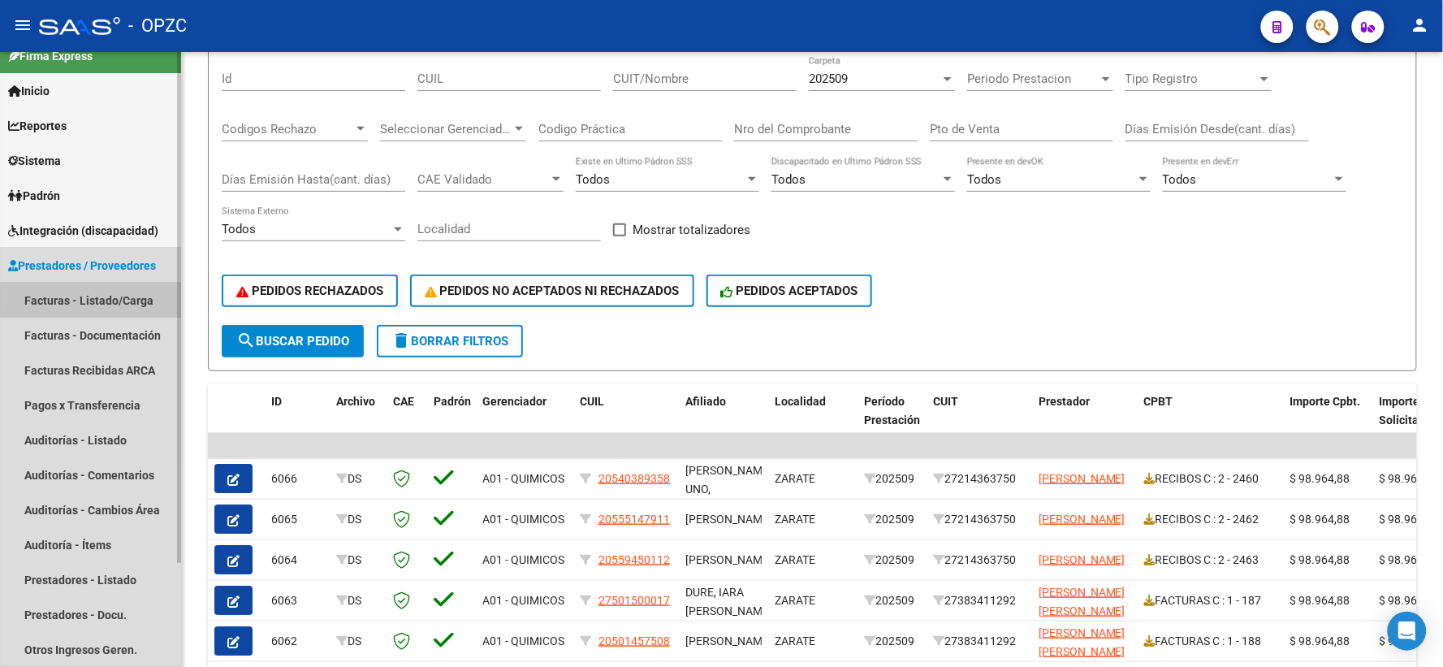
click at [115, 297] on link "Facturas - Listado/Carga" at bounding box center [90, 300] width 181 height 35
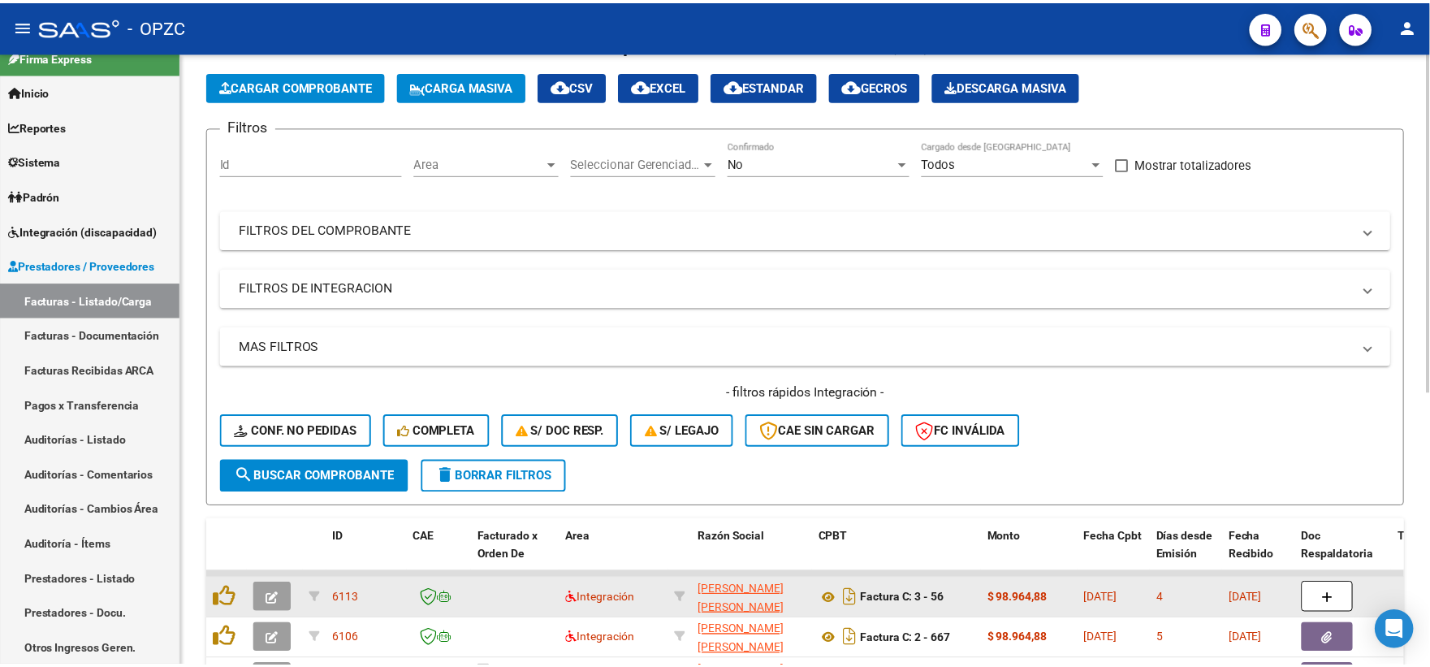
scroll to position [180, 0]
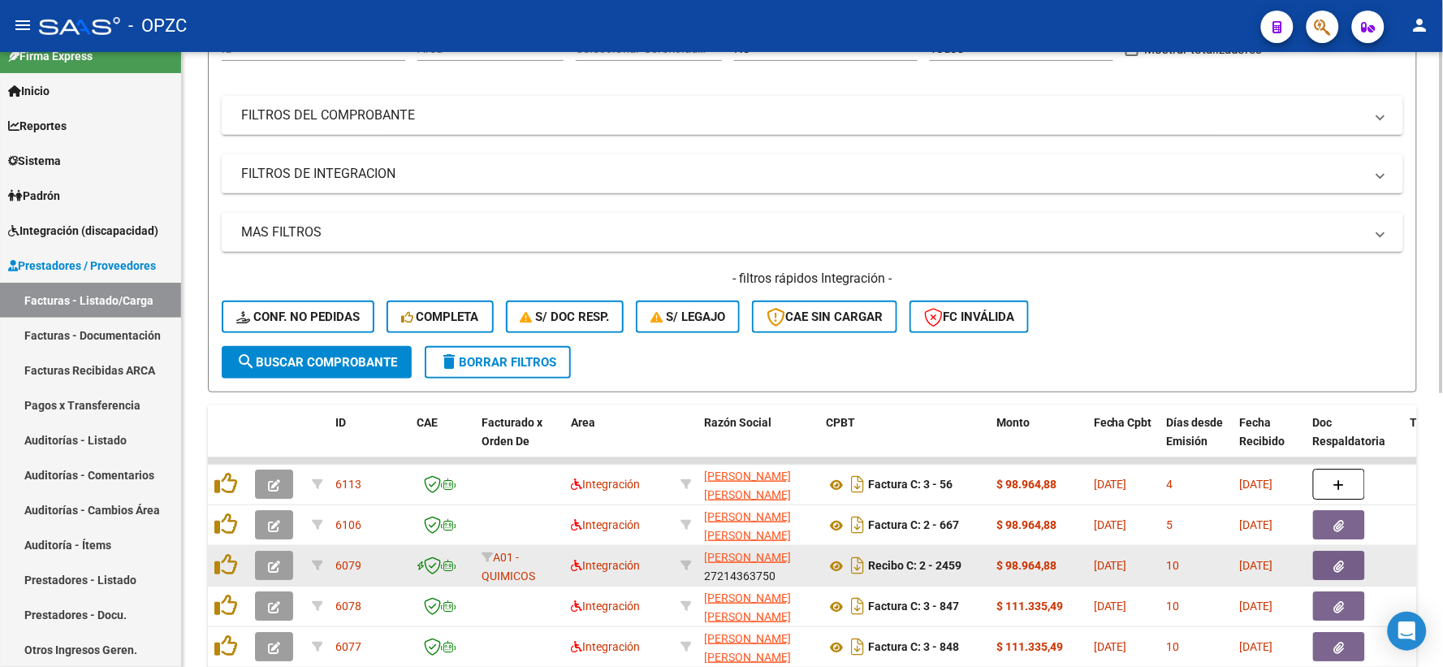
click at [272, 564] on icon "button" at bounding box center [274, 566] width 12 height 12
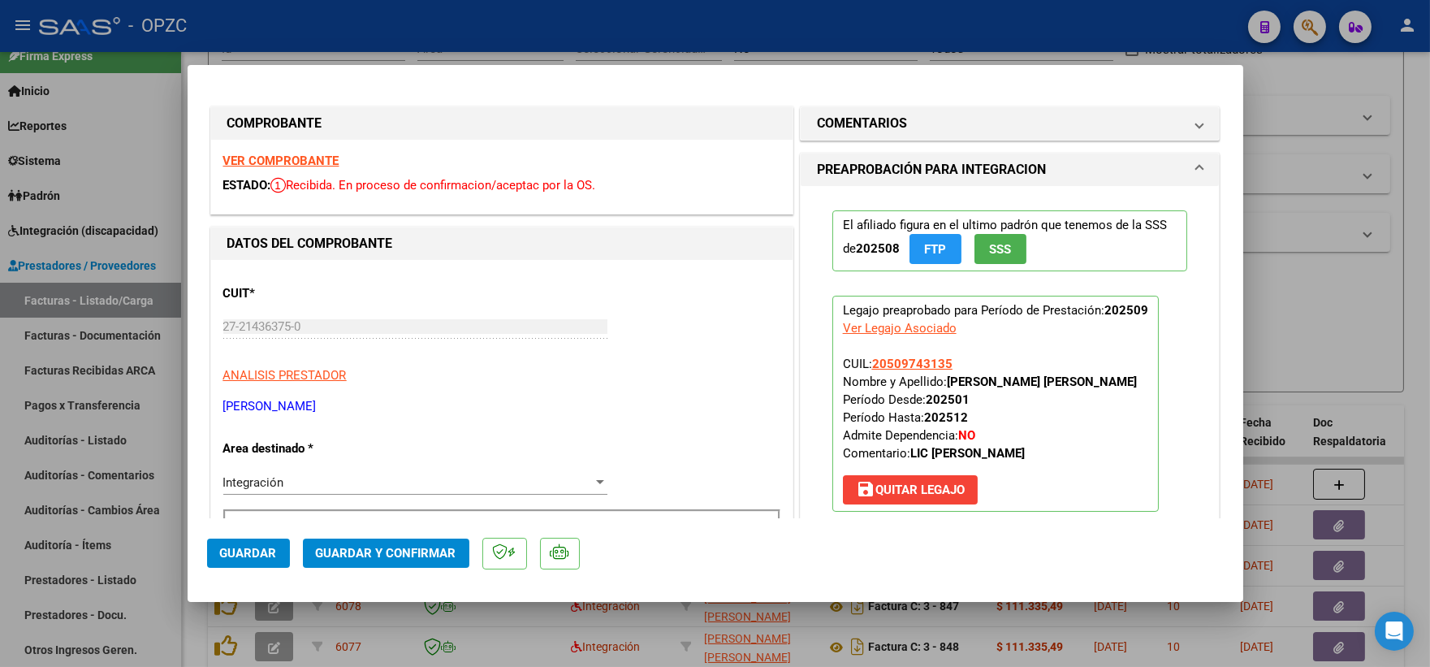
click at [300, 155] on strong "VER COMPROBANTE" at bounding box center [281, 160] width 116 height 15
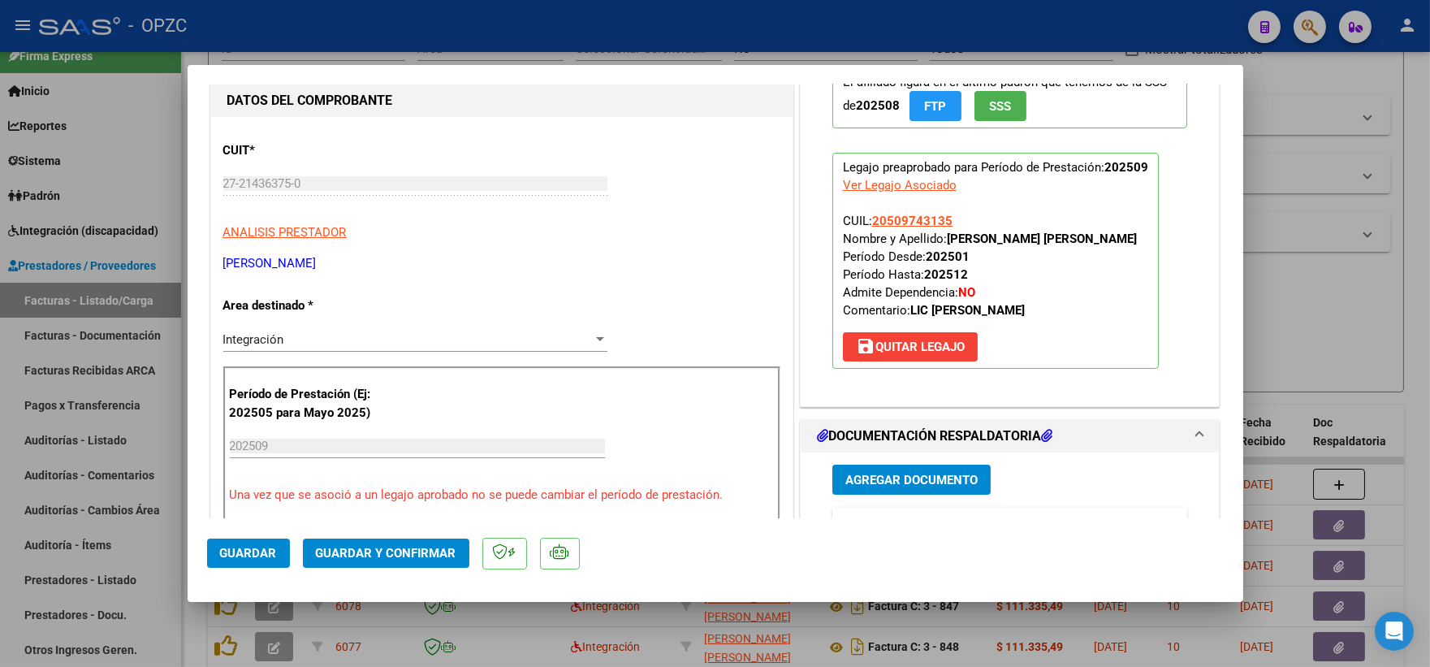
scroll to position [270, 0]
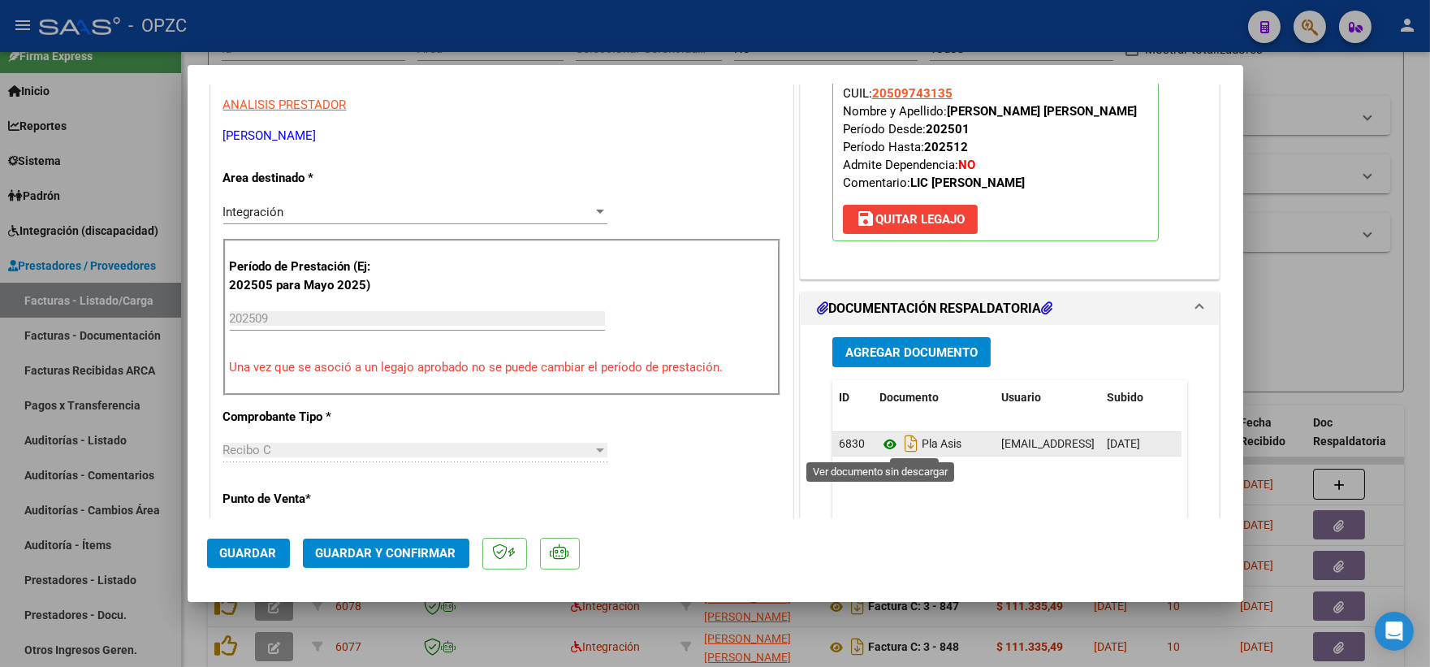
click at [882, 442] on icon at bounding box center [889, 443] width 21 height 19
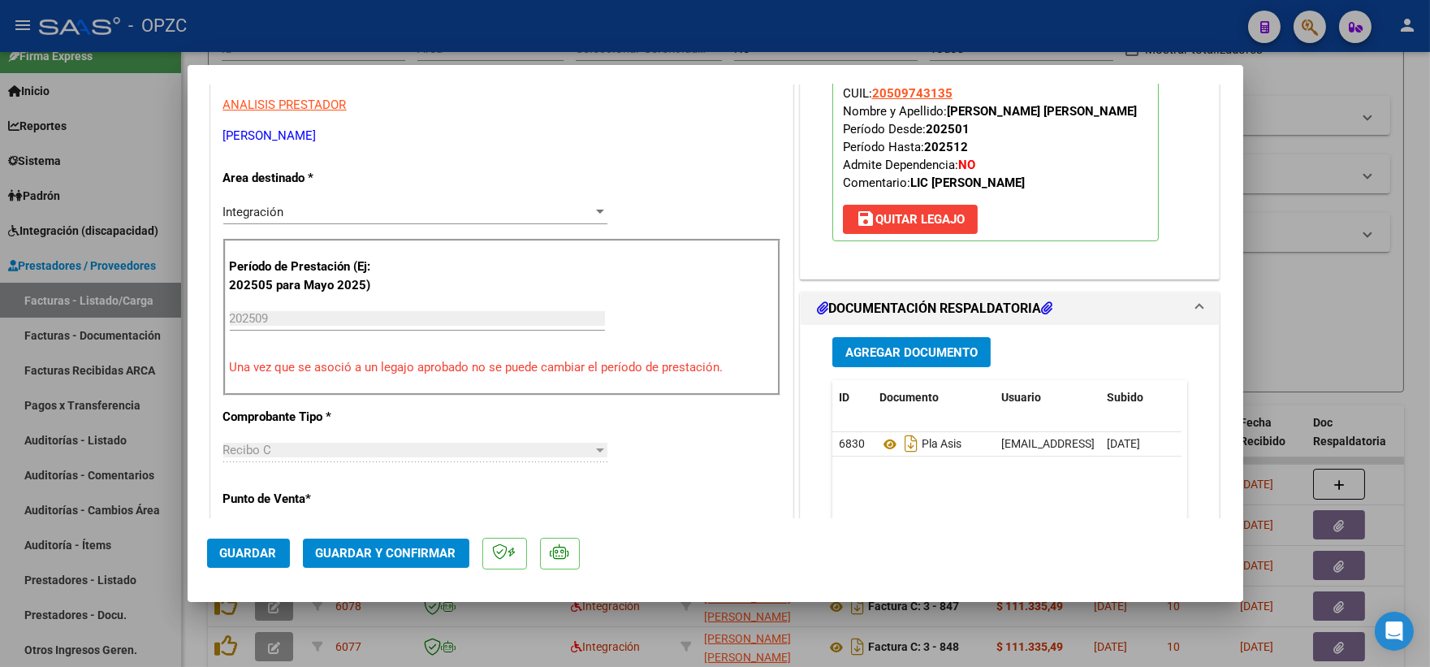
click at [375, 547] on span "Guardar y Confirmar" at bounding box center [386, 553] width 140 height 15
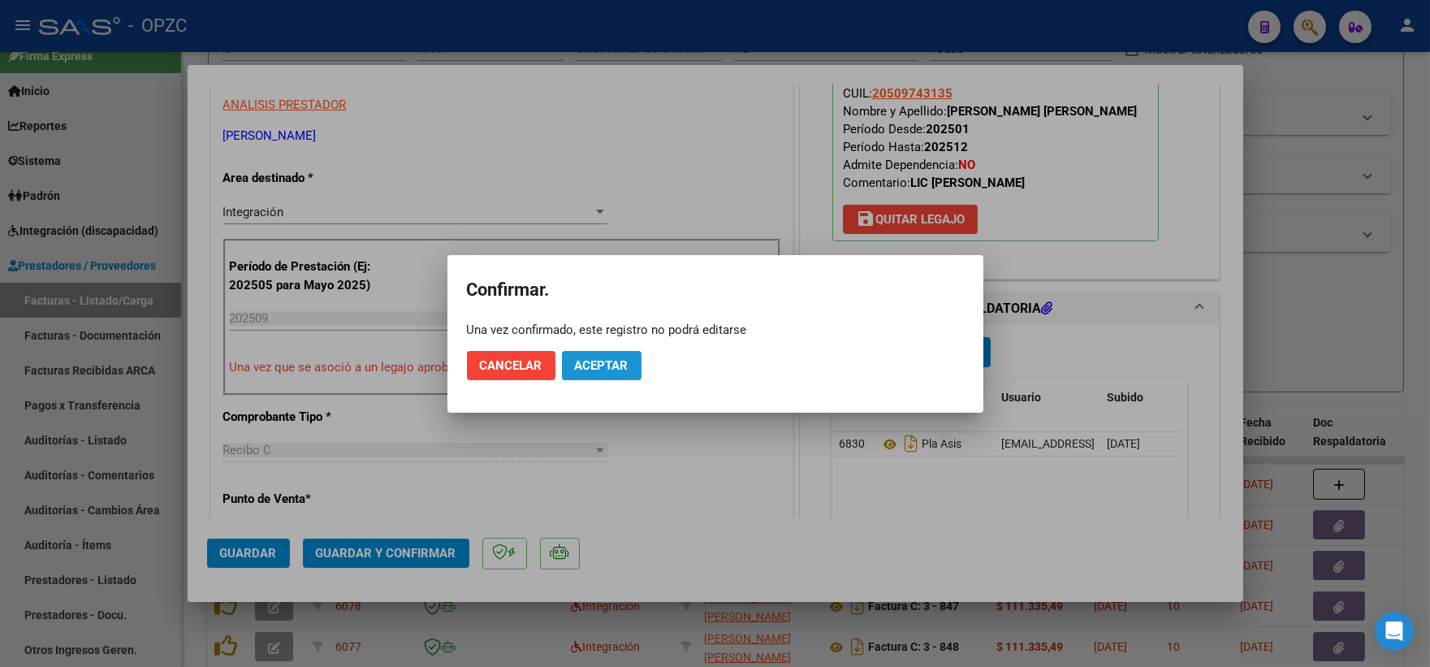
click at [610, 359] on span "Aceptar" at bounding box center [602, 365] width 54 height 15
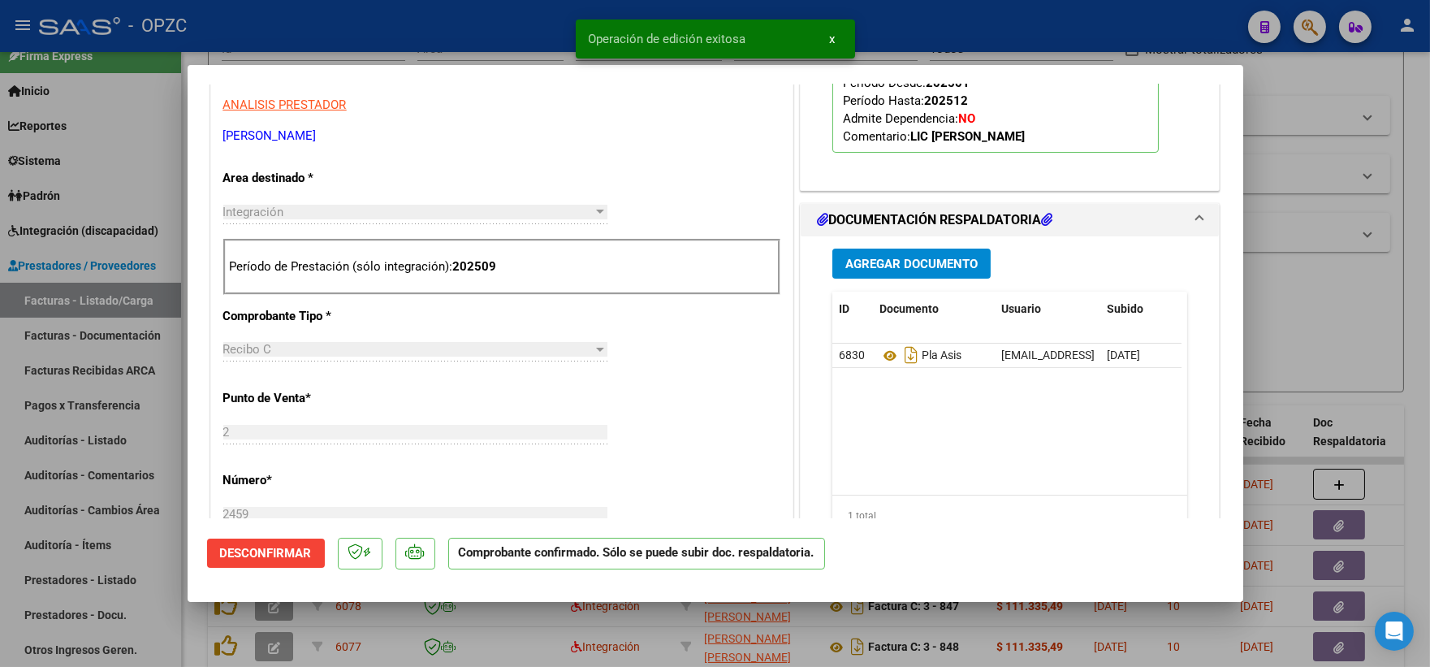
click at [1289, 249] on div at bounding box center [715, 333] width 1430 height 667
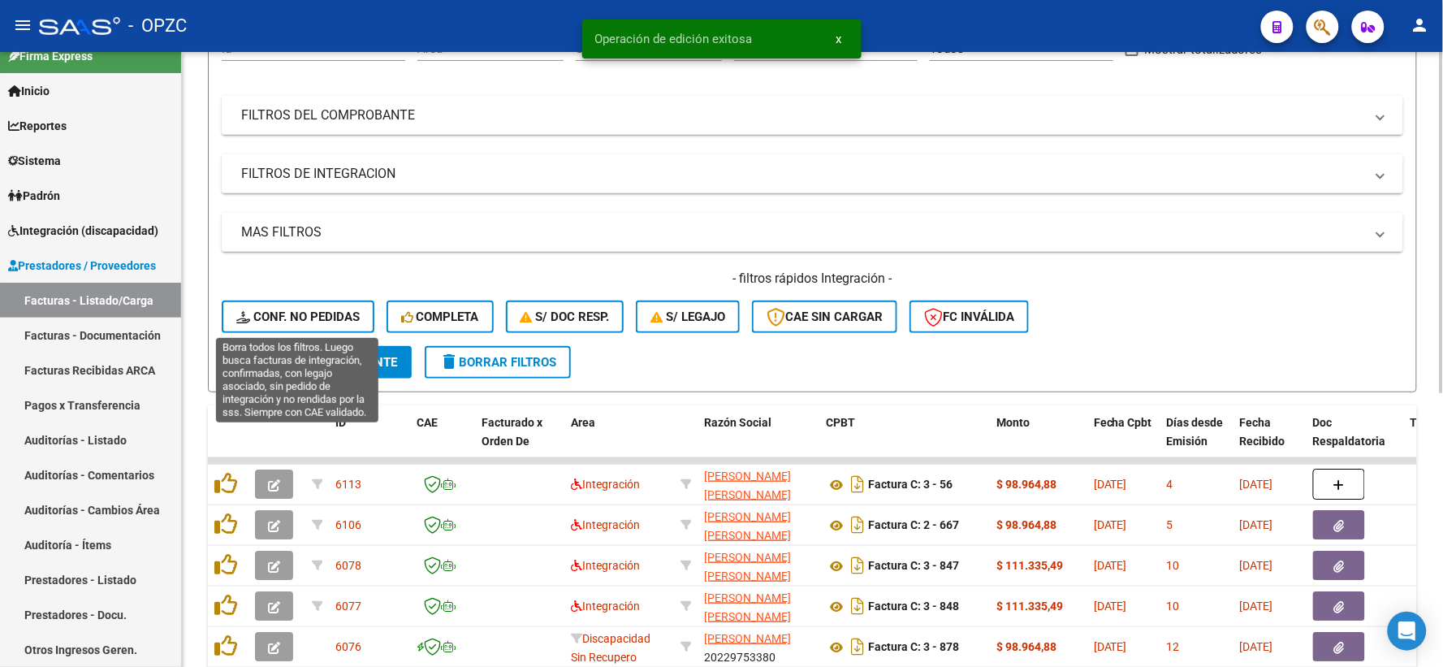
click at [306, 309] on span "Conf. no pedidas" at bounding box center [297, 316] width 123 height 15
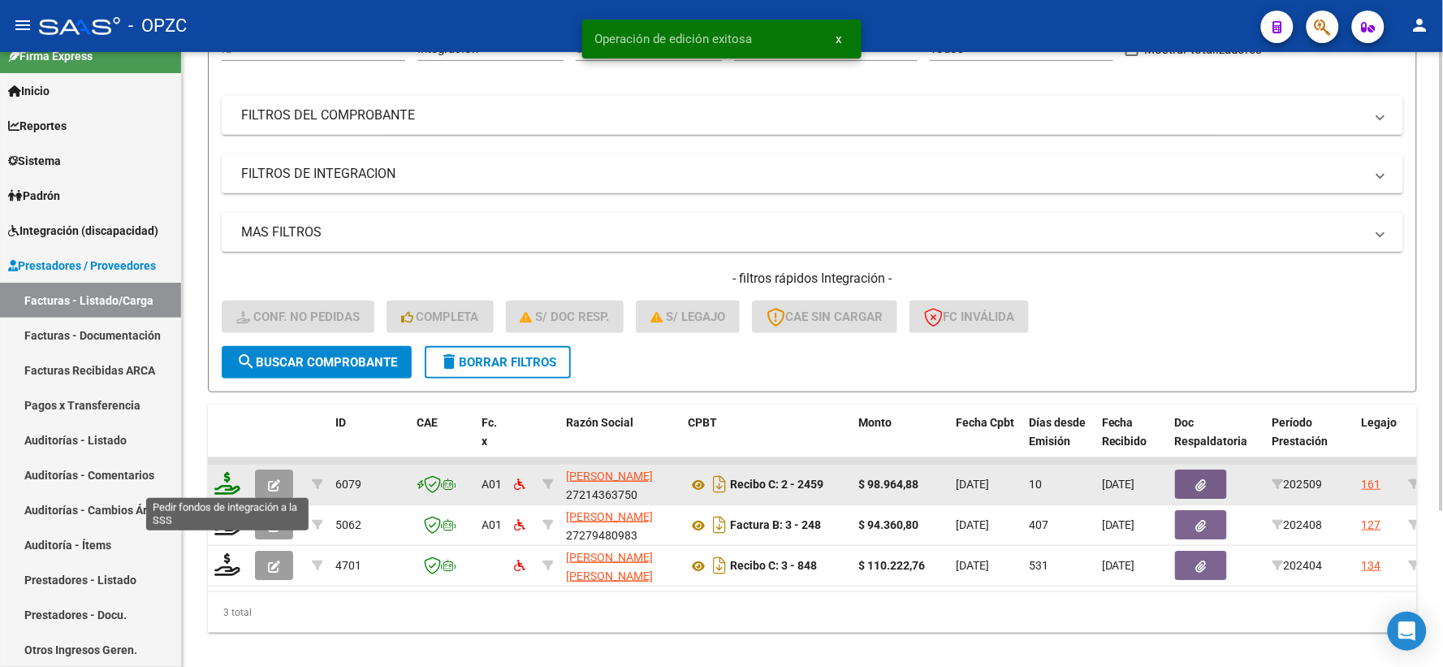
click at [236, 479] on icon at bounding box center [227, 483] width 26 height 23
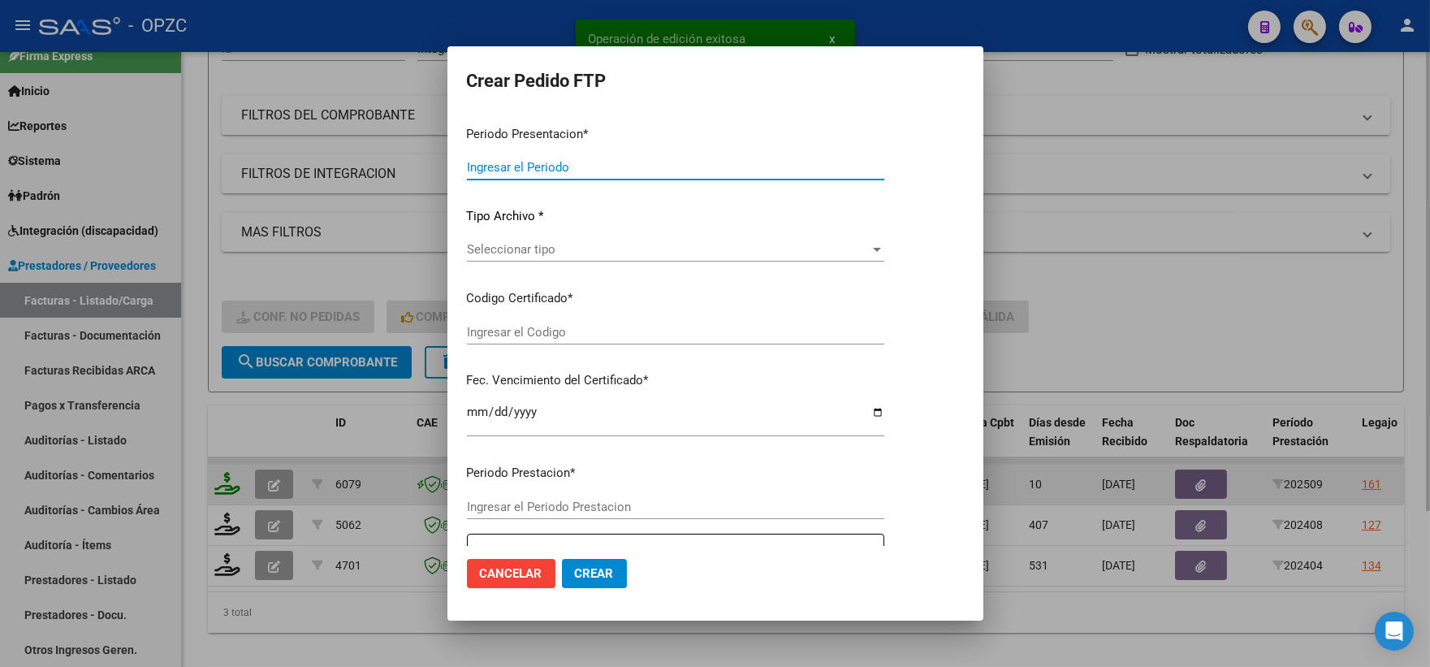
type input "202509"
type input "$ 98.964,88"
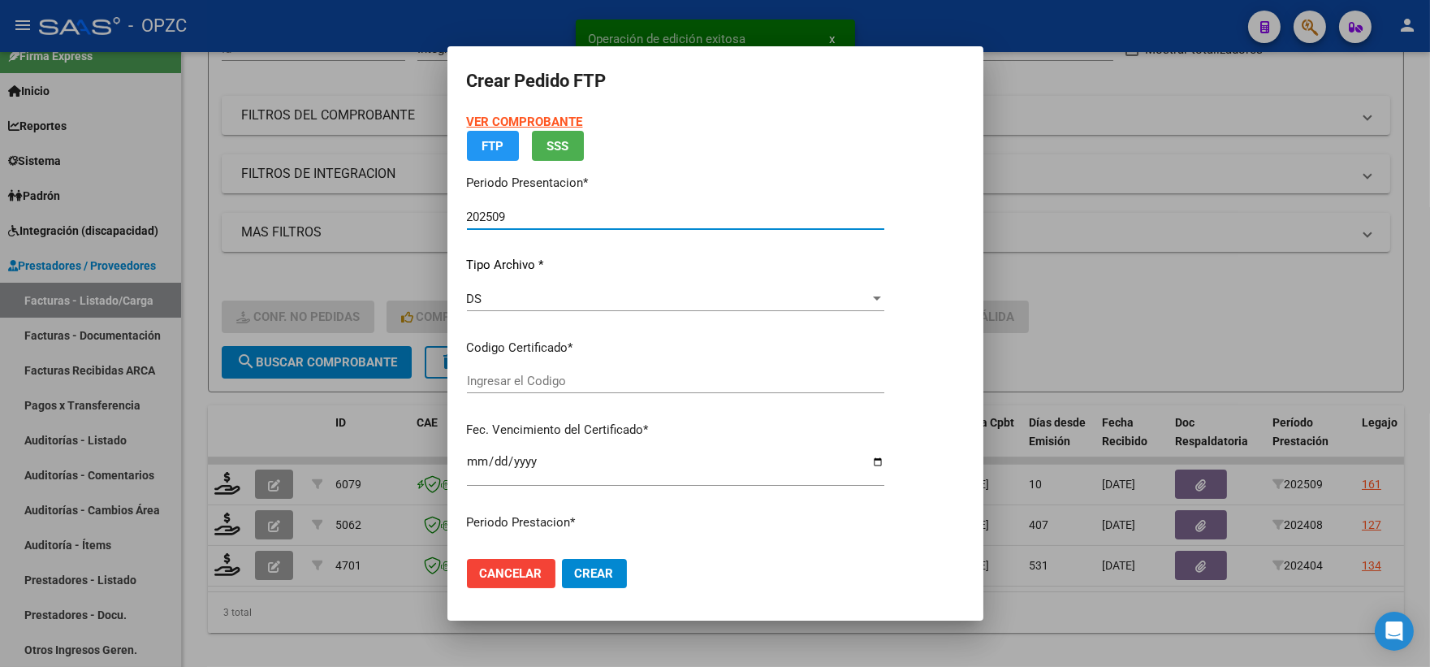
type input "ARG02000509743132023122220281222BUE455"
type input "[DATE]"
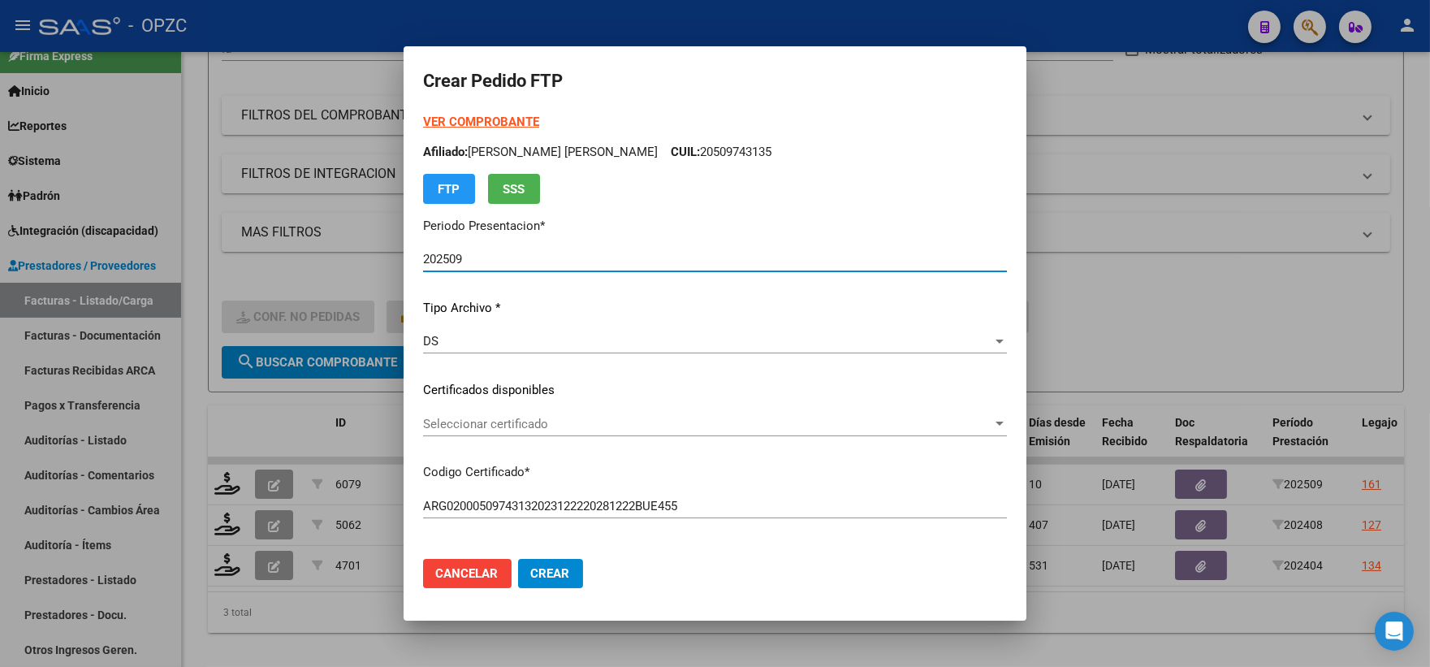
click at [991, 419] on span "Seleccionar certificado" at bounding box center [707, 424] width 569 height 15
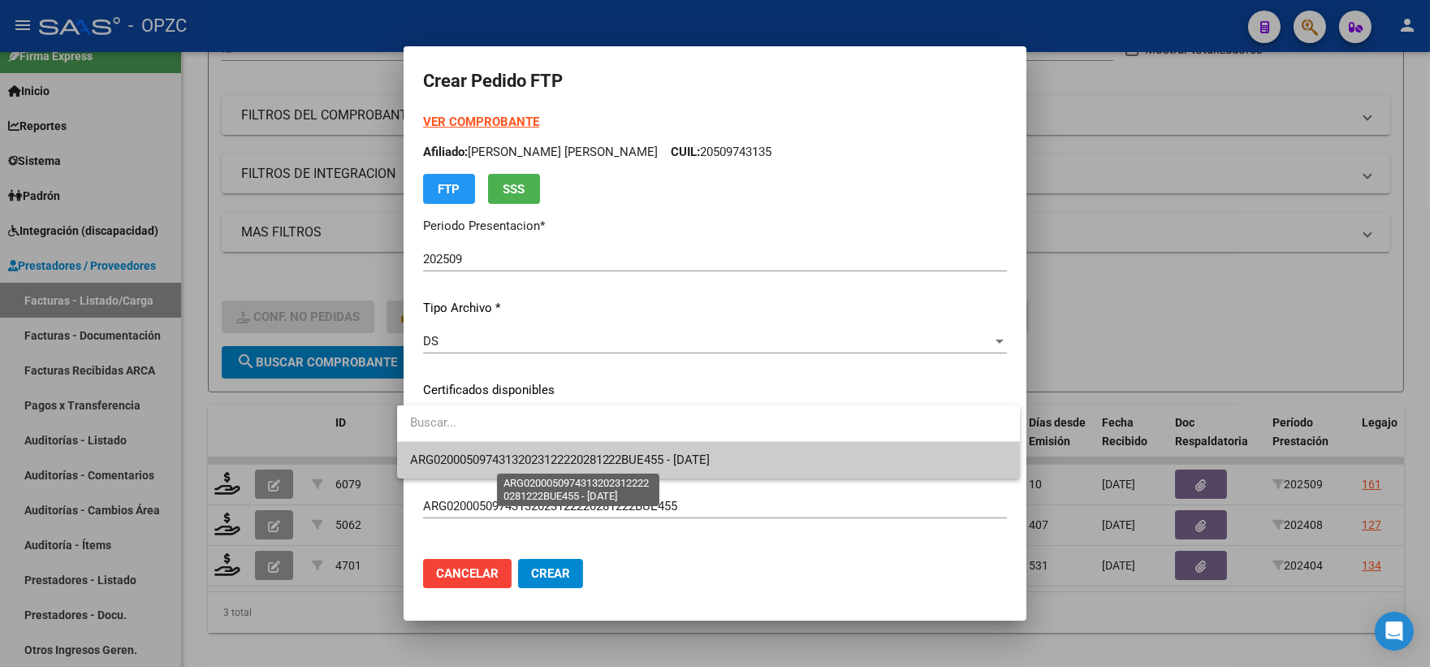
click at [688, 456] on span "ARG02000509743132023122220281222BUE455 - [DATE]" at bounding box center [560, 459] width 300 height 15
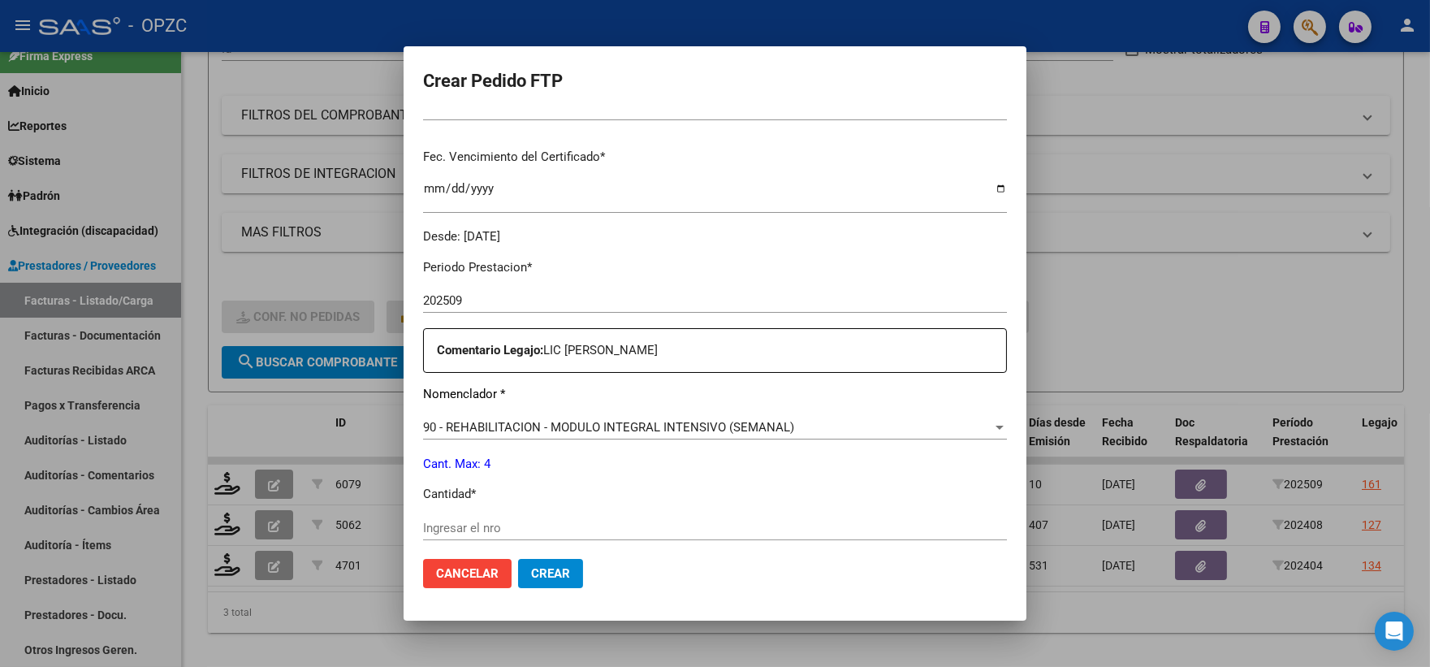
scroll to position [451, 0]
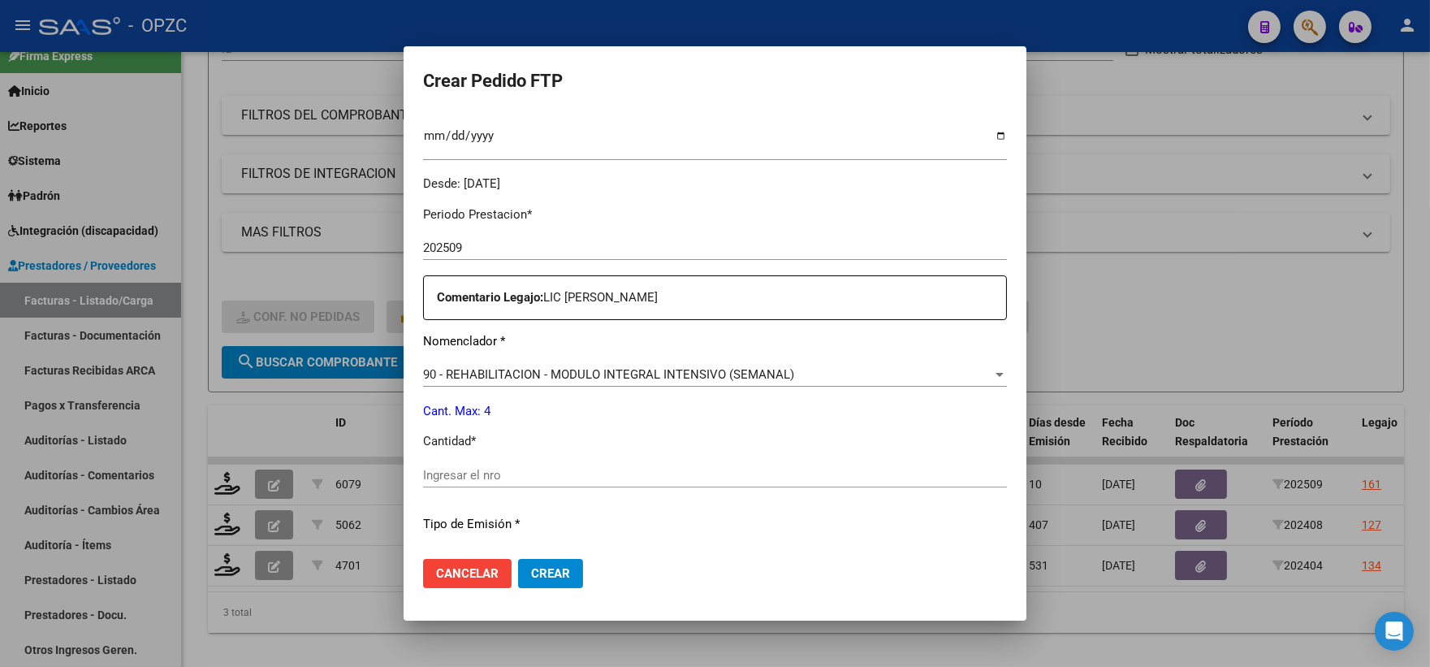
click at [443, 469] on input "Ingresar el nro" at bounding box center [715, 475] width 584 height 15
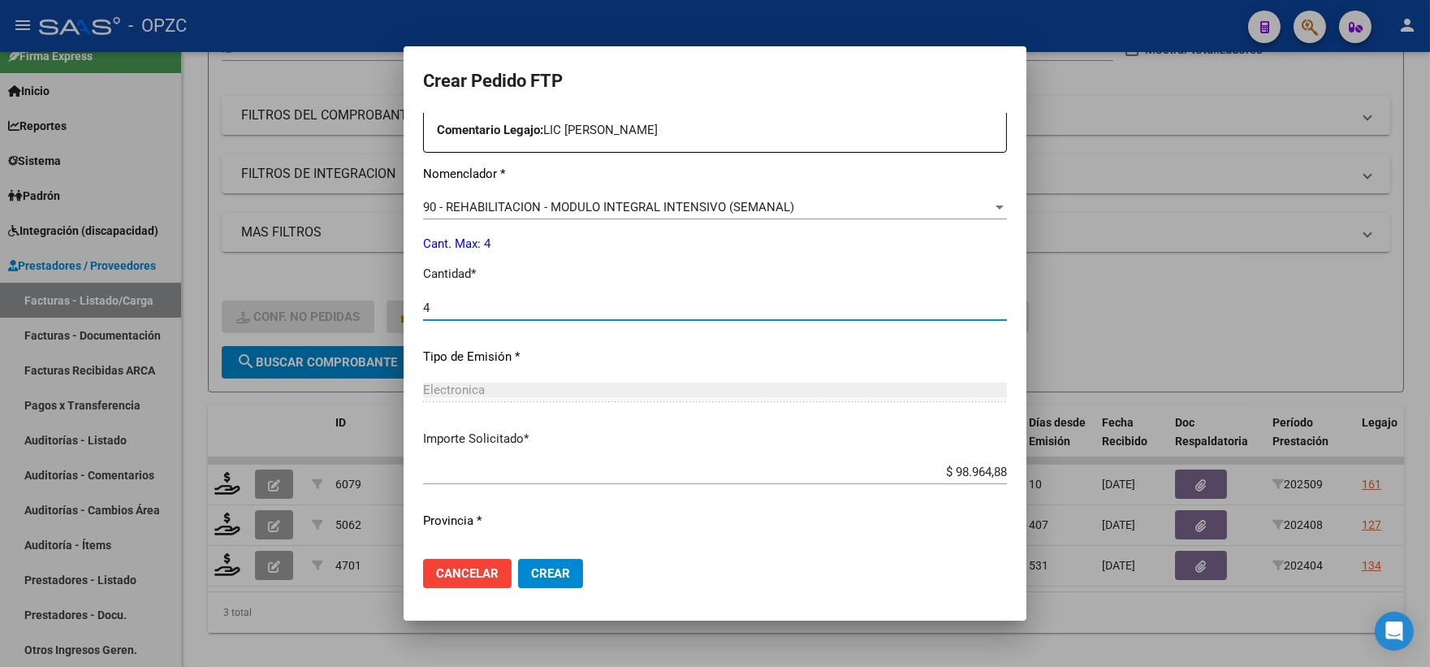
scroll to position [654, 0]
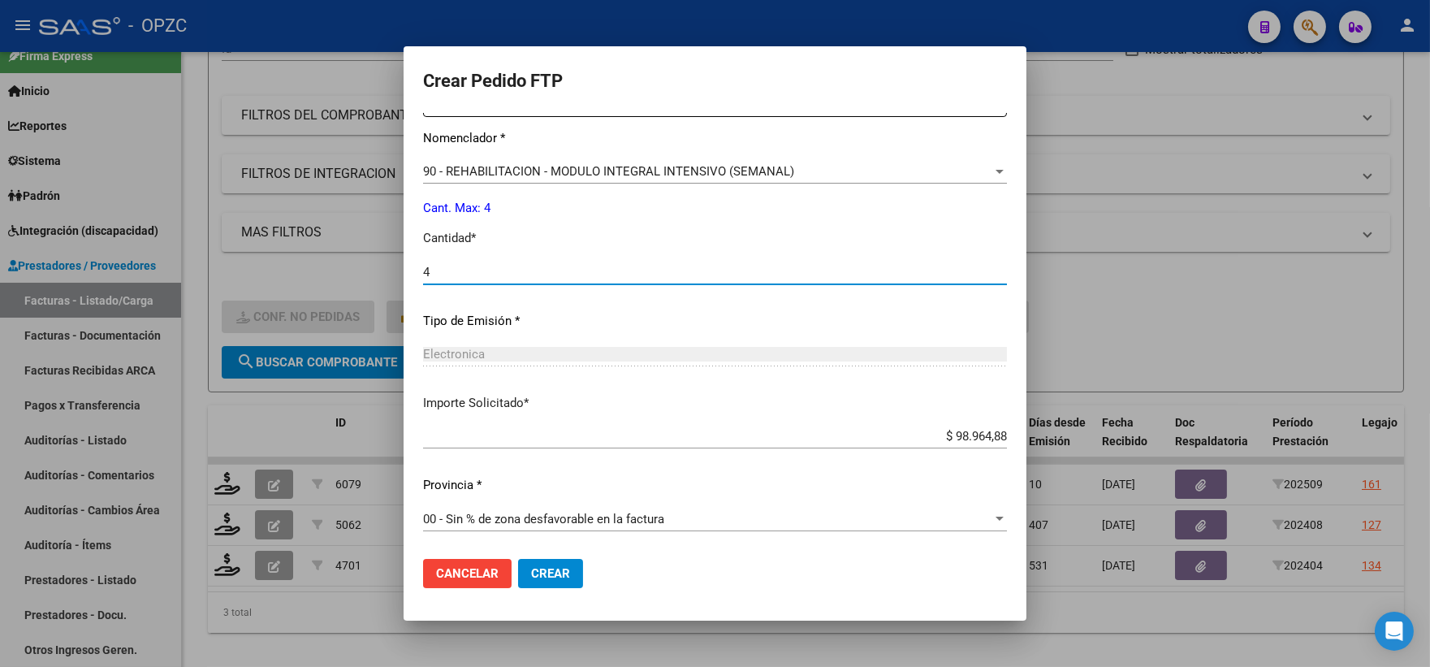
type input "4"
click at [534, 574] on span "Crear" at bounding box center [550, 573] width 39 height 15
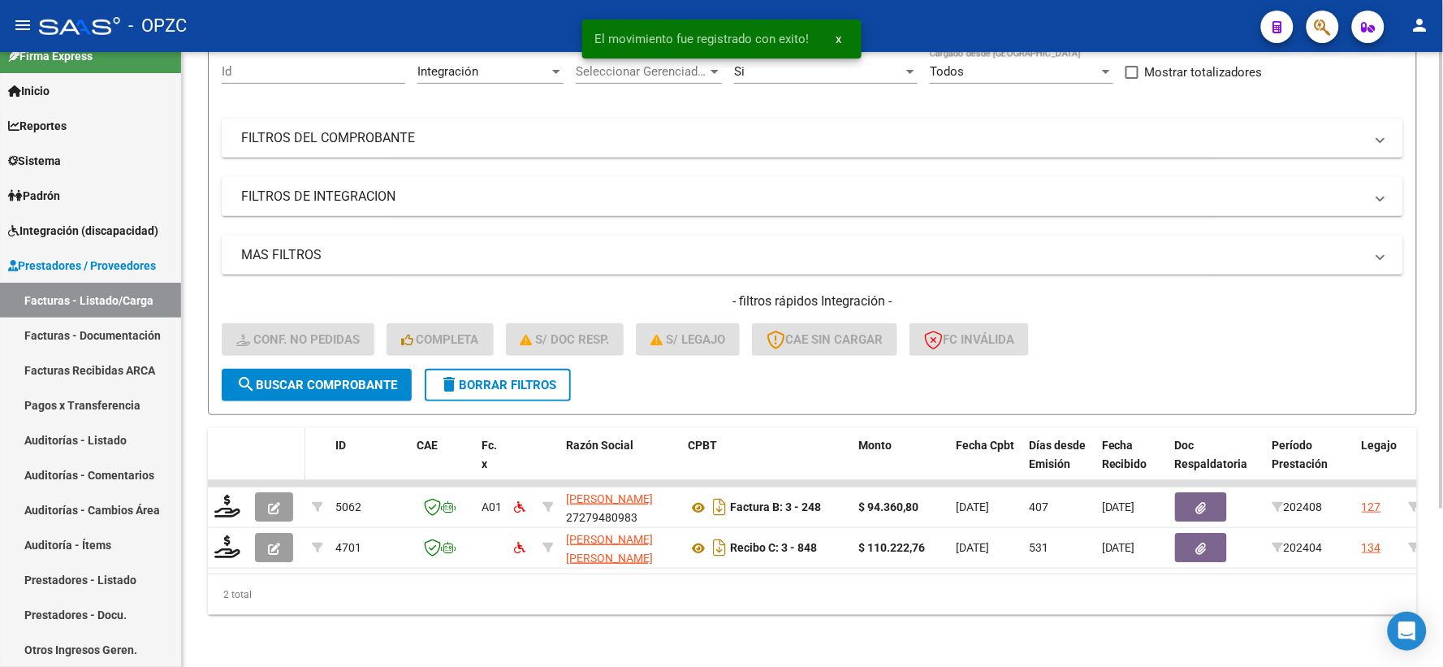
scroll to position [169, 0]
click at [111, 226] on span "Integración (discapacidad)" at bounding box center [83, 231] width 150 height 18
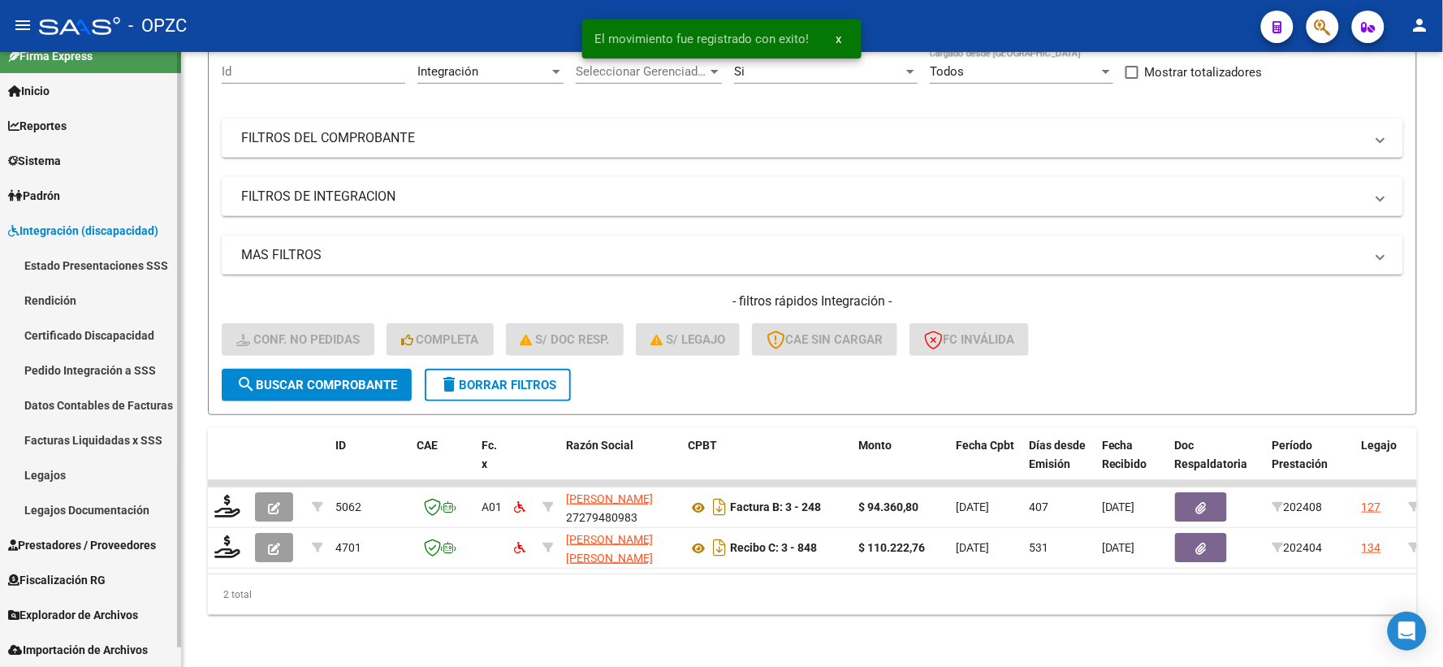
click at [88, 369] on link "Pedido Integración a SSS" at bounding box center [90, 369] width 181 height 35
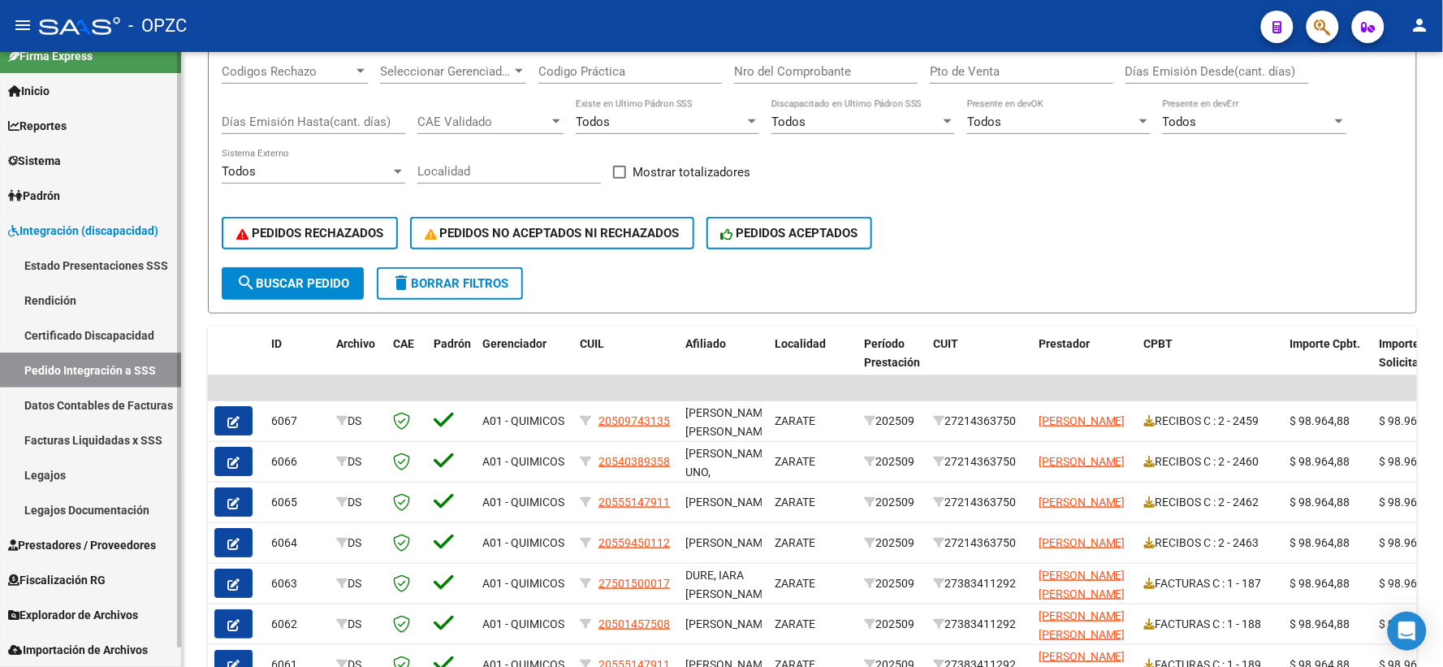
scroll to position [90, 0]
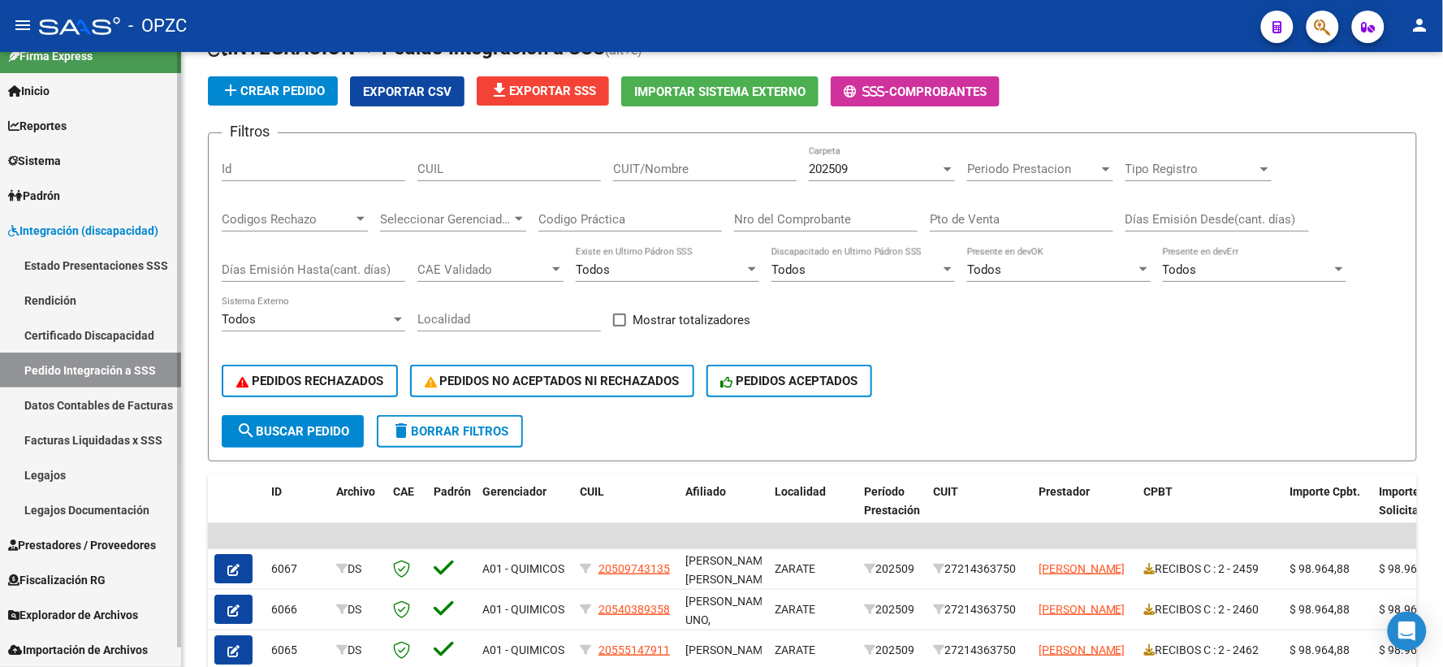
click at [71, 545] on span "Prestadores / Proveedores" at bounding box center [82, 545] width 148 height 18
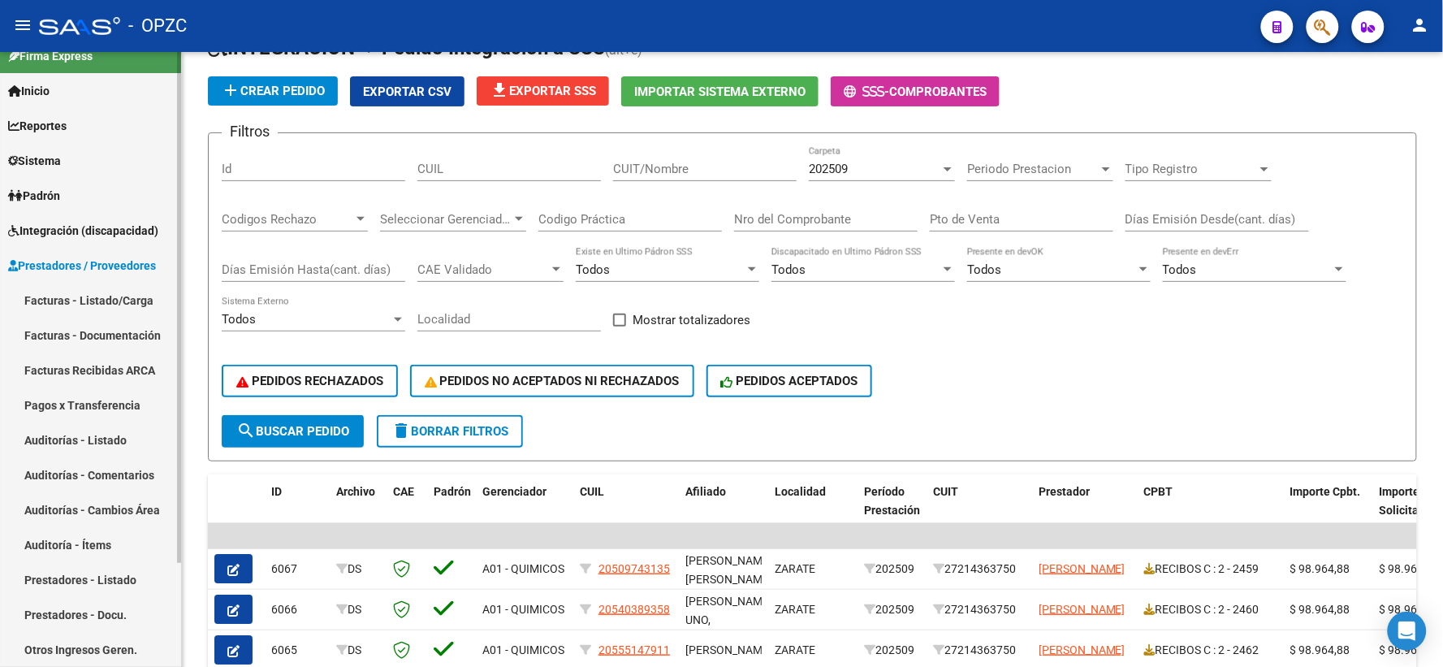
click at [116, 296] on link "Facturas - Listado/Carga" at bounding box center [90, 300] width 181 height 35
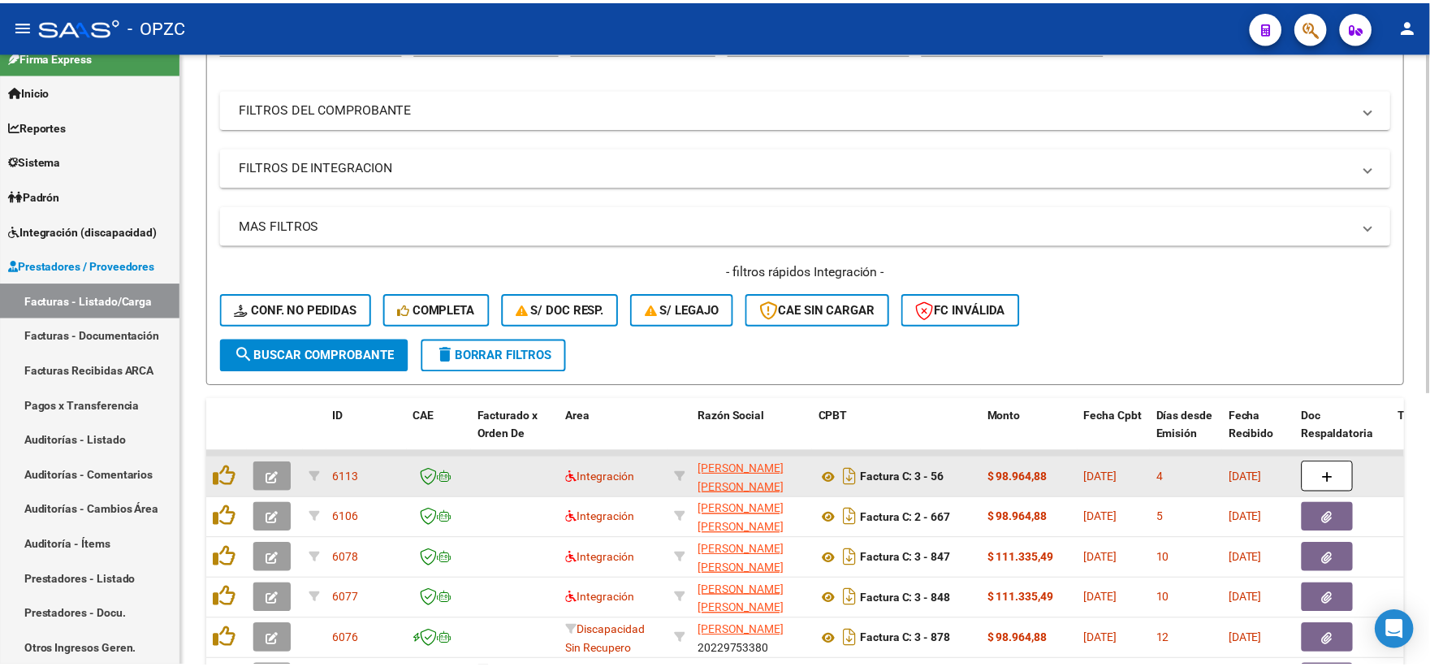
scroll to position [205, 0]
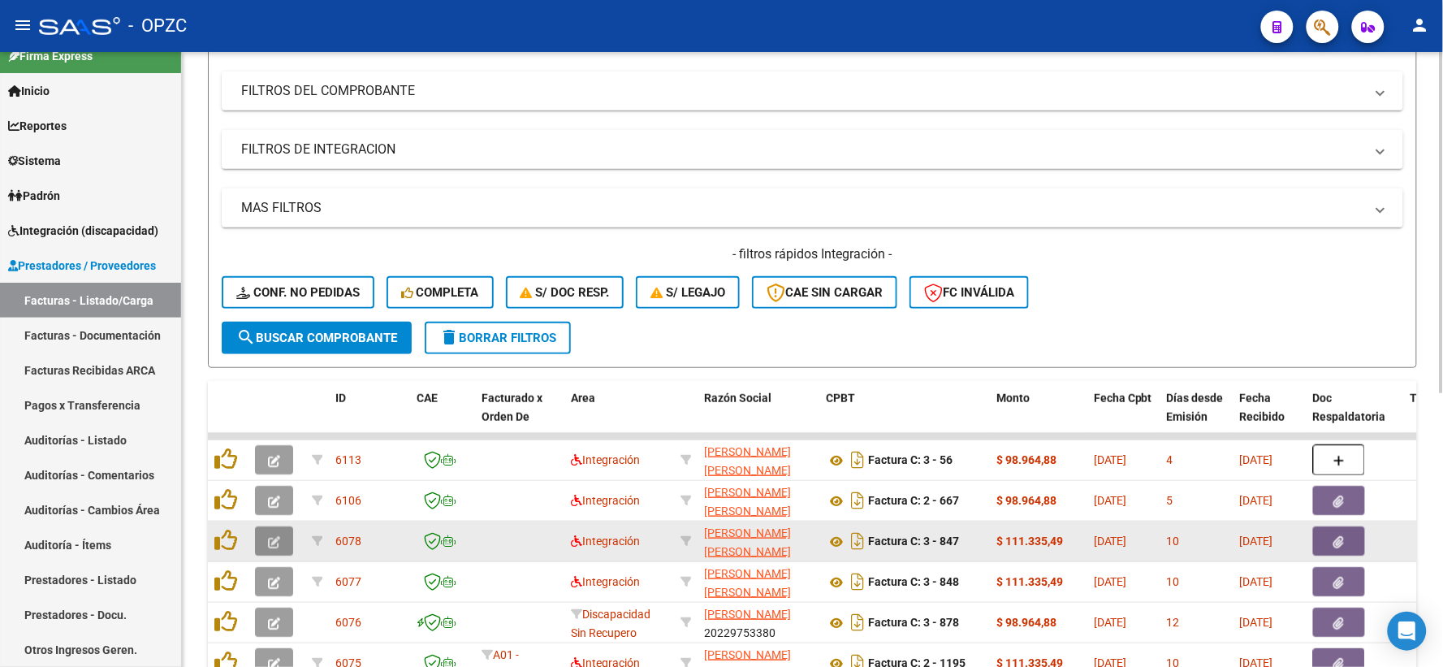
click at [282, 530] on button "button" at bounding box center [274, 540] width 38 height 29
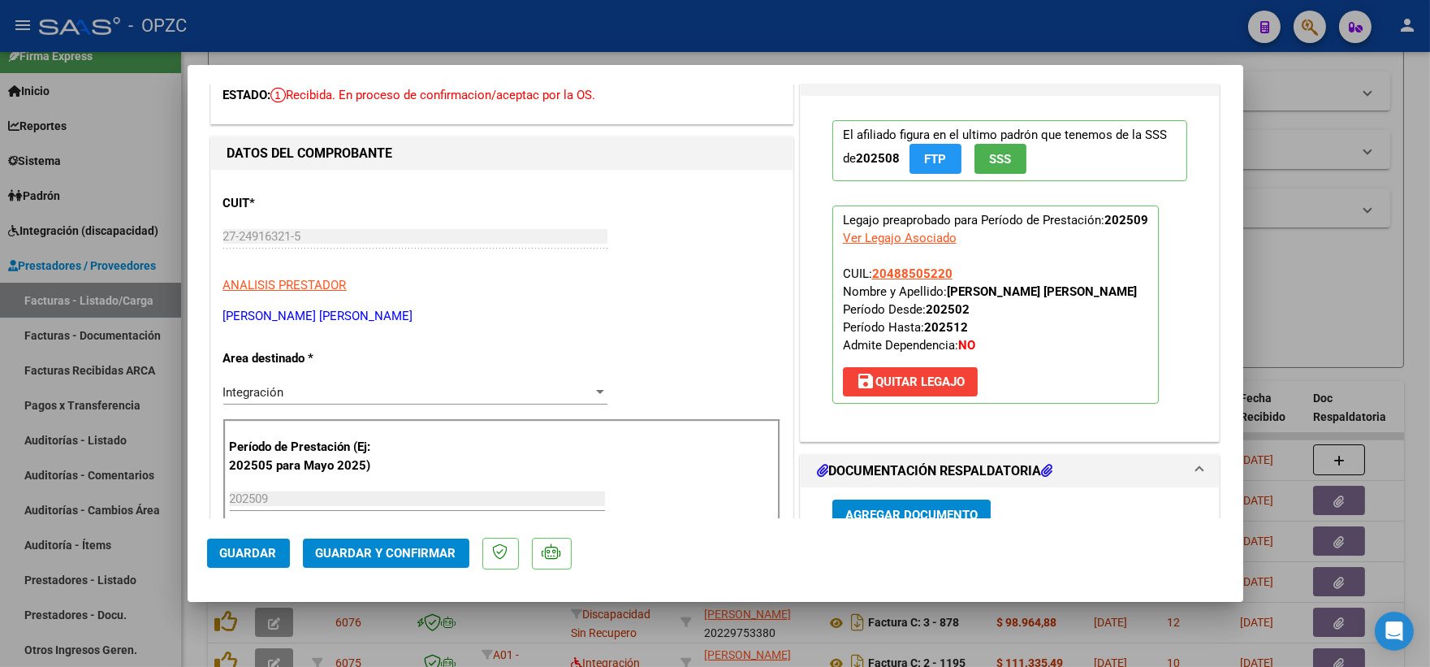
scroll to position [0, 0]
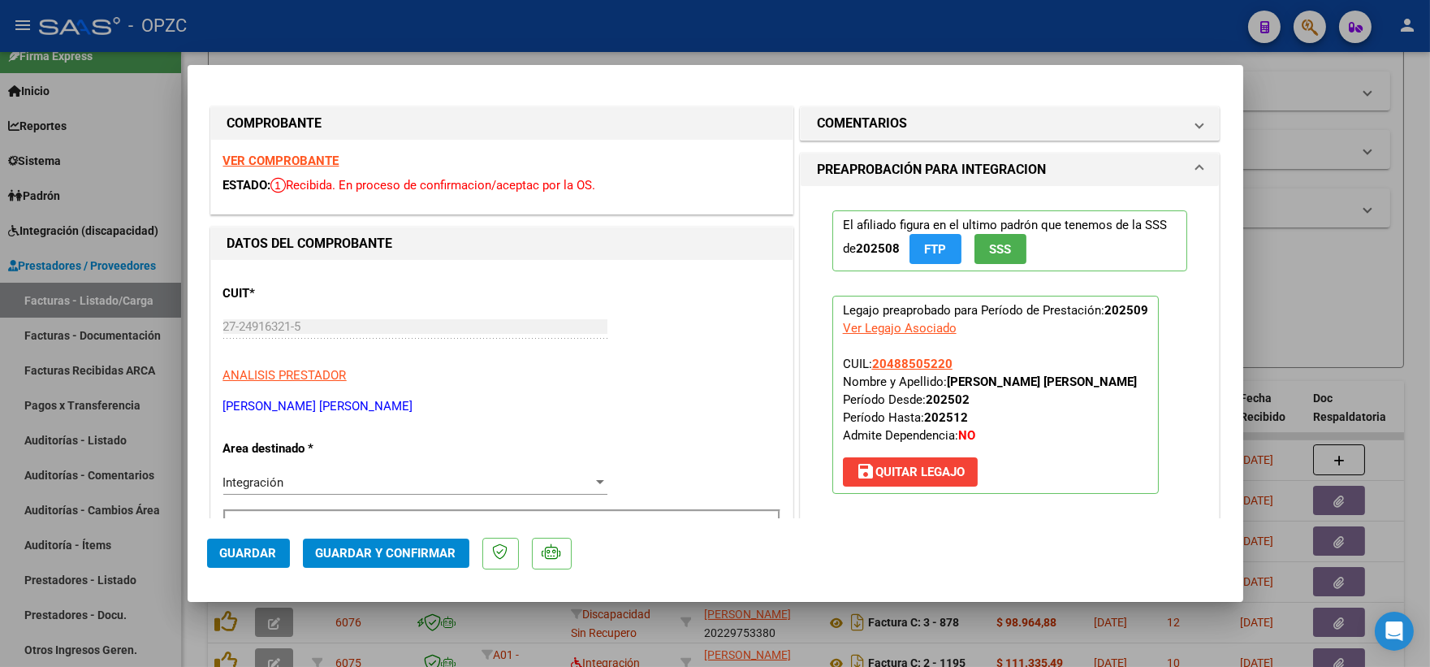
click at [279, 164] on strong "VER COMPROBANTE" at bounding box center [281, 160] width 116 height 15
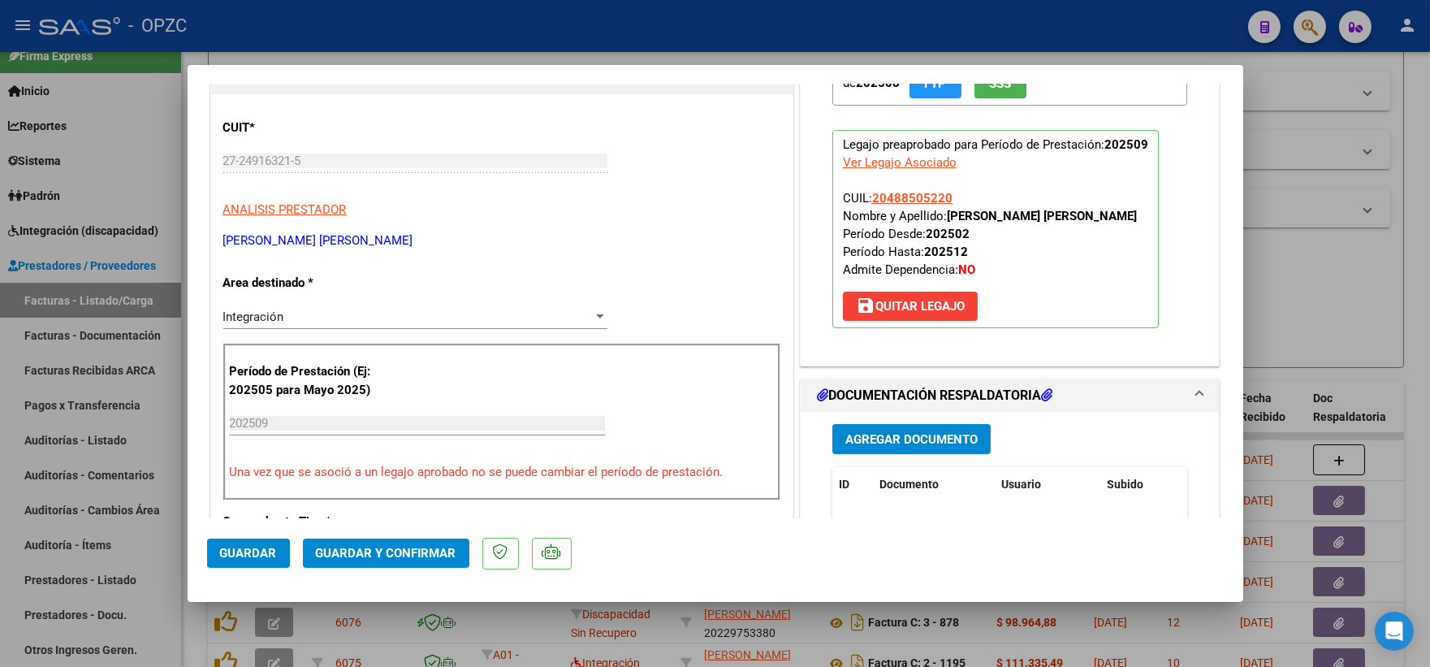
scroll to position [270, 0]
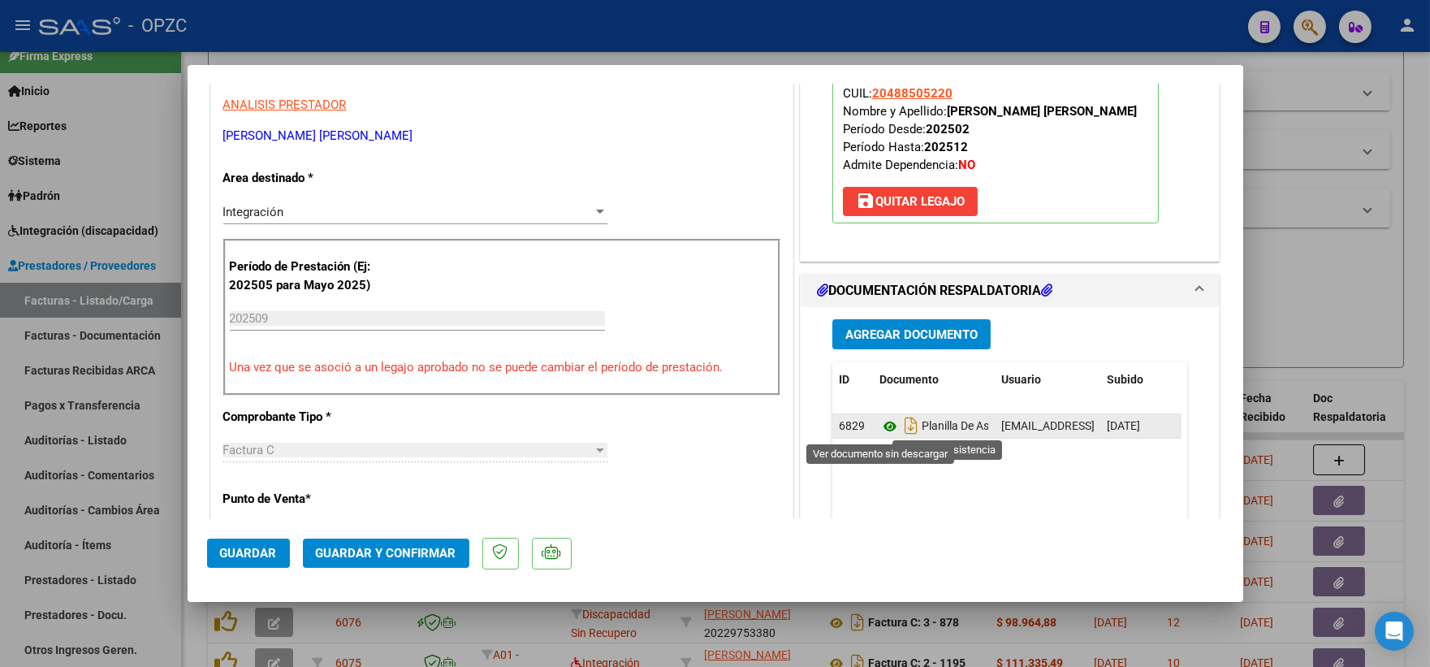
click at [882, 426] on icon at bounding box center [889, 426] width 21 height 19
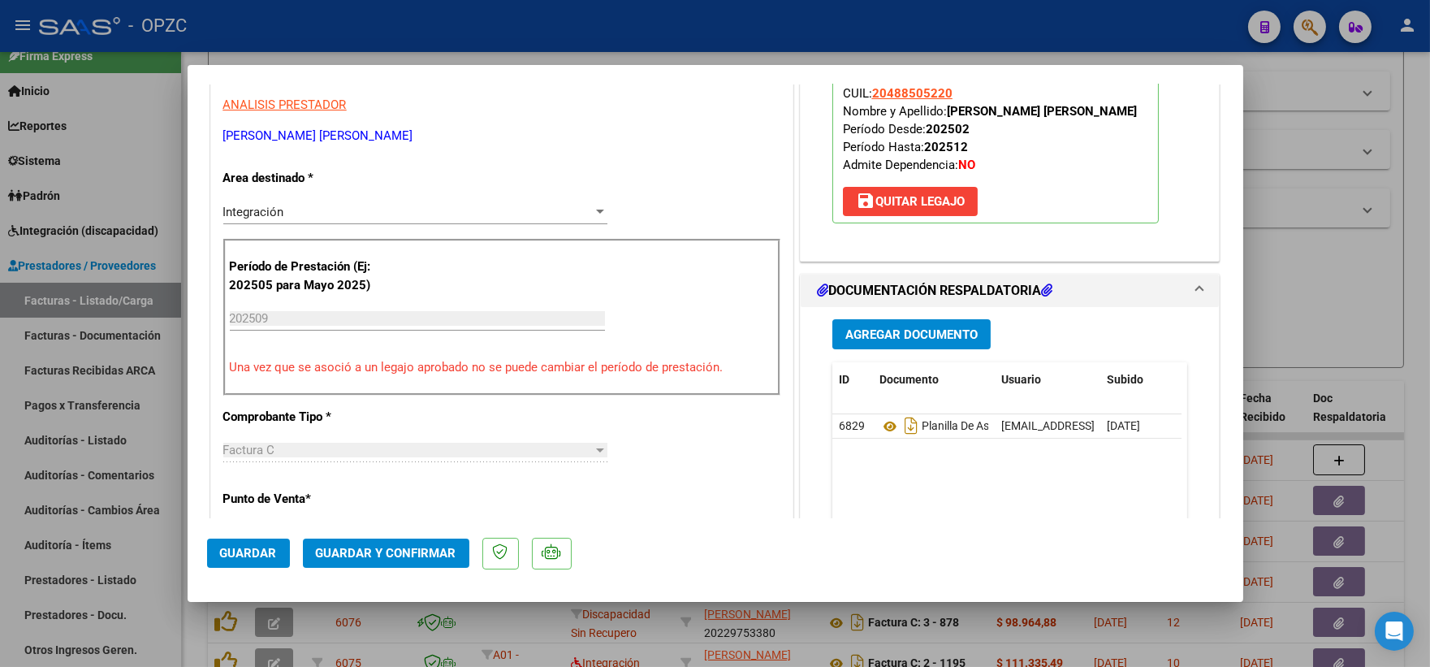
click at [395, 547] on span "Guardar y Confirmar" at bounding box center [386, 553] width 140 height 15
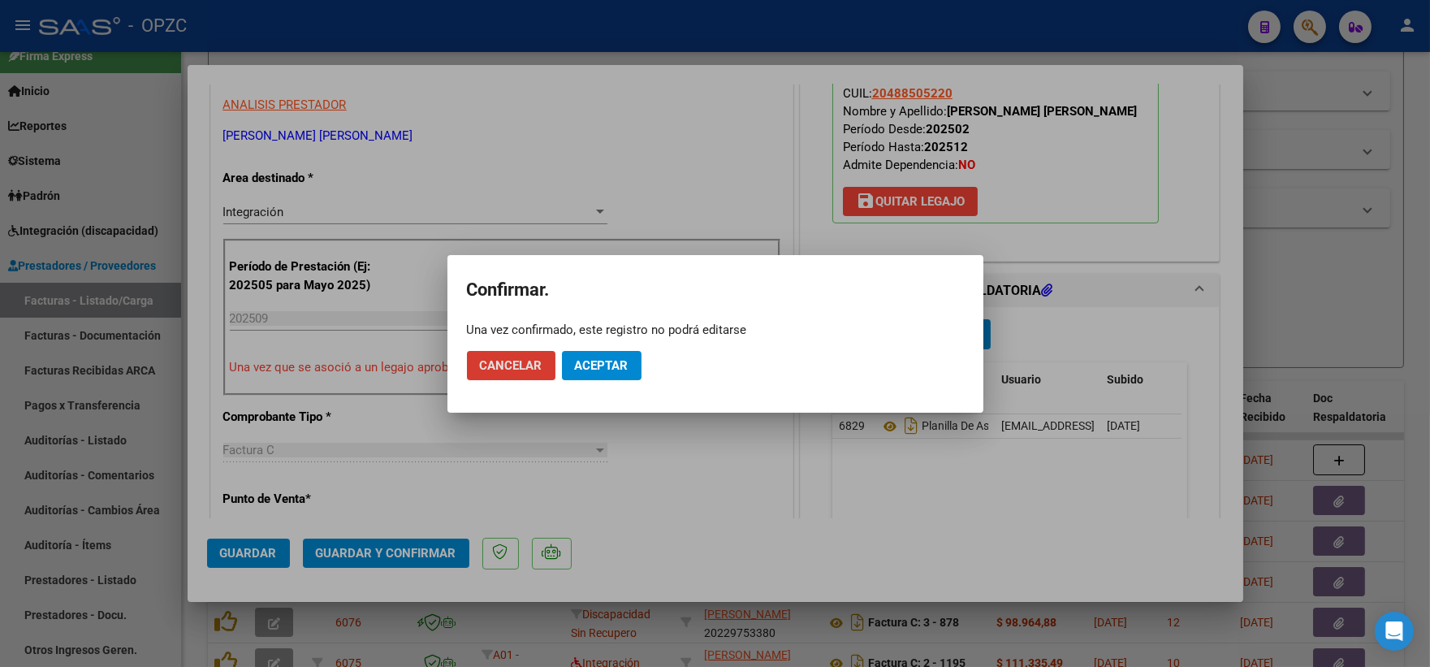
click at [613, 368] on span "Aceptar" at bounding box center [602, 365] width 54 height 15
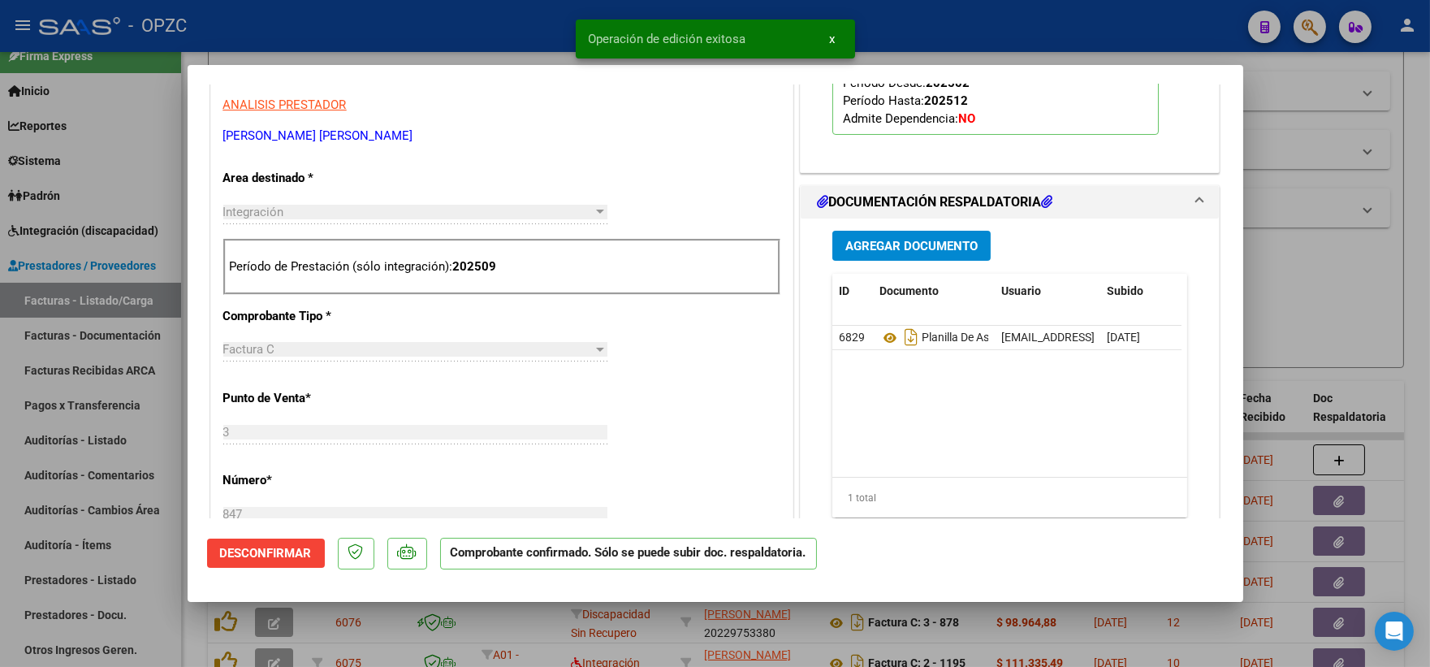
click at [1299, 278] on div at bounding box center [715, 333] width 1430 height 667
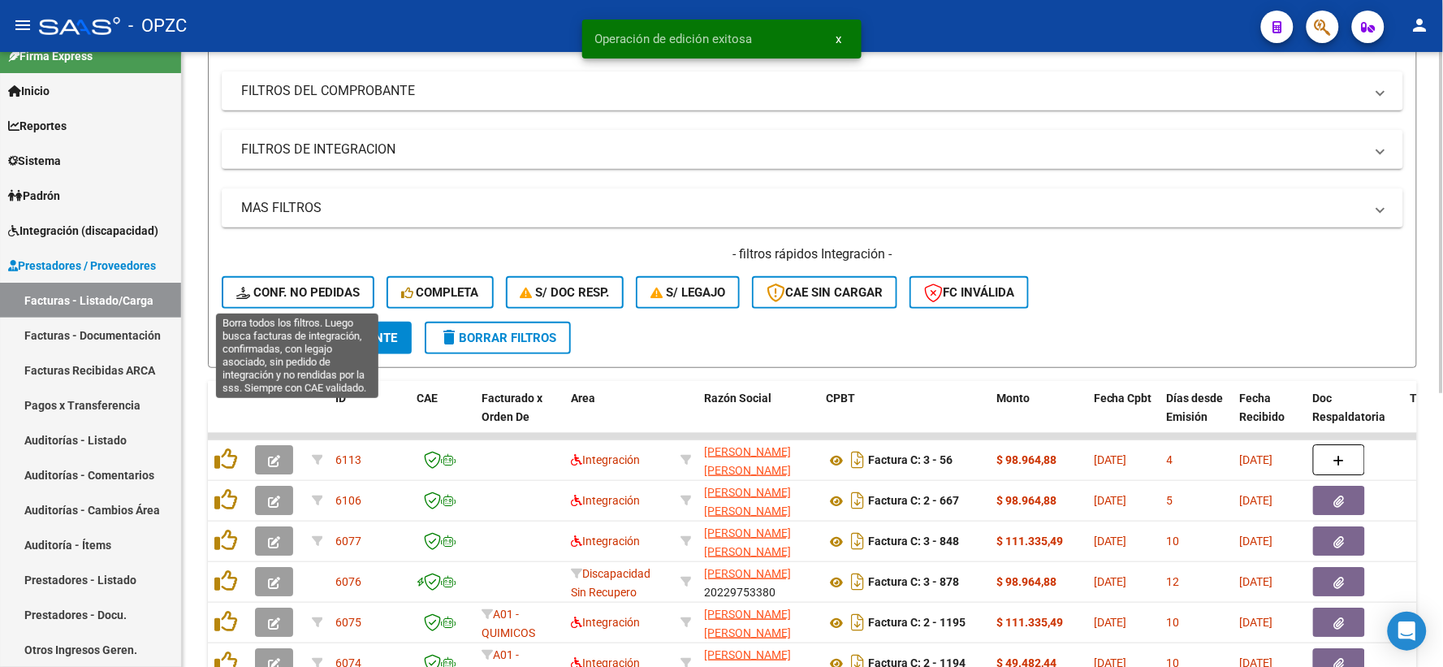
click at [317, 285] on span "Conf. no pedidas" at bounding box center [297, 292] width 123 height 15
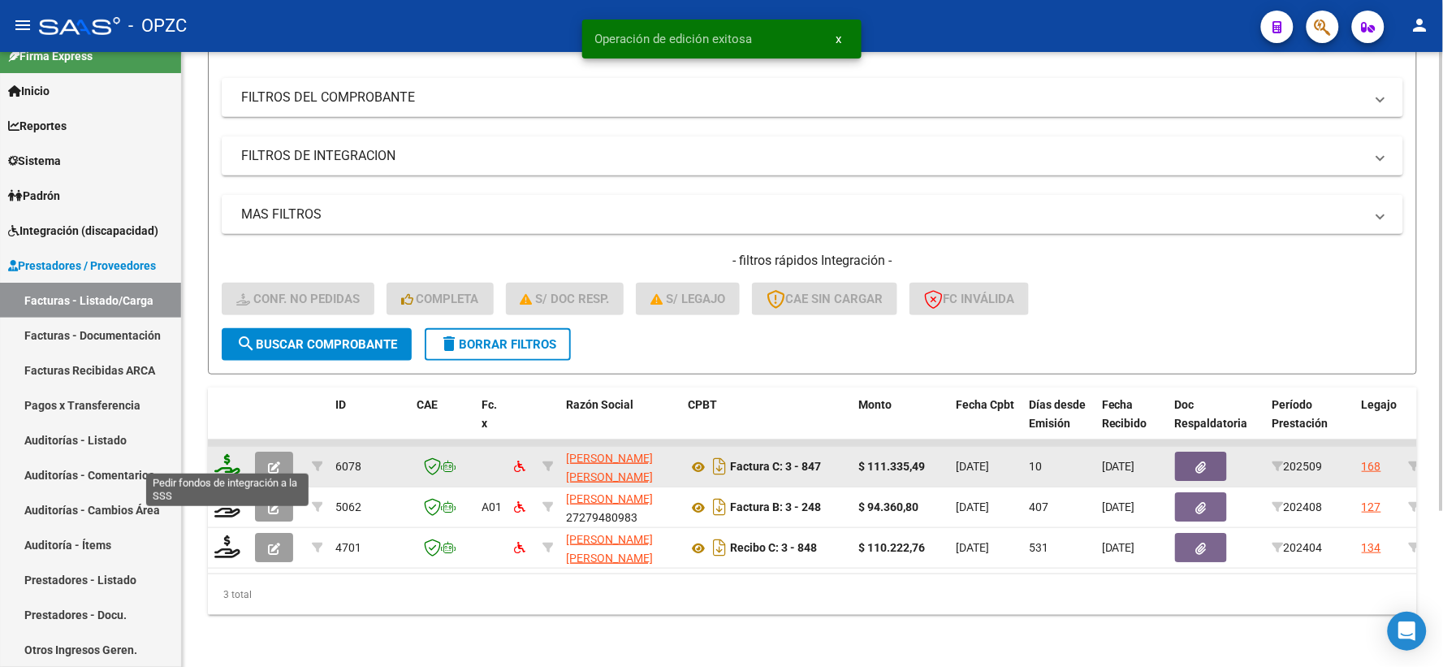
click at [231, 460] on icon at bounding box center [227, 465] width 26 height 23
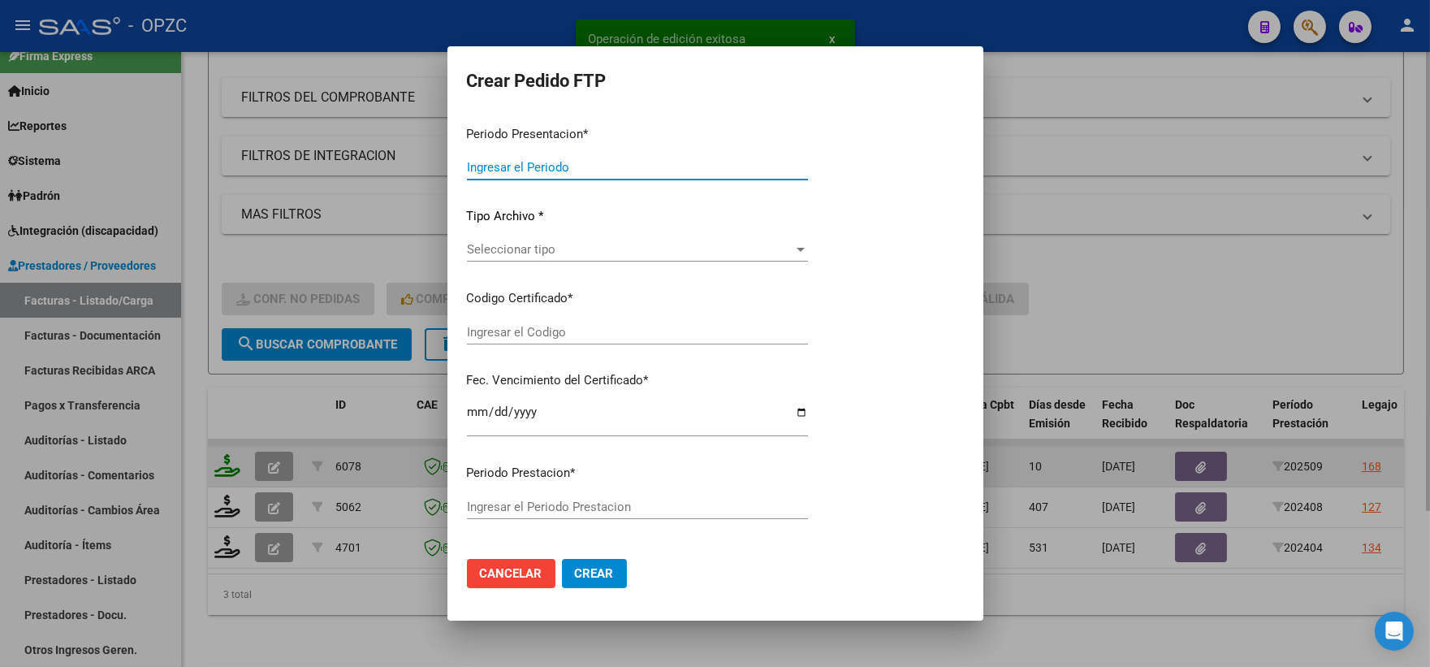
type input "202509"
type input "$ 111.335,49"
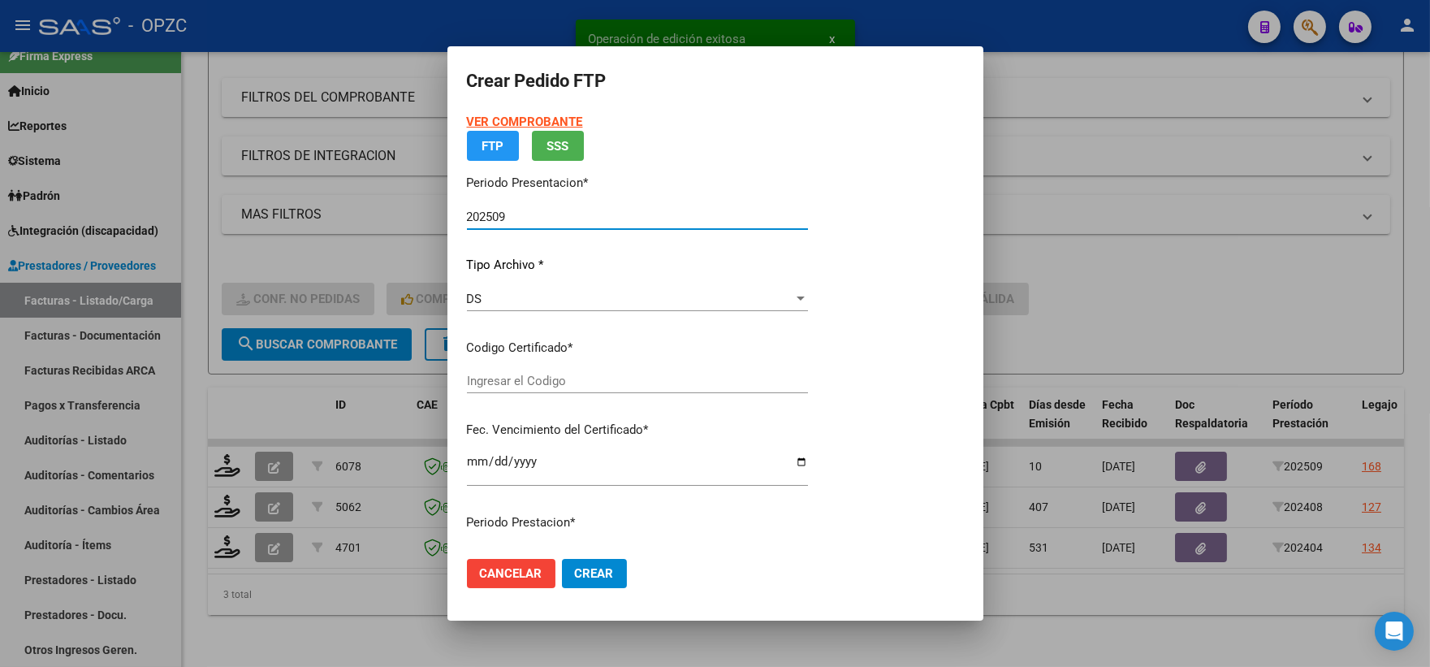
type input "ARG02000488505222017040320200403BS455"
type input "[DATE]"
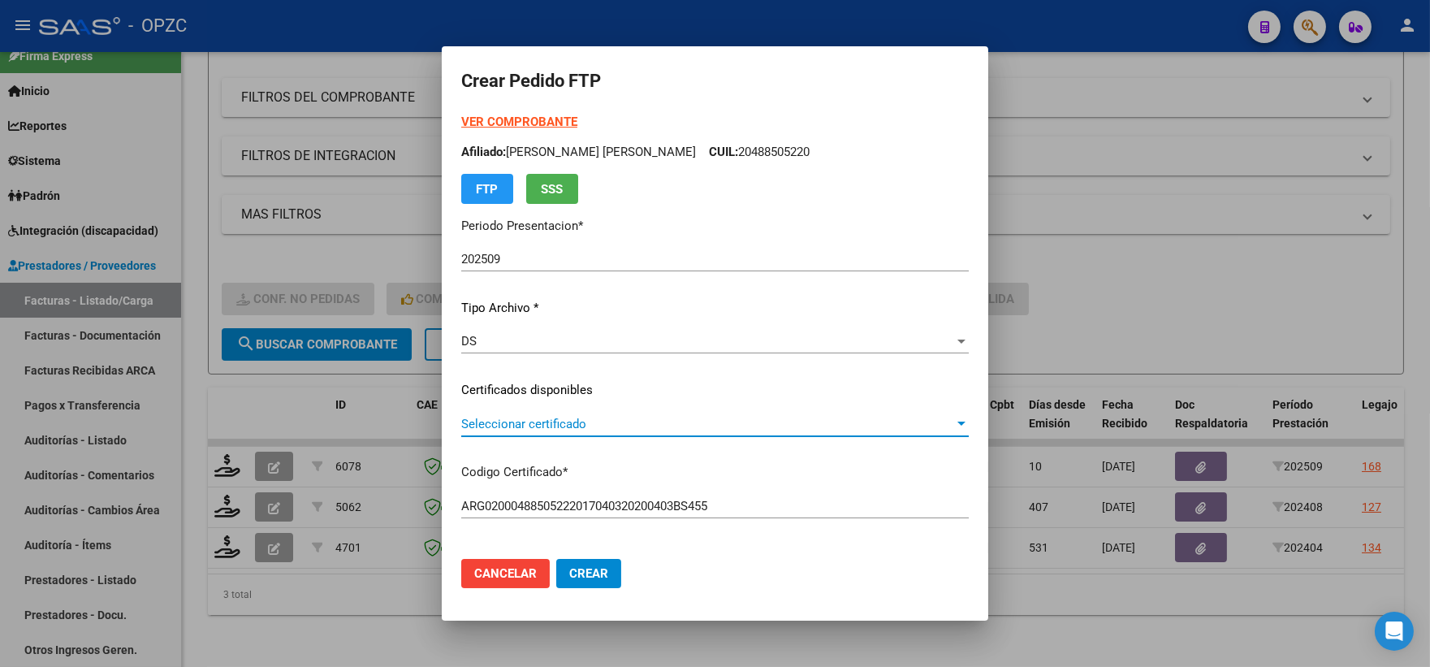
click at [954, 426] on div at bounding box center [961, 423] width 15 height 13
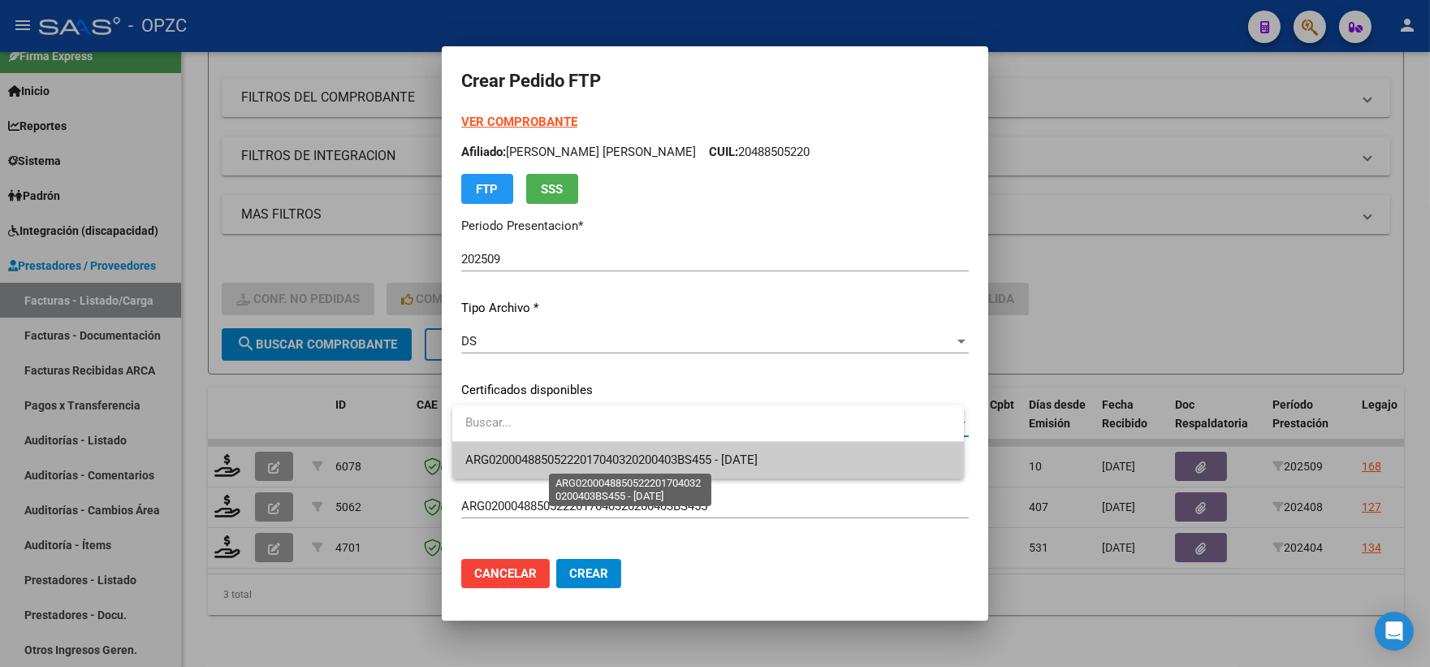
click at [737, 458] on span "ARG02000488505222017040320200403BS455 - [DATE]" at bounding box center [611, 459] width 292 height 15
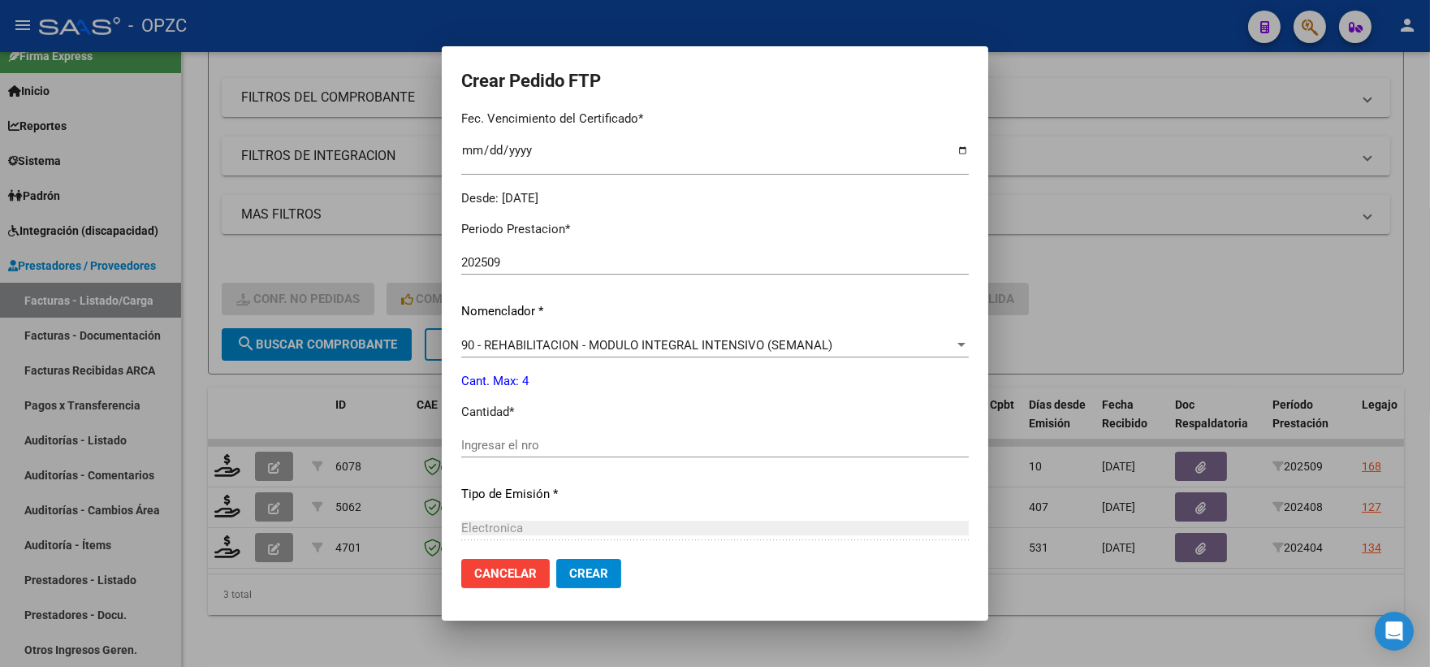
scroll to position [451, 0]
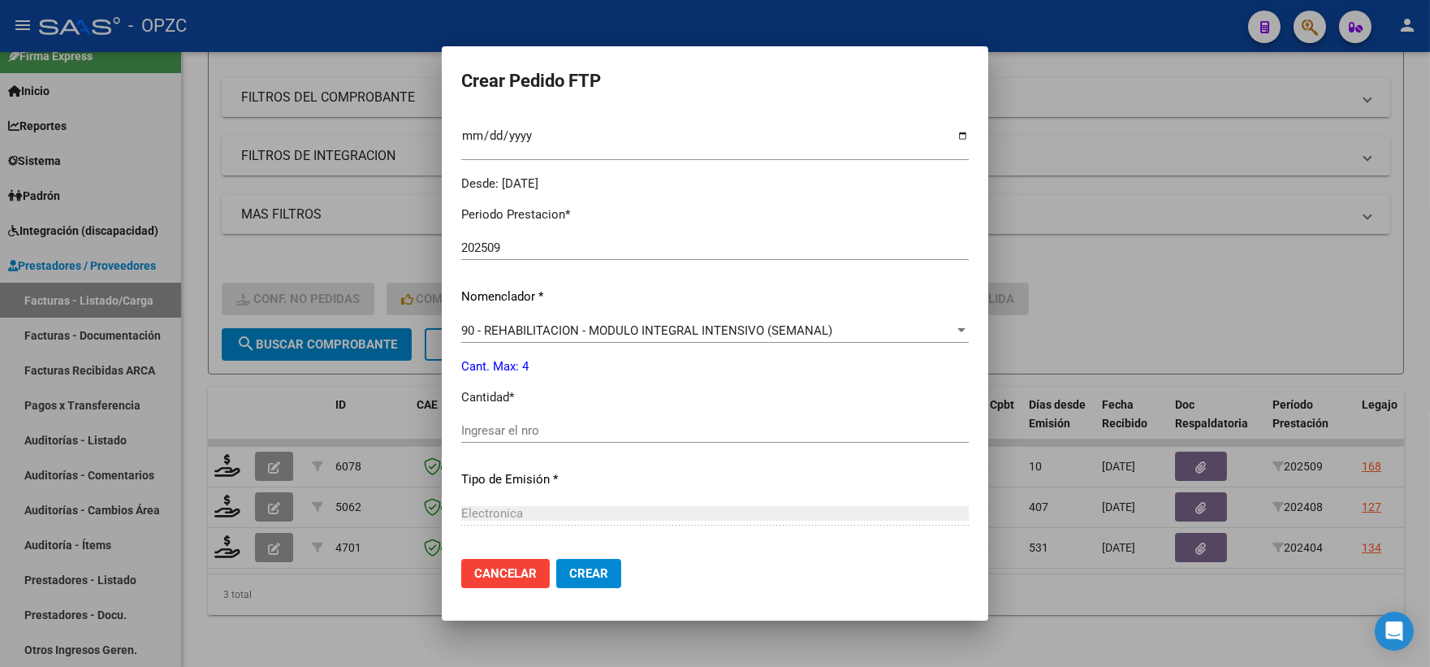
click at [577, 428] on input "Ingresar el nro" at bounding box center [715, 430] width 508 height 15
type input "4"
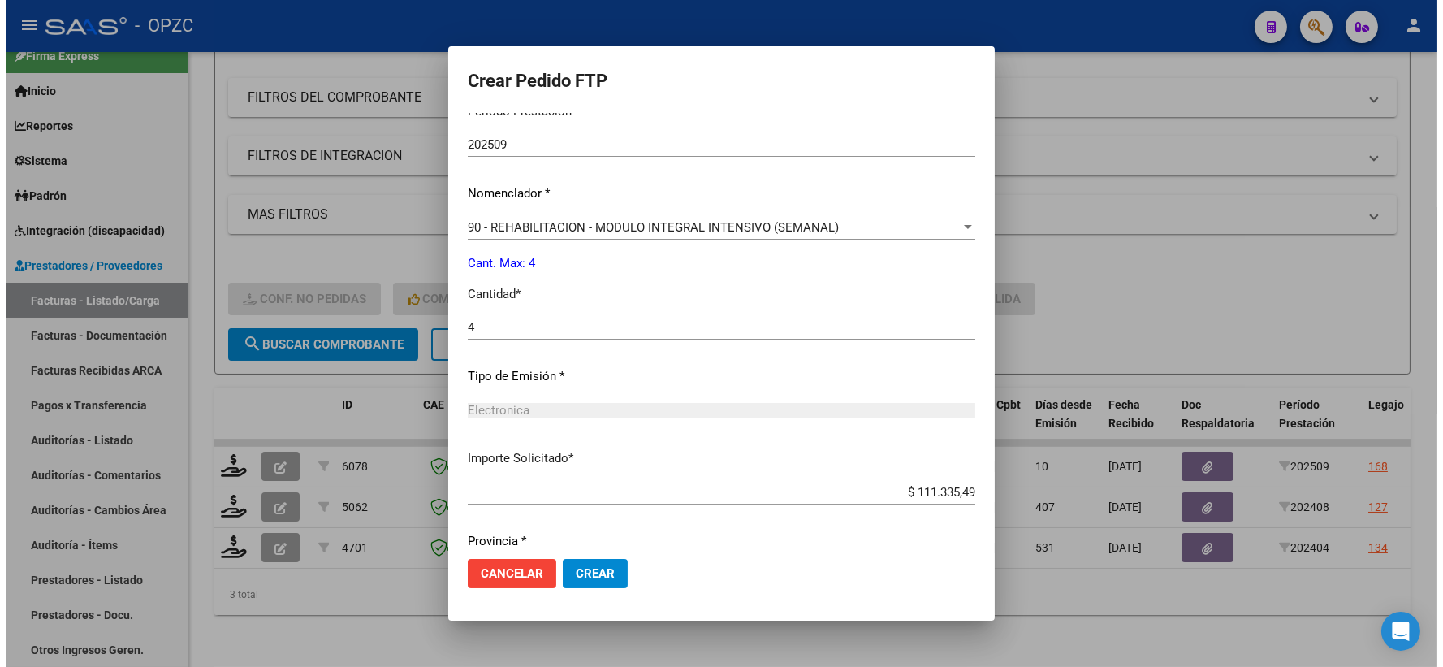
scroll to position [610, 0]
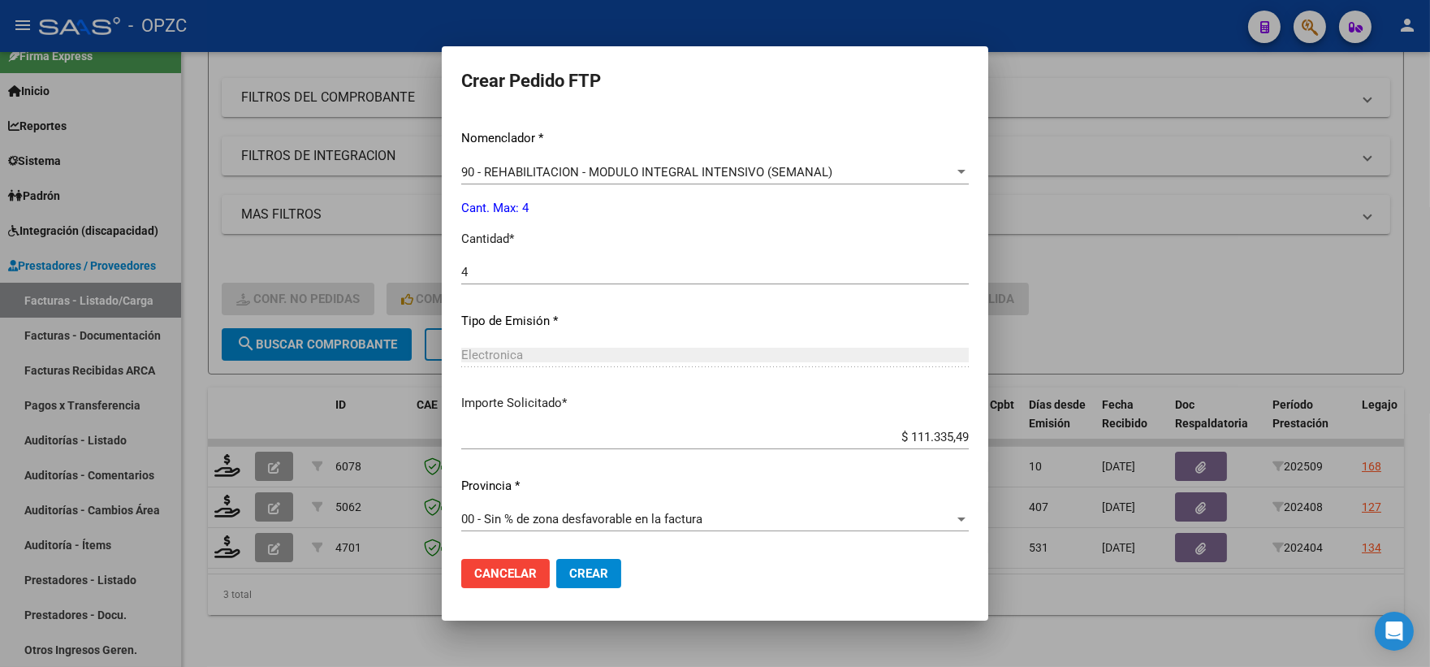
click at [603, 562] on button "Crear" at bounding box center [588, 573] width 65 height 29
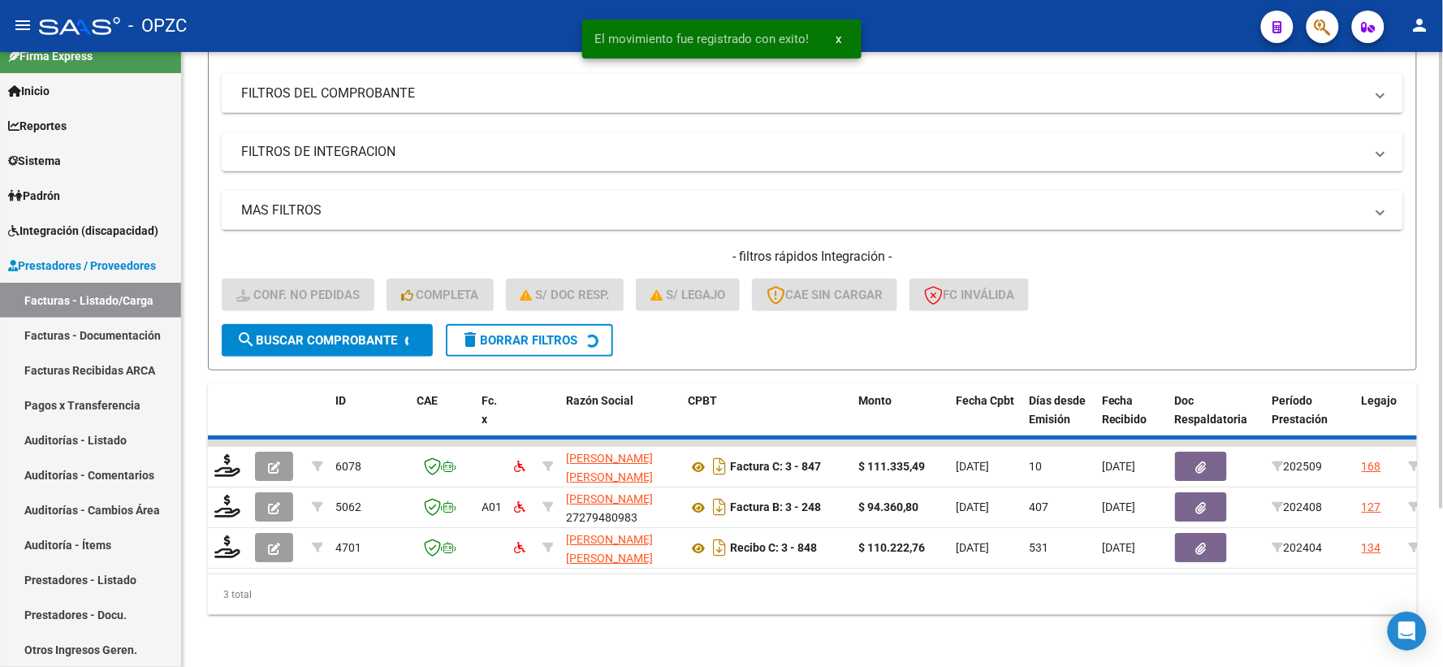
scroll to position [169, 0]
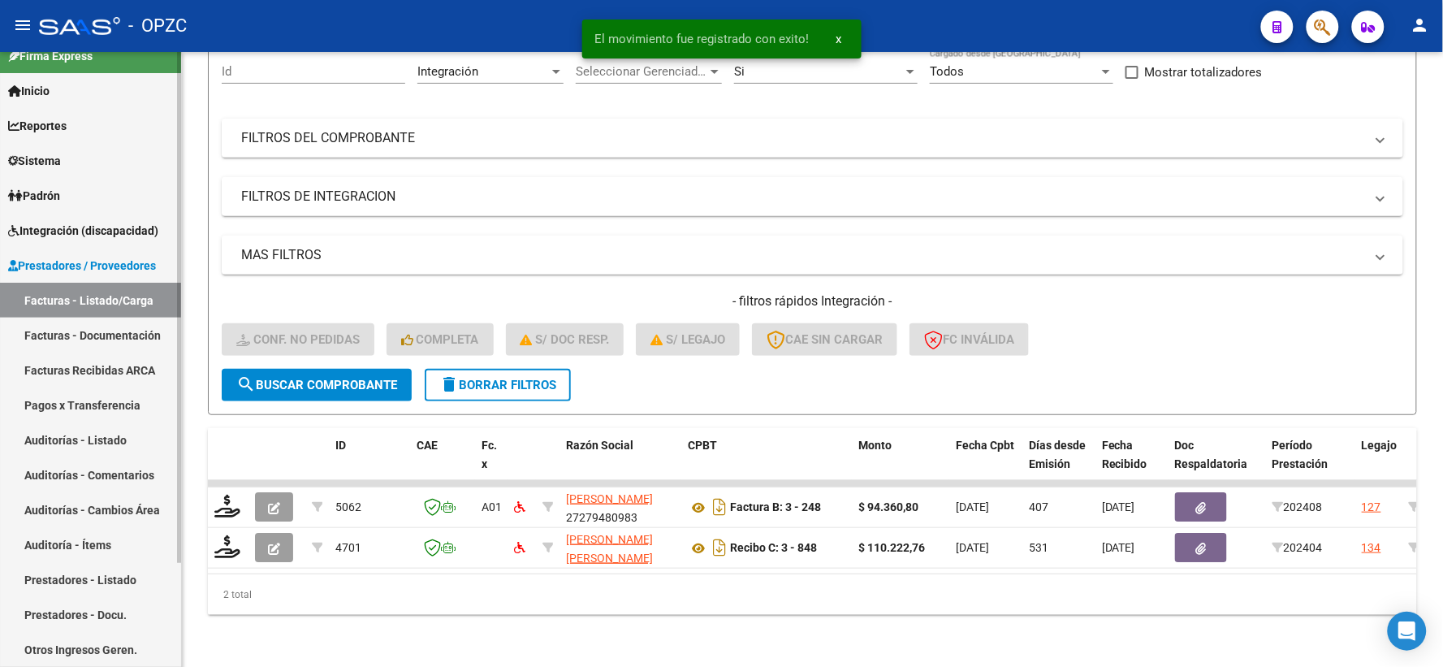
click at [90, 231] on span "Integración (discapacidad)" at bounding box center [83, 231] width 150 height 18
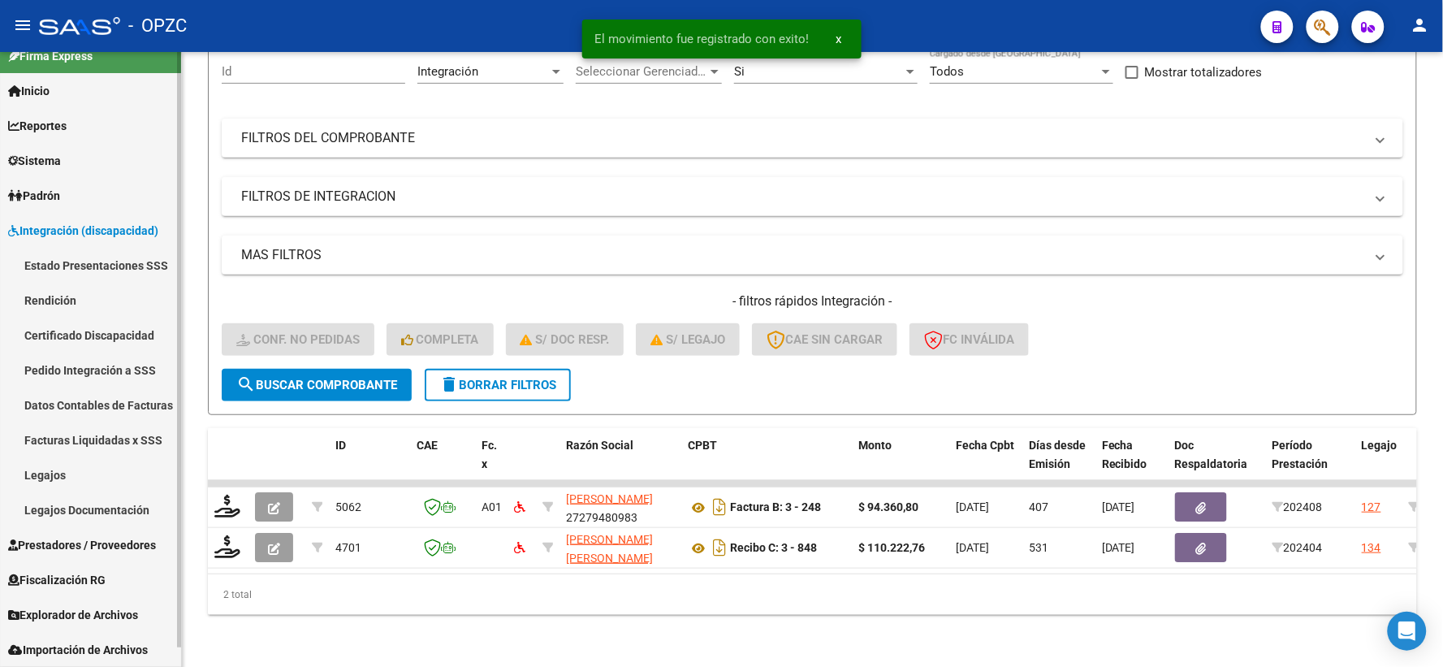
click at [96, 369] on link "Pedido Integración a SSS" at bounding box center [90, 369] width 181 height 35
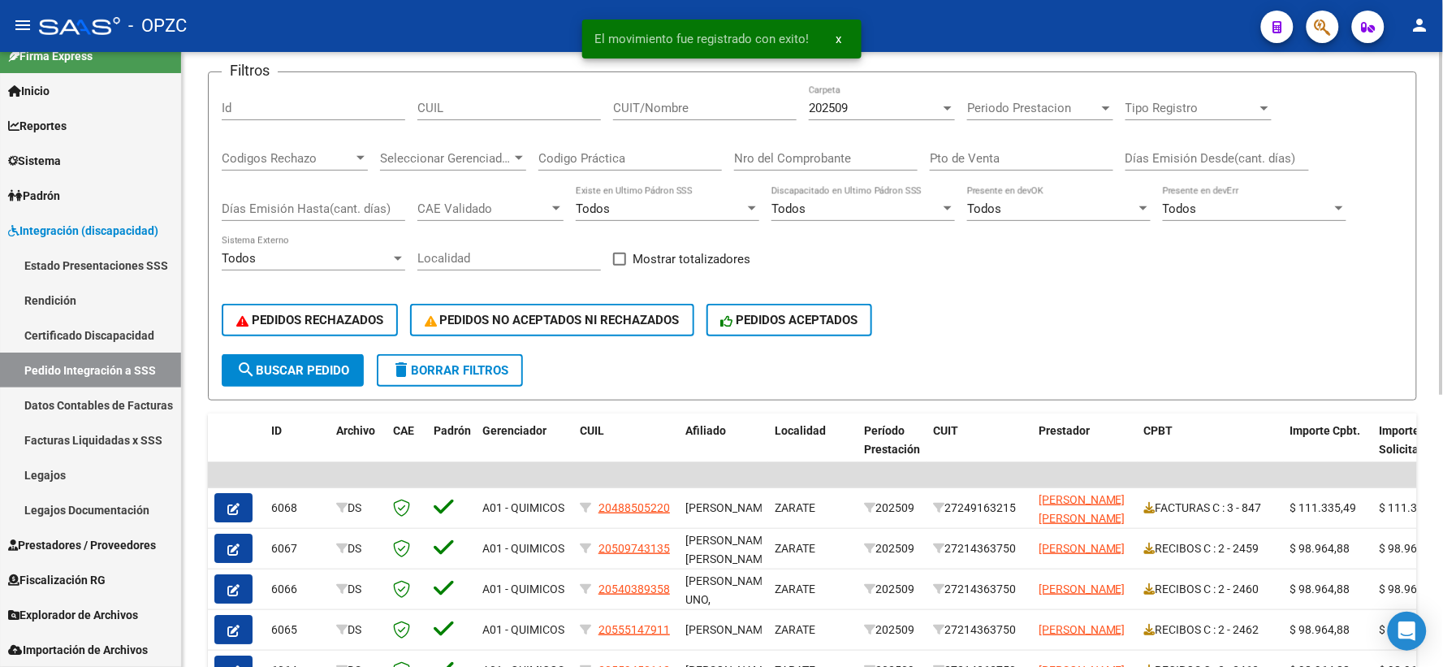
scroll to position [180, 0]
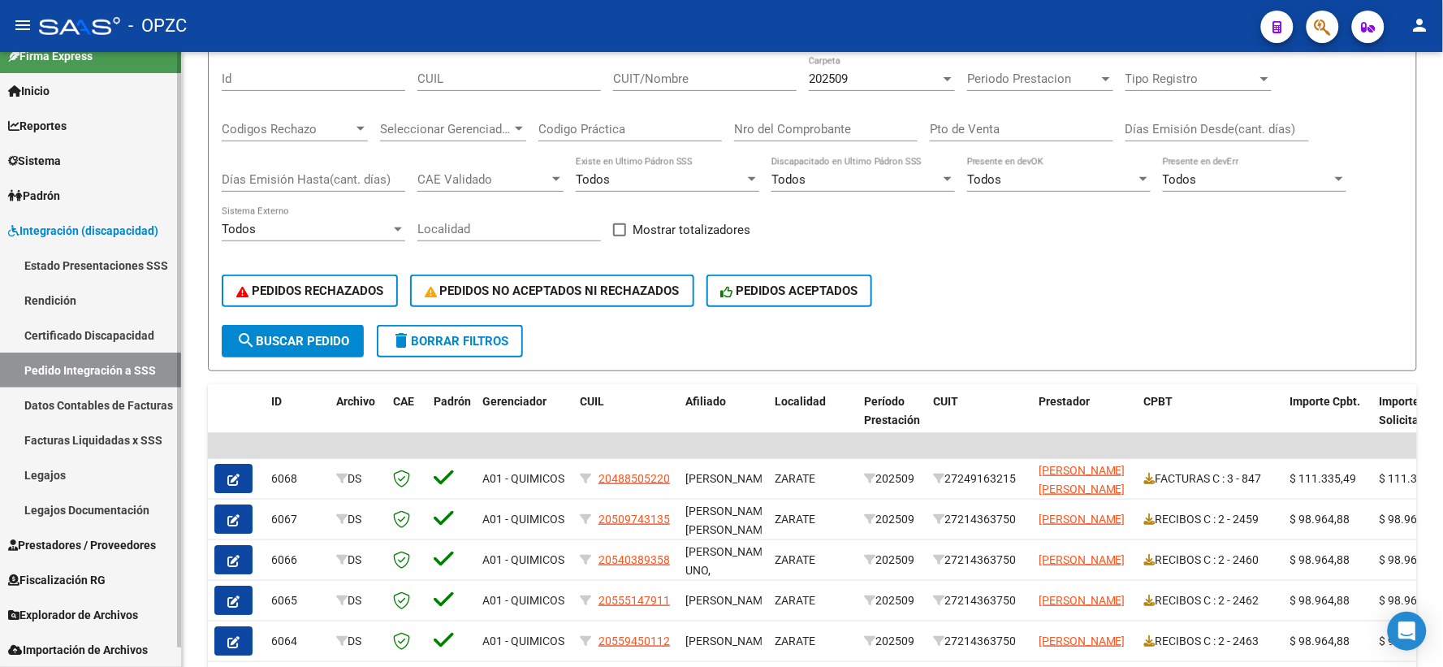
click at [125, 542] on span "Prestadores / Proveedores" at bounding box center [82, 545] width 148 height 18
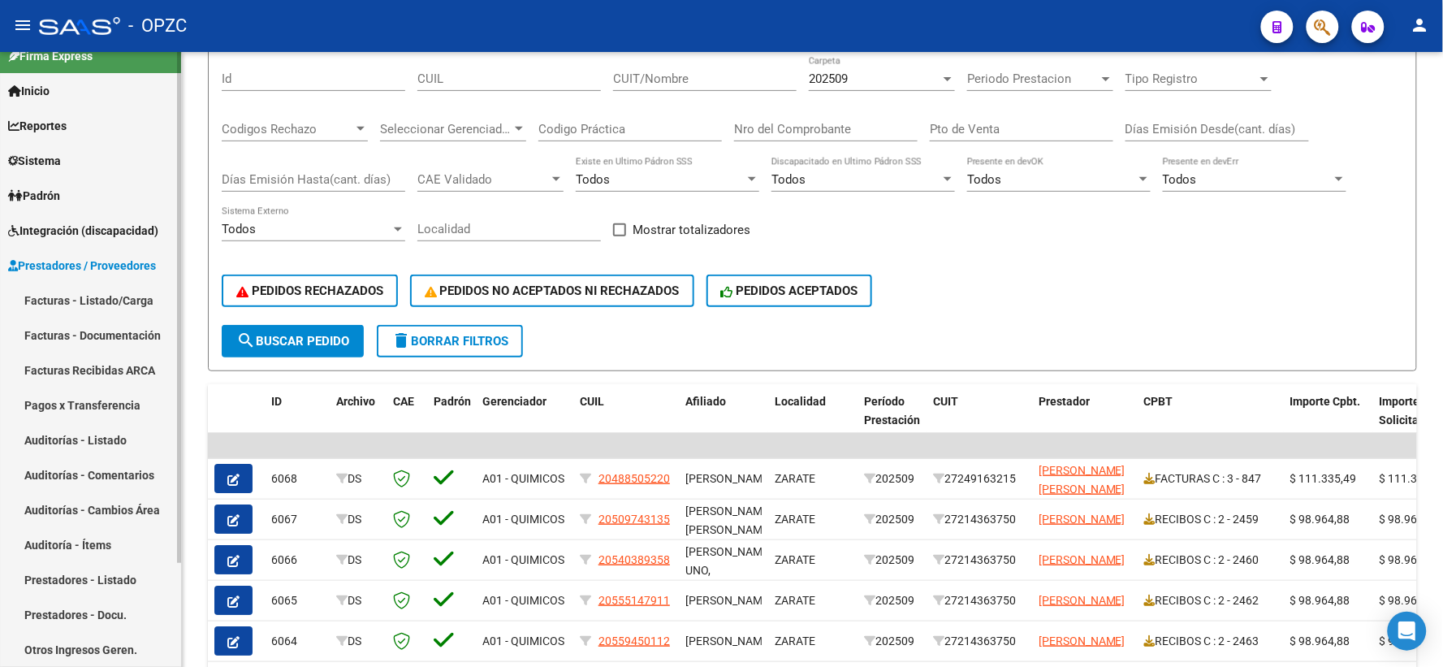
click at [123, 303] on link "Facturas - Listado/Carga" at bounding box center [90, 300] width 181 height 35
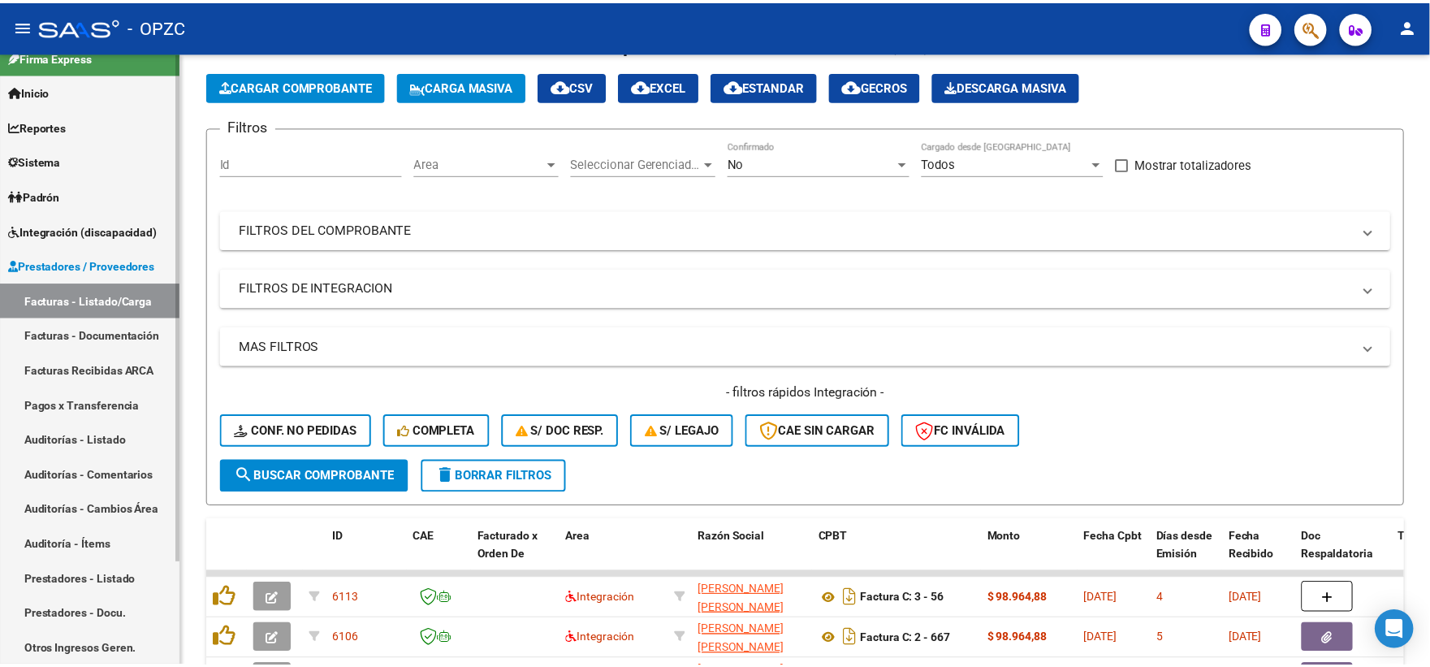
scroll to position [180, 0]
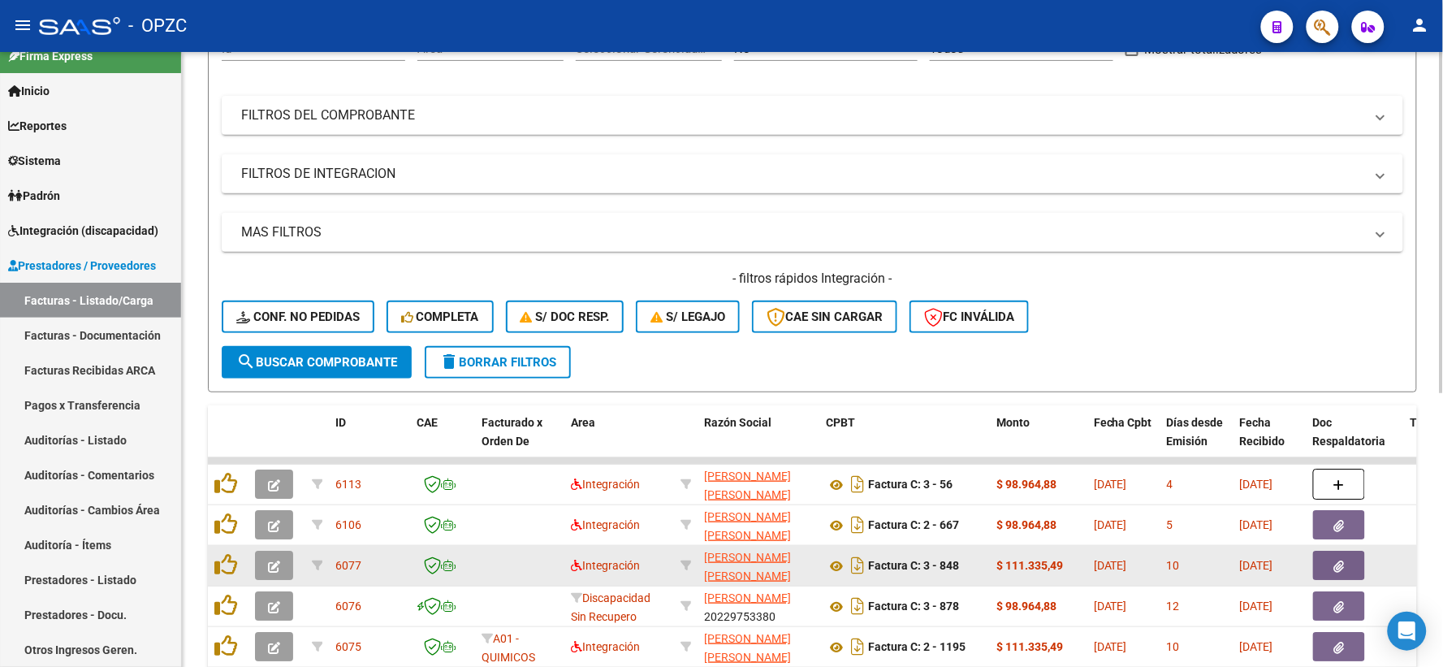
click at [276, 571] on button "button" at bounding box center [274, 565] width 38 height 29
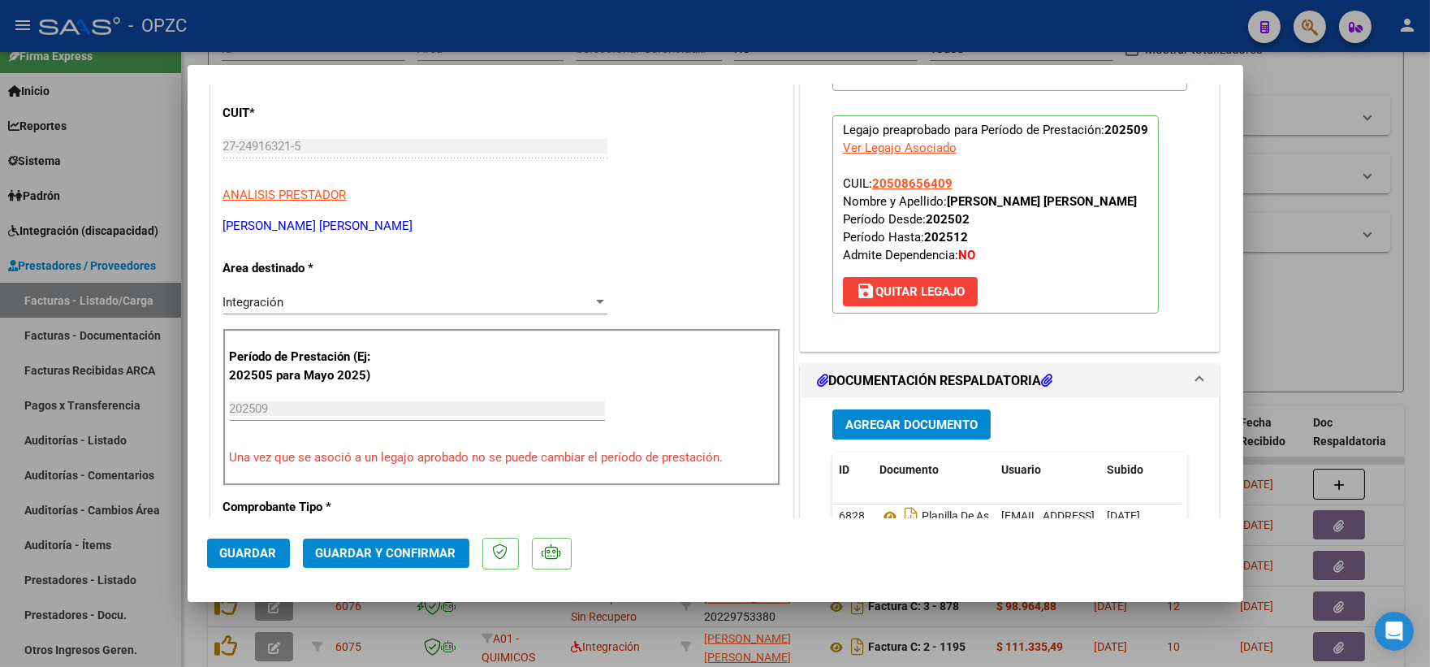
scroll to position [0, 0]
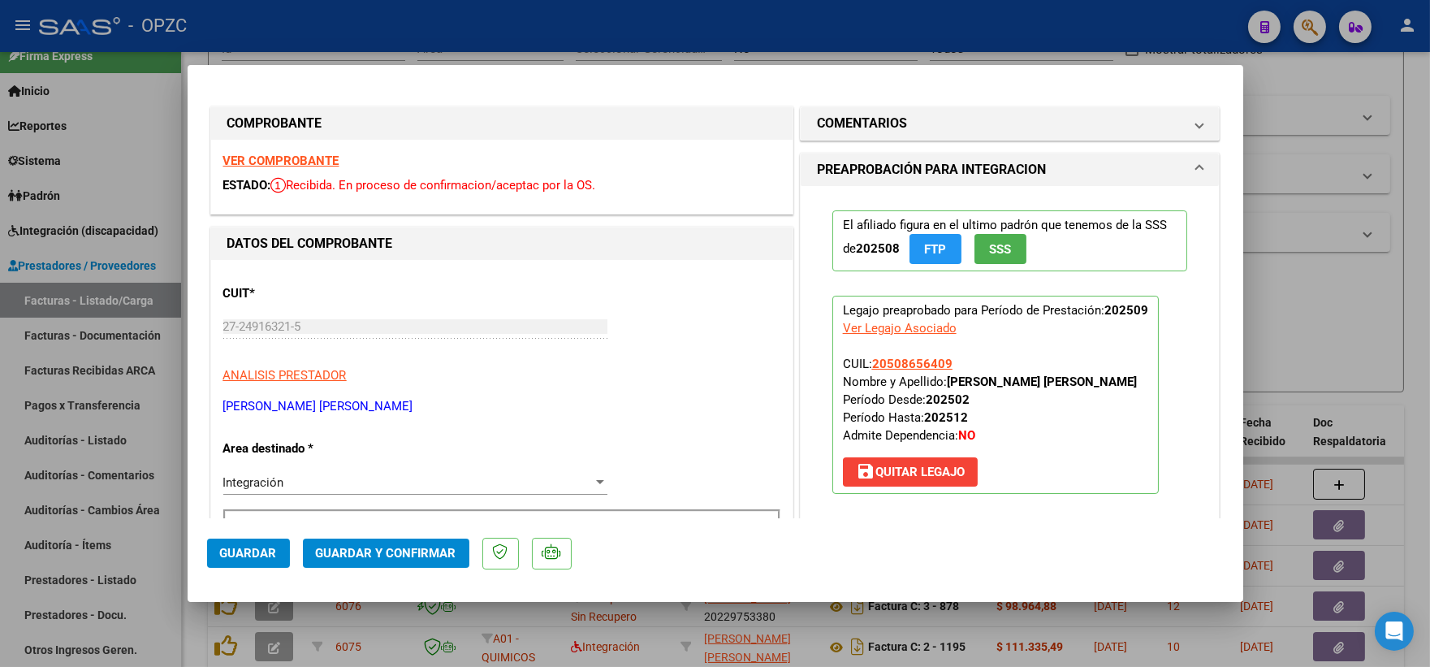
click at [294, 160] on strong "VER COMPROBANTE" at bounding box center [281, 160] width 116 height 15
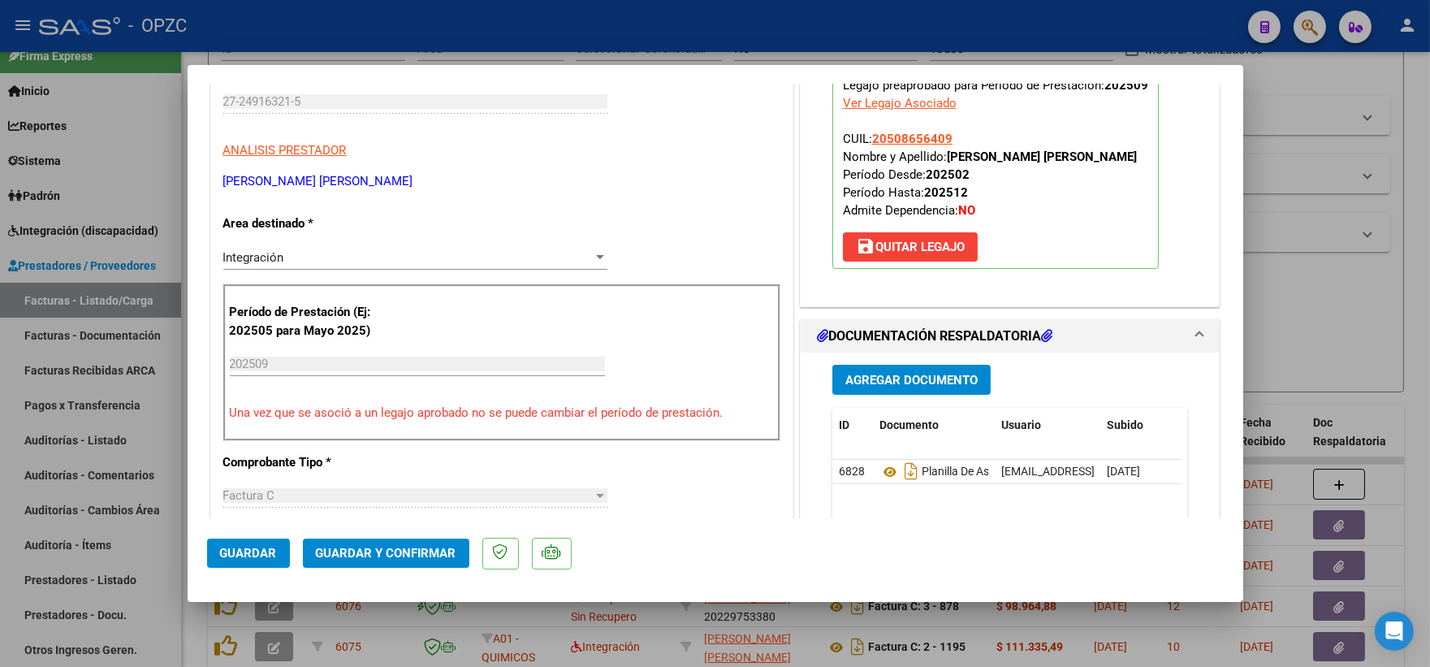
scroll to position [270, 0]
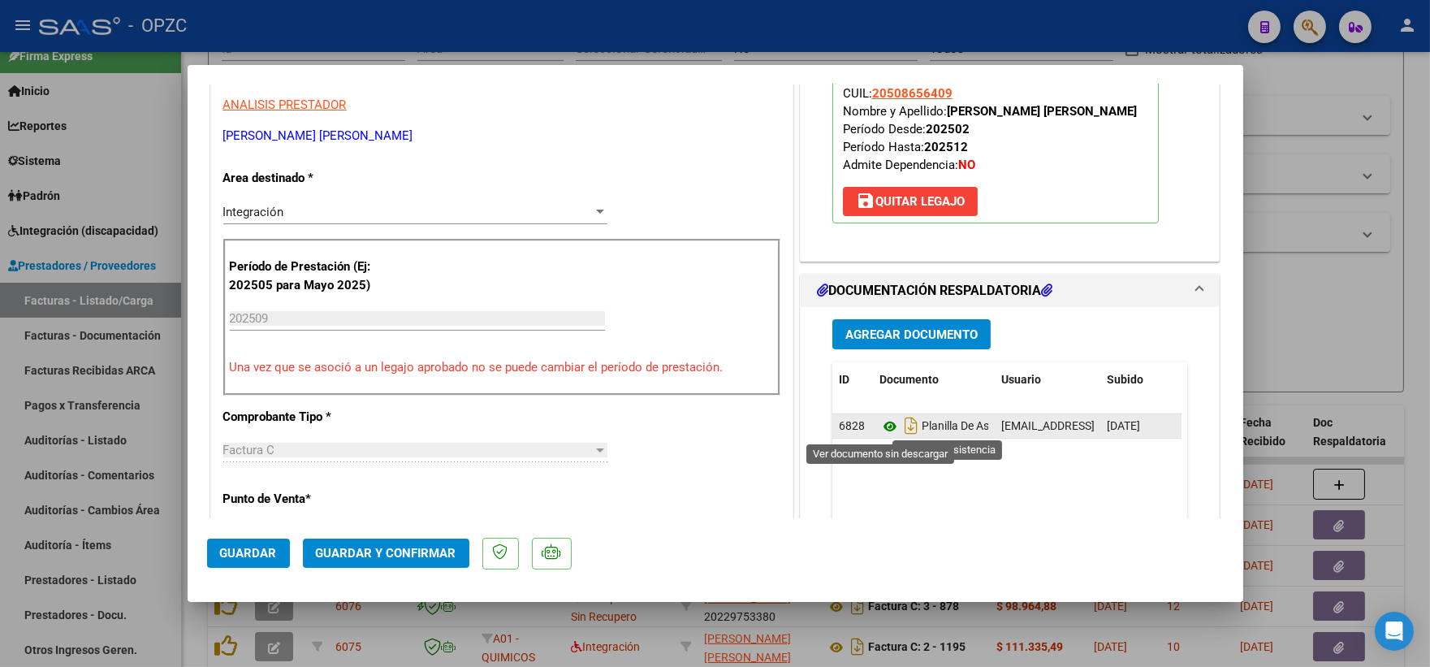
click at [881, 423] on icon at bounding box center [889, 426] width 21 height 19
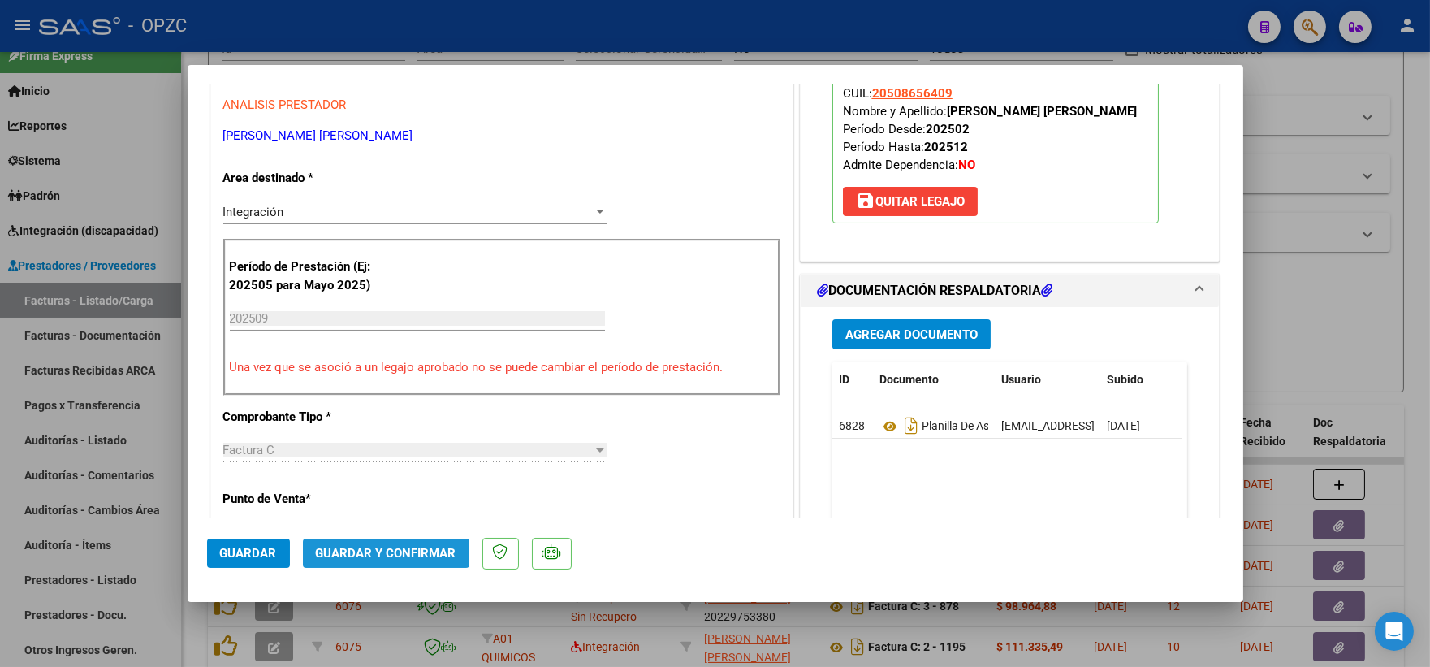
click at [395, 557] on span "Guardar y Confirmar" at bounding box center [386, 553] width 140 height 15
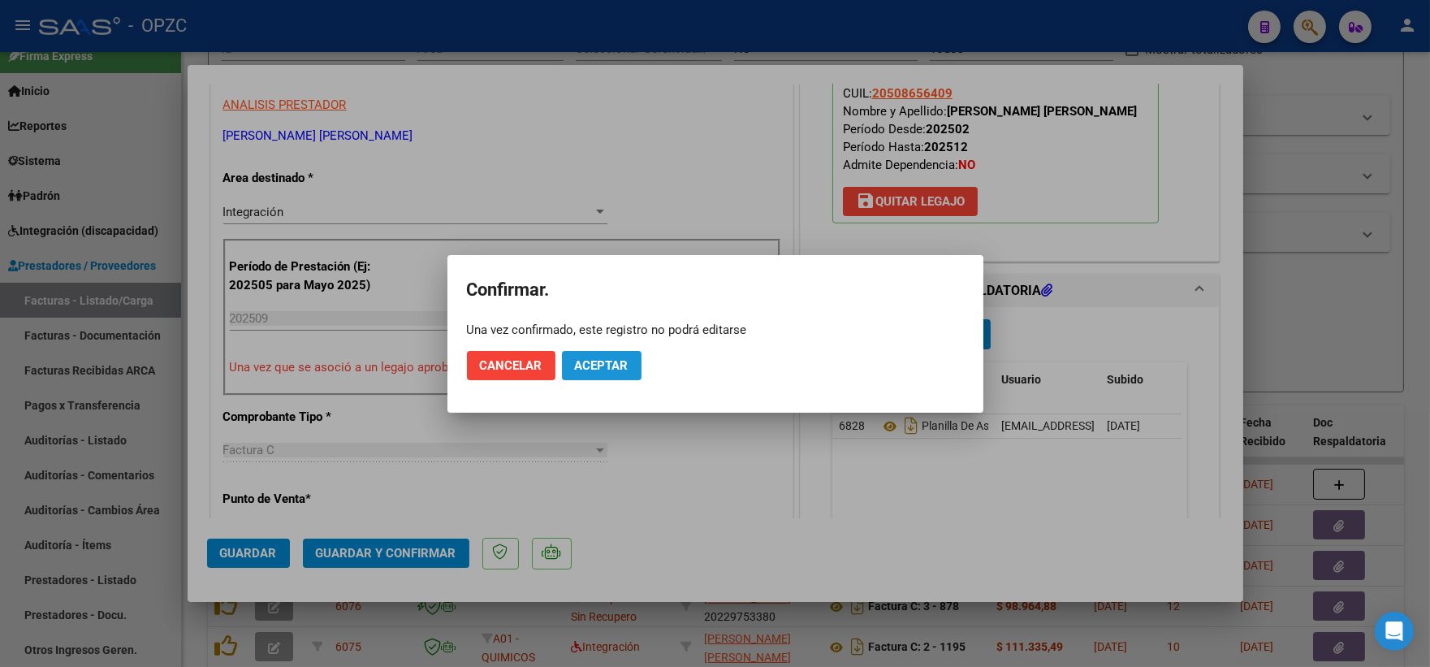
click at [596, 363] on span "Aceptar" at bounding box center [602, 365] width 54 height 15
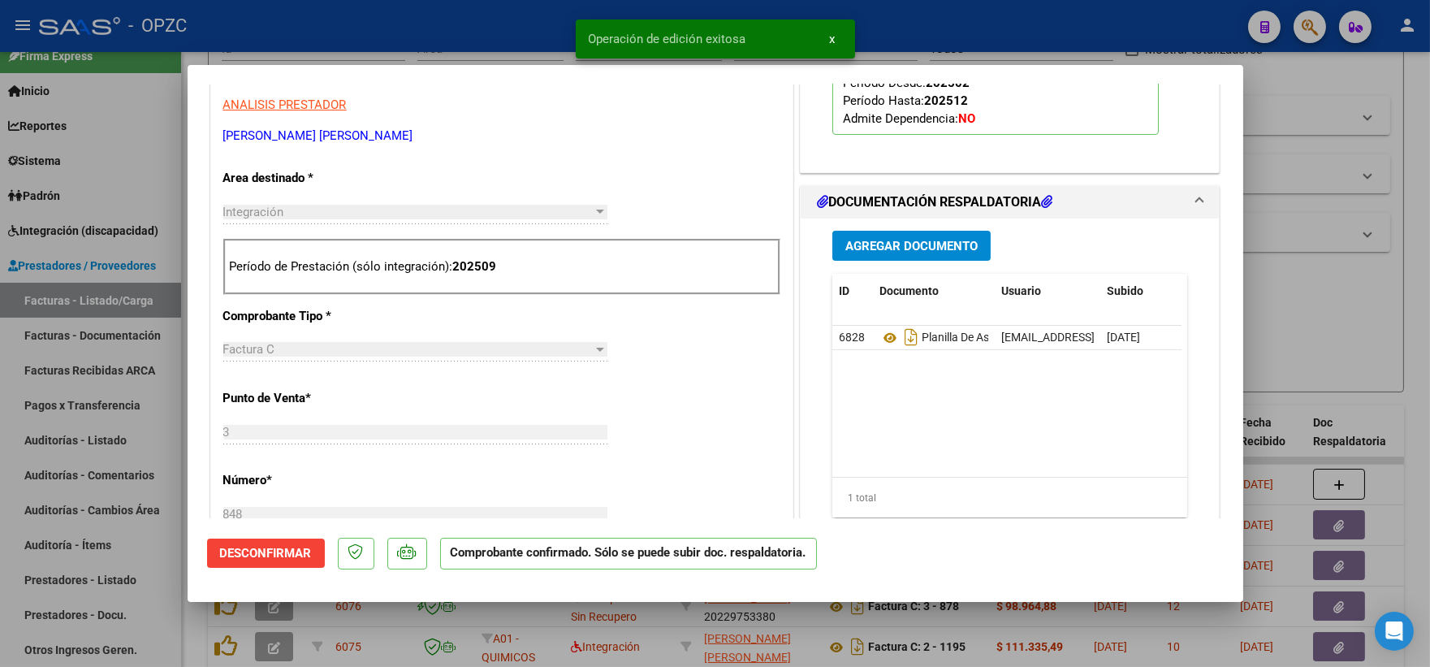
click at [1298, 262] on div at bounding box center [715, 333] width 1430 height 667
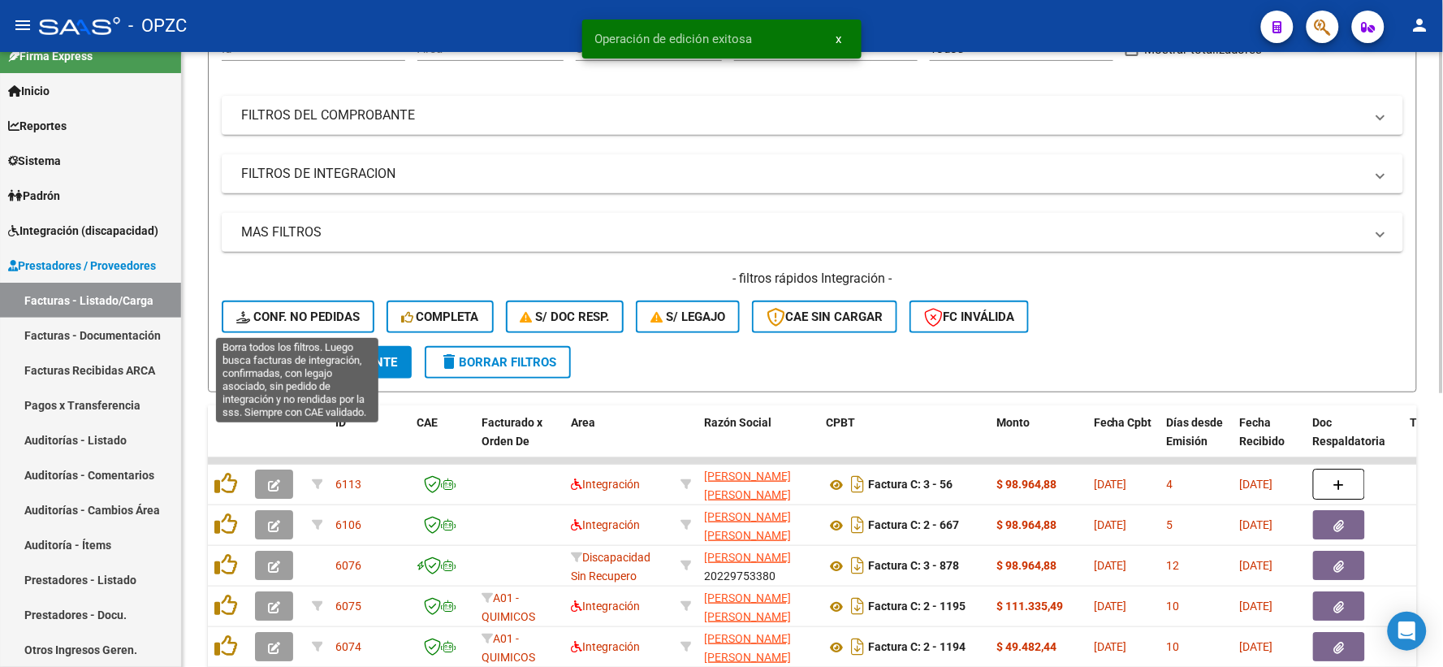
click at [313, 317] on span "Conf. no pedidas" at bounding box center [297, 316] width 123 height 15
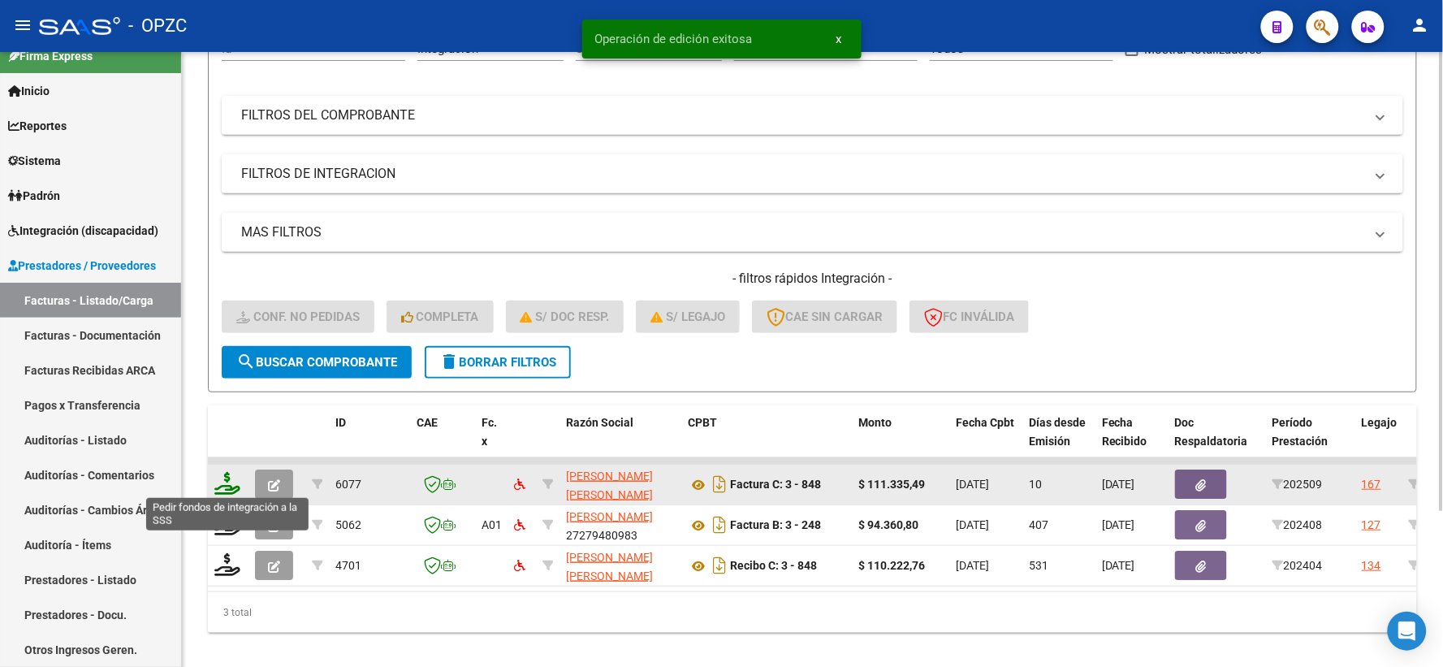
click at [219, 475] on icon at bounding box center [227, 483] width 26 height 23
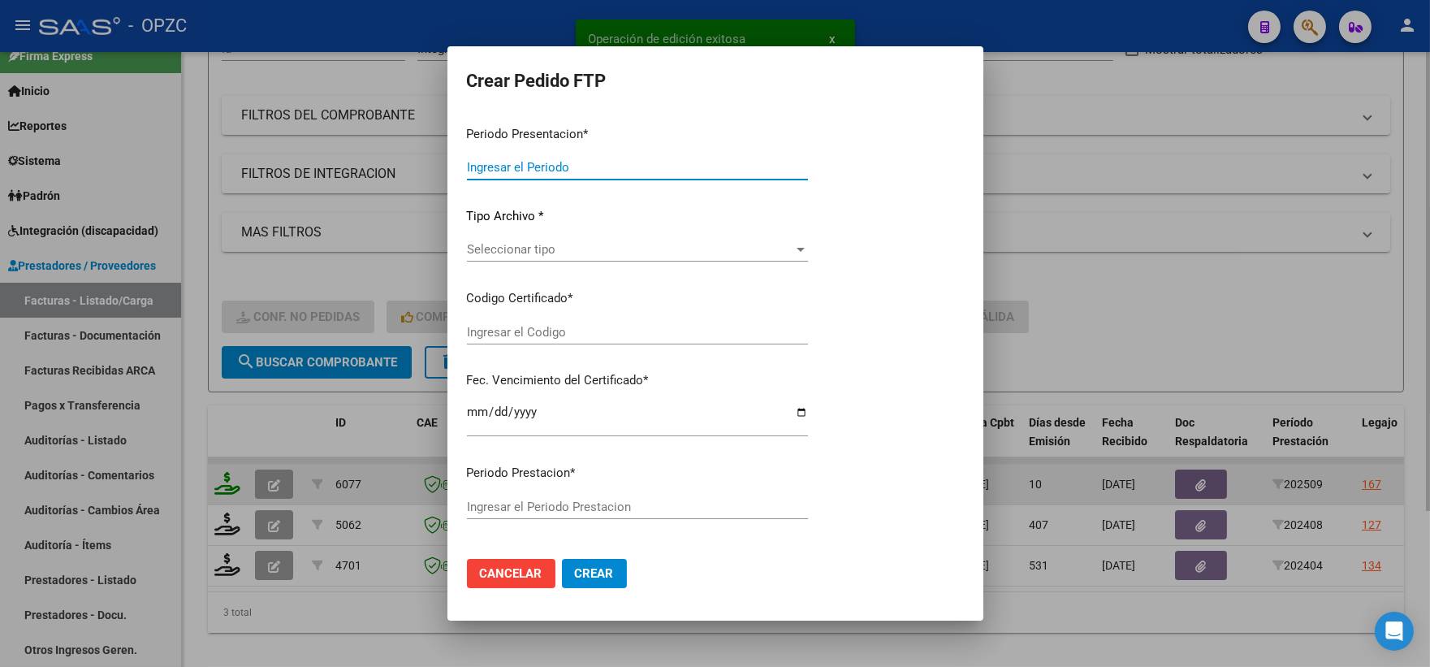
type input "202509"
type input "$ 111.335,49"
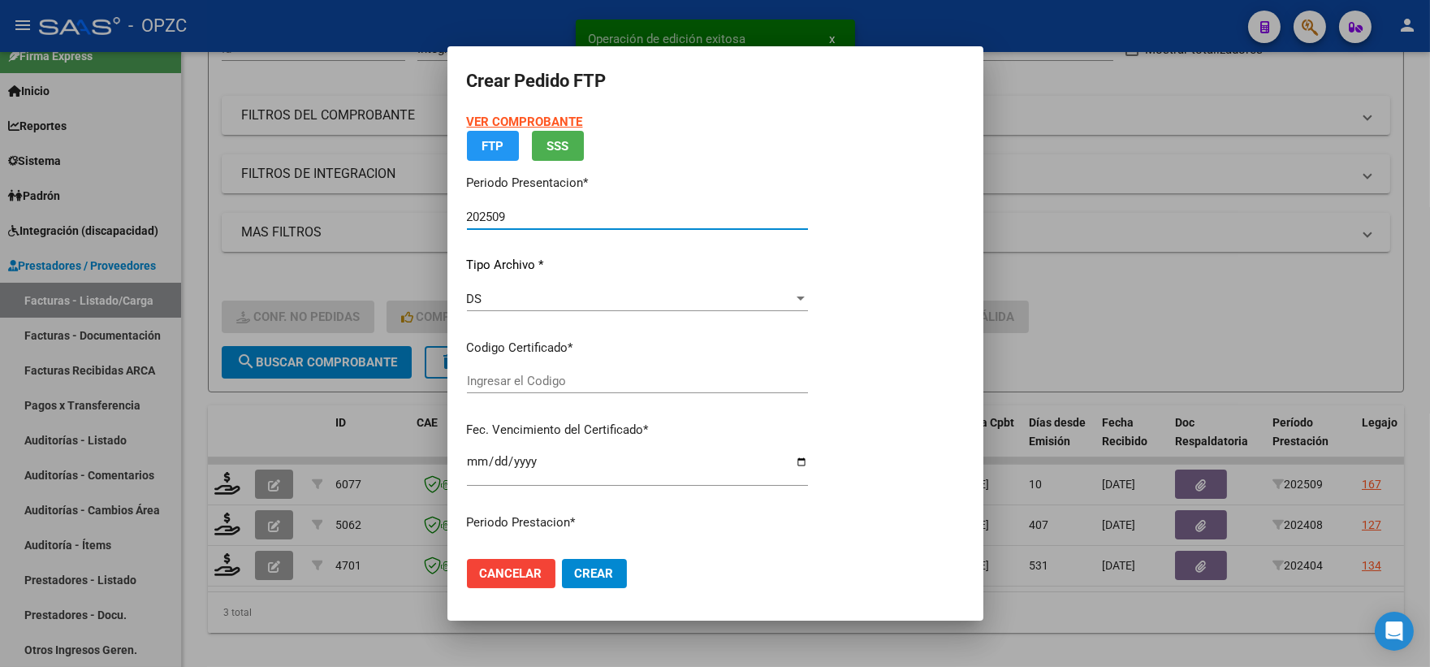
type input "ARG02000508656402022032220270322BS455"
type input "[DATE]"
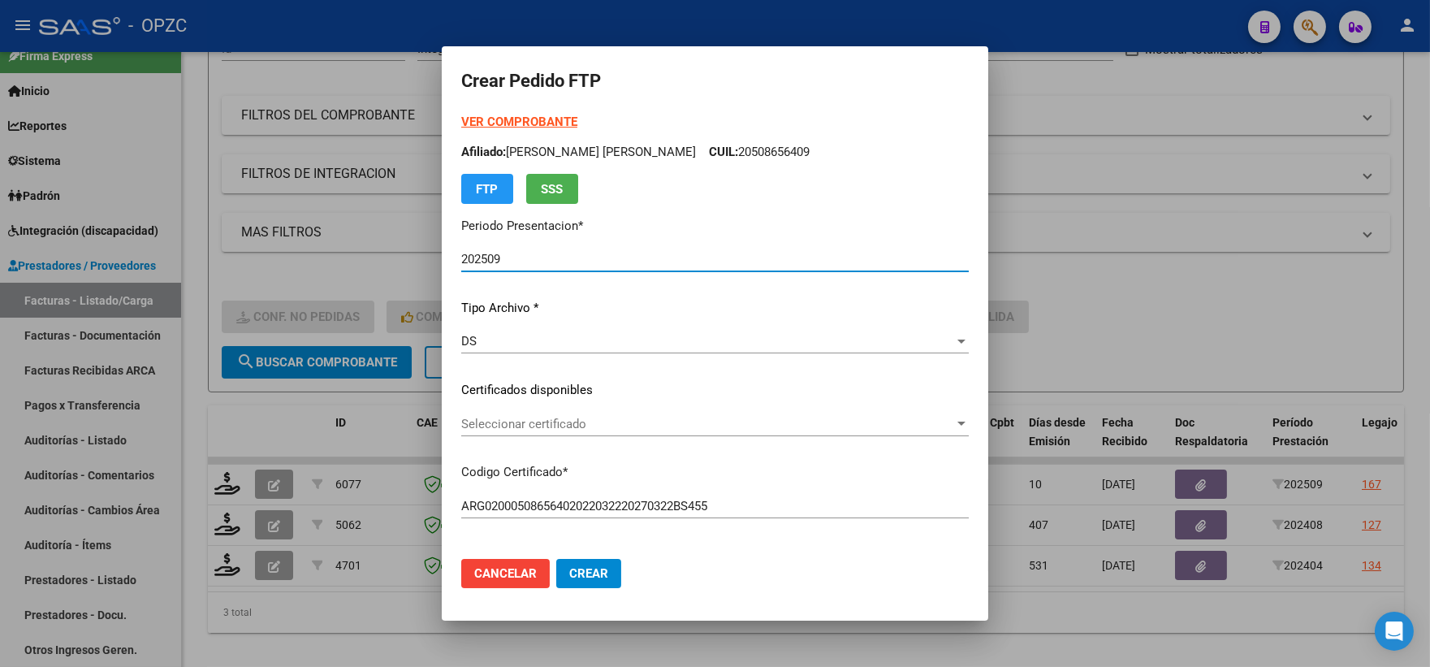
click at [937, 417] on span "Seleccionar certificado" at bounding box center [707, 424] width 493 height 15
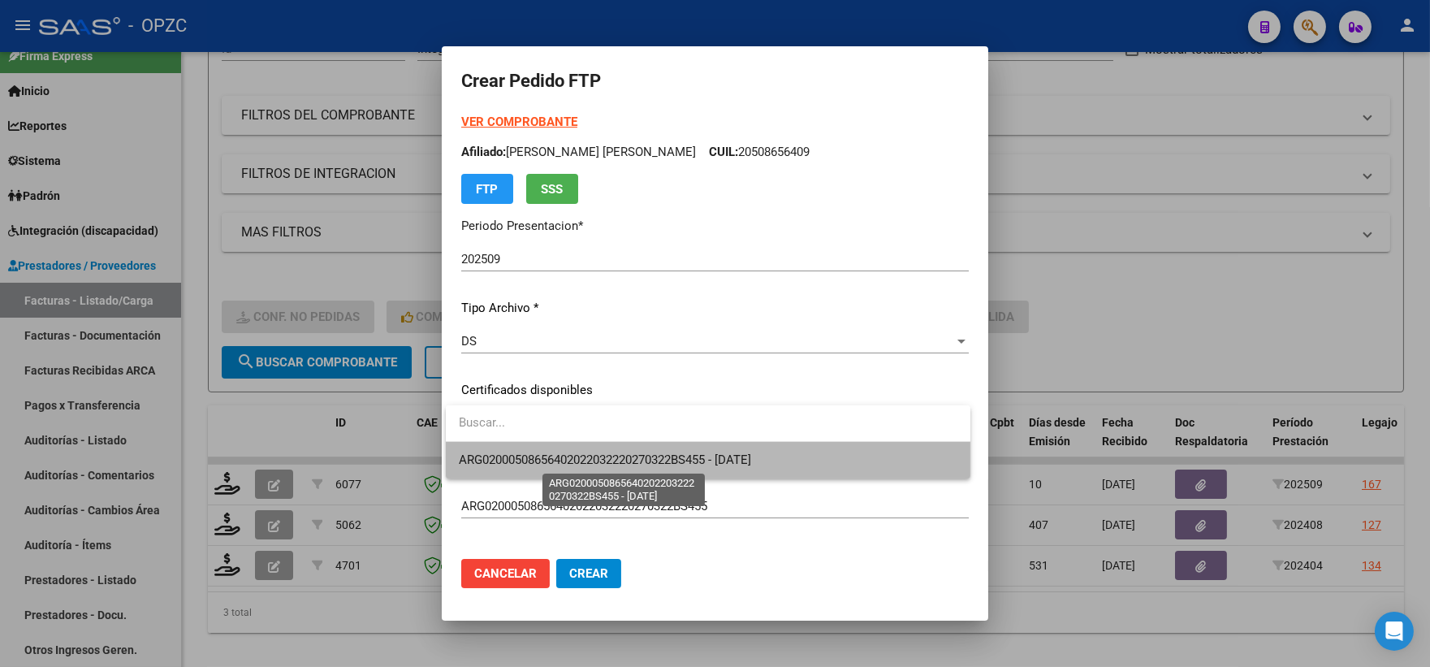
click at [745, 457] on span "ARG02000508656402022032220270322BS455 - [DATE]" at bounding box center [605, 459] width 292 height 15
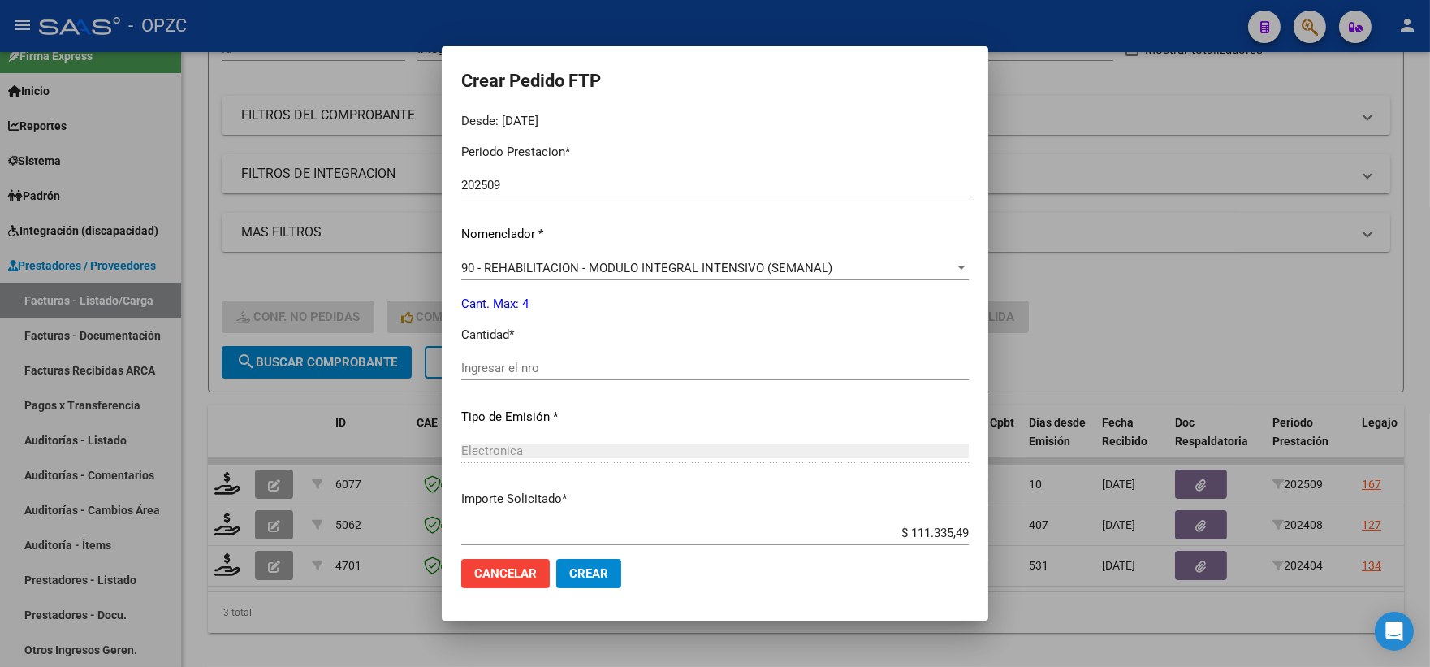
scroll to position [541, 0]
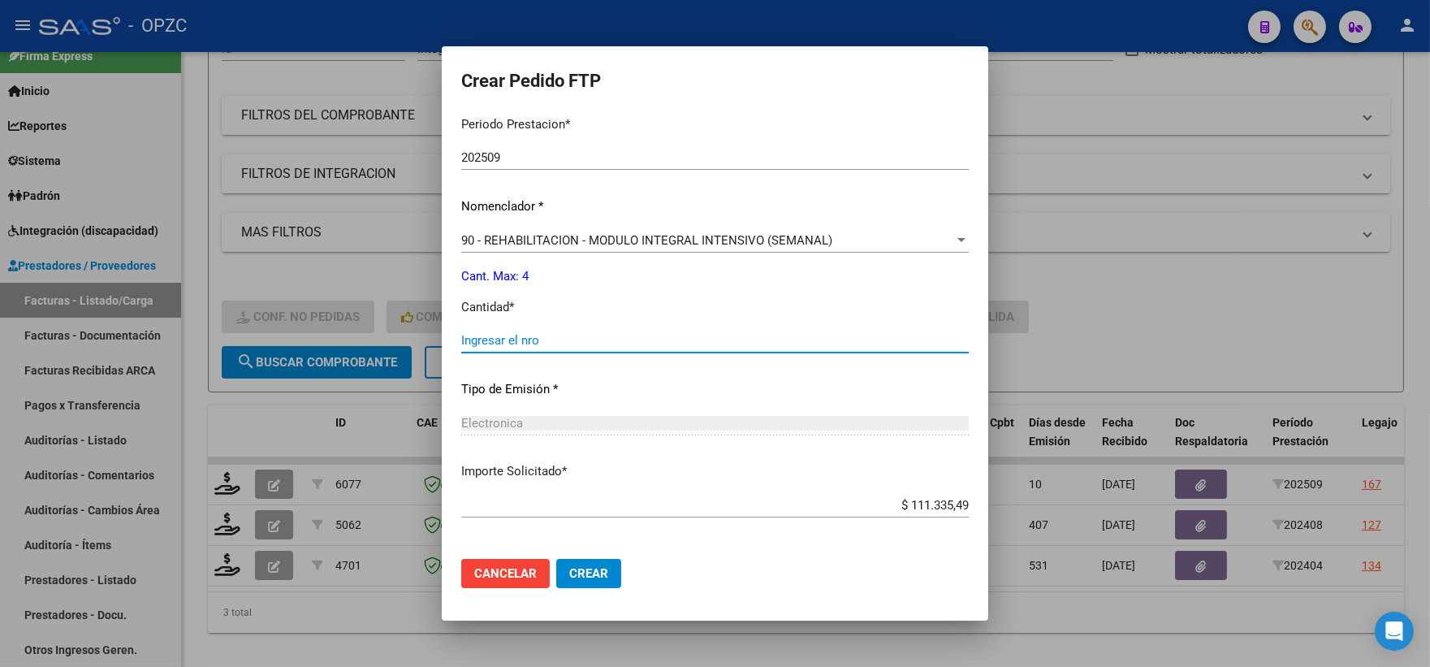
click at [537, 333] on input "Ingresar el nro" at bounding box center [715, 340] width 508 height 15
type input "4"
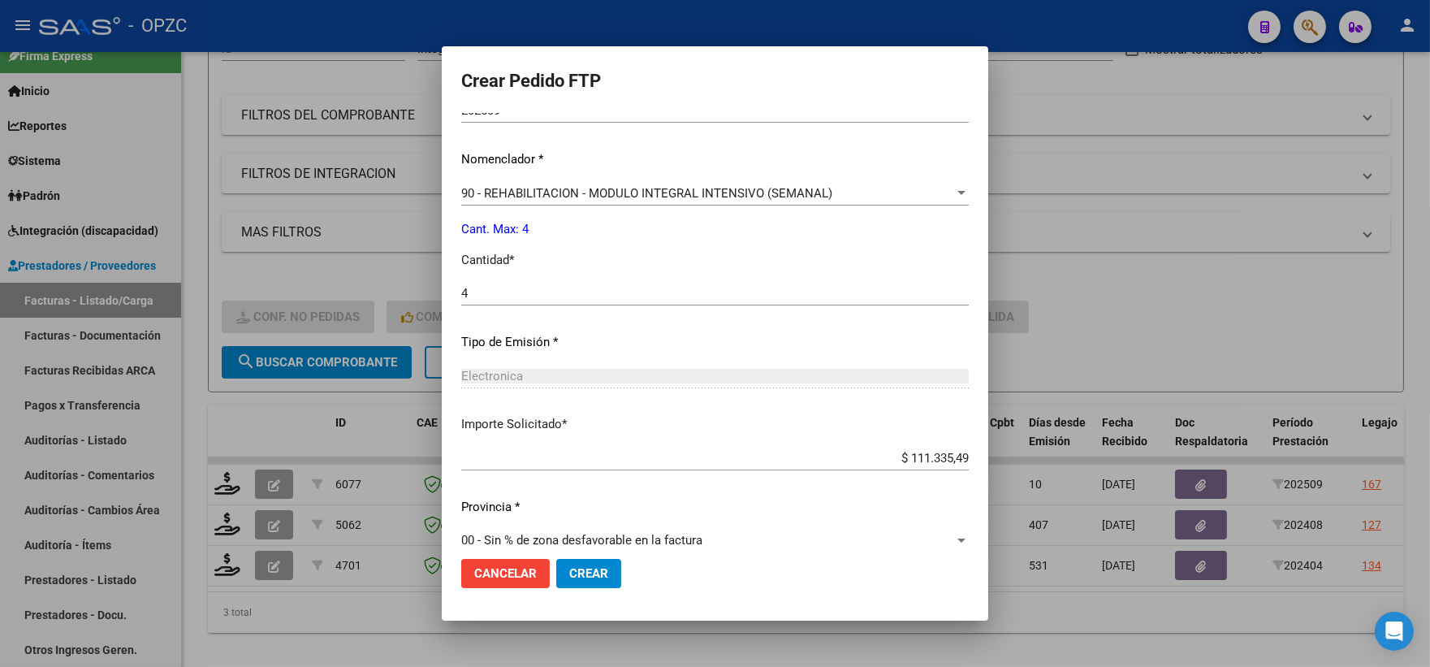
scroll to position [610, 0]
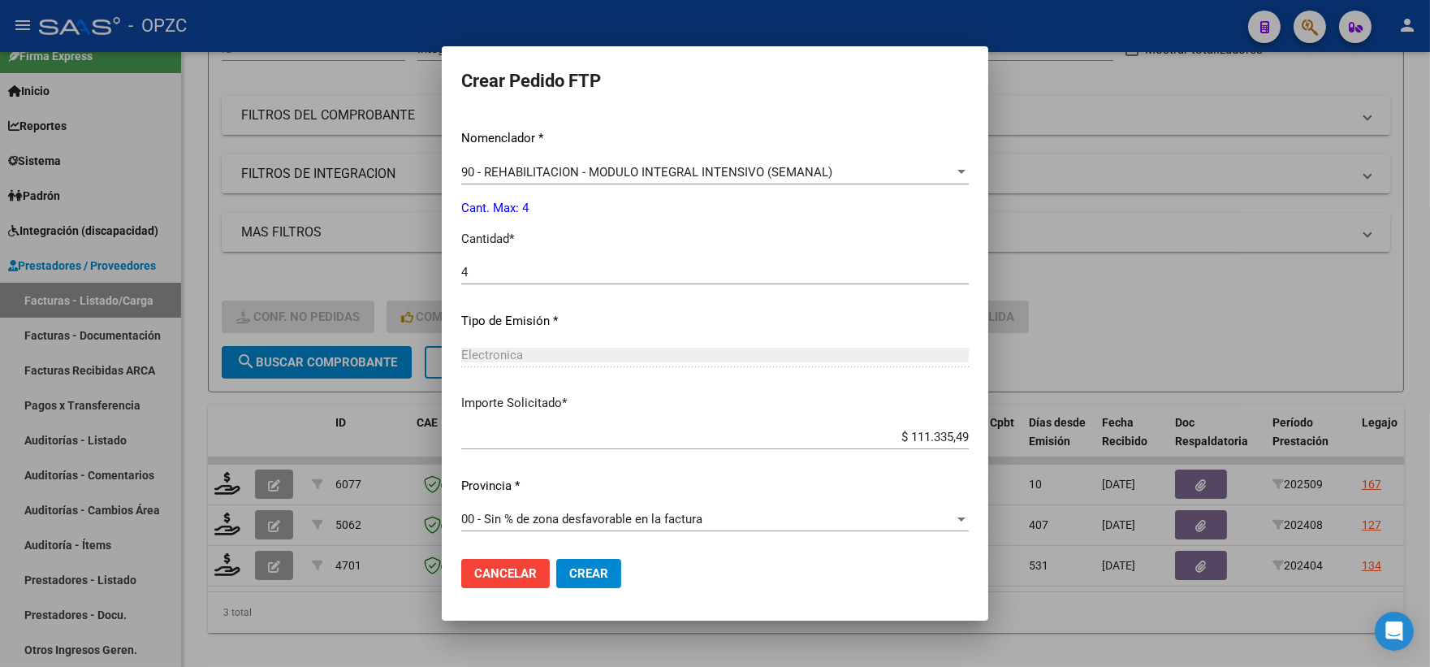
click at [571, 571] on span "Crear" at bounding box center [588, 573] width 39 height 15
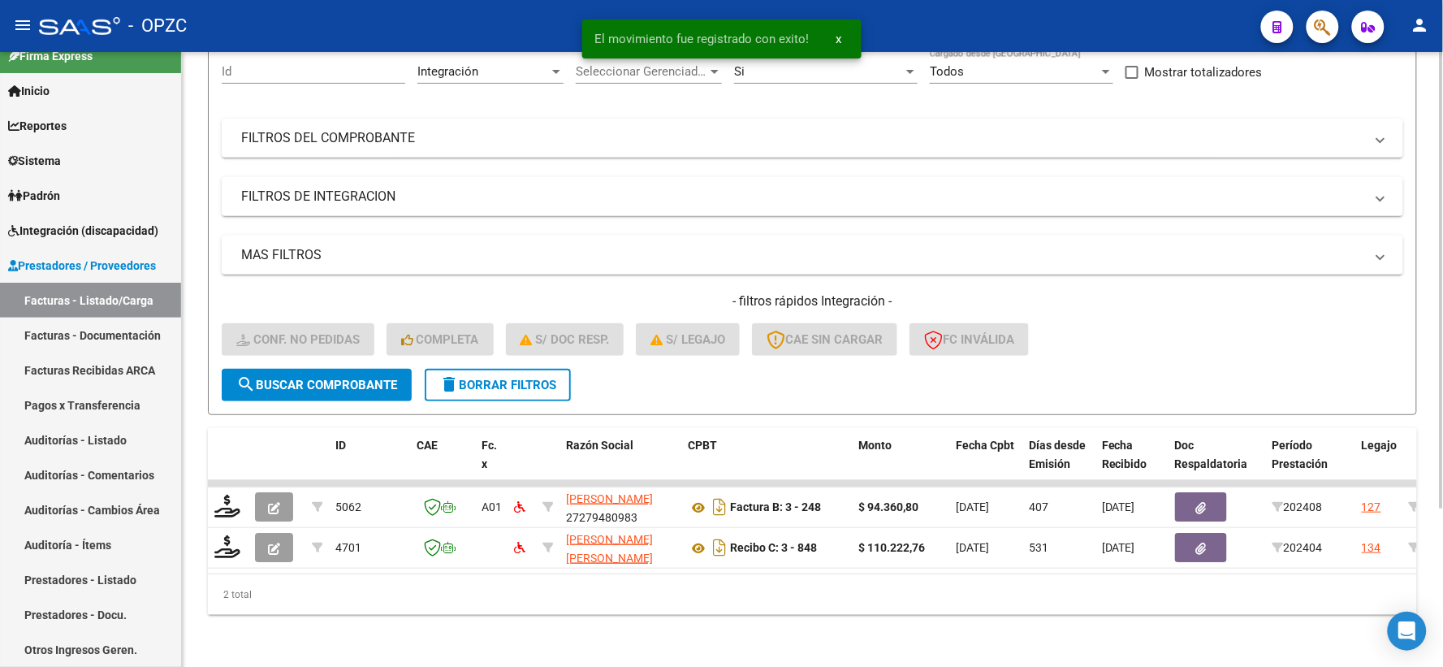
scroll to position [169, 0]
click at [92, 230] on span "Integración (discapacidad)" at bounding box center [83, 231] width 150 height 18
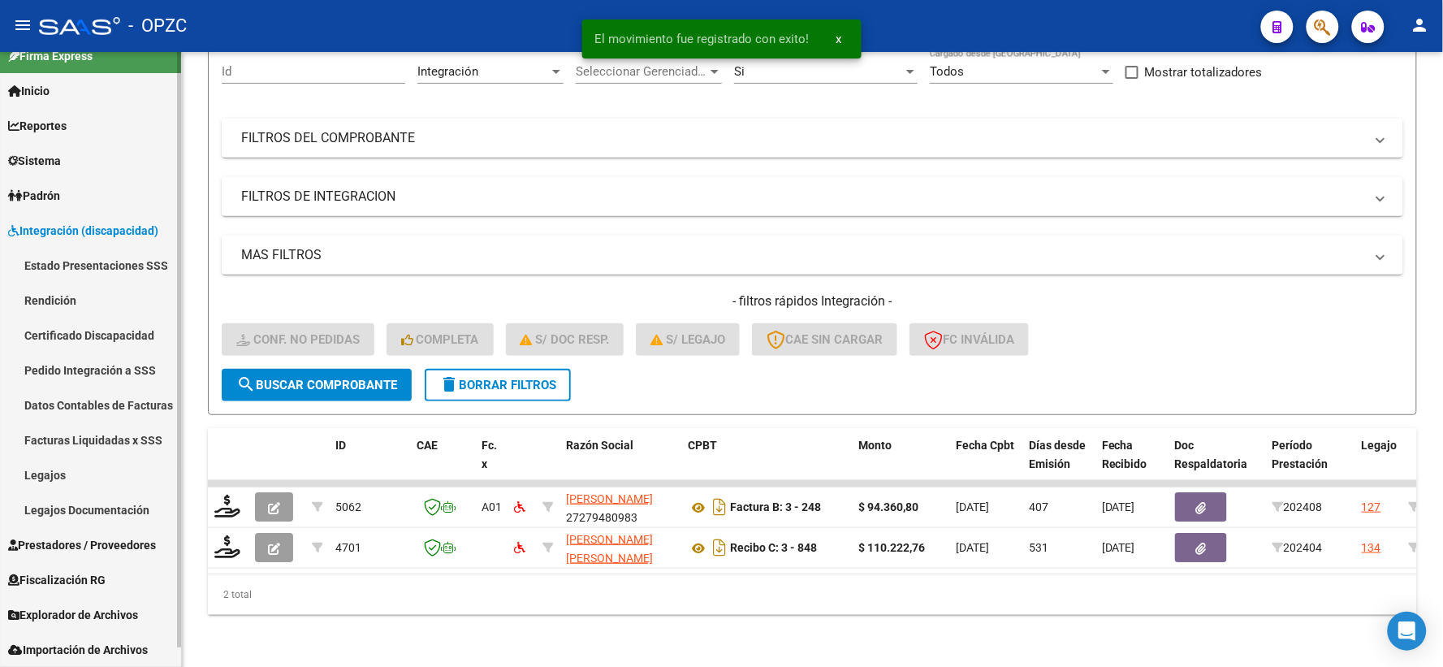
click at [88, 370] on link "Pedido Integración a SSS" at bounding box center [90, 369] width 181 height 35
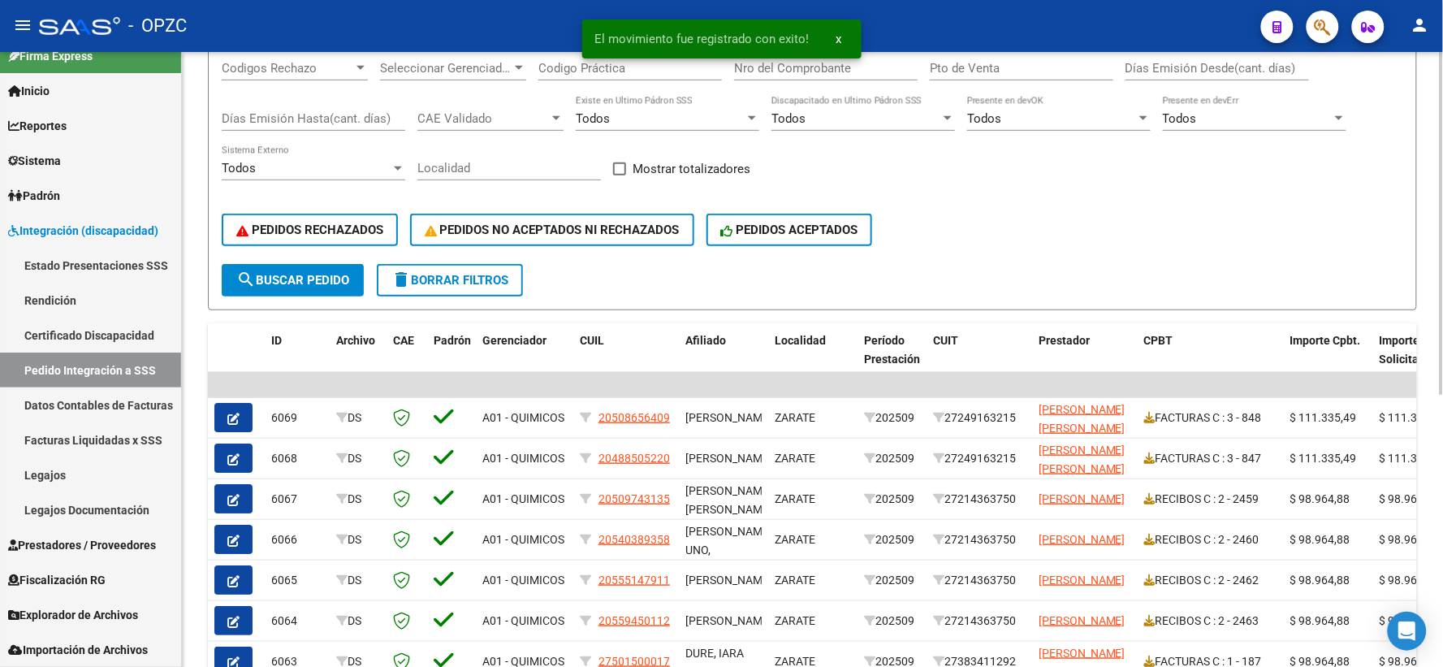
scroll to position [270, 0]
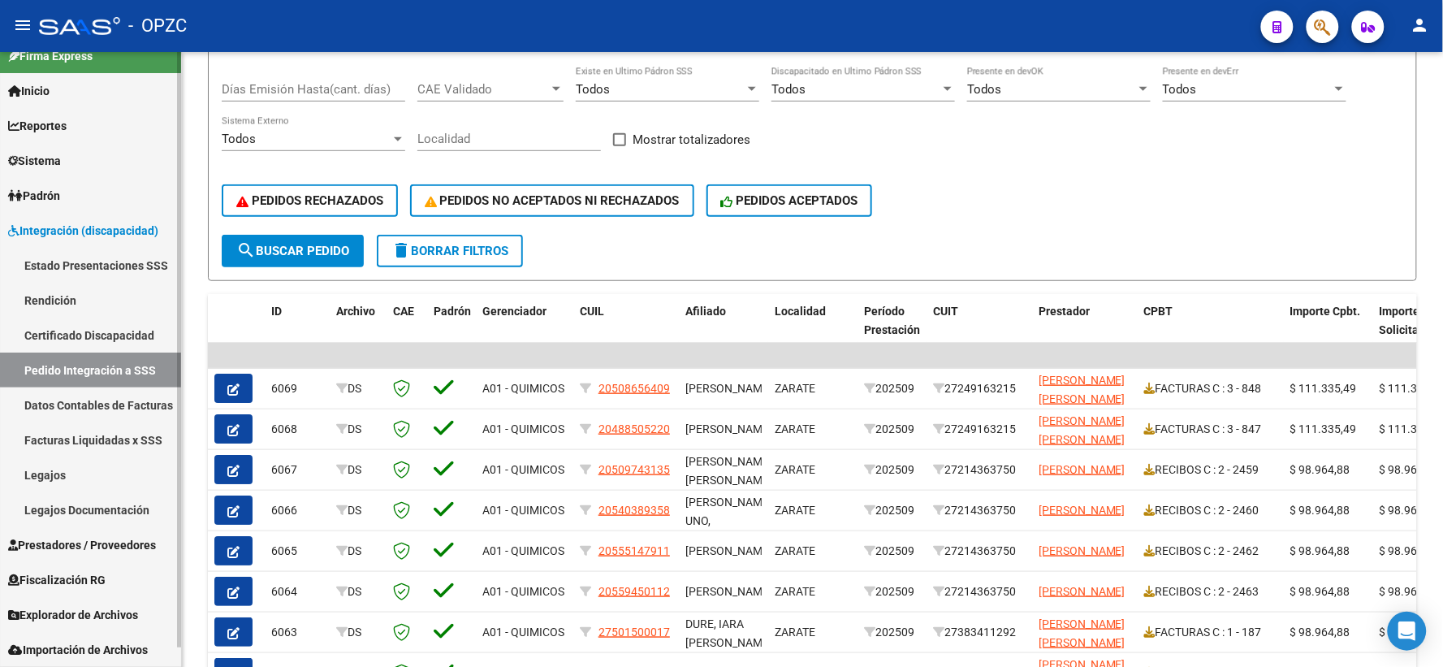
click at [68, 541] on span "Prestadores / Proveedores" at bounding box center [82, 545] width 148 height 18
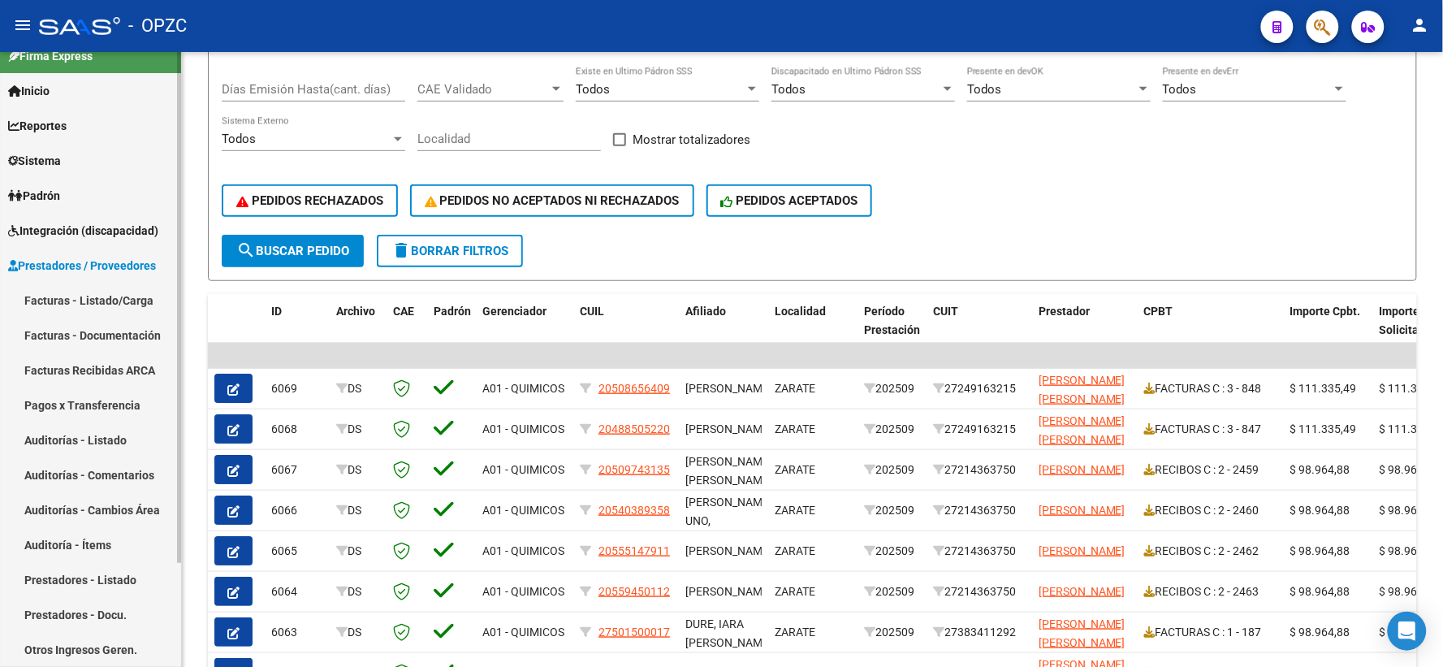
click at [107, 298] on link "Facturas - Listado/Carga" at bounding box center [90, 300] width 181 height 35
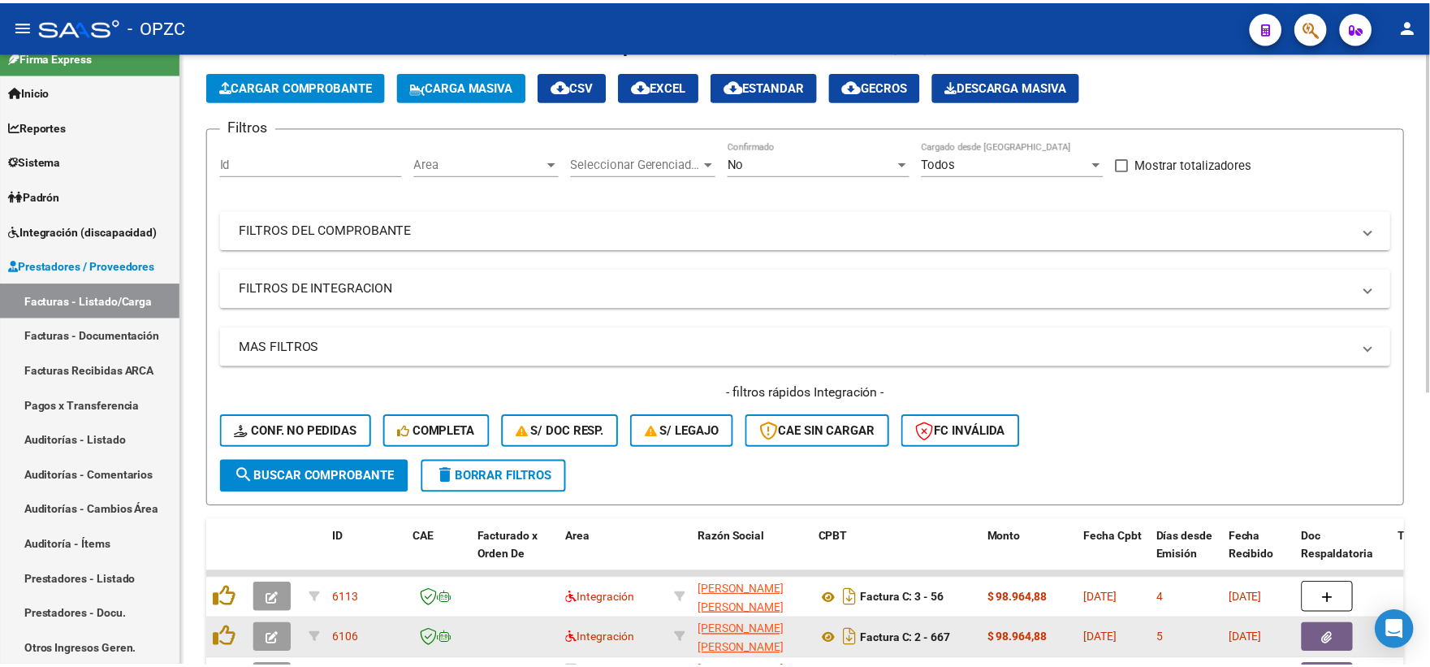
scroll to position [270, 0]
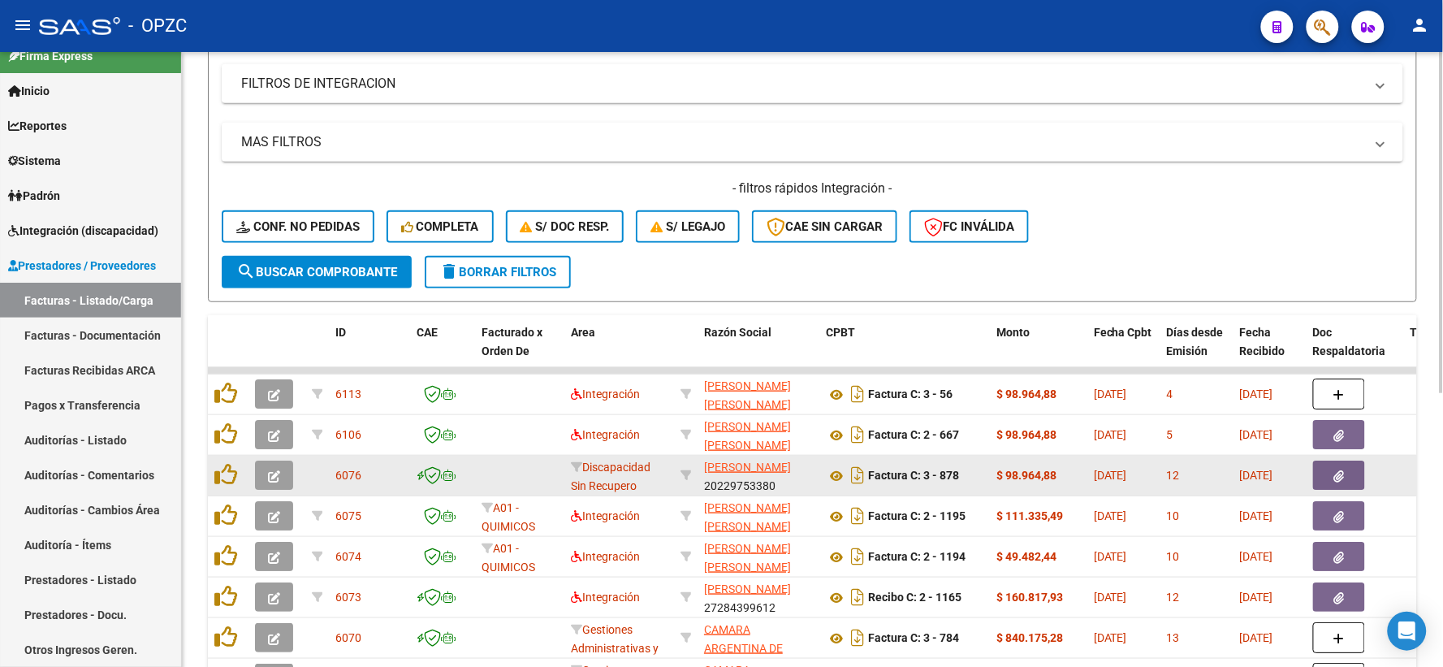
click at [271, 470] on icon "button" at bounding box center [274, 476] width 12 height 12
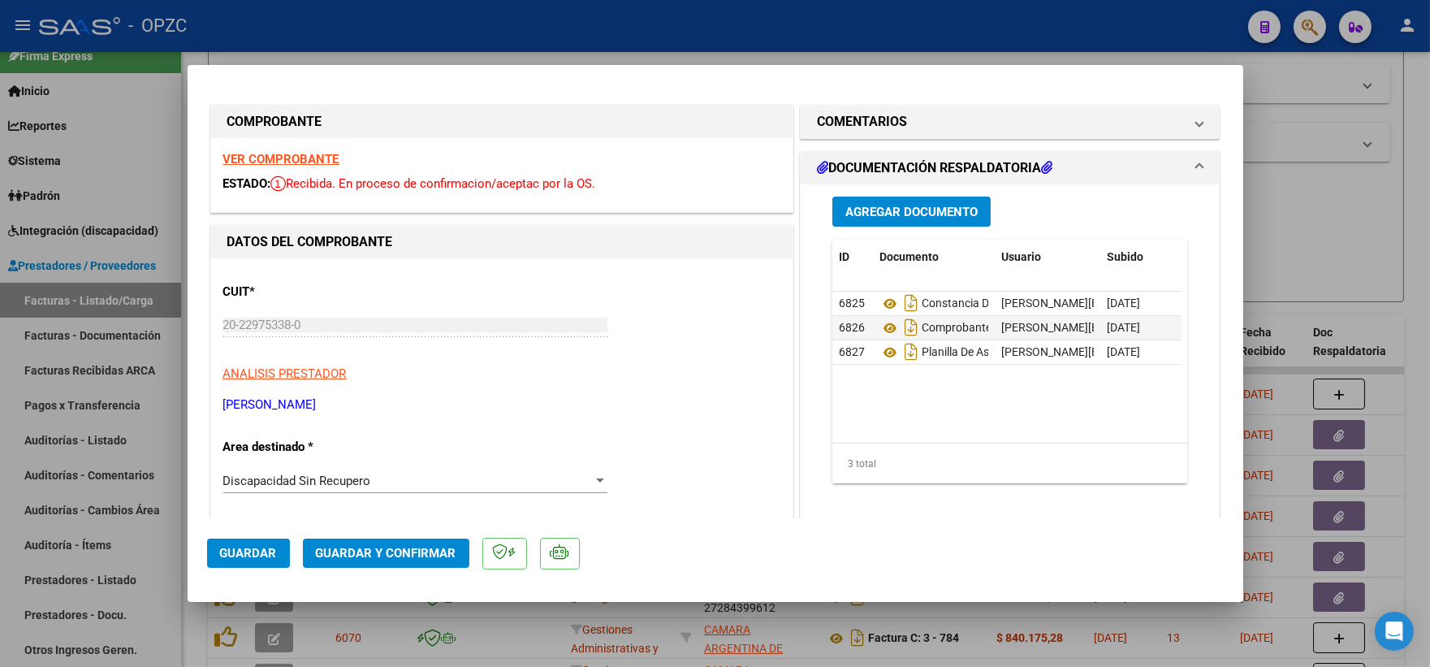
scroll to position [0, 0]
click at [289, 154] on strong "VER COMPROBANTE" at bounding box center [281, 160] width 116 height 15
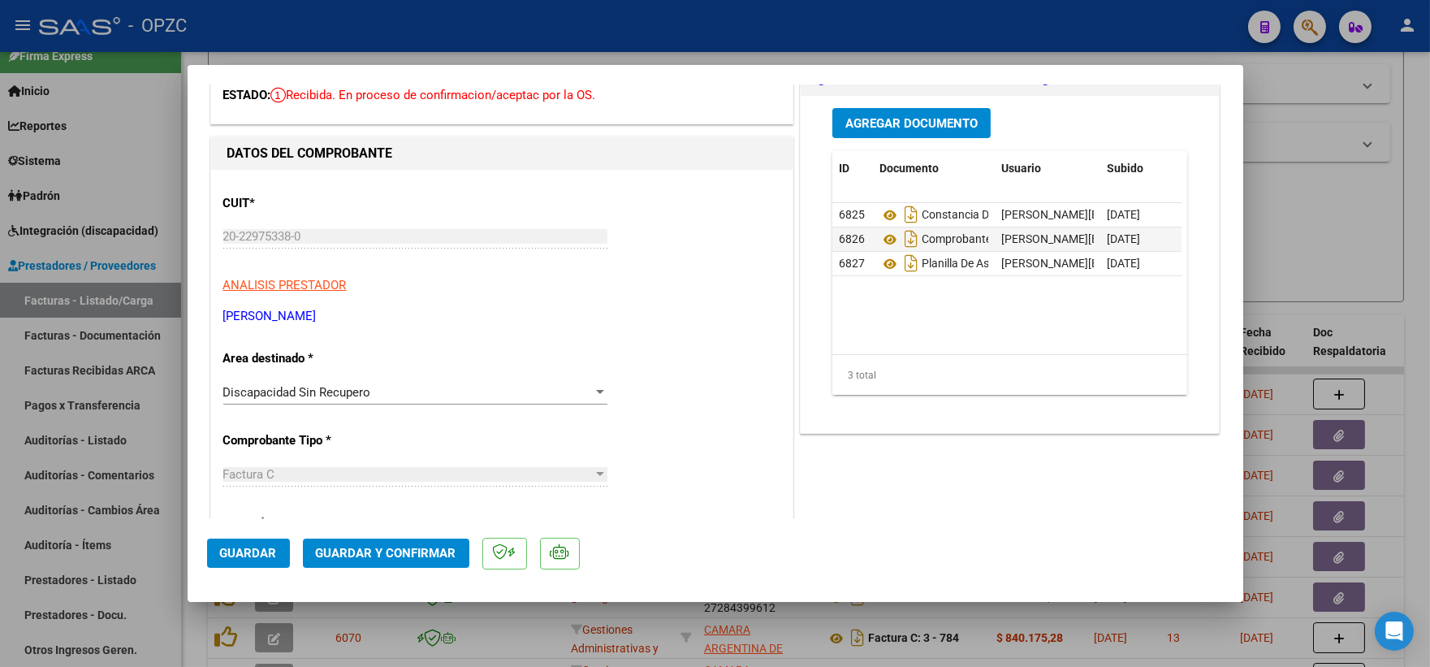
click at [586, 392] on div "Discapacidad Sin Recupero" at bounding box center [407, 392] width 369 height 15
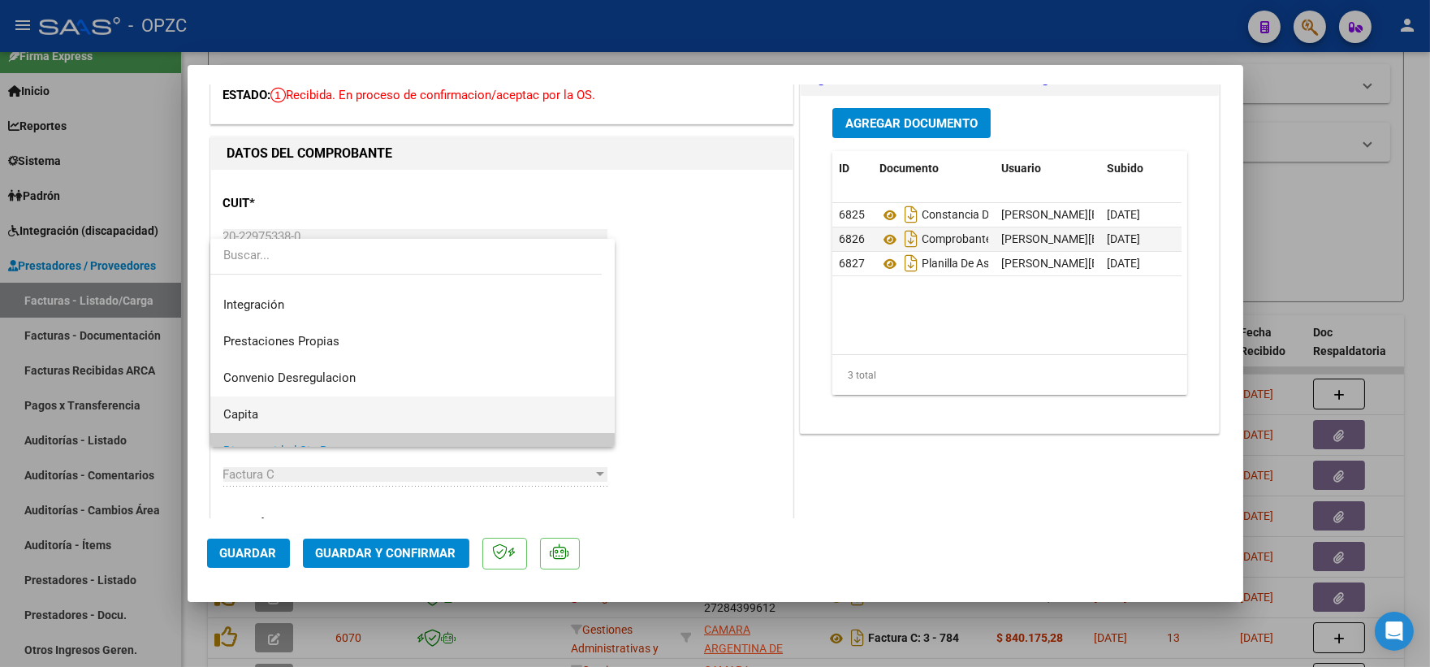
scroll to position [67, 0]
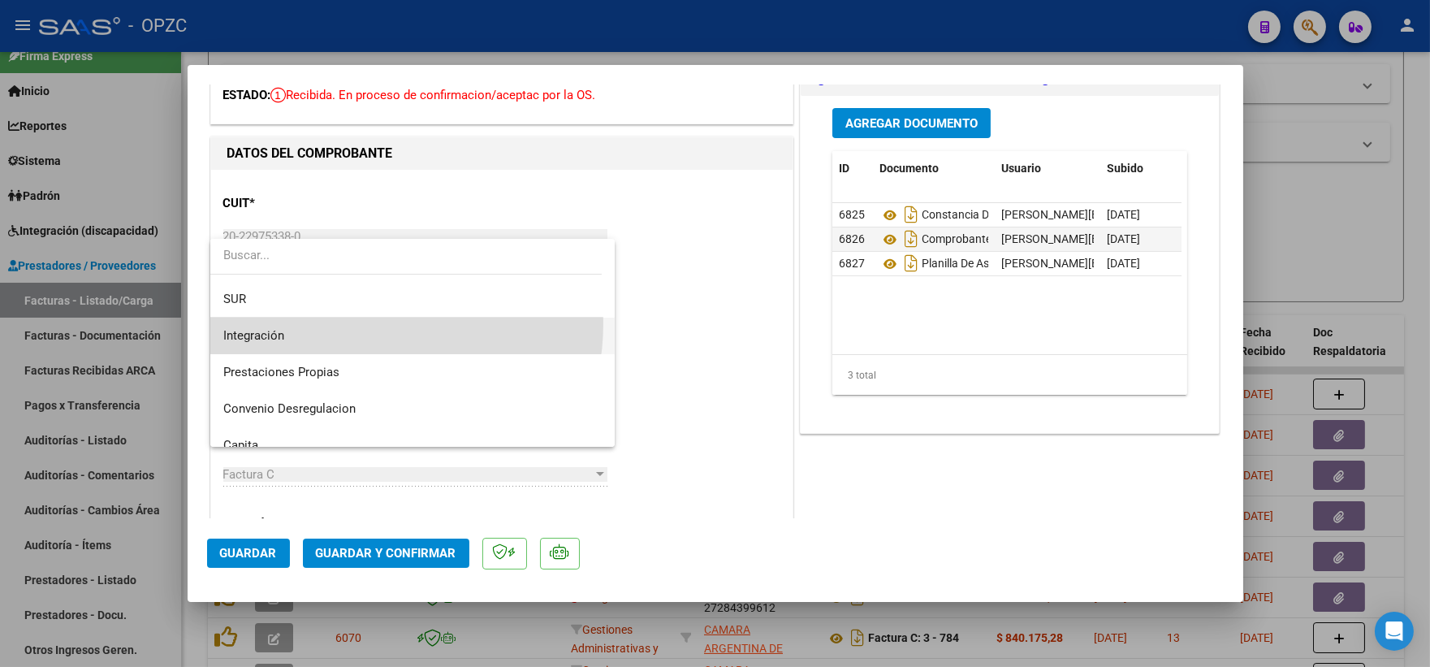
click at [344, 322] on span "Integración" at bounding box center [412, 336] width 379 height 37
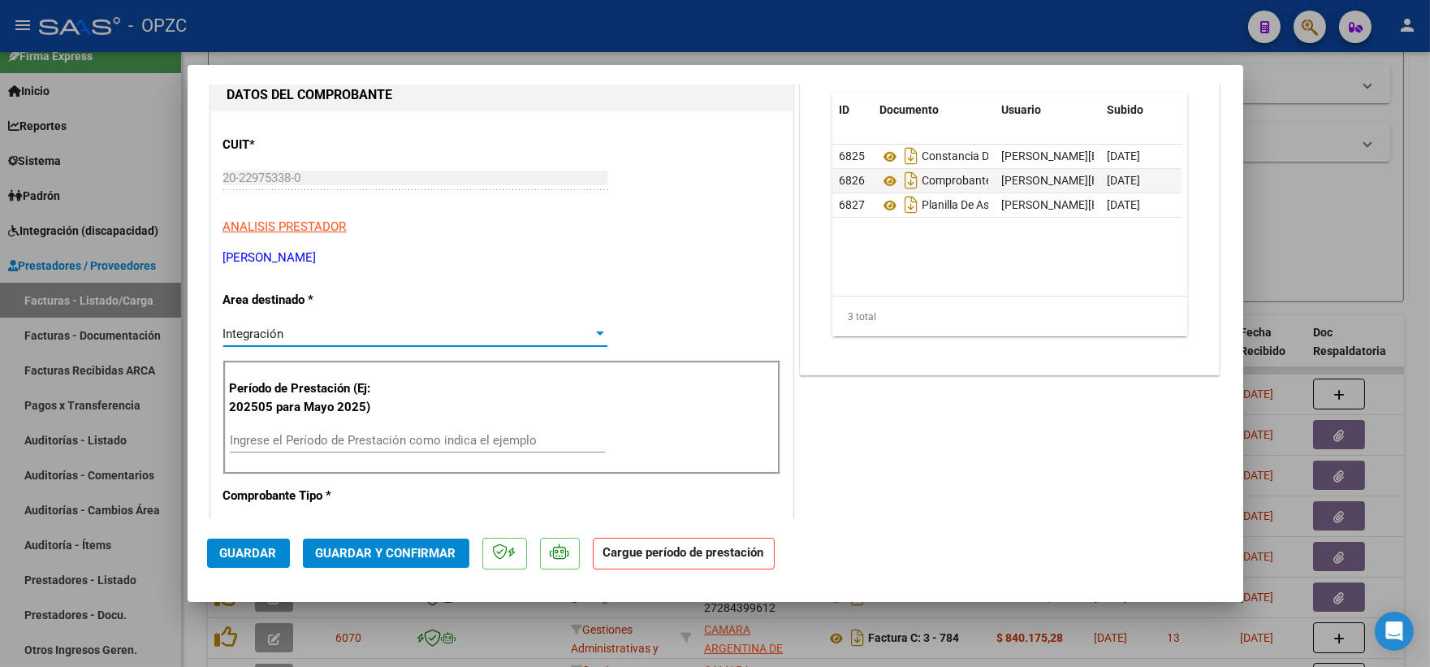
scroll to position [180, 0]
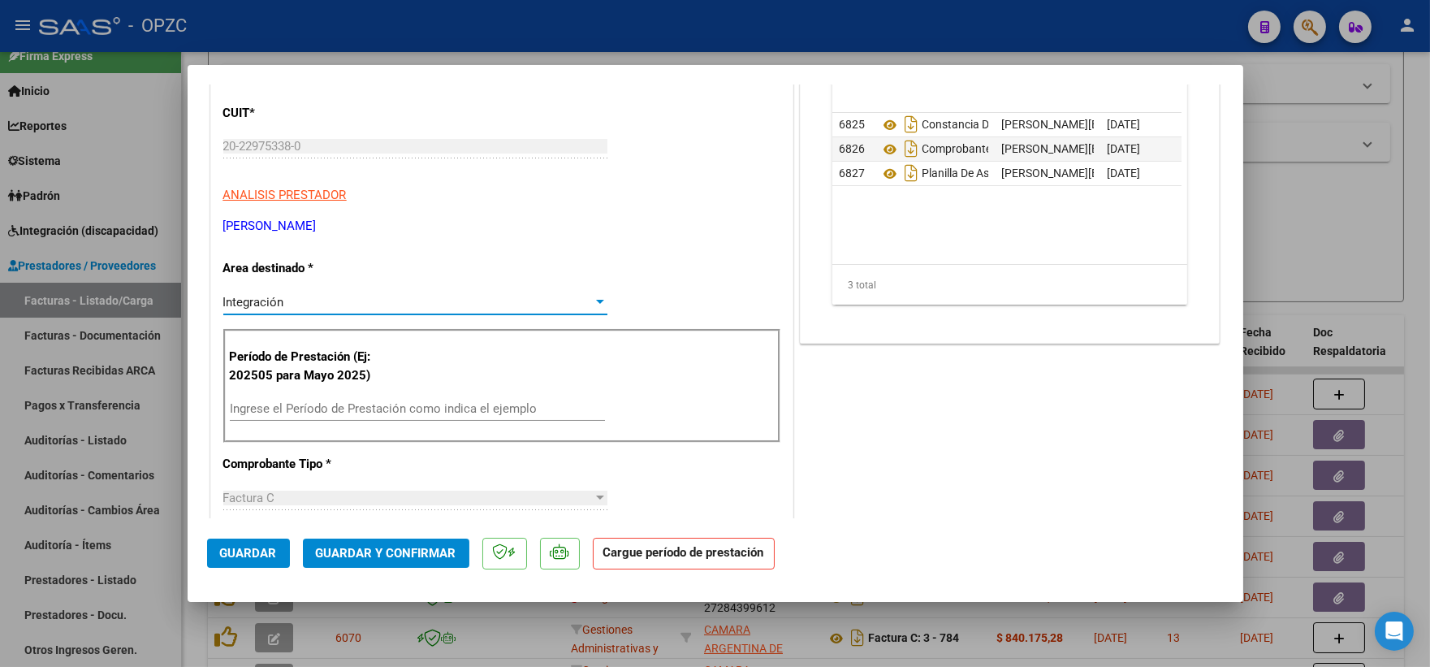
click at [342, 407] on input "Ingrese el Período de Prestación como indica el ejemplo" at bounding box center [417, 408] width 375 height 15
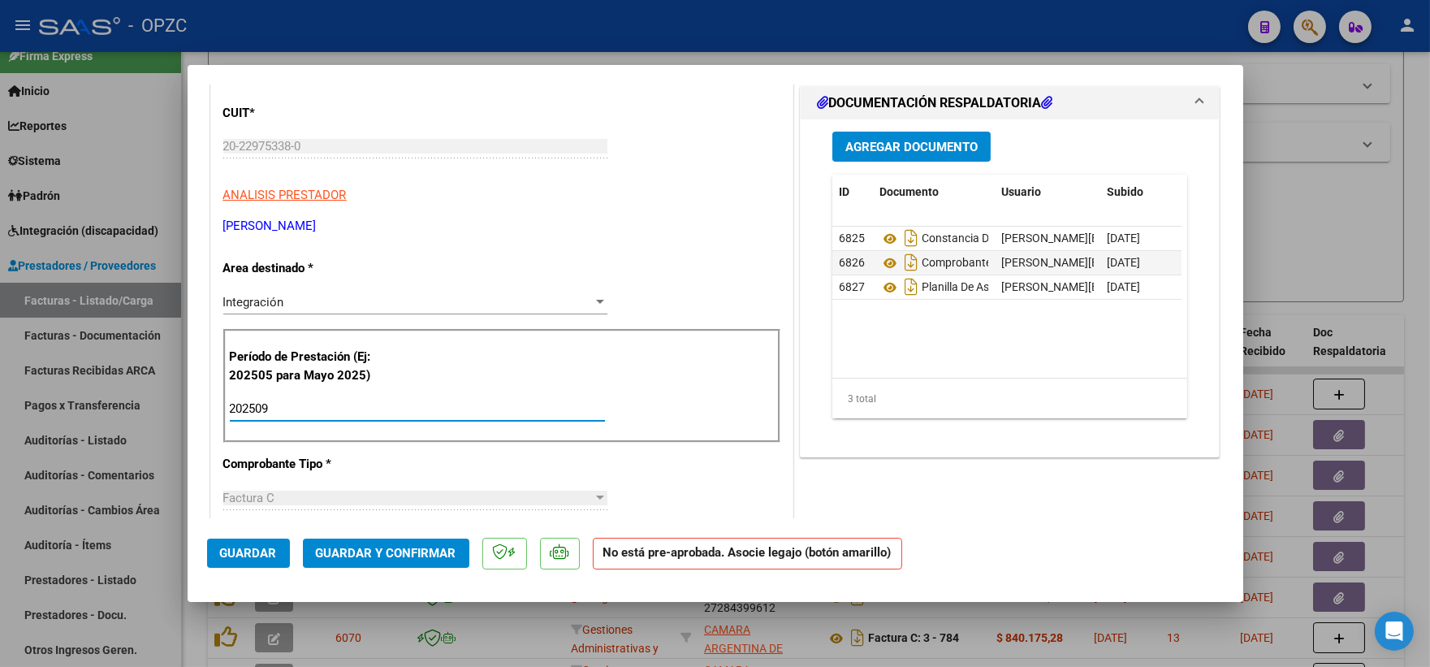
scroll to position [270, 0]
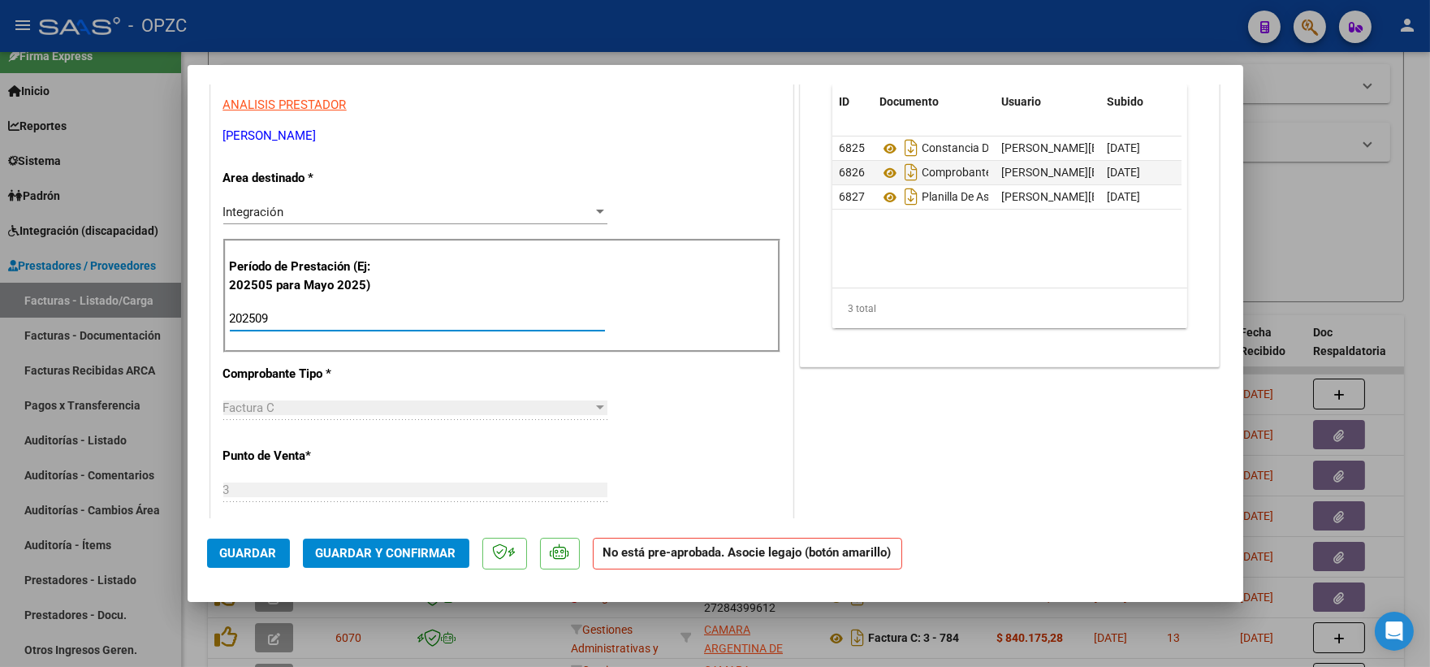
type input "202509"
click at [248, 552] on span "Guardar" at bounding box center [248, 553] width 57 height 15
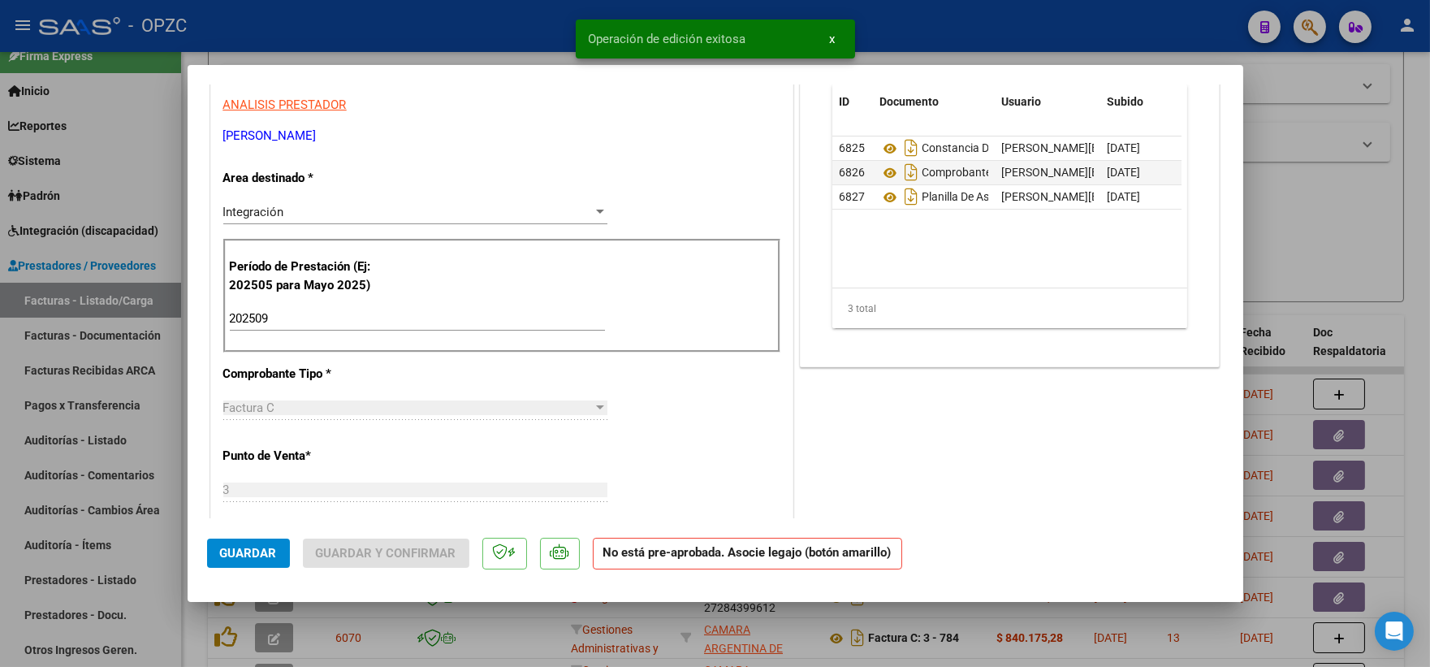
click at [1341, 232] on div at bounding box center [715, 333] width 1430 height 667
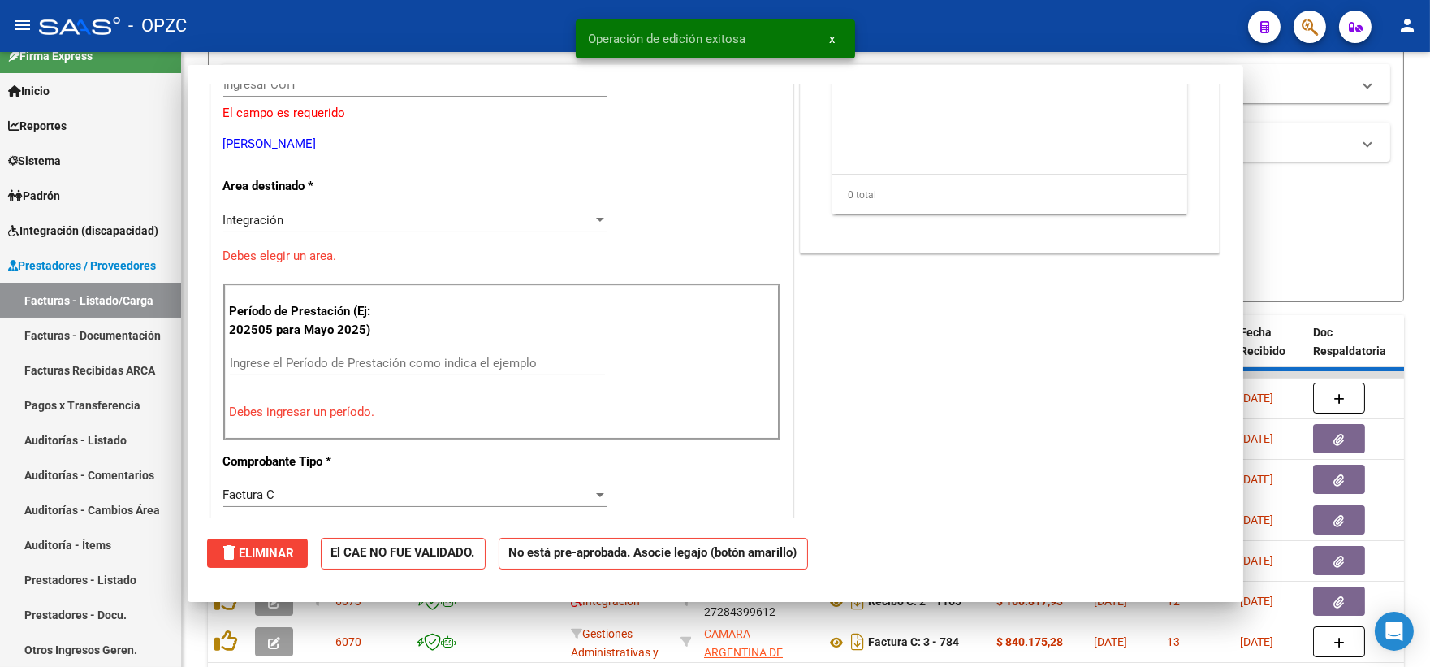
scroll to position [0, 0]
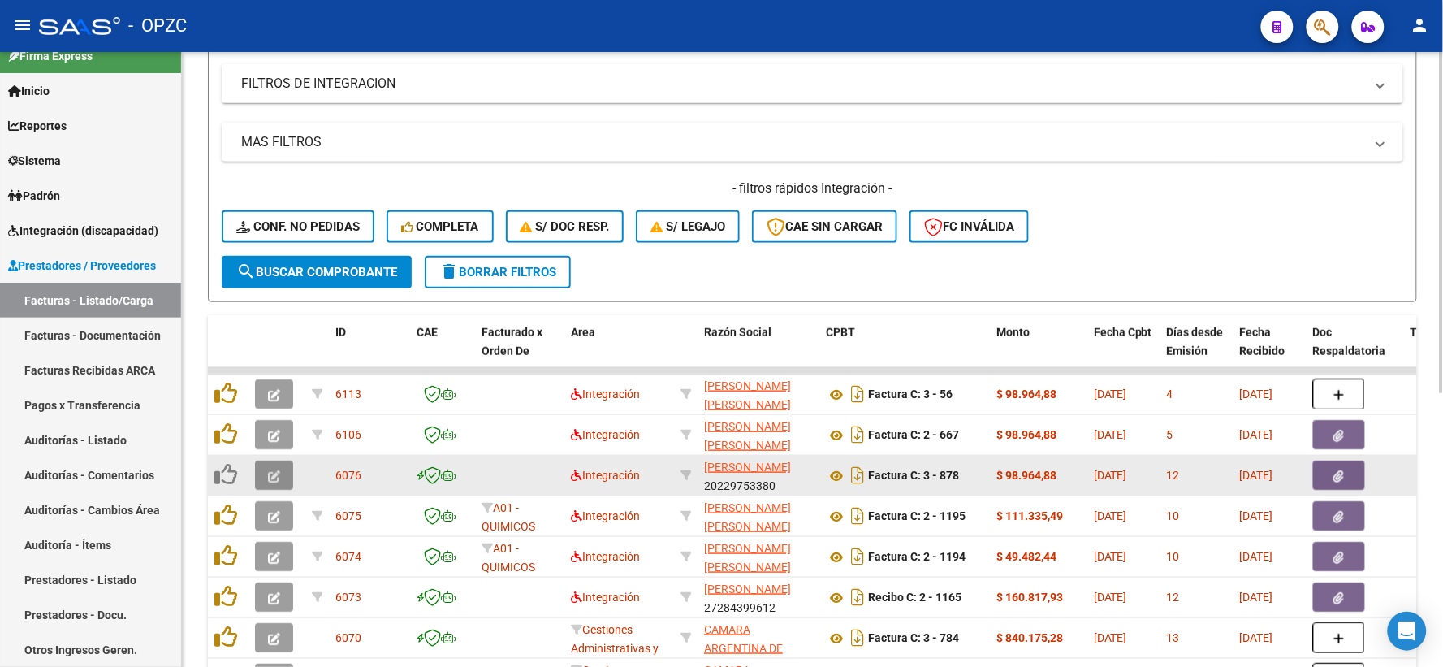
click at [268, 471] on icon "button" at bounding box center [274, 476] width 12 height 12
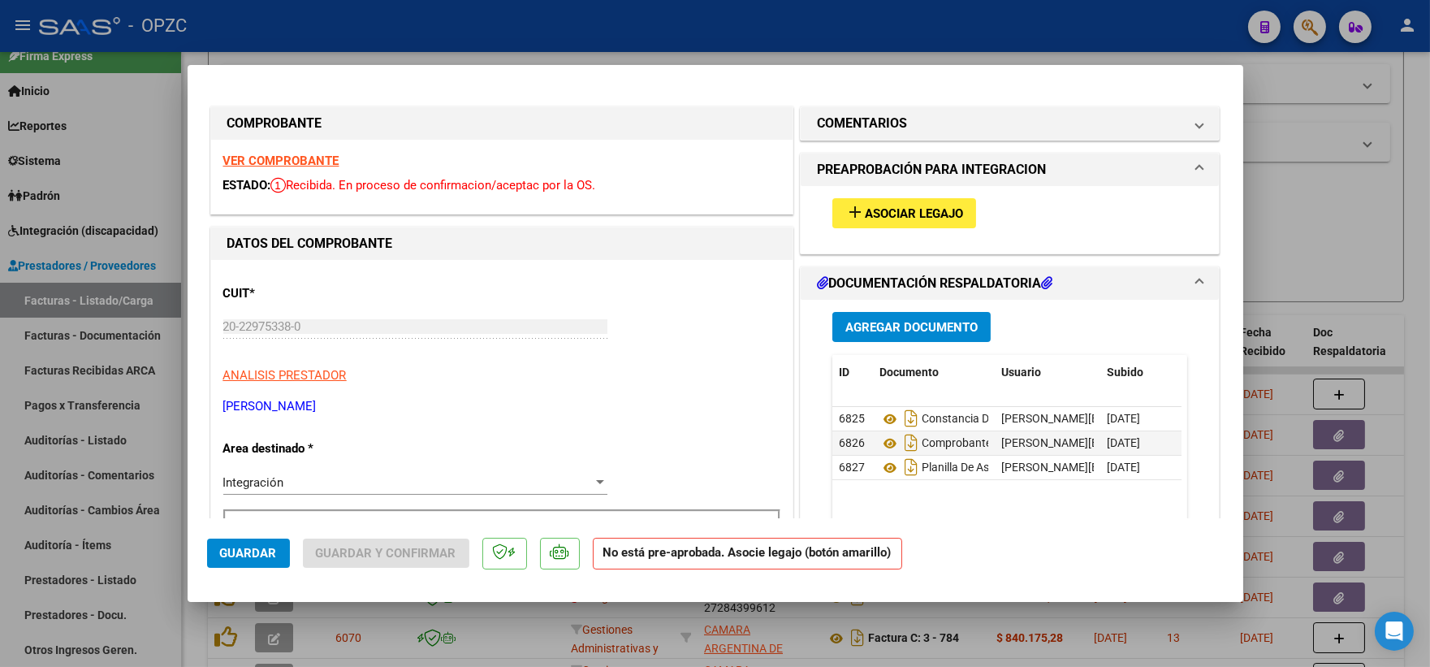
click at [924, 213] on span "Asociar Legajo" at bounding box center [914, 213] width 98 height 15
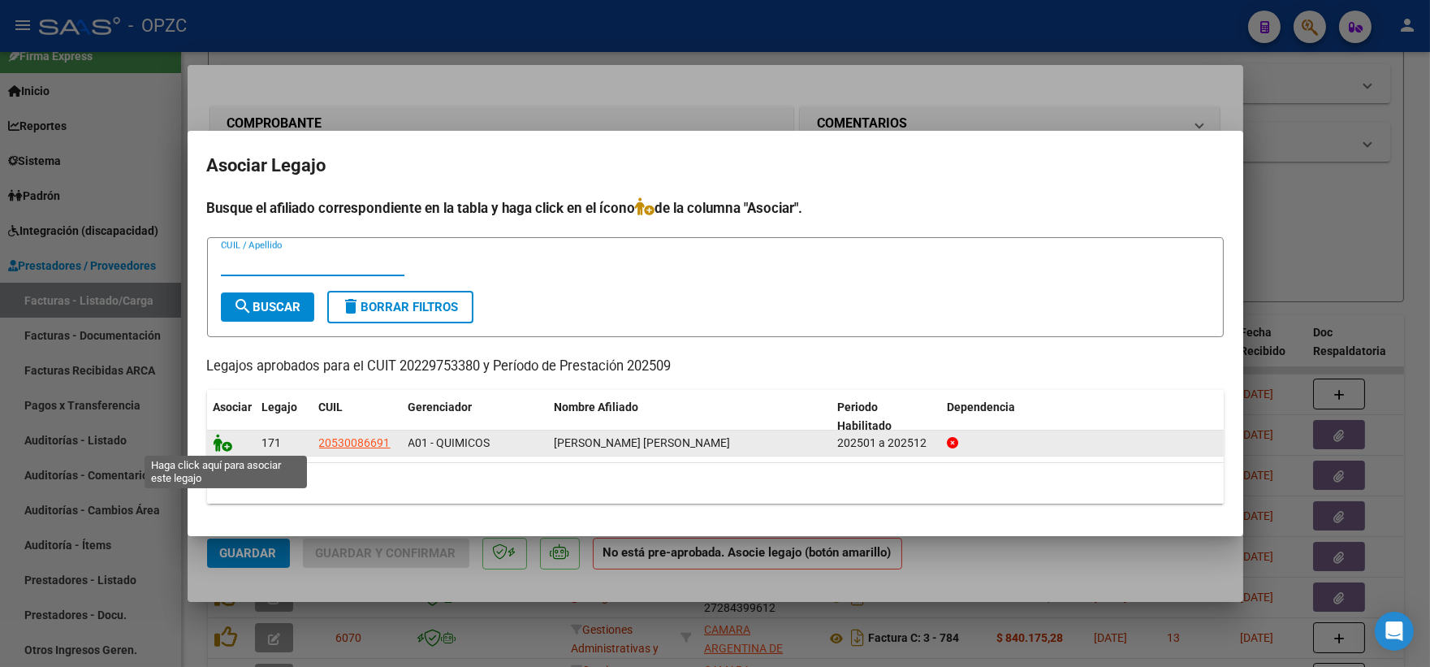
click at [223, 443] on icon at bounding box center [223, 443] width 19 height 18
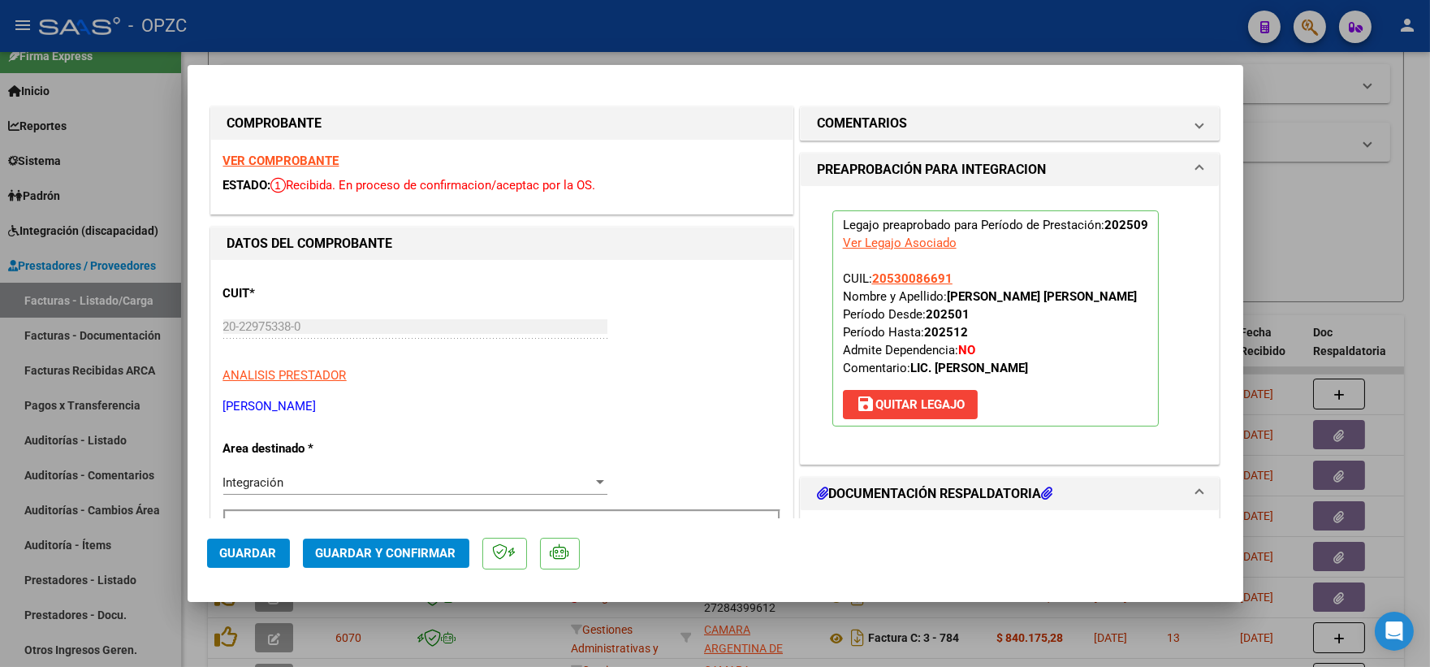
click at [247, 547] on span "Guardar" at bounding box center [248, 553] width 57 height 15
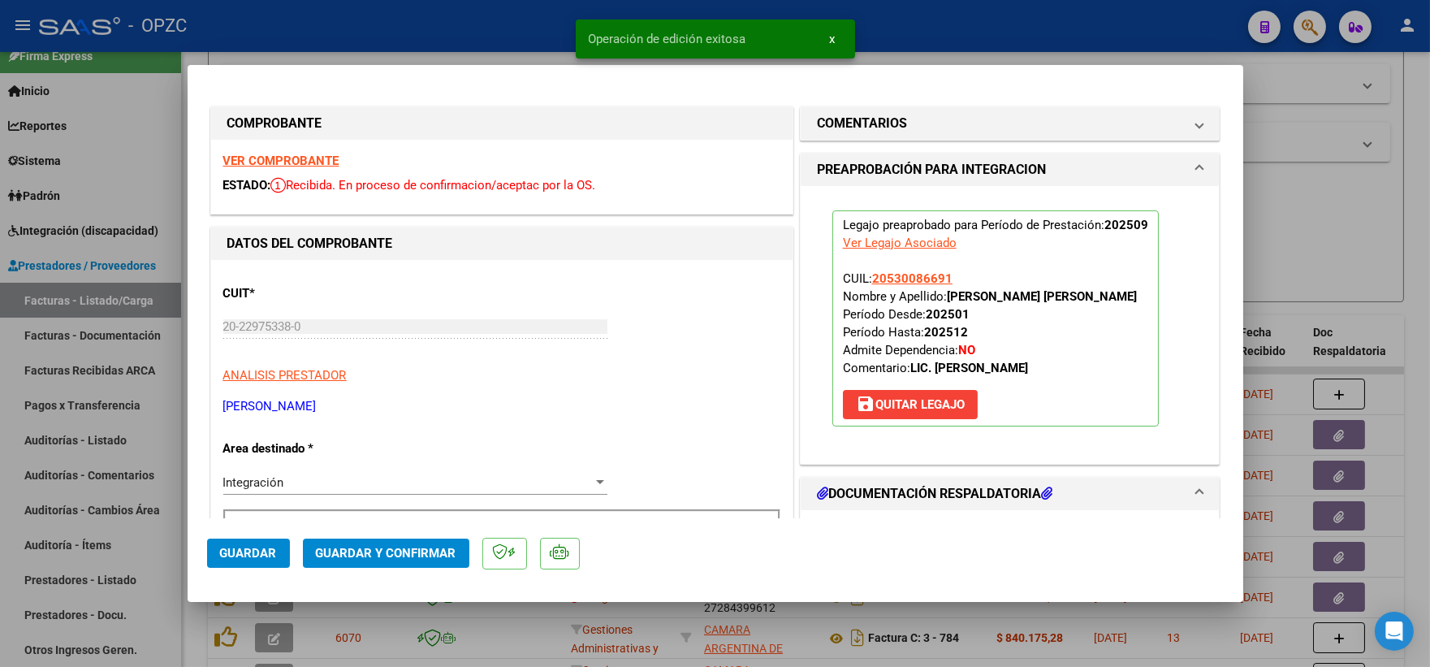
click at [1338, 242] on div at bounding box center [715, 333] width 1430 height 667
type input "$ 0,00"
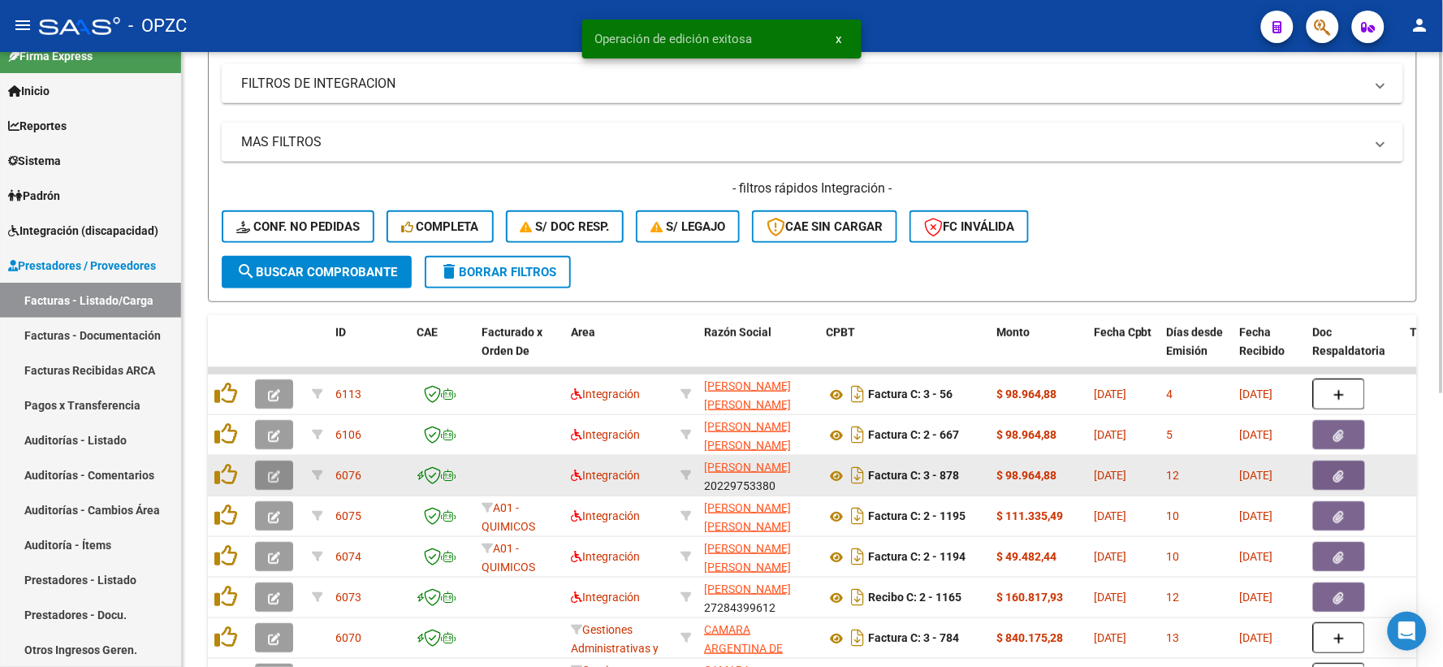
click at [273, 470] on icon "button" at bounding box center [274, 476] width 12 height 12
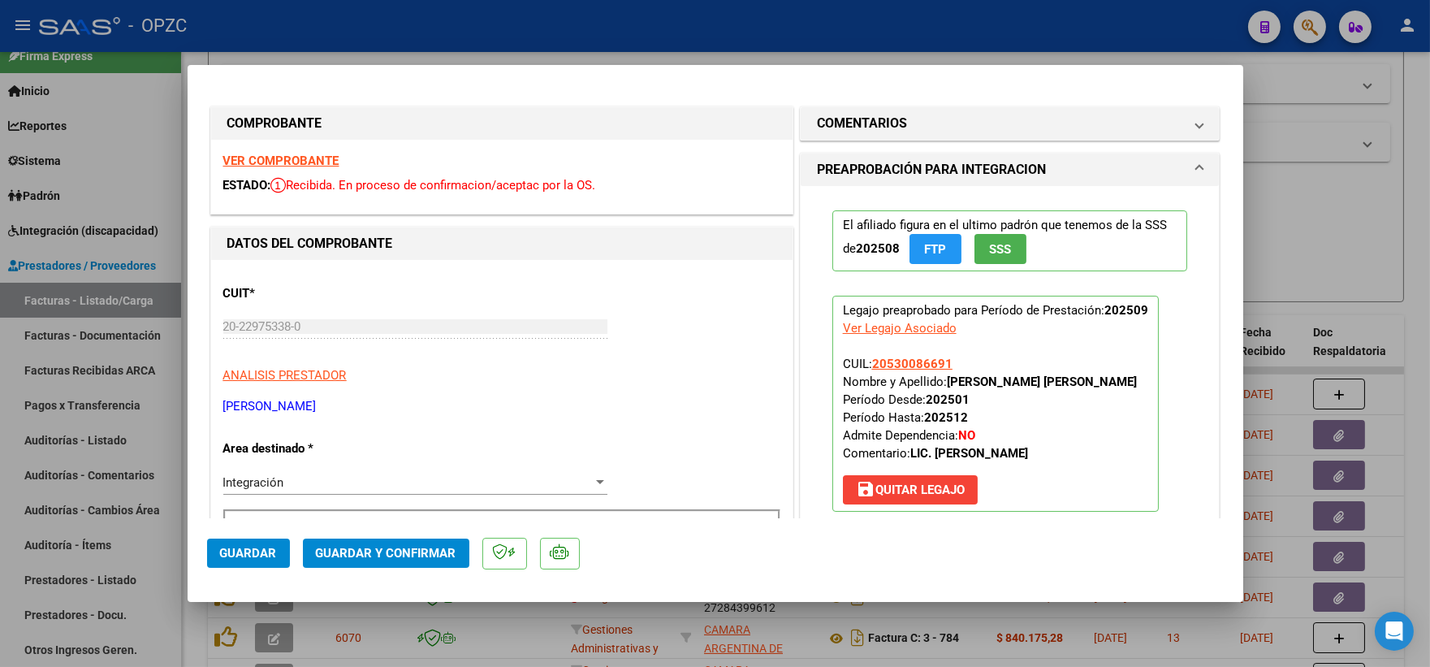
click at [304, 162] on strong "VER COMPROBANTE" at bounding box center [281, 160] width 116 height 15
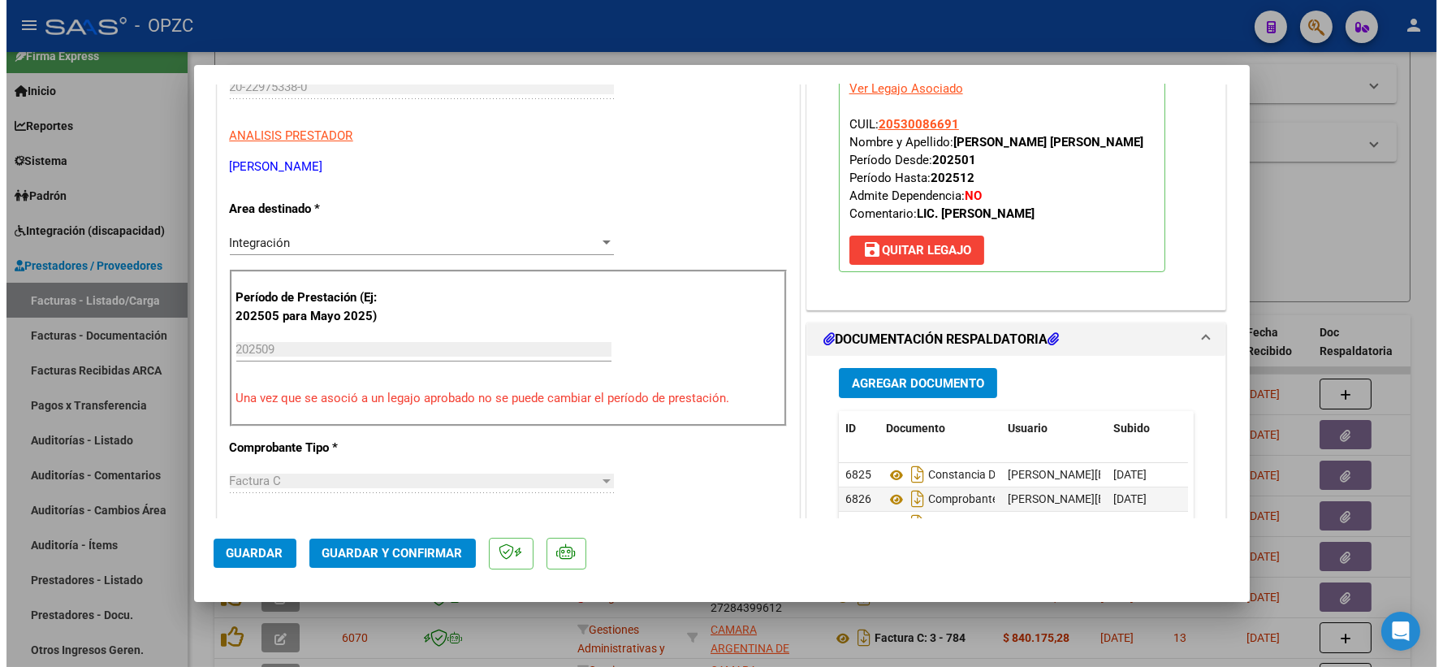
scroll to position [361, 0]
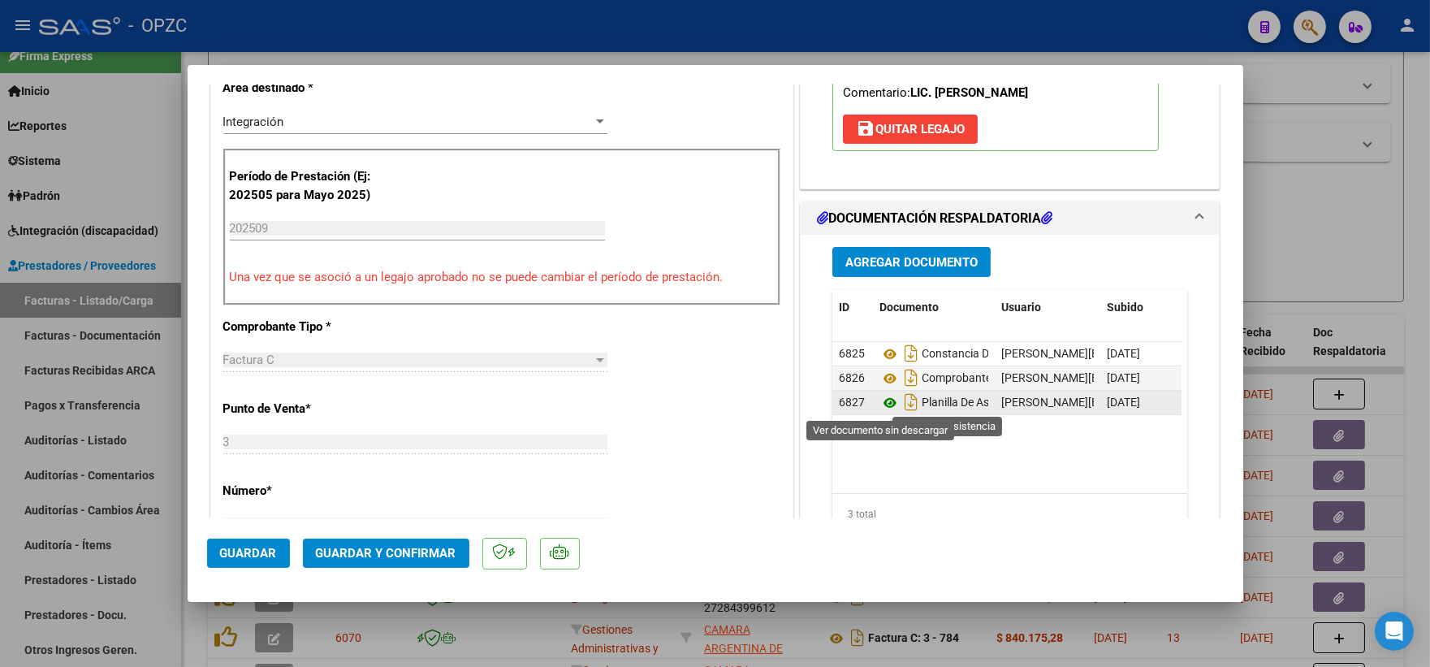
click at [879, 400] on icon at bounding box center [889, 402] width 21 height 19
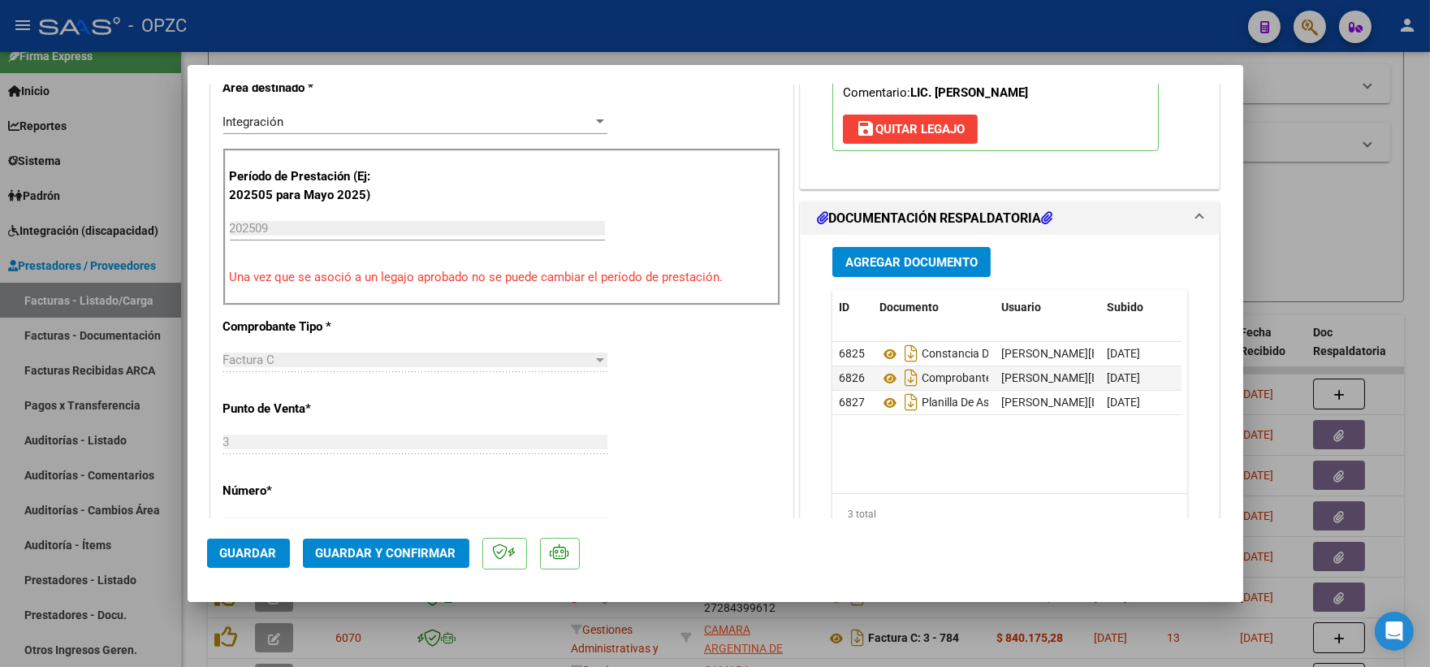
click at [370, 551] on span "Guardar y Confirmar" at bounding box center [386, 553] width 140 height 15
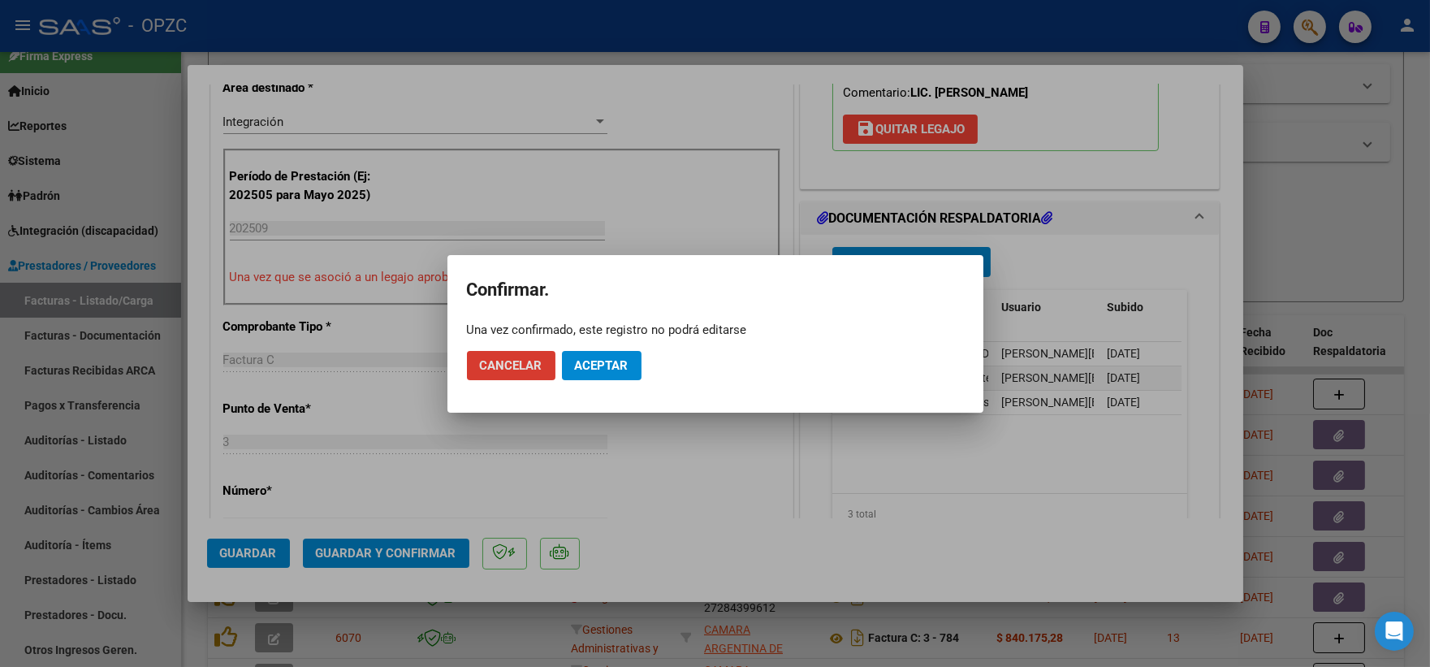
click at [607, 374] on button "Aceptar" at bounding box center [602, 365] width 80 height 29
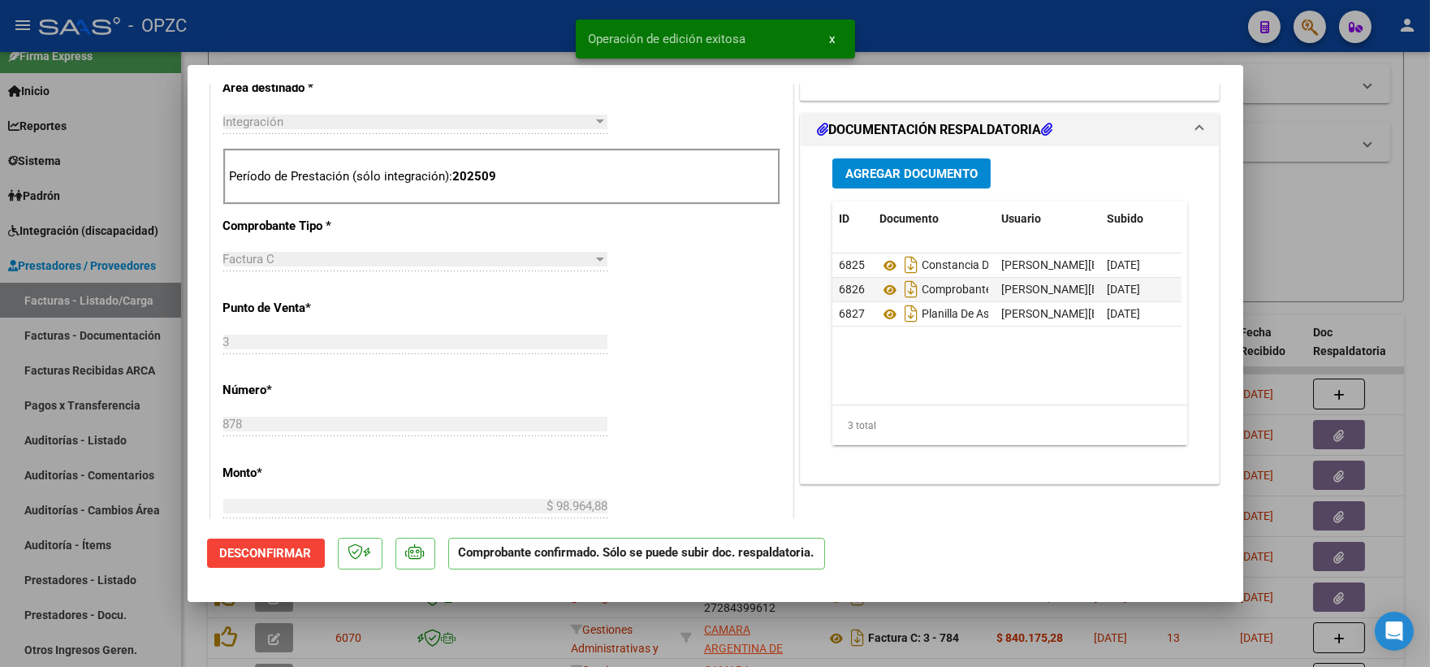
click at [1393, 203] on div at bounding box center [715, 333] width 1430 height 667
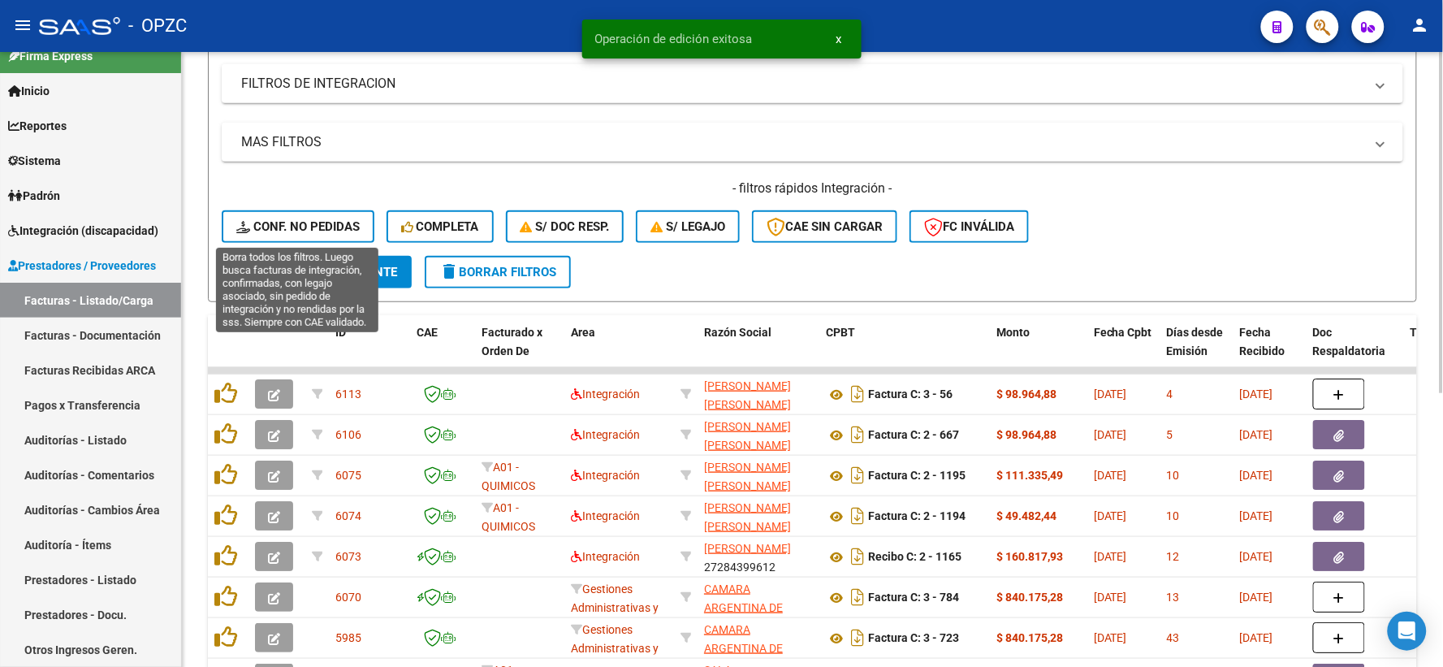
click at [325, 225] on span "Conf. no pedidas" at bounding box center [297, 226] width 123 height 15
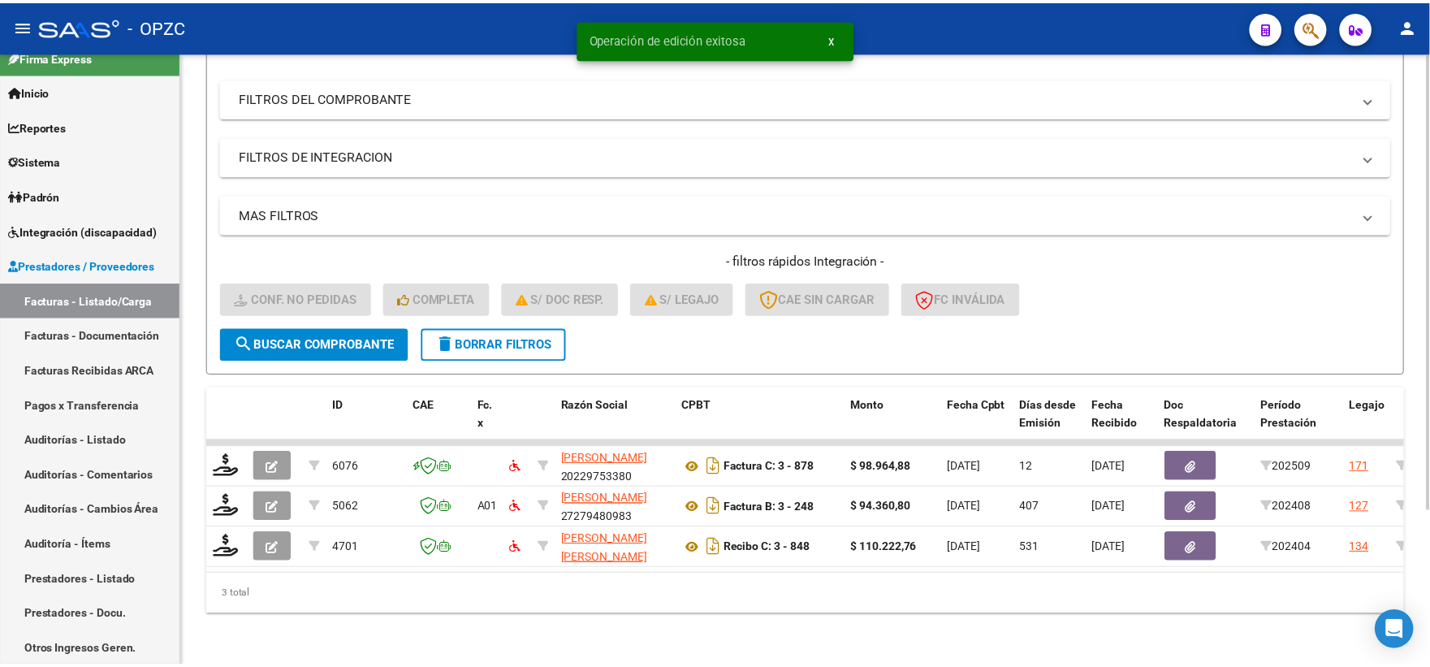
scroll to position [210, 0]
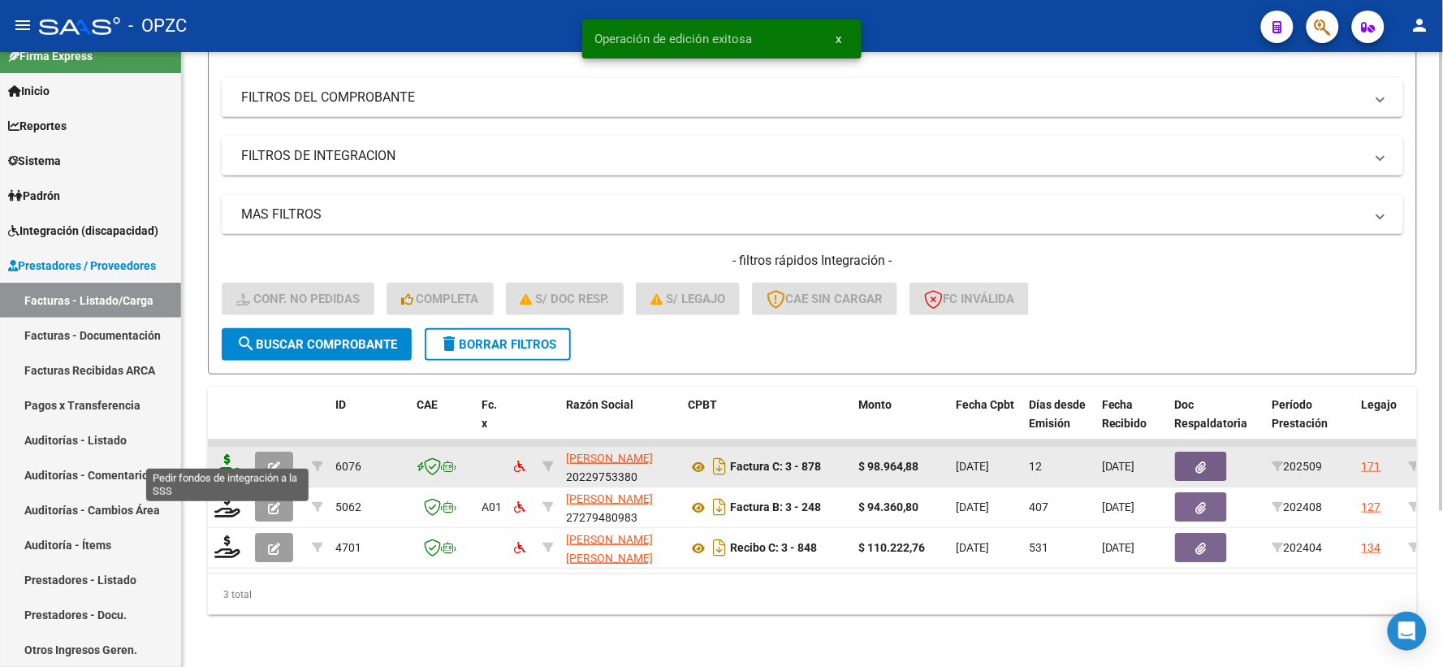
click at [220, 455] on icon at bounding box center [227, 465] width 26 height 23
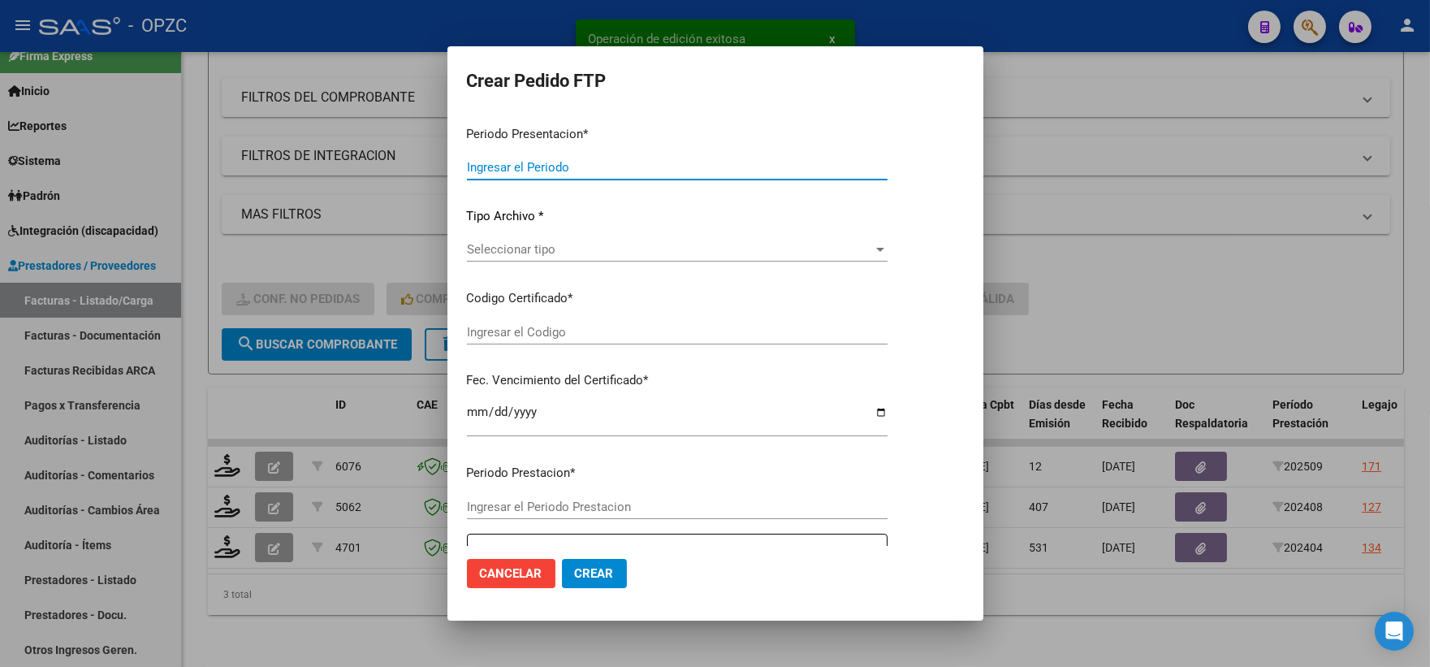
type input "202509"
type input "$ 98.964,88"
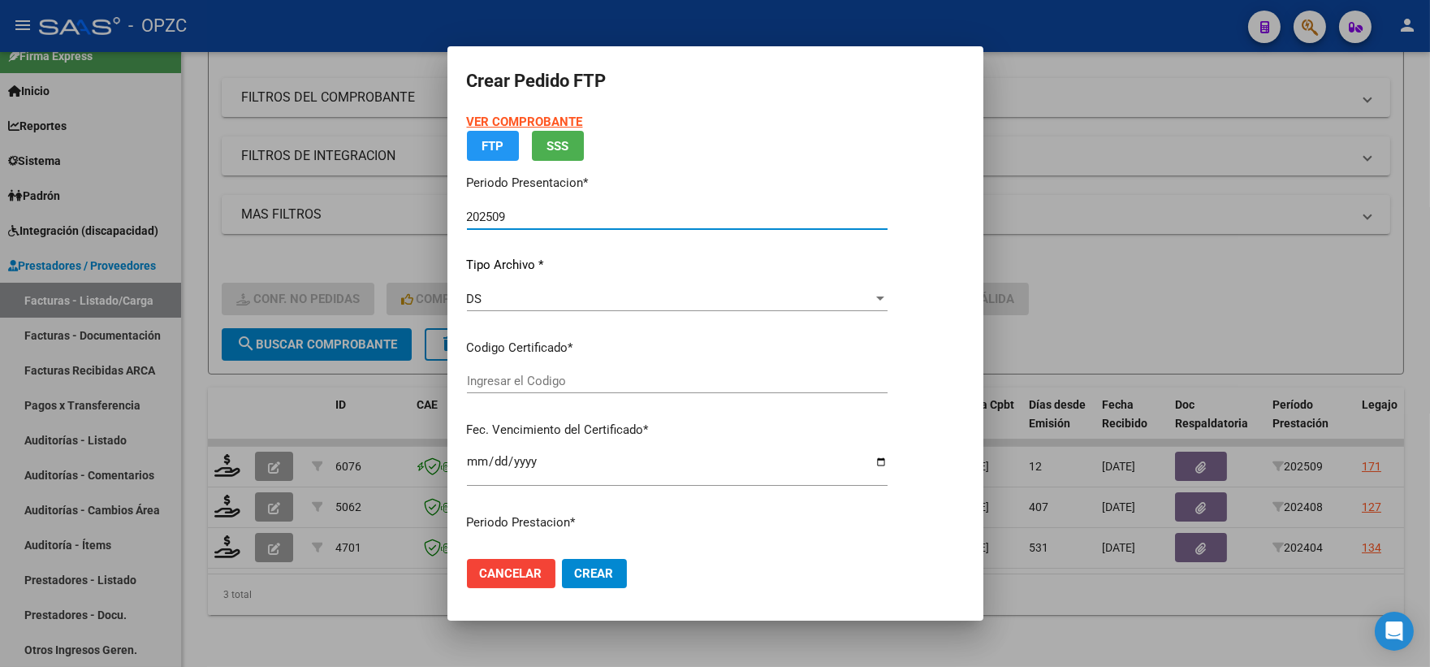
type input "ARG0200053008669-20230613-20280613-ERI"
type input "[DATE]"
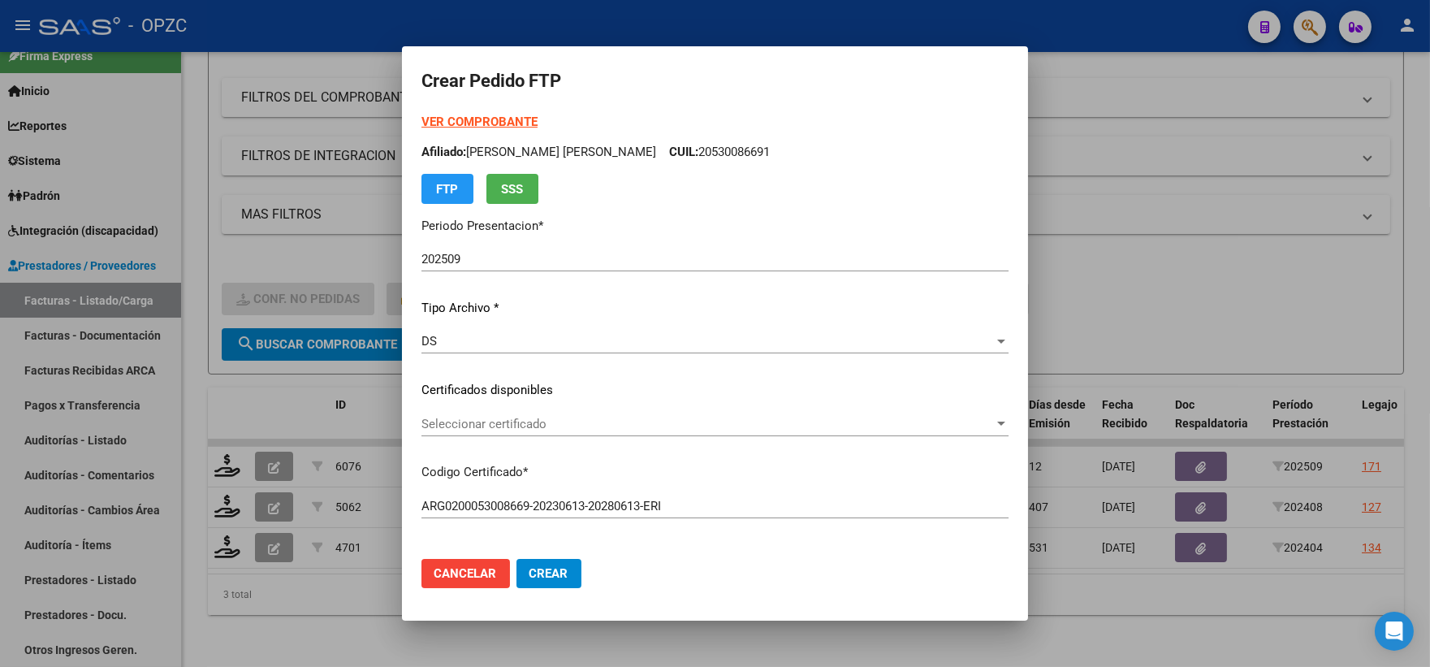
click at [992, 415] on div "Seleccionar certificado Seleccionar certificado" at bounding box center [714, 424] width 587 height 24
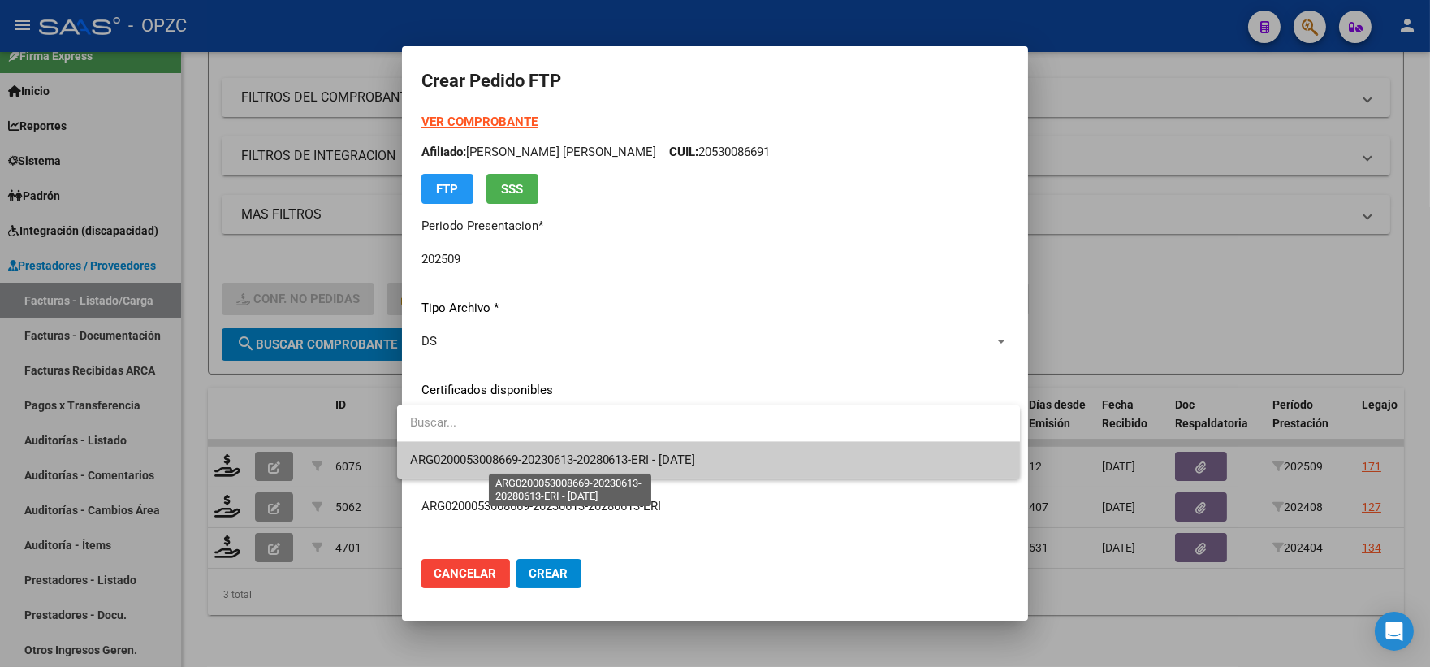
click at [693, 460] on span "ARG0200053008669-20230613-20280613-ERI - [DATE]" at bounding box center [553, 459] width 286 height 15
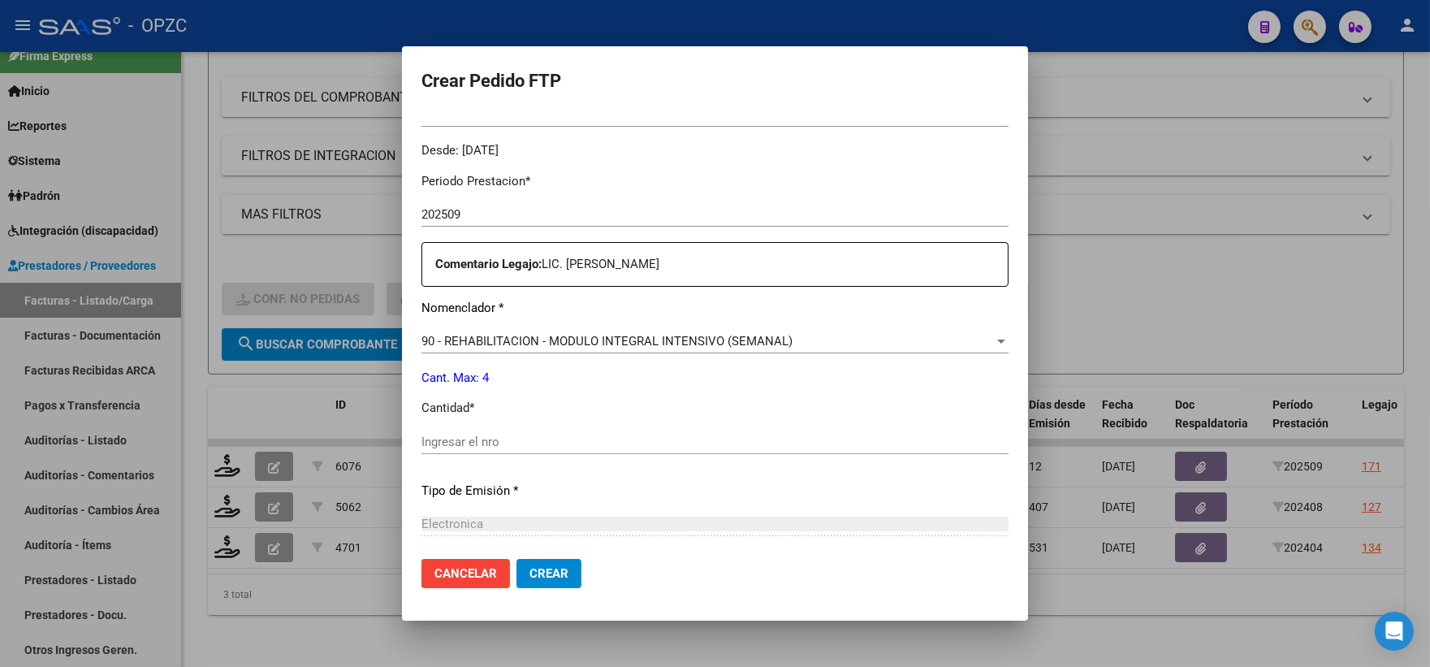
scroll to position [541, 0]
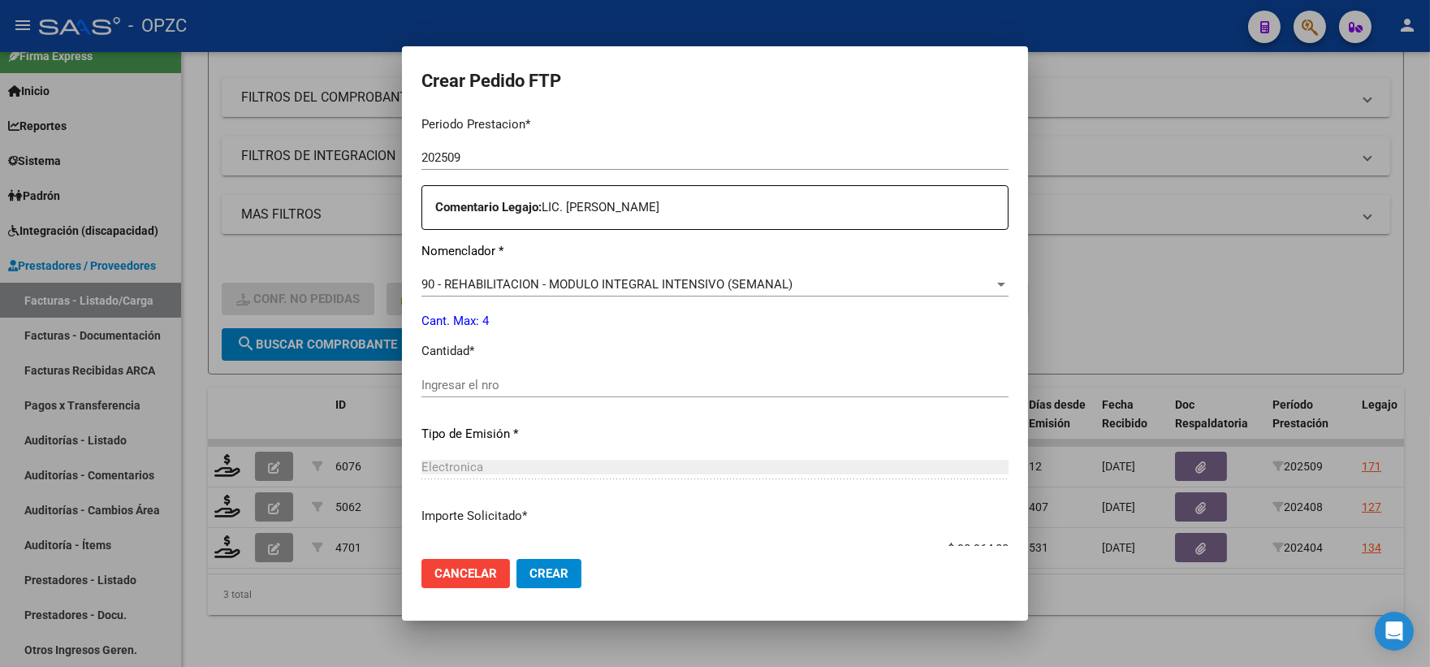
click at [473, 382] on input "Ingresar el nro" at bounding box center [714, 385] width 587 height 15
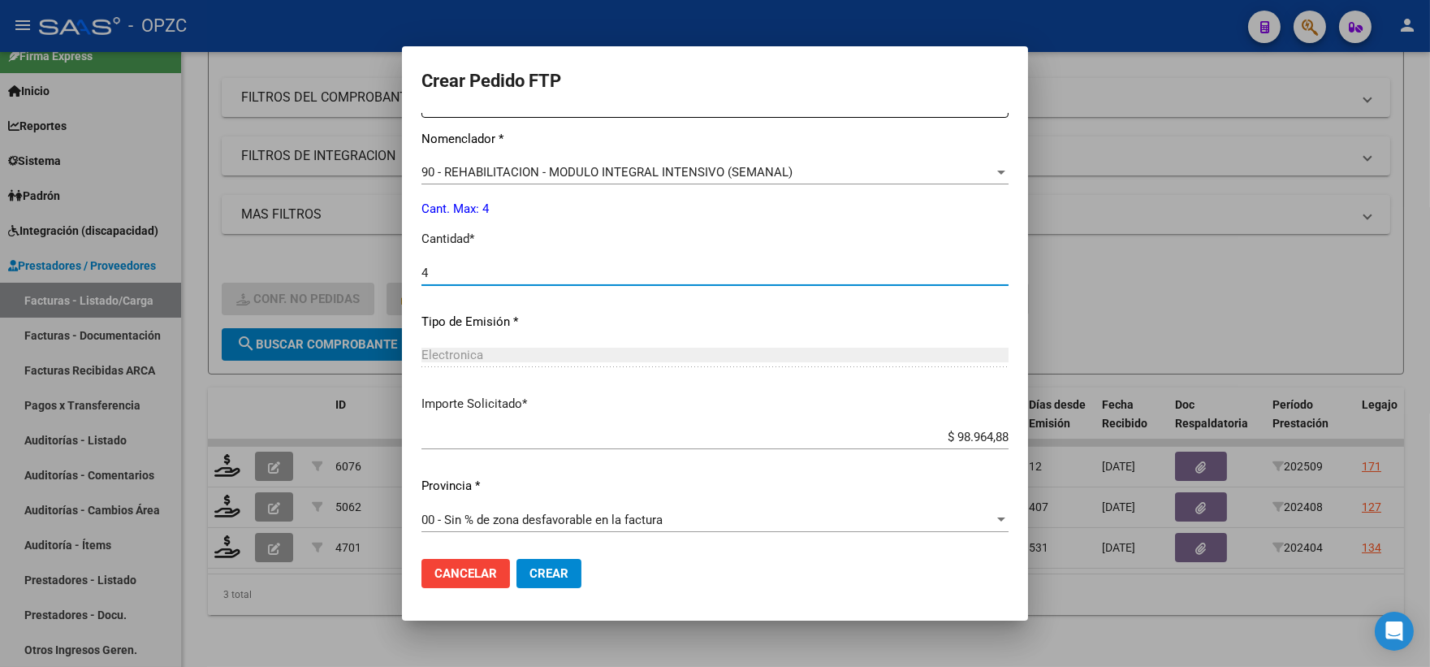
scroll to position [654, 0]
type input "4"
click at [529, 568] on span "Crear" at bounding box center [548, 573] width 39 height 15
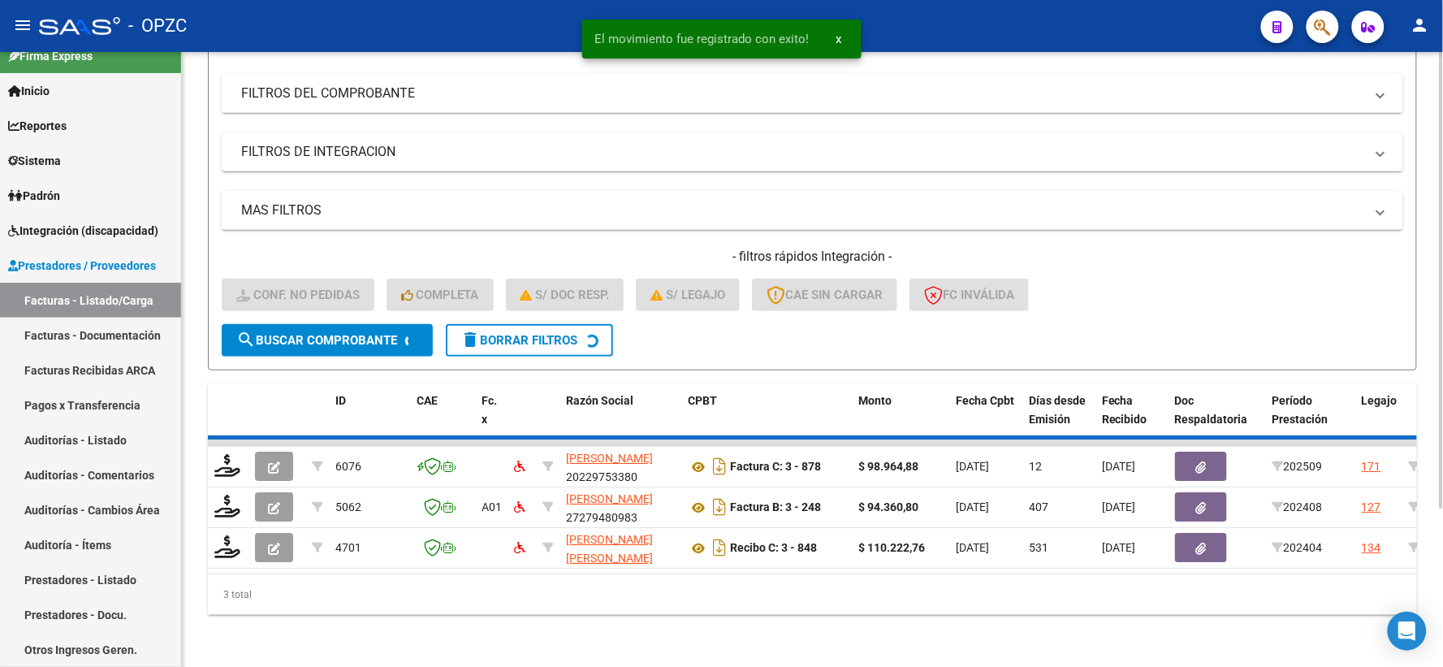
scroll to position [169, 0]
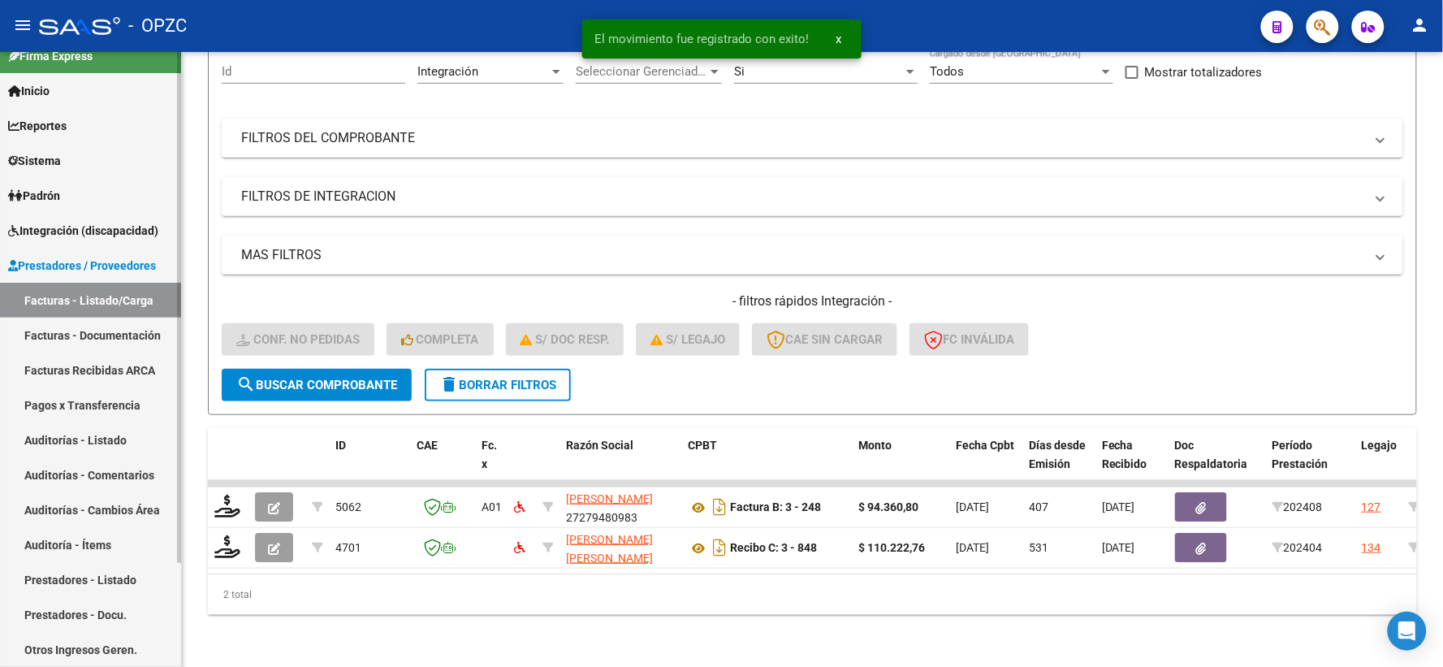
click at [119, 231] on span "Integración (discapacidad)" at bounding box center [83, 231] width 150 height 18
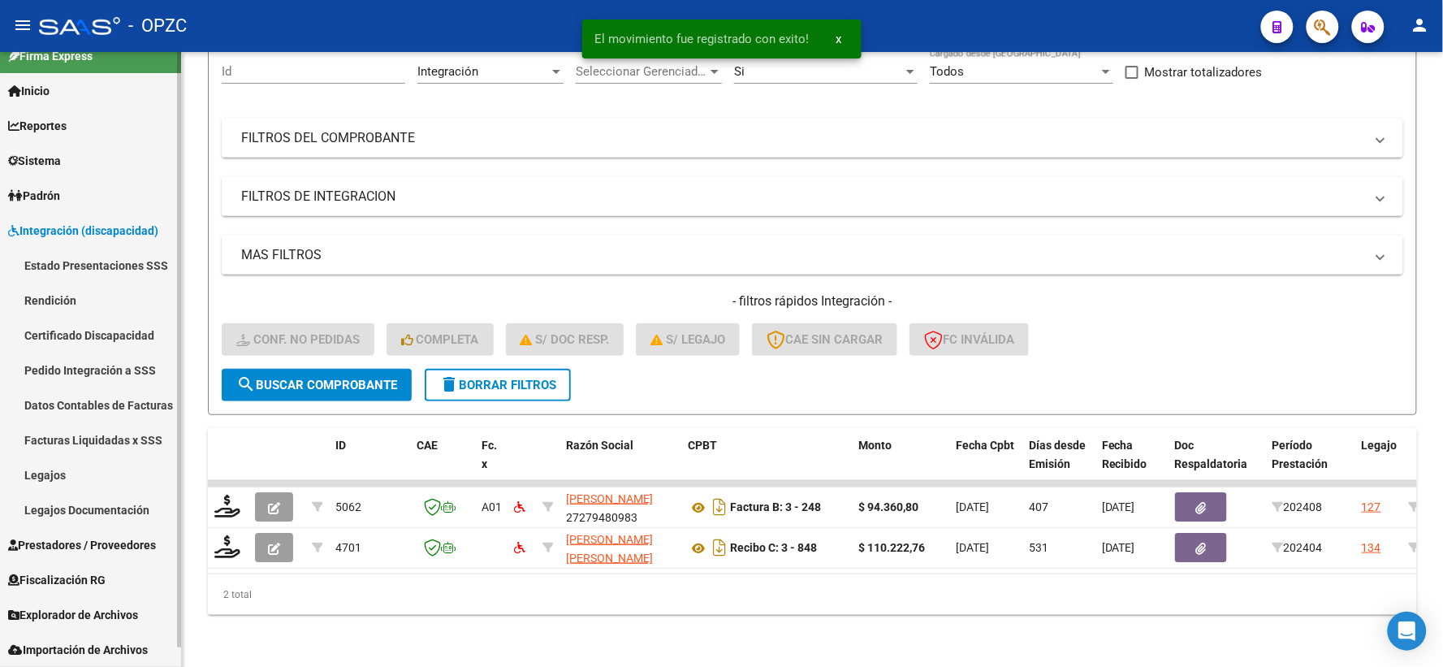
click at [74, 371] on link "Pedido Integración a SSS" at bounding box center [90, 369] width 181 height 35
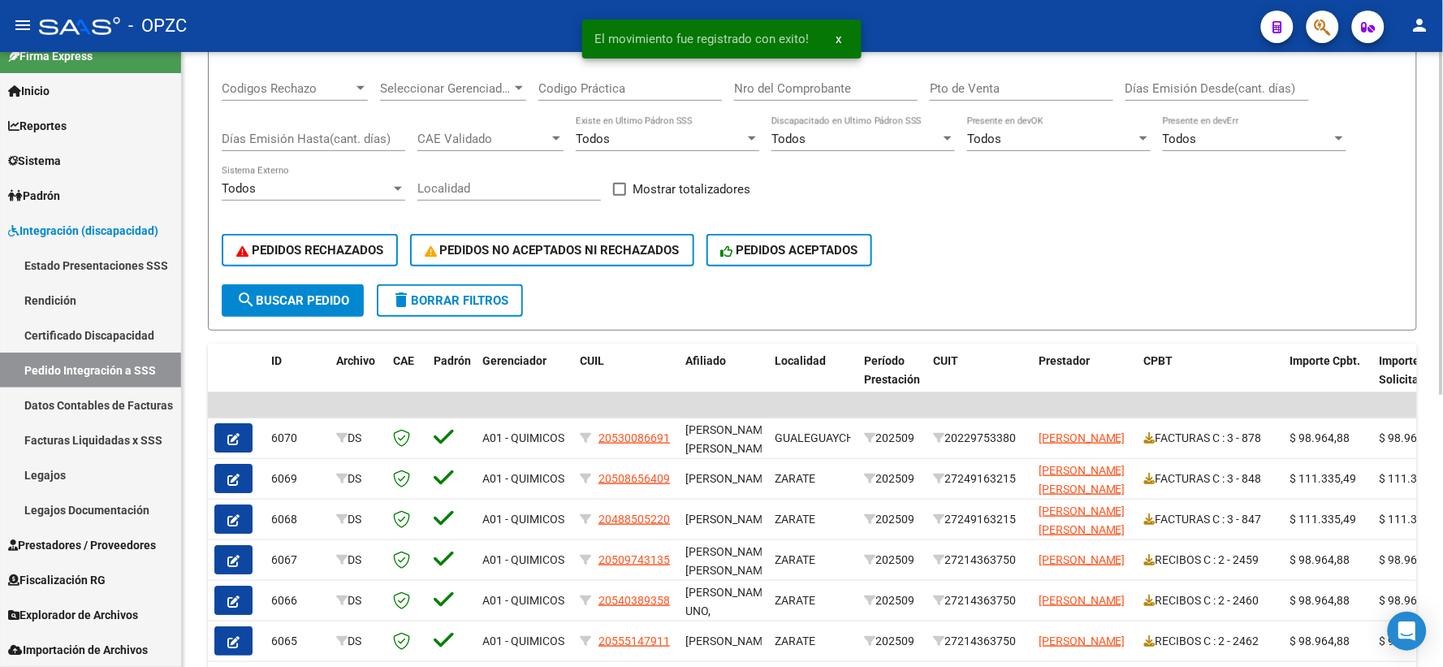
scroll to position [270, 0]
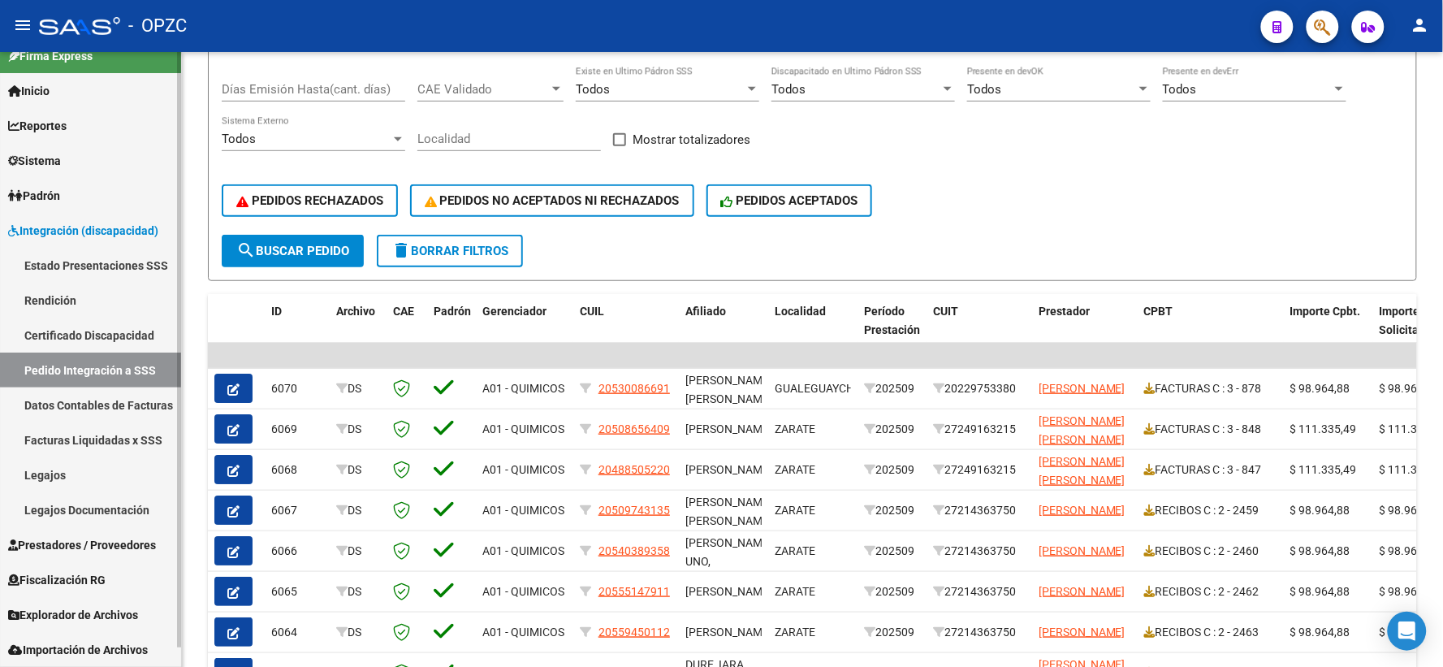
click at [65, 538] on span "Prestadores / Proveedores" at bounding box center [82, 545] width 148 height 18
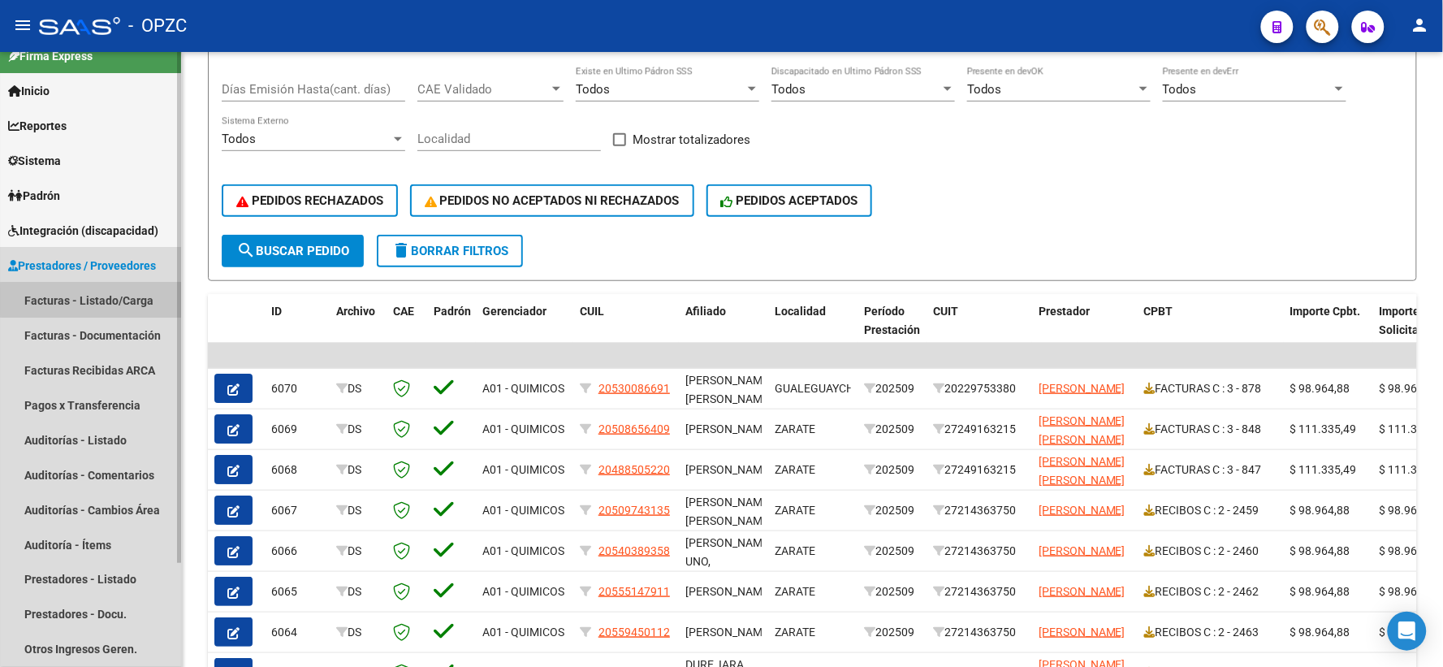
click at [96, 299] on link "Facturas - Listado/Carga" at bounding box center [90, 300] width 181 height 35
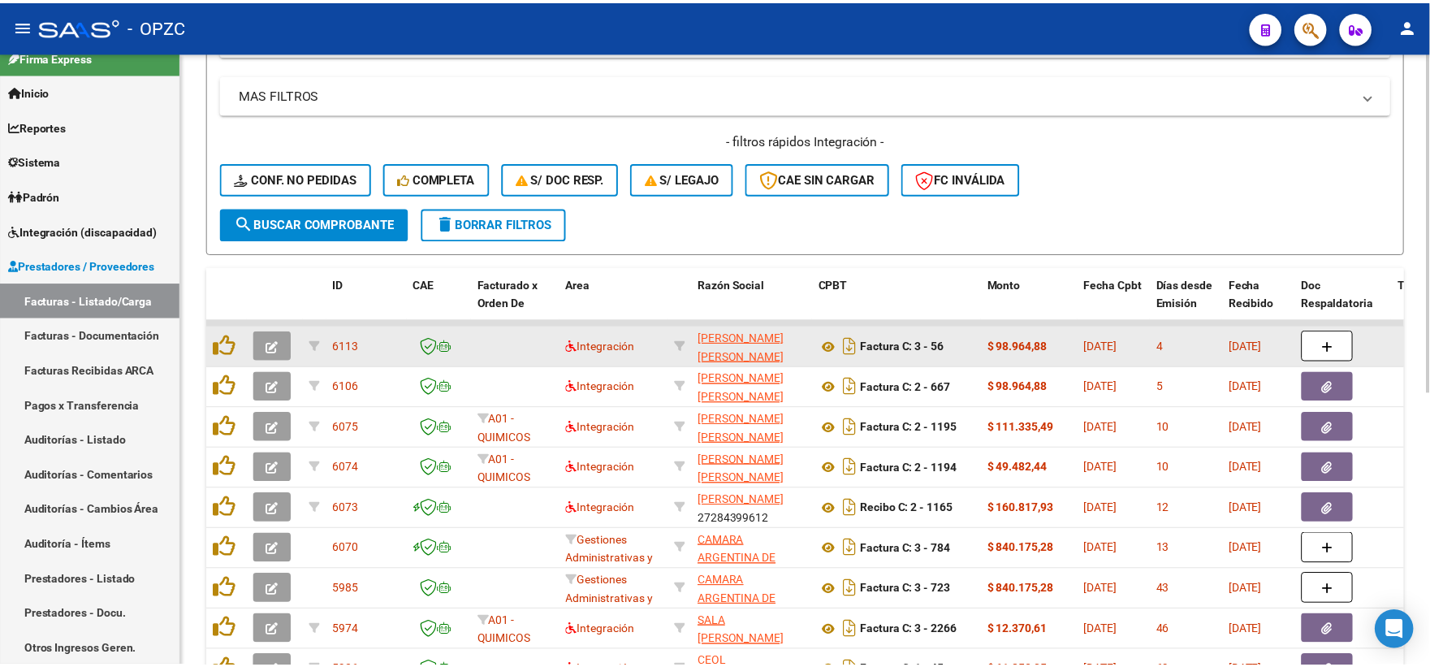
scroll to position [361, 0]
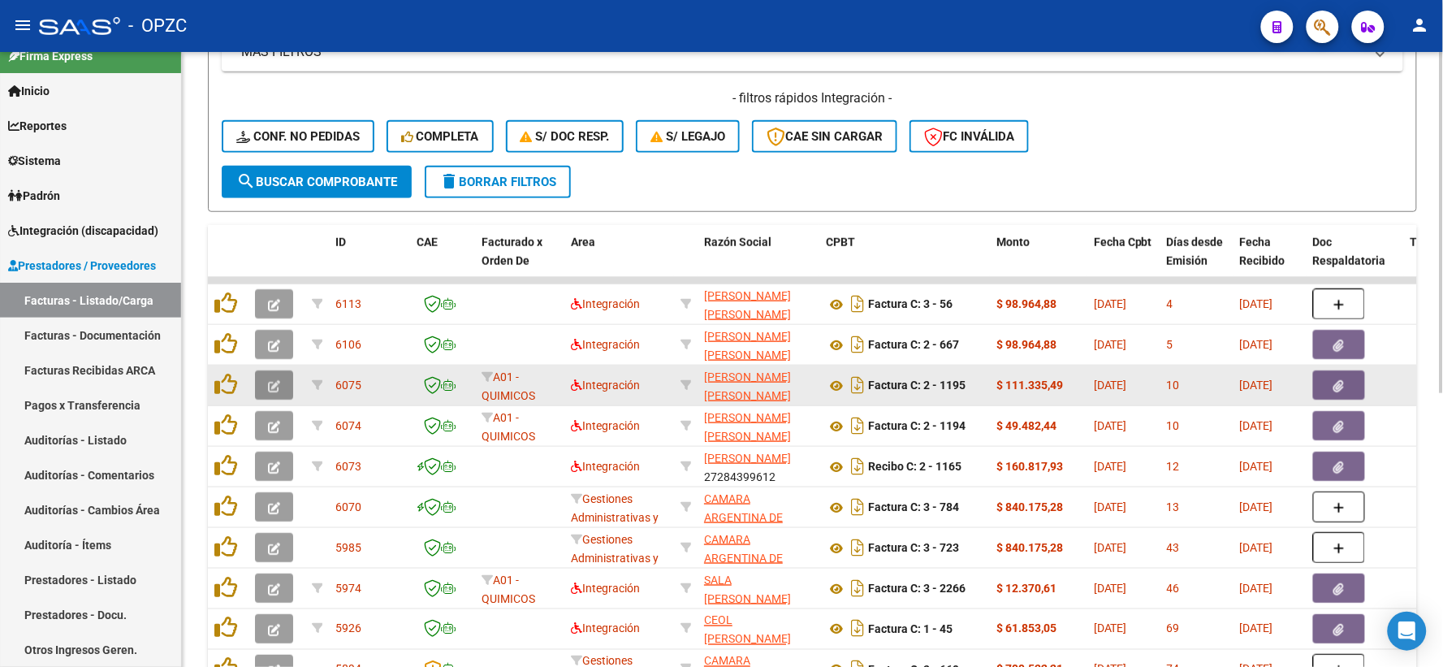
click at [270, 383] on icon "button" at bounding box center [274, 386] width 12 height 12
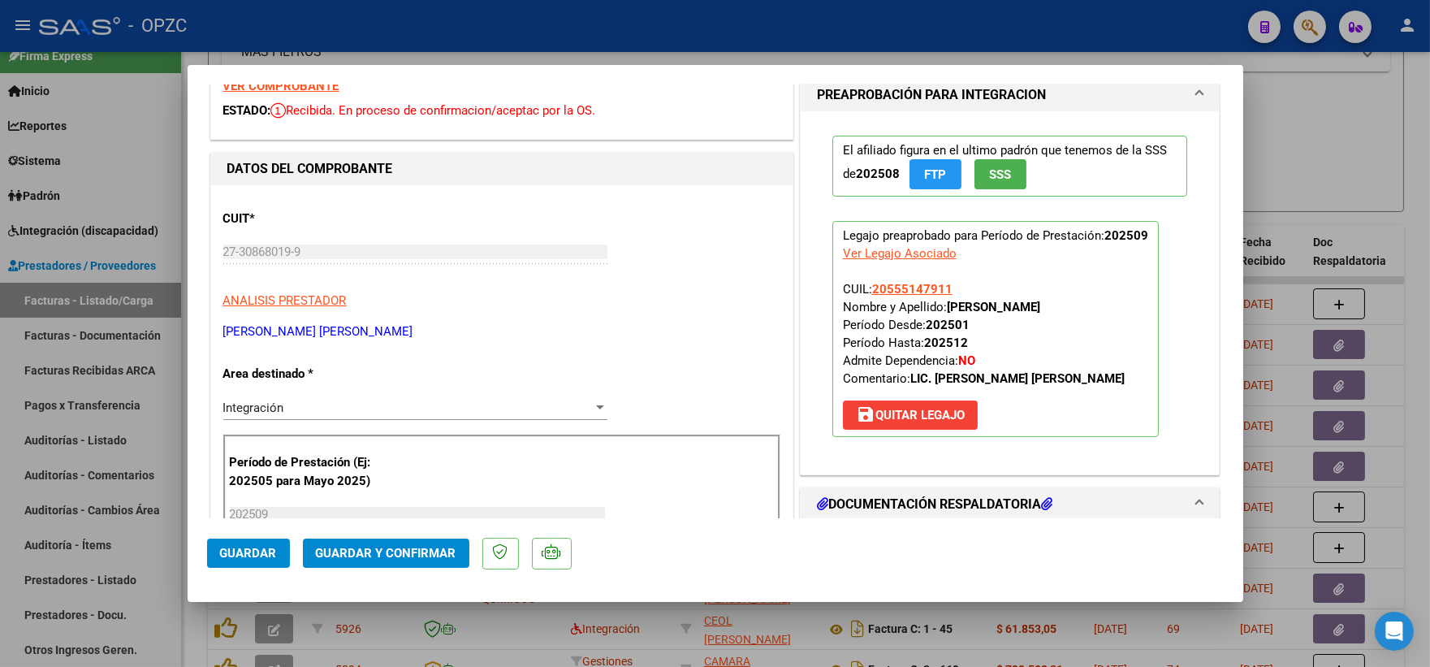
scroll to position [0, 0]
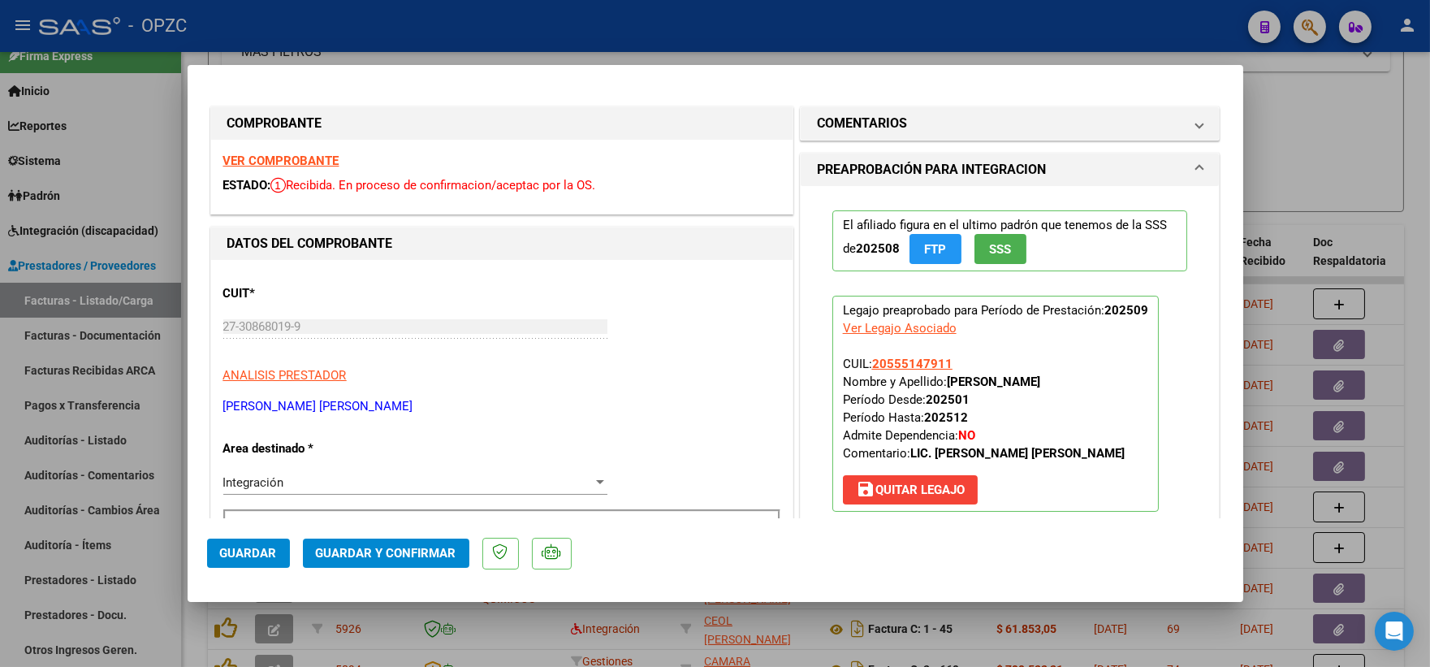
click at [287, 160] on strong "VER COMPROBANTE" at bounding box center [281, 160] width 116 height 15
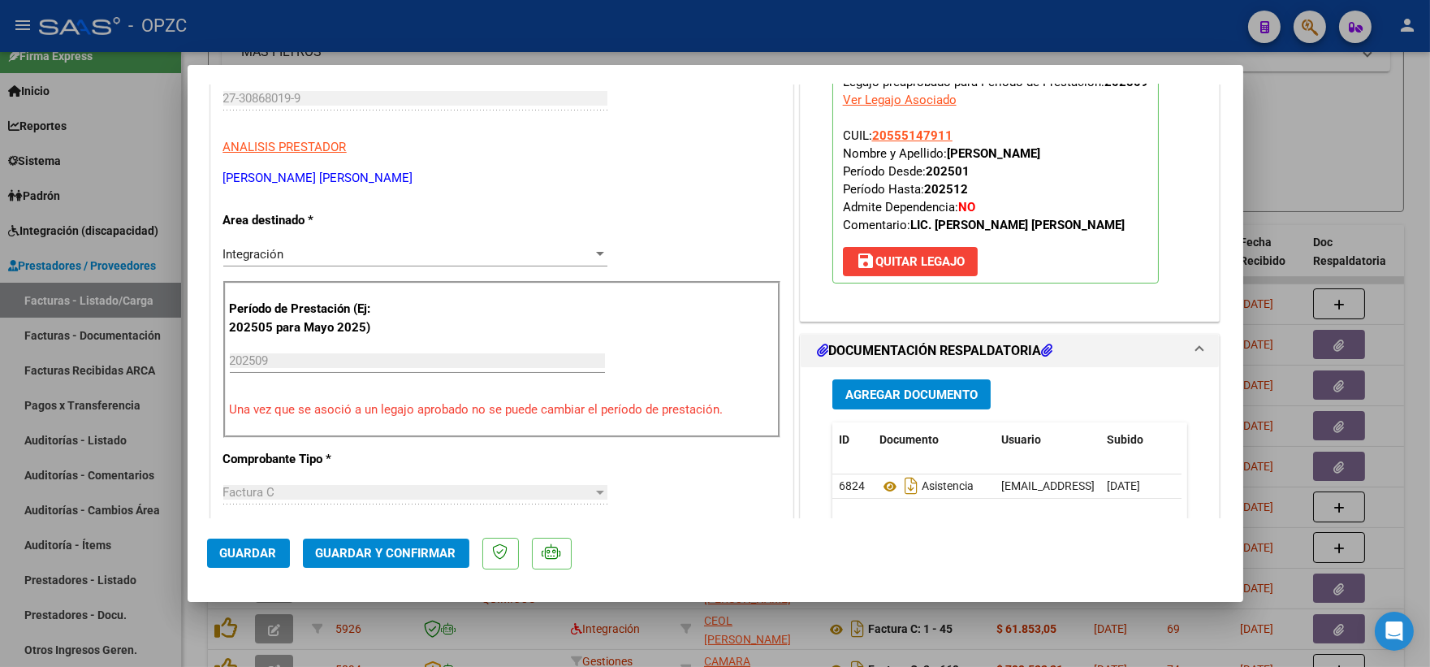
scroll to position [270, 0]
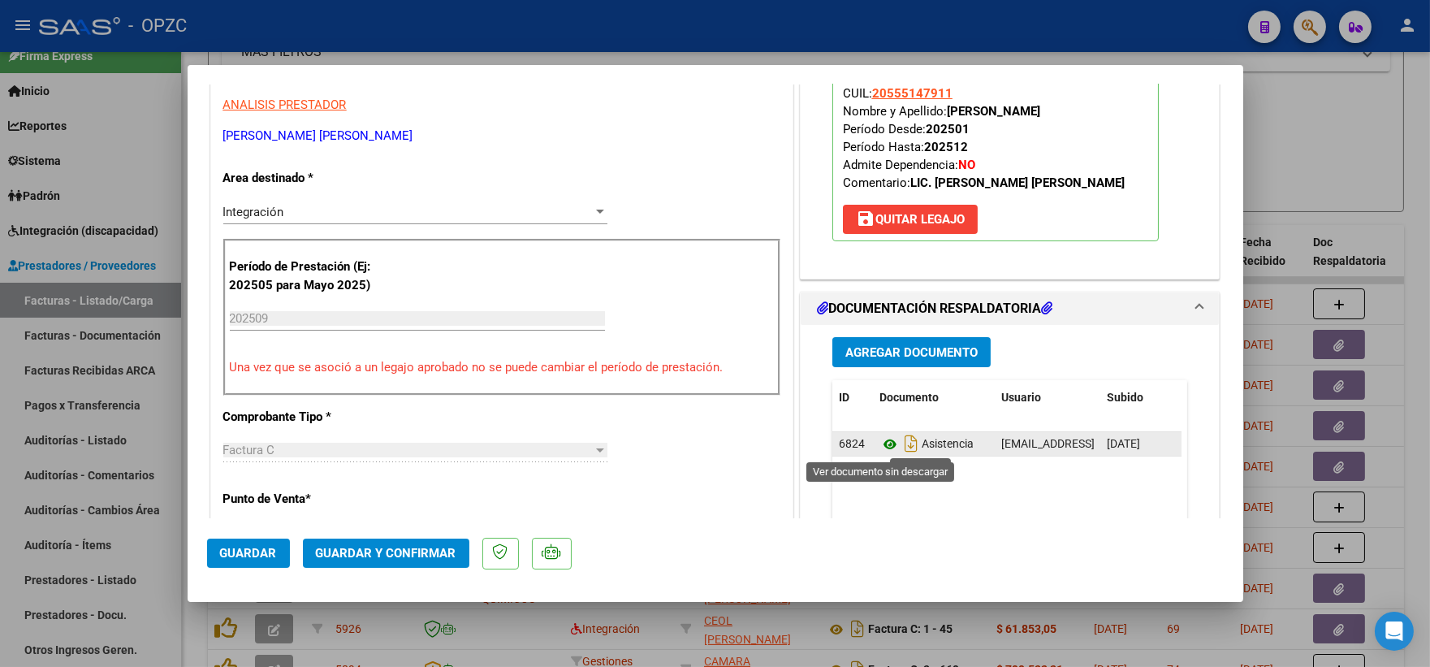
click at [879, 447] on icon at bounding box center [889, 443] width 21 height 19
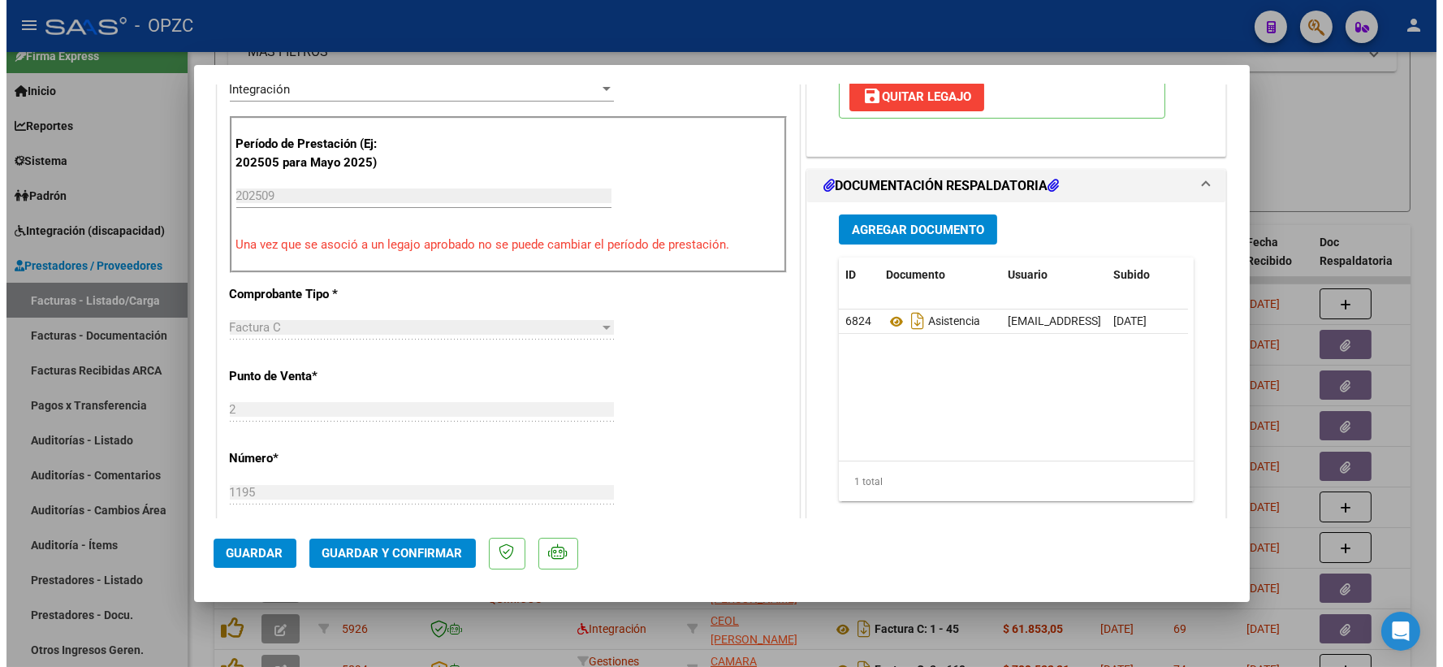
scroll to position [451, 0]
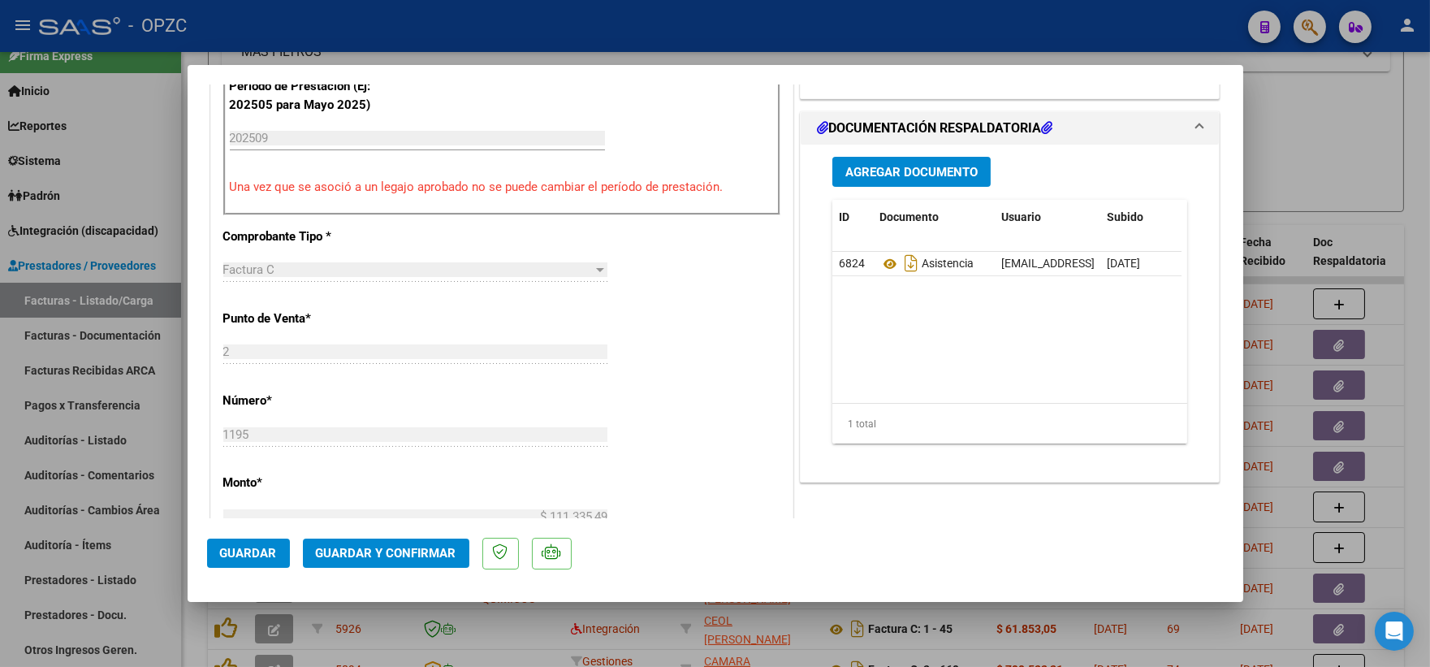
click at [376, 555] on span "Guardar y Confirmar" at bounding box center [386, 553] width 140 height 15
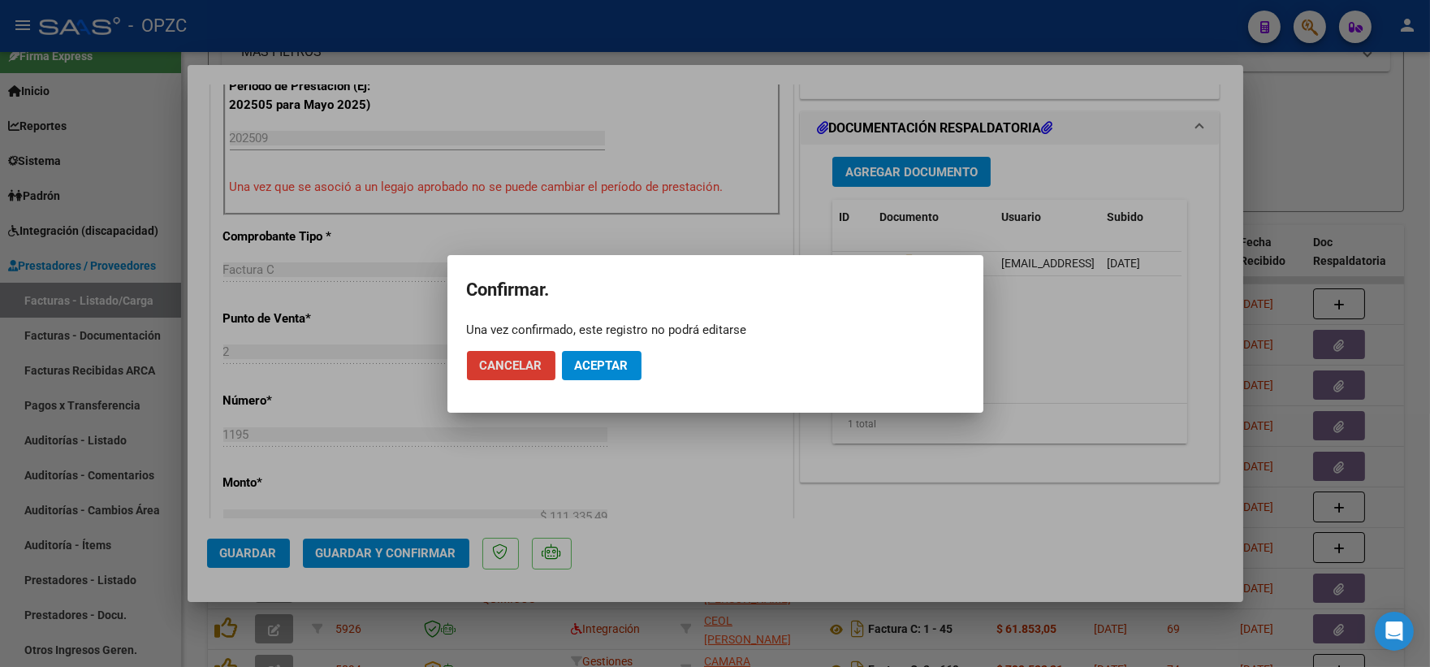
click at [597, 367] on span "Aceptar" at bounding box center [602, 365] width 54 height 15
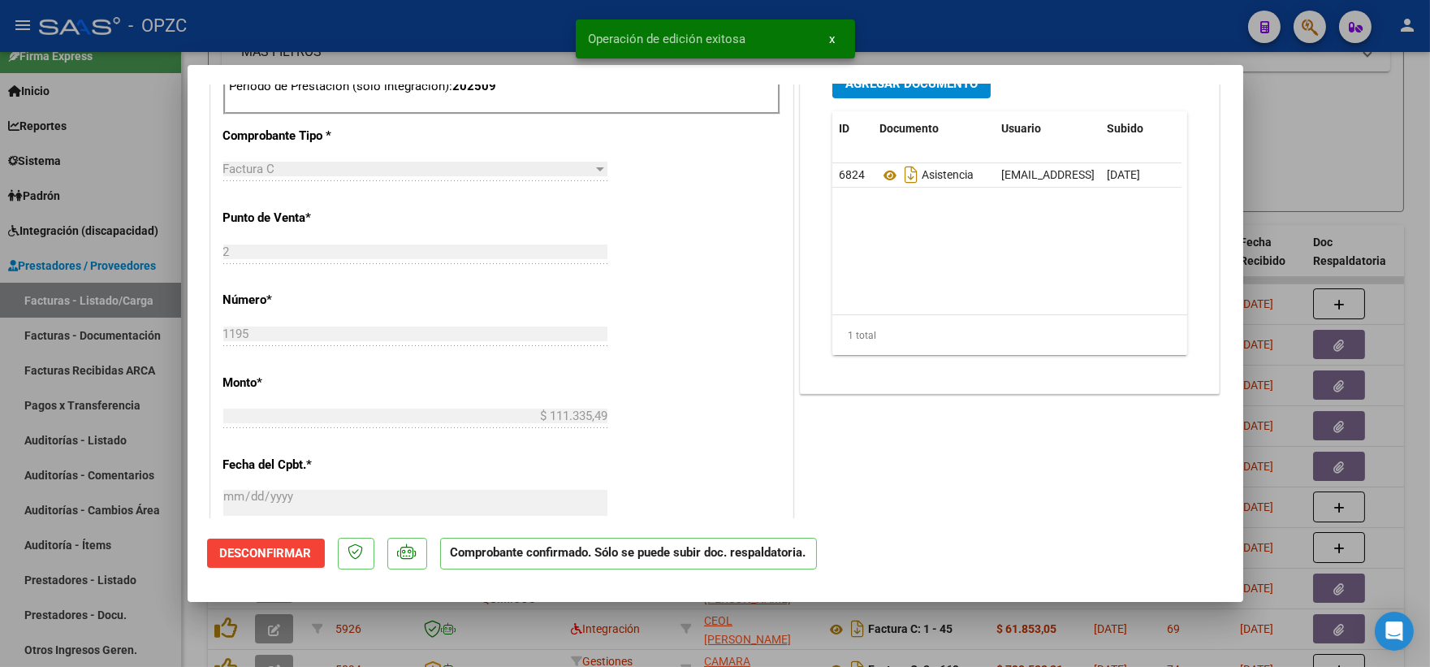
click at [1365, 163] on div at bounding box center [715, 333] width 1430 height 667
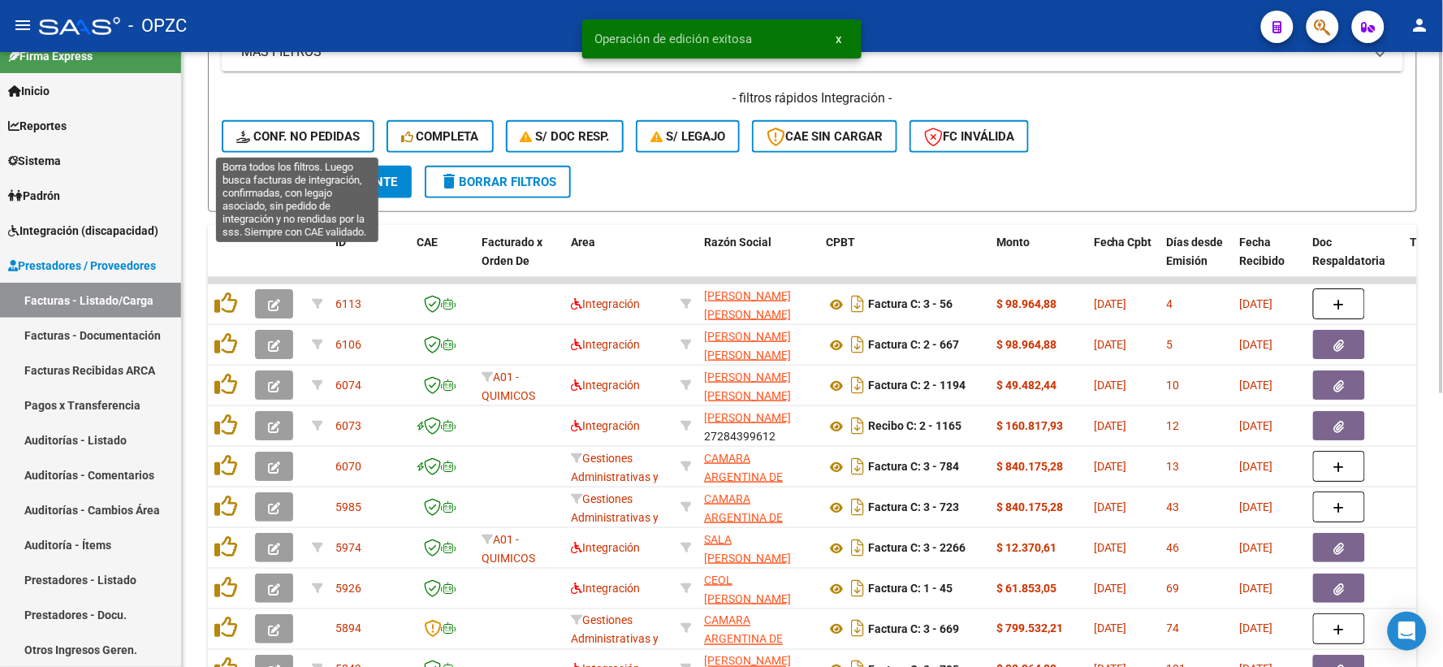
click at [331, 132] on span "Conf. no pedidas" at bounding box center [297, 136] width 123 height 15
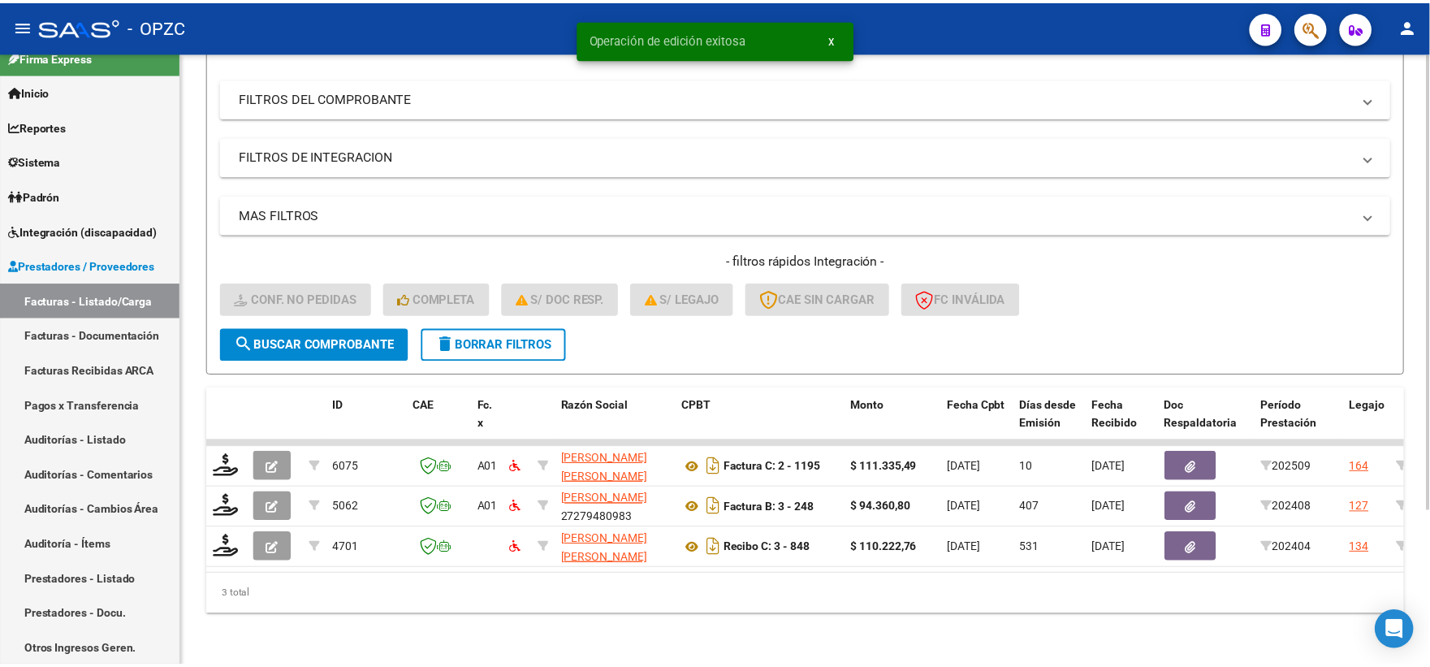
scroll to position [210, 0]
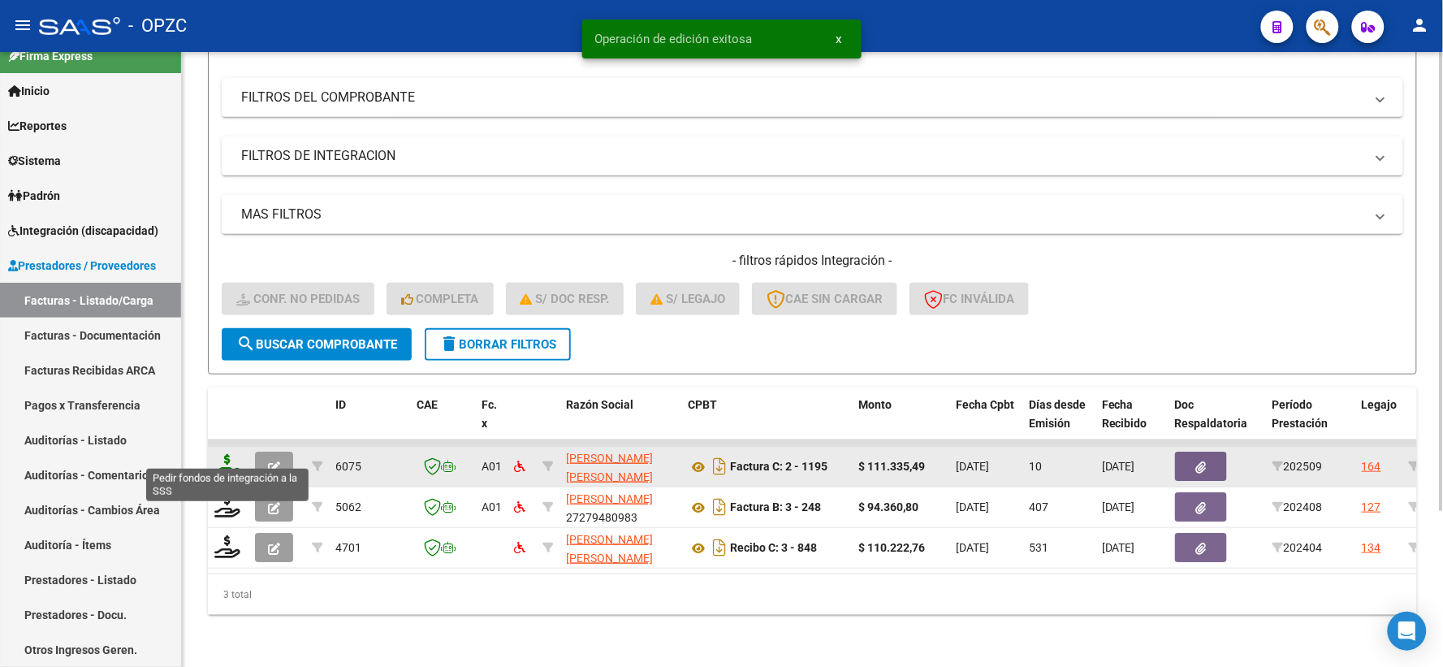
click at [222, 454] on icon at bounding box center [227, 465] width 26 height 23
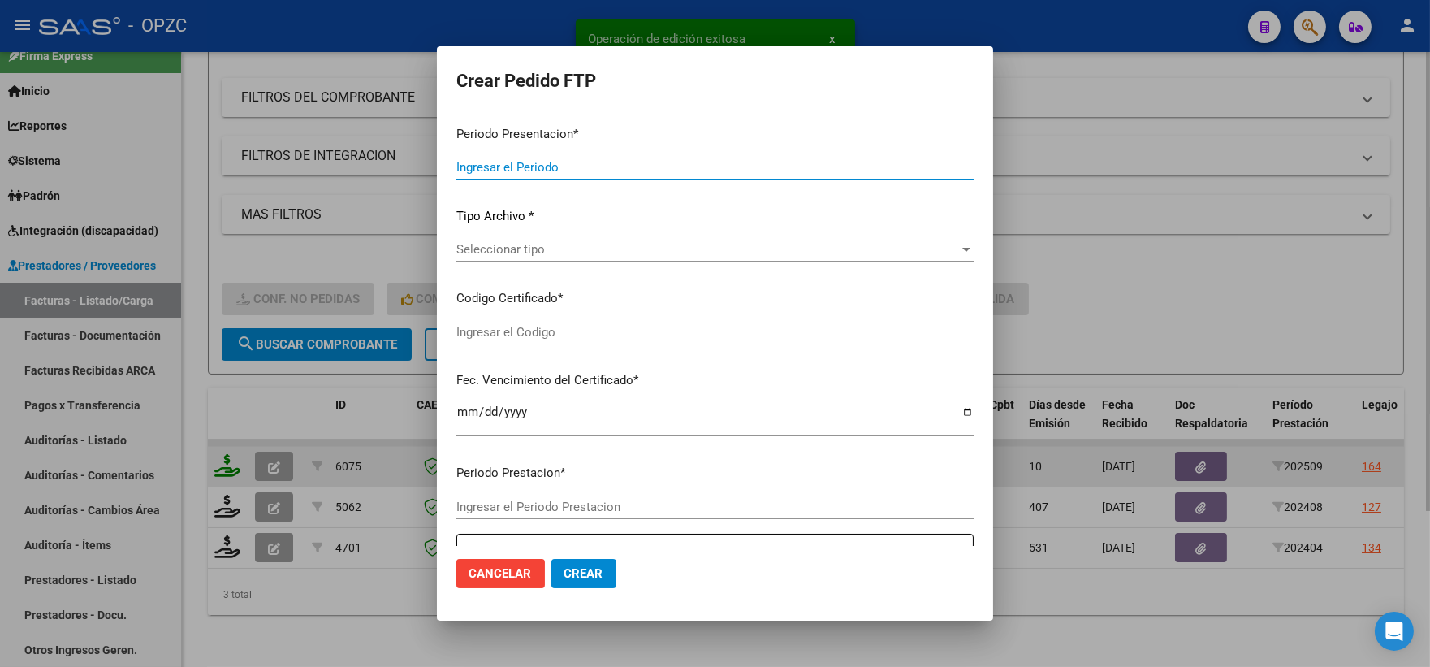
type input "202509"
type input "$ 111.335,49"
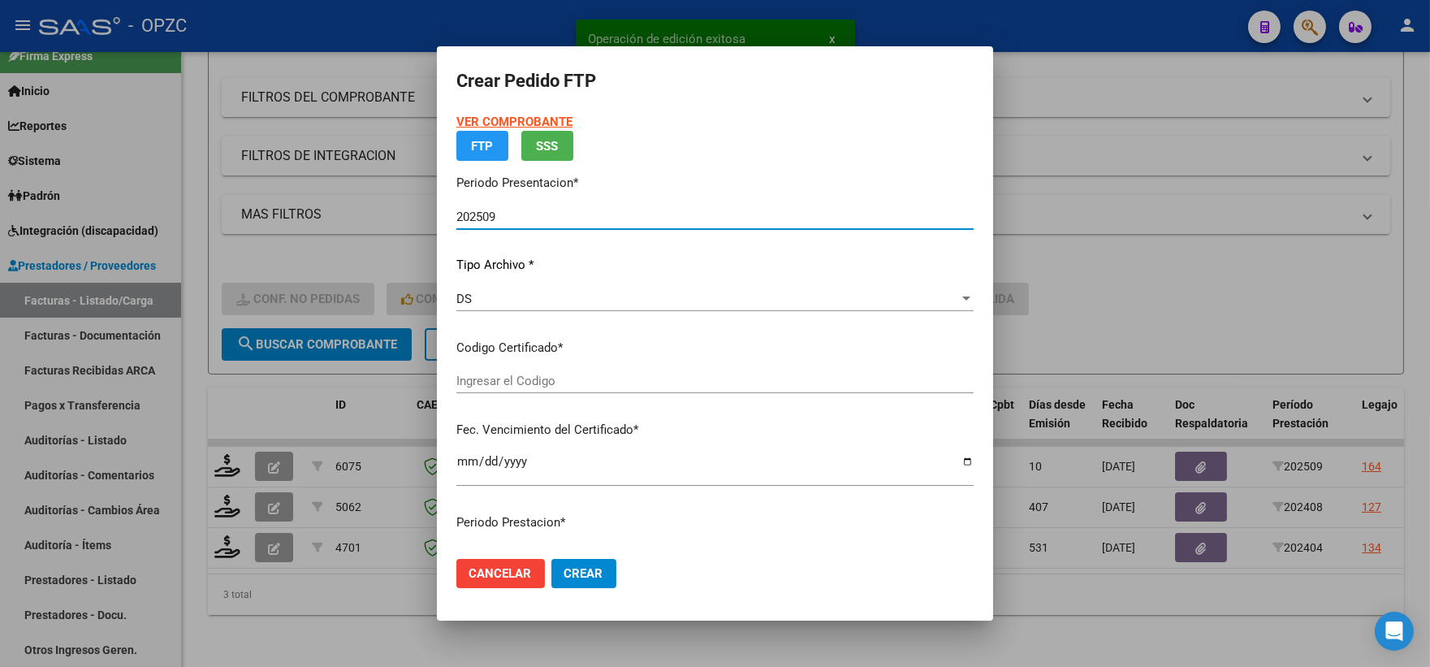
type input "ARG02-00055514791-20230915-20280915-BUE"
type input "[DATE]"
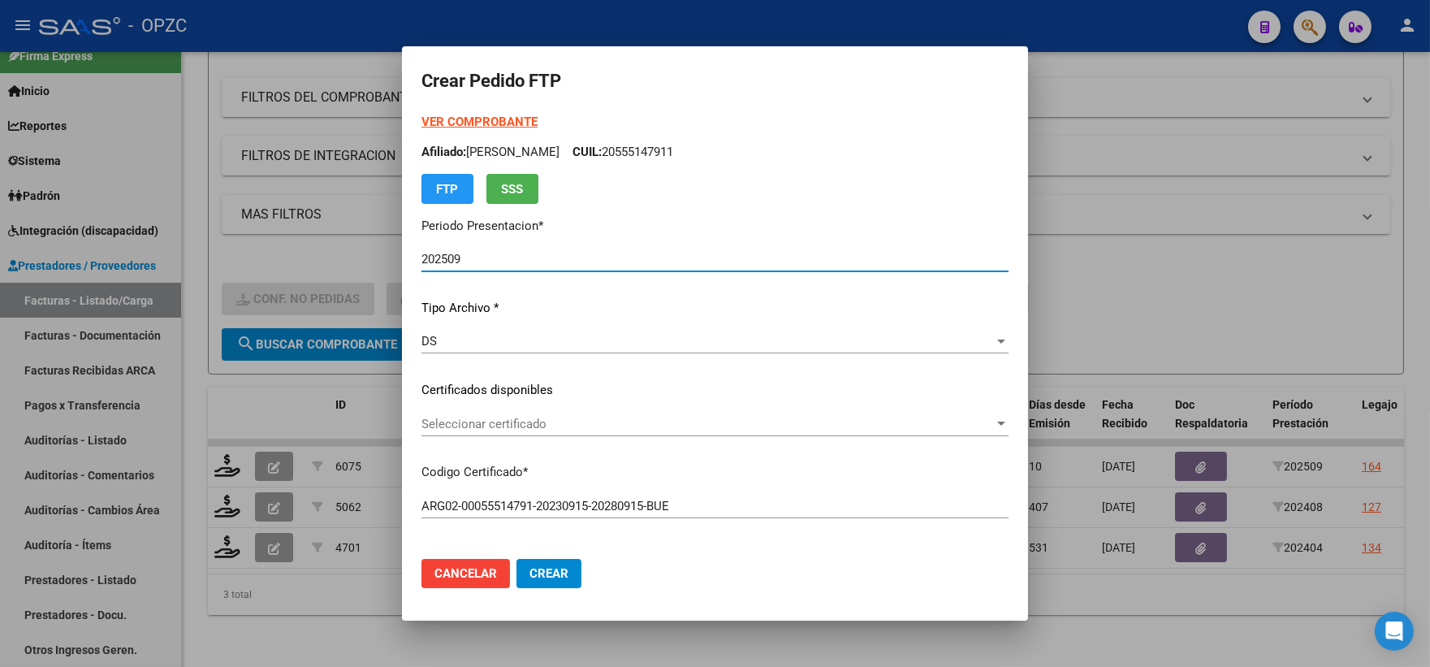
click at [995, 420] on div at bounding box center [1001, 423] width 15 height 13
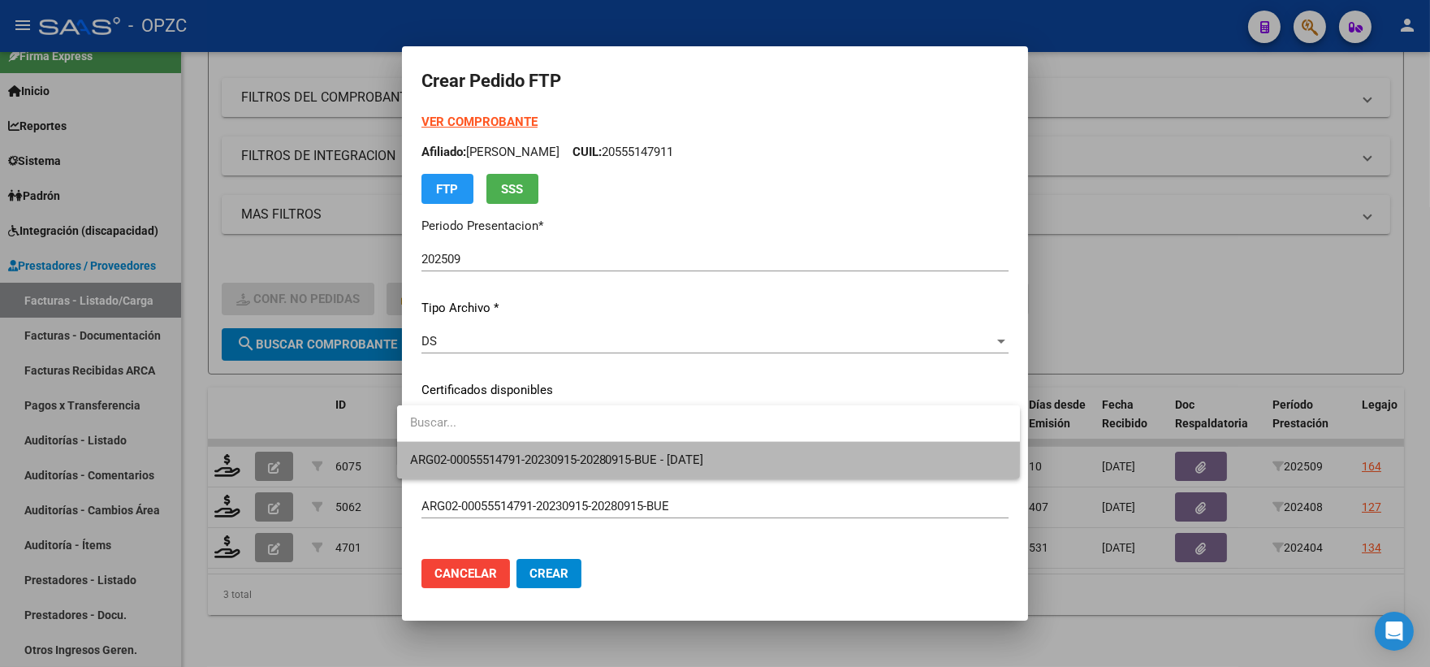
click at [798, 453] on span "ARG02-00055514791-20230915-20280915-BUE - [DATE]" at bounding box center [708, 460] width 597 height 37
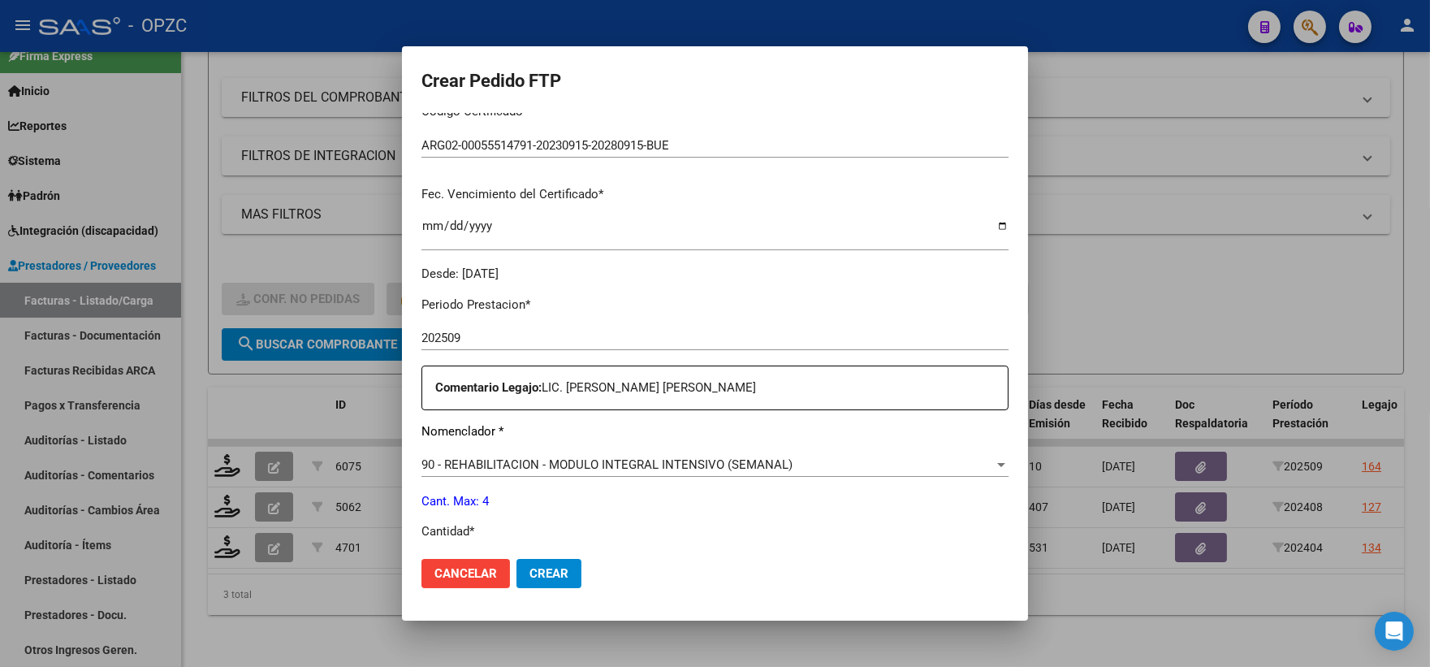
scroll to position [451, 0]
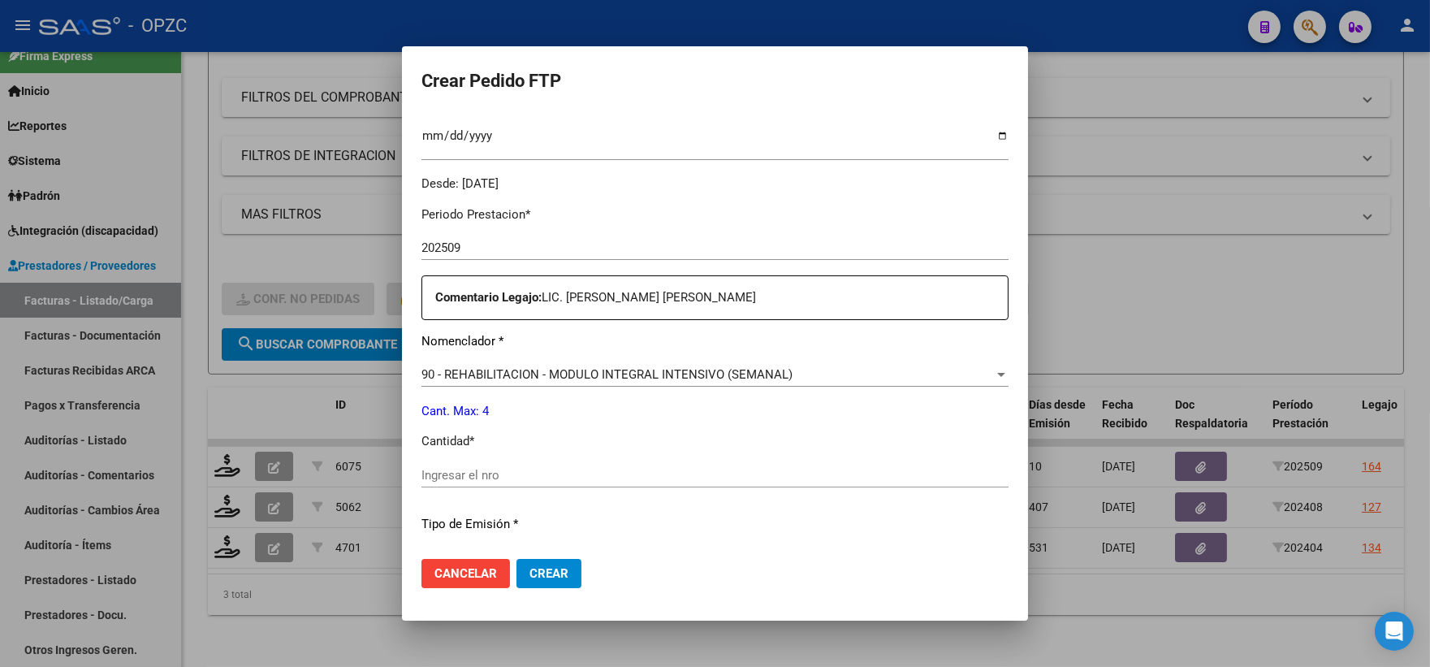
click at [441, 465] on div "Ingresar el nro" at bounding box center [714, 475] width 587 height 24
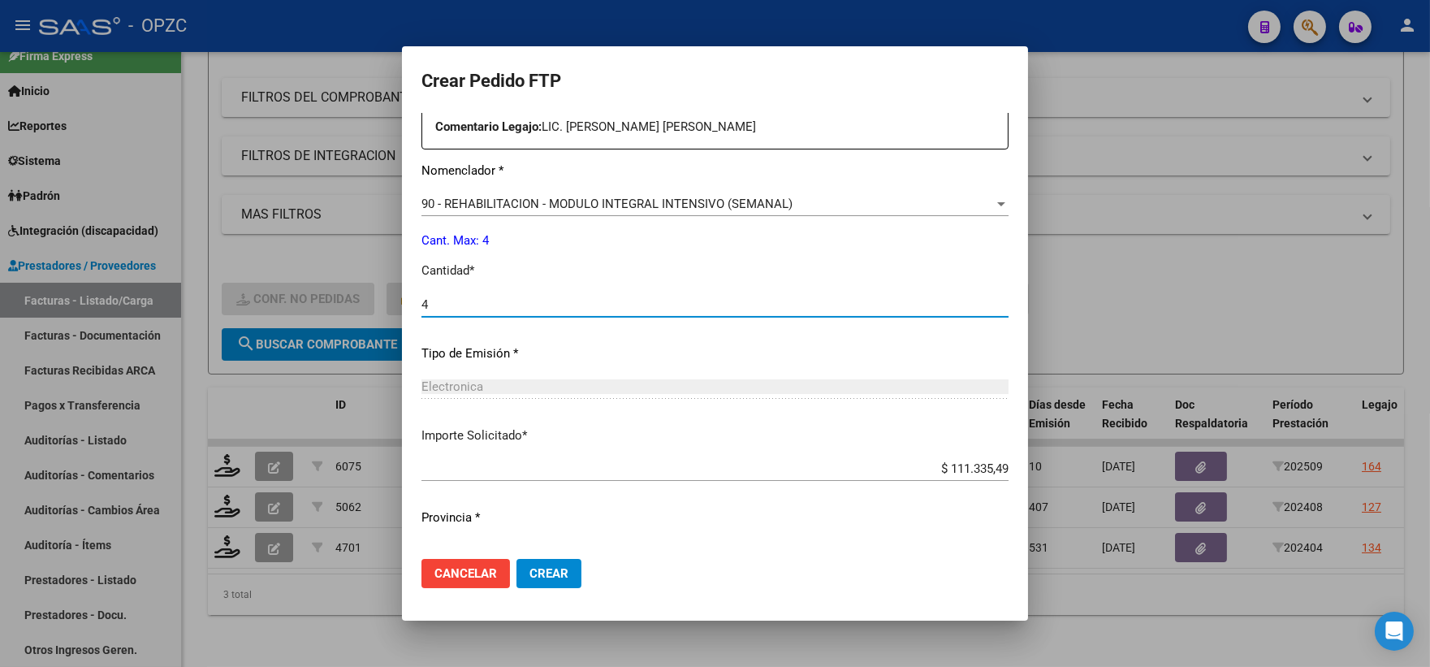
scroll to position [654, 0]
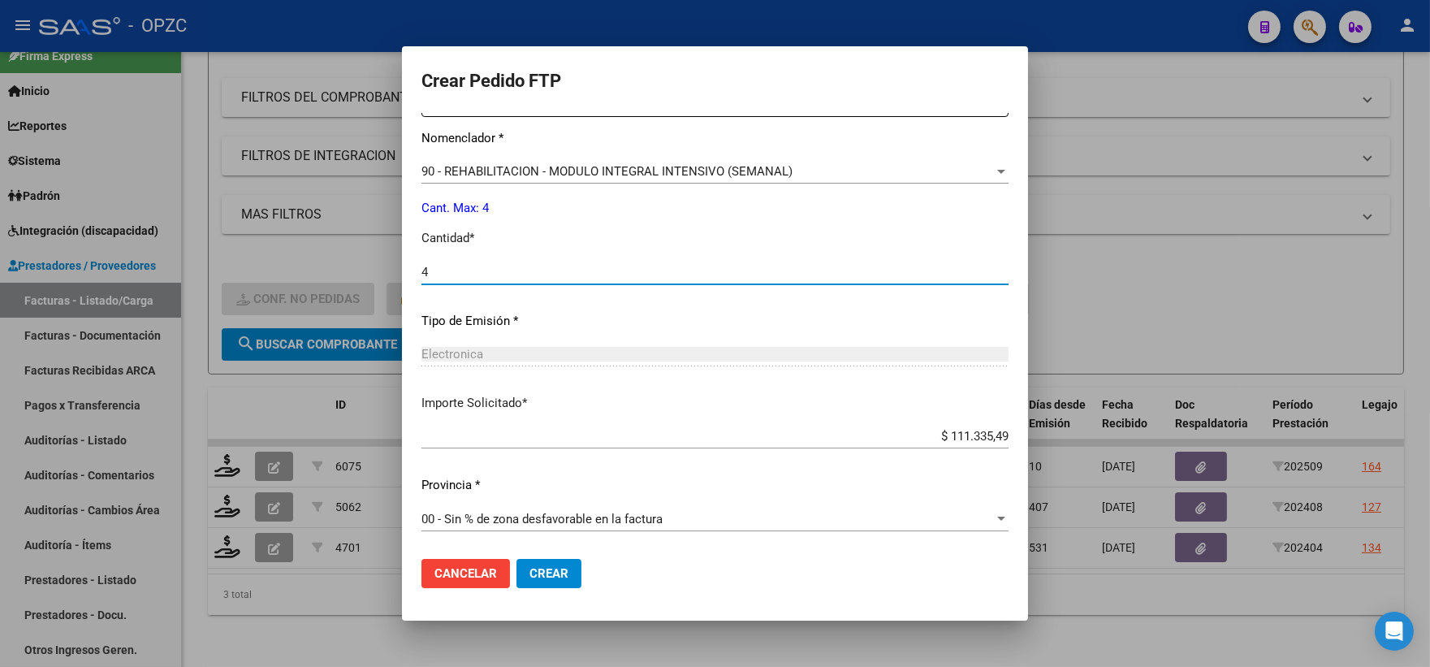
type input "4"
click at [547, 586] on button "Crear" at bounding box center [548, 573] width 65 height 29
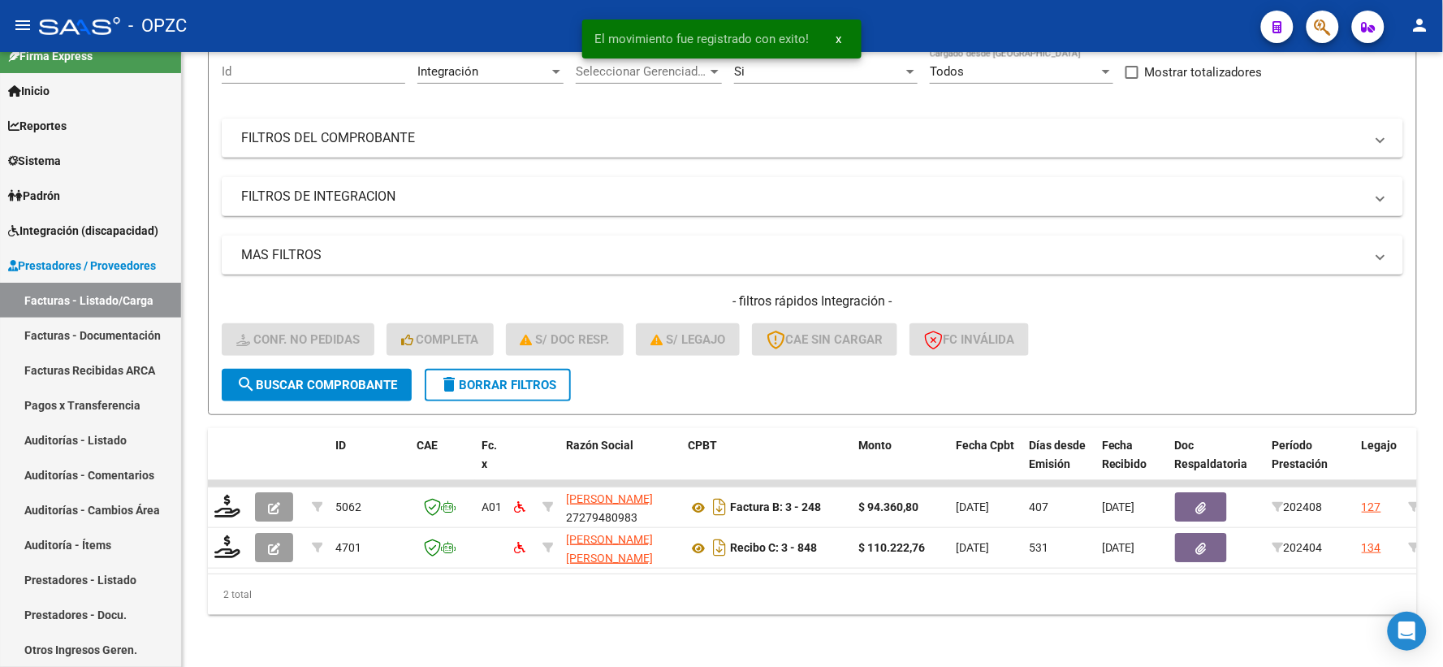
scroll to position [169, 0]
click at [71, 239] on link "Integración (discapacidad)" at bounding box center [90, 230] width 181 height 35
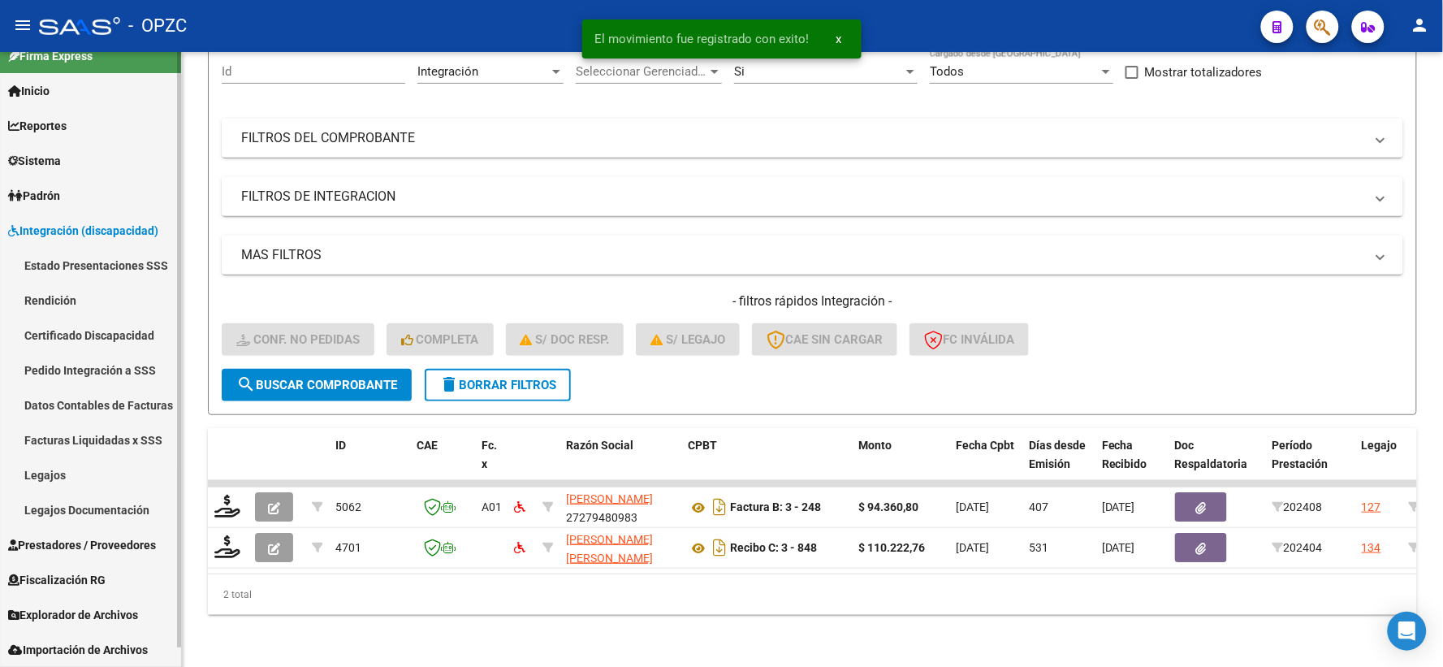
click at [92, 368] on link "Pedido Integración a SSS" at bounding box center [90, 369] width 181 height 35
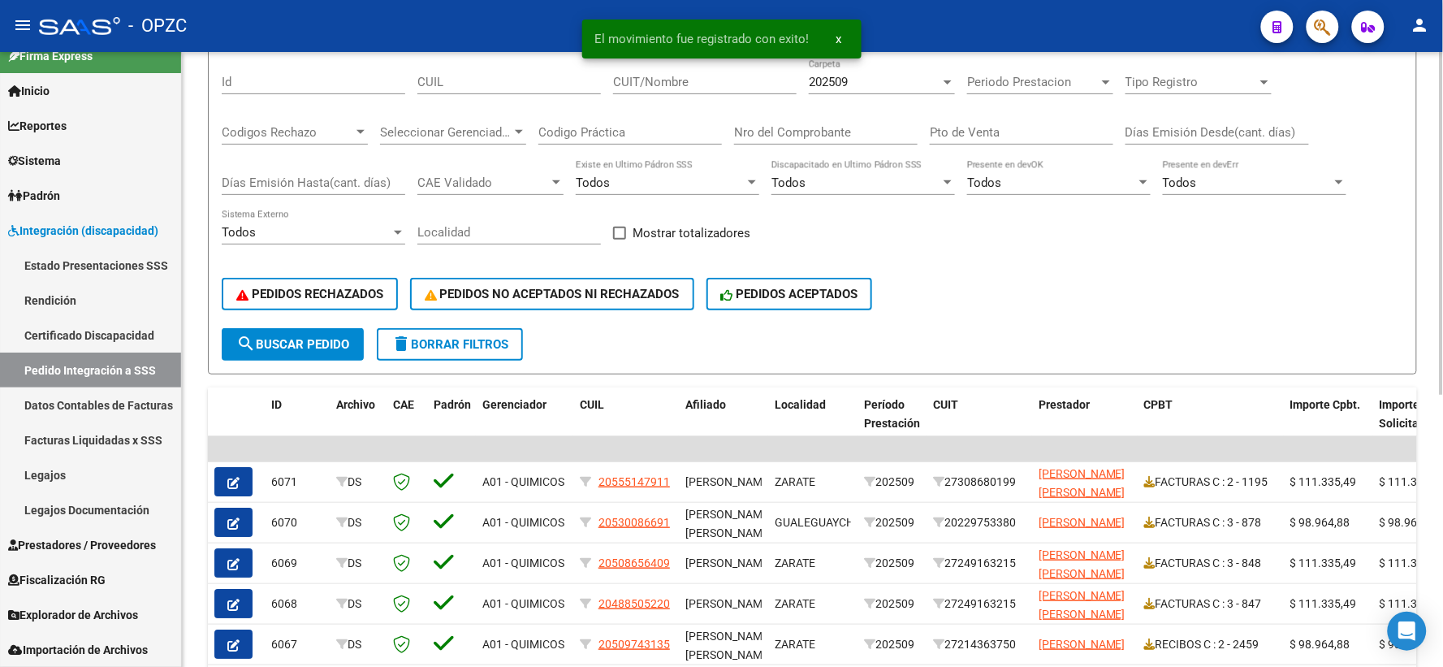
scroll to position [180, 0]
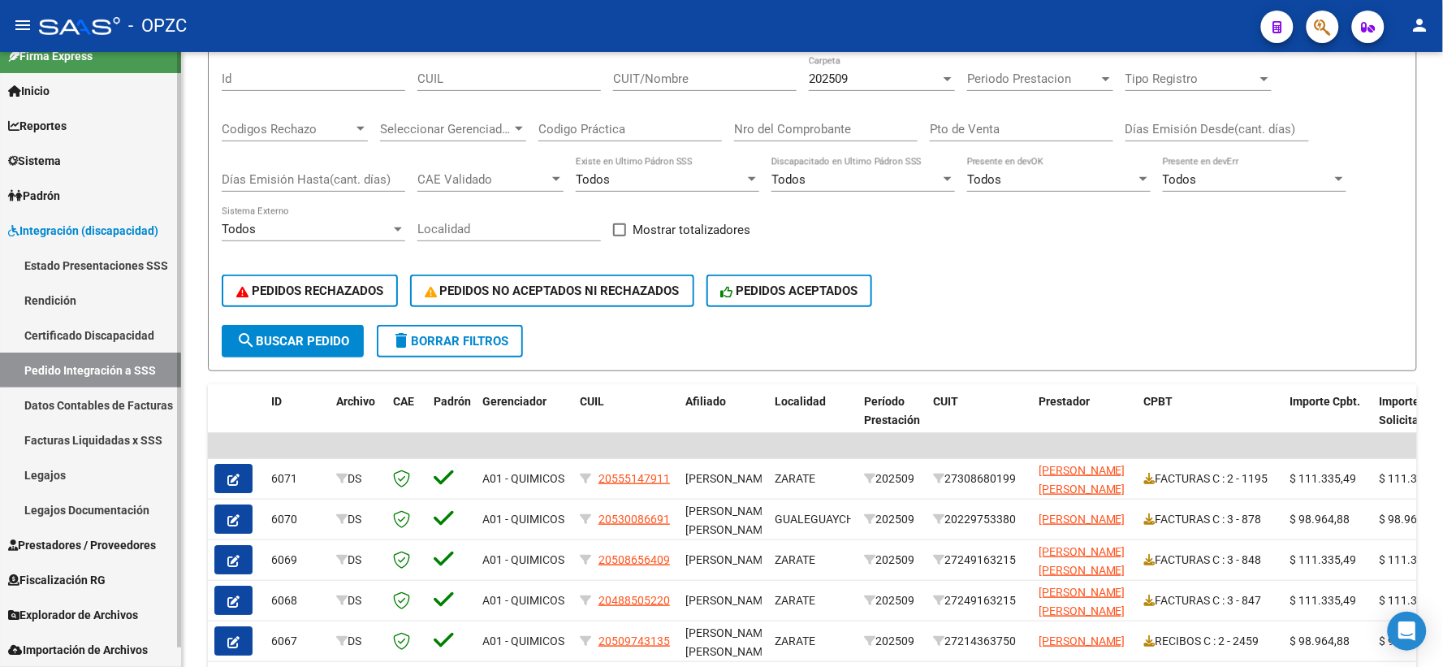
click at [54, 541] on span "Prestadores / Proveedores" at bounding box center [82, 545] width 148 height 18
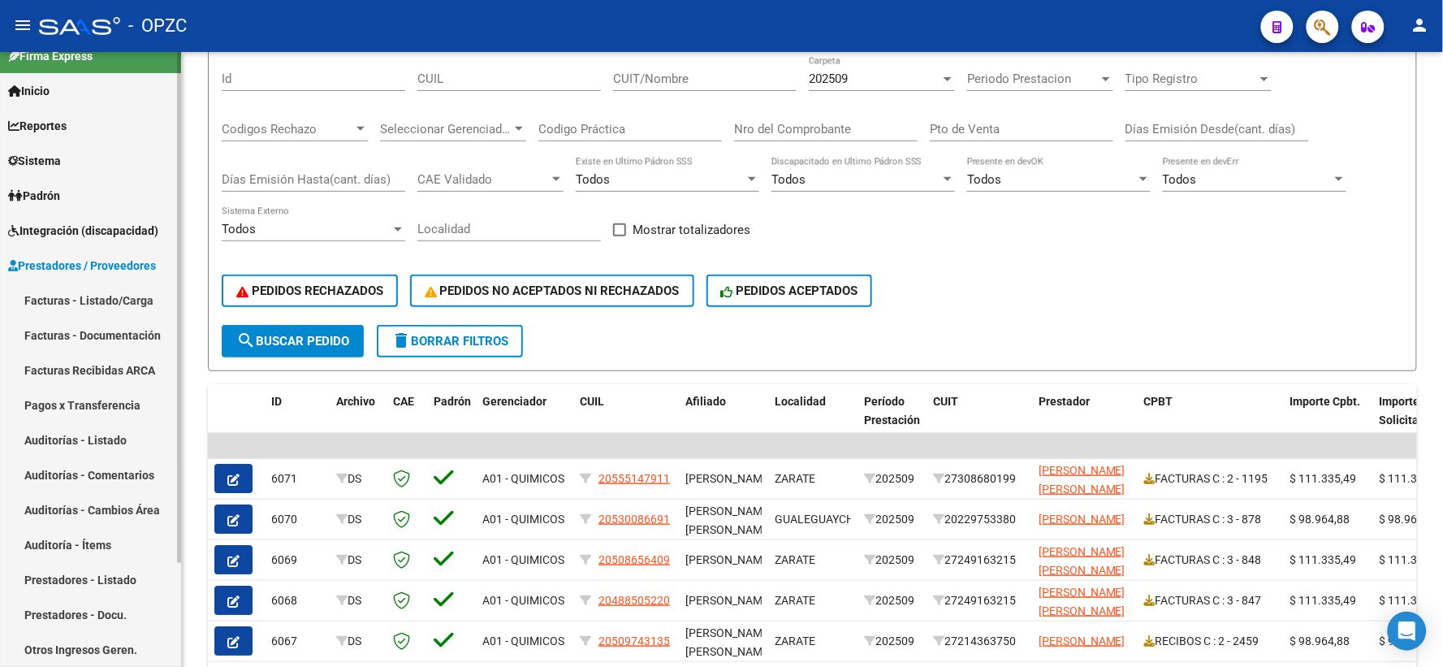
click at [104, 292] on link "Facturas - Listado/Carga" at bounding box center [90, 300] width 181 height 35
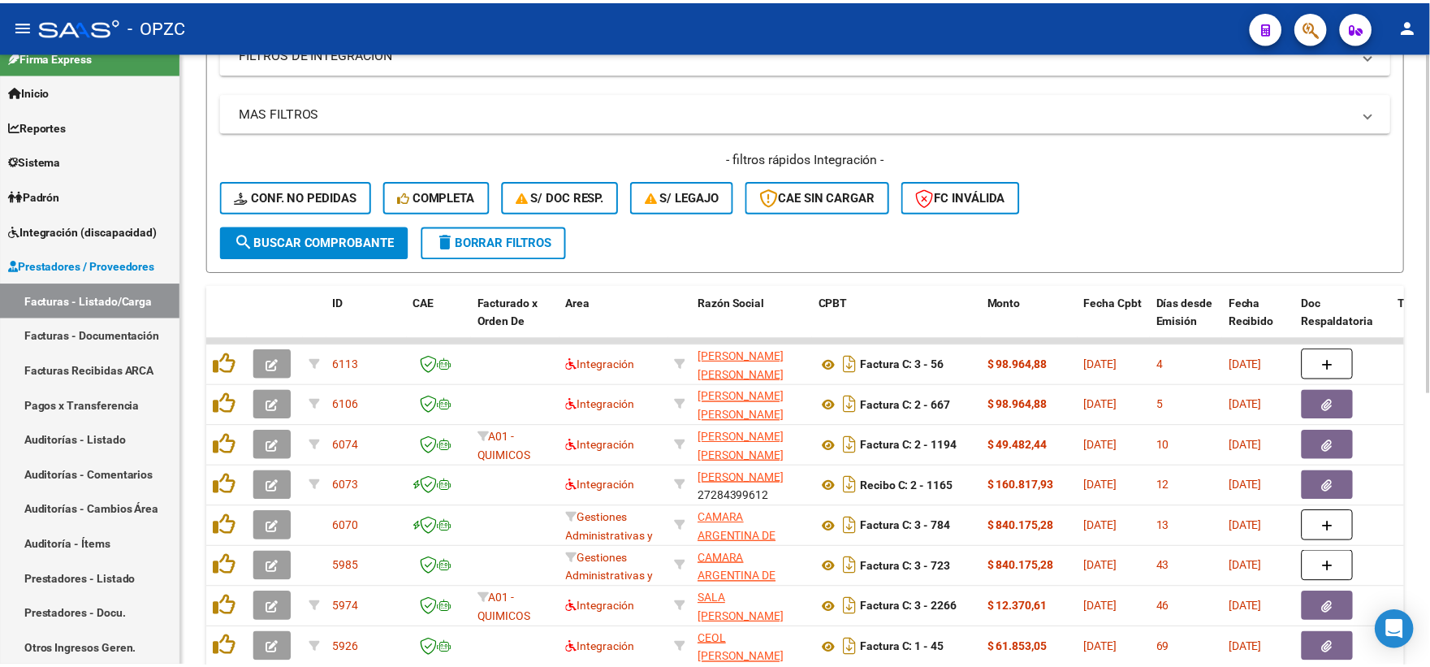
scroll to position [361, 0]
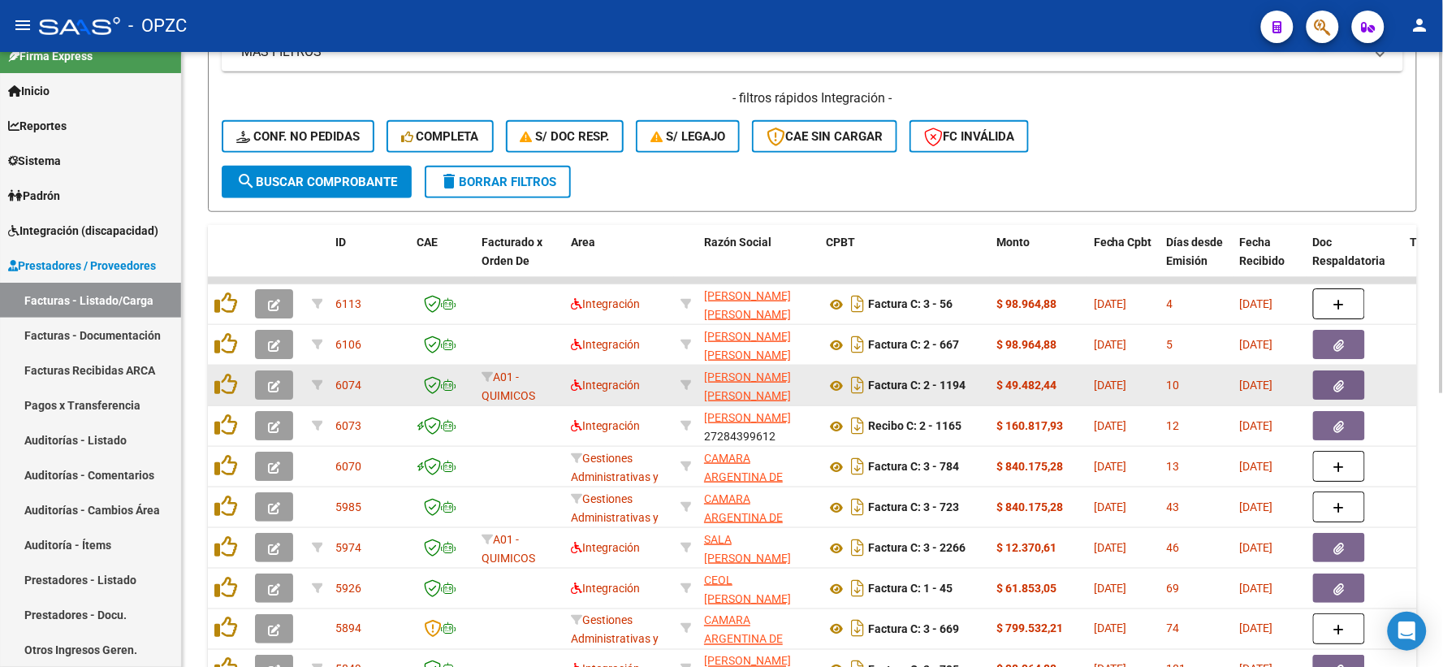
click at [268, 388] on icon "button" at bounding box center [274, 386] width 12 height 12
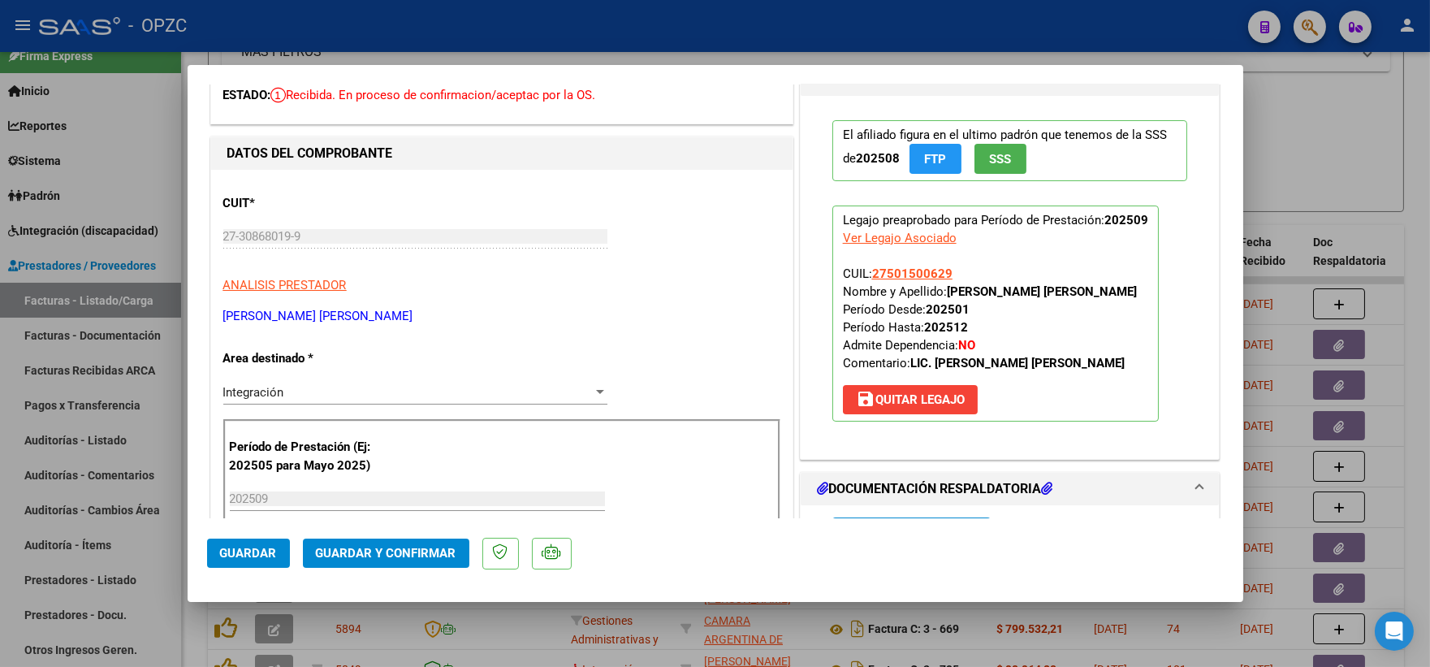
scroll to position [0, 0]
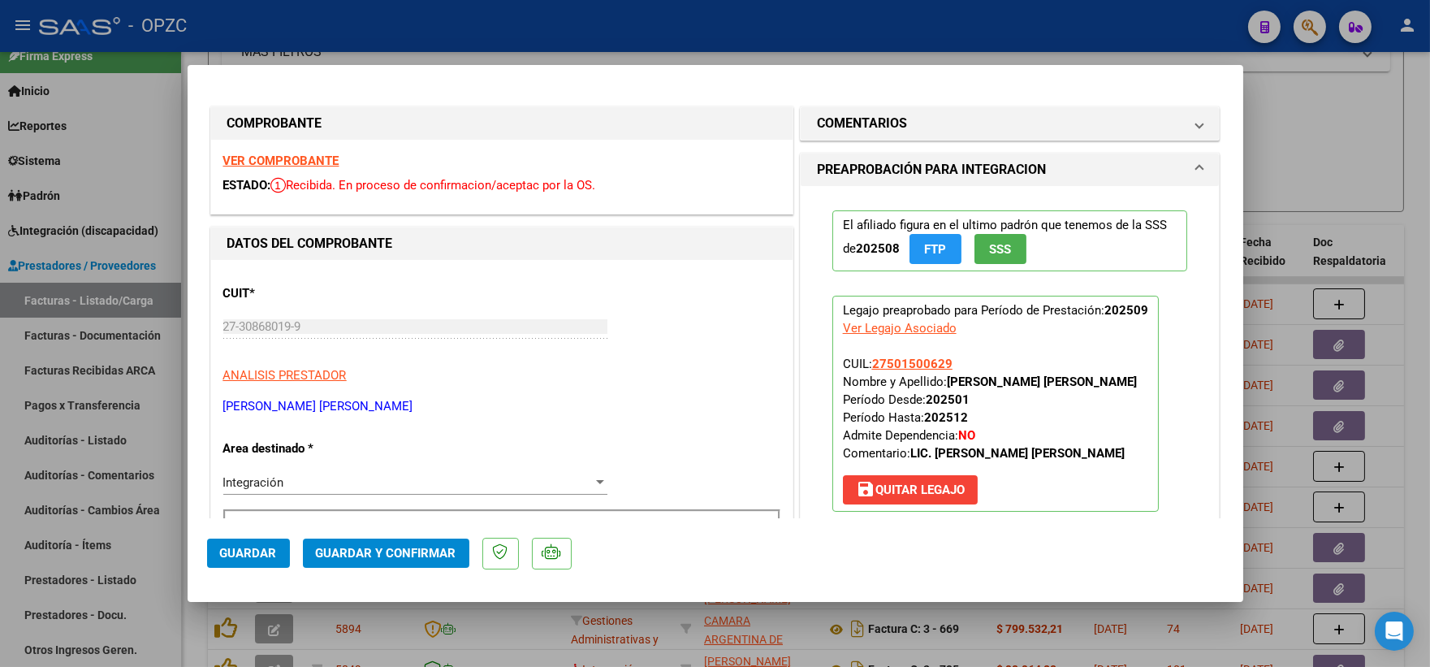
click at [314, 157] on strong "VER COMPROBANTE" at bounding box center [281, 160] width 116 height 15
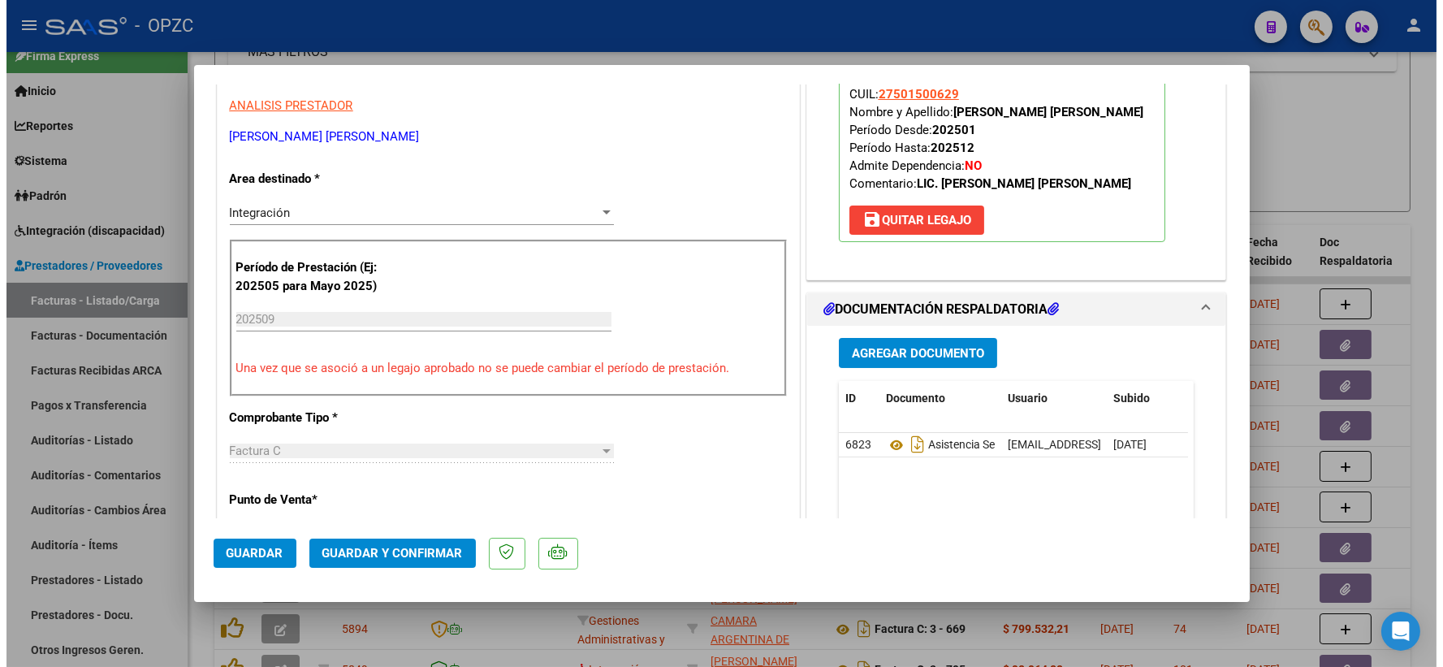
scroll to position [270, 0]
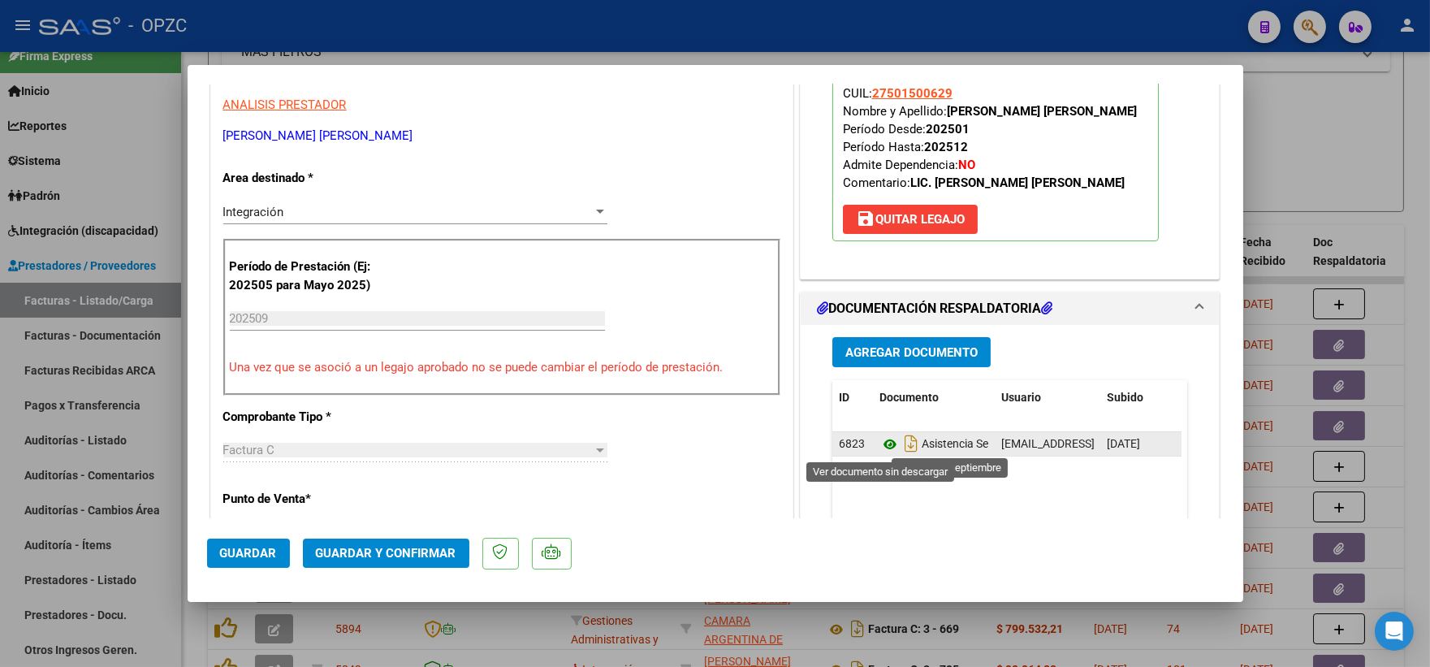
click at [879, 447] on icon at bounding box center [889, 443] width 21 height 19
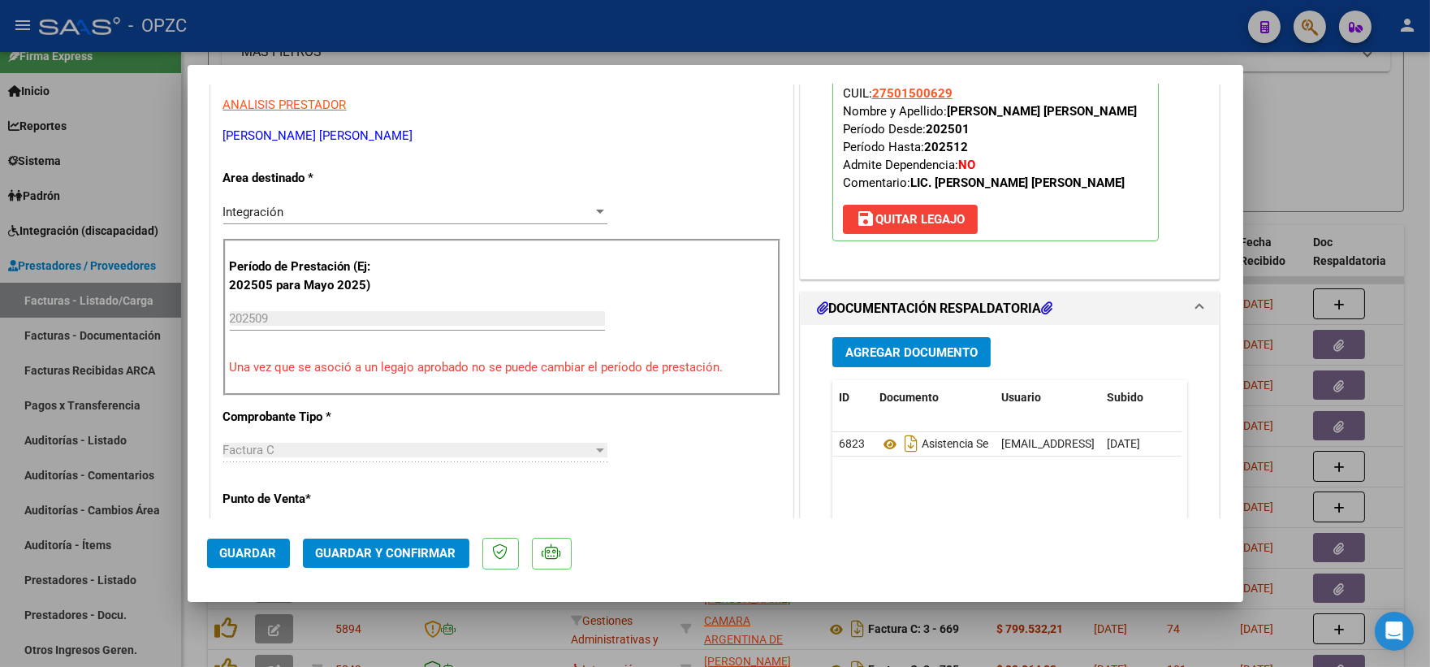
click at [416, 555] on span "Guardar y Confirmar" at bounding box center [386, 553] width 140 height 15
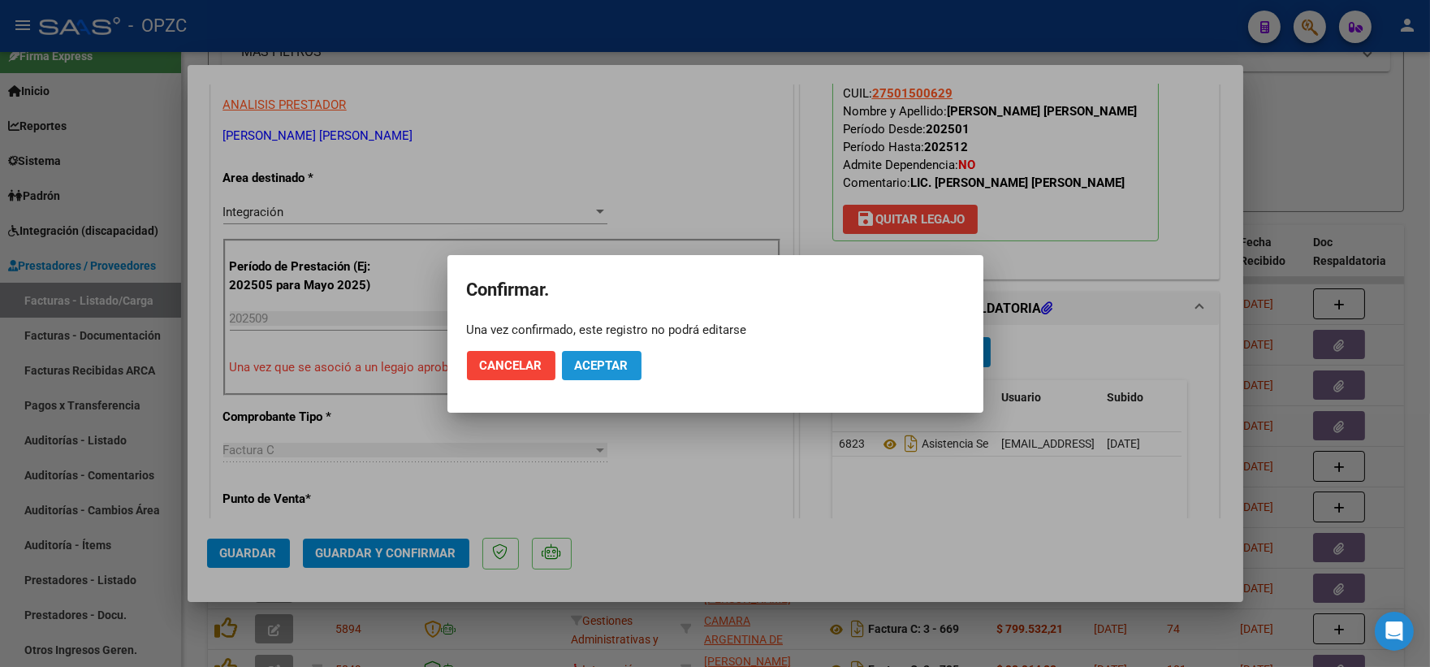
click at [611, 365] on span "Aceptar" at bounding box center [602, 365] width 54 height 15
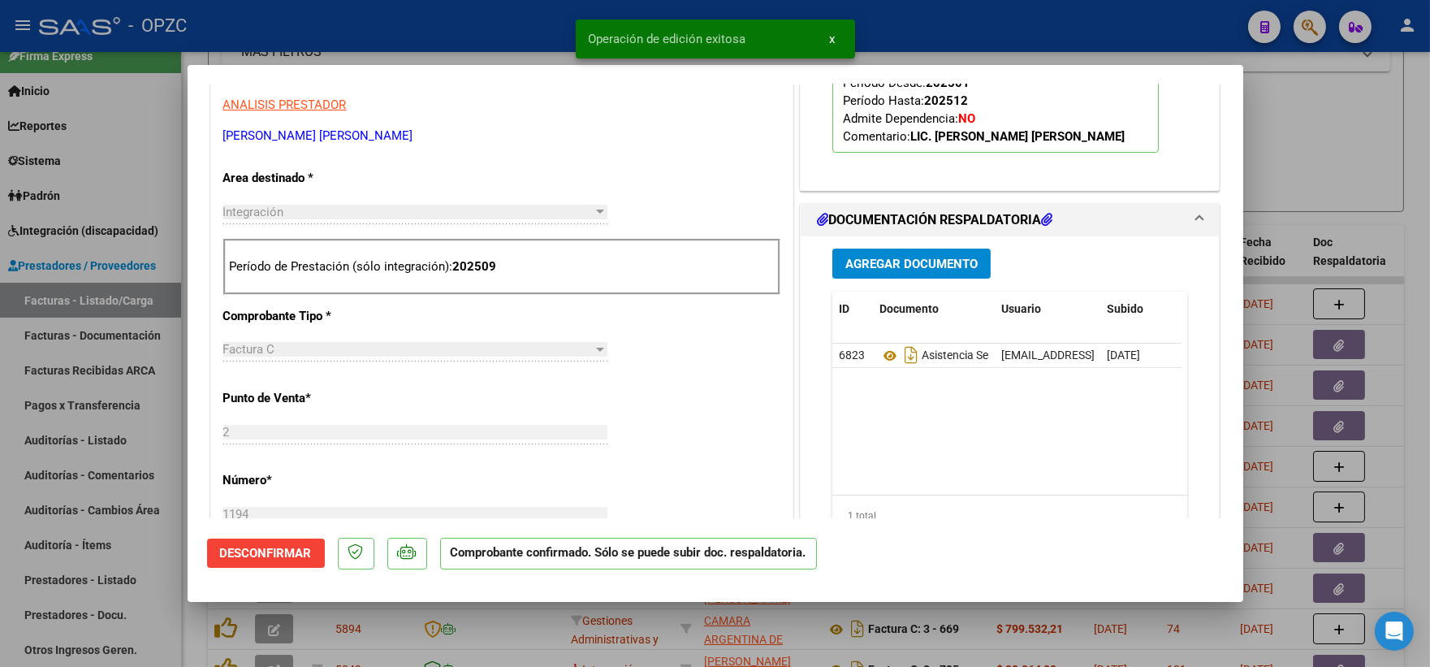
click at [1294, 149] on div at bounding box center [715, 333] width 1430 height 667
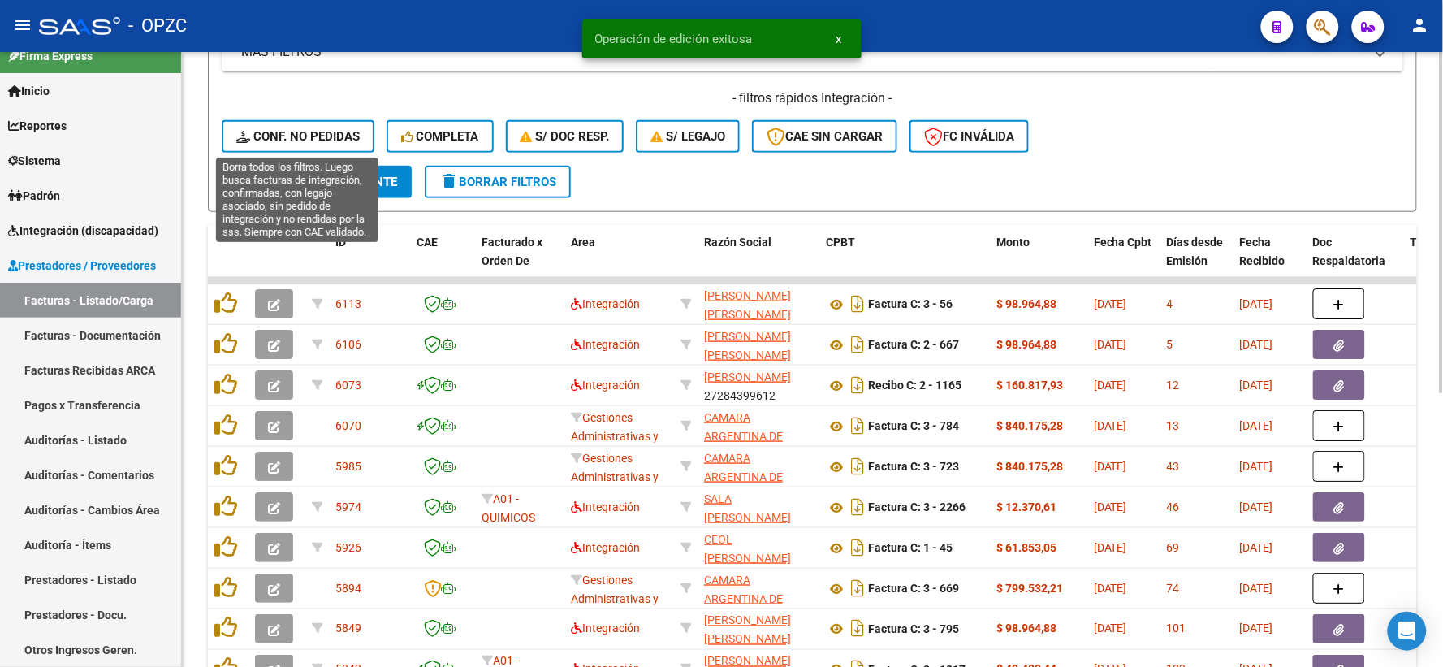
click at [288, 129] on span "Conf. no pedidas" at bounding box center [297, 136] width 123 height 15
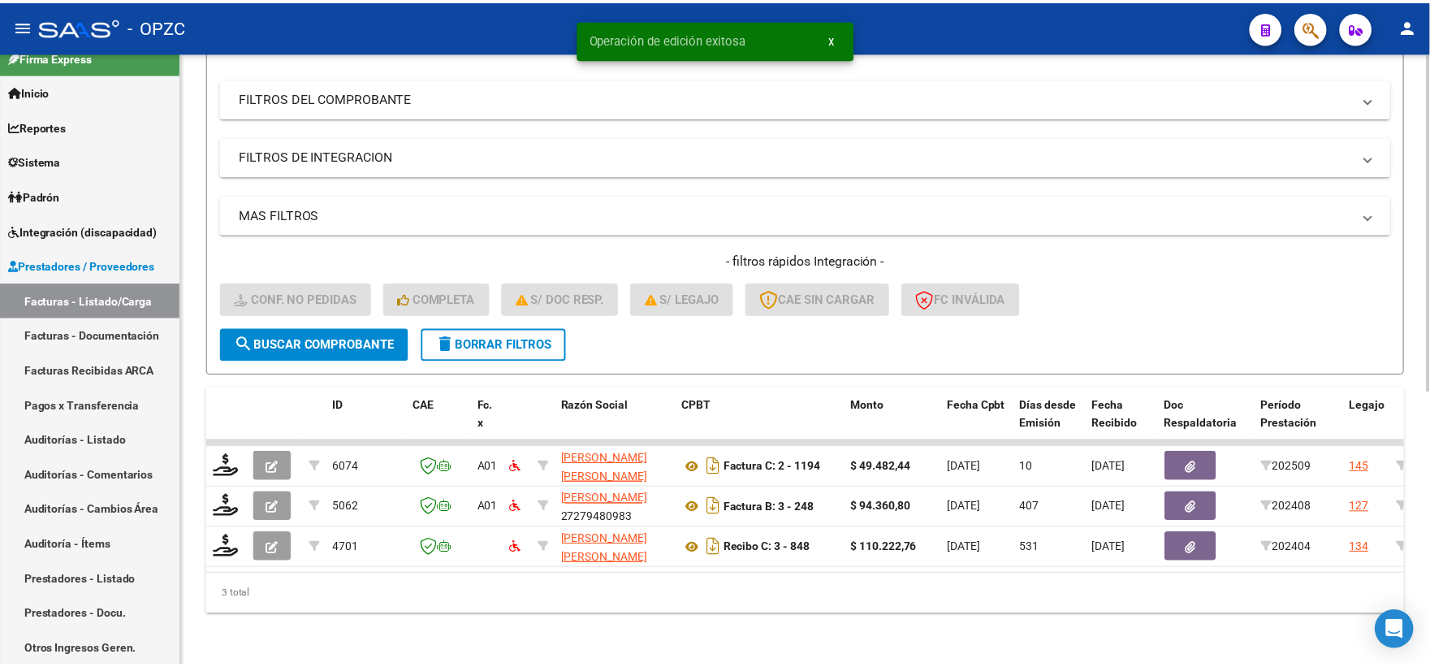
scroll to position [210, 0]
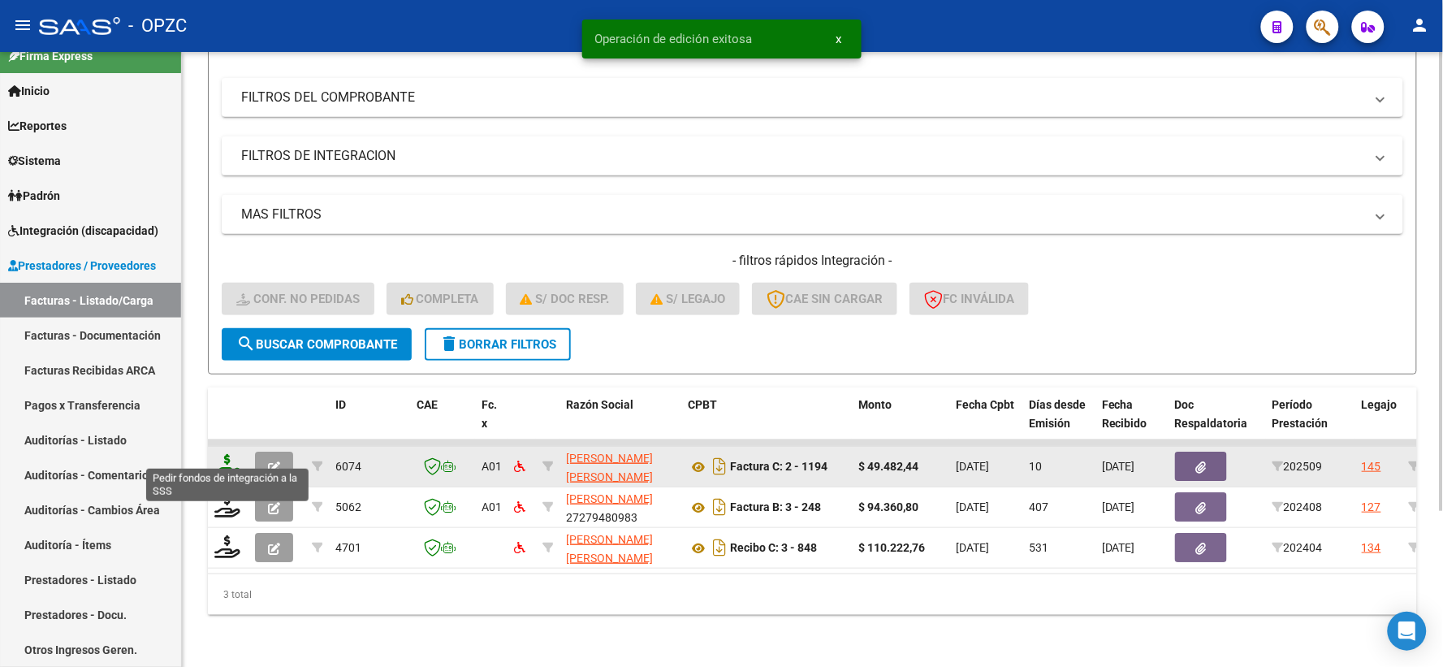
click at [230, 454] on icon at bounding box center [227, 465] width 26 height 23
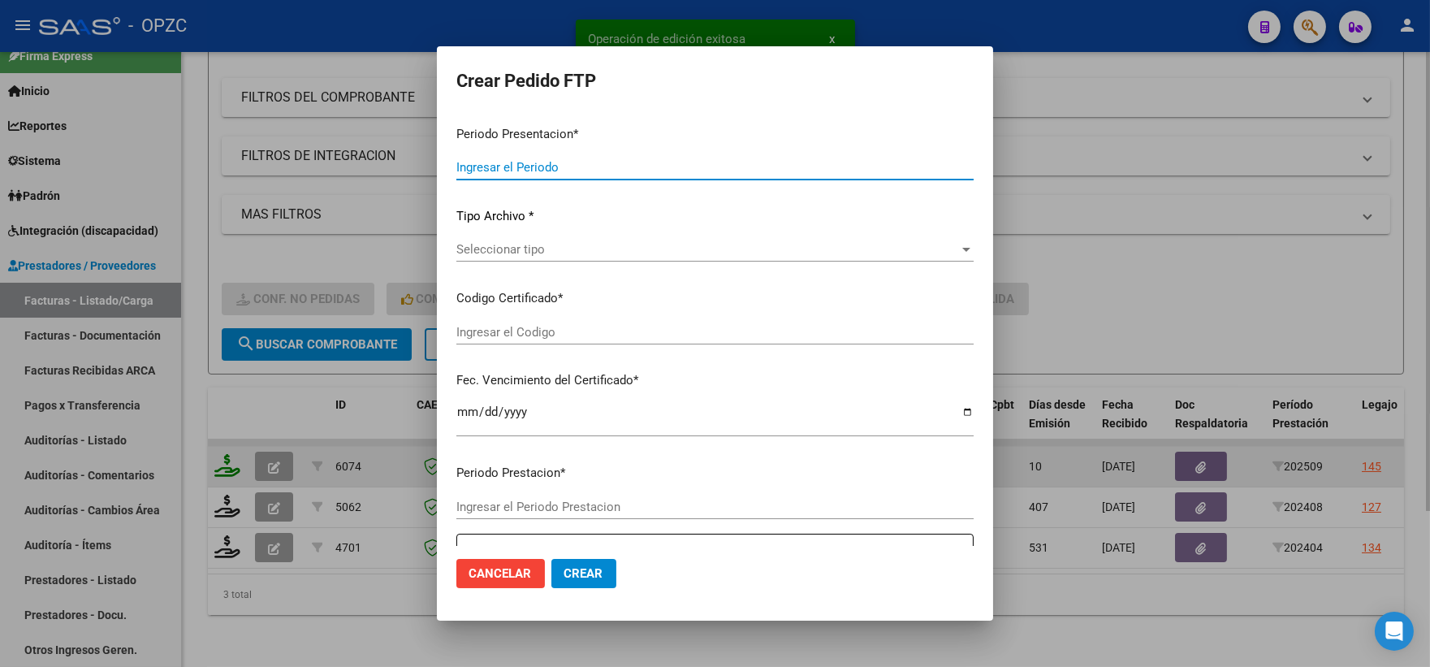
type input "202509"
type input "$ 49.482,44"
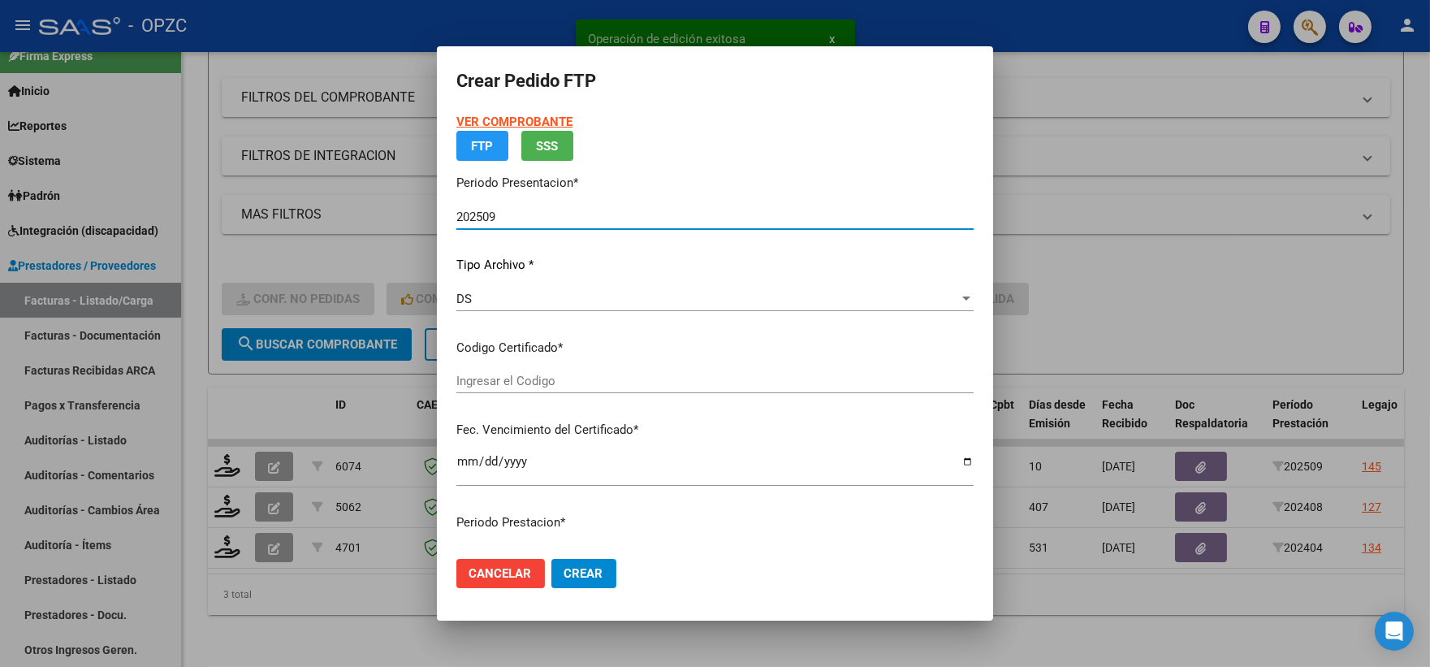
type input "arg01000501500622024092620290926BUE455"
type input "[DATE]"
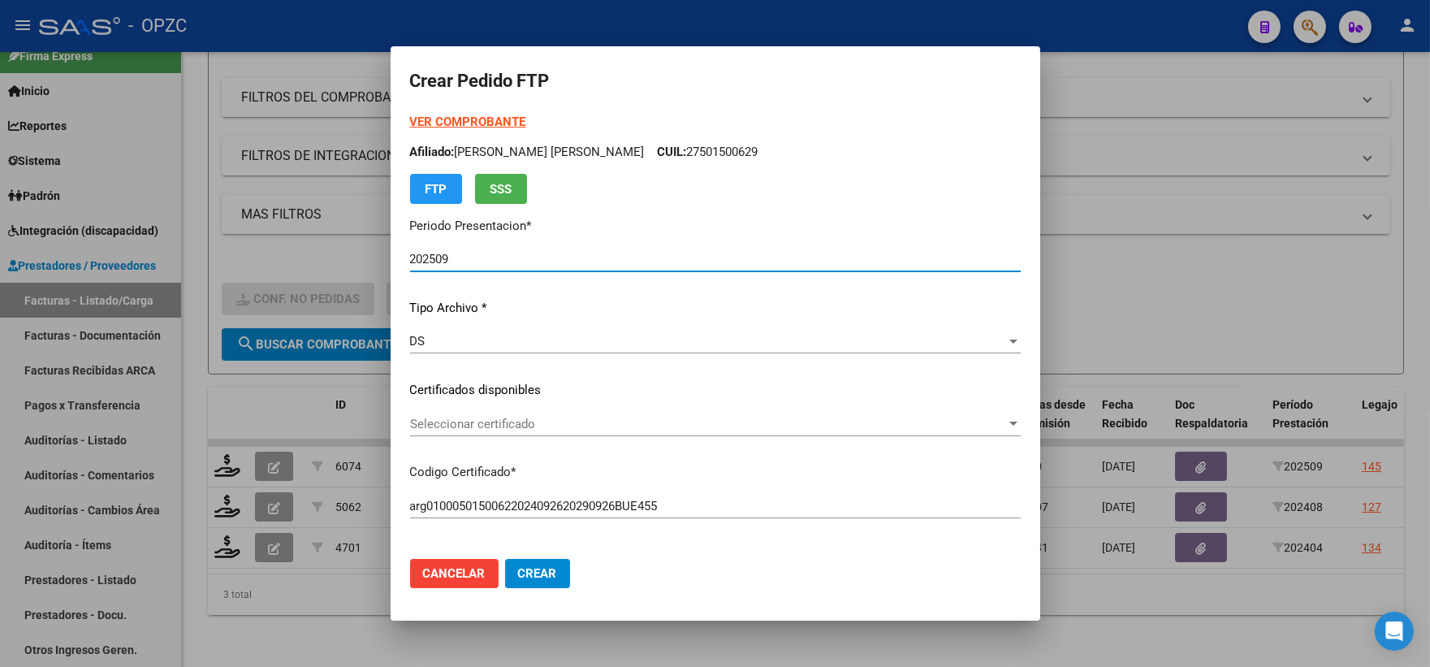
click at [1006, 425] on div at bounding box center [1013, 423] width 15 height 13
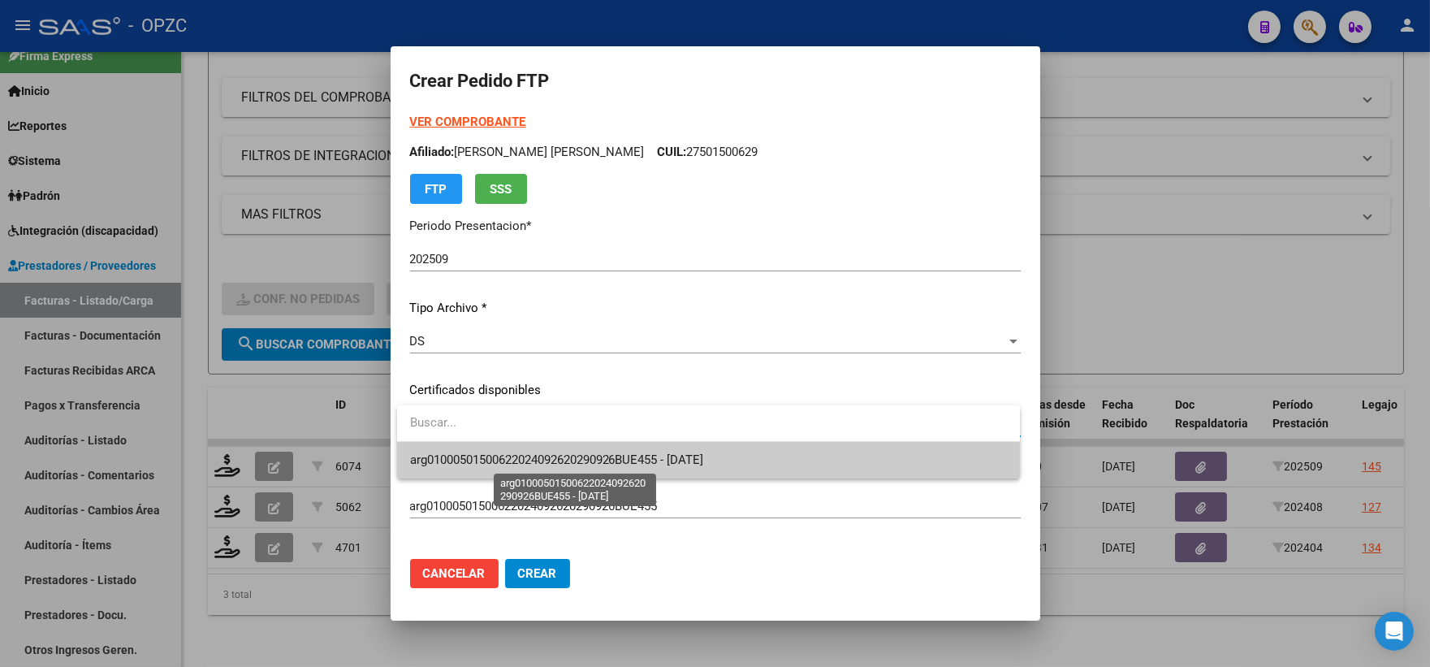
click at [704, 453] on span "arg01000501500622024092620290926BUE455 - [DATE]" at bounding box center [557, 459] width 294 height 15
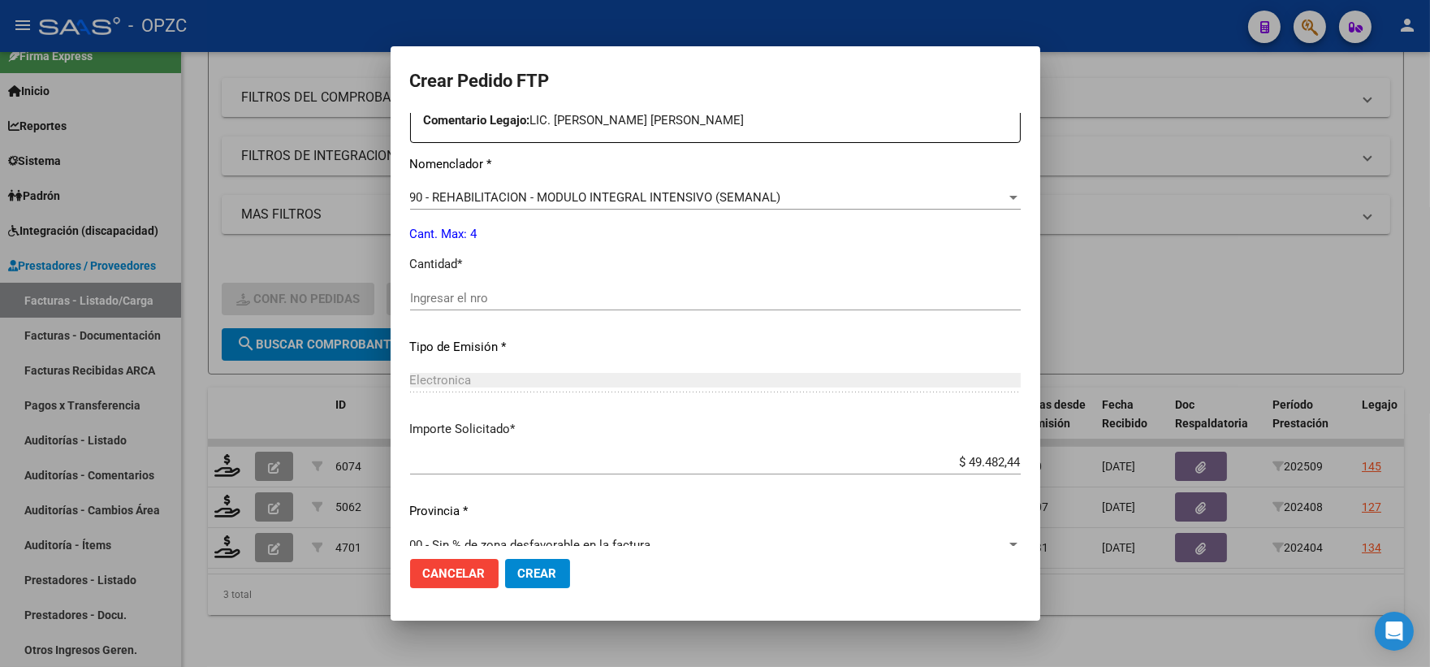
scroll to position [631, 0]
click at [481, 292] on input "Ingresar el nro" at bounding box center [715, 294] width 611 height 15
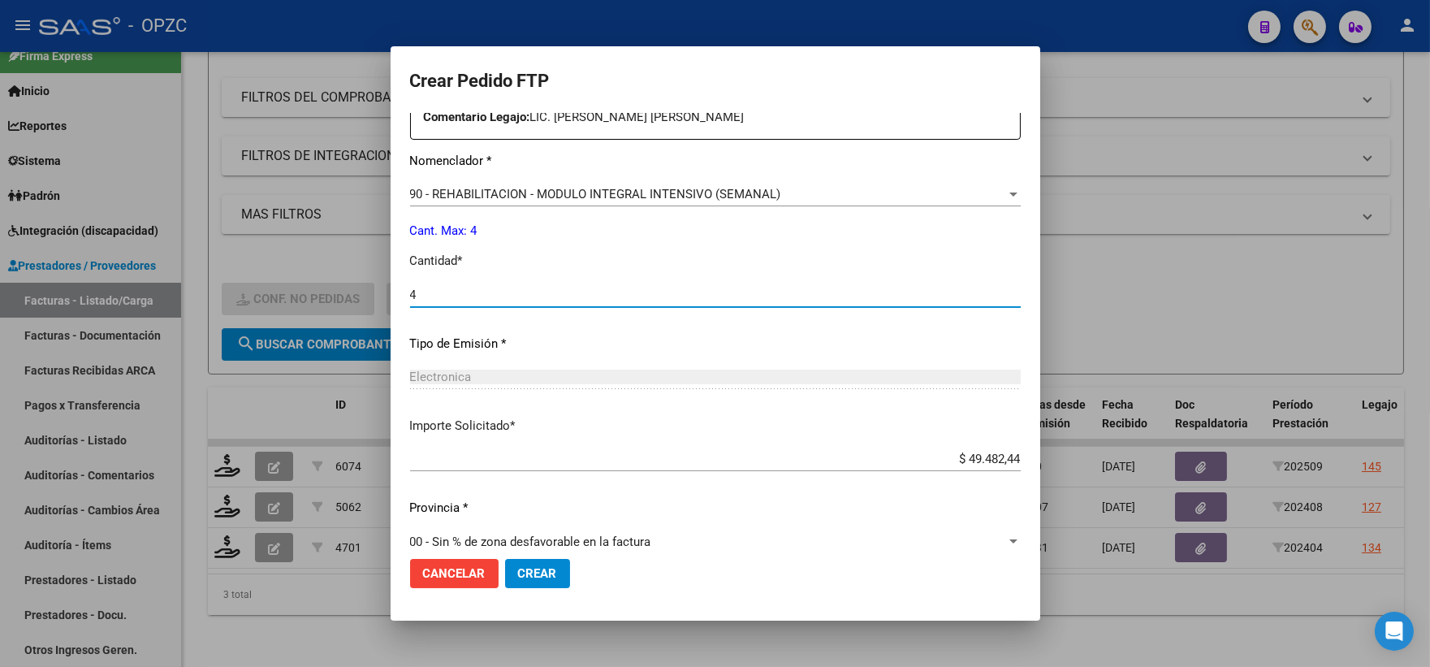
type input "4"
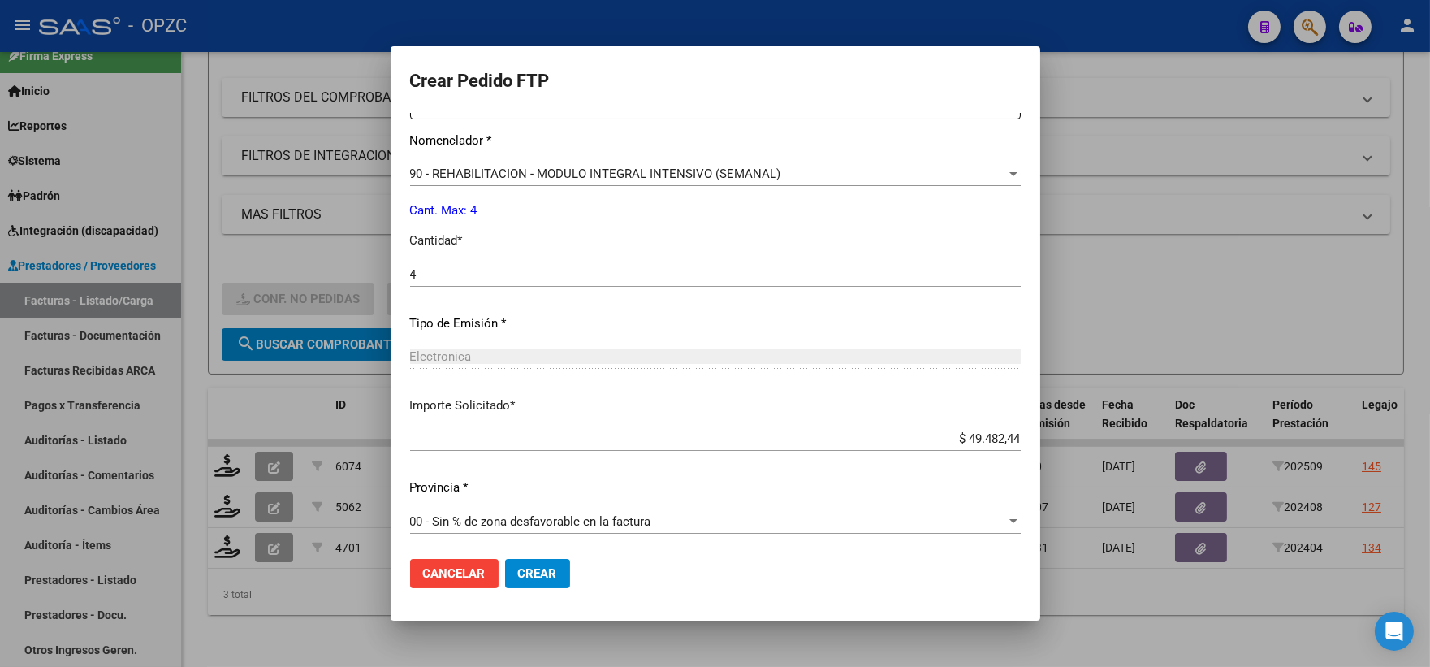
scroll to position [654, 0]
click at [547, 571] on span "Crear" at bounding box center [537, 573] width 39 height 15
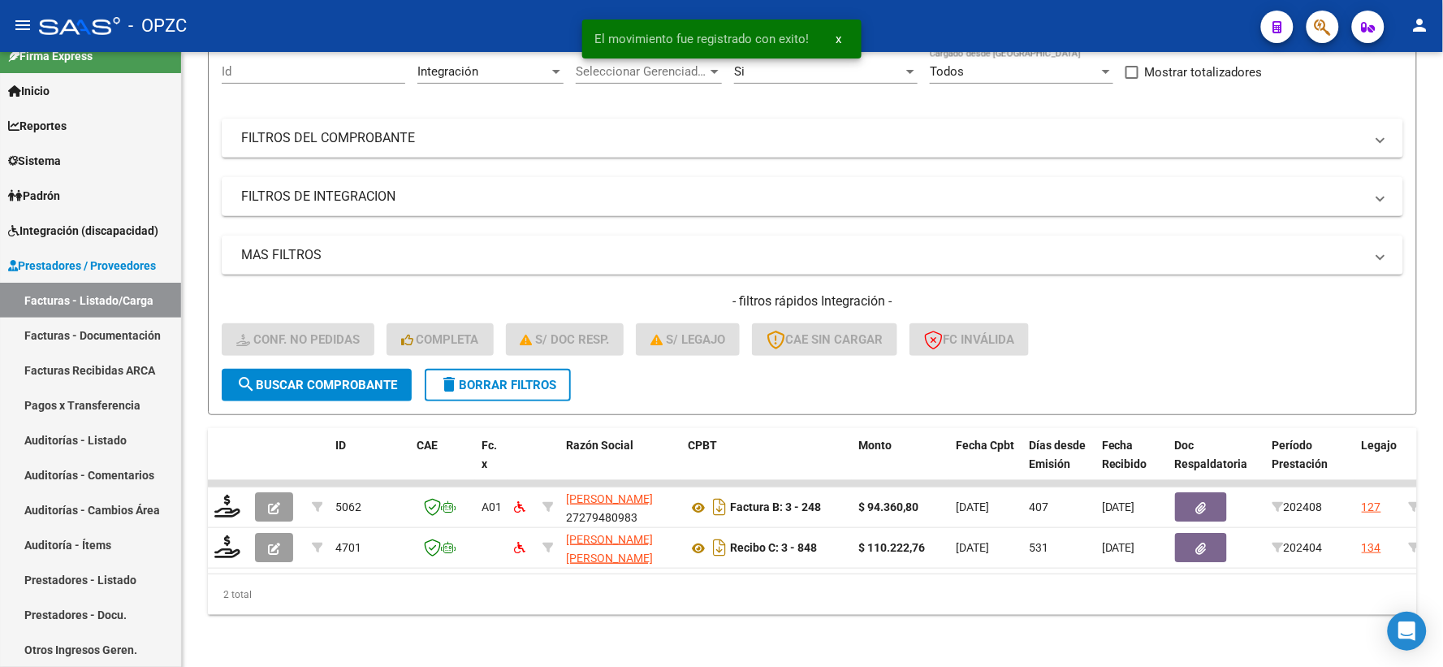
scroll to position [169, 0]
click at [83, 231] on span "Integración (discapacidad)" at bounding box center [83, 231] width 150 height 18
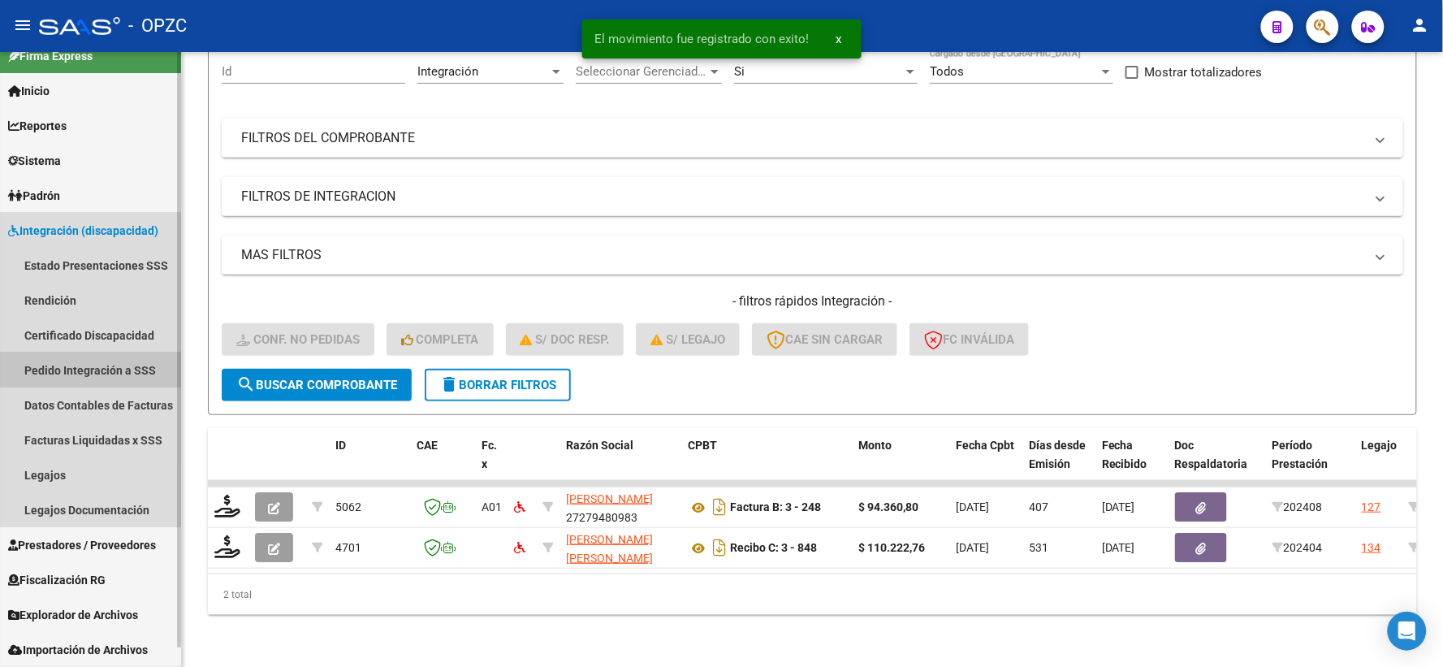
click at [83, 361] on link "Pedido Integración a SSS" at bounding box center [90, 369] width 181 height 35
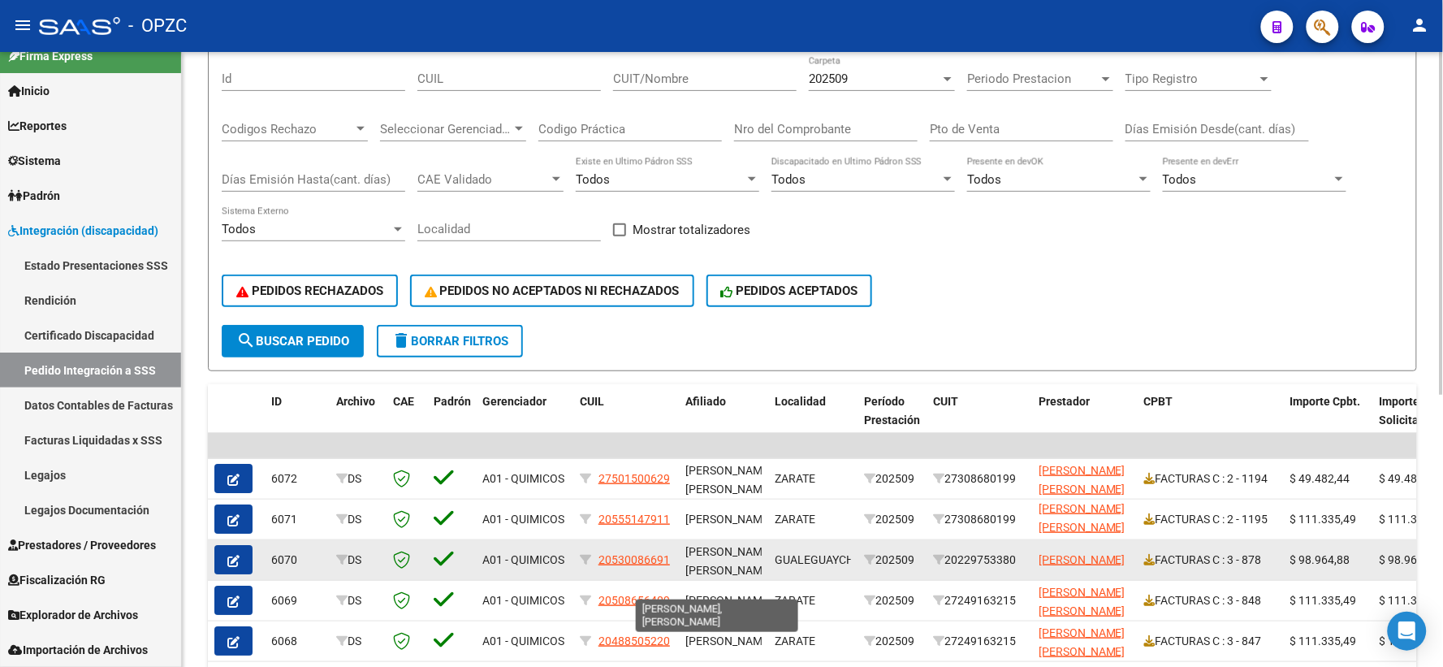
scroll to position [20, 0]
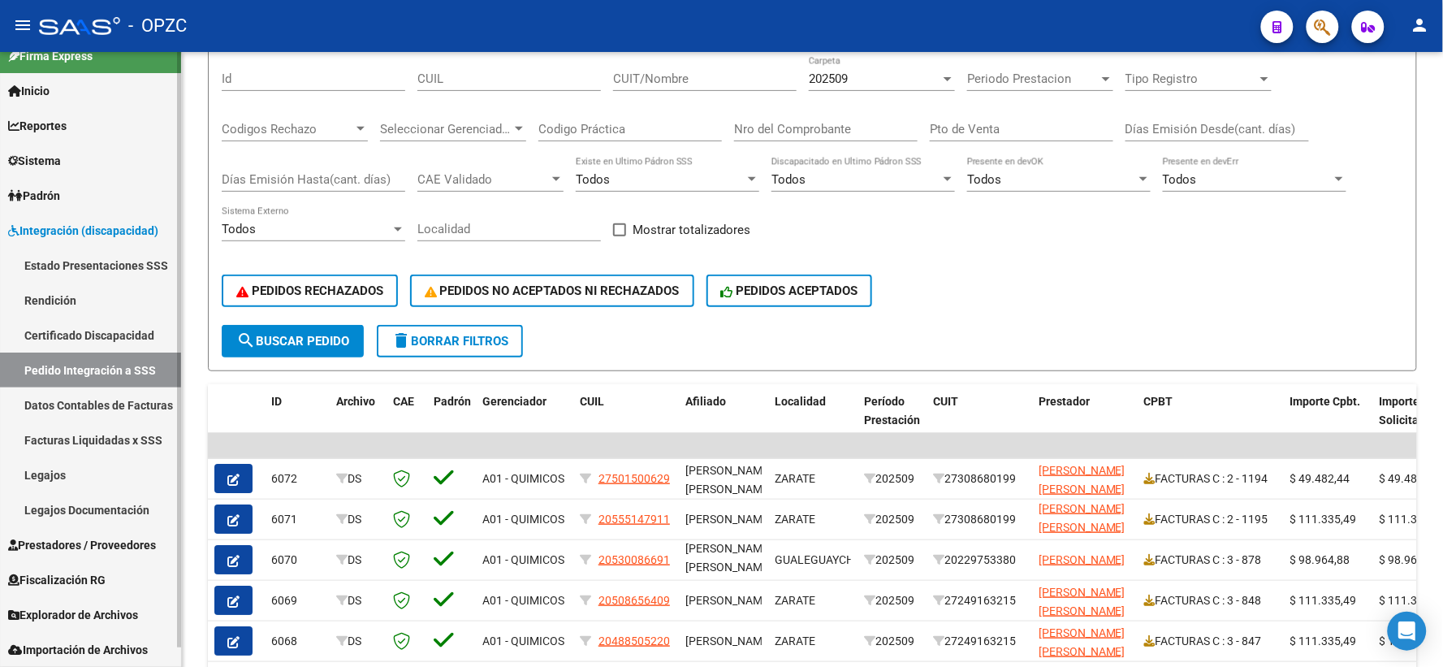
click at [88, 547] on span "Prestadores / Proveedores" at bounding box center [82, 545] width 148 height 18
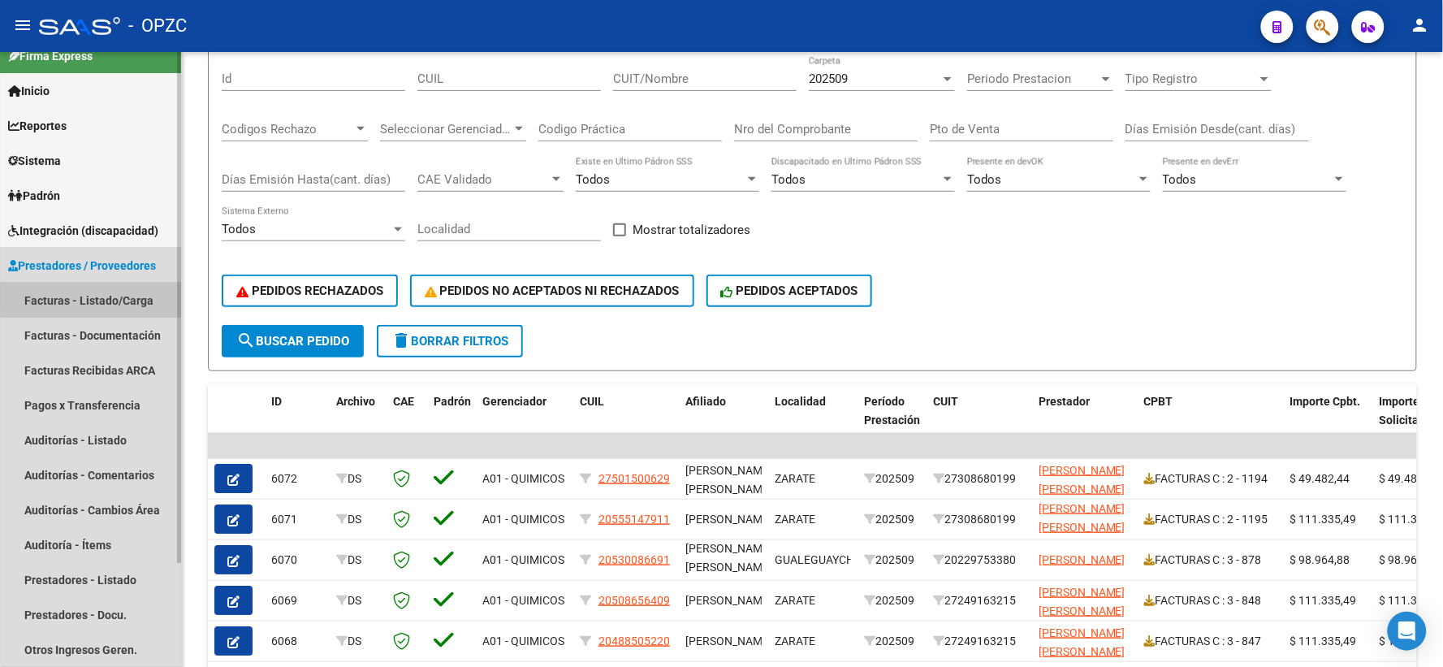
click at [125, 296] on link "Facturas - Listado/Carga" at bounding box center [90, 300] width 181 height 35
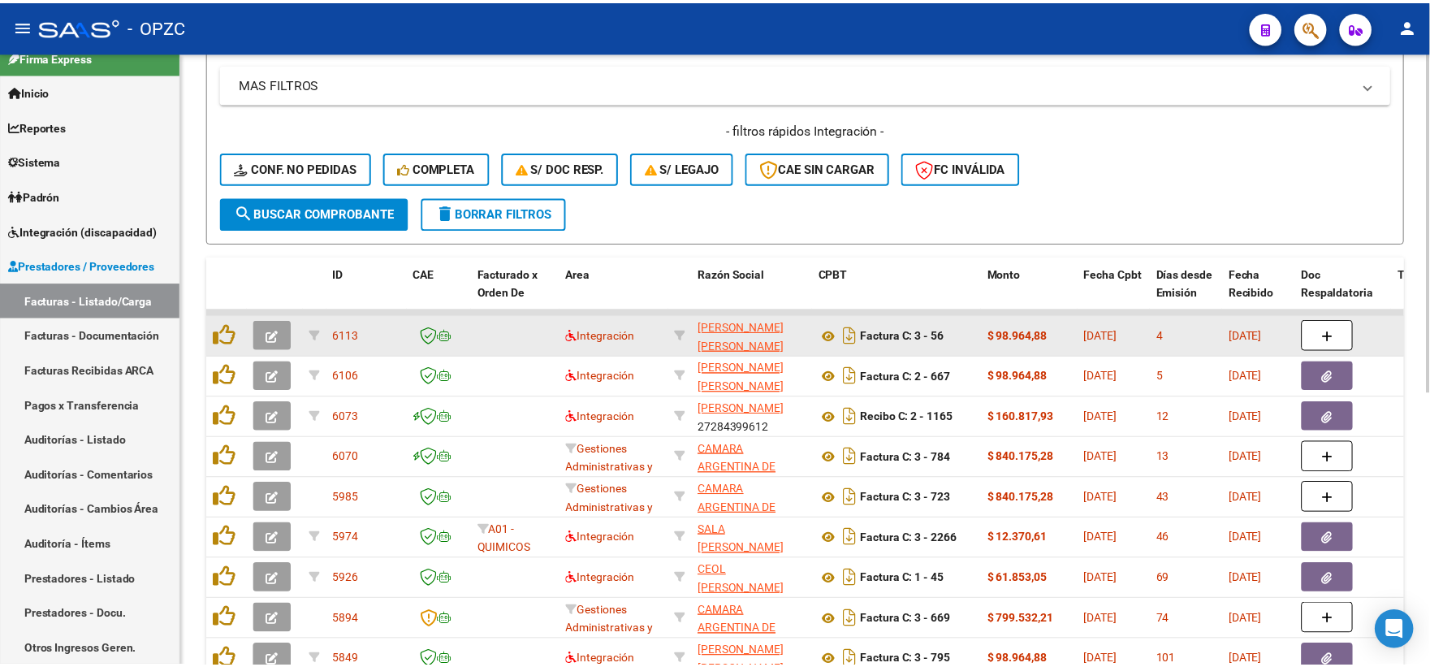
scroll to position [361, 0]
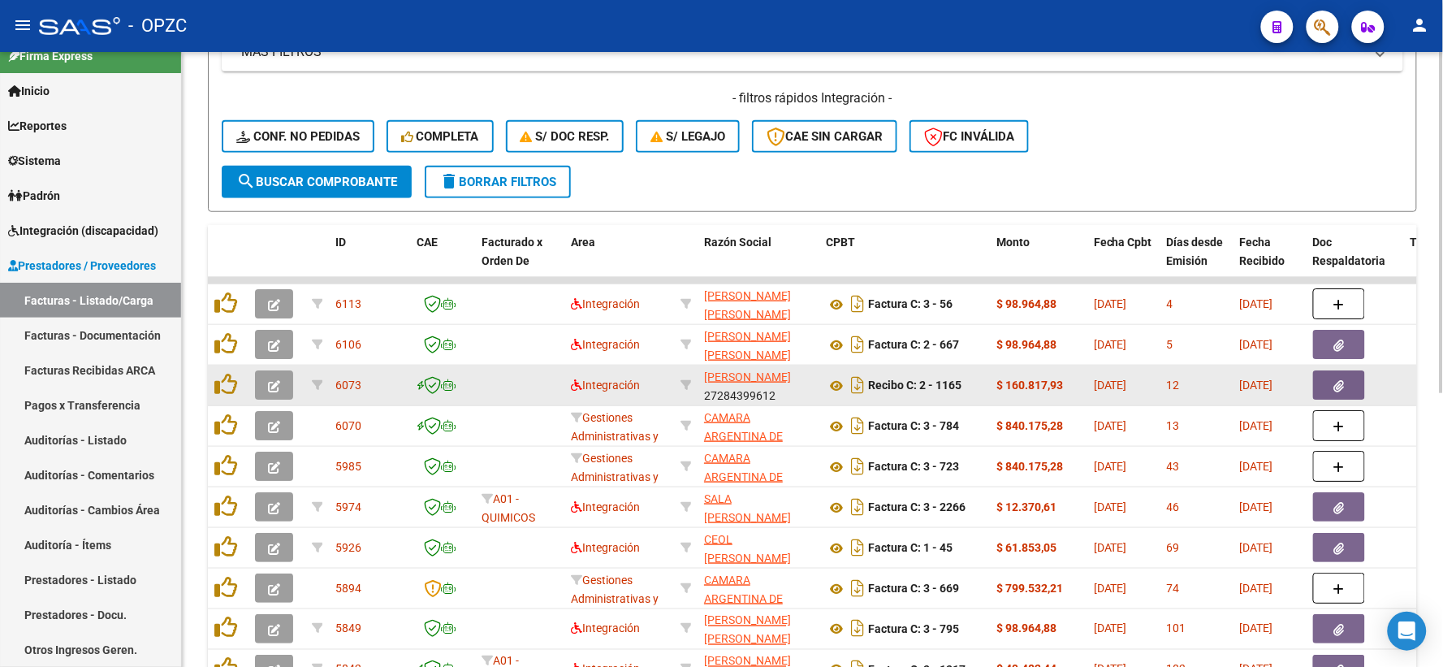
click at [271, 382] on icon "button" at bounding box center [274, 386] width 12 height 12
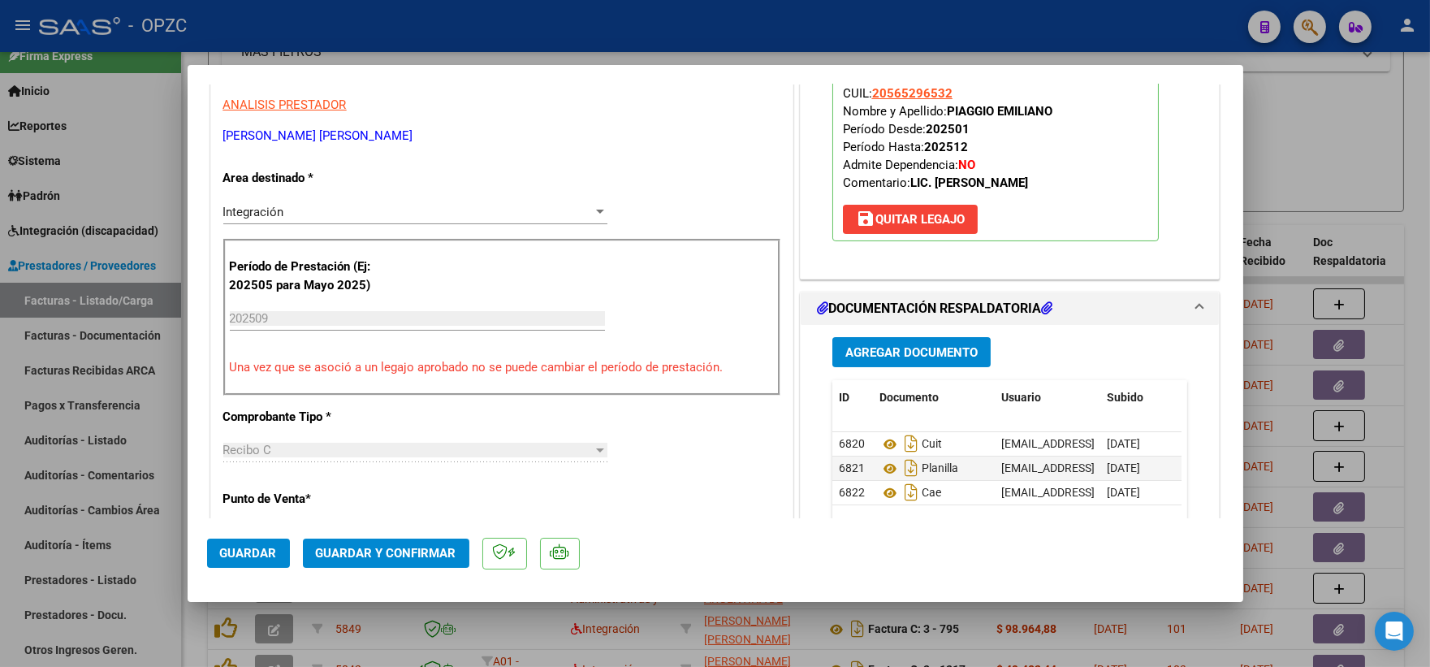
scroll to position [0, 0]
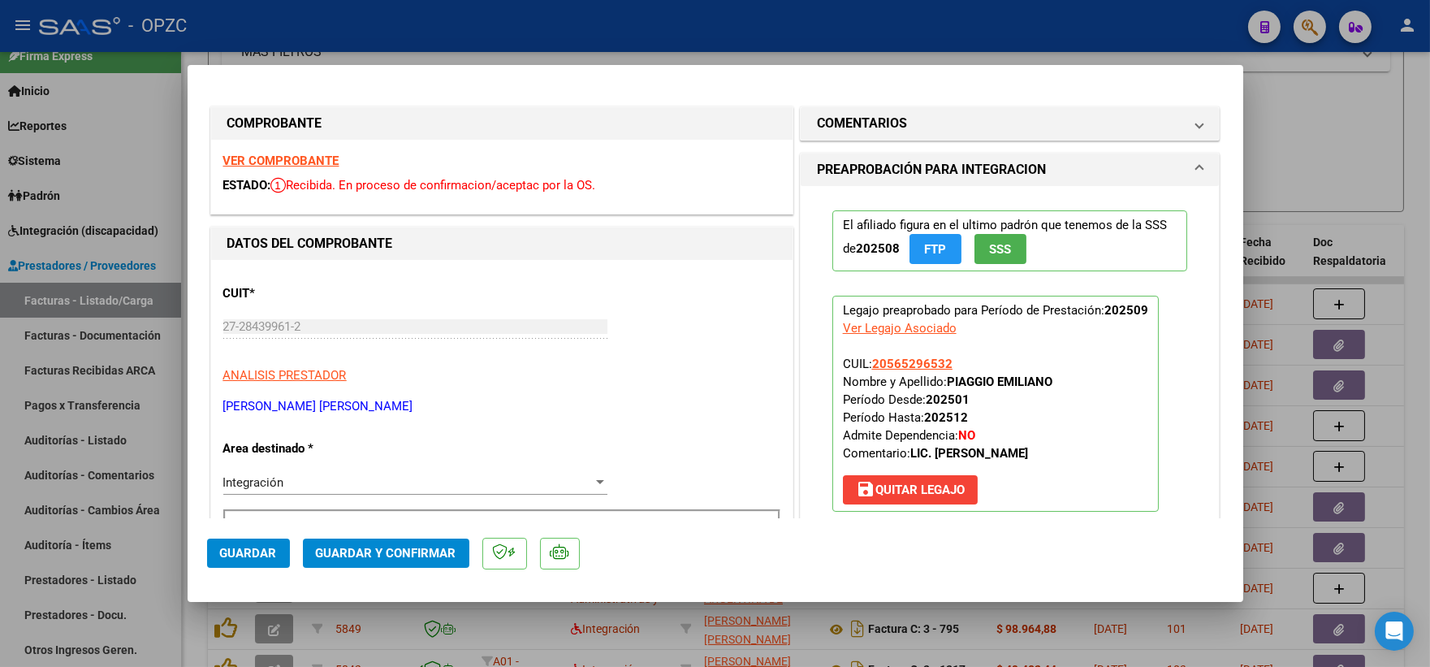
click at [284, 156] on strong "VER COMPROBANTE" at bounding box center [281, 160] width 116 height 15
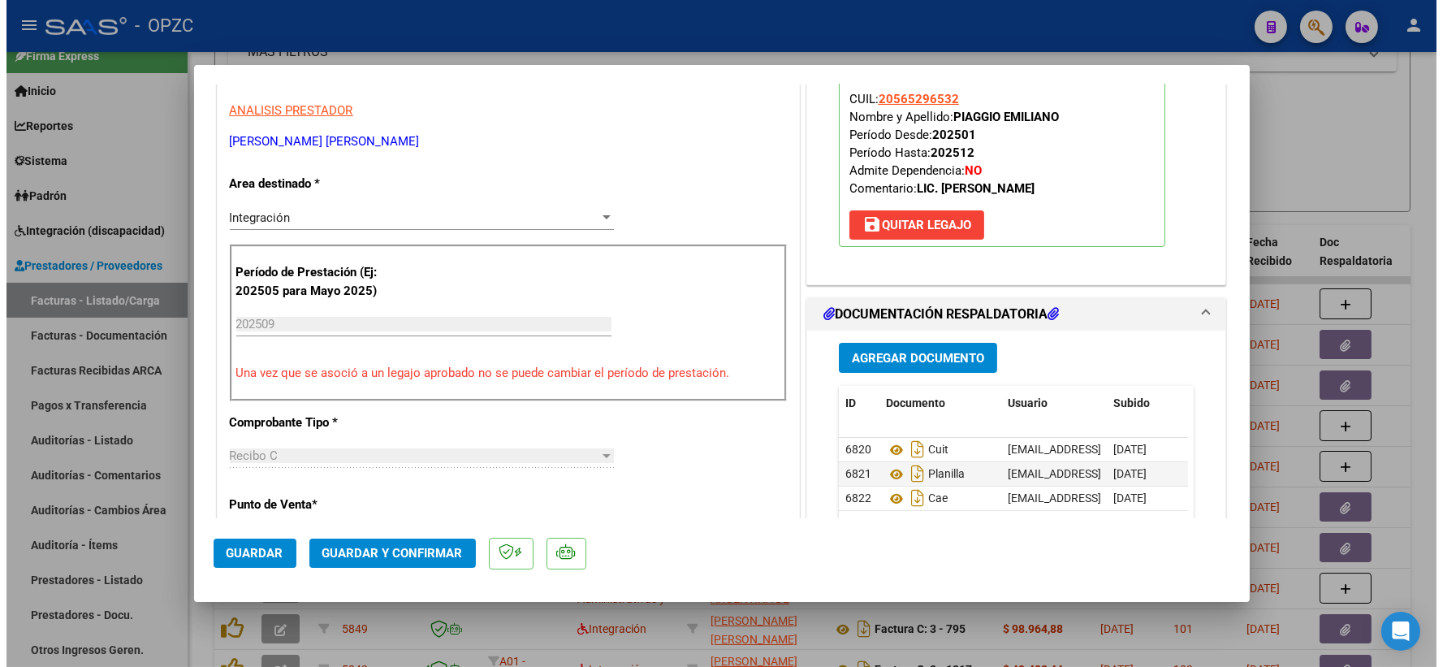
scroll to position [361, 0]
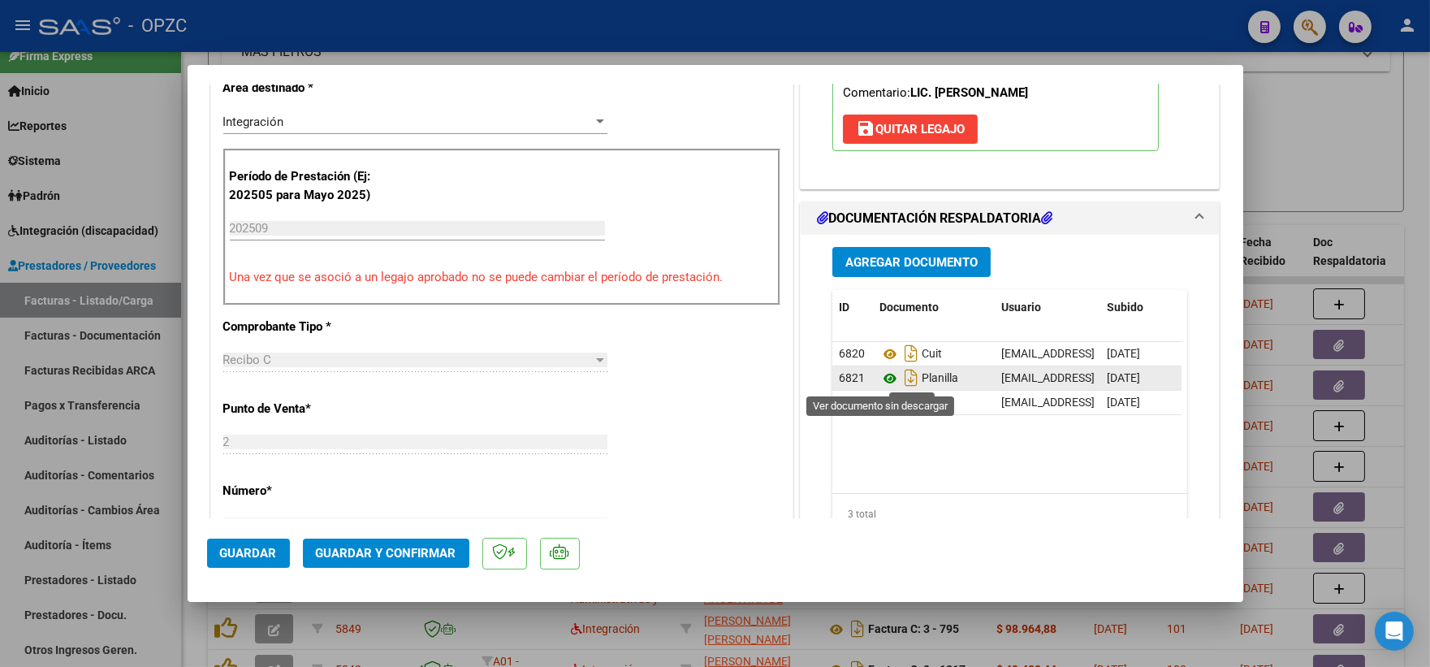
click at [880, 378] on icon at bounding box center [889, 378] width 21 height 19
click at [377, 555] on span "Guardar y Confirmar" at bounding box center [386, 553] width 140 height 15
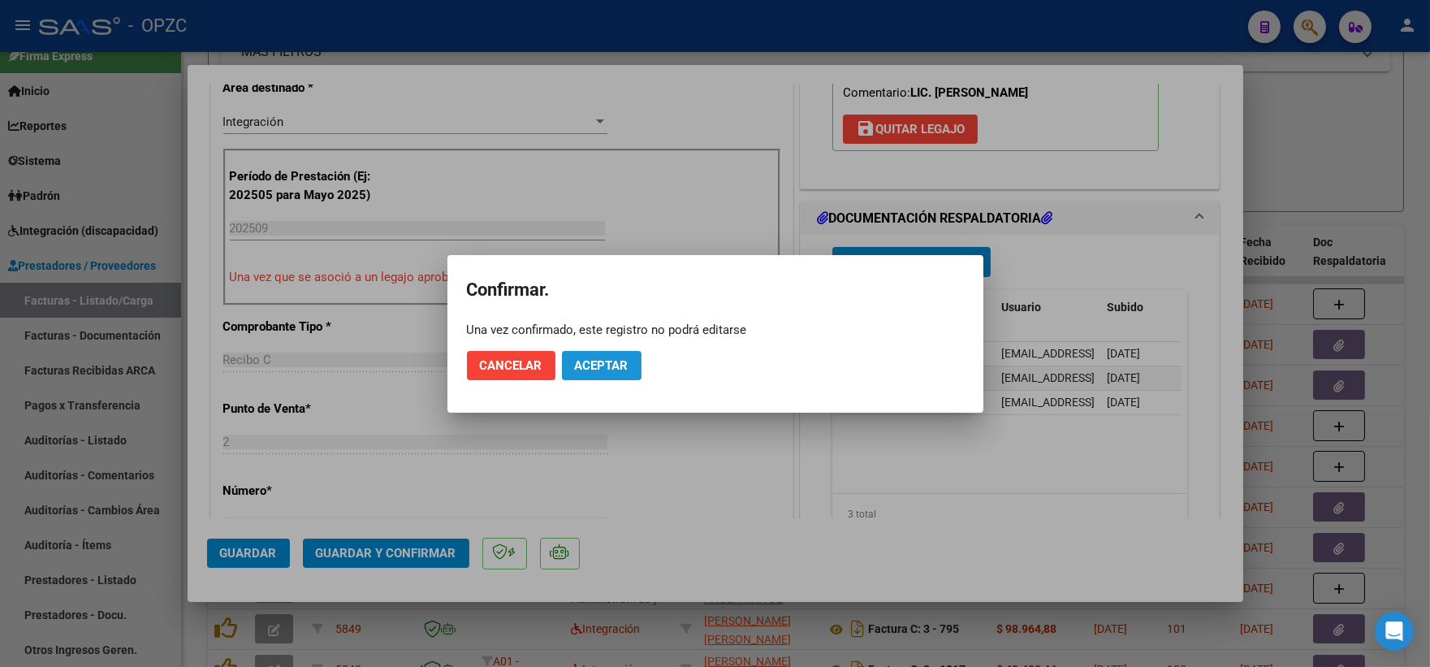
click at [594, 358] on span "Aceptar" at bounding box center [602, 365] width 54 height 15
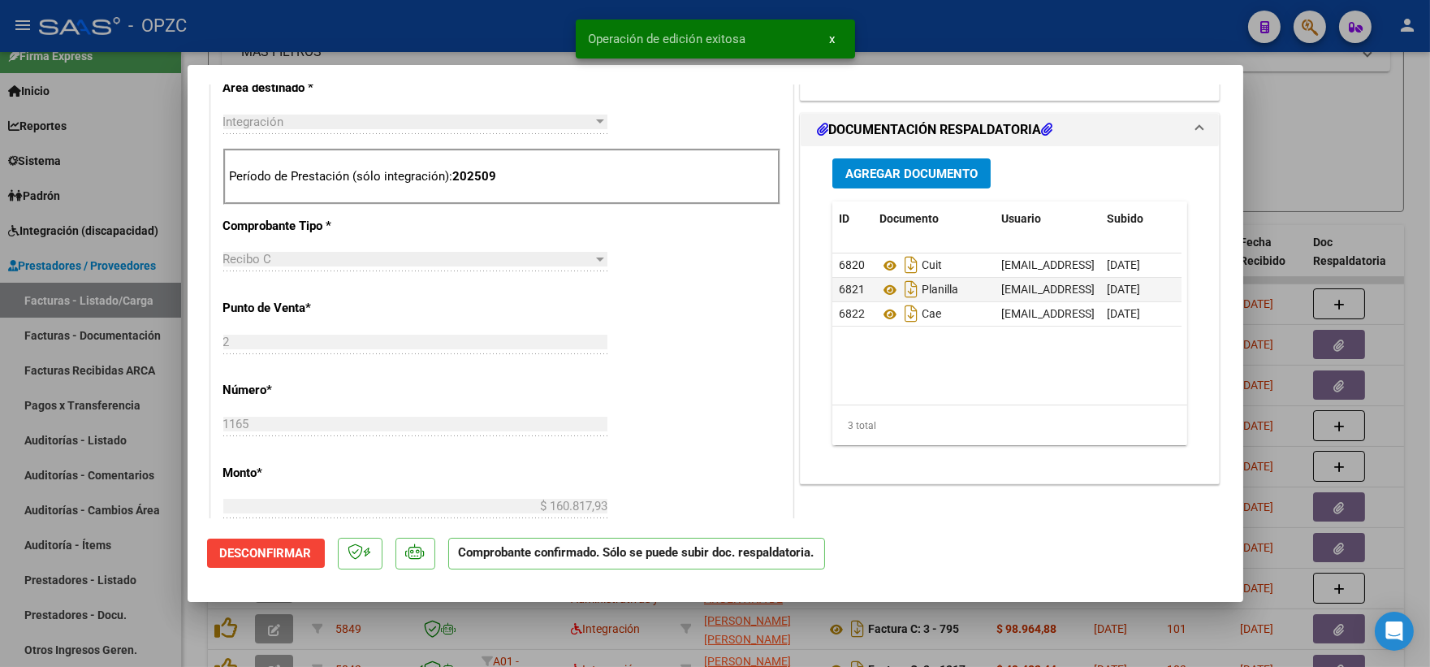
click at [1335, 145] on div at bounding box center [715, 333] width 1430 height 667
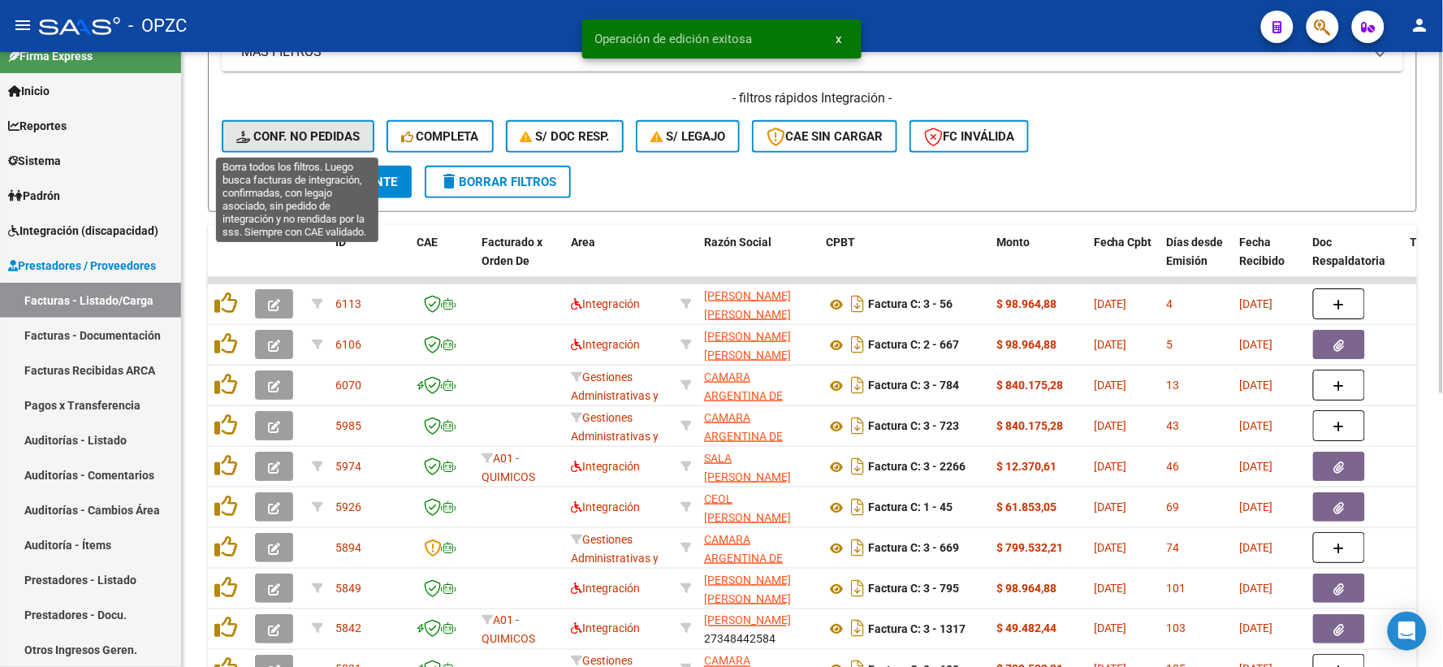
click at [297, 136] on span "Conf. no pedidas" at bounding box center [297, 136] width 123 height 15
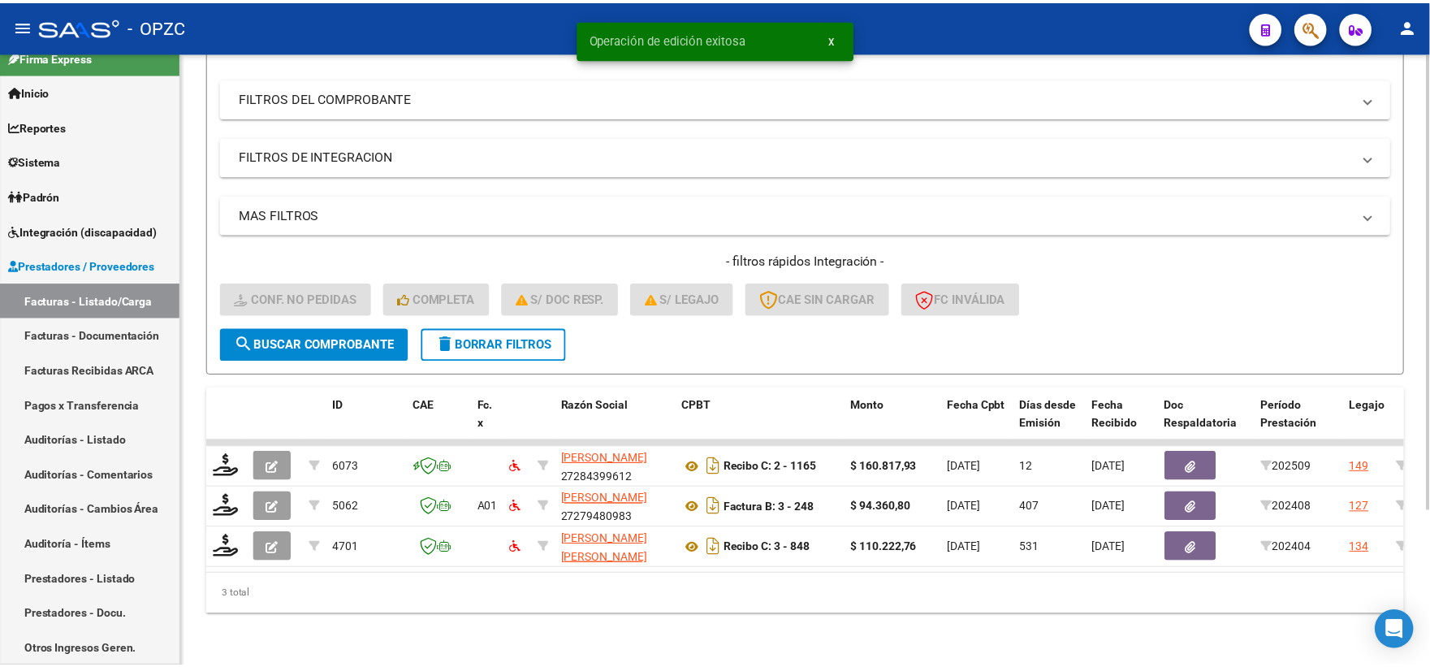
scroll to position [210, 0]
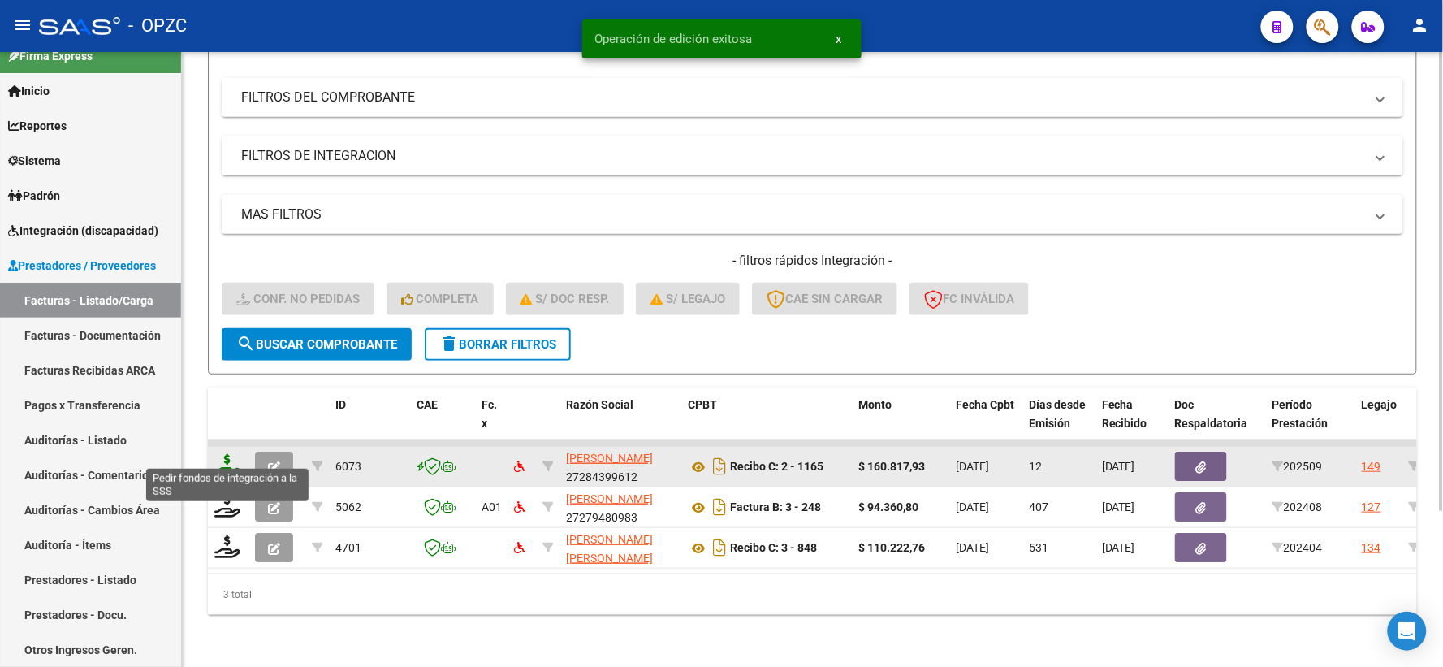
click at [226, 454] on icon at bounding box center [227, 465] width 26 height 23
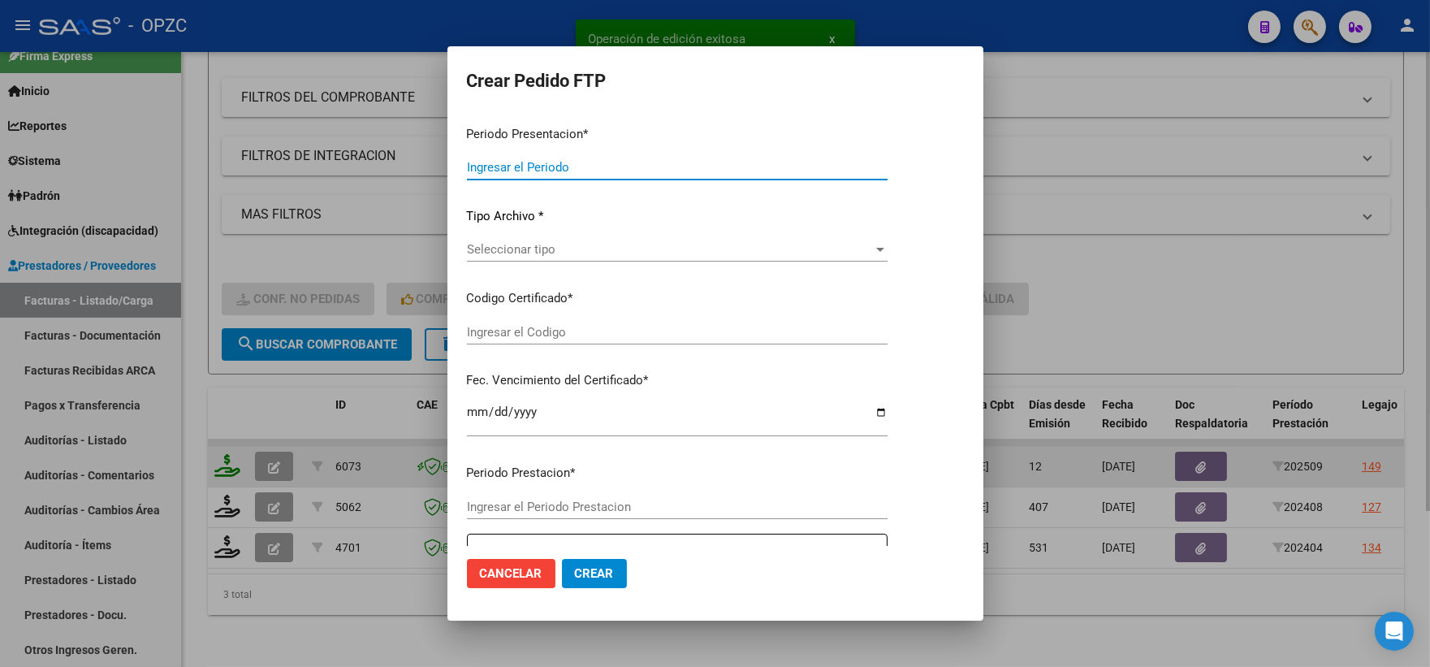
type input "202509"
type input "$ 160.817,93"
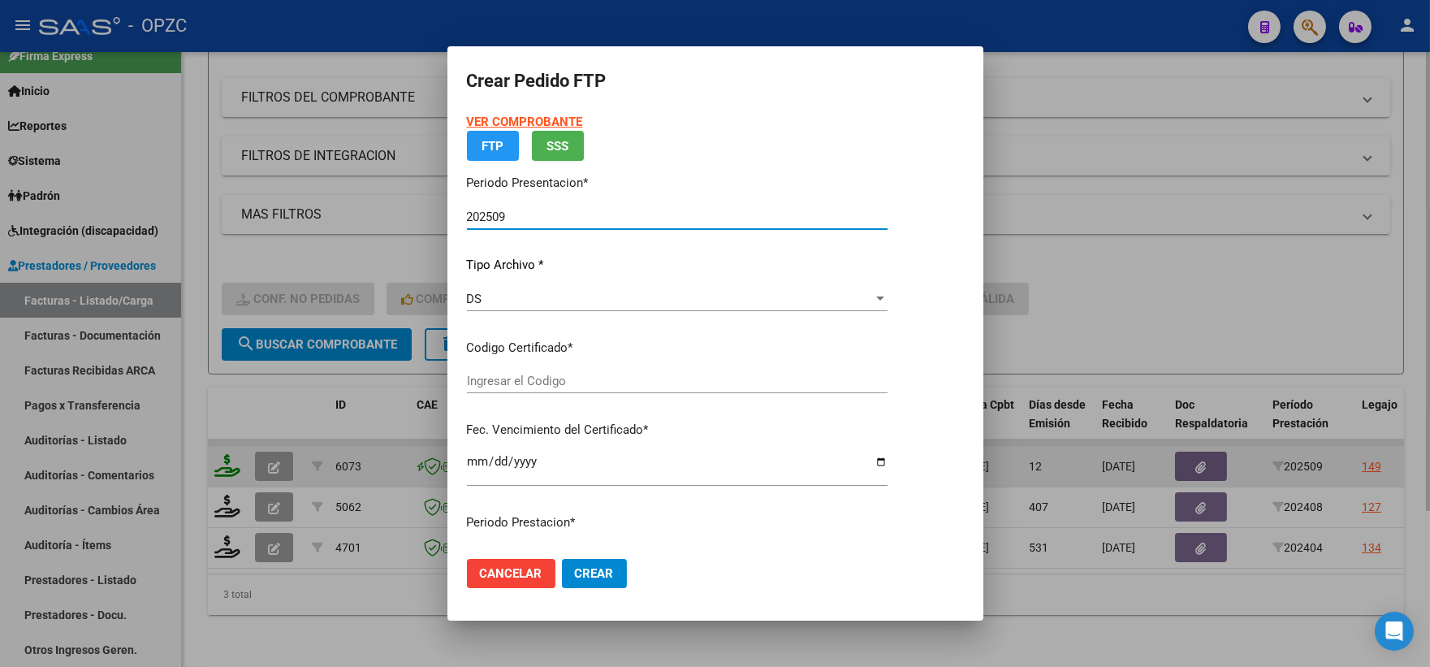
type input "arg02000565296532022112320271123"
type input "[DATE]"
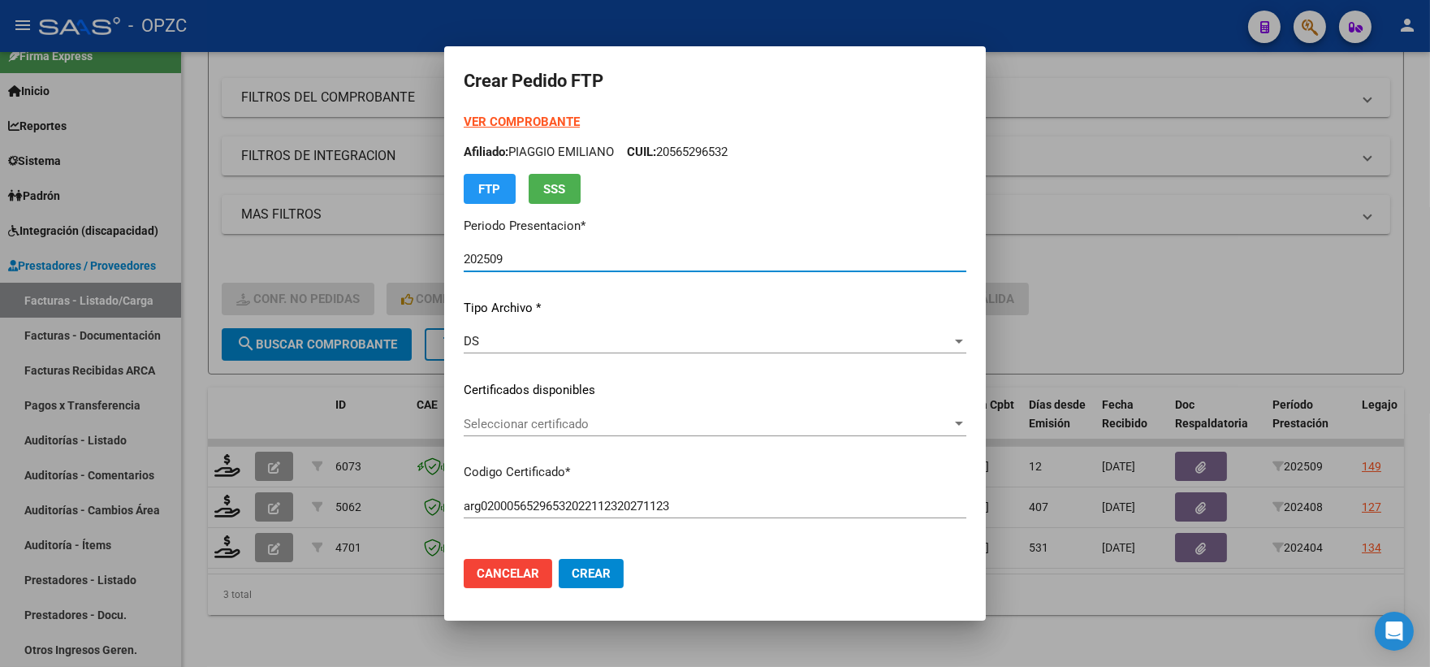
click at [966, 426] on div at bounding box center [959, 423] width 15 height 13
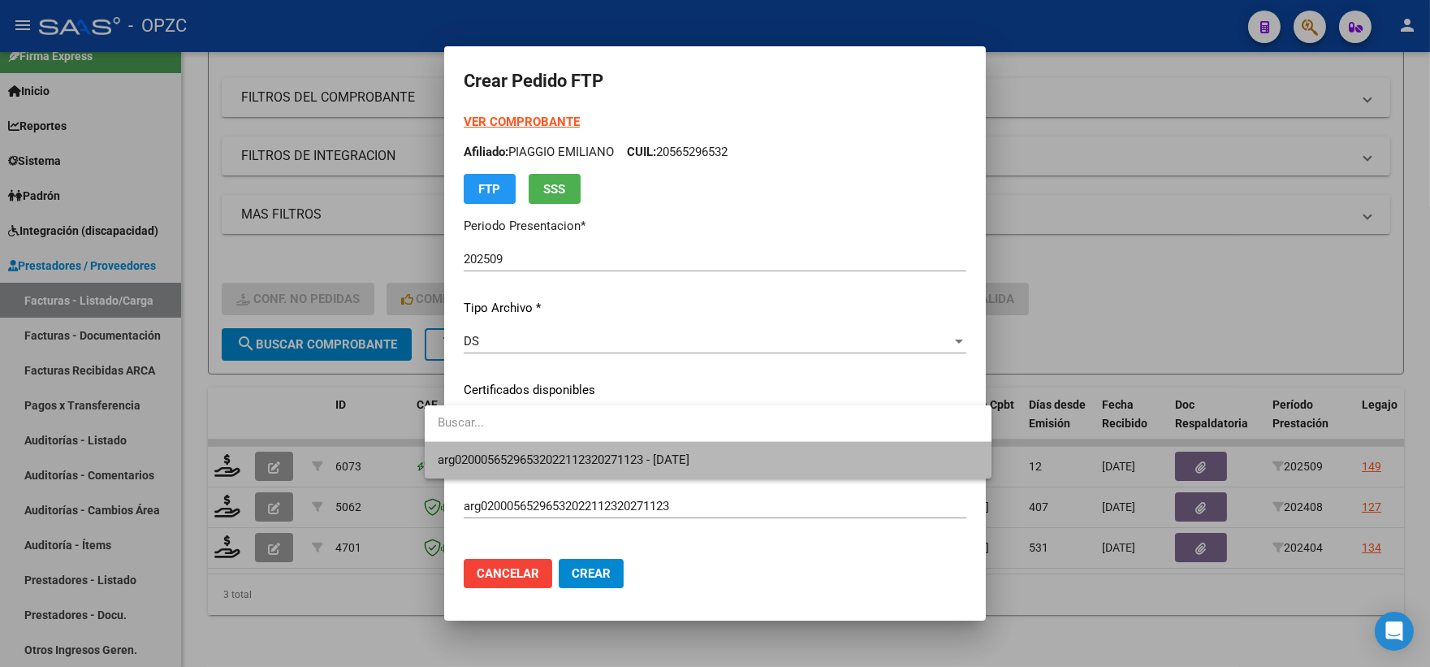
click at [750, 465] on span "arg02000565296532022112320271123 - [DATE]" at bounding box center [708, 460] width 541 height 37
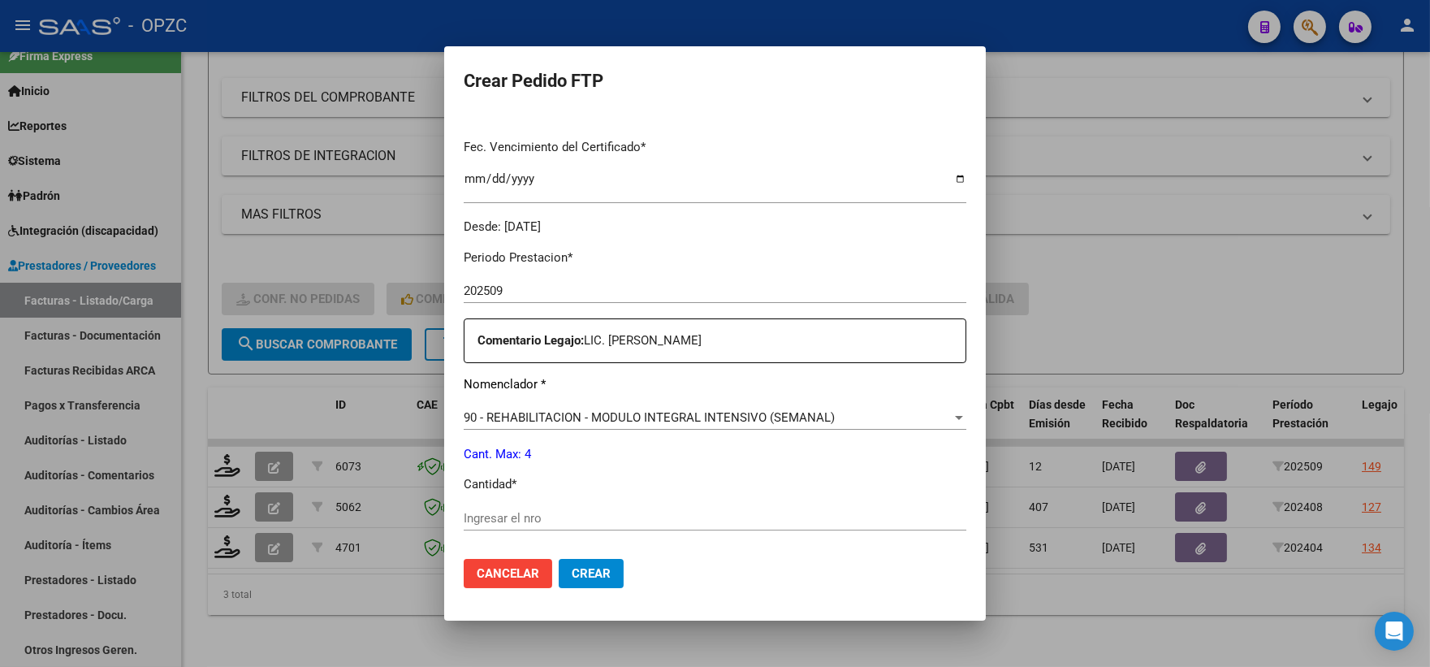
scroll to position [451, 0]
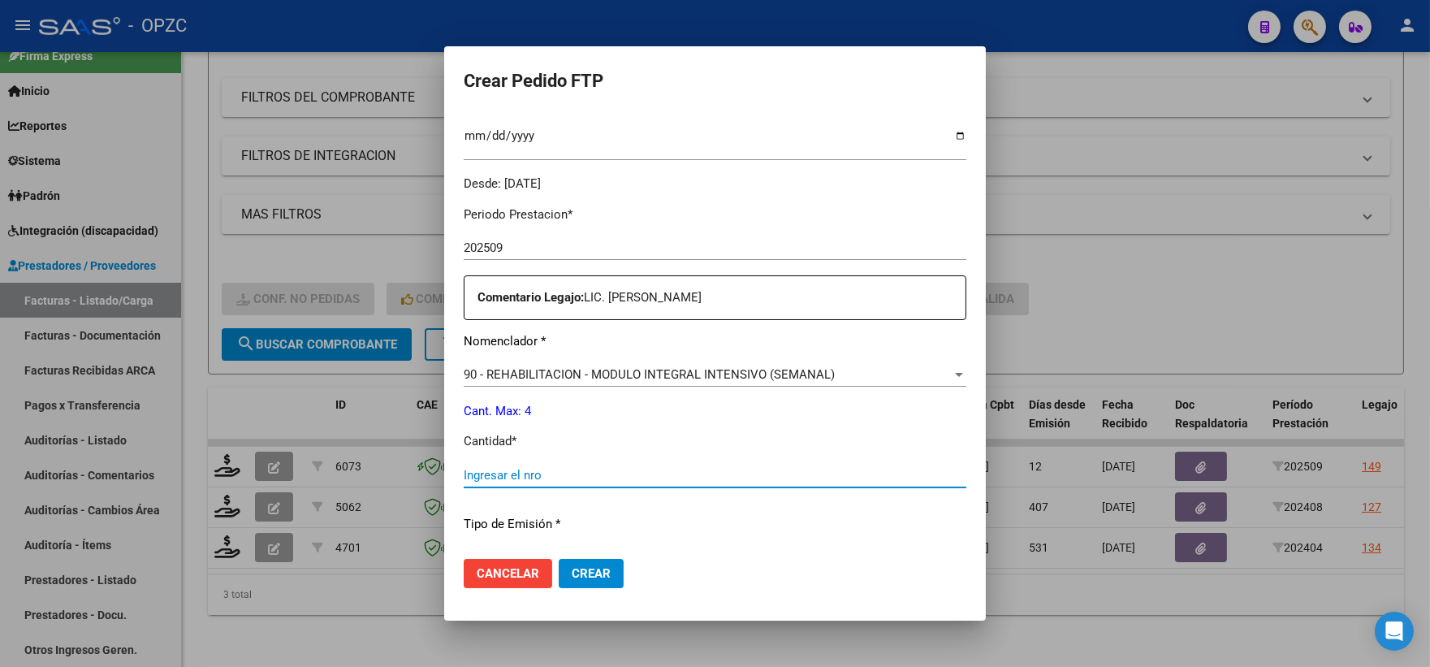
click at [549, 481] on input "Ingresar el nro" at bounding box center [715, 475] width 503 height 15
type input "4"
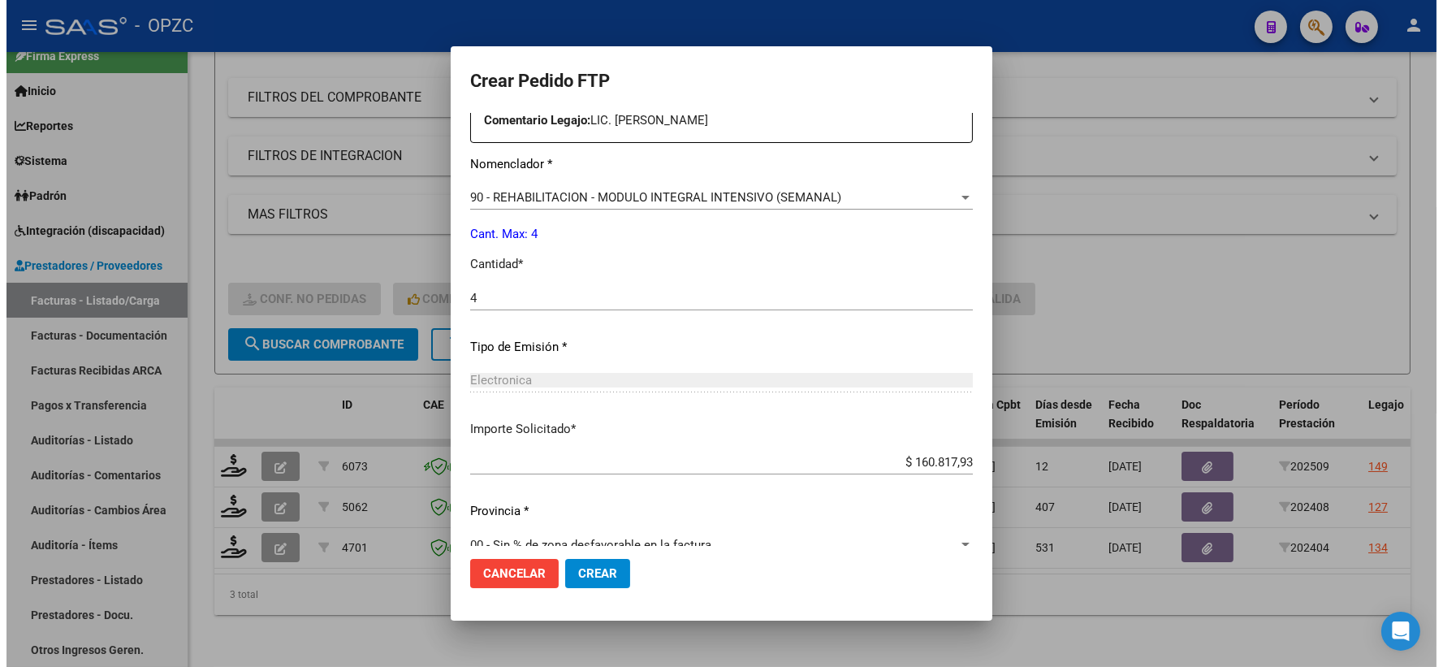
scroll to position [654, 0]
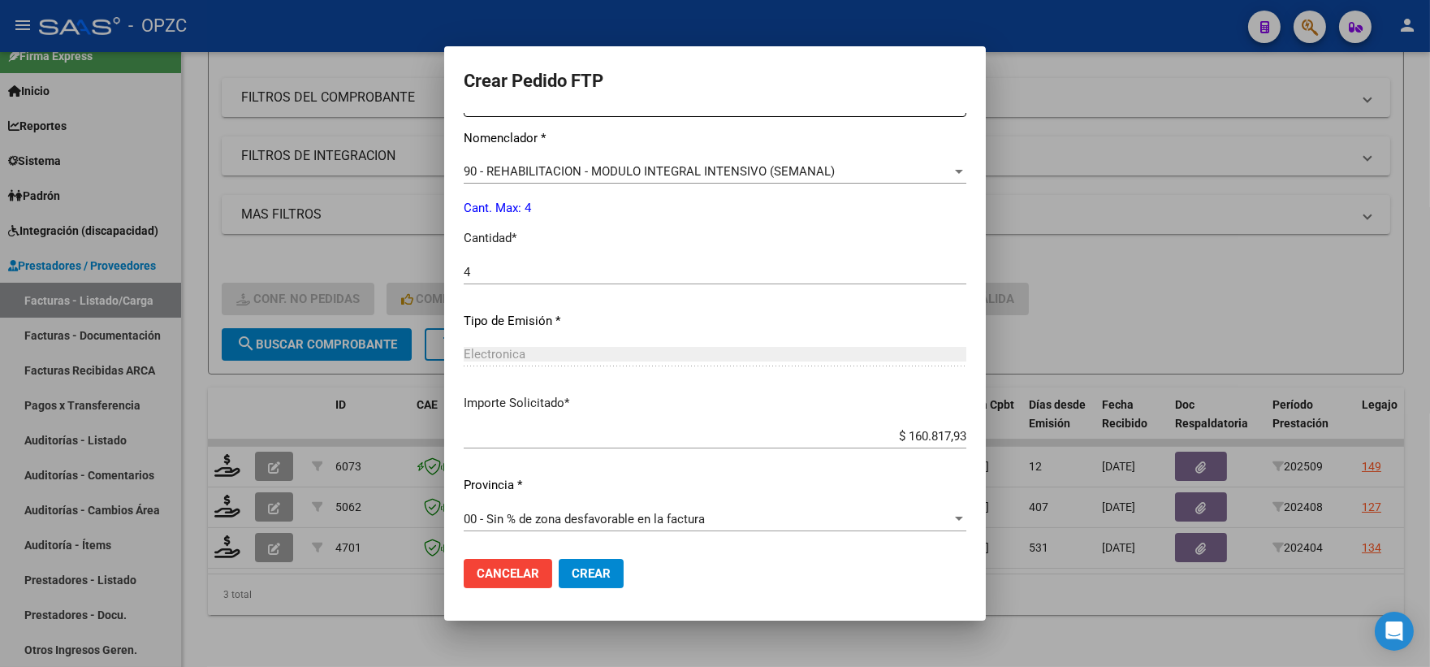
click at [559, 581] on button "Crear" at bounding box center [591, 573] width 65 height 29
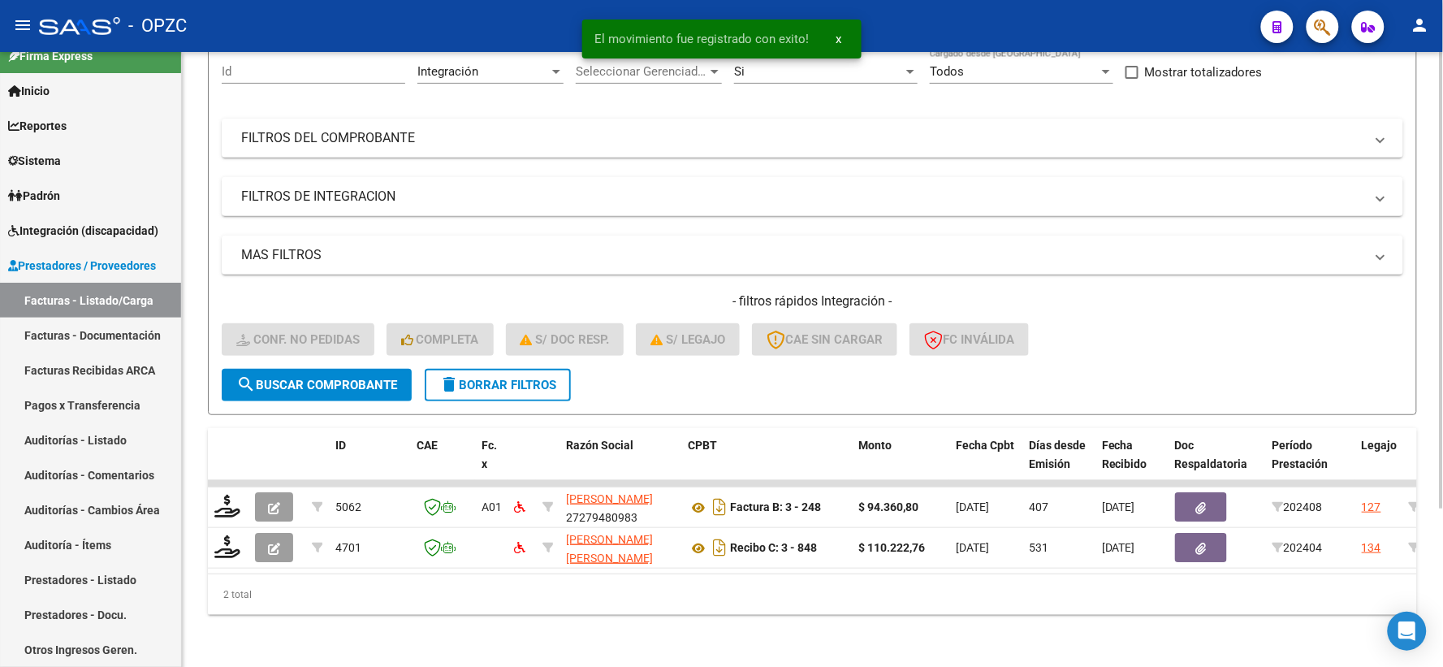
scroll to position [169, 0]
click at [130, 236] on span "Integración (discapacidad)" at bounding box center [83, 231] width 150 height 18
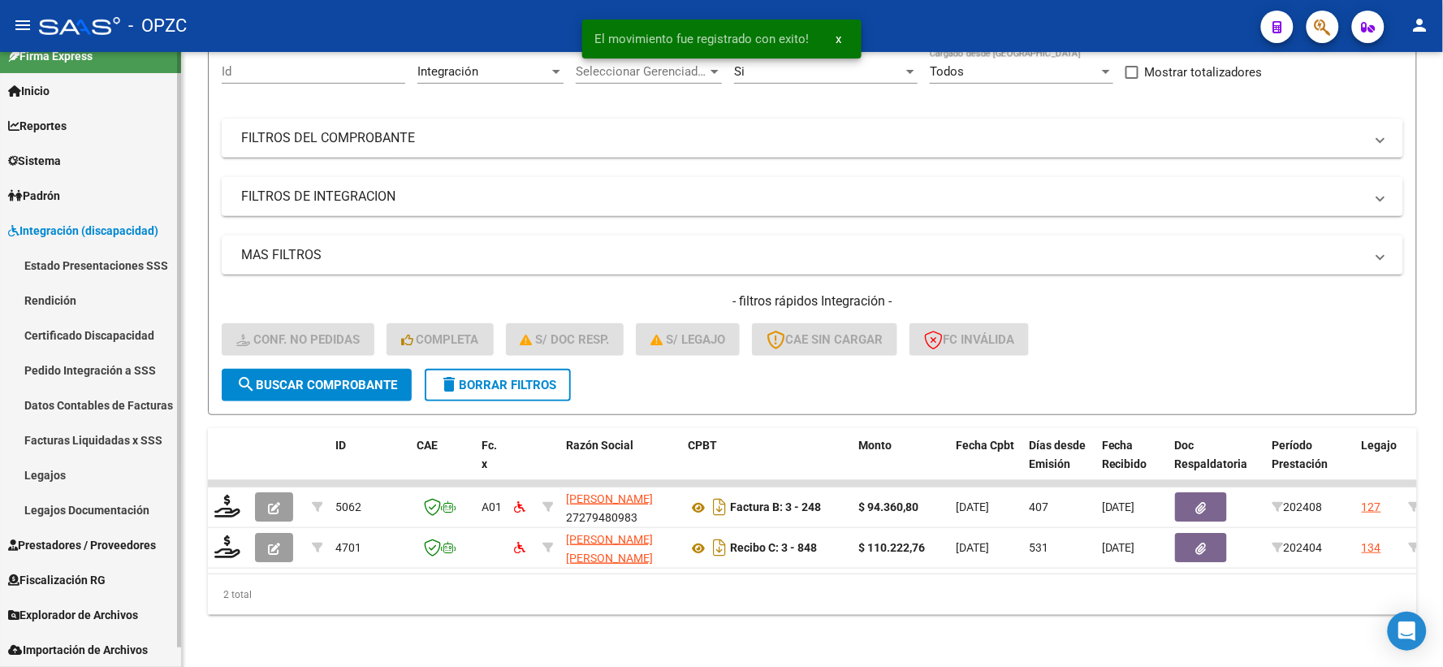
click at [90, 370] on link "Pedido Integración a SSS" at bounding box center [90, 369] width 181 height 35
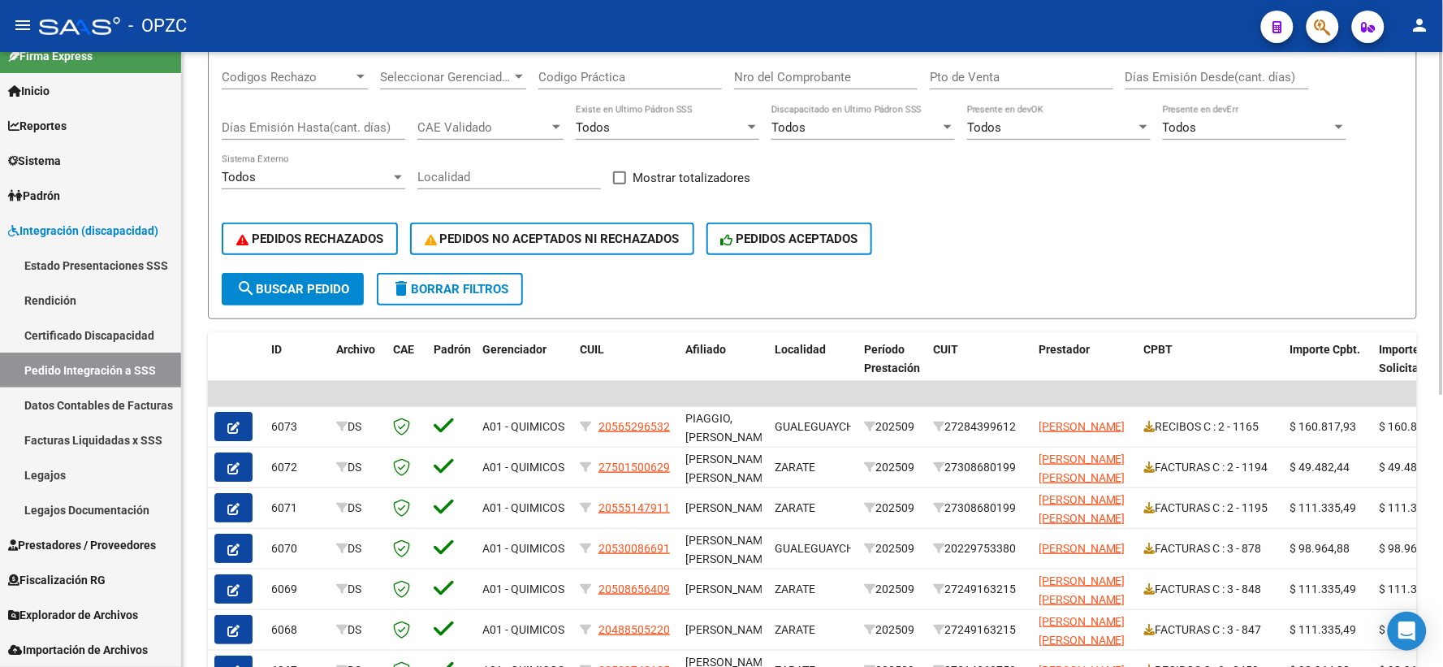
scroll to position [270, 0]
